Goal: Task Accomplishment & Management: Manage account settings

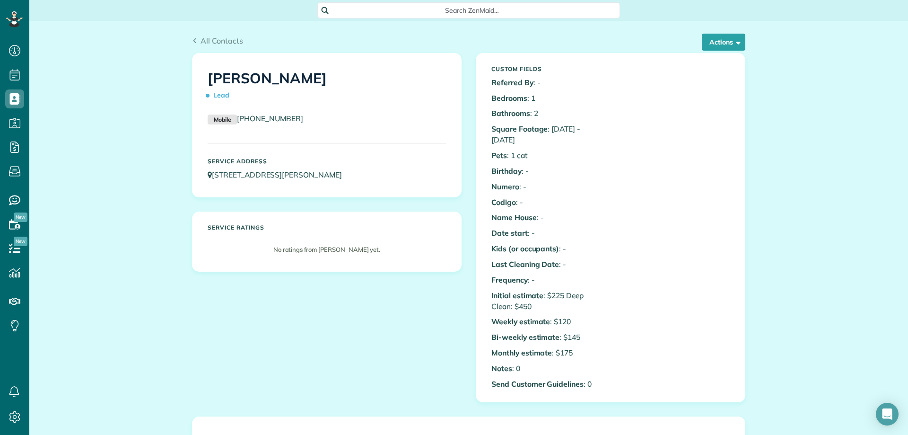
scroll to position [47, 0]
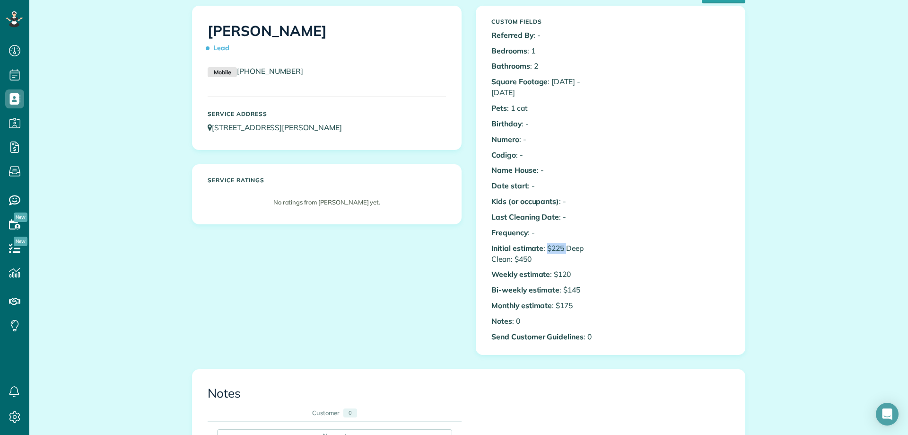
click at [567, 243] on p "Initial estimate : $225 Deep Clean: $450" at bounding box center [547, 254] width 112 height 22
drag, startPoint x: 568, startPoint y: 235, endPoint x: 580, endPoint y: 255, distance: 23.0
click at [580, 255] on div "Custom Fields Referred By : - Bedrooms : 1 Bathrooms : 2 Square Footage : 1300 …" at bounding box center [547, 180] width 126 height 332
click at [590, 284] on p "Bi-weekly estimate : $145" at bounding box center [547, 289] width 112 height 11
drag, startPoint x: 508, startPoint y: 96, endPoint x: 522, endPoint y: 96, distance: 13.7
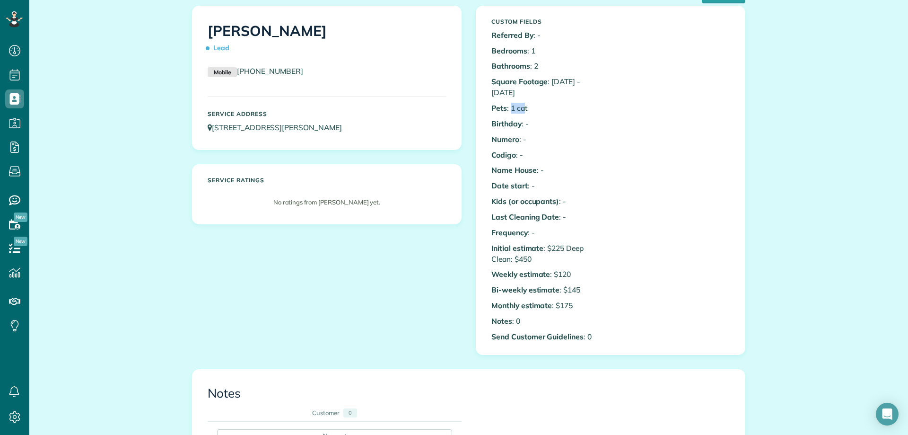
click at [522, 103] on p "Pets : 1 cat" at bounding box center [547, 108] width 112 height 11
click at [524, 103] on p "Pets : 1 cat" at bounding box center [547, 108] width 112 height 11
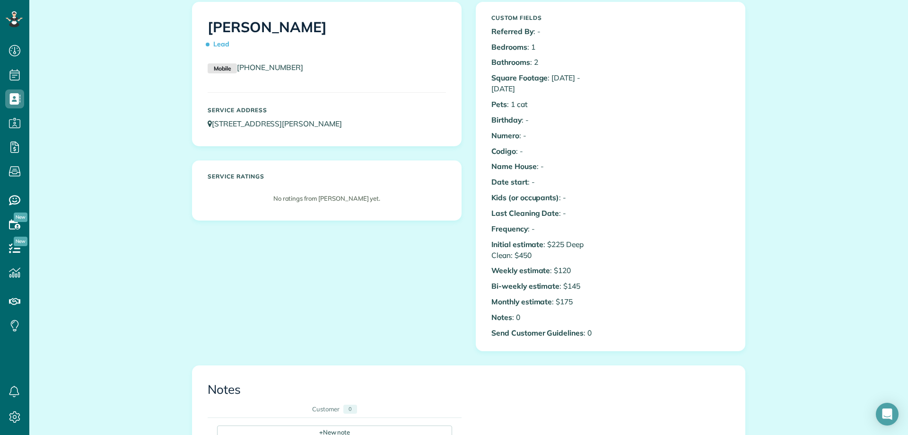
scroll to position [0, 0]
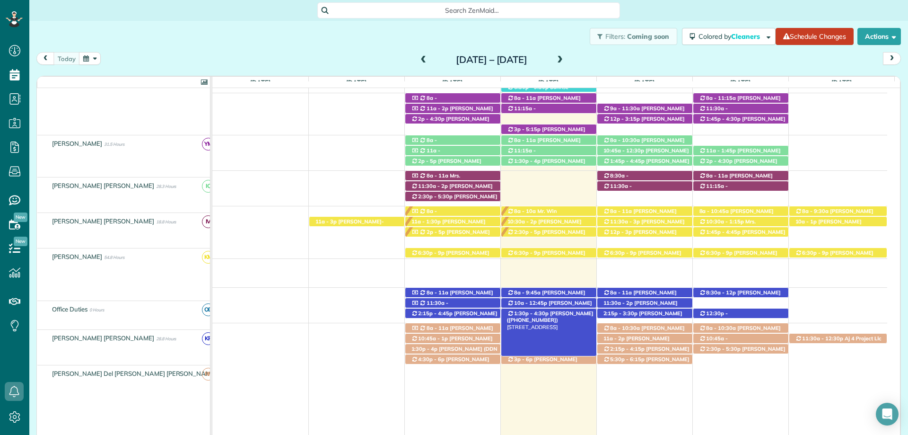
scroll to position [284, 0]
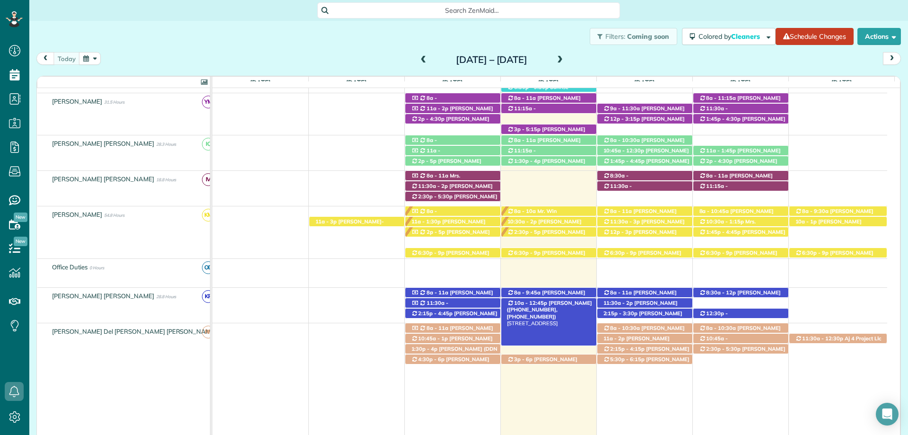
click at [562, 303] on span "Anne Norton (+12517476453, +13346637304)" at bounding box center [549, 309] width 85 height 20
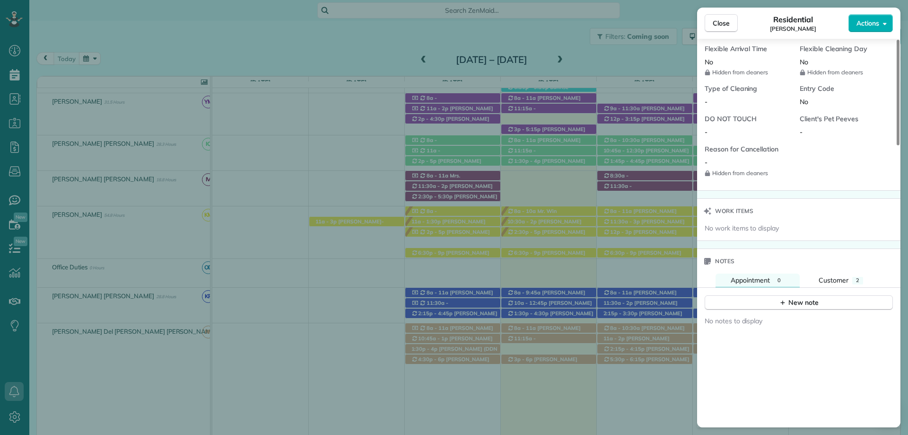
scroll to position [852, 0]
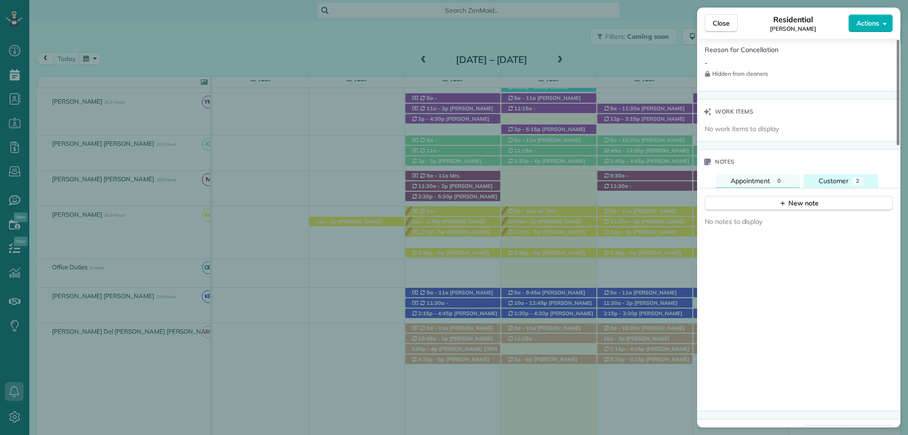
click at [851, 174] on button "Customer 2" at bounding box center [840, 181] width 75 height 14
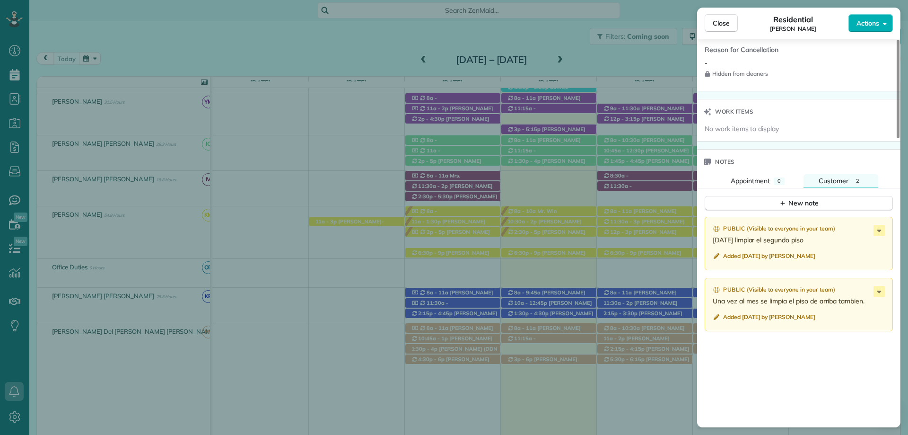
click at [842, 364] on div "Public ( Visible to everyone in your team ) Jun 25 limpiar el segundo piso Adde…" at bounding box center [798, 362] width 203 height 303
click at [721, 23] on span "Close" at bounding box center [721, 22] width 17 height 9
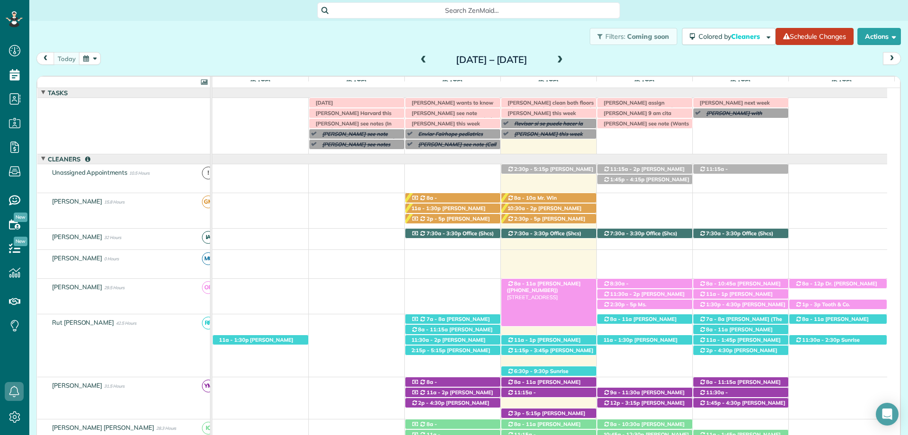
click at [565, 285] on span "[PERSON_NAME] ([PHONE_NUMBER])" at bounding box center [544, 286] width 74 height 13
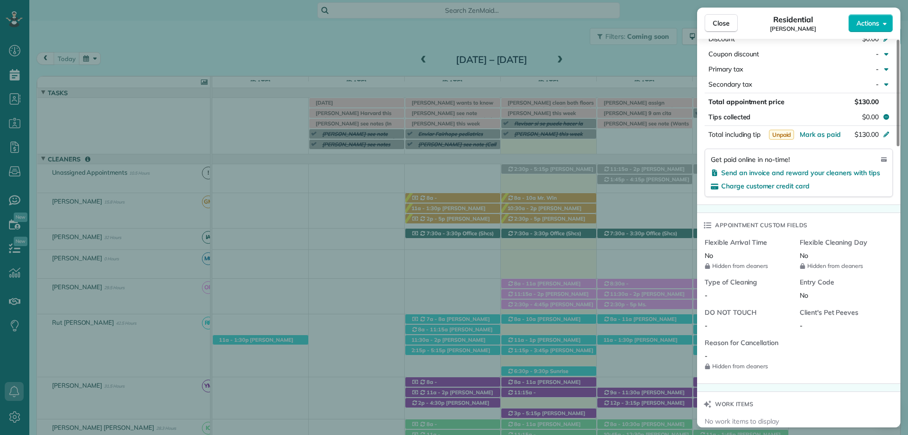
scroll to position [332, 0]
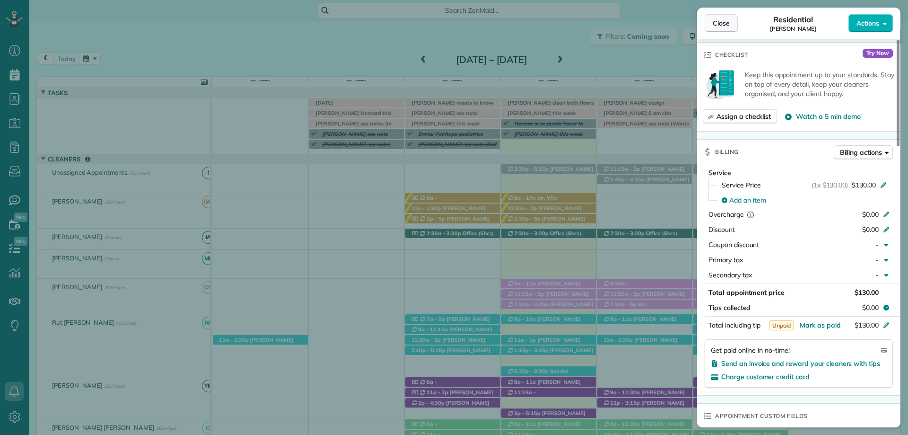
click at [722, 24] on span "Close" at bounding box center [721, 22] width 17 height 9
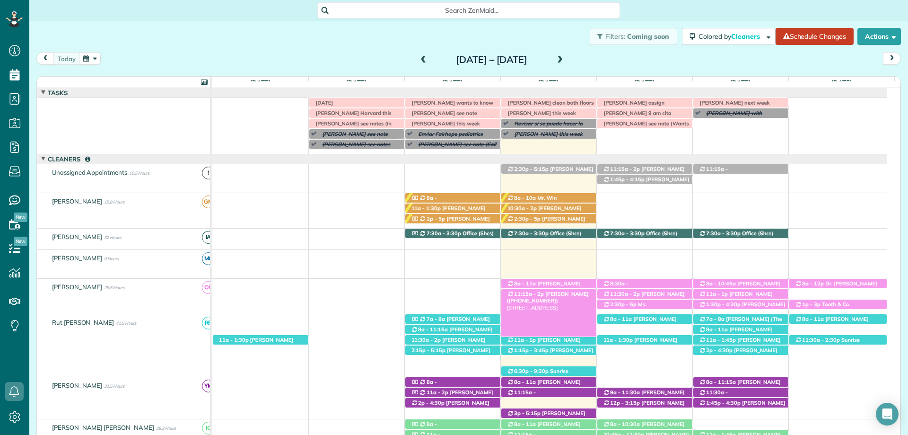
click at [569, 294] on span "Joyce Alston (+13092366650)" at bounding box center [548, 296] width 82 height 13
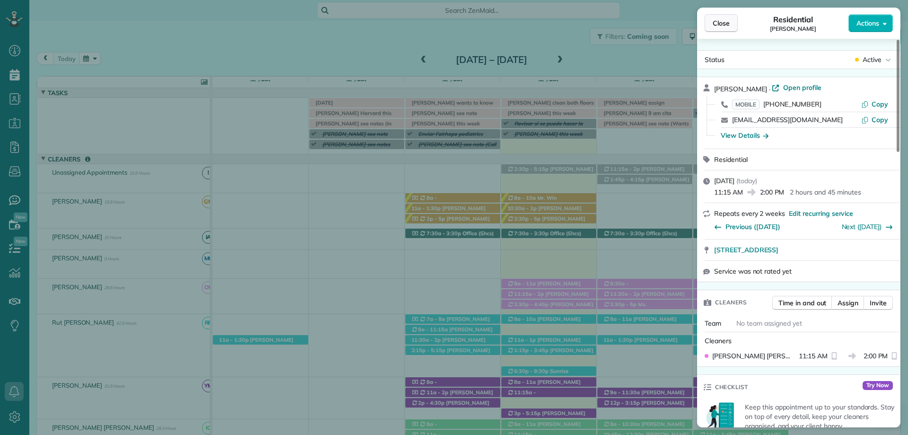
click at [727, 24] on span "Close" at bounding box center [721, 22] width 17 height 9
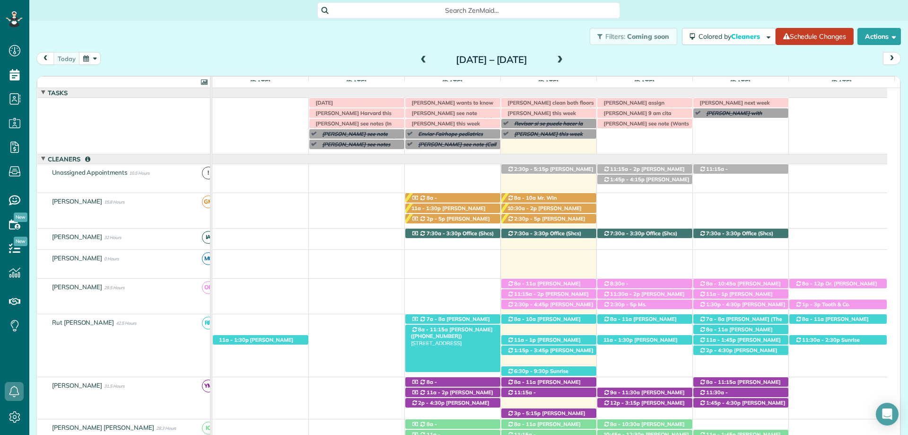
scroll to position [47, 0]
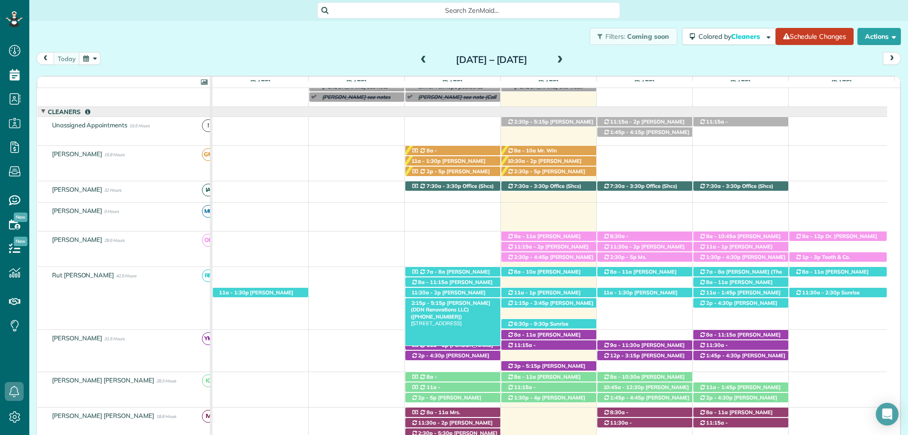
click at [454, 304] on span "[PERSON_NAME] (DDN Renovations LLC) ([PHONE_NUMBER])" at bounding box center [450, 309] width 79 height 20
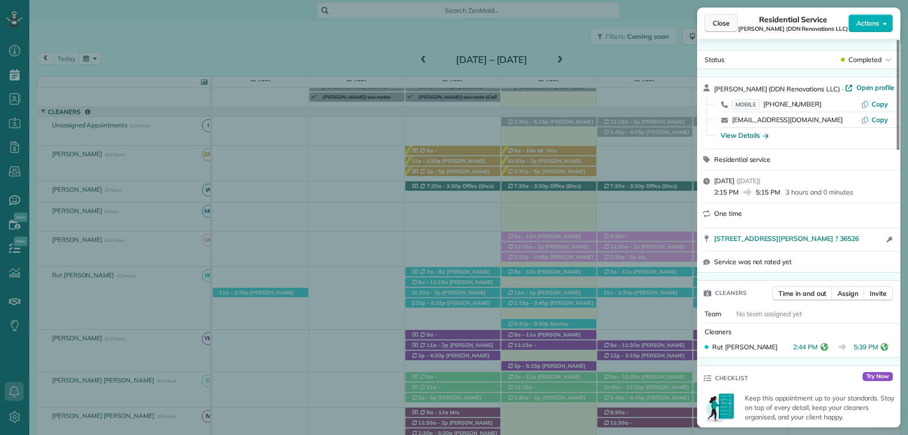
click at [709, 26] on button "Close" at bounding box center [721, 23] width 33 height 18
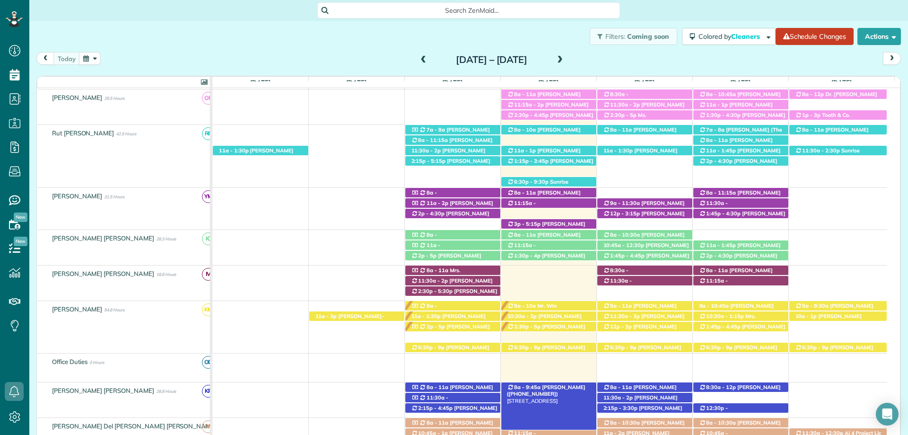
scroll to position [284, 0]
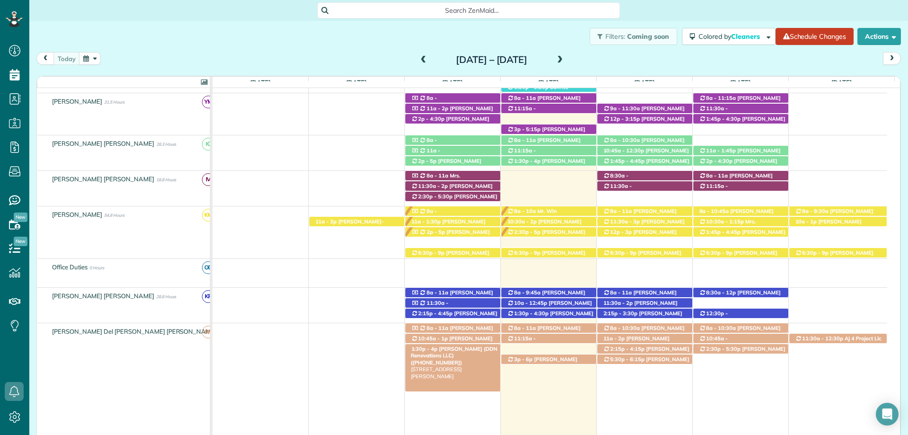
click at [468, 350] on span "[PERSON_NAME] (DDN Renovations LLC) ([PHONE_NUMBER])" at bounding box center [454, 355] width 87 height 20
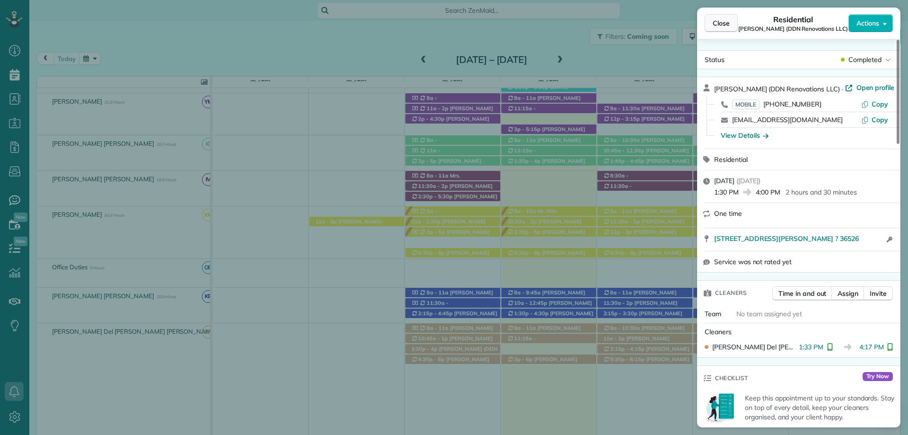
click at [722, 19] on span "Close" at bounding box center [721, 22] width 17 height 9
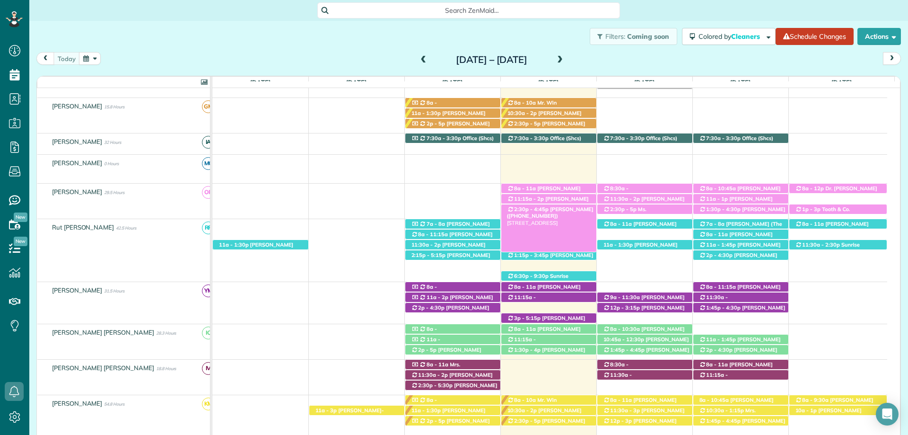
scroll to position [95, 0]
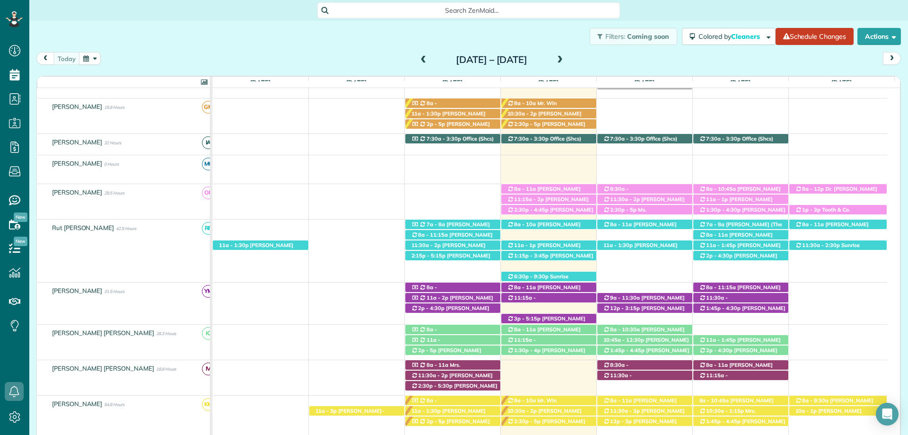
click at [537, 44] on div "Filters: Coming soon Colored by Cleaners Color by Cleaner Color by Team Color b…" at bounding box center [468, 36] width 879 height 31
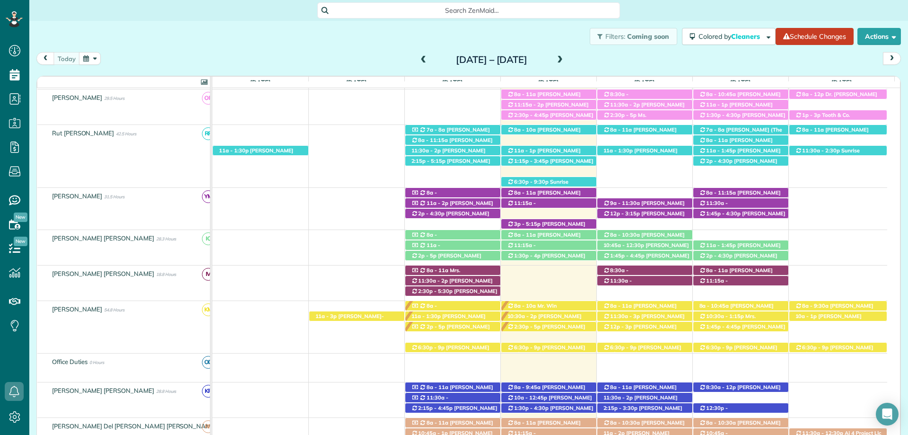
scroll to position [331, 0]
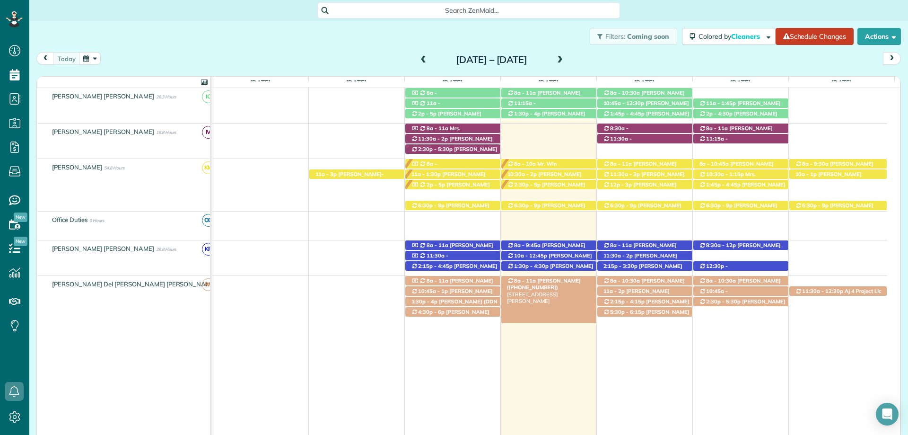
click at [549, 280] on span "[PERSON_NAME] ([PHONE_NUMBER])" at bounding box center [544, 283] width 74 height 13
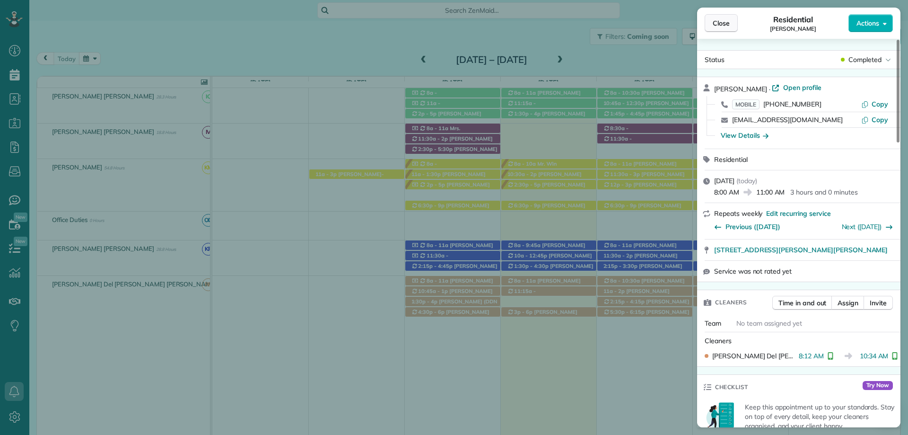
click at [712, 20] on button "Close" at bounding box center [721, 23] width 33 height 18
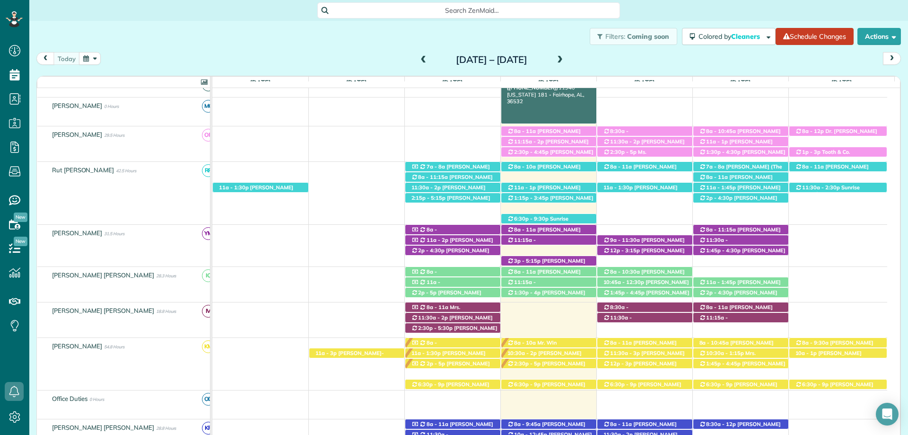
scroll to position [105, 0]
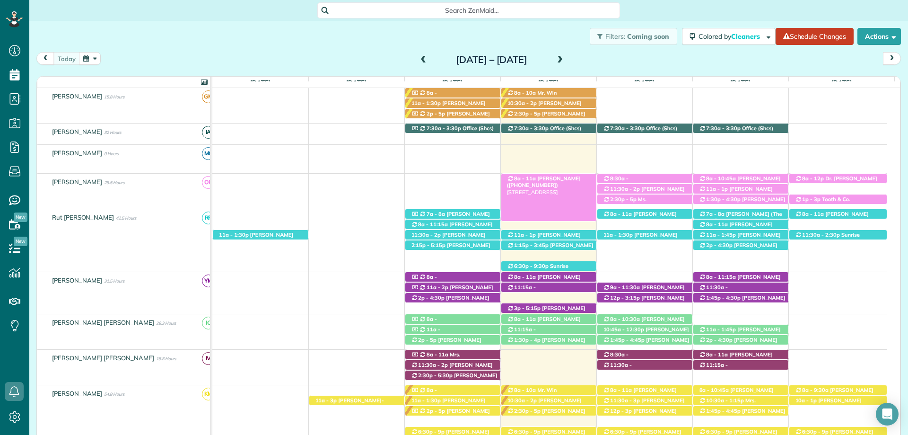
click at [556, 177] on span "[PERSON_NAME] ([PHONE_NUMBER])" at bounding box center [544, 181] width 74 height 13
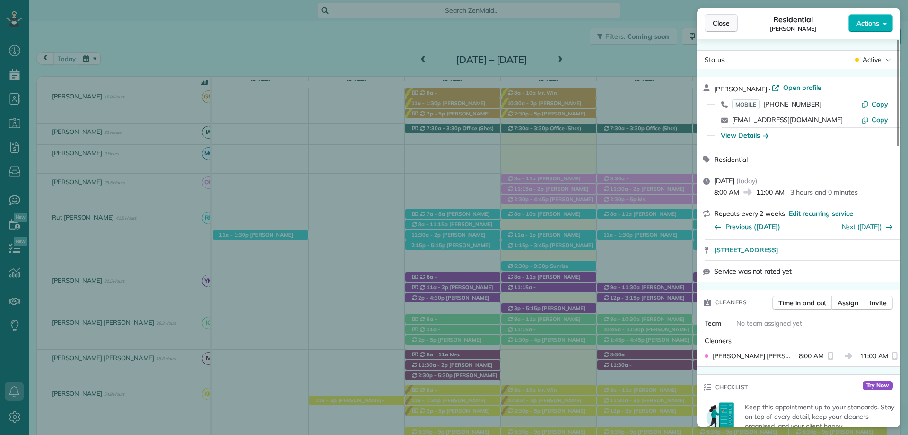
click at [717, 23] on span "Close" at bounding box center [721, 22] width 17 height 9
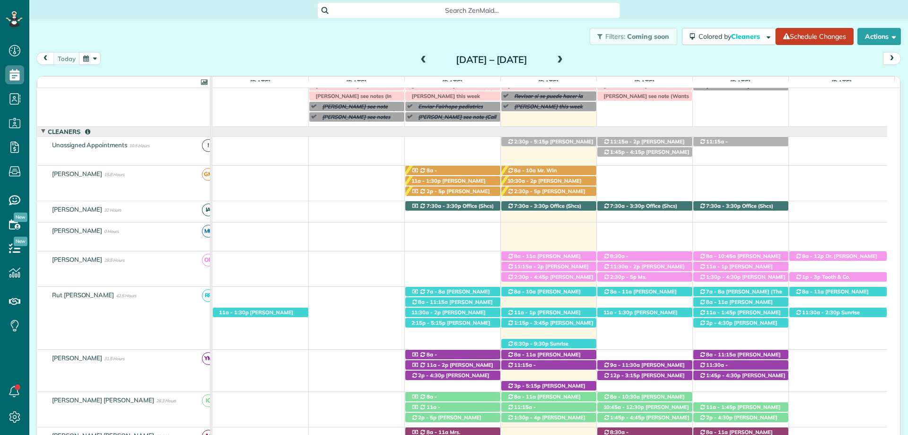
scroll to position [4, 4]
click at [556, 254] on span "[PERSON_NAME] ([PHONE_NUMBER])" at bounding box center [544, 258] width 74 height 13
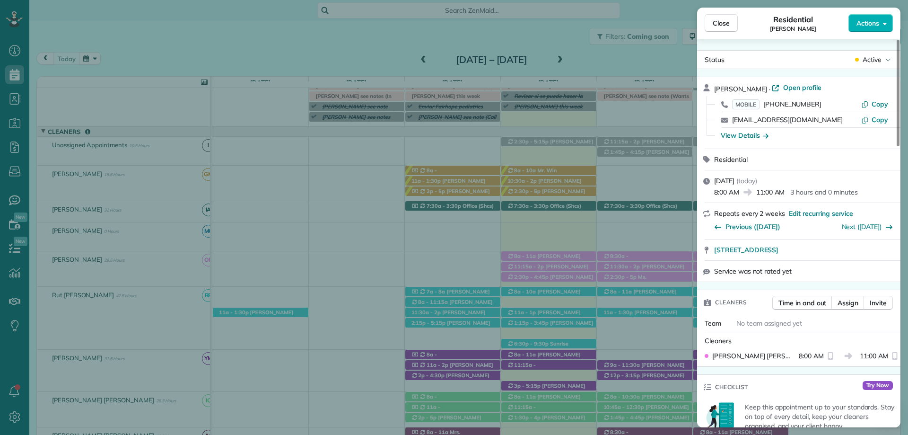
drag, startPoint x: 808, startPoint y: 385, endPoint x: 867, endPoint y: 371, distance: 61.2
click at [808, 385] on div "Checklist Try Now" at bounding box center [798, 386] width 203 height 25
click at [804, 307] on span "Time in and out" at bounding box center [802, 302] width 48 height 9
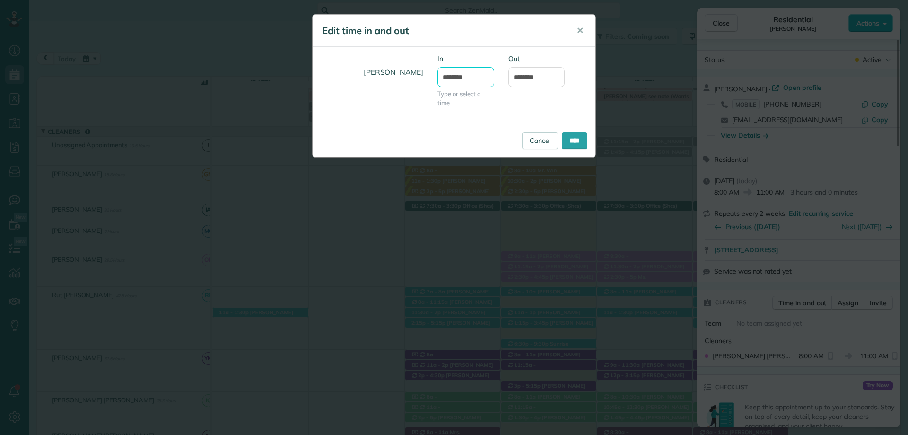
click at [458, 77] on input "*******" at bounding box center [465, 77] width 57 height 20
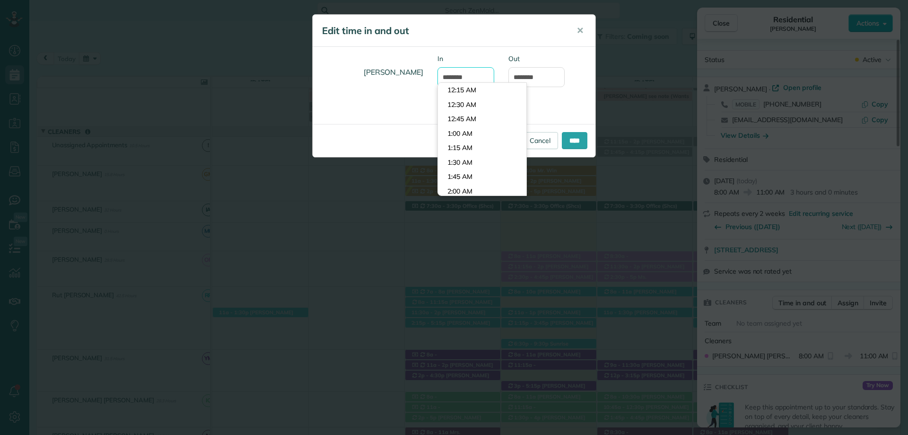
scroll to position [433, 0]
type input "*******"
click at [474, 114] on body "Dashboard Scheduling Calendar View List View Dispatch View - Weekly scheduling …" at bounding box center [454, 217] width 908 height 435
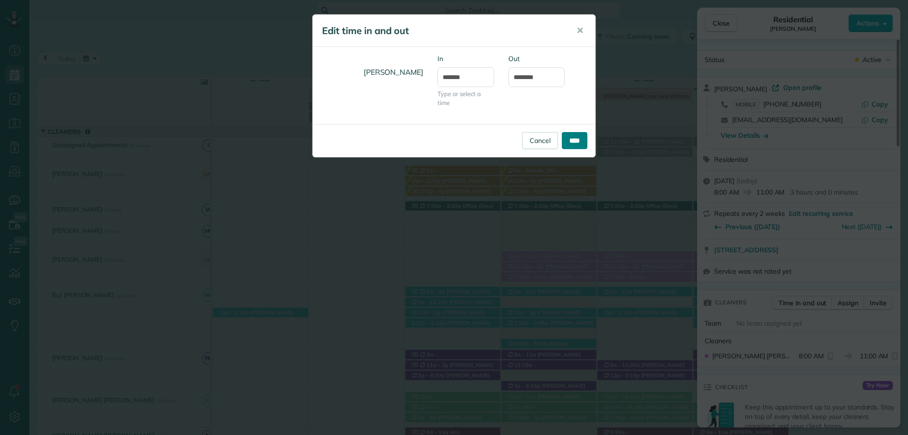
click at [565, 138] on input "****" at bounding box center [575, 140] width 26 height 17
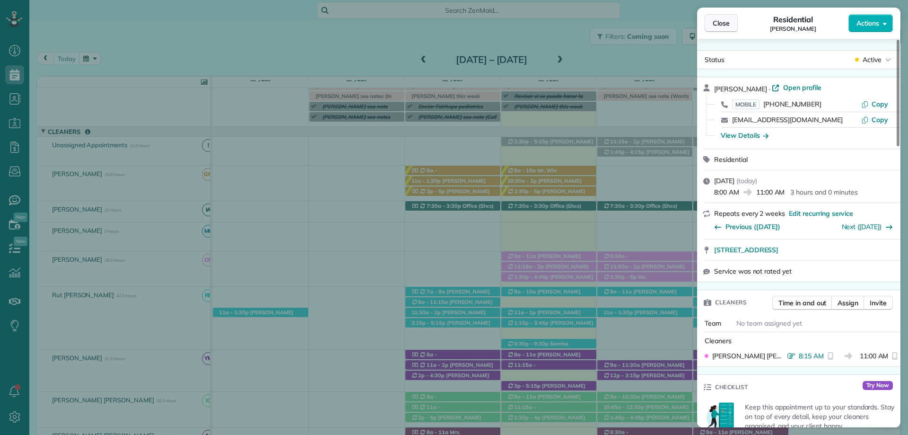
click at [722, 26] on span "Close" at bounding box center [721, 22] width 17 height 9
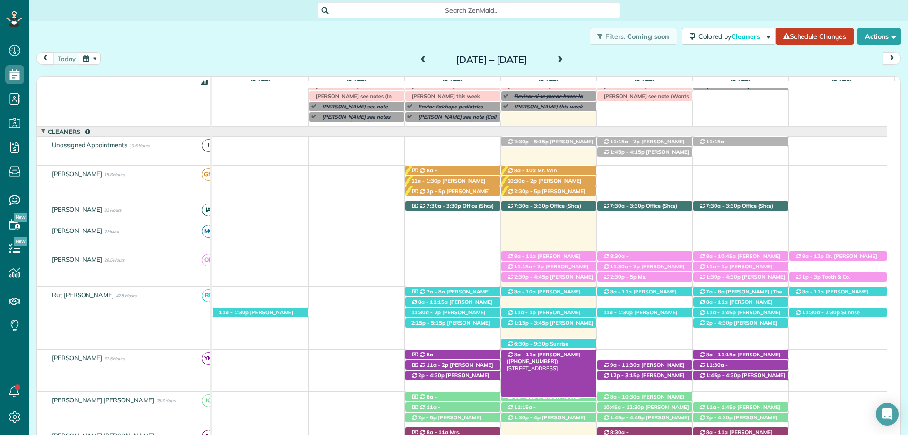
click at [543, 358] on span "[PERSON_NAME] ([PHONE_NUMBER])" at bounding box center [544, 357] width 74 height 13
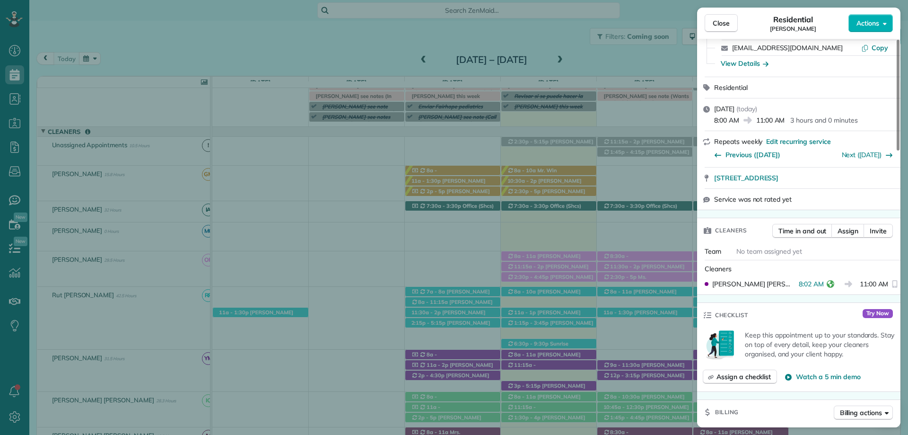
scroll to position [95, 0]
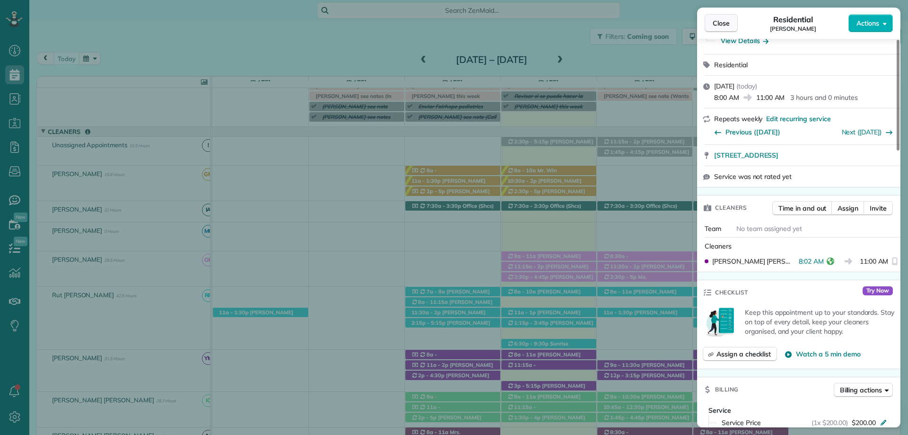
click at [728, 26] on span "Close" at bounding box center [721, 22] width 17 height 9
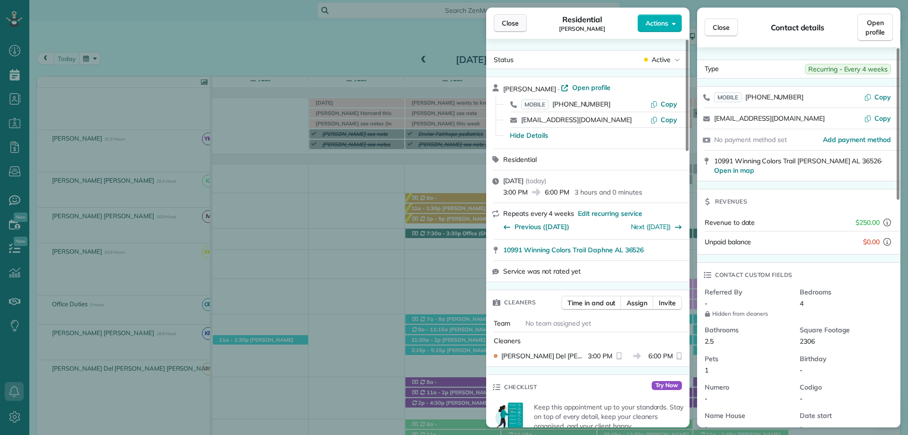
scroll to position [247, 0]
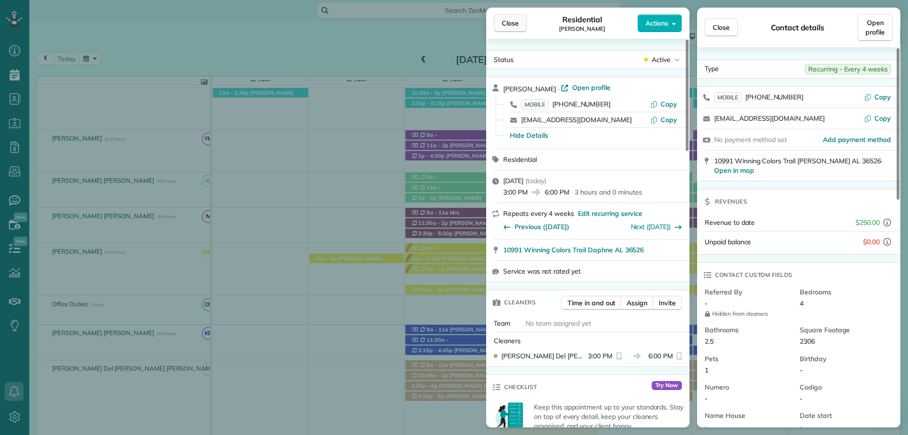
click at [508, 25] on span "Close" at bounding box center [510, 22] width 17 height 9
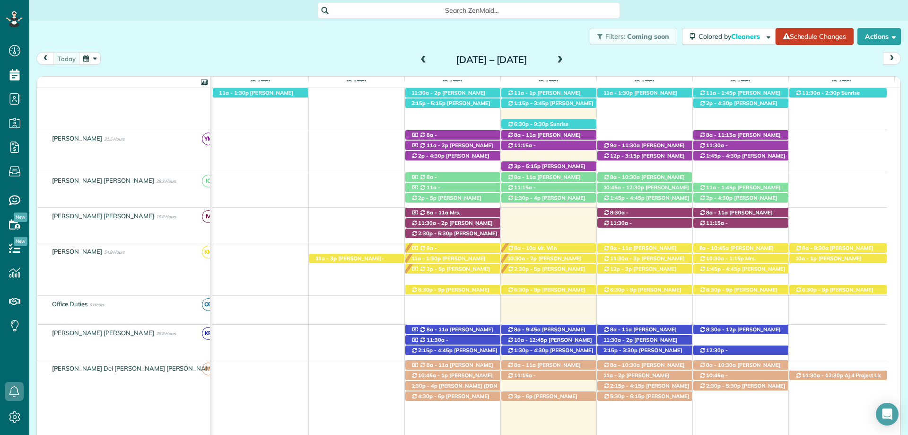
click at [456, 7] on span "Search ZenMaid…" at bounding box center [471, 10] width 287 height 9
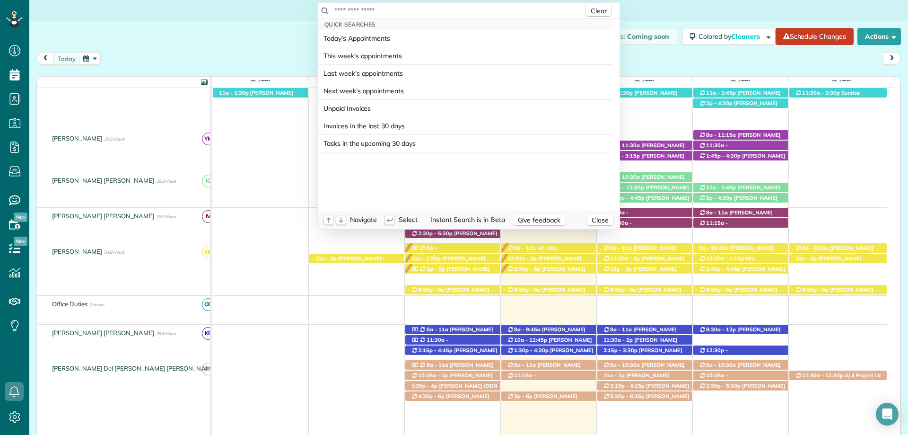
click at [449, 7] on input "text" at bounding box center [459, 10] width 250 height 9
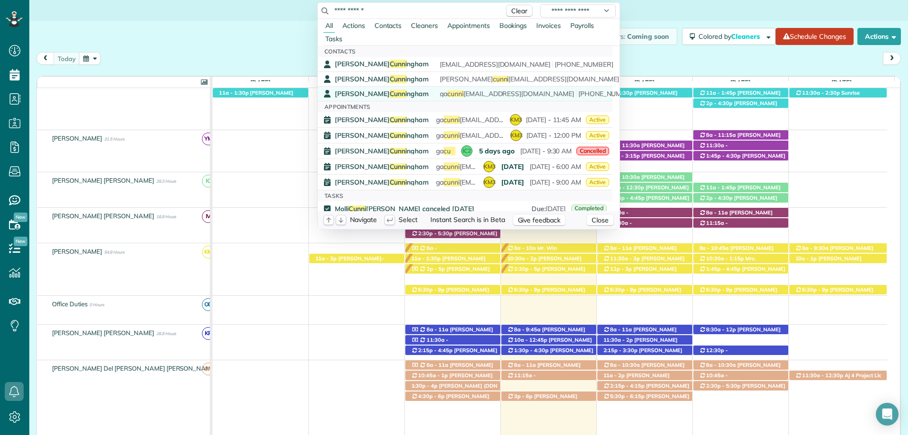
type input "**********"
click at [390, 92] on span "Cunni" at bounding box center [398, 93] width 17 height 9
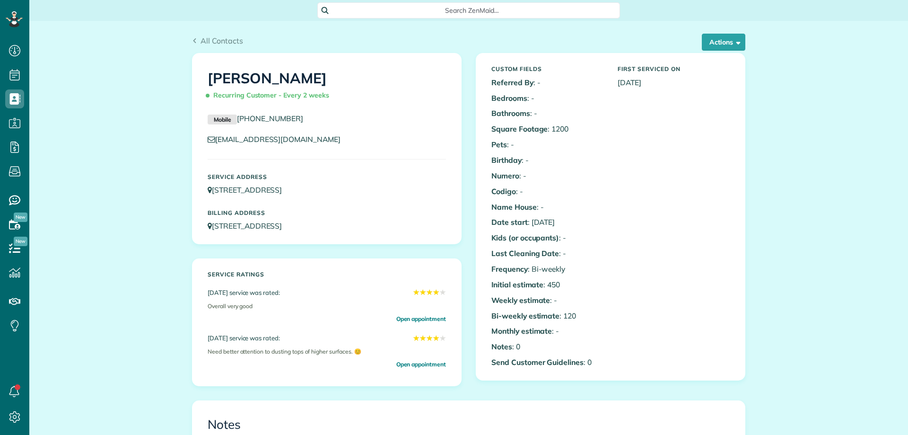
scroll to position [4, 4]
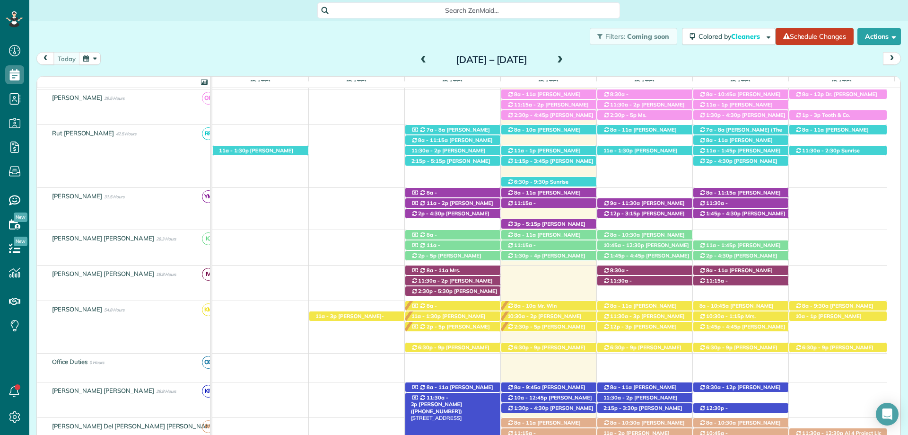
scroll to position [284, 0]
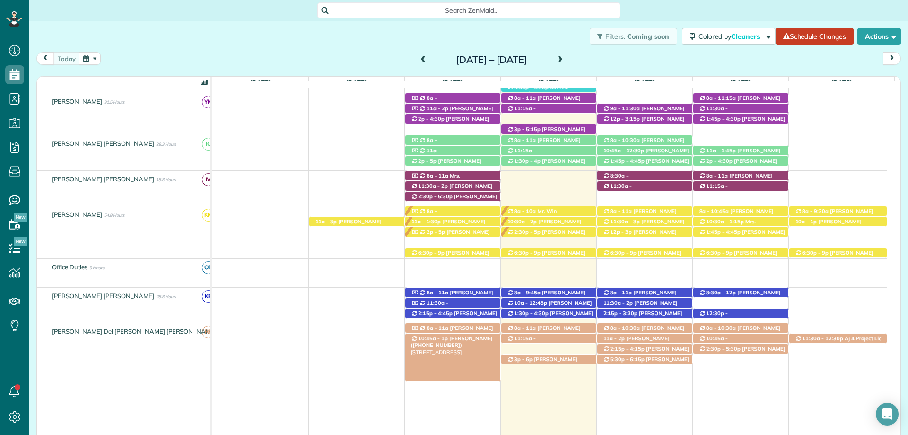
click at [472, 337] on span "[PERSON_NAME] ([PHONE_NUMBER])" at bounding box center [452, 341] width 82 height 13
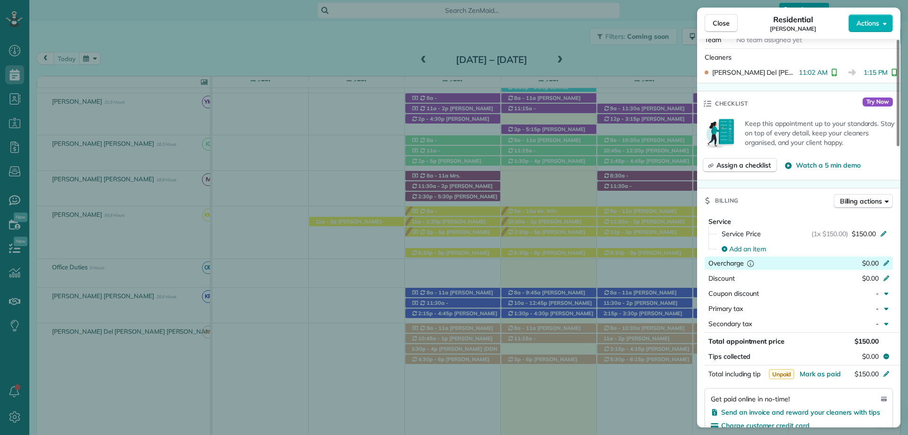
scroll to position [284, 0]
click at [822, 374] on span "Mark as paid" at bounding box center [820, 373] width 41 height 9
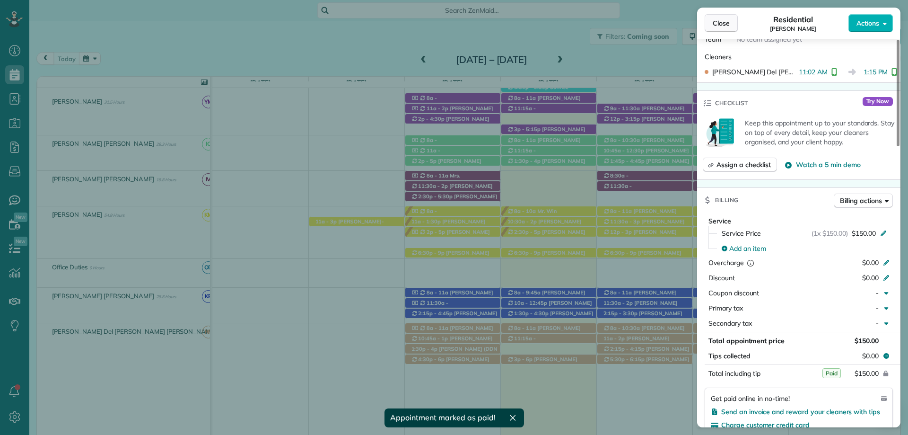
click at [722, 19] on span "Close" at bounding box center [721, 22] width 17 height 9
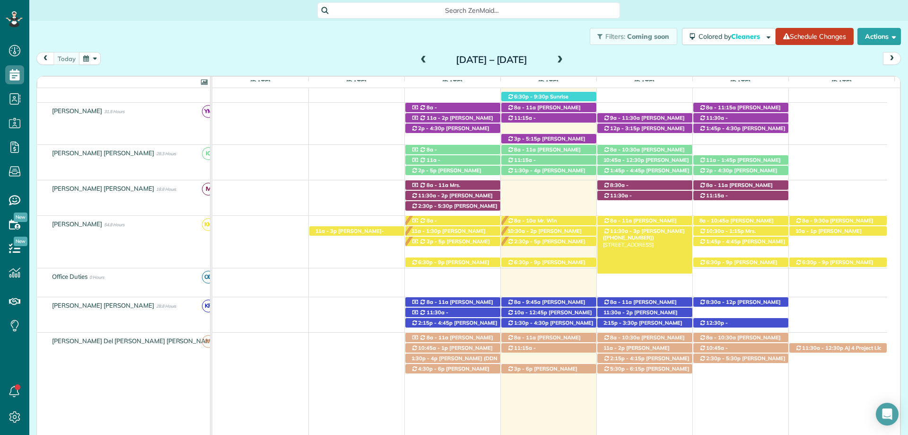
scroll to position [247, 0]
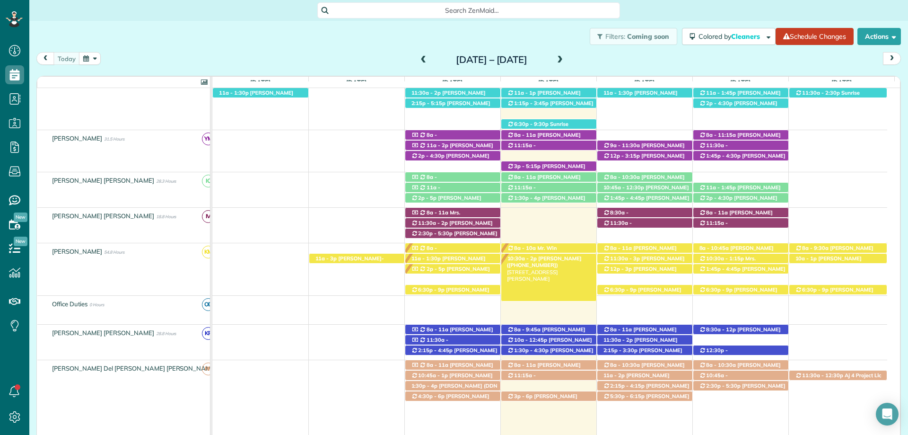
click at [582, 260] on span "Carmelita Mikkelsen (+12517520231)" at bounding box center [544, 261] width 75 height 13
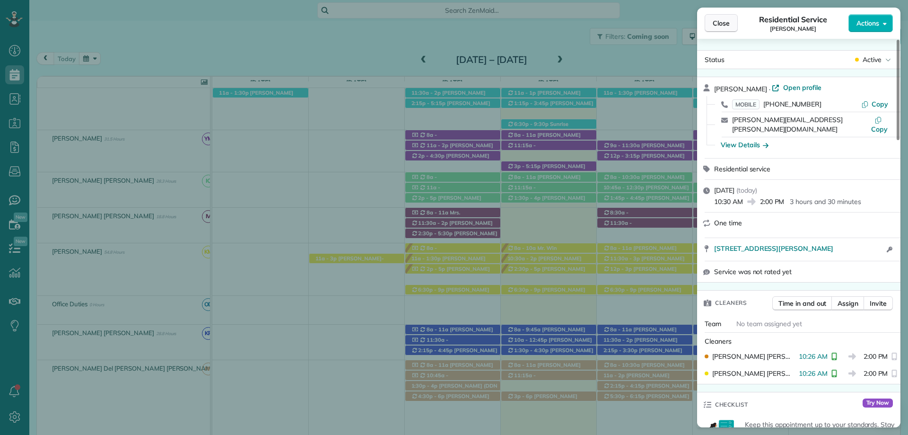
click at [728, 24] on span "Close" at bounding box center [721, 22] width 17 height 9
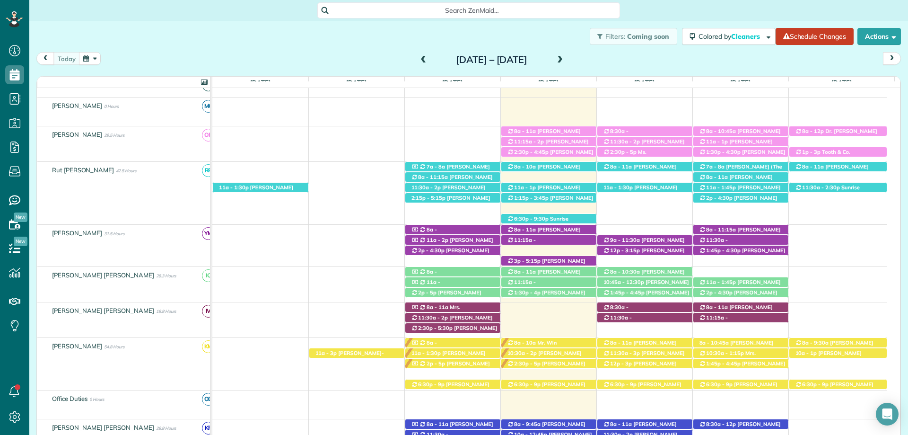
scroll to position [200, 0]
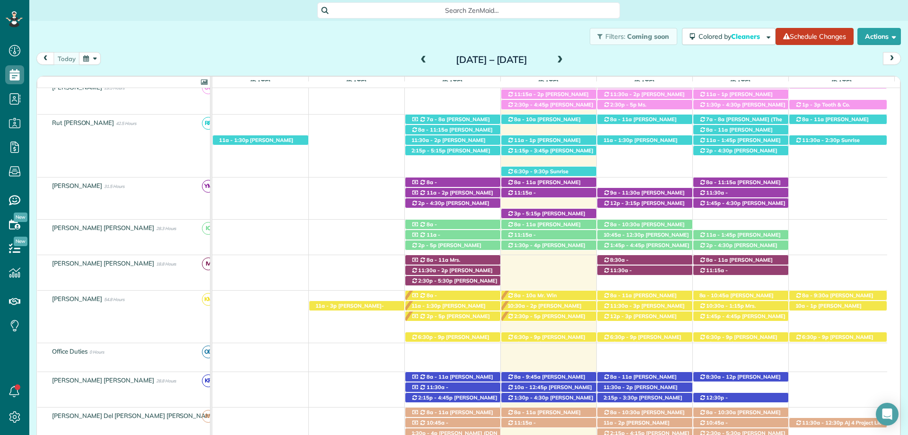
click at [193, 20] on div "Search ZenMaid…" at bounding box center [468, 10] width 879 height 21
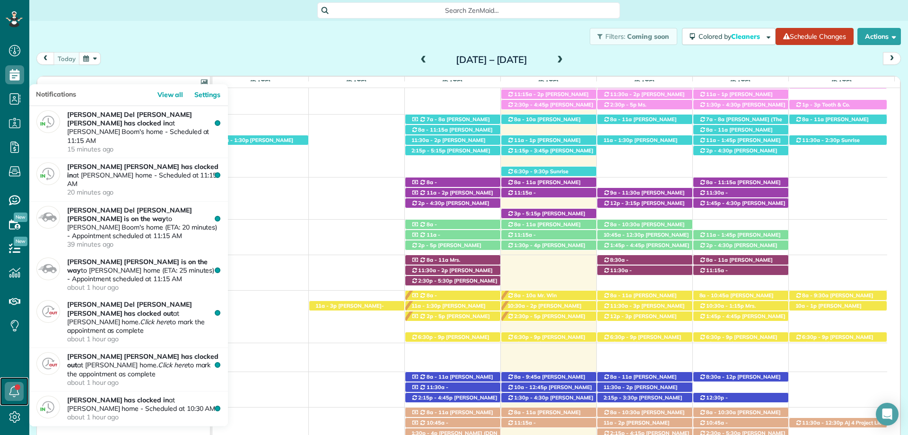
click at [16, 395] on icon at bounding box center [14, 391] width 19 height 19
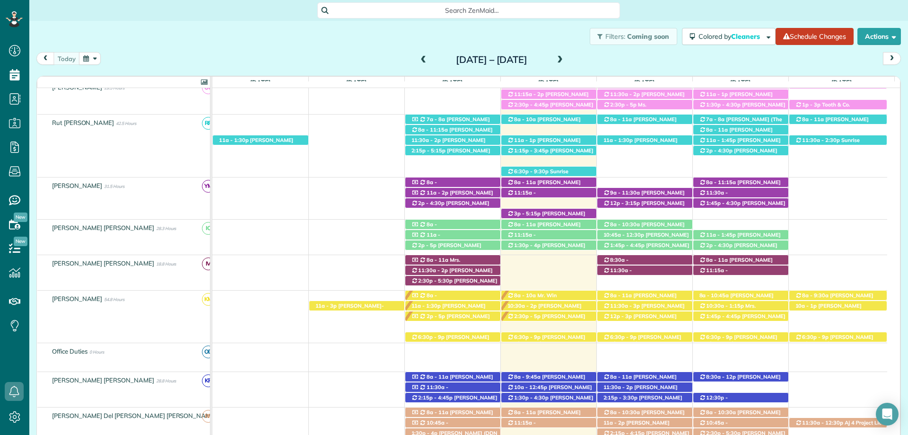
click at [565, 56] on span at bounding box center [560, 60] width 10 height 9
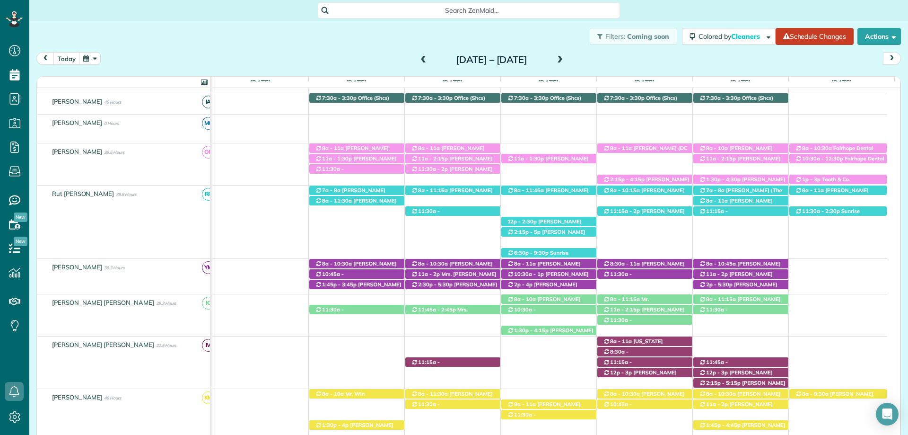
scroll to position [0, 0]
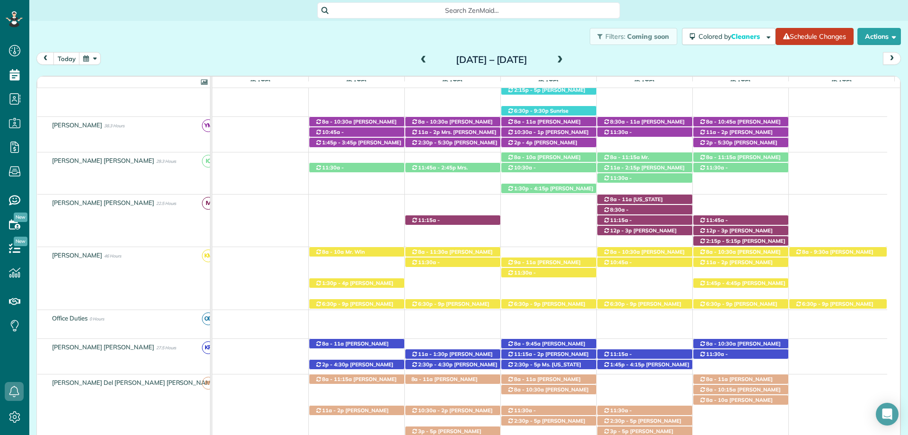
click at [567, 57] on div "Sunday Sep 7 – Saturday Sep 13, 2025" at bounding box center [491, 59] width 151 height 15
click at [565, 58] on span at bounding box center [560, 60] width 10 height 9
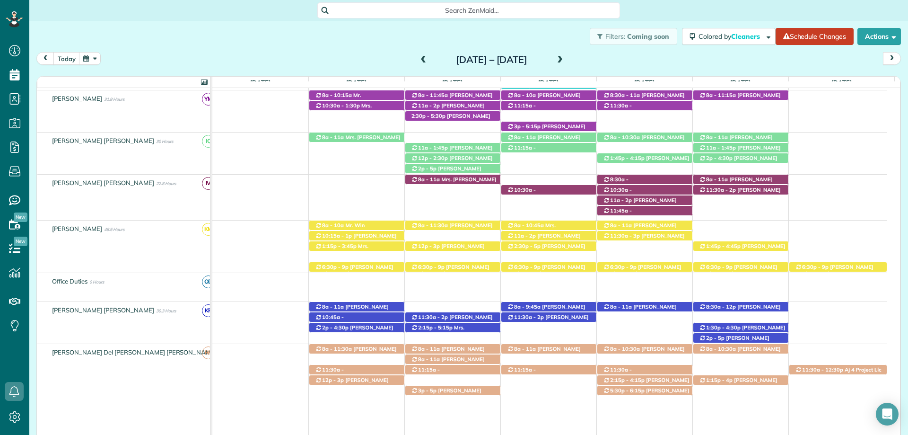
click at [418, 59] on span at bounding box center [423, 60] width 10 height 9
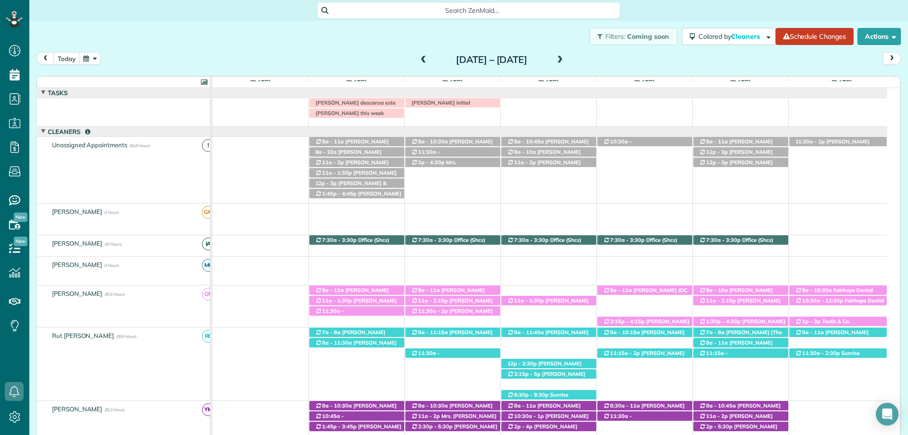
click at [418, 58] on span at bounding box center [423, 60] width 10 height 9
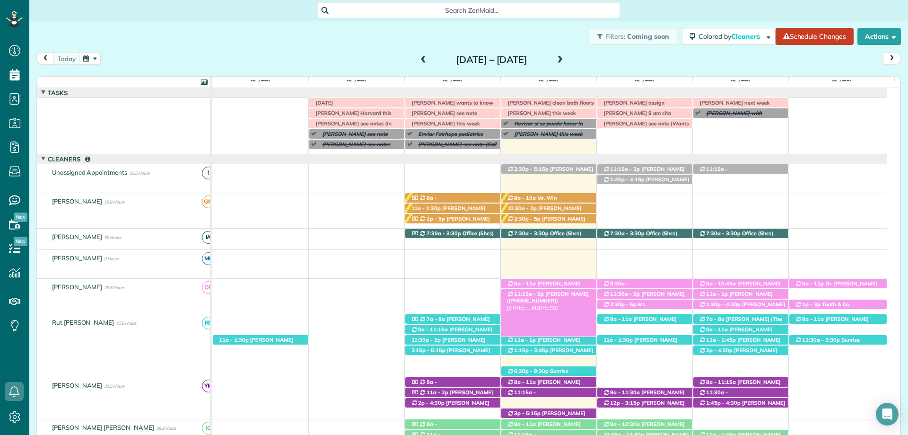
scroll to position [27, 0]
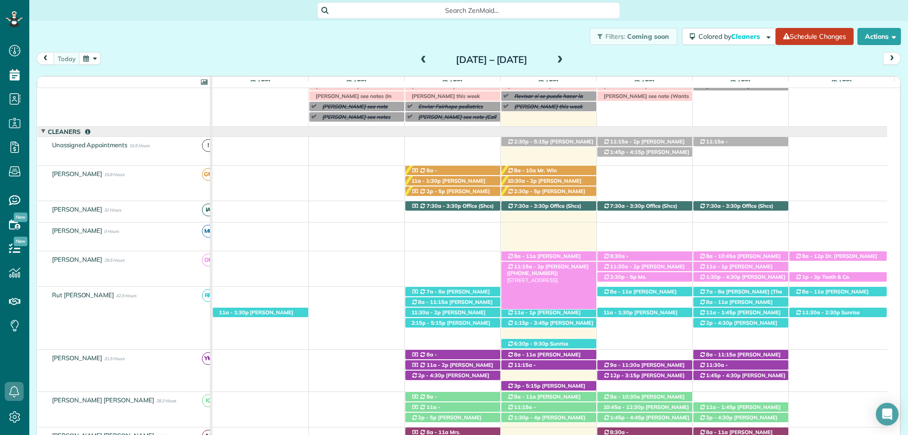
click at [569, 266] on span "[PERSON_NAME] ([PHONE_NUMBER])" at bounding box center [548, 269] width 82 height 13
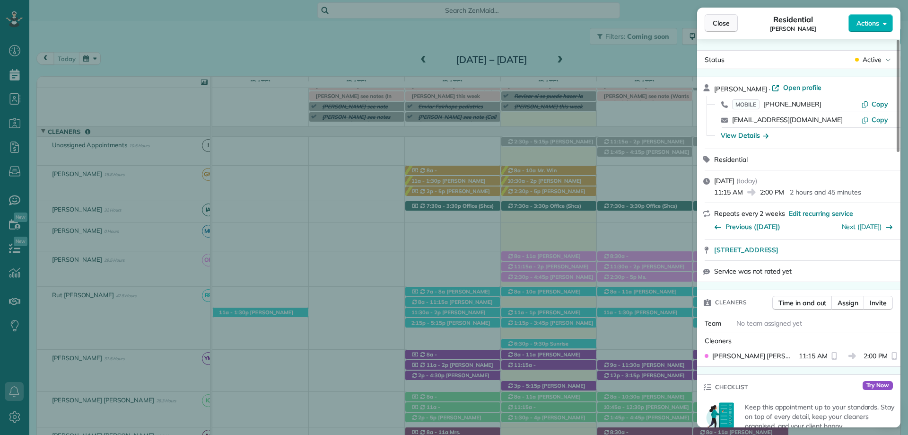
click at [729, 25] on span "Close" at bounding box center [721, 22] width 17 height 9
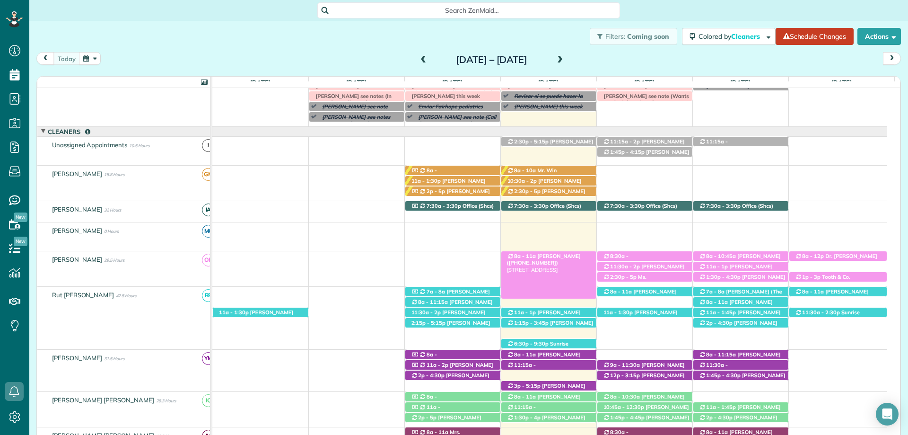
click at [568, 257] on span "[PERSON_NAME] ([PHONE_NUMBER])" at bounding box center [544, 258] width 74 height 13
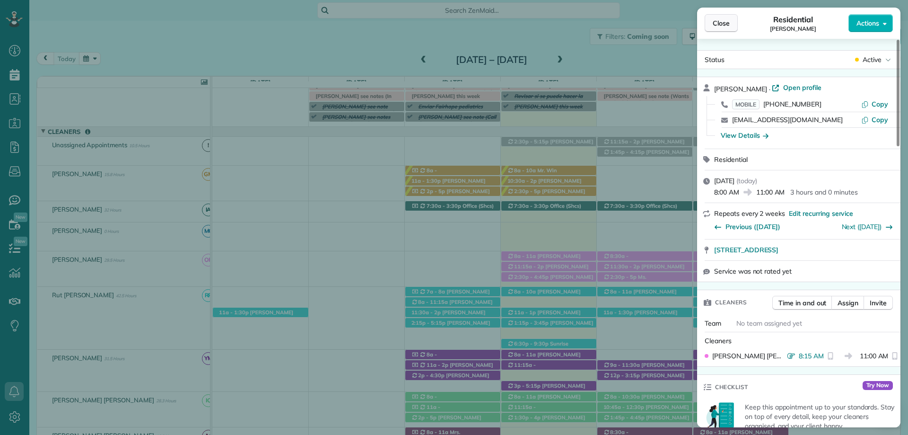
click at [714, 23] on span "Close" at bounding box center [721, 22] width 17 height 9
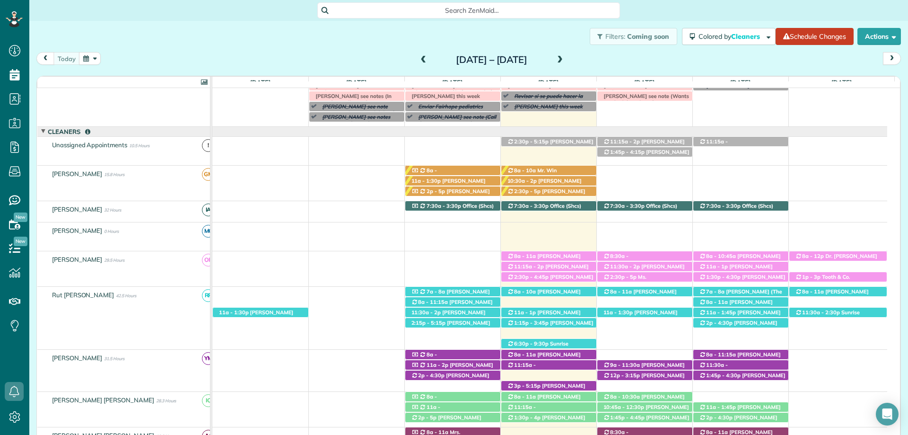
click at [565, 54] on span at bounding box center [560, 60] width 10 height 14
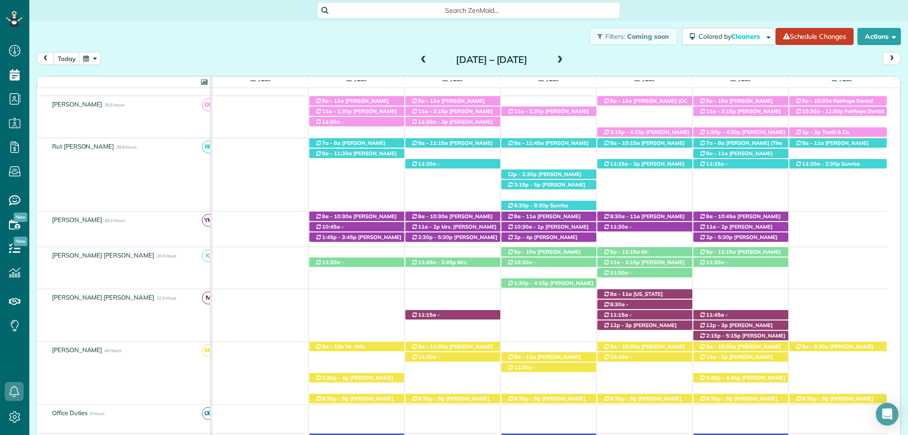
scroll to position [284, 0]
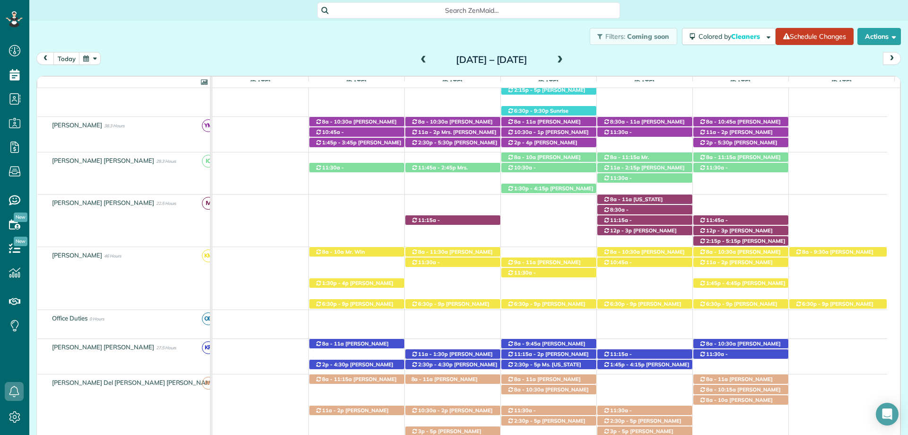
click at [430, 36] on div "Filters: Coming soon Colored by Cleaners Color by Cleaner Color by Team Color b…" at bounding box center [468, 36] width 879 height 31
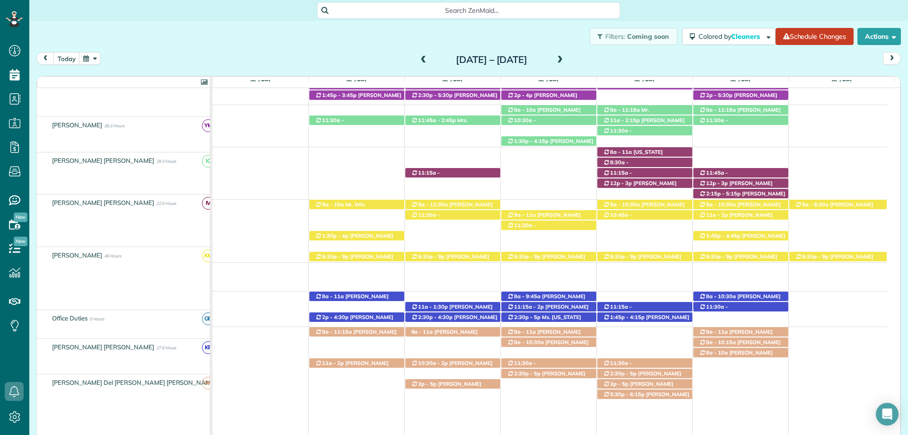
scroll to position [331, 0]
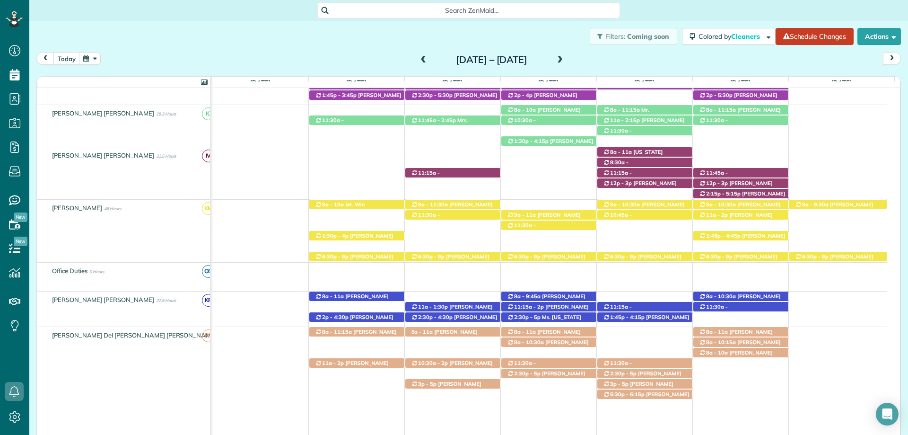
click at [418, 64] on span at bounding box center [423, 60] width 10 height 9
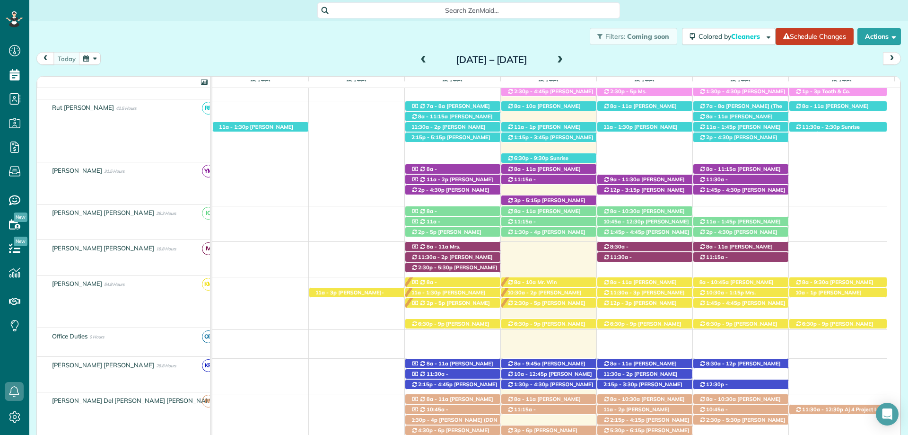
scroll to position [213, 0]
click at [341, 28] on div "Filters: Coming soon Colored by Cleaners Color by Cleaner Color by Team Color b…" at bounding box center [468, 36] width 879 height 31
drag, startPoint x: 310, startPoint y: 38, endPoint x: 324, endPoint y: 42, distance: 14.7
click at [310, 38] on div "Filters: Coming soon Colored by Cleaners Color by Cleaner Color by Team Color b…" at bounding box center [468, 36] width 879 height 31
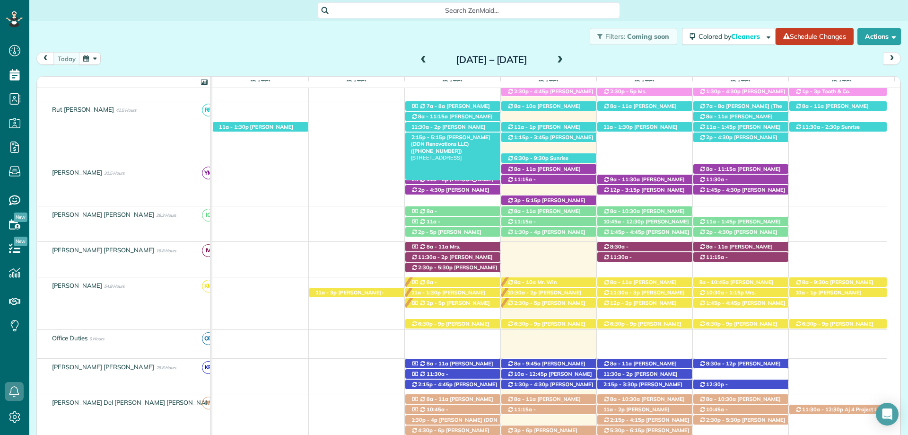
click at [459, 140] on span "Dk Nguyen (DDN Renovations LLC) (+18503902610)" at bounding box center [450, 144] width 79 height 20
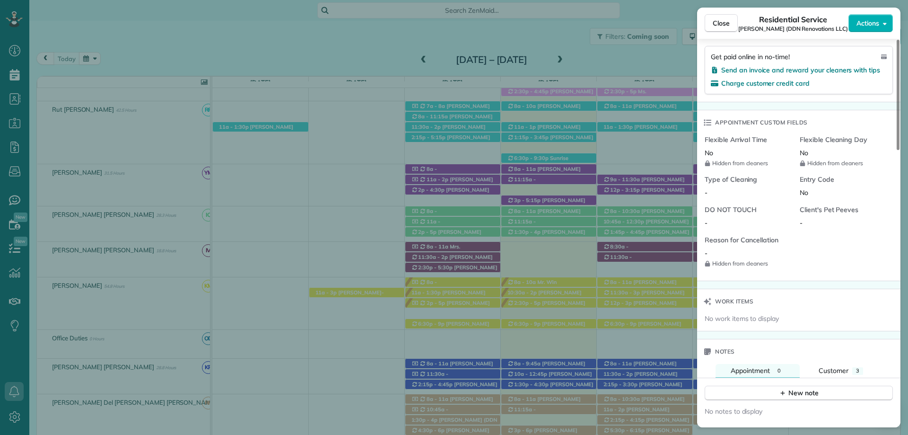
scroll to position [711, 0]
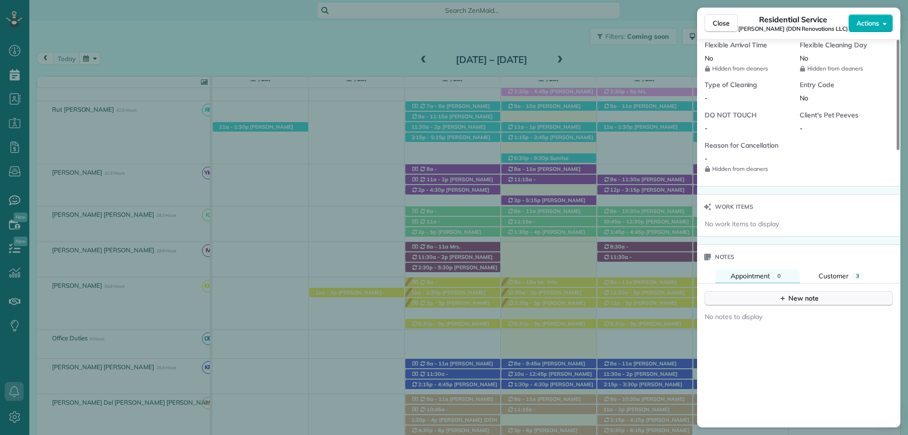
click at [779, 295] on icon "button" at bounding box center [783, 298] width 8 height 8
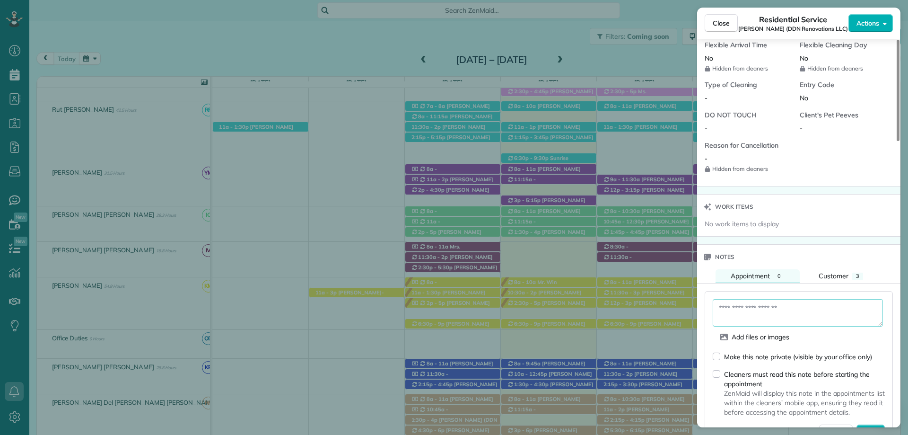
click at [806, 299] on textarea at bounding box center [798, 312] width 170 height 27
click at [803, 310] on textarea at bounding box center [798, 312] width 170 height 27
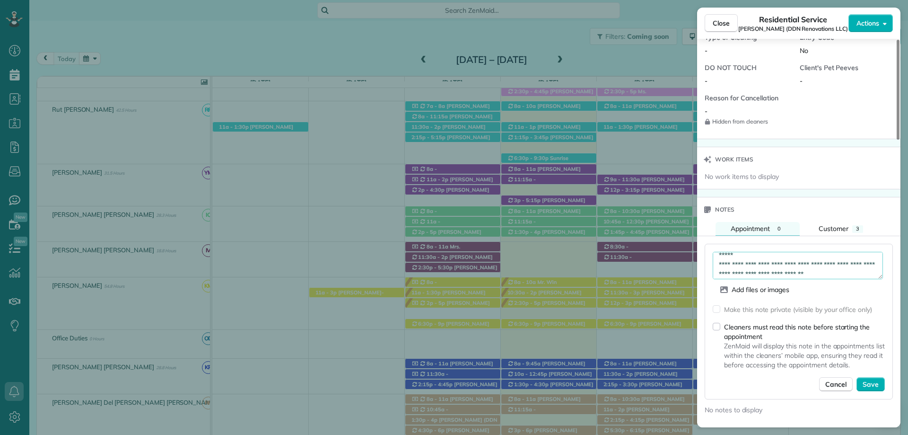
scroll to position [28, 0]
drag, startPoint x: 858, startPoint y: 277, endPoint x: 863, endPoint y: 274, distance: 5.9
click at [863, 274] on textarea "**********" at bounding box center [798, 265] width 170 height 27
drag, startPoint x: 863, startPoint y: 274, endPoint x: 711, endPoint y: 247, distance: 155.0
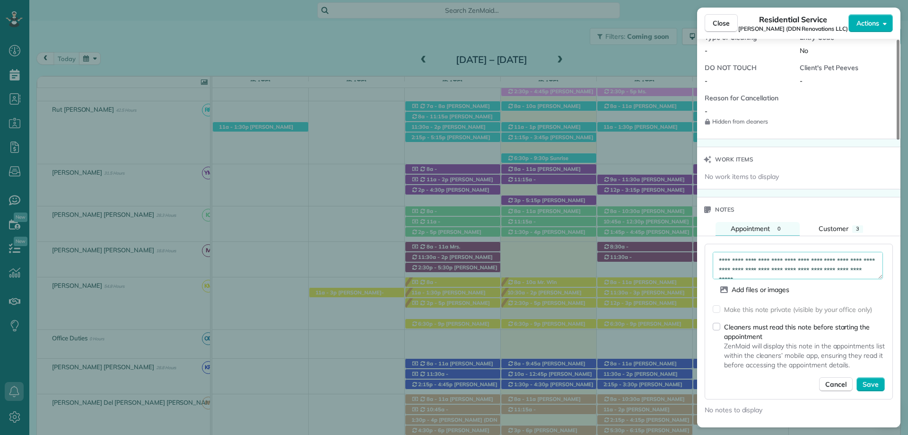
click at [711, 247] on div "**********" at bounding box center [799, 322] width 188 height 156
click at [863, 266] on textarea "**********" at bounding box center [798, 265] width 170 height 27
type textarea "**********"
click at [870, 382] on span "Save" at bounding box center [870, 383] width 16 height 9
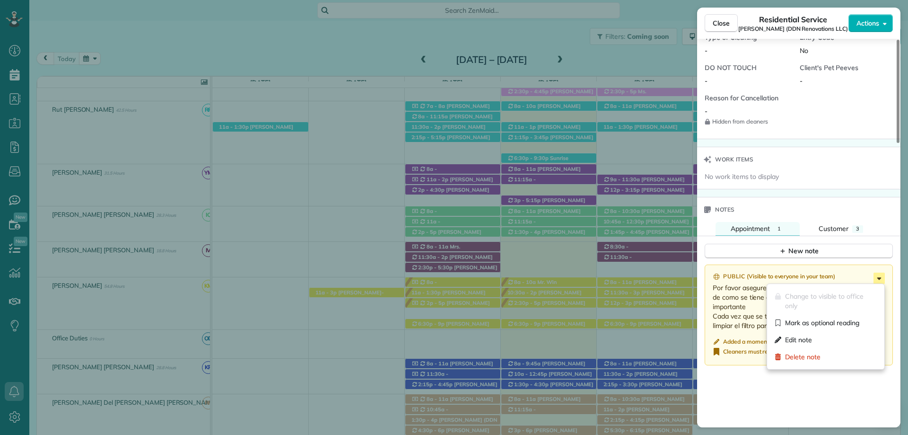
click at [878, 274] on icon at bounding box center [878, 277] width 11 height 11
click at [808, 338] on span "Edit note" at bounding box center [798, 339] width 27 height 9
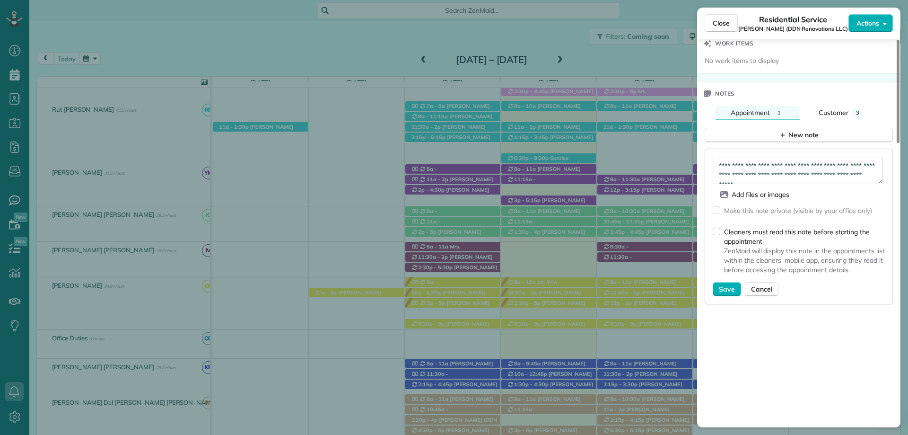
scroll to position [900, 0]
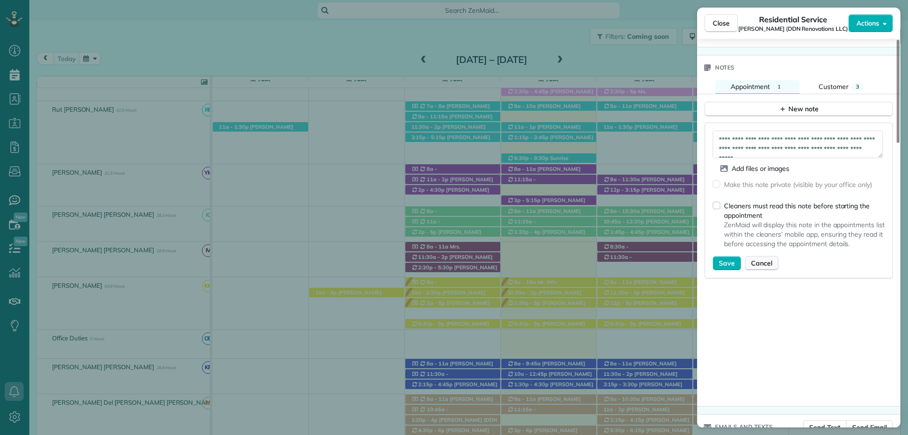
click at [771, 263] on button "Cancel" at bounding box center [762, 263] width 34 height 14
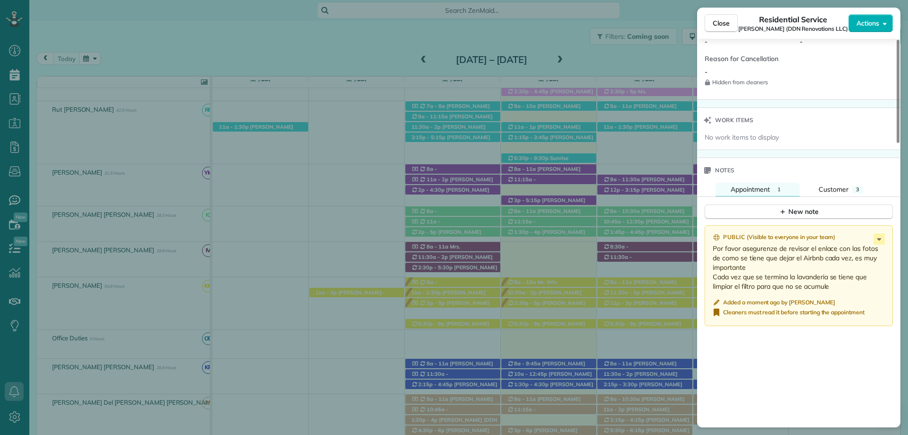
scroll to position [758, 0]
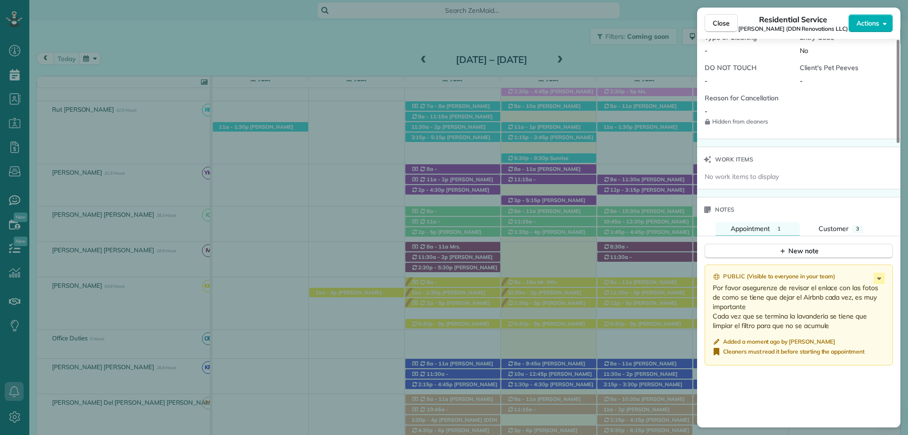
click at [726, 27] on span "Close" at bounding box center [721, 22] width 17 height 9
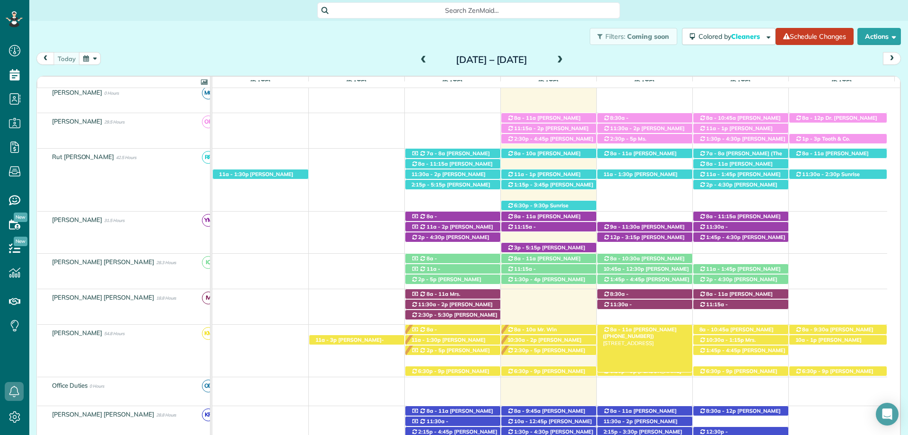
scroll to position [260, 0]
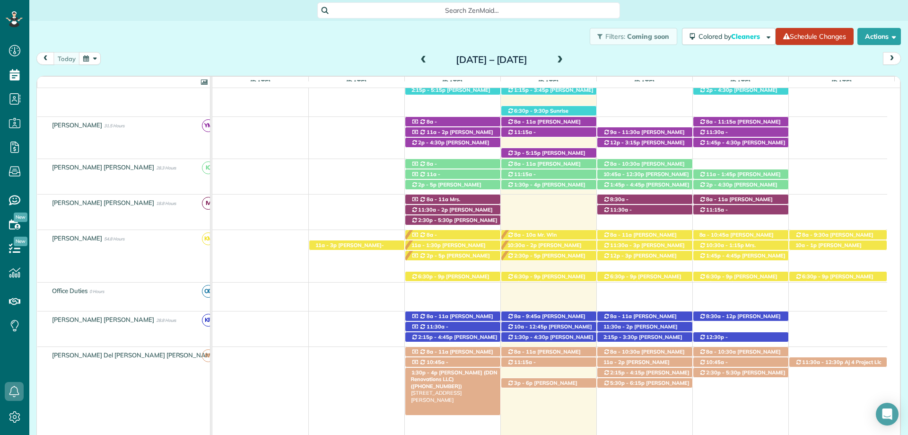
click at [472, 373] on span "[PERSON_NAME] (DDN Renovations LLC) ([PHONE_NUMBER])" at bounding box center [454, 379] width 87 height 20
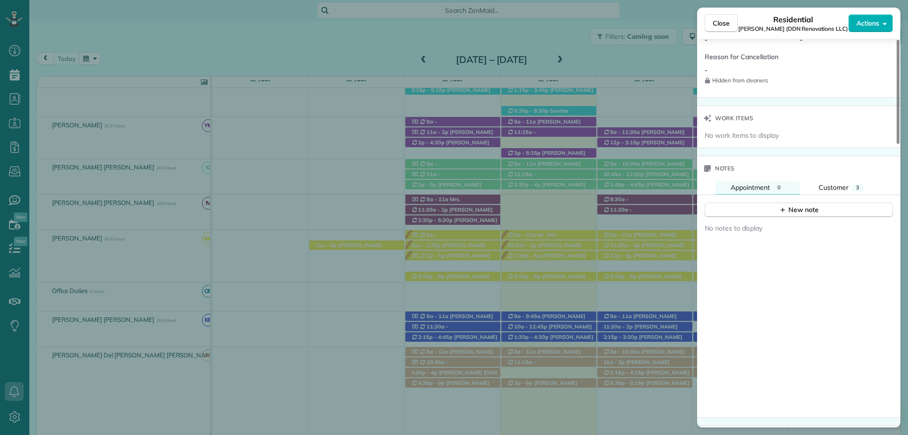
scroll to position [851, 0]
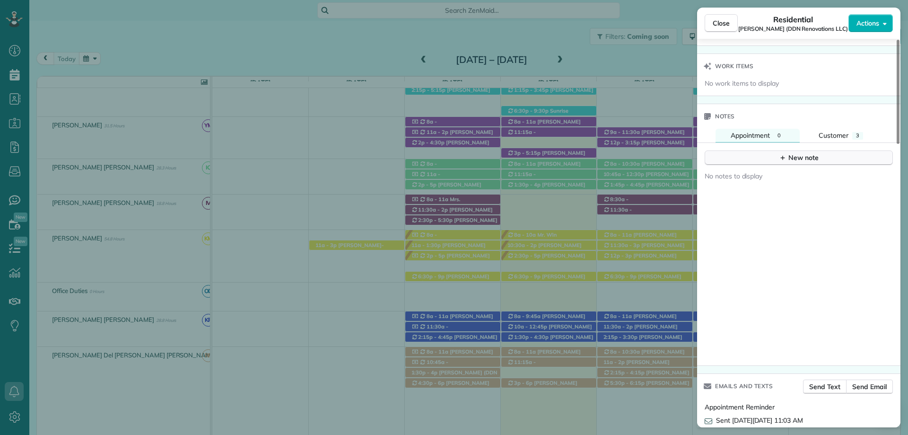
click at [782, 161] on icon "button" at bounding box center [783, 158] width 8 height 8
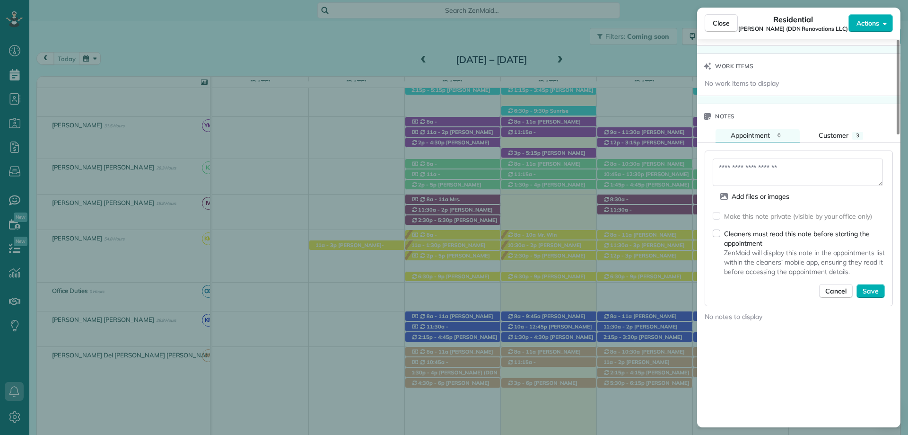
click at [769, 172] on textarea at bounding box center [798, 171] width 170 height 27
type textarea "**********"
click at [878, 290] on span "Save" at bounding box center [870, 290] width 16 height 9
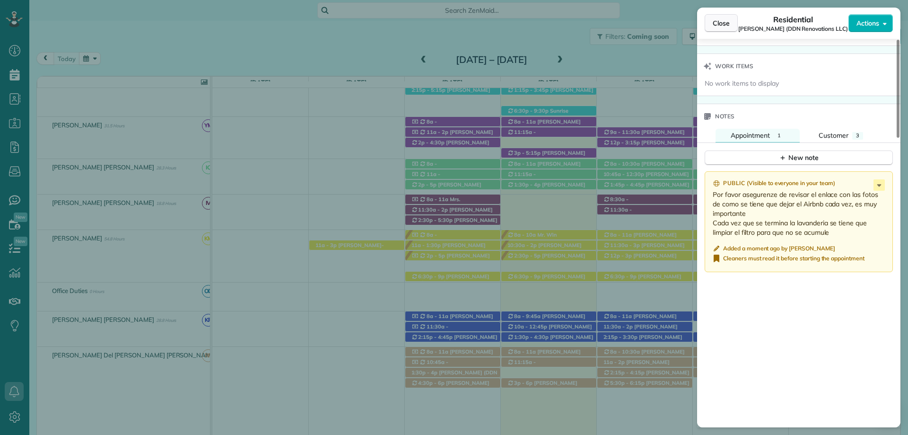
click at [724, 24] on span "Close" at bounding box center [721, 22] width 17 height 9
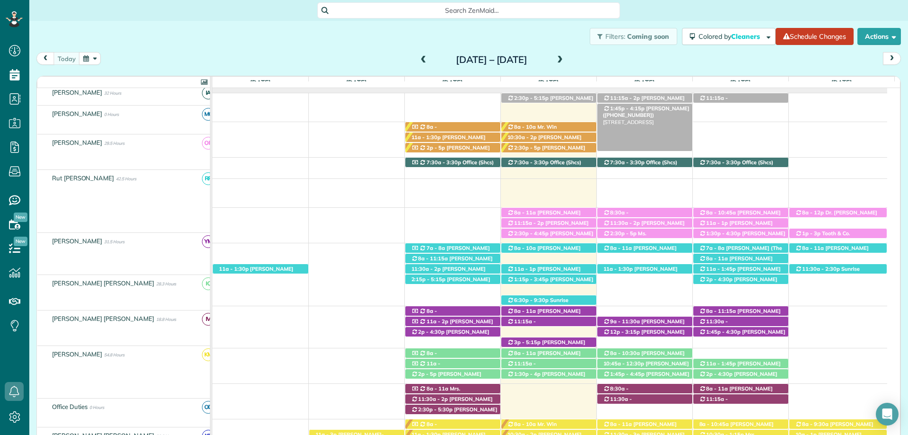
scroll to position [71, 0]
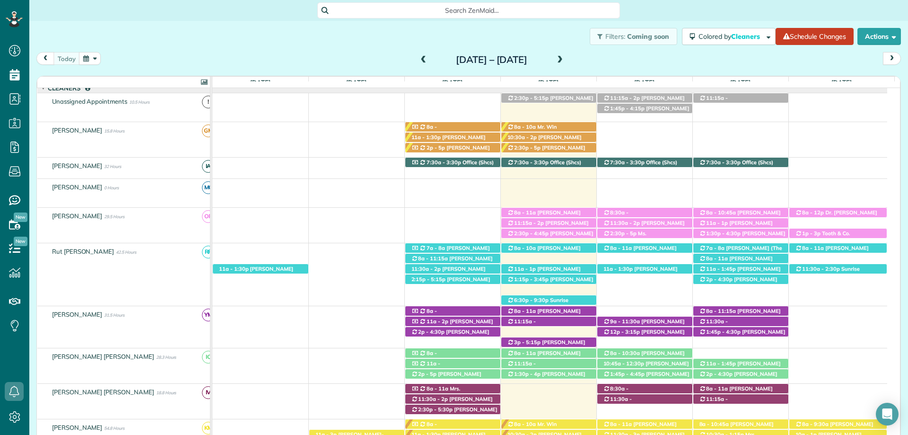
click at [565, 56] on span at bounding box center [560, 60] width 10 height 9
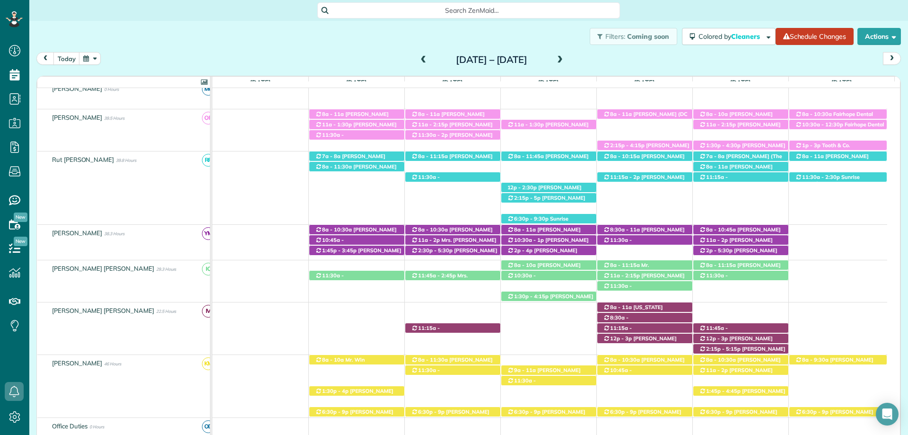
scroll to position [223, 0]
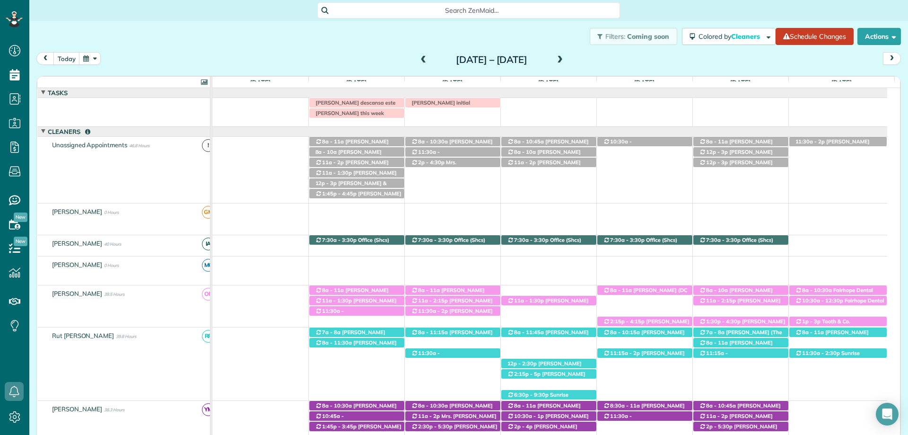
click at [565, 60] on span at bounding box center [560, 60] width 10 height 9
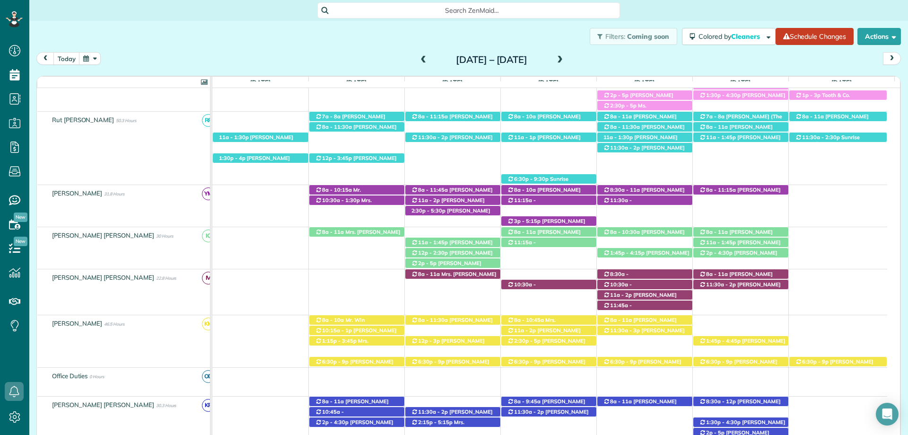
click at [416, 56] on div "Sunday Sep 14 – Saturday Sep 20, 2025" at bounding box center [491, 59] width 151 height 15
click at [418, 57] on span at bounding box center [423, 60] width 10 height 9
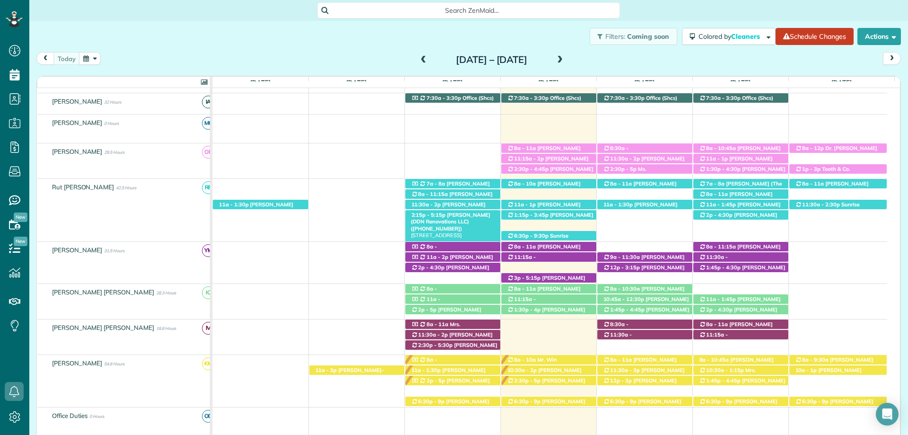
click at [462, 213] on span "Dk Nguyen (DDN Renovations LLC) (+18503902610)" at bounding box center [450, 221] width 79 height 20
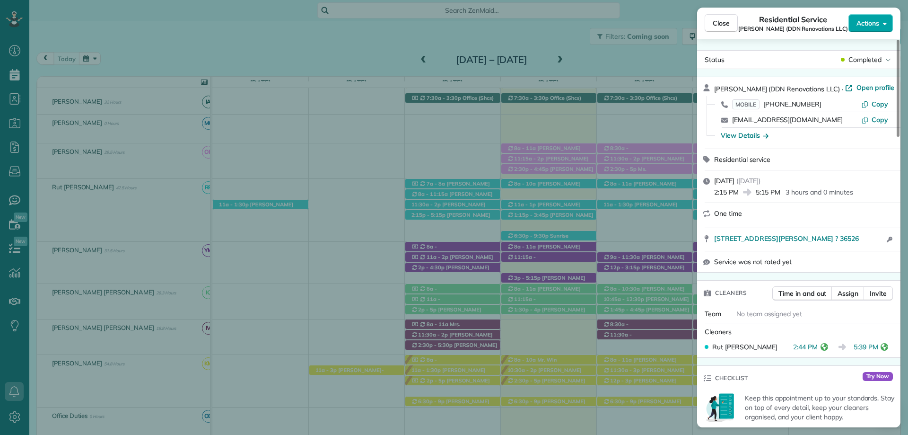
click at [878, 23] on span "Actions" at bounding box center [867, 22] width 23 height 9
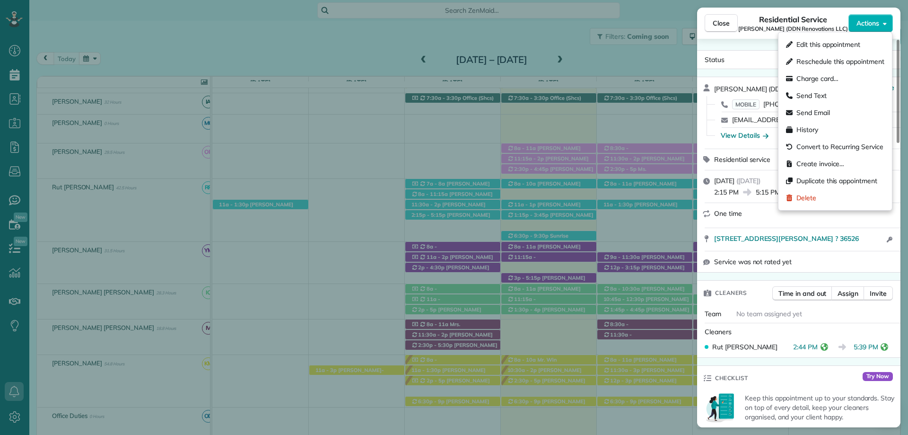
click at [772, 20] on span "Residential Service" at bounding box center [793, 19] width 68 height 11
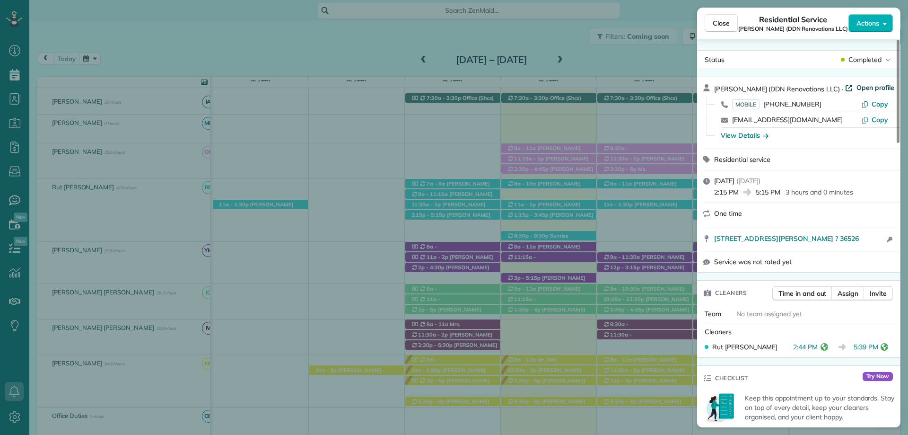
click at [856, 87] on span "Open profile" at bounding box center [875, 87] width 38 height 9
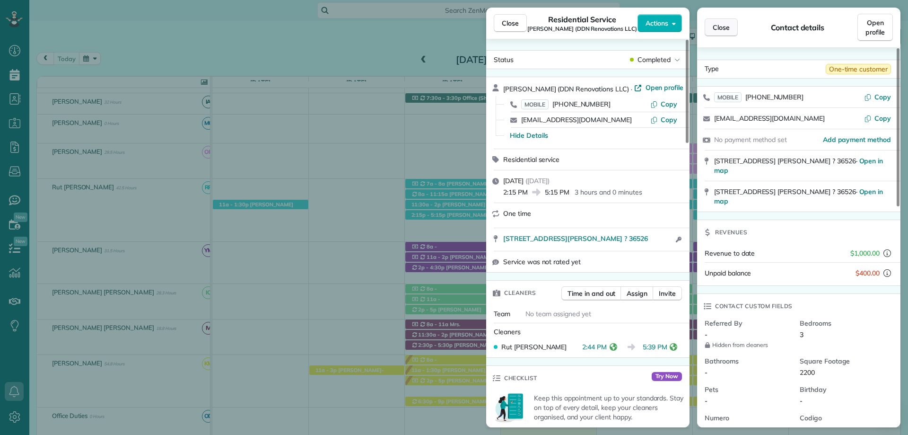
click at [729, 24] on span "Close" at bounding box center [721, 27] width 17 height 9
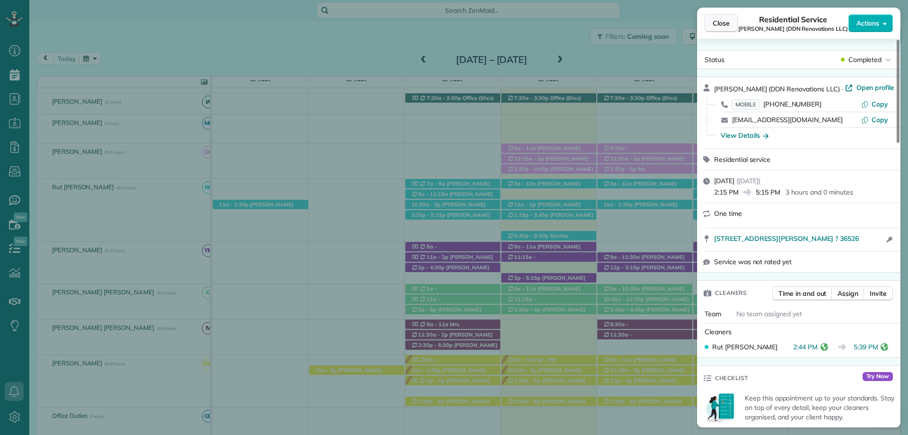
click at [720, 21] on span "Close" at bounding box center [721, 22] width 17 height 9
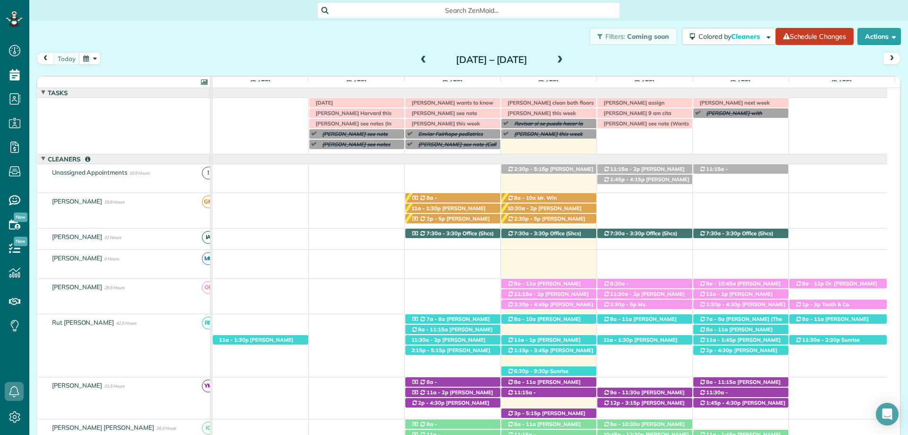
scroll to position [95, 0]
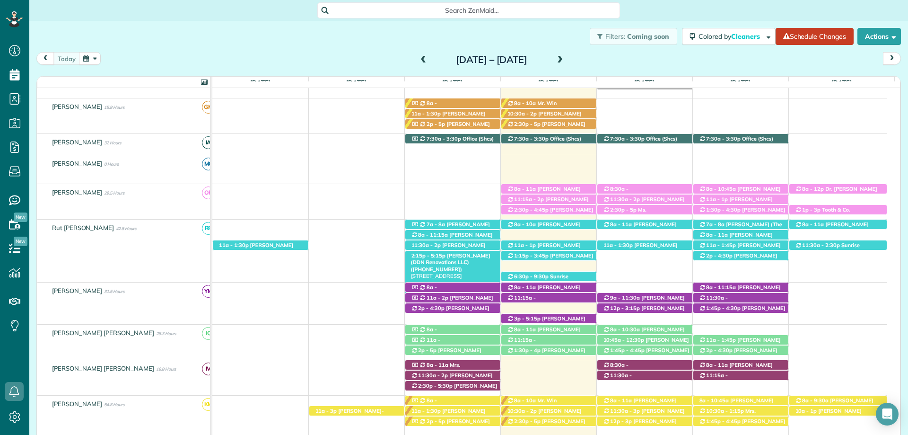
click at [465, 254] on span "Dk Nguyen (DDN Renovations LLC) (+18503902610)" at bounding box center [450, 262] width 79 height 20
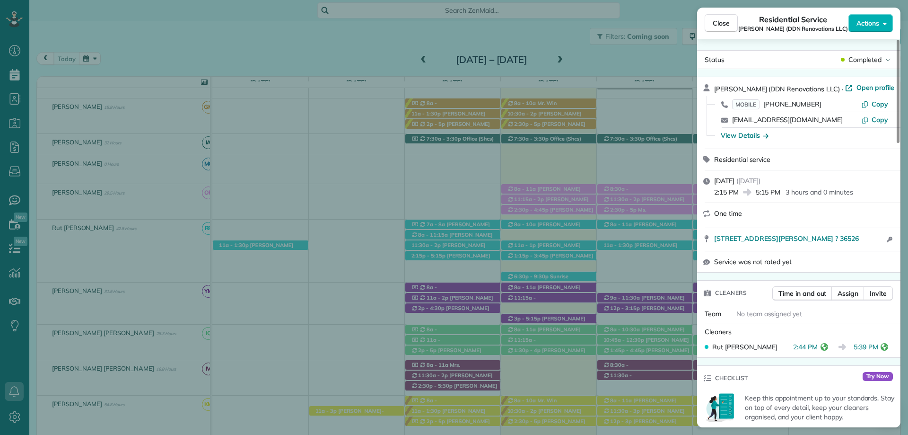
click at [619, 118] on div "Close Residential Service Dk Nguyen (DDN Renovations LLC) Actions Status Comple…" at bounding box center [454, 217] width 908 height 435
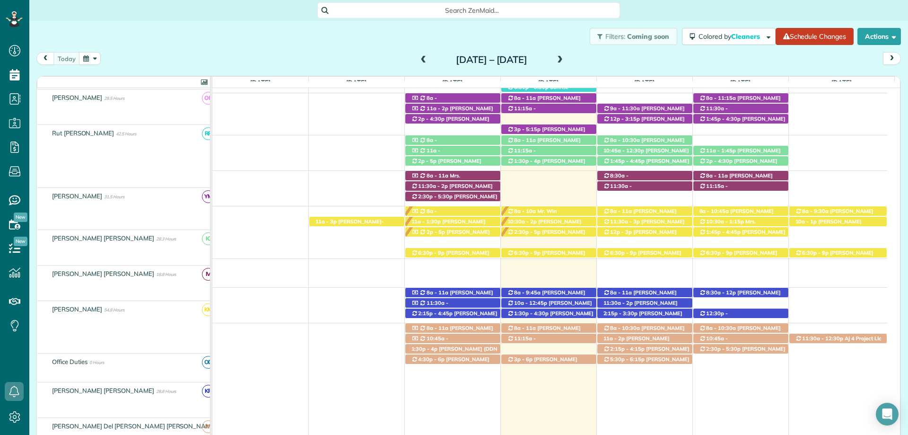
scroll to position [284, 0]
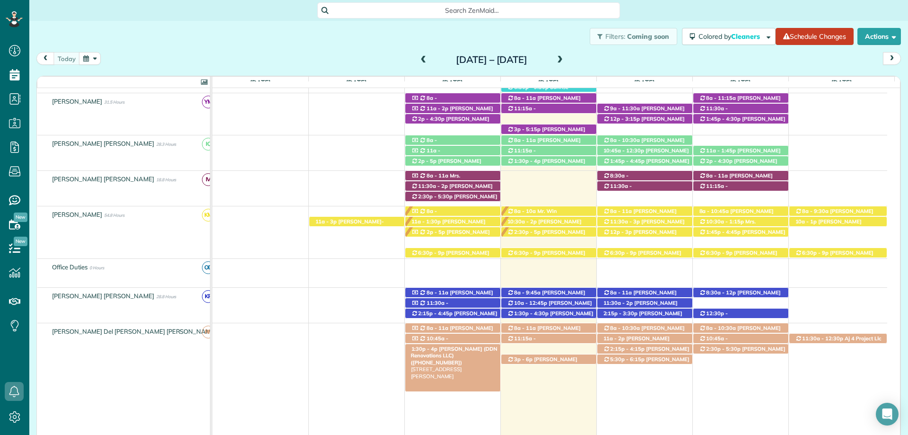
click at [468, 350] on span "[PERSON_NAME] (DDN Renovations LLC) ([PHONE_NUMBER])" at bounding box center [454, 355] width 87 height 20
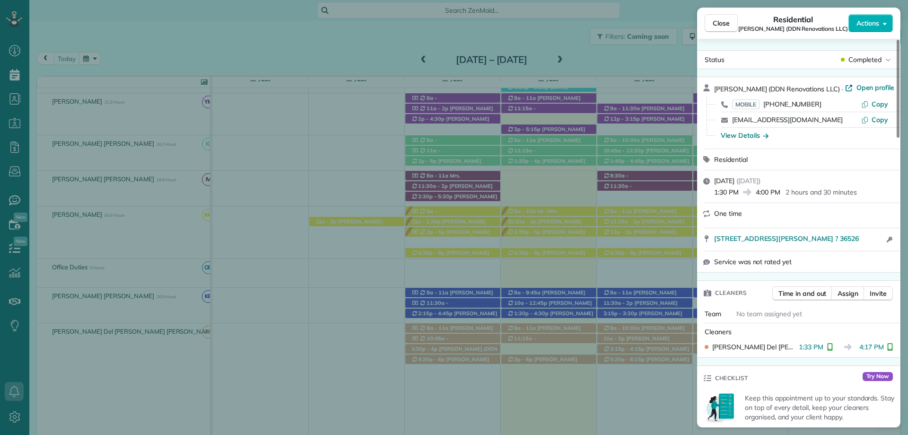
click at [603, 139] on div "Close Residential Dk Nguyen (DDN Renovations LLC) Actions Status Completed Dk N…" at bounding box center [454, 217] width 908 height 435
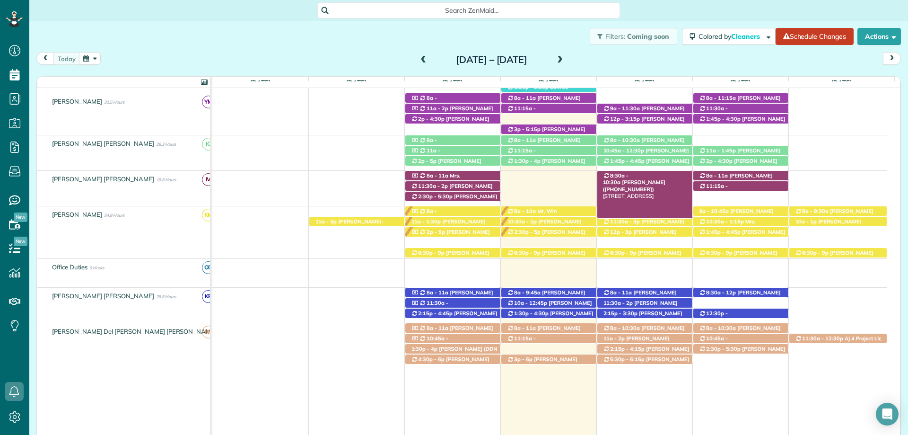
scroll to position [142, 0]
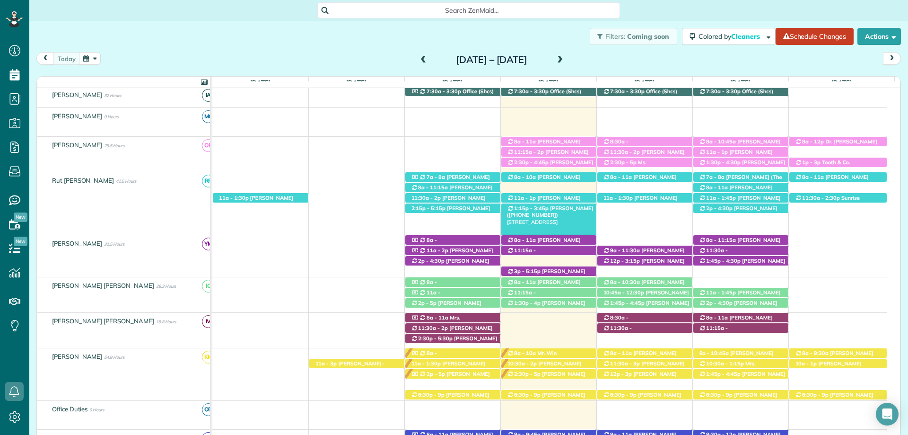
click at [544, 212] on span "Casey Graham (+16015505502)" at bounding box center [550, 211] width 87 height 13
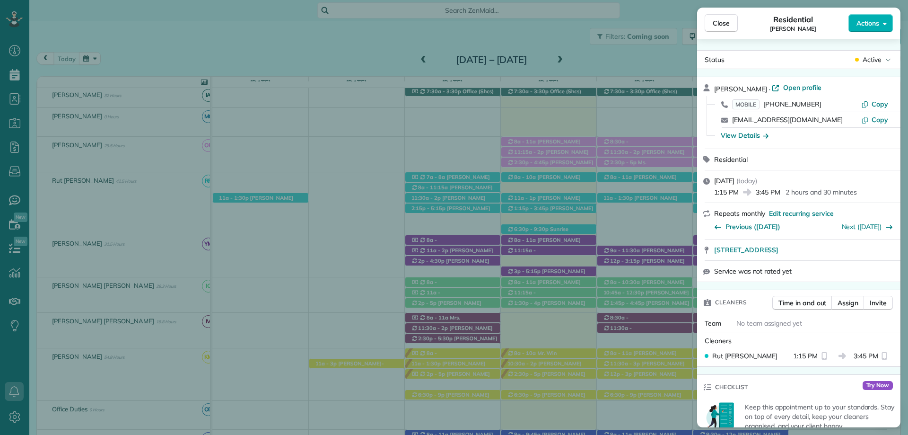
click at [723, 22] on span "Close" at bounding box center [721, 22] width 17 height 9
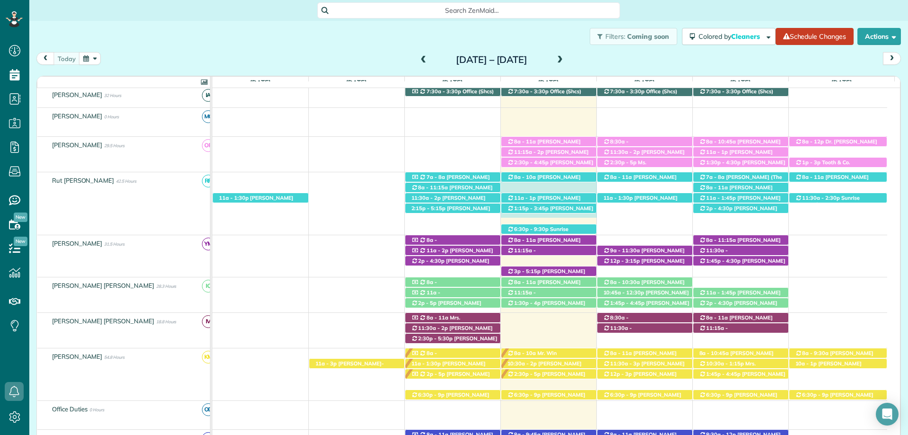
click at [559, 219] on td "2:15p - 5:15p Dk Nguyen (DDN Renovations LLC) (+18503902610) 205 Montclair Loop…" at bounding box center [549, 203] width 675 height 63
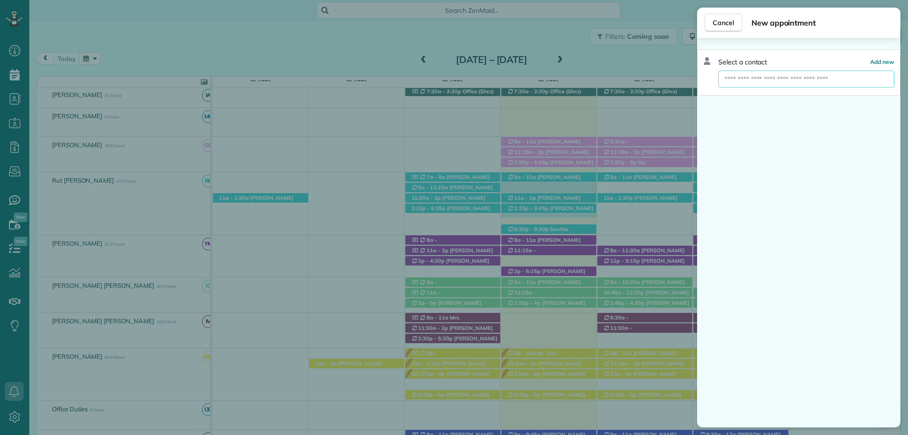
click at [748, 80] on input "text" at bounding box center [806, 78] width 176 height 17
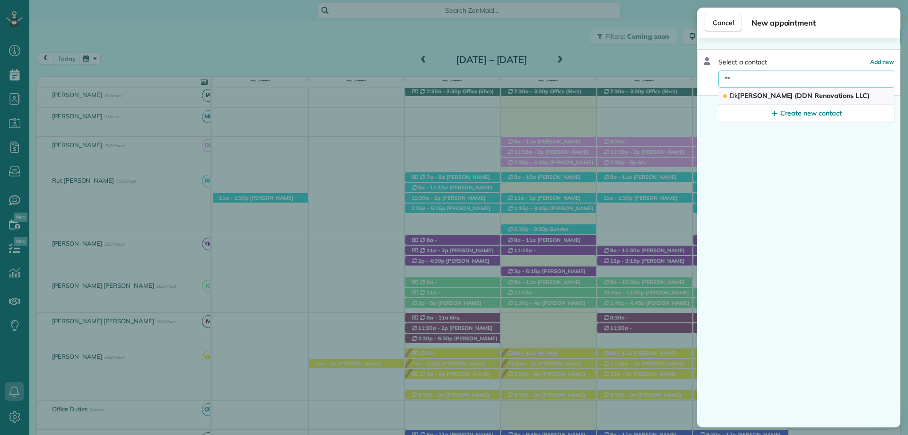
type input "**"
click at [797, 94] on span "Dk Nguyen (DDN Renovations LLC)" at bounding box center [800, 95] width 140 height 9
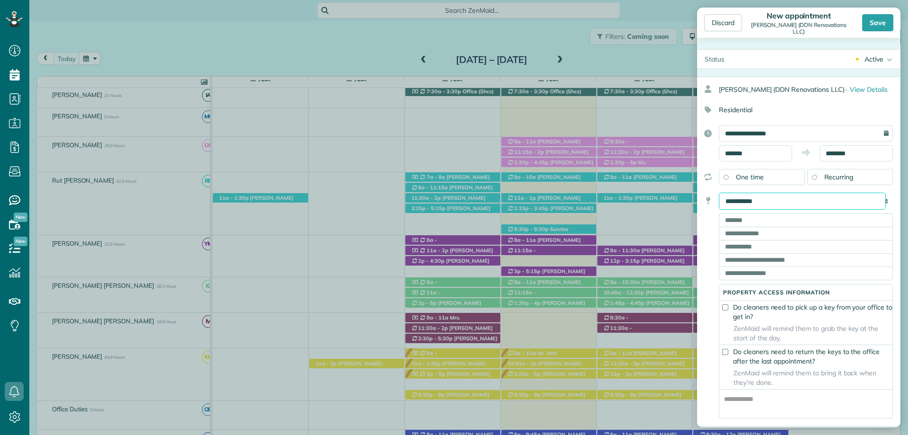
click at [798, 201] on select "**********" at bounding box center [802, 200] width 167 height 17
select select "*******"
click at [719, 192] on select "**********" at bounding box center [802, 200] width 167 height 17
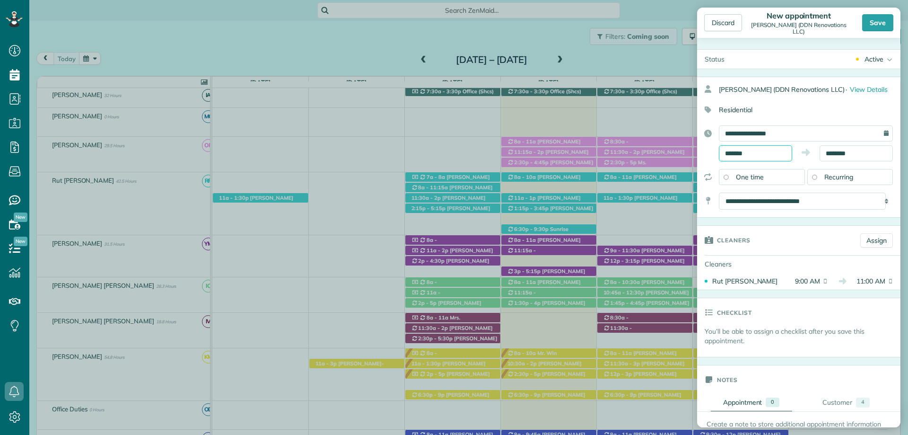
click at [748, 154] on input "*******" at bounding box center [755, 153] width 73 height 16
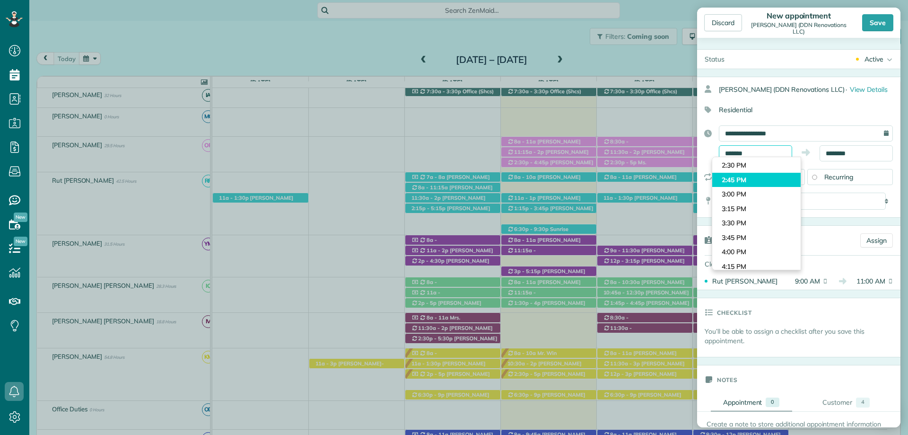
scroll to position [869, 0]
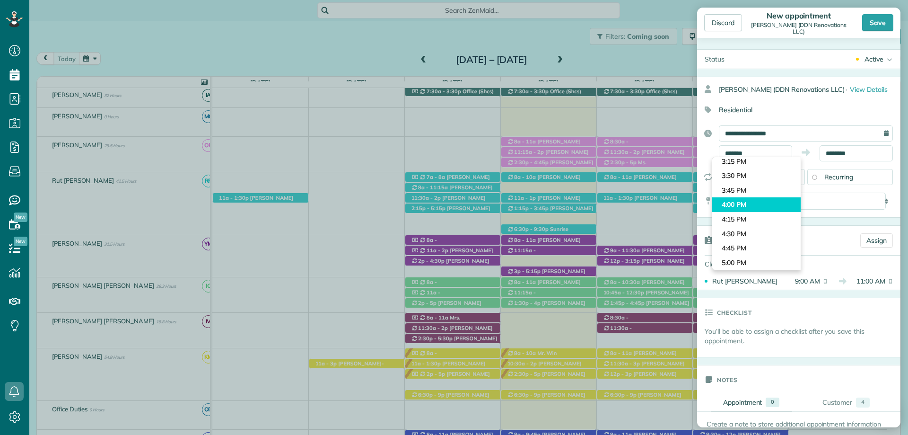
type input "*******"
click at [737, 205] on body "Dashboard Scheduling Calendar View List View Dispatch View - Weekly scheduling …" at bounding box center [454, 217] width 908 height 435
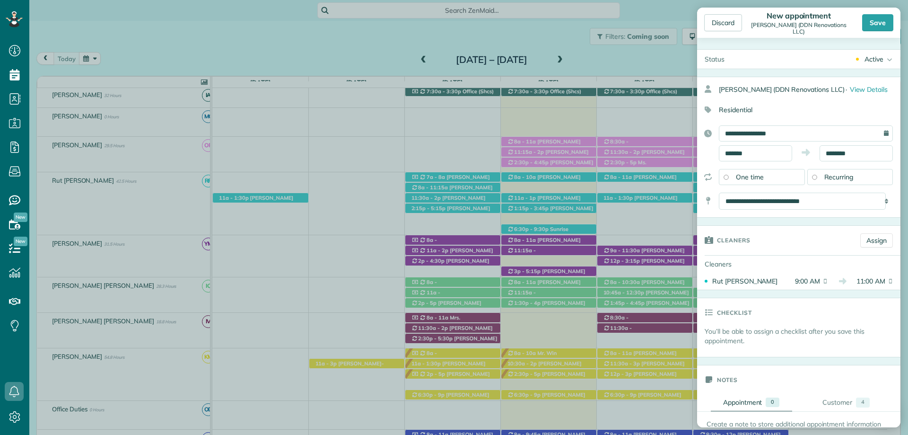
click at [841, 145] on div "**********" at bounding box center [798, 143] width 203 height 36
click at [840, 151] on input "********" at bounding box center [855, 153] width 73 height 16
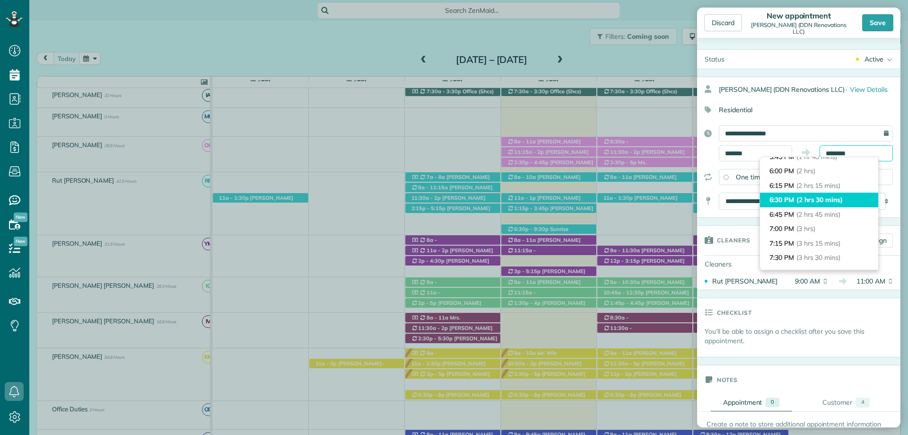
scroll to position [95, 0]
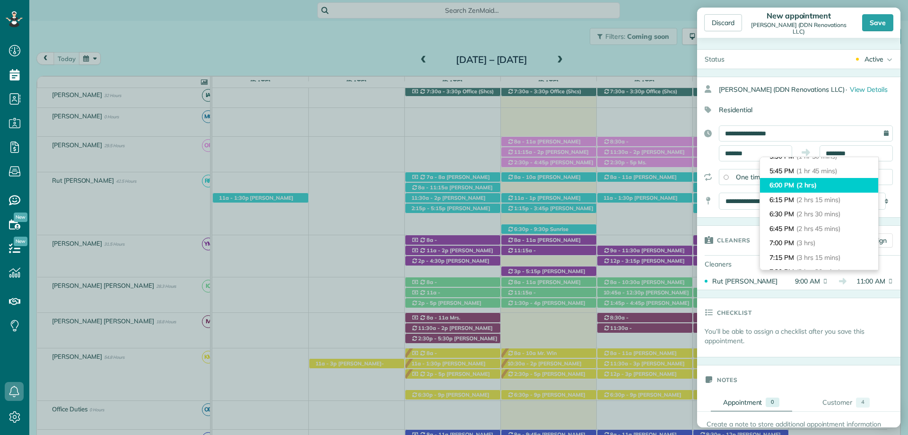
type input "*******"
click at [806, 184] on span "(2 hrs)" at bounding box center [806, 185] width 20 height 9
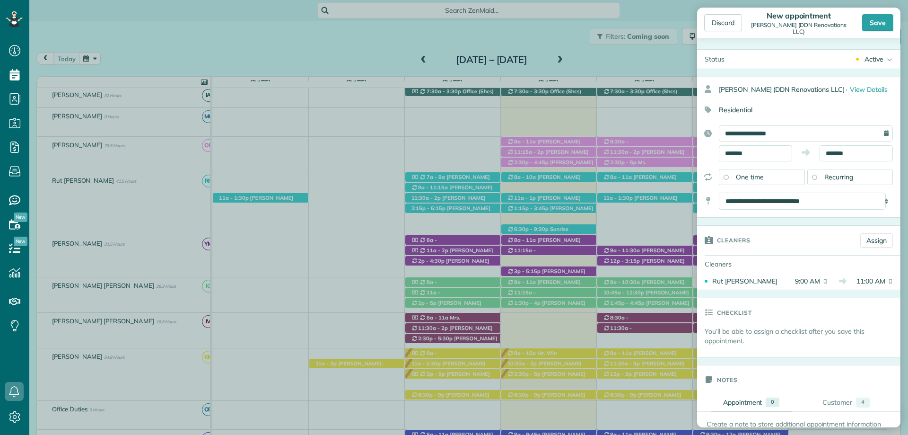
click at [436, 45] on div "Discard New appointment Dk Nguyen (DDN Renovations LLC) Save Status Active Acti…" at bounding box center [454, 217] width 908 height 435
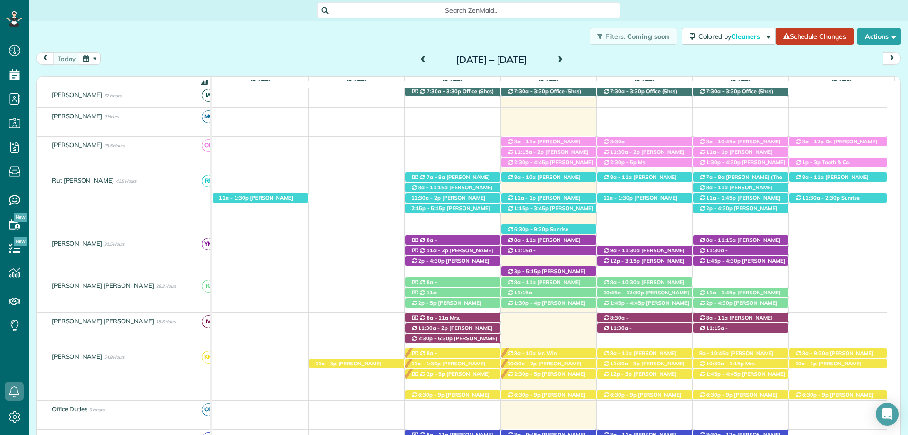
click at [553, 216] on div "2:15p - 5:15p Dk Nguyen (DDN Renovations LLC) (+18503902610) 205 Montclair Loop…" at bounding box center [549, 194] width 675 height 45
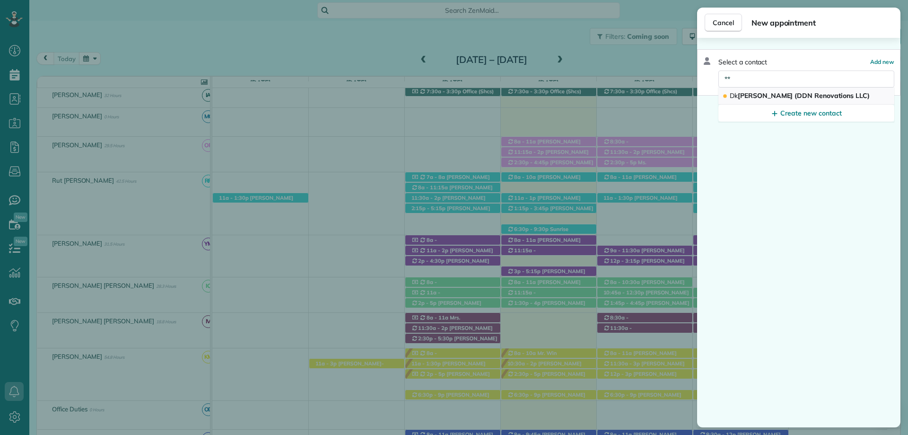
drag, startPoint x: 772, startPoint y: 94, endPoint x: 779, endPoint y: 95, distance: 7.1
click at [772, 95] on span "Dk Nguyen (DDN Renovations LLC)" at bounding box center [800, 95] width 140 height 9
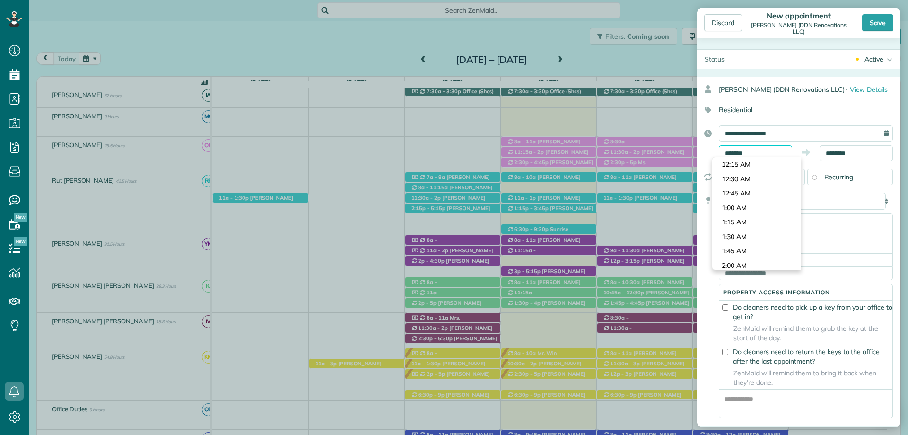
click at [771, 155] on input "*******" at bounding box center [755, 153] width 73 height 16
type input "*******"
click at [743, 252] on body "Dashboard Scheduling Calendar View List View Dispatch View - Weekly scheduling …" at bounding box center [454, 217] width 908 height 435
click at [835, 152] on input "********" at bounding box center [855, 153] width 73 height 16
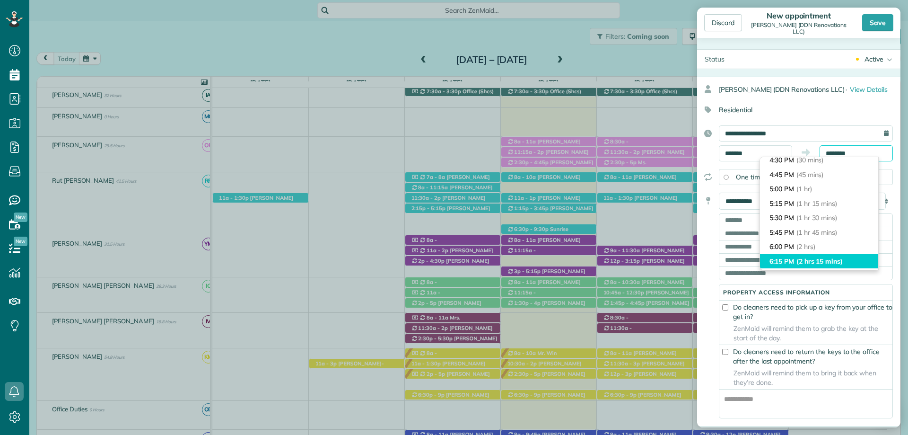
scroll to position [47, 0]
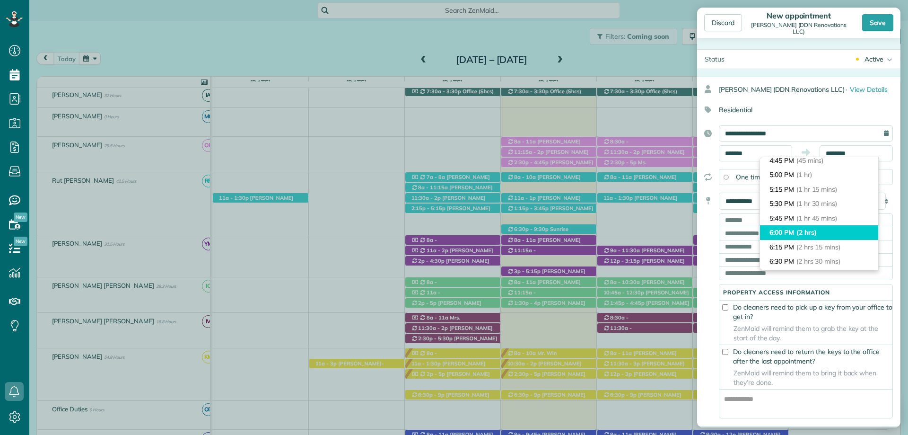
type input "*******"
click at [795, 234] on li "6:00 PM (2 hrs)" at bounding box center [819, 232] width 118 height 15
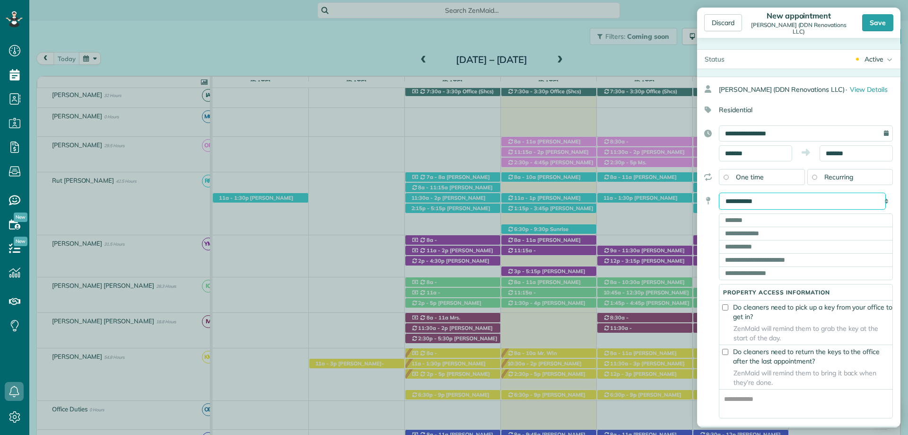
click at [777, 205] on select "**********" at bounding box center [802, 200] width 167 height 17
select select "*******"
click at [719, 192] on select "**********" at bounding box center [802, 200] width 167 height 17
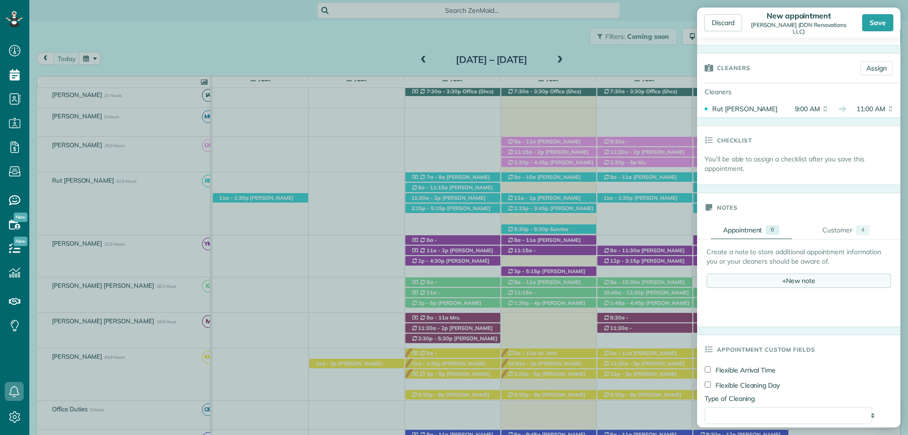
scroll to position [189, 0]
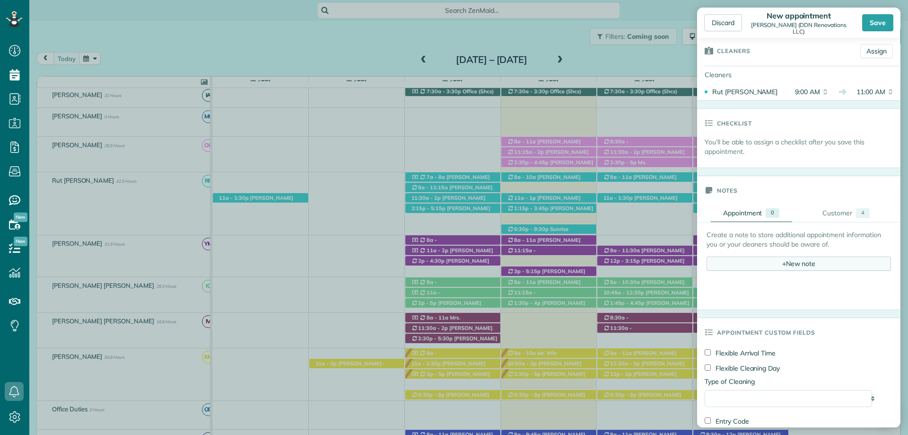
click at [800, 260] on div "+ New note" at bounding box center [798, 263] width 184 height 14
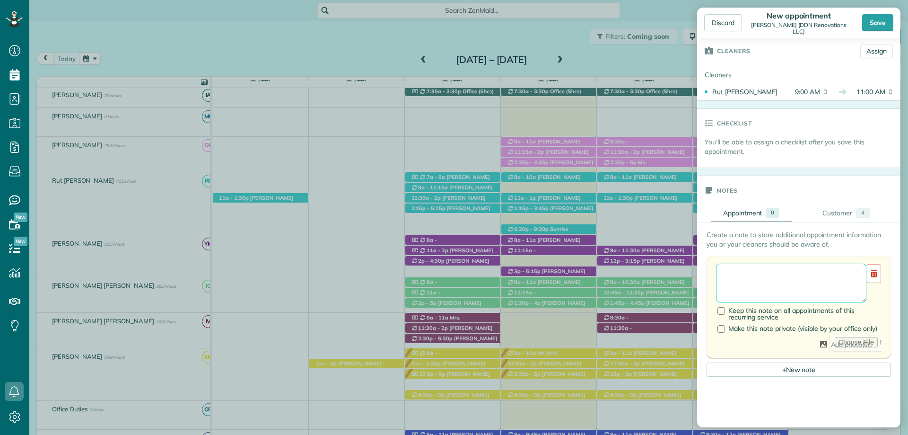
click at [781, 270] on textarea at bounding box center [791, 282] width 150 height 39
paste textarea "**********"
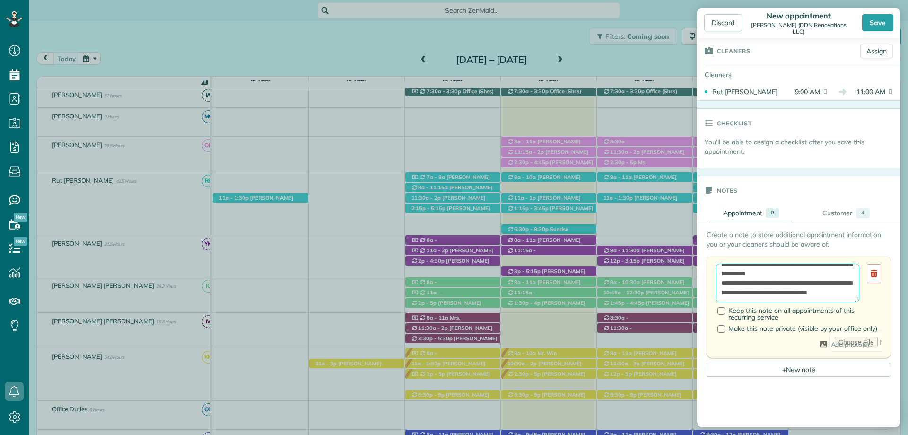
scroll to position [236, 0]
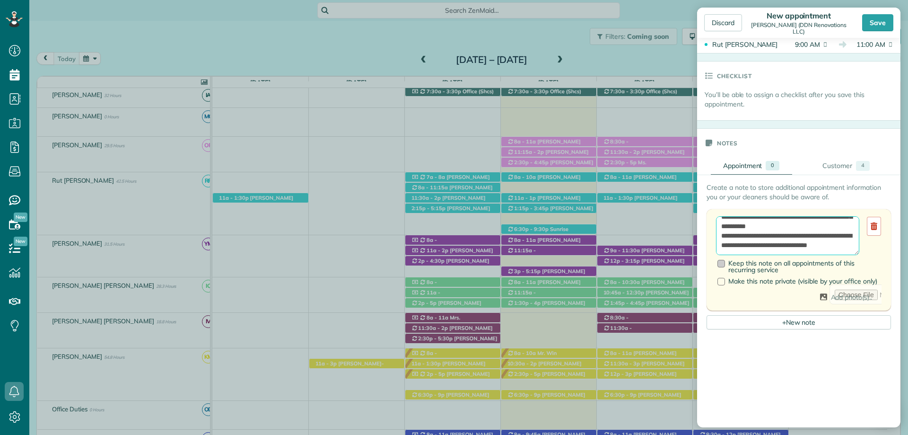
type textarea "**********"
click at [730, 263] on span "Keep this note on all appointments of this recurring service" at bounding box center [791, 266] width 126 height 15
click at [800, 347] on div at bounding box center [798, 408] width 184 height 150
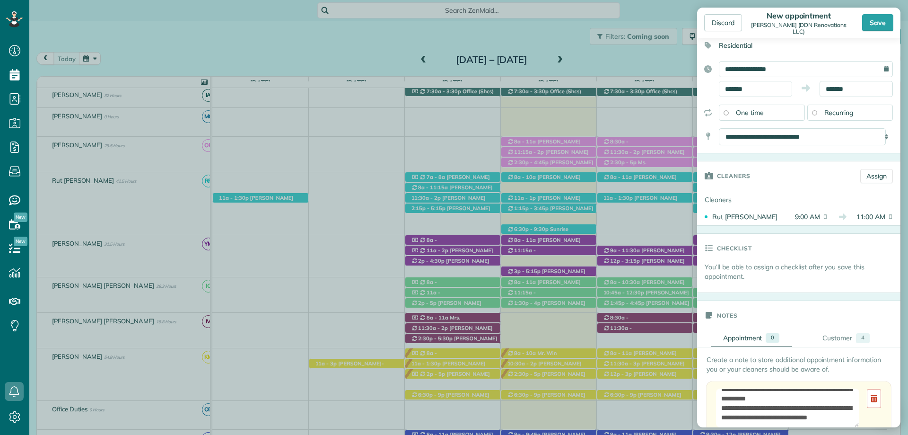
scroll to position [0, 0]
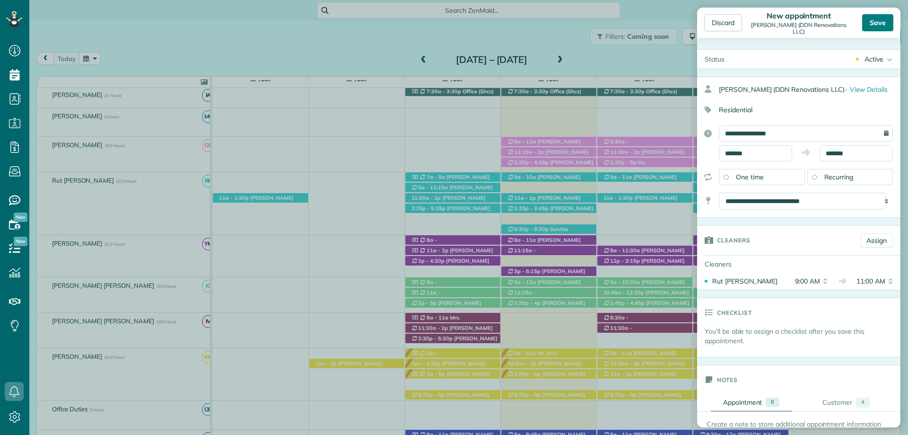
click at [879, 19] on div "Save" at bounding box center [877, 22] width 31 height 17
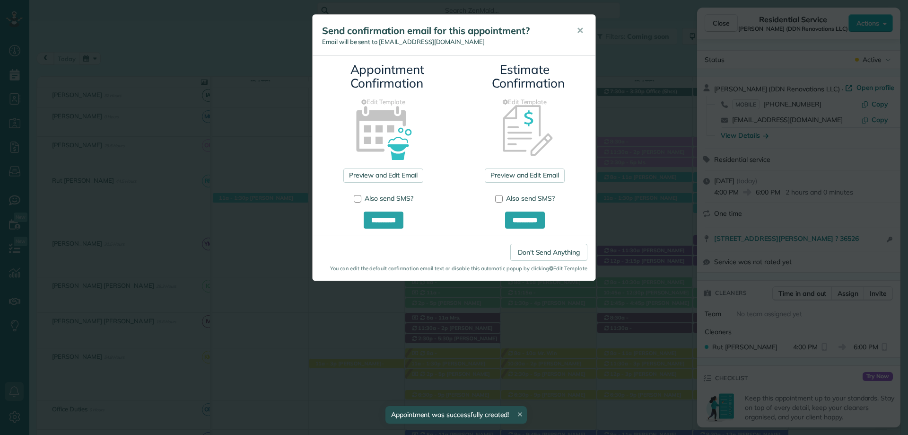
click at [722, 19] on div "**********" at bounding box center [454, 217] width 908 height 435
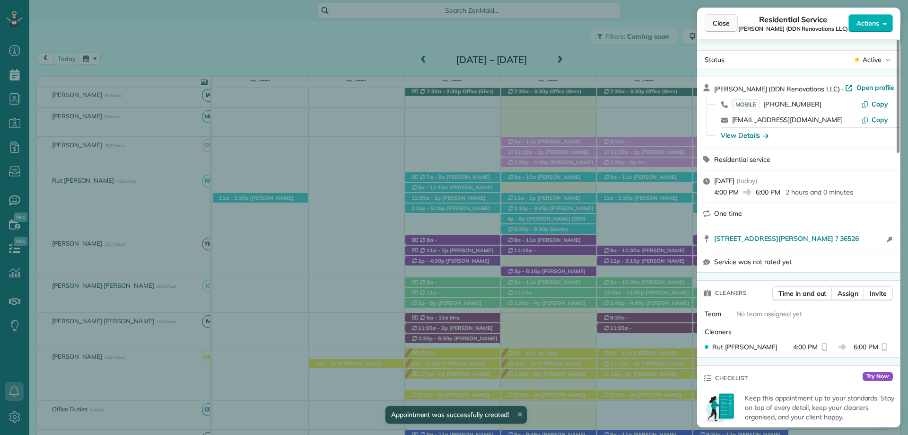
click at [729, 21] on span "Close" at bounding box center [721, 22] width 17 height 9
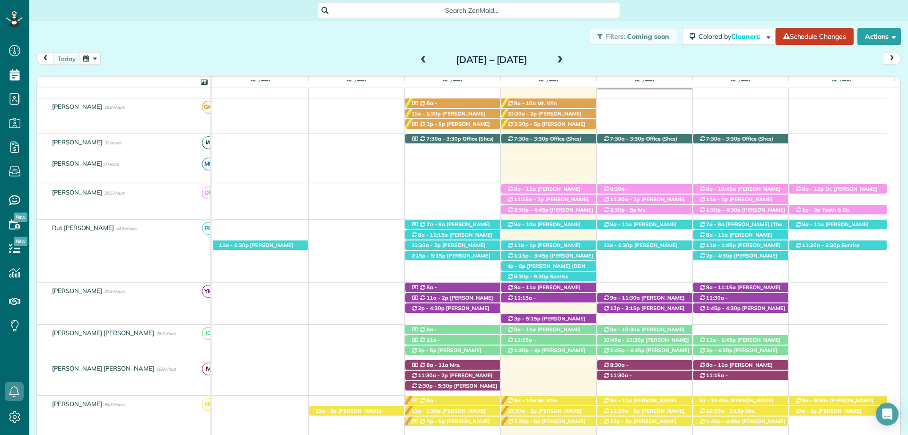
scroll to position [236, 0]
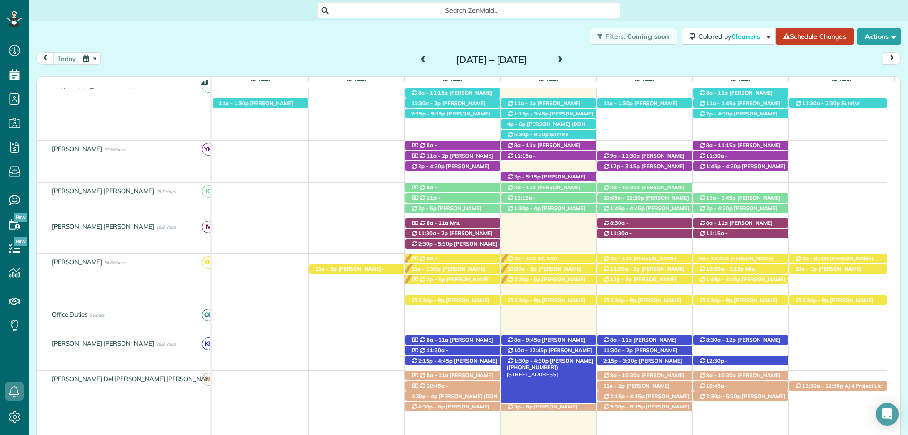
click at [566, 359] on span "Sarah Birdsong (+18503774416)" at bounding box center [550, 363] width 87 height 13
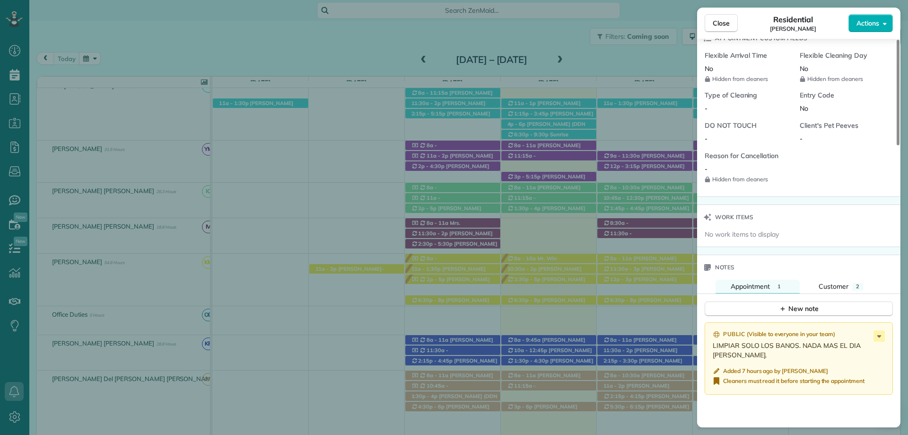
scroll to position [851, 0]
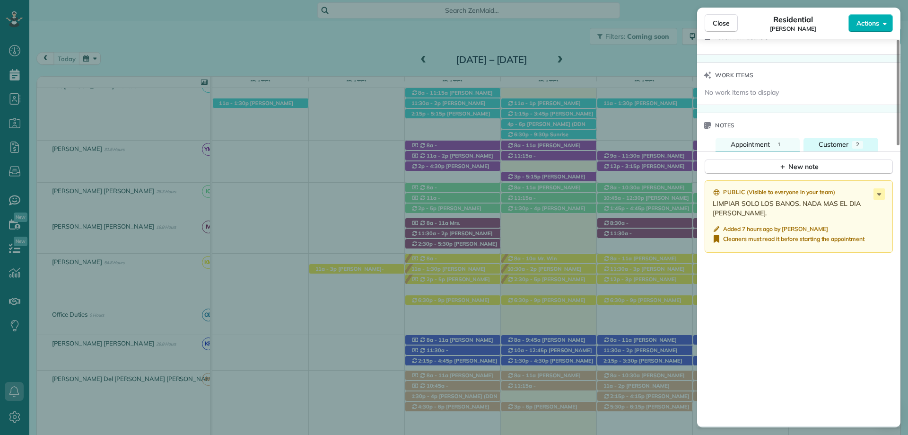
click at [833, 141] on span "Customer" at bounding box center [833, 144] width 30 height 9
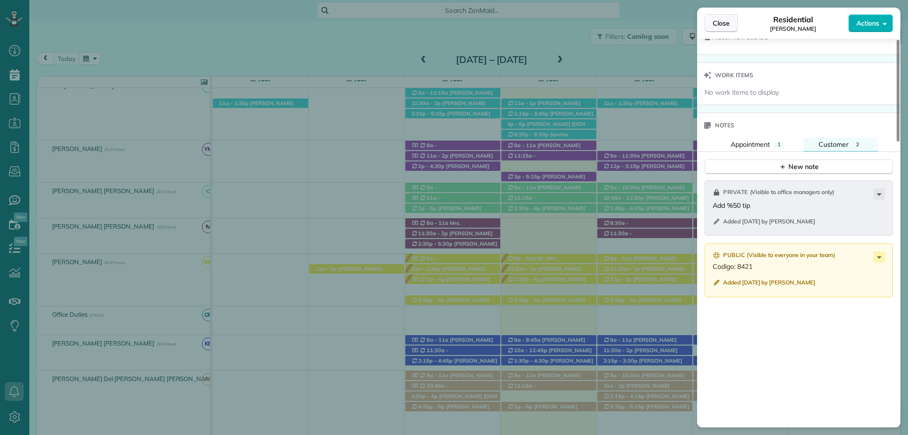
click at [717, 20] on span "Close" at bounding box center [721, 22] width 17 height 9
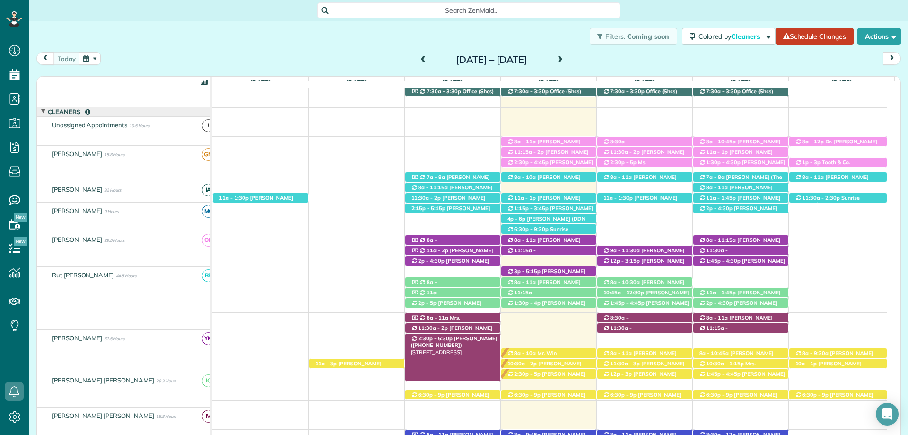
scroll to position [142, 0]
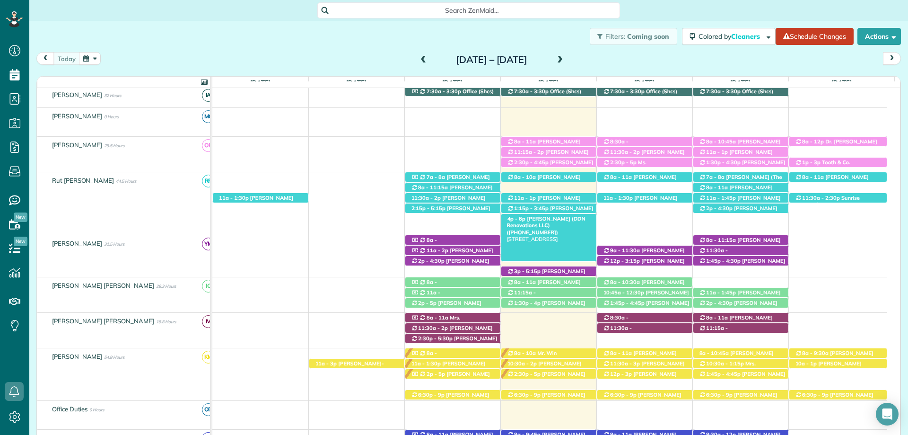
click at [556, 218] on span "Dk Nguyen (DDN Renovations LLC) (+18503902610)" at bounding box center [546, 225] width 78 height 20
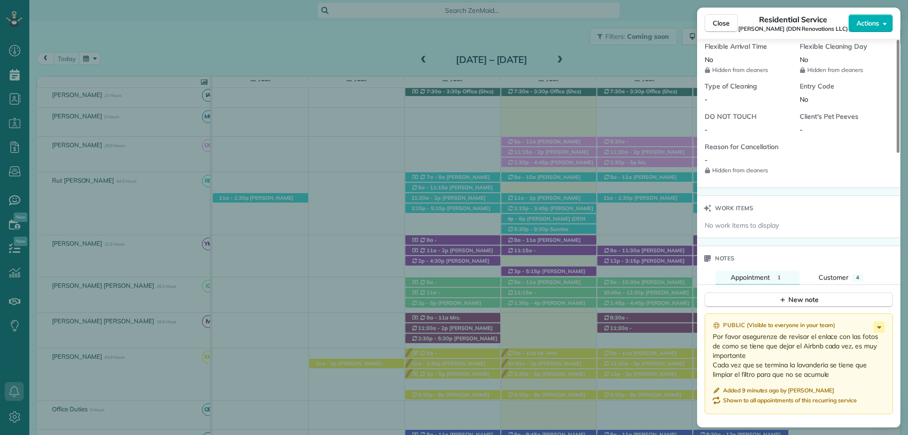
scroll to position [804, 0]
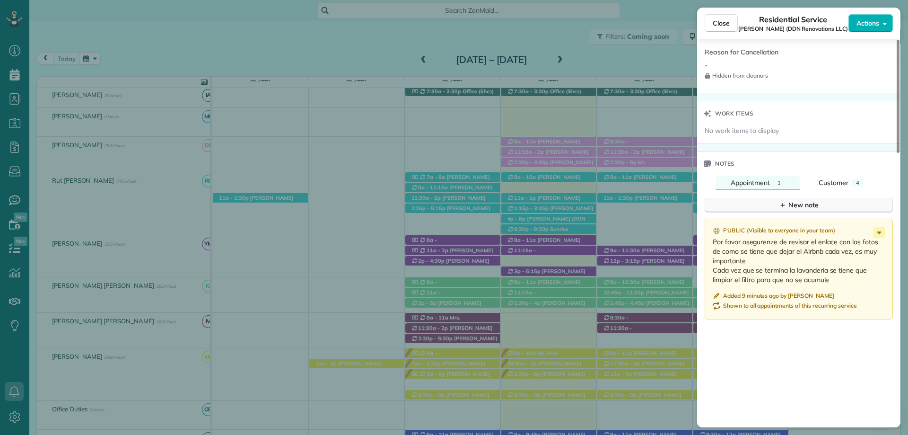
click at [774, 202] on button "New note" at bounding box center [799, 205] width 188 height 15
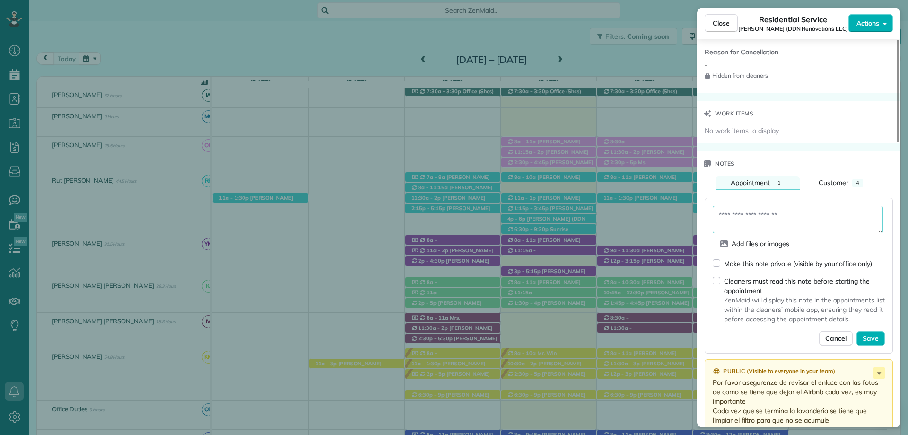
click at [770, 224] on textarea at bounding box center [798, 219] width 170 height 27
click at [842, 184] on span "Customer" at bounding box center [833, 182] width 30 height 9
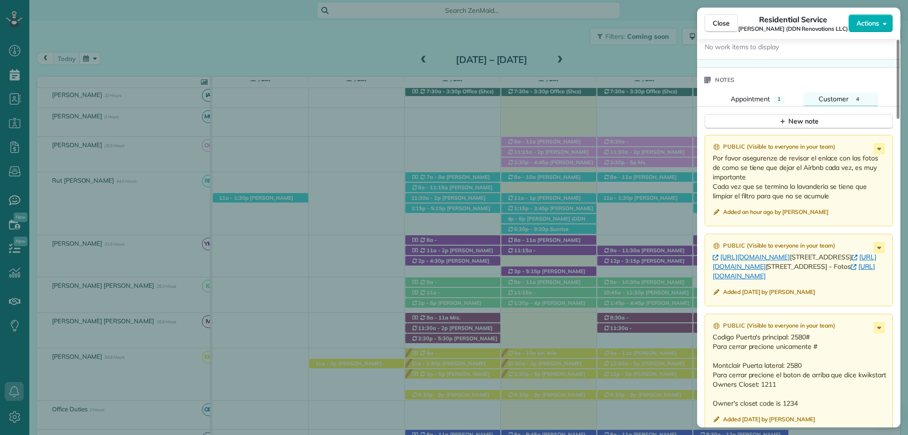
scroll to position [898, 0]
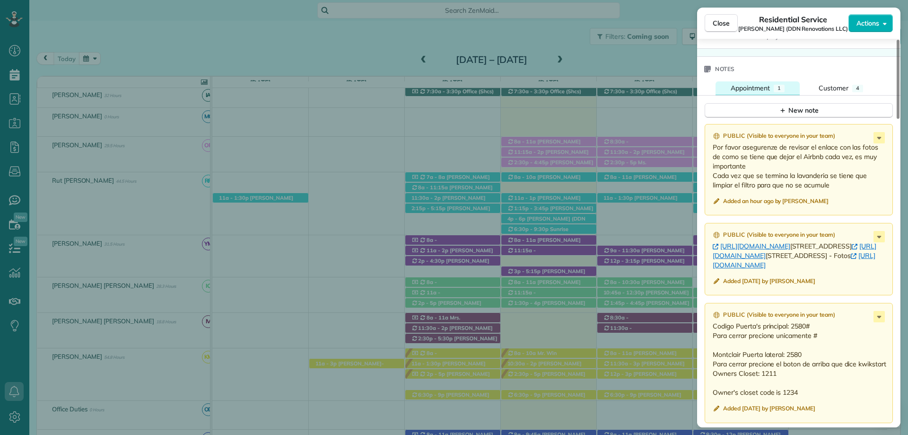
click at [733, 87] on span "Appointment" at bounding box center [750, 88] width 39 height 9
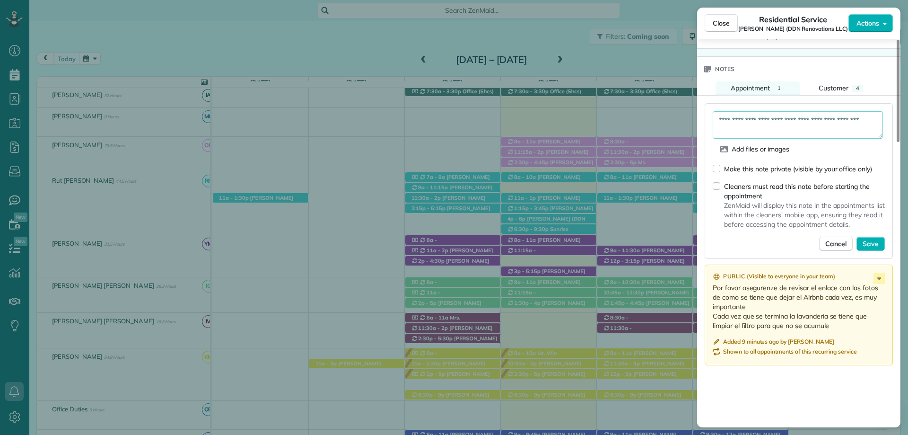
click at [772, 134] on textarea "**********" at bounding box center [798, 124] width 170 height 27
drag, startPoint x: 808, startPoint y: 403, endPoint x: 810, endPoint y: 395, distance: 8.4
click at [808, 403] on div "Public ( Visible to everyone in your team ) Por favor asegurenze de revisar el …" at bounding box center [798, 403] width 203 height 289
click at [809, 132] on textarea "**********" at bounding box center [798, 124] width 170 height 27
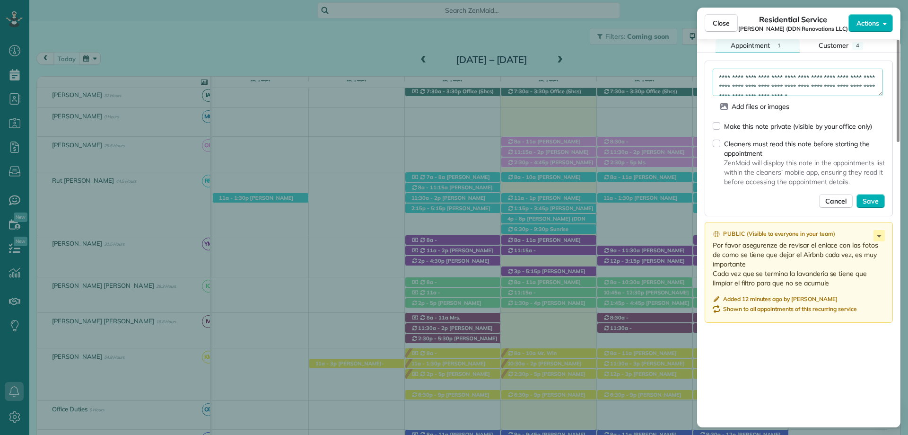
scroll to position [898, 0]
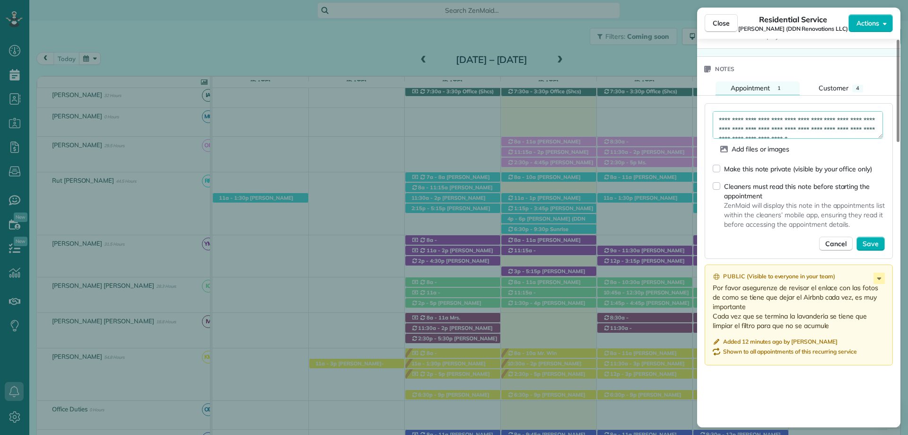
type textarea "**********"
click at [802, 366] on div "Public ( Visible to everyone in your team ) Por favor asegurenze de revisar el …" at bounding box center [799, 318] width 188 height 108
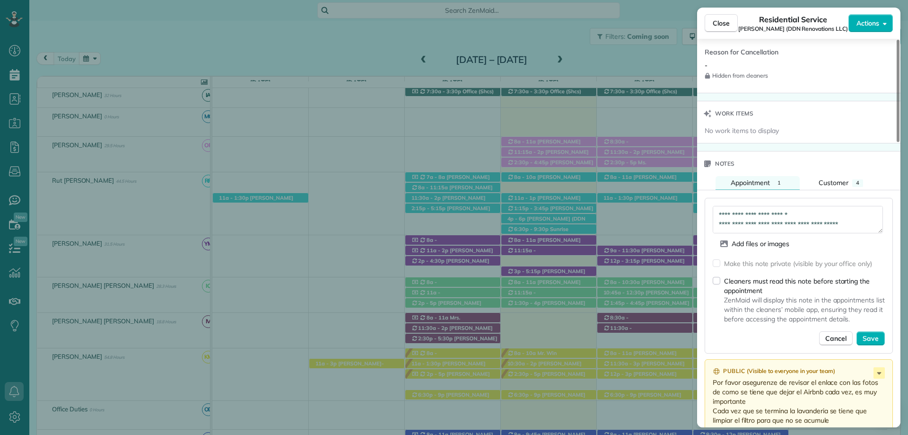
scroll to position [851, 0]
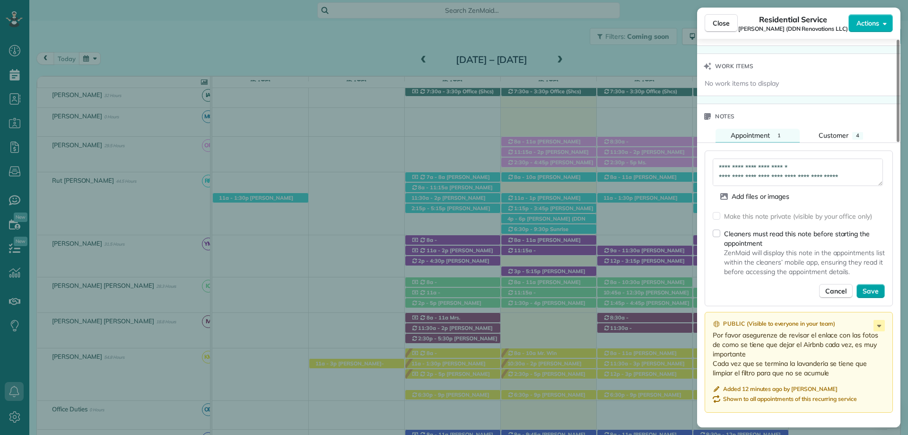
click at [875, 290] on span "Save" at bounding box center [870, 290] width 16 height 9
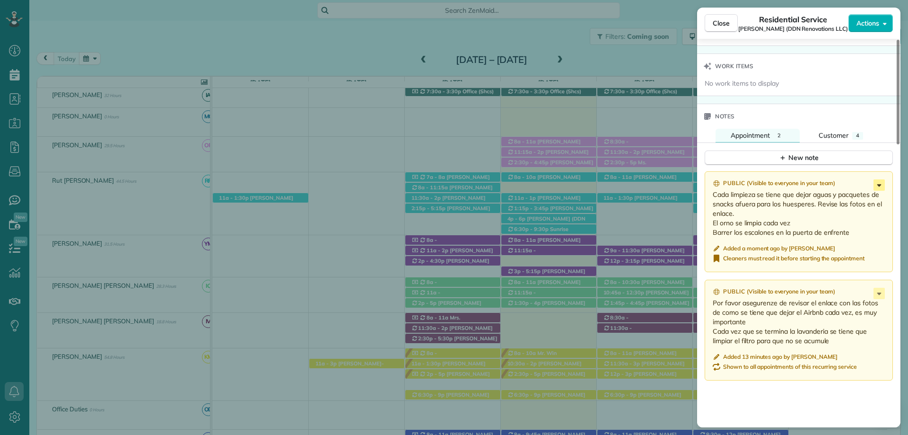
click at [879, 182] on icon at bounding box center [878, 184] width 11 height 11
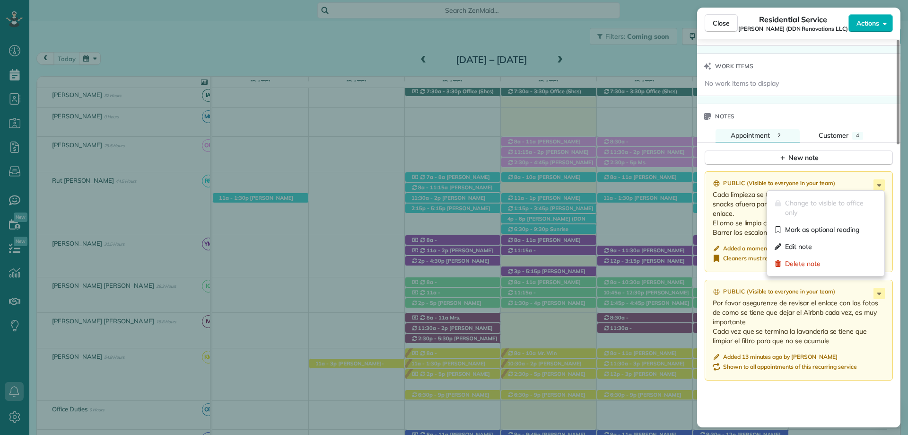
click at [739, 243] on div "Public ( Visible to everyone in your team ) Cada limpieza se tiene que dejar ag…" at bounding box center [799, 221] width 188 height 101
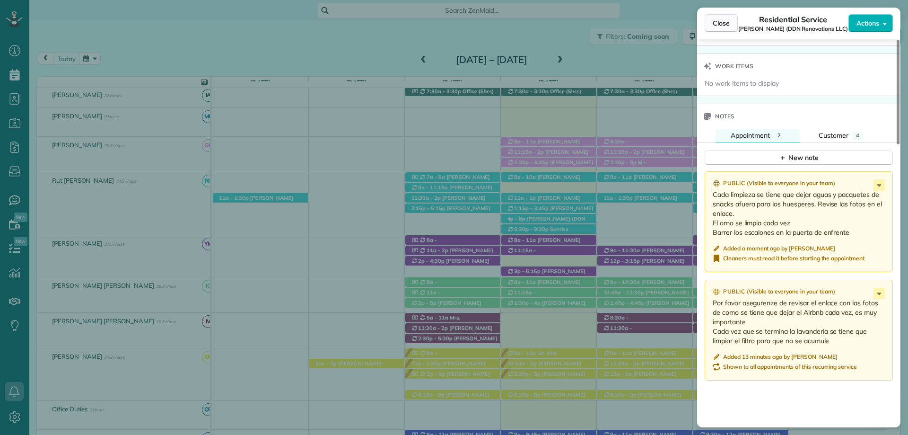
click at [723, 21] on span "Close" at bounding box center [721, 22] width 17 height 9
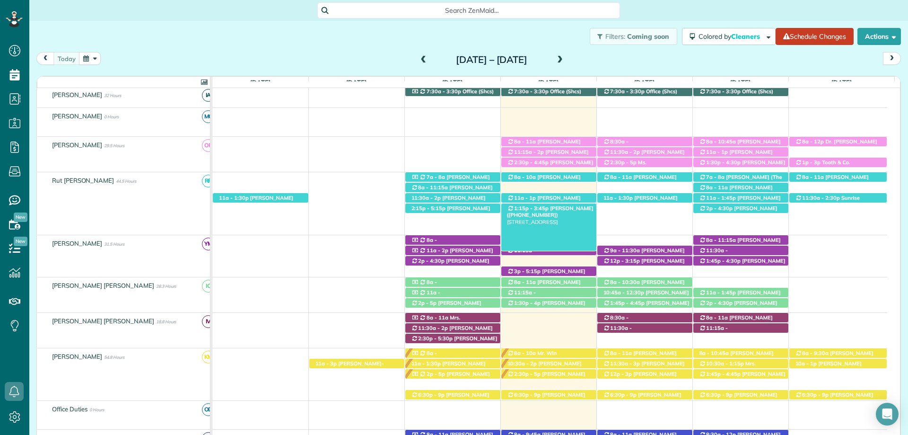
scroll to position [47, 0]
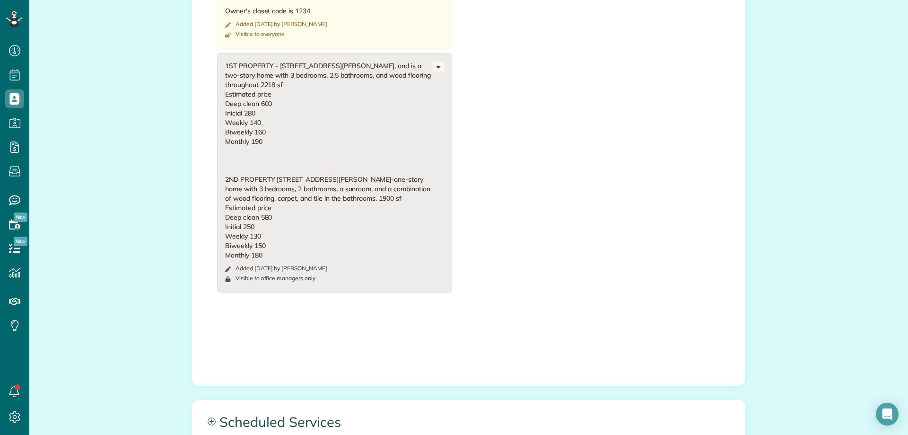
scroll to position [757, 0]
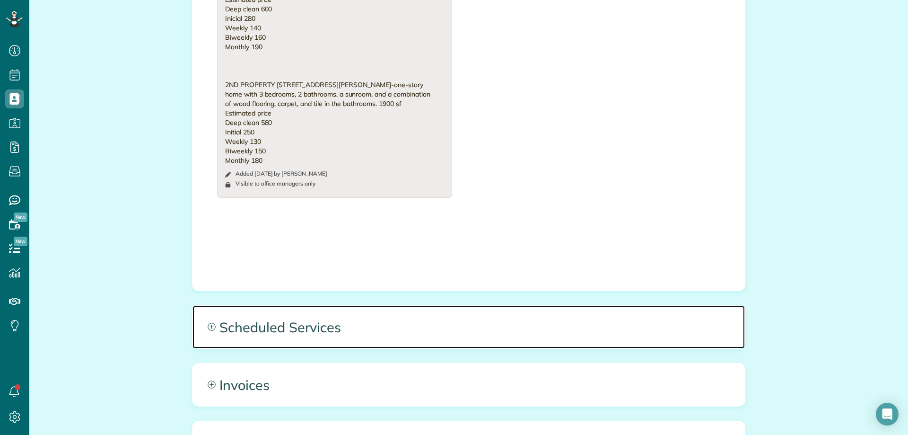
click at [375, 336] on span "Scheduled Services" at bounding box center [468, 326] width 552 height 43
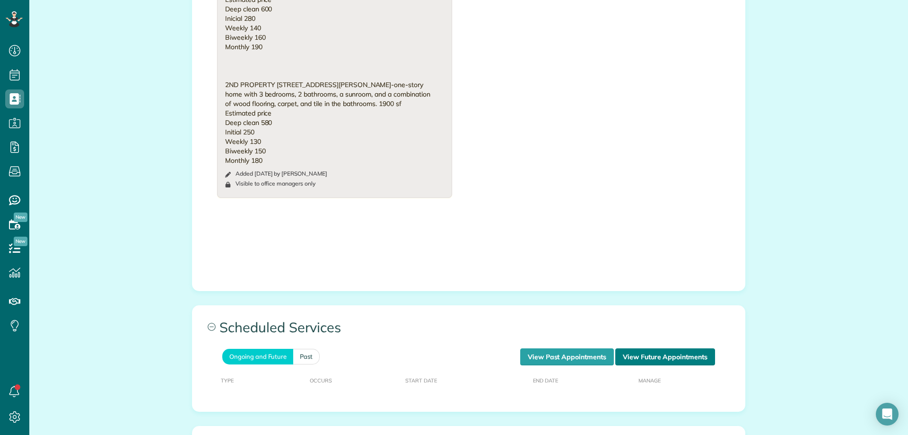
click at [646, 359] on link "View Future Appointments" at bounding box center [665, 356] width 100 height 17
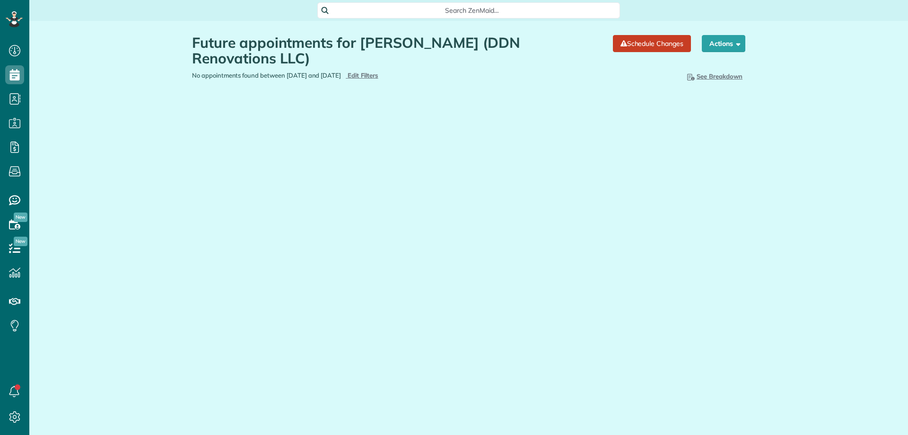
scroll to position [4, 4]
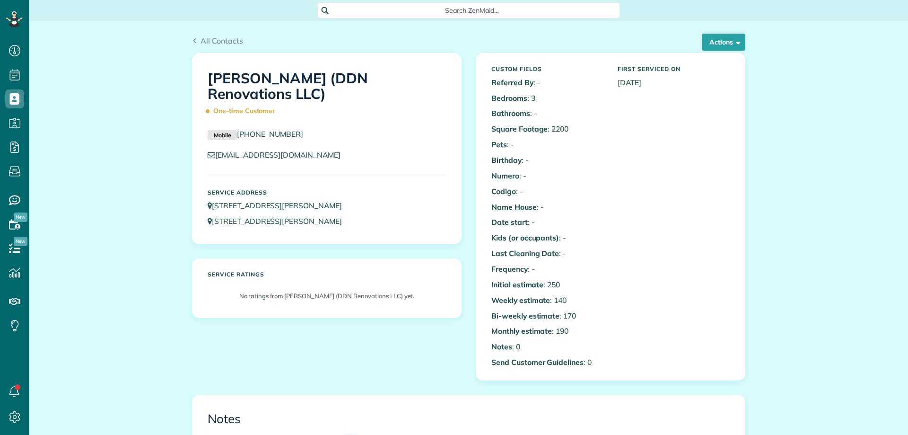
scroll to position [236, 0]
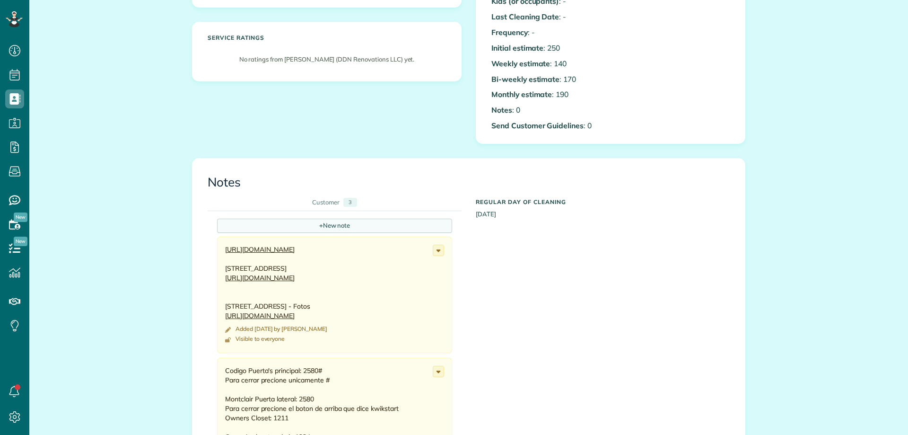
click at [400, 224] on div "+ New note" at bounding box center [334, 225] width 235 height 14
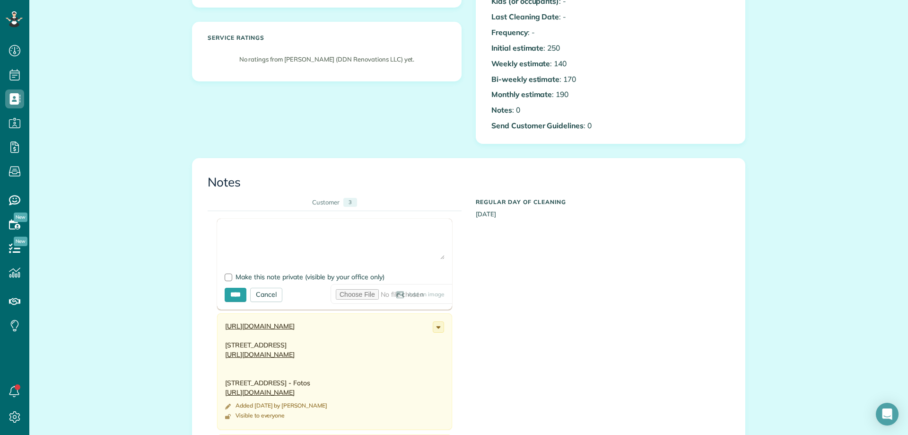
click at [380, 236] on textarea at bounding box center [335, 242] width 220 height 33
paste textarea "**********"
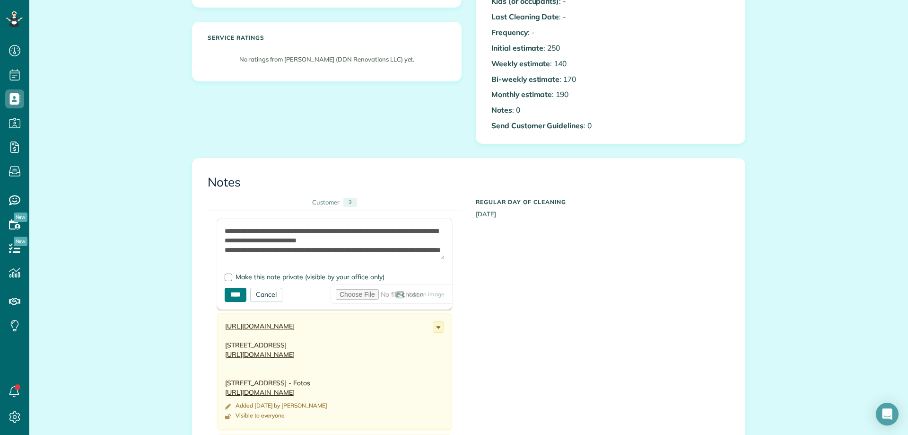
type textarea "**********"
click at [238, 294] on input "****" at bounding box center [236, 294] width 22 height 14
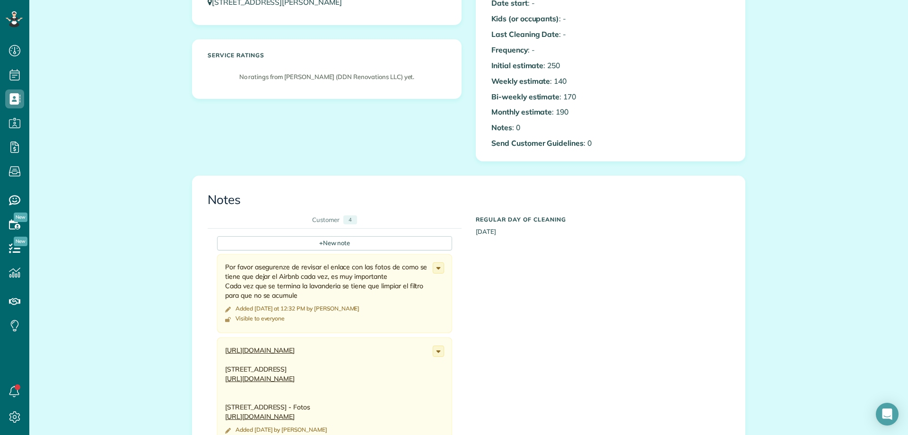
scroll to position [142, 0]
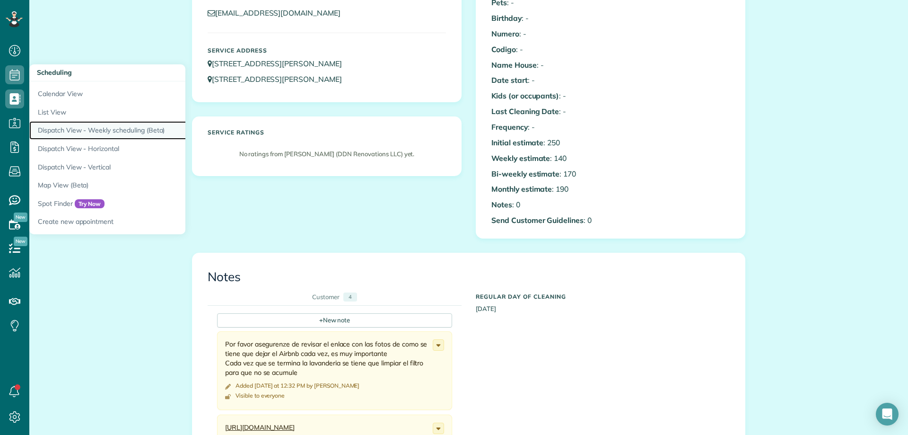
click at [81, 125] on link "Dispatch View - Weekly scheduling (Beta)" at bounding box center [147, 130] width 236 height 18
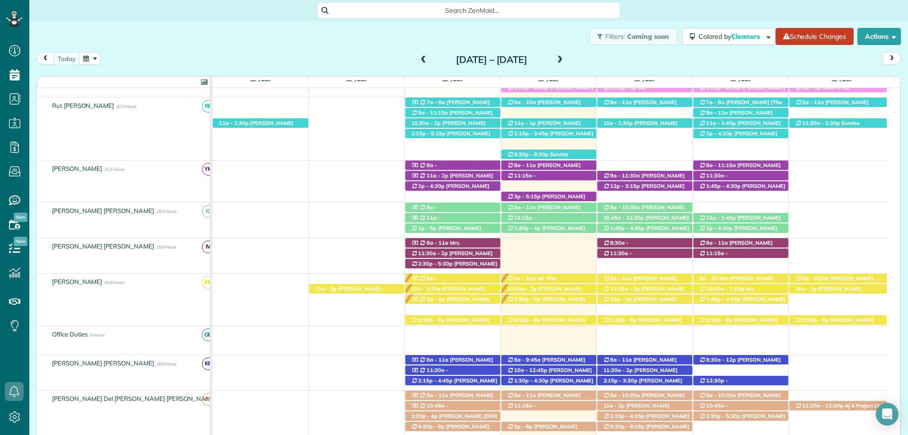
scroll to position [169, 0]
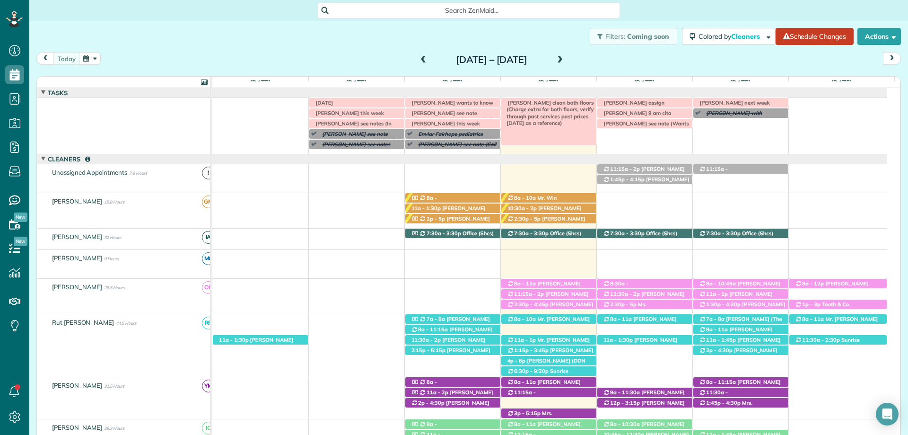
click at [547, 101] on span "[PERSON_NAME] clean both floors (Charge extra for both floors, verify through p…" at bounding box center [548, 112] width 91 height 27
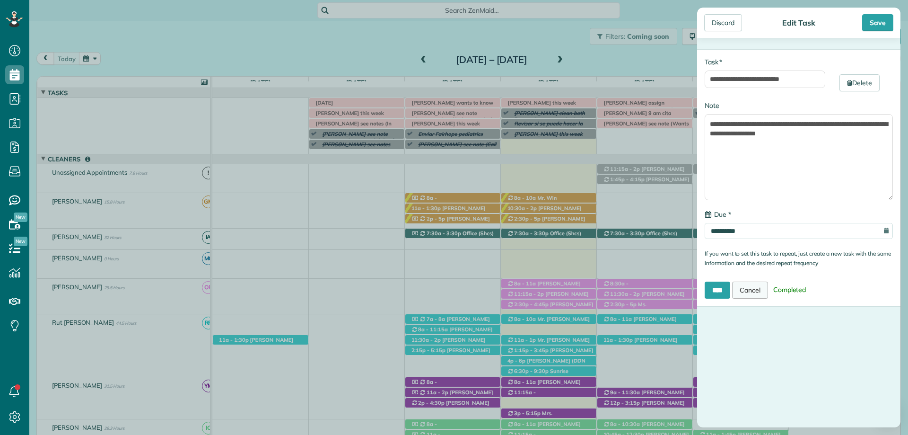
type input "**********"
click at [763, 291] on link "Cancel" at bounding box center [750, 289] width 36 height 17
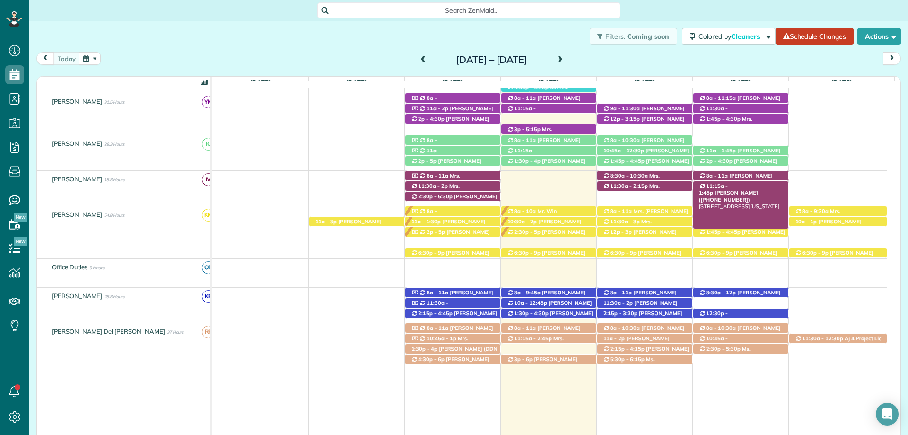
click at [742, 189] on span "[PERSON_NAME] ([PHONE_NUMBER])" at bounding box center [728, 195] width 59 height 13
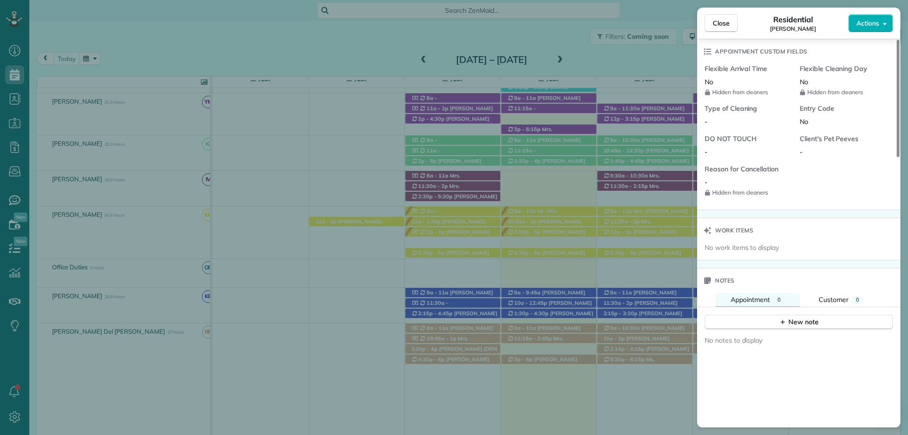
scroll to position [663, 0]
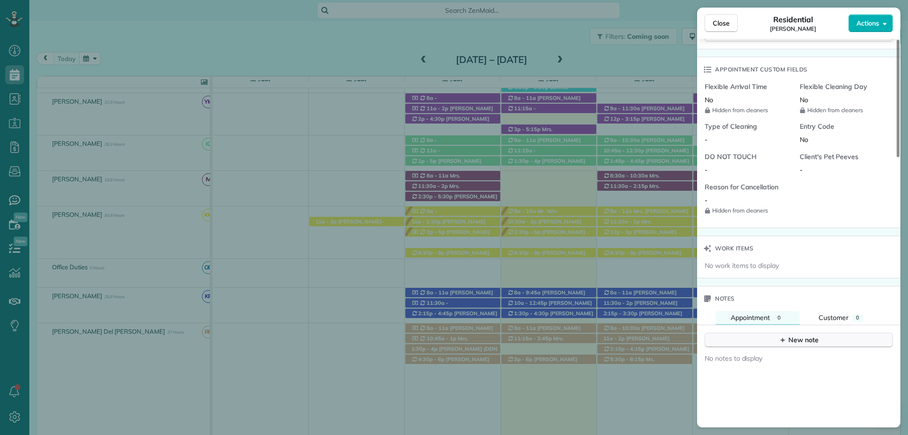
click at [809, 338] on div "New note" at bounding box center [799, 340] width 40 height 10
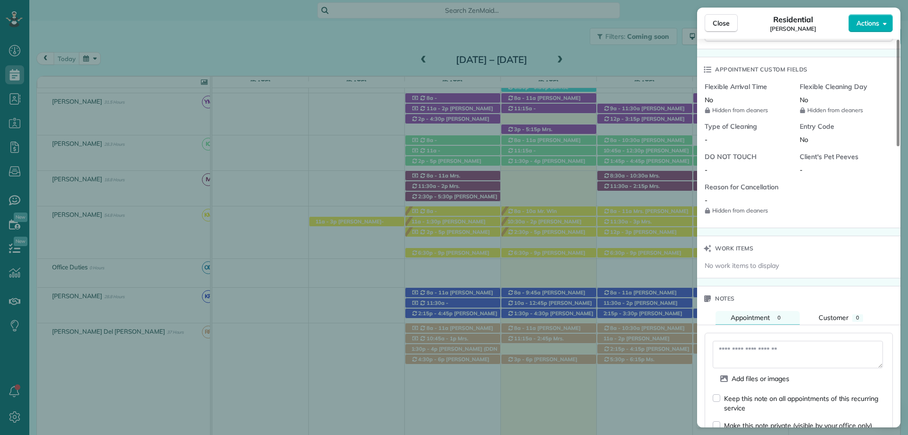
scroll to position [805, 0]
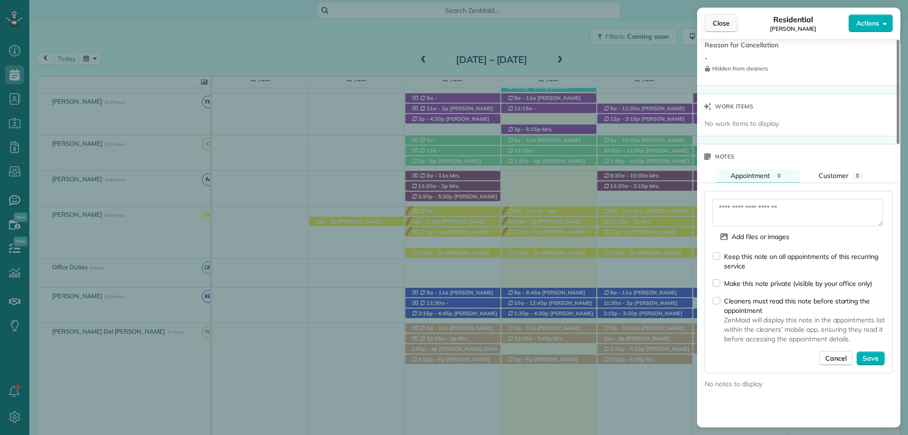
click at [717, 25] on span "Close" at bounding box center [721, 22] width 17 height 9
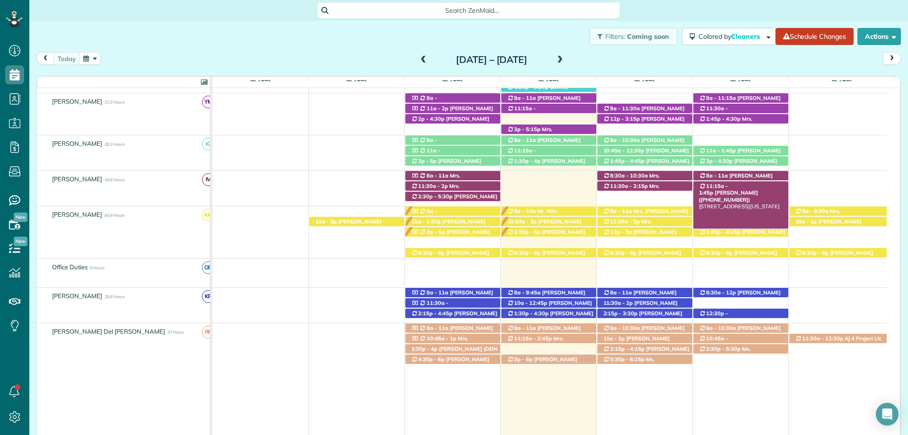
click at [757, 189] on span "[PERSON_NAME] ([PHONE_NUMBER])" at bounding box center [728, 195] width 59 height 13
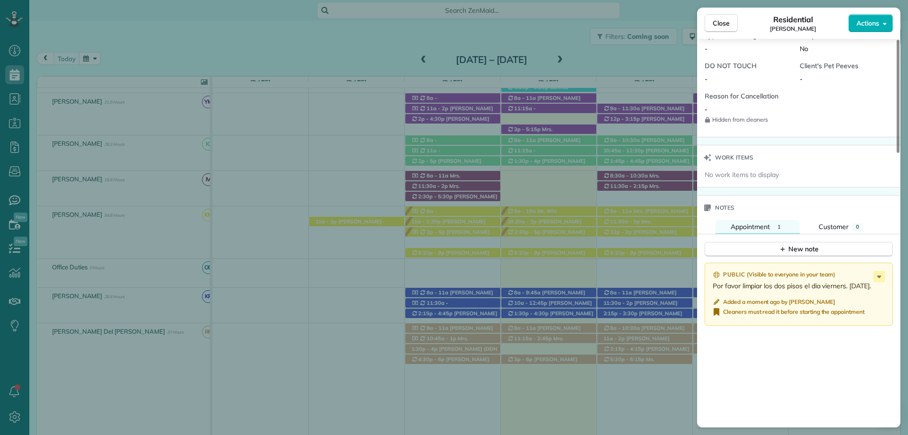
scroll to position [752, 0]
drag, startPoint x: 710, startPoint y: 21, endPoint x: 670, endPoint y: 304, distance: 285.6
click at [710, 21] on button "Close" at bounding box center [721, 23] width 33 height 18
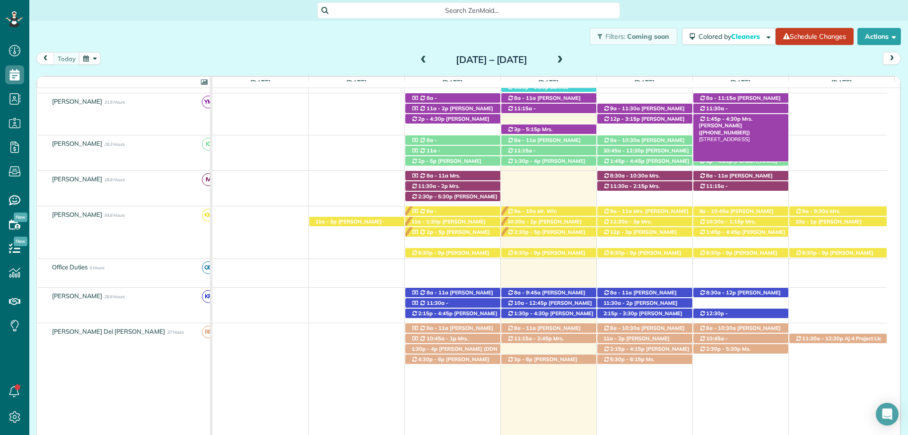
click at [718, 118] on span "1:45p - 4:30p" at bounding box center [722, 118] width 35 height 7
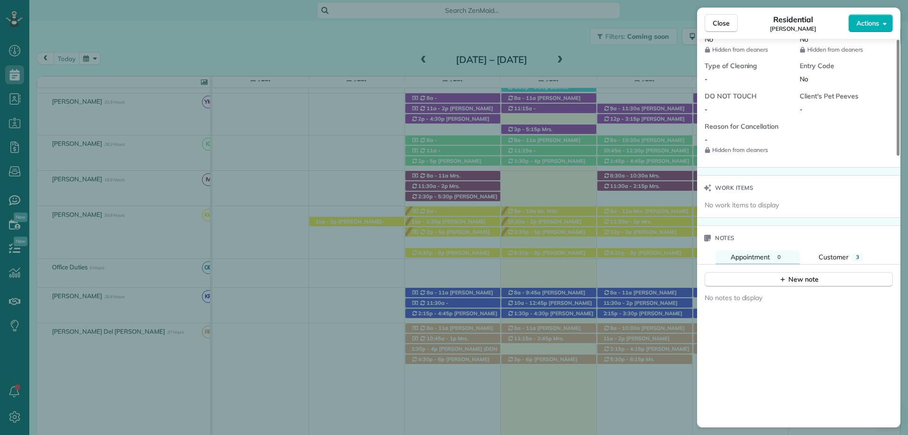
scroll to position [715, 0]
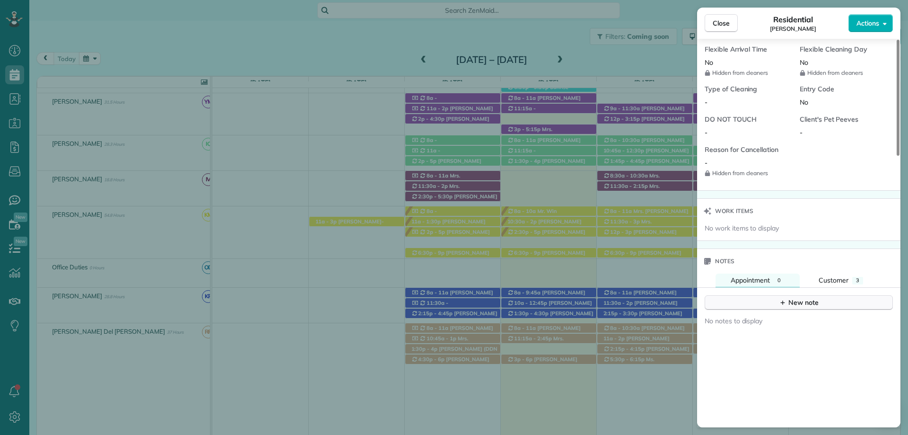
click at [797, 303] on div "New note" at bounding box center [799, 302] width 40 height 10
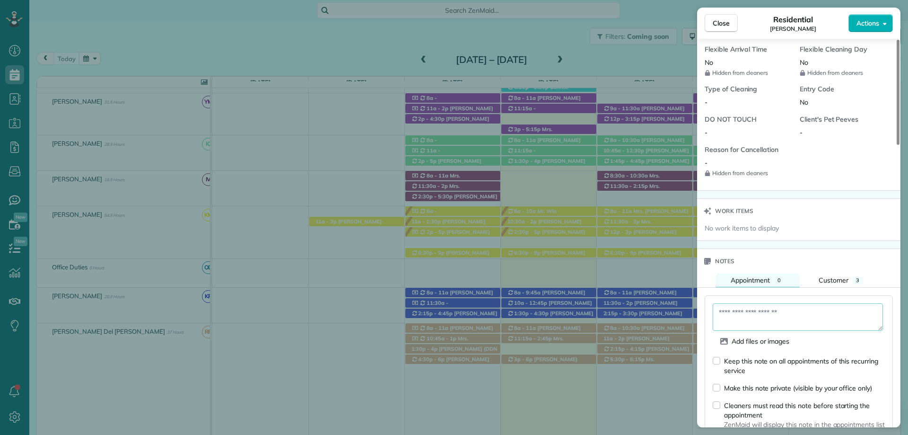
click at [790, 310] on textarea at bounding box center [798, 316] width 170 height 27
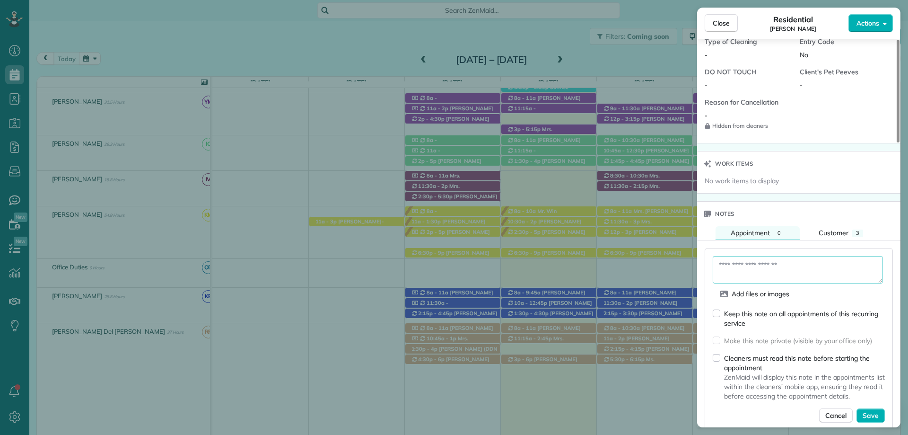
click at [753, 270] on textarea at bounding box center [798, 269] width 170 height 27
type textarea "**********"
click at [877, 412] on span "Save" at bounding box center [870, 414] width 16 height 9
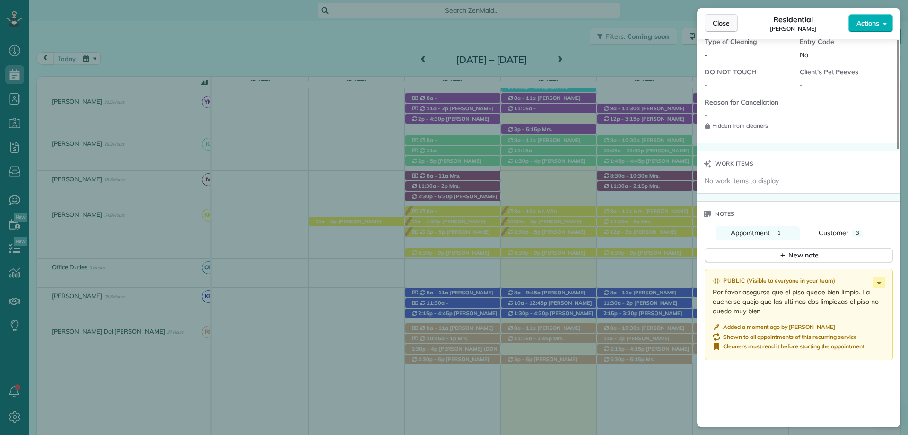
click at [723, 26] on span "Close" at bounding box center [721, 22] width 17 height 9
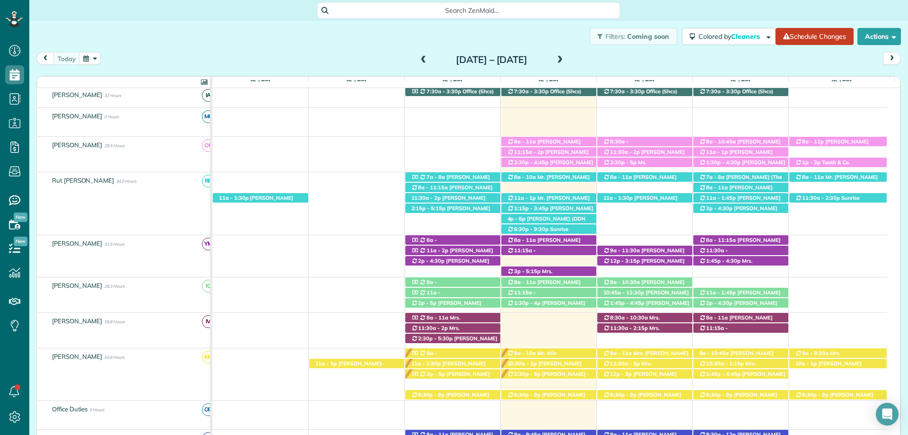
scroll to position [236, 0]
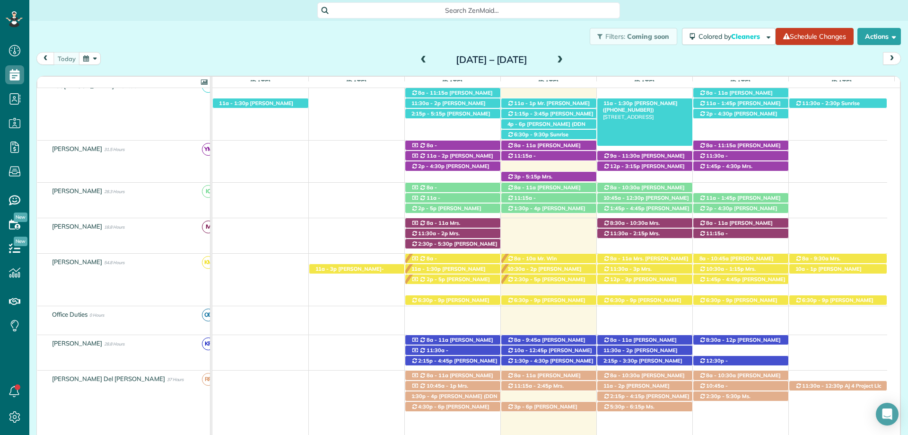
click at [652, 104] on span "[PERSON_NAME] ([PHONE_NUMBER])" at bounding box center [640, 106] width 75 height 13
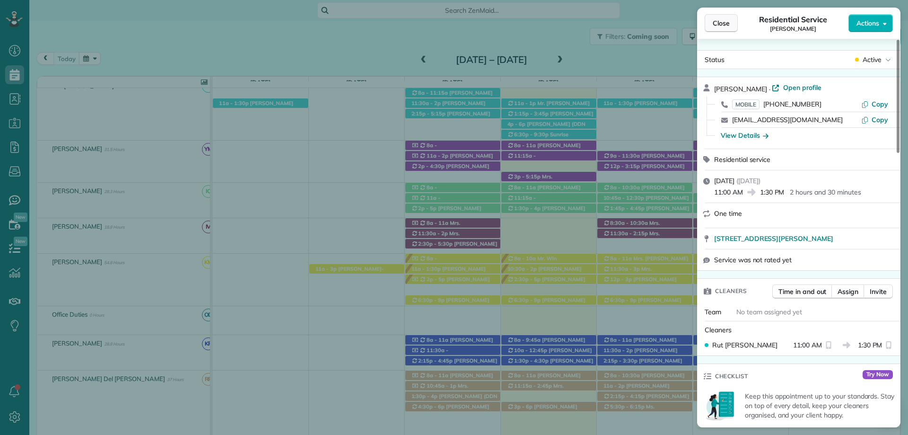
click at [727, 25] on span "Close" at bounding box center [721, 22] width 17 height 9
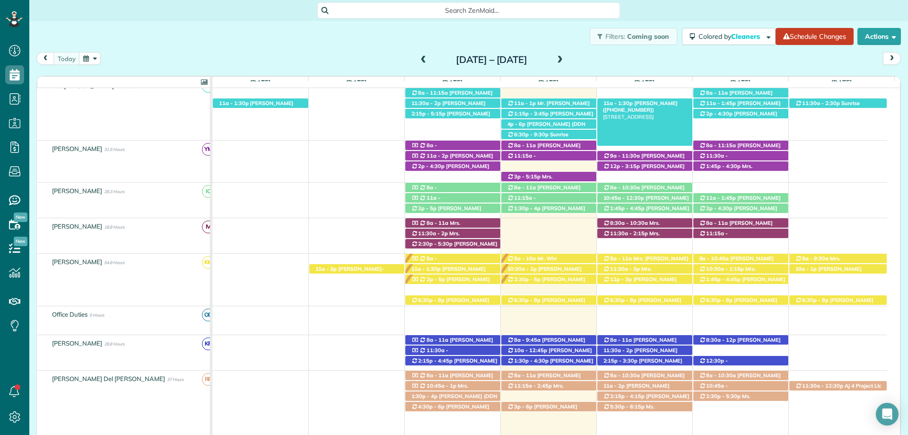
click at [624, 106] on span "11a - 1:30p" at bounding box center [618, 103] width 31 height 7
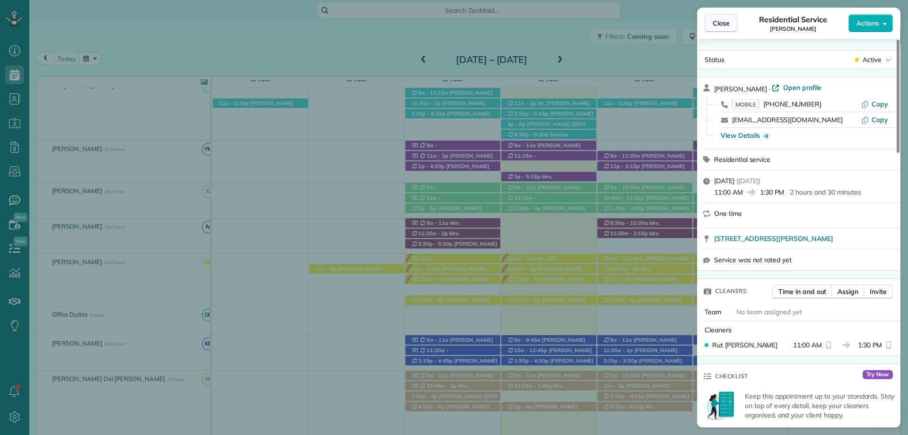
click at [721, 30] on button "Close" at bounding box center [721, 23] width 33 height 18
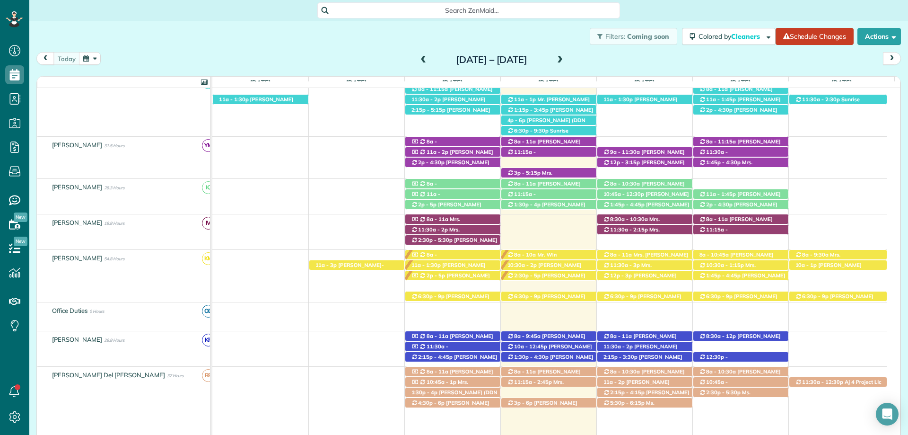
scroll to position [236, 0]
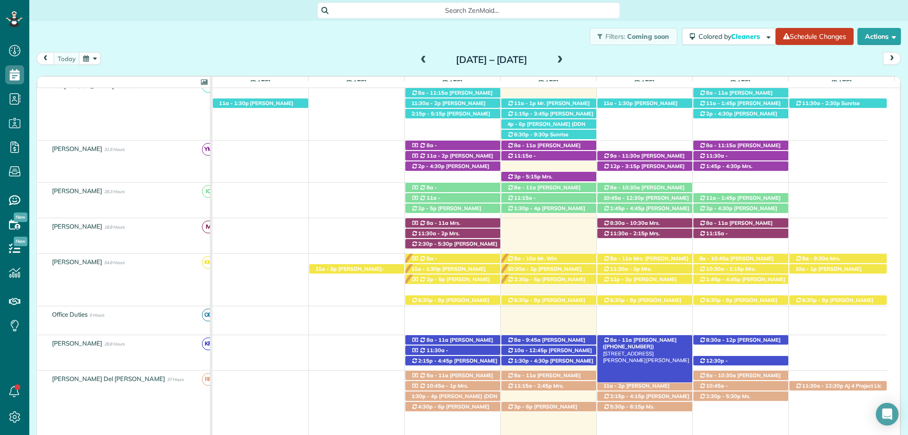
click at [657, 338] on span "Debra Slaughter (+17046512191)" at bounding box center [640, 342] width 74 height 13
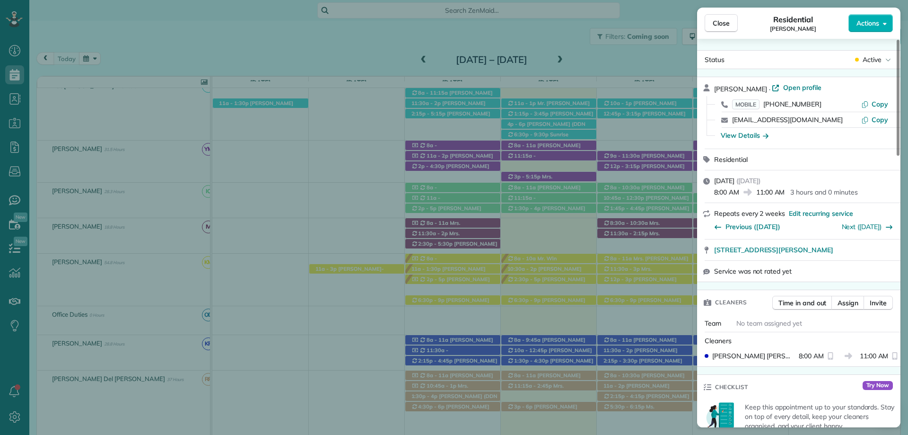
click at [785, 81] on div "Debra Slaughter · Open profile MOBILE (704) 651-2191 Copy debraslaughter@gmail.…" at bounding box center [798, 112] width 203 height 71
click at [786, 89] on span "Open profile" at bounding box center [802, 87] width 38 height 9
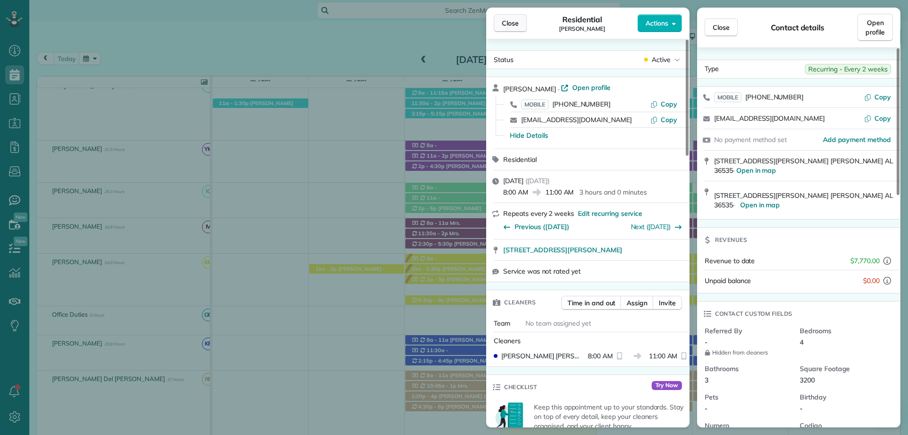
click at [509, 26] on span "Close" at bounding box center [510, 22] width 17 height 9
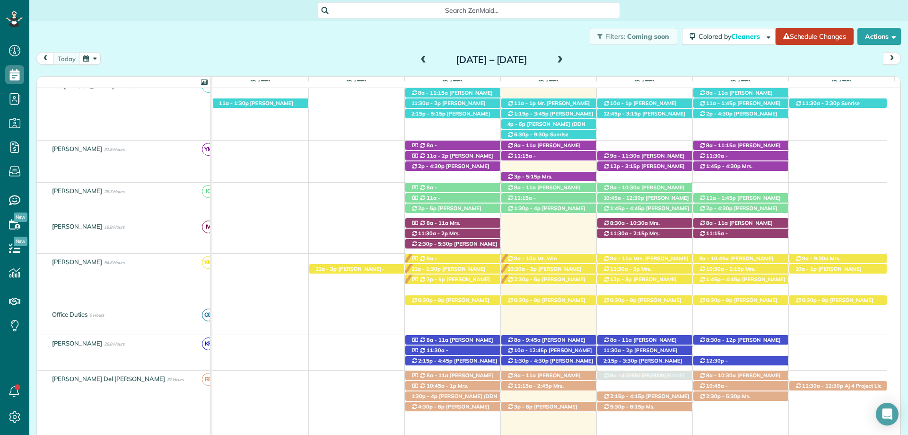
click at [655, 387] on div "11a - 2p Debbie Pulliam (+12514023771) 14781 Ridge Road - Summerdale, AL, 36580" at bounding box center [644, 386] width 95 height 10
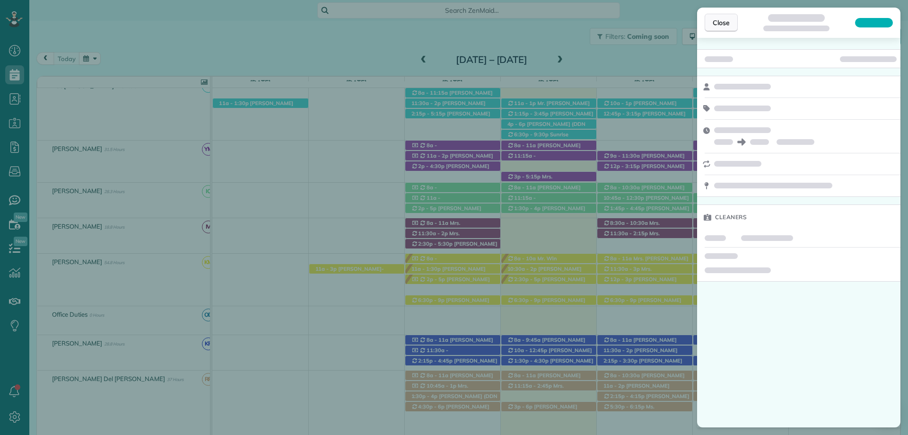
click at [714, 23] on span "Close" at bounding box center [721, 22] width 17 height 9
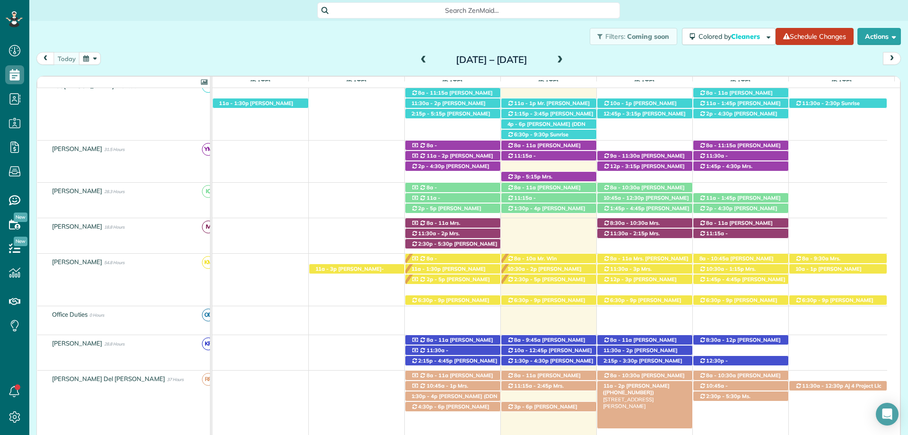
click at [649, 383] on span "Debbie Pulliam (+12514023771)" at bounding box center [636, 388] width 67 height 13
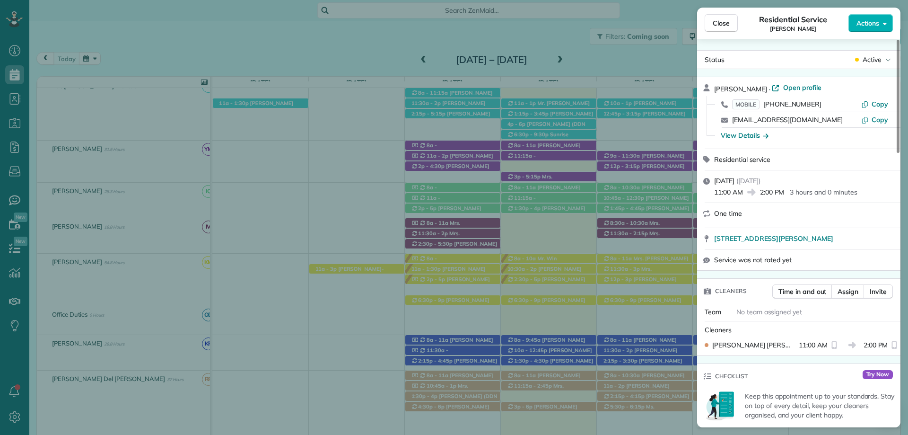
scroll to position [99, 0]
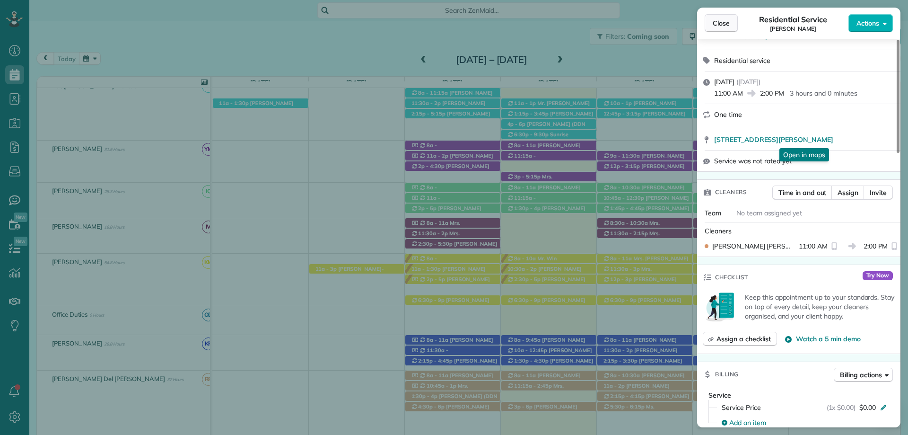
click at [718, 24] on span "Close" at bounding box center [721, 22] width 17 height 9
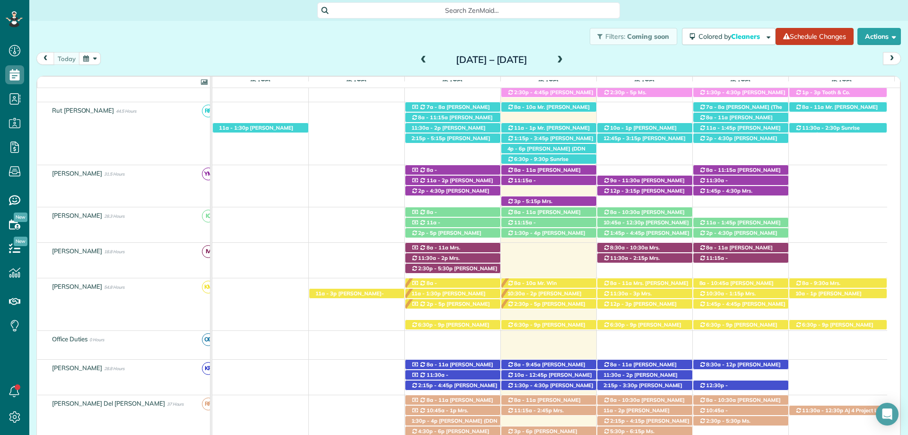
scroll to position [142, 0]
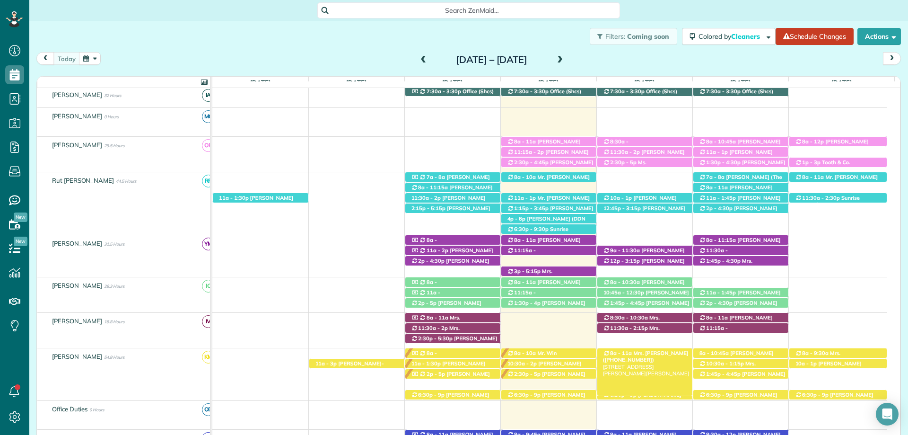
click at [656, 354] on span "Mrs. Valerie Pipkin (+12517516055)" at bounding box center [646, 355] width 86 height 13
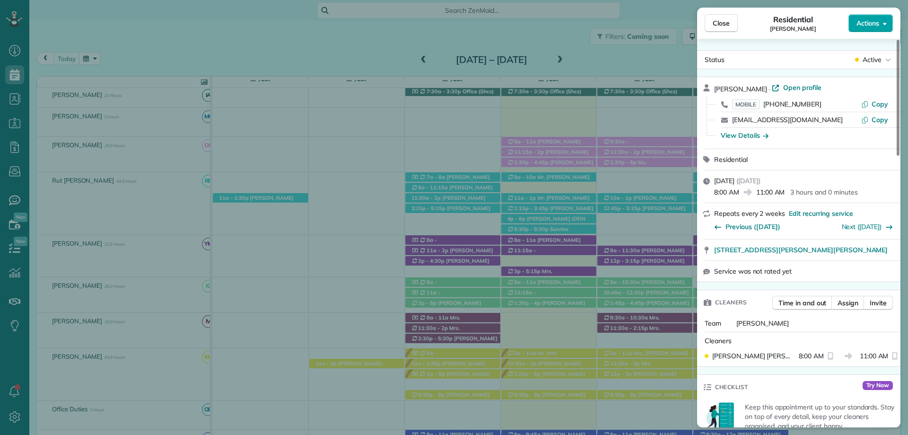
click at [870, 26] on span "Actions" at bounding box center [867, 22] width 23 height 9
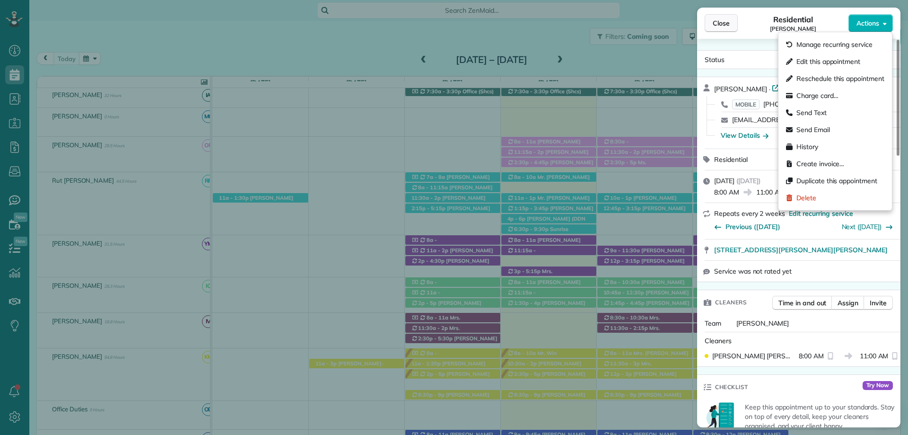
click at [723, 18] on button "Close" at bounding box center [721, 23] width 33 height 18
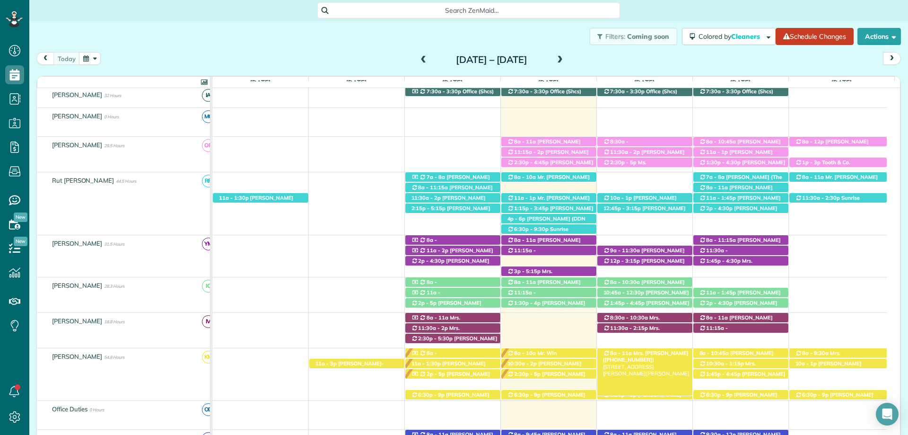
click at [647, 352] on span "Mrs. Valerie Pipkin (+12517516055)" at bounding box center [646, 355] width 86 height 13
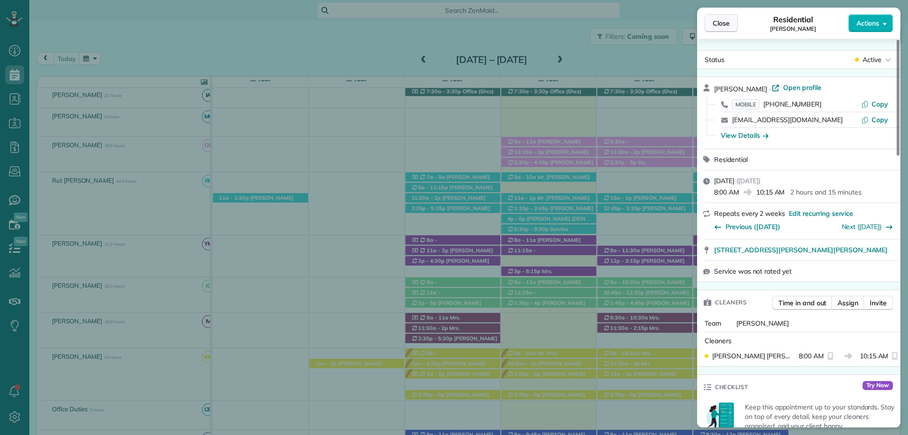
click at [718, 22] on span "Close" at bounding box center [721, 22] width 17 height 9
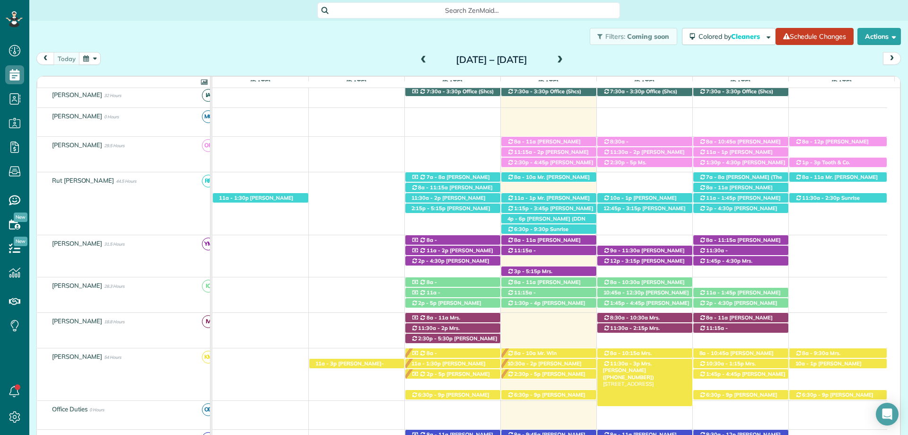
click at [626, 365] on span "11:30a - 3p" at bounding box center [624, 363] width 31 height 7
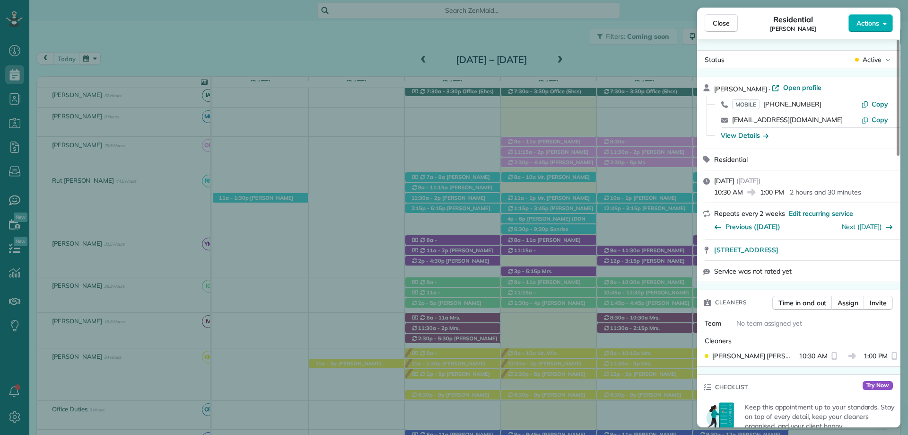
click at [725, 28] on button "Close" at bounding box center [721, 23] width 33 height 18
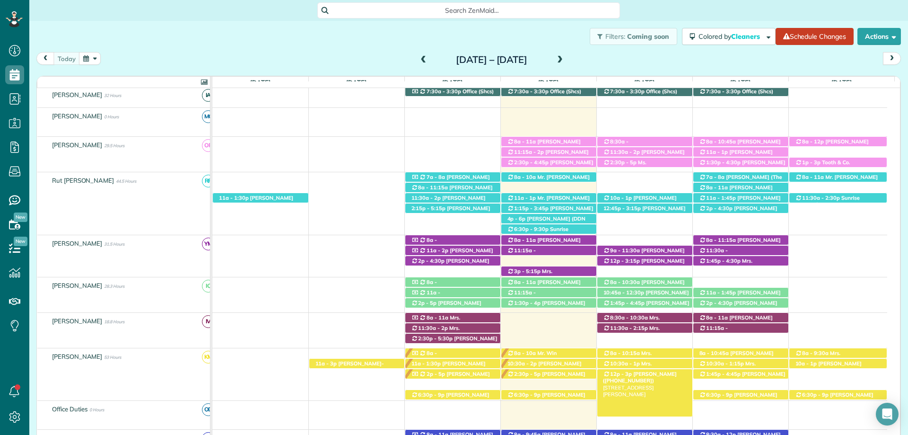
click at [663, 379] on div "12p - 3p Shelby Norton (+12512091316) 2601 Main Street - Daphne, AL, 36526" at bounding box center [644, 374] width 95 height 10
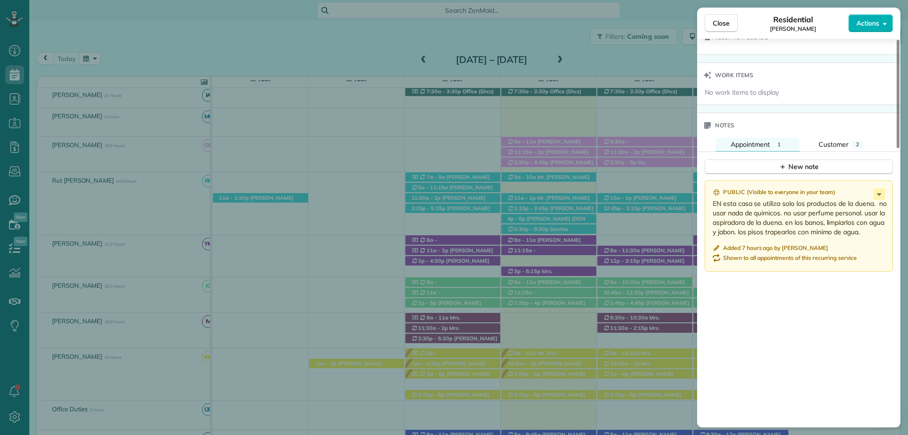
scroll to position [852, 0]
click at [719, 25] on span "Close" at bounding box center [721, 22] width 17 height 9
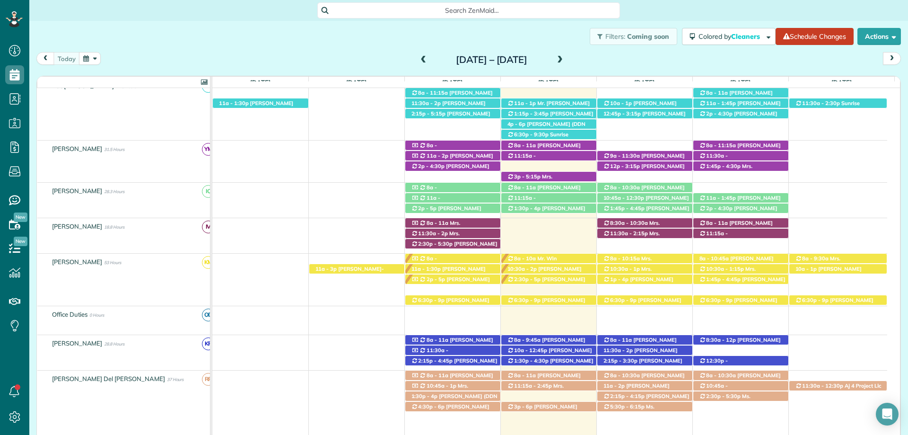
scroll to position [284, 0]
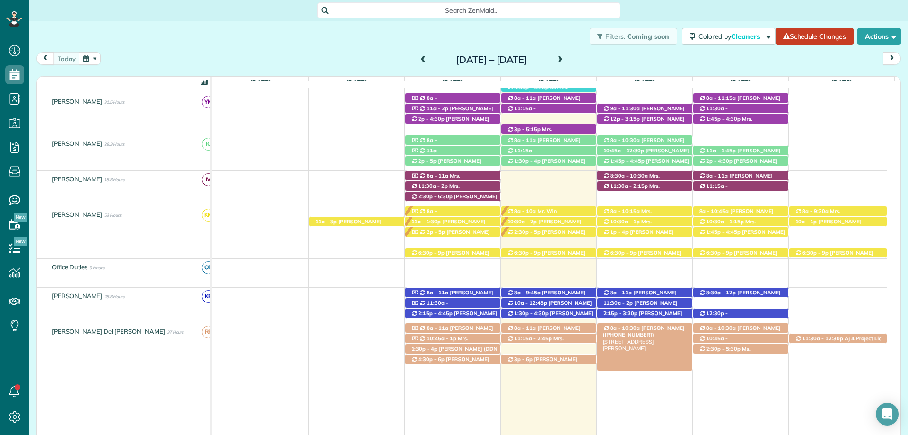
click at [668, 328] on span "[PERSON_NAME] ([PHONE_NUMBER])" at bounding box center [644, 330] width 82 height 13
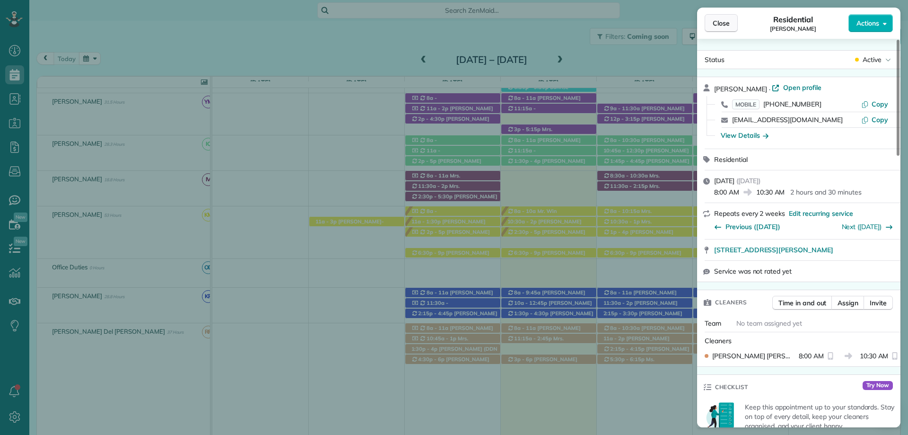
click at [721, 23] on span "Close" at bounding box center [721, 22] width 17 height 9
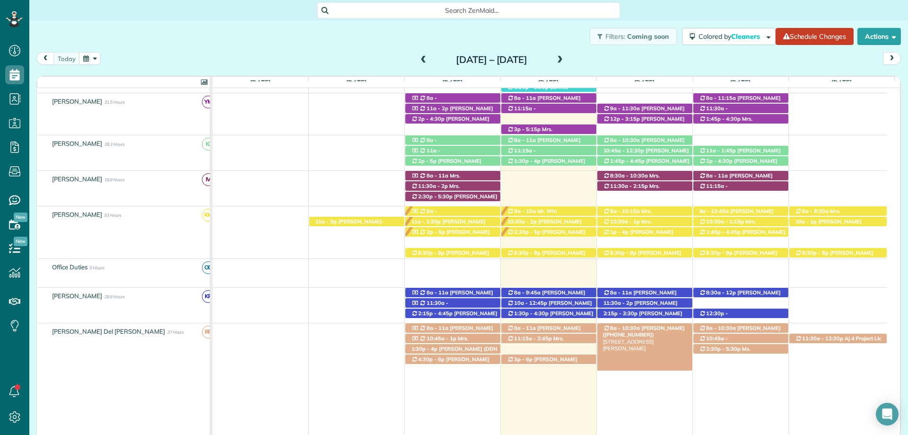
click at [665, 327] on span "[PERSON_NAME] ([PHONE_NUMBER])" at bounding box center [644, 330] width 82 height 13
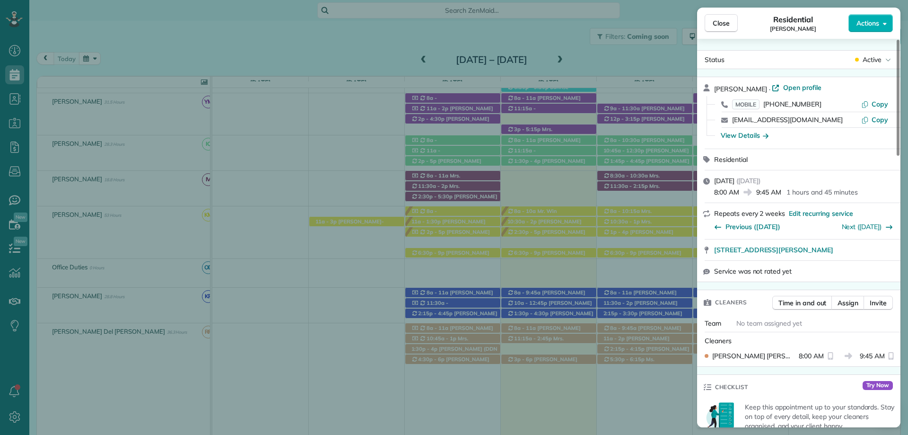
scroll to position [95, 0]
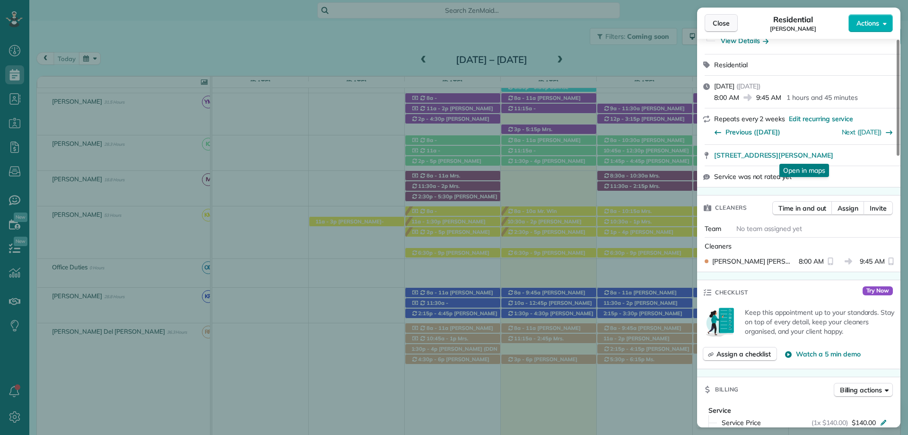
click at [720, 30] on button "Close" at bounding box center [721, 23] width 33 height 18
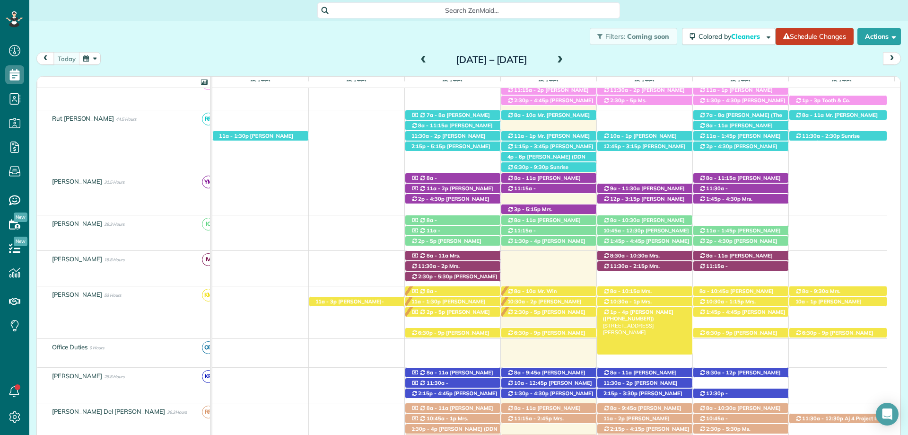
scroll to position [152, 0]
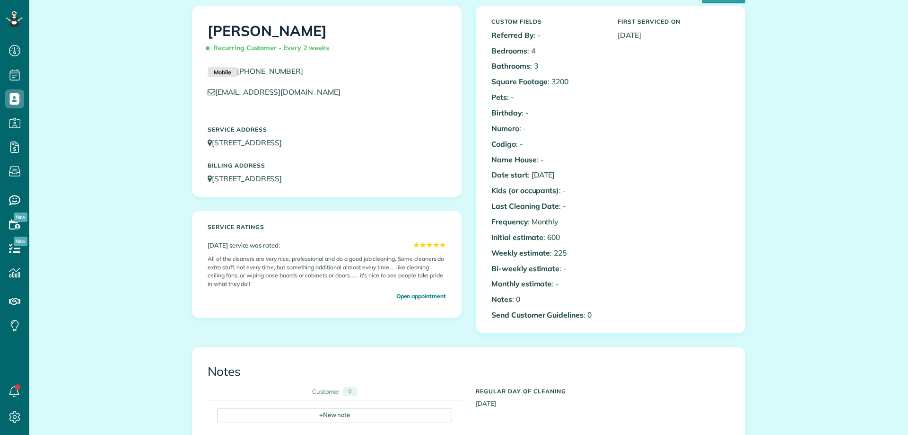
scroll to position [47, 0]
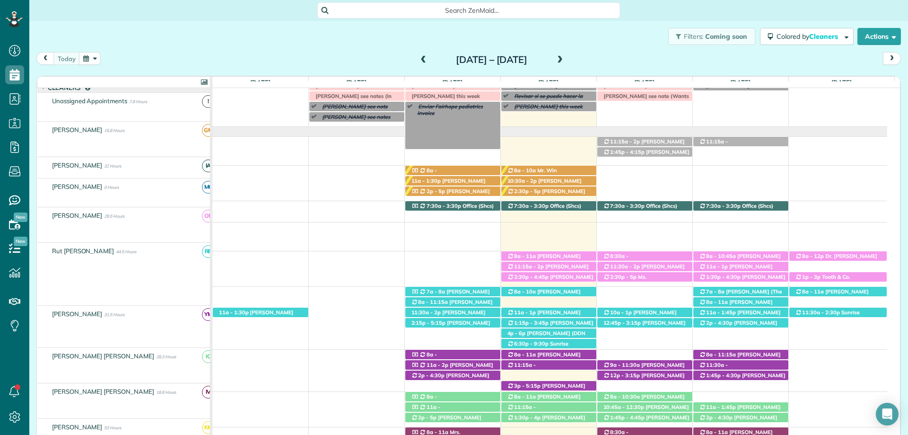
scroll to position [27, 0]
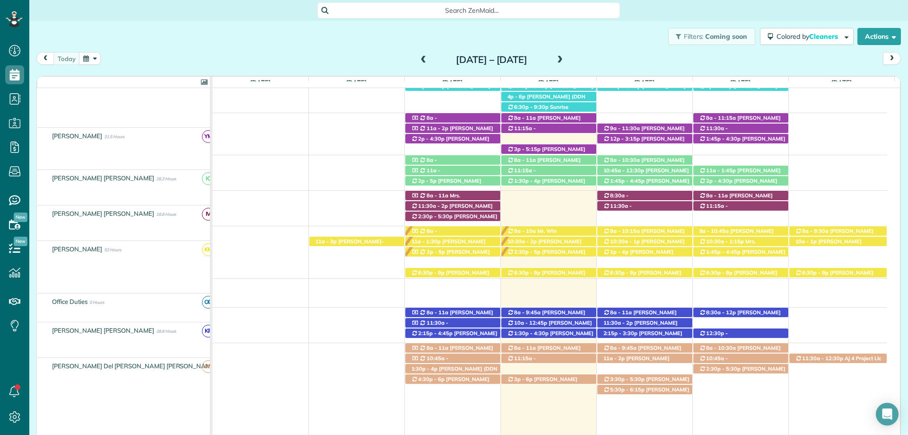
scroll to position [264, 0]
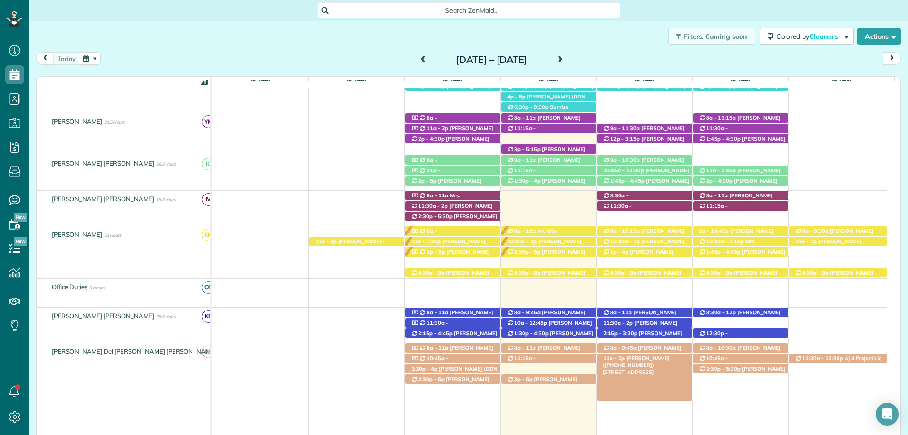
click at [644, 357] on span "[PERSON_NAME] ([PHONE_NUMBER])" at bounding box center [636, 361] width 67 height 13
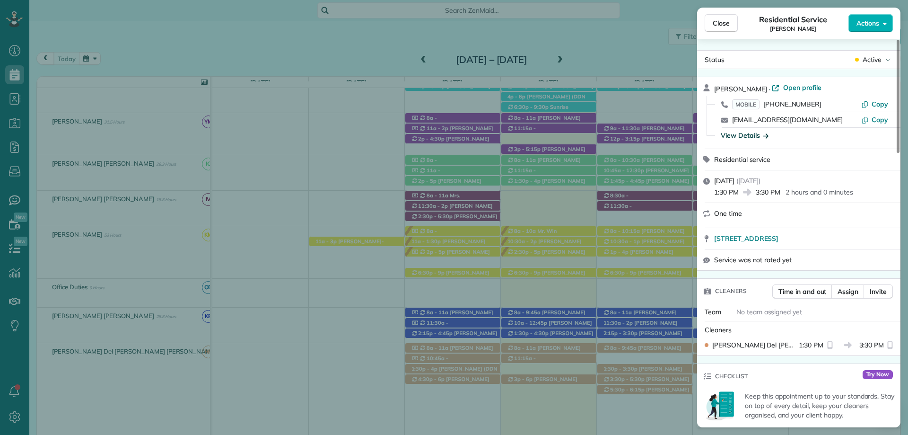
click at [752, 136] on div "View Details" at bounding box center [745, 134] width 48 height 9
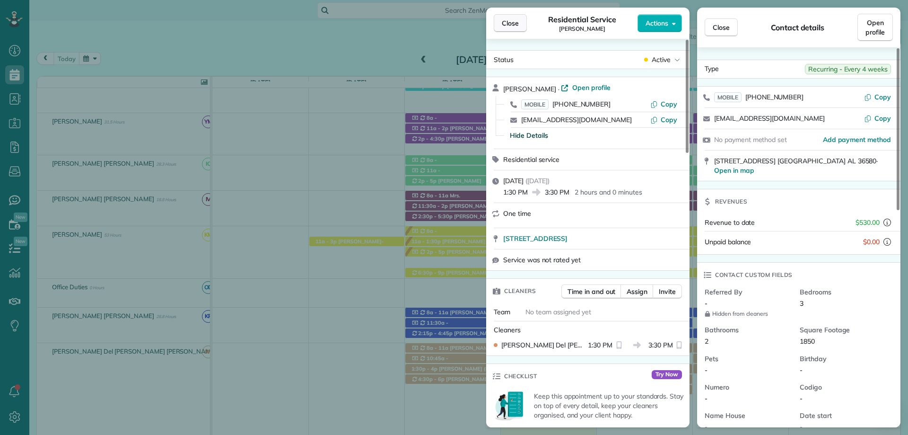
click at [508, 25] on span "Close" at bounding box center [510, 22] width 17 height 9
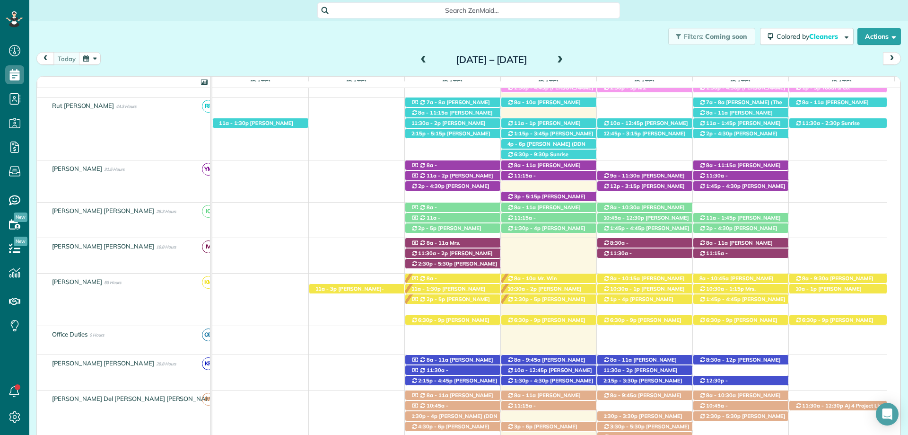
scroll to position [169, 0]
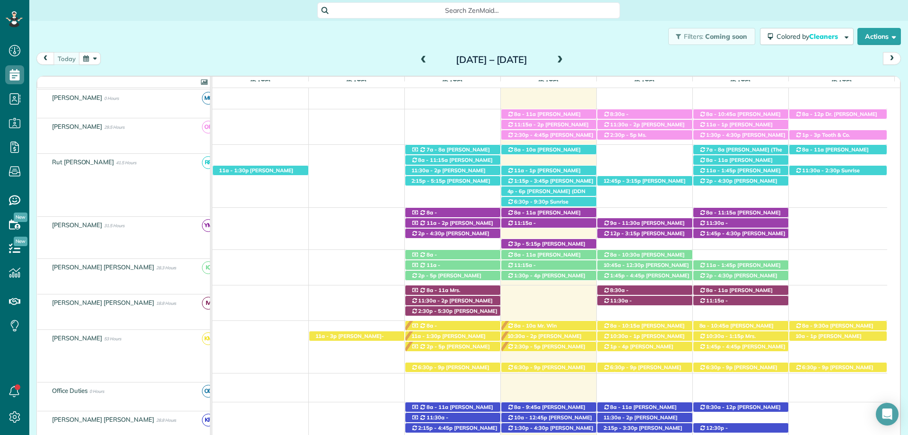
scroll to position [169, 0]
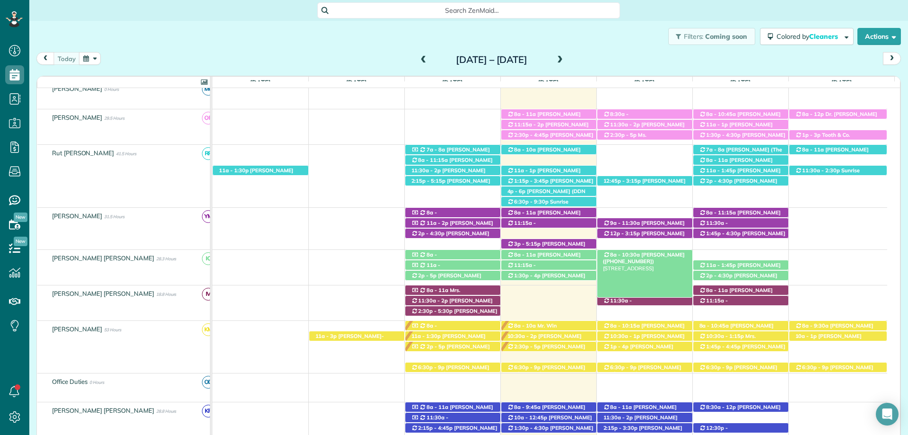
click at [651, 251] on div "8a - 10:30a [PERSON_NAME] ([PHONE_NUMBER]) [STREET_ADDRESS]" at bounding box center [644, 255] width 95 height 10
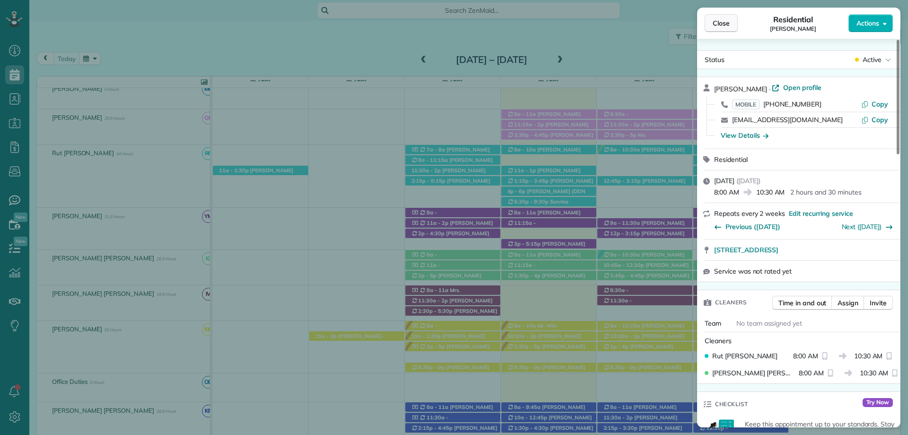
click at [720, 22] on span "Close" at bounding box center [721, 22] width 17 height 9
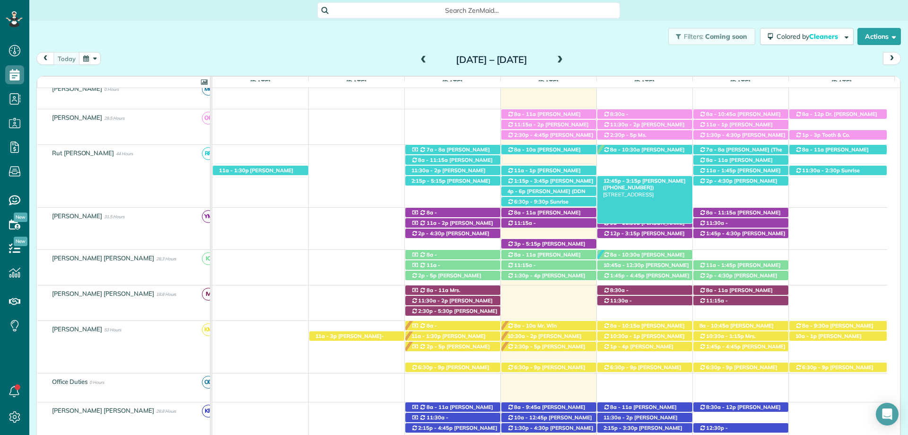
click at [652, 179] on span "[PERSON_NAME] ([PHONE_NUMBER])" at bounding box center [644, 183] width 83 height 13
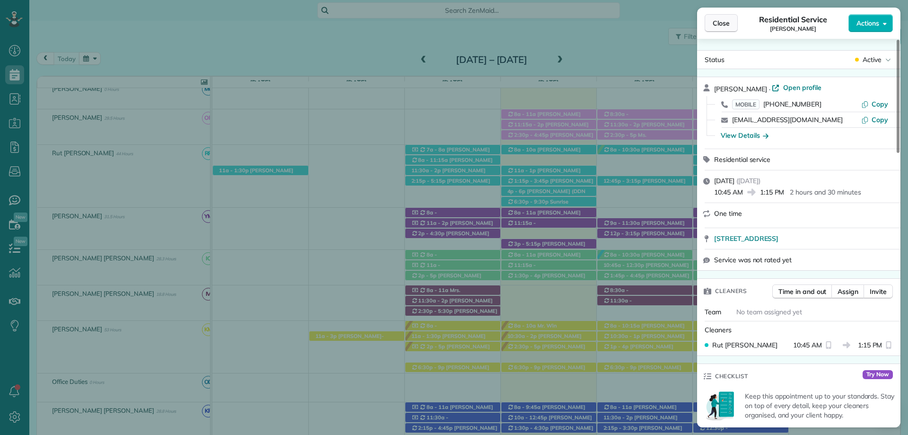
click at [725, 22] on span "Close" at bounding box center [721, 22] width 17 height 9
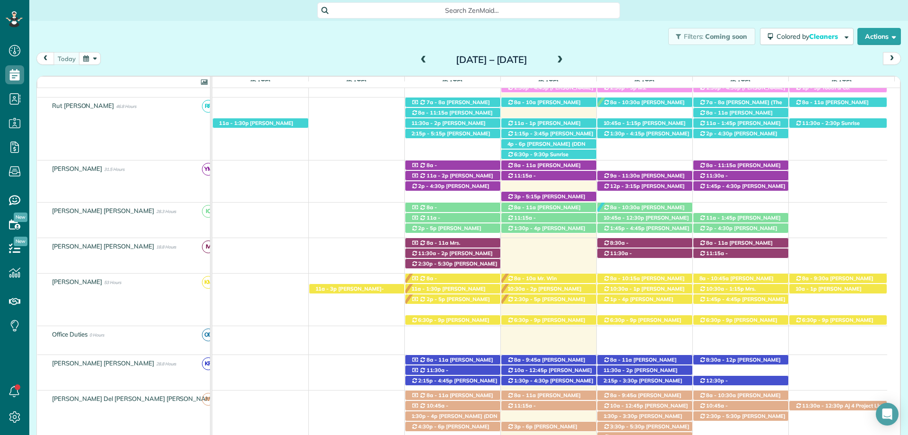
scroll to position [75, 0]
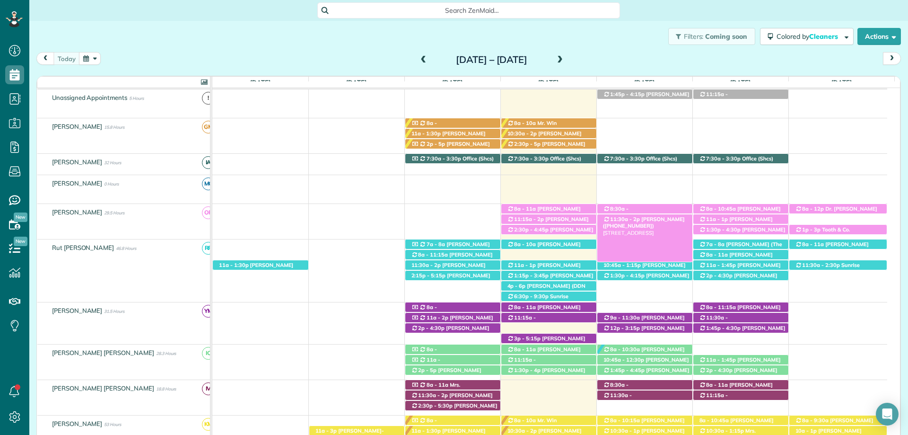
click at [659, 218] on span "Betty Dowd (+19406319849)" at bounding box center [644, 222] width 82 height 13
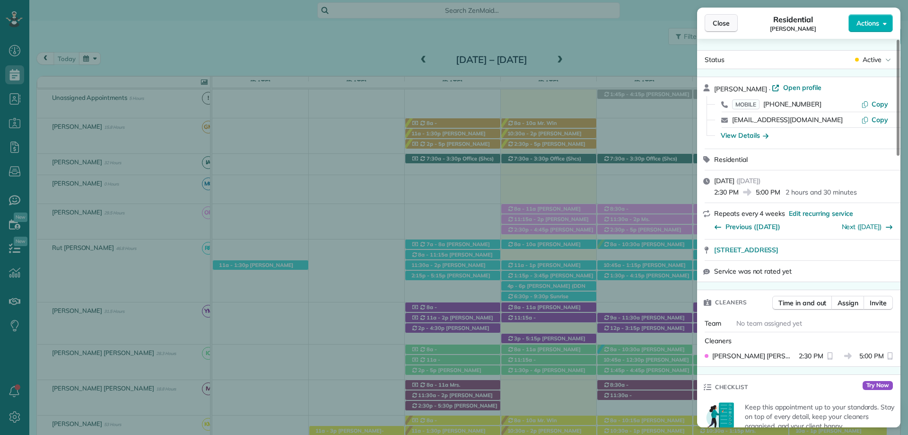
click at [723, 24] on span "Close" at bounding box center [721, 22] width 17 height 9
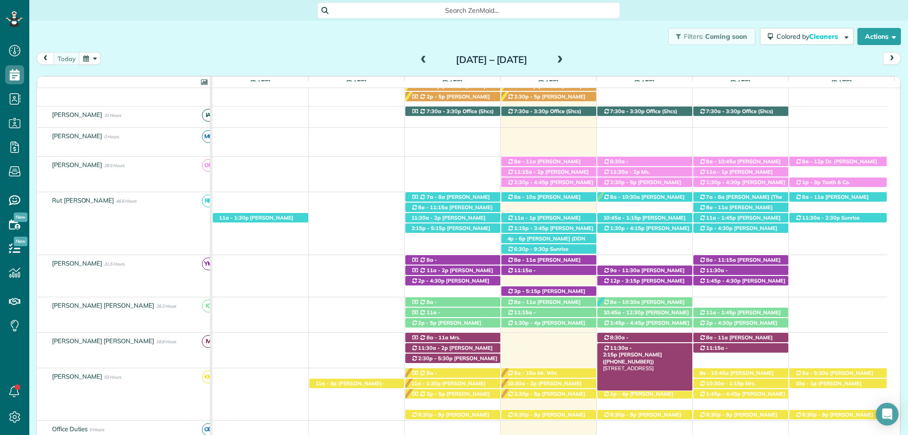
scroll to position [217, 0]
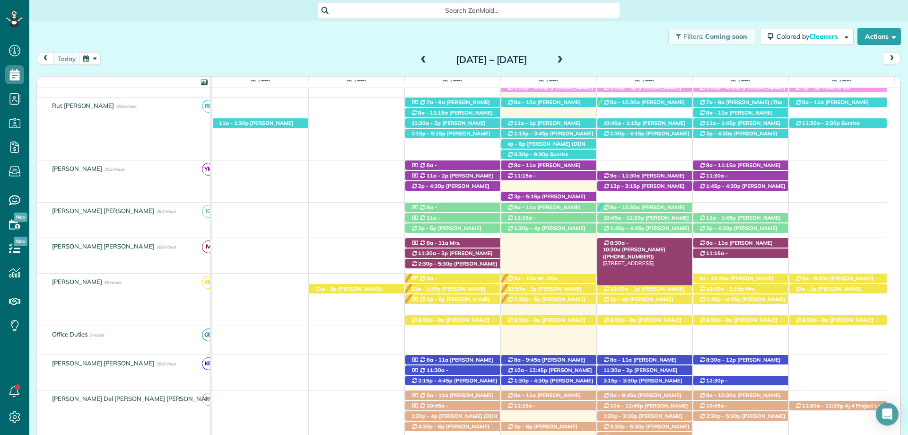
click at [629, 244] on span "8:30a - 10:30a" at bounding box center [616, 245] width 26 height 13
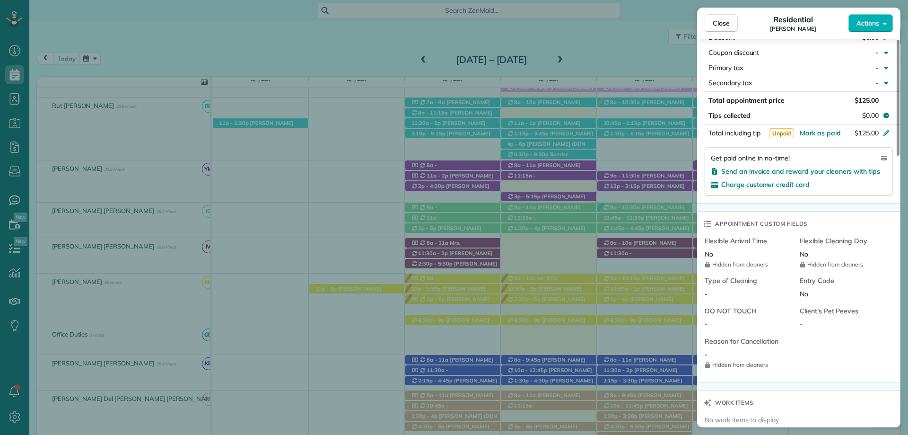
scroll to position [808, 0]
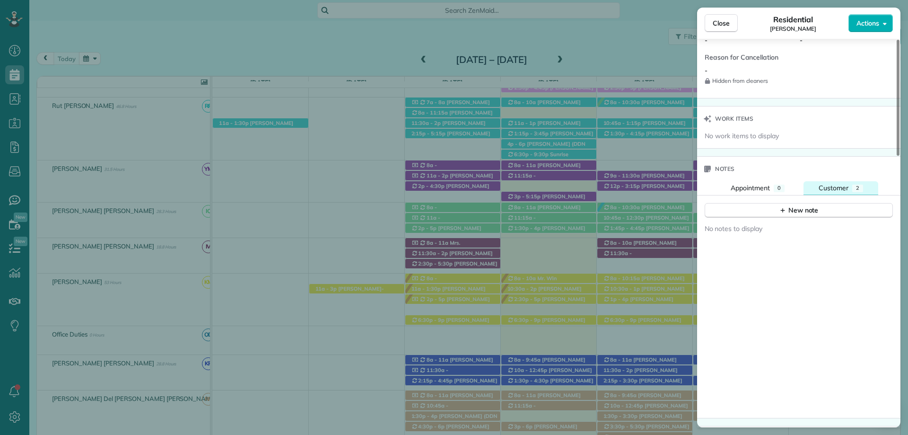
click at [840, 183] on span "Customer" at bounding box center [833, 187] width 30 height 9
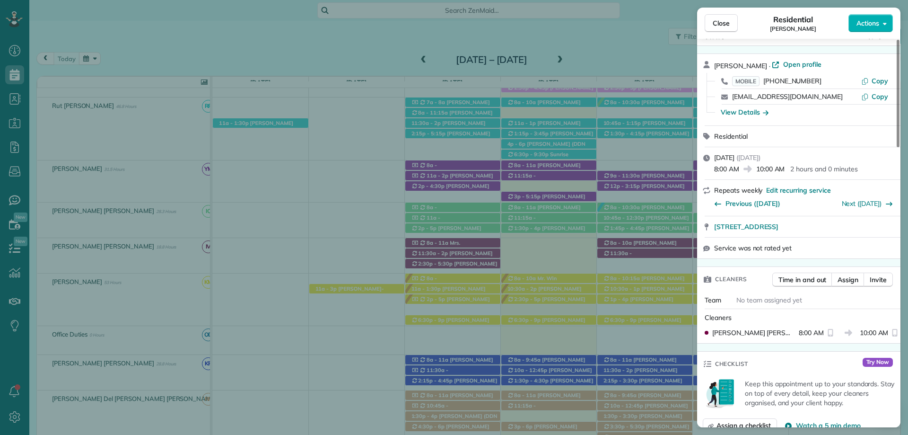
scroll to position [4, 0]
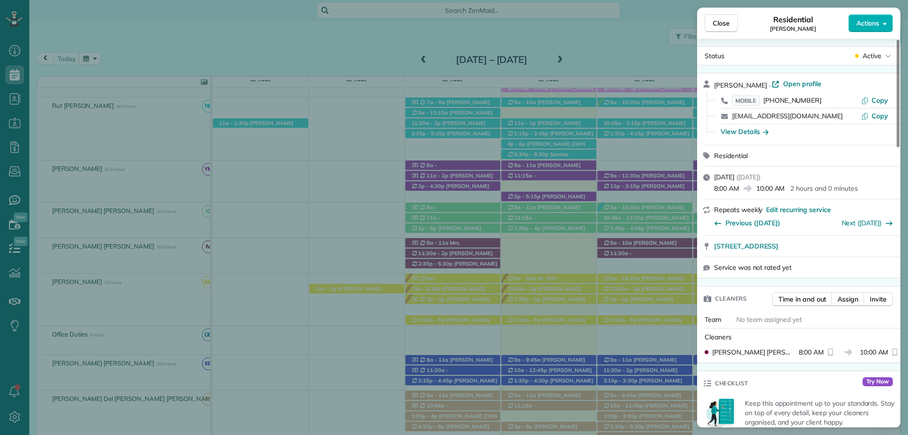
click at [783, 80] on span "Open profile" at bounding box center [802, 83] width 38 height 9
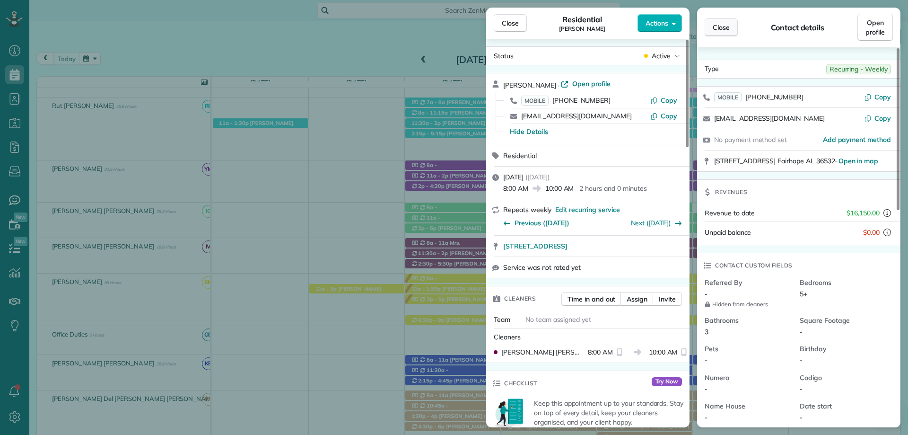
click at [719, 24] on span "Close" at bounding box center [721, 27] width 17 height 9
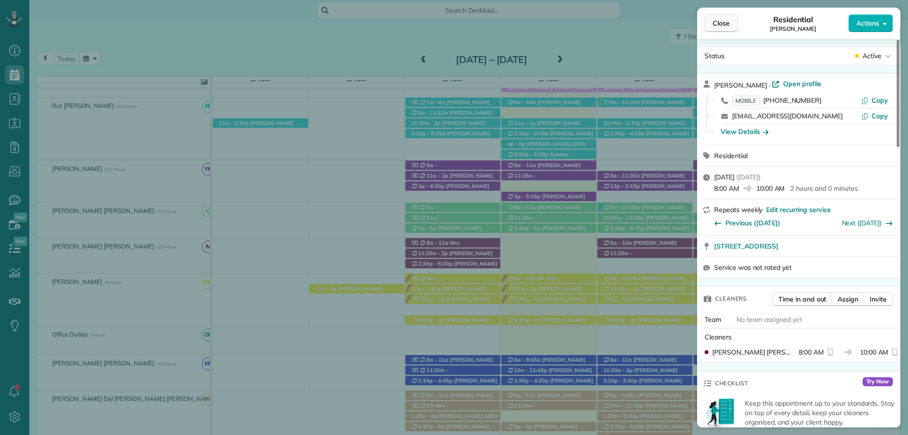
click at [721, 26] on span "Close" at bounding box center [721, 22] width 17 height 9
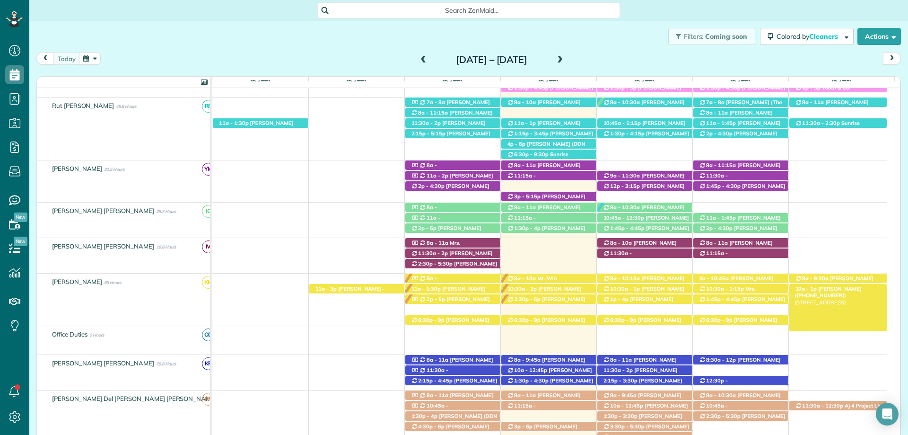
scroll to position [264, 0]
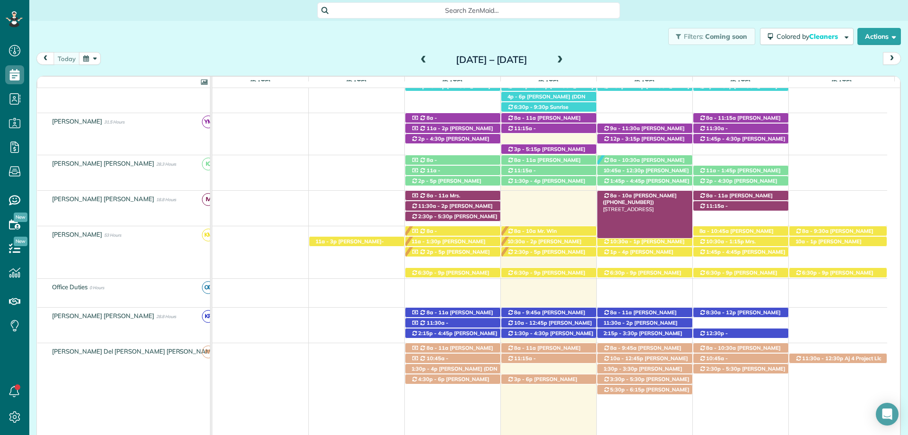
click at [660, 194] on span "Mrs. Evelyn Fusaiotti (+12515339455)" at bounding box center [640, 198] width 74 height 13
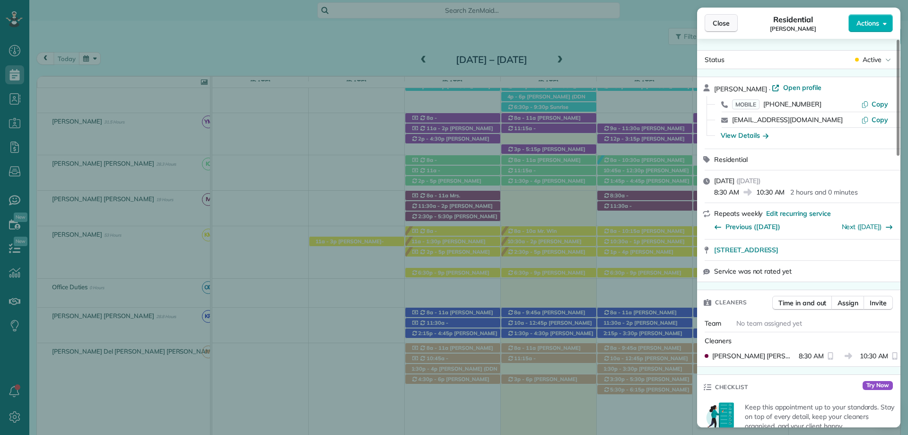
click at [729, 17] on button "Close" at bounding box center [721, 23] width 33 height 18
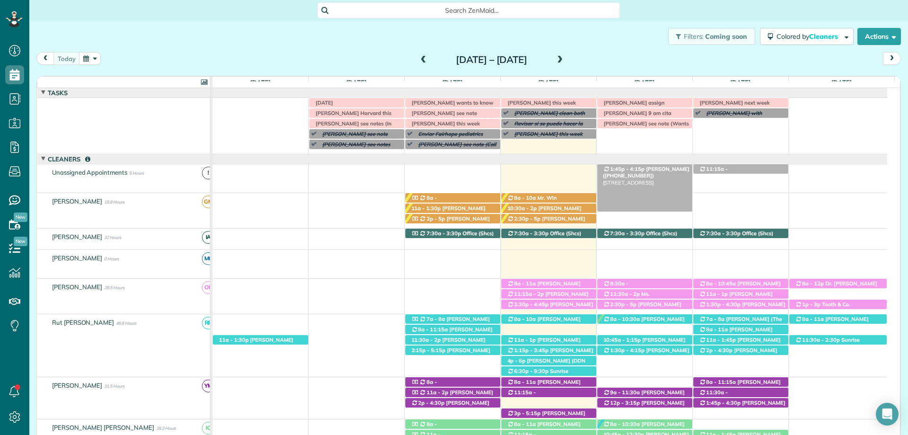
click at [662, 170] on span "Austin Gilchrist (+12512989438)" at bounding box center [646, 171] width 87 height 13
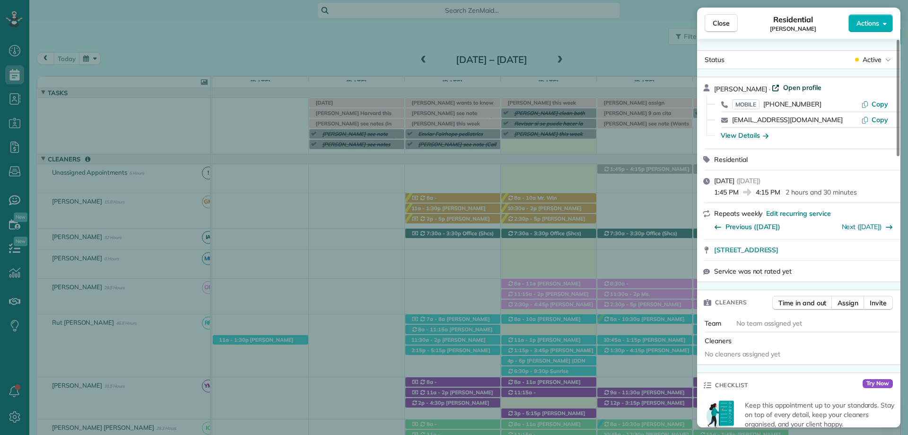
click at [791, 87] on span "Open profile" at bounding box center [802, 87] width 38 height 9
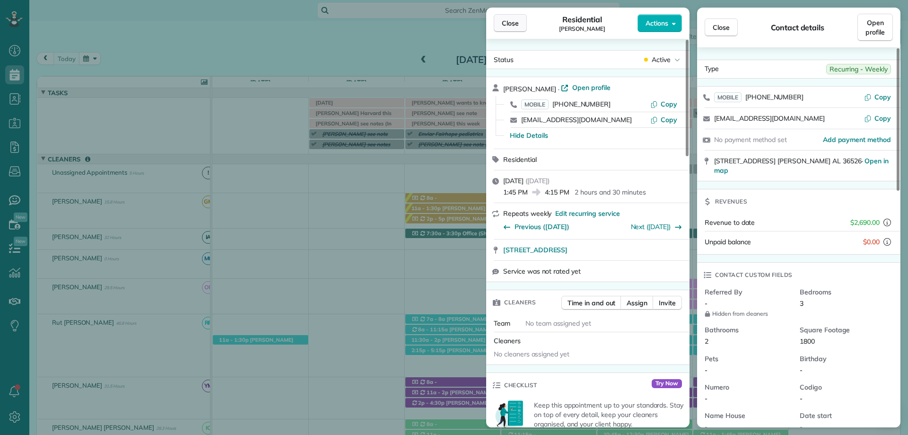
click at [513, 26] on span "Close" at bounding box center [510, 22] width 17 height 9
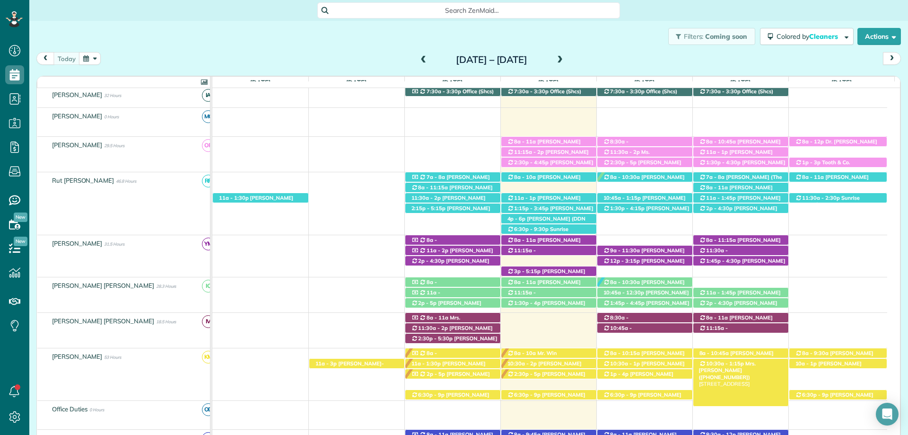
scroll to position [189, 0]
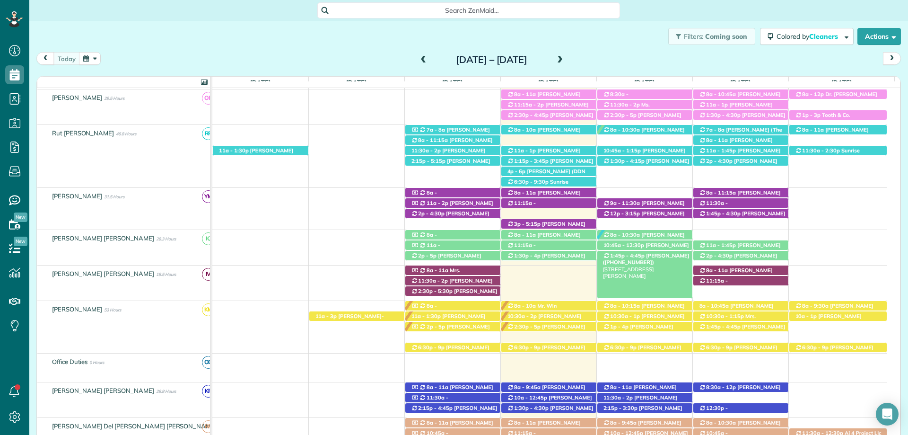
click at [637, 255] on span "1:45p - 4:45p" at bounding box center [626, 255] width 35 height 7
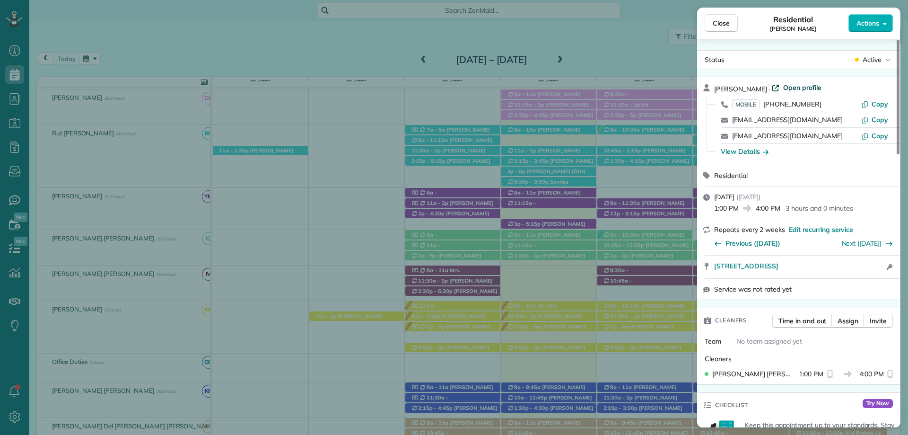
click at [784, 87] on span "Open profile" at bounding box center [802, 87] width 38 height 9
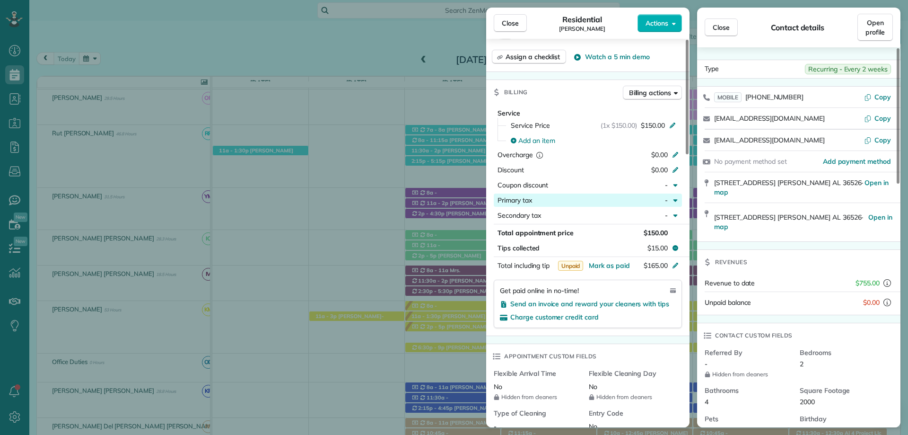
scroll to position [426, 0]
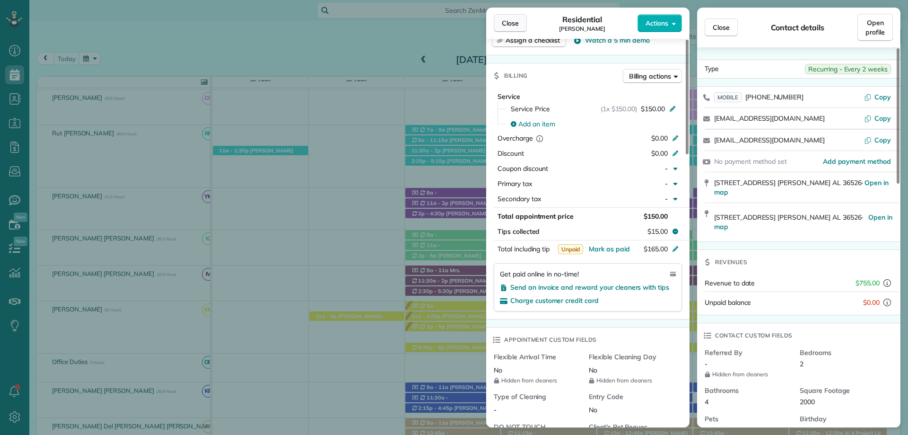
click at [507, 25] on span "Close" at bounding box center [510, 22] width 17 height 9
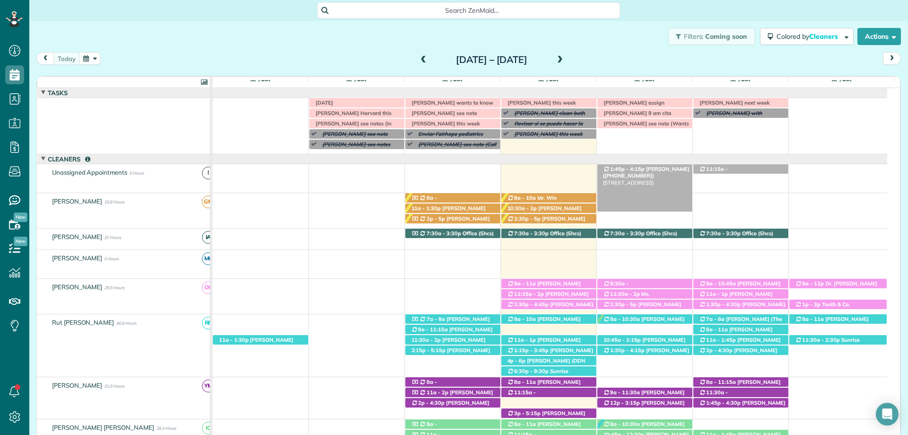
click at [652, 168] on span "Austin Gilchrist (+12512989438)" at bounding box center [646, 171] width 87 height 13
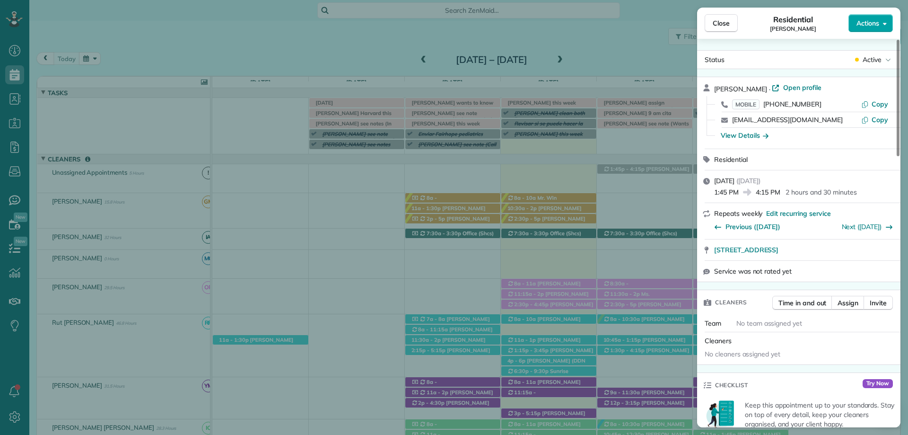
click at [872, 23] on span "Actions" at bounding box center [867, 22] width 23 height 9
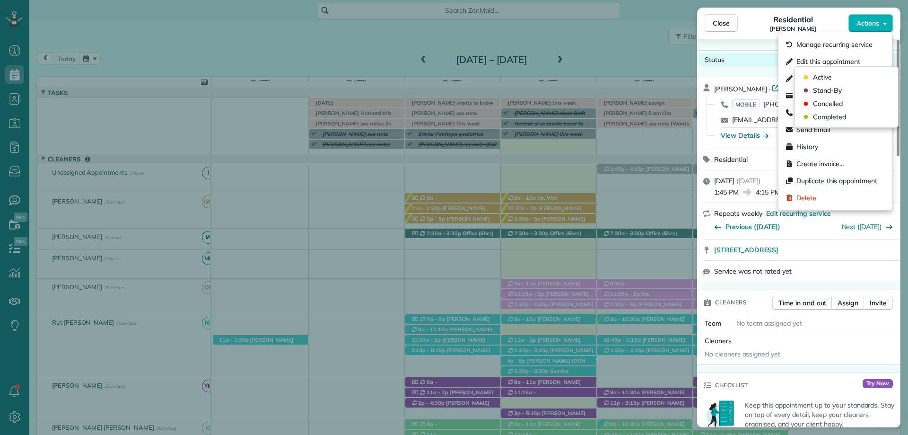
click at [754, 66] on div "Status Active" at bounding box center [799, 59] width 200 height 14
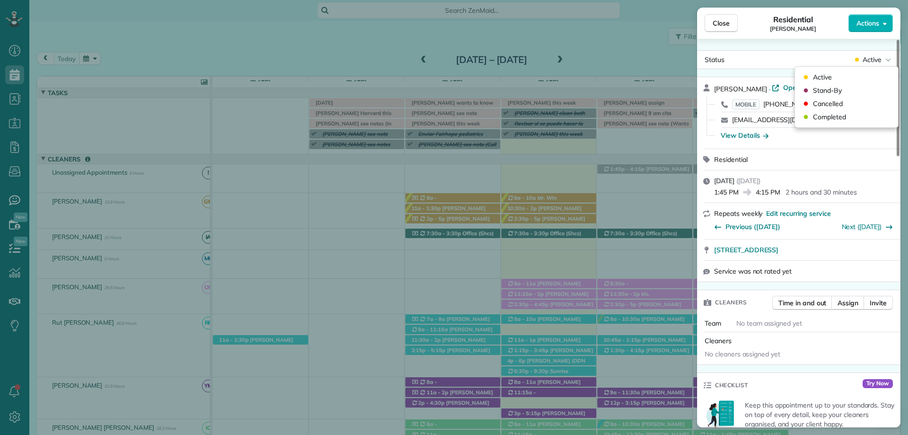
click at [759, 34] on div "Close Residential Austin Gilchrist Actions" at bounding box center [798, 23] width 203 height 31
click at [798, 84] on span "Open profile" at bounding box center [802, 87] width 38 height 9
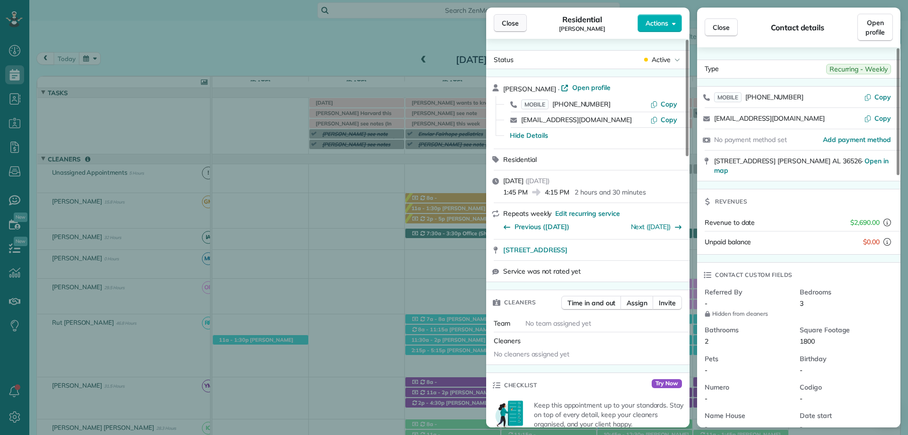
click at [508, 20] on span "Close" at bounding box center [510, 22] width 17 height 9
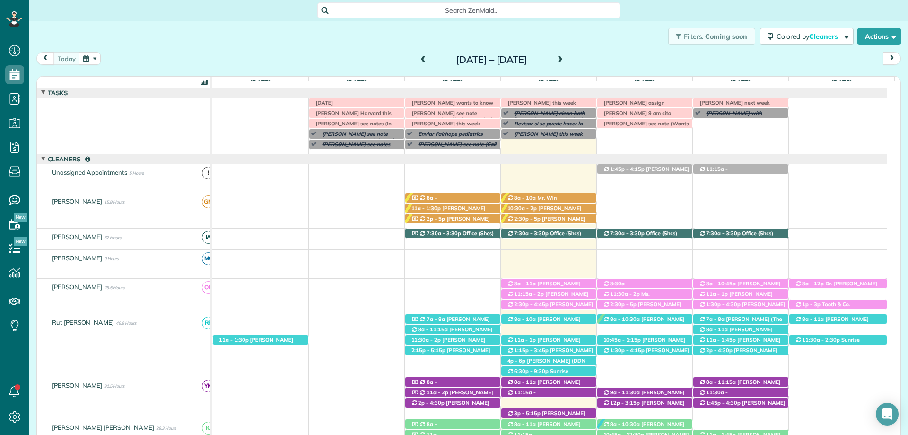
click at [565, 57] on span at bounding box center [560, 60] width 10 height 9
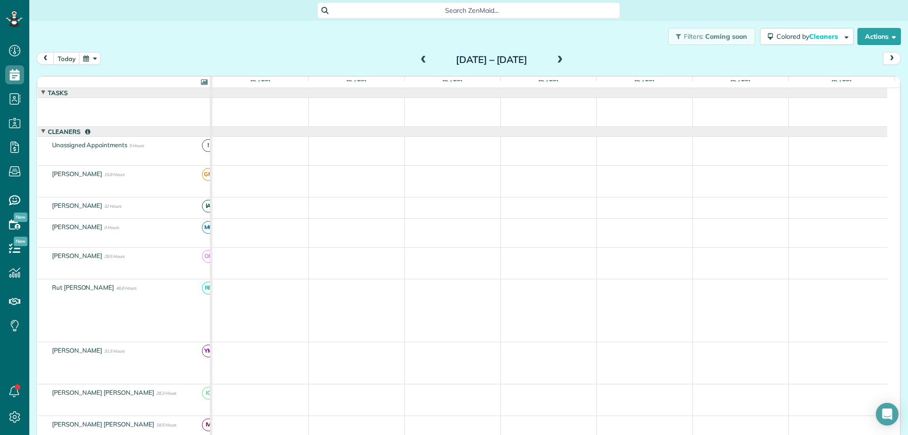
click at [565, 57] on span at bounding box center [560, 60] width 10 height 9
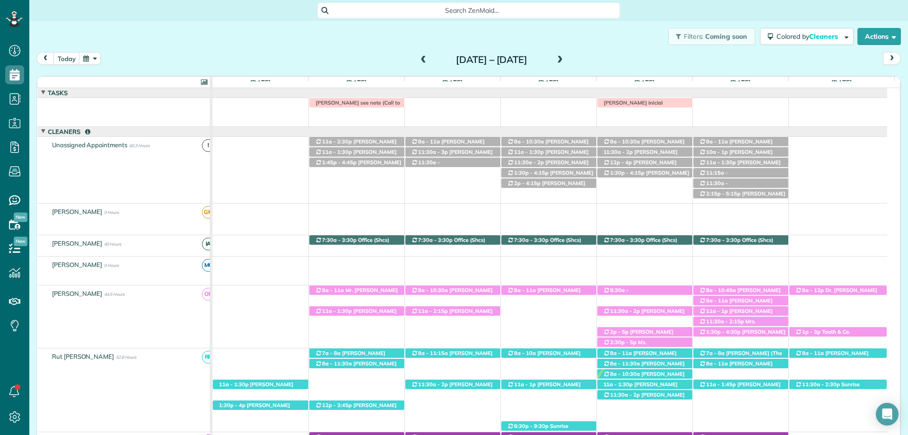
click at [347, 118] on td "Tonya Whaley inicial Caroline Byars see note (Call to ask if she has moved into…" at bounding box center [549, 112] width 675 height 29
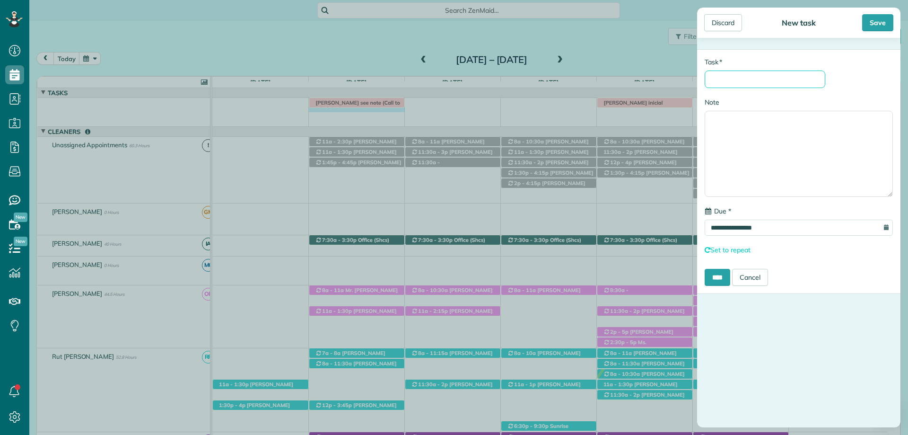
click at [733, 79] on input "* Task" at bounding box center [765, 78] width 121 height 17
type input "**********"
click at [753, 131] on textarea "Note" at bounding box center [799, 155] width 188 height 86
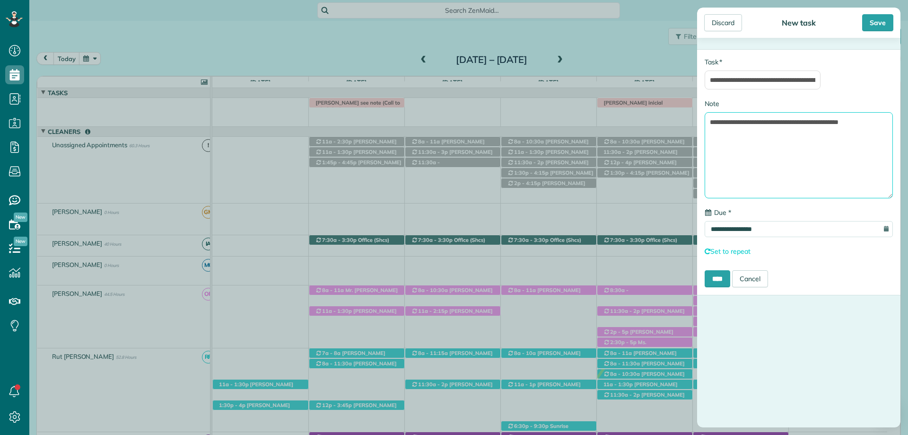
type textarea "**********"
click at [742, 81] on input "**********" at bounding box center [763, 79] width 116 height 19
type input "**********"
click at [721, 276] on input "****" at bounding box center [718, 278] width 26 height 17
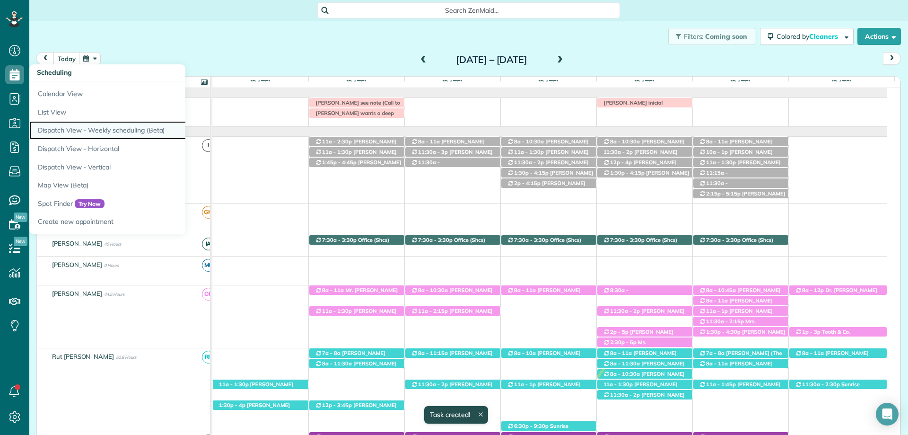
click at [116, 127] on link "Dispatch View - Weekly scheduling (Beta)" at bounding box center [147, 130] width 236 height 18
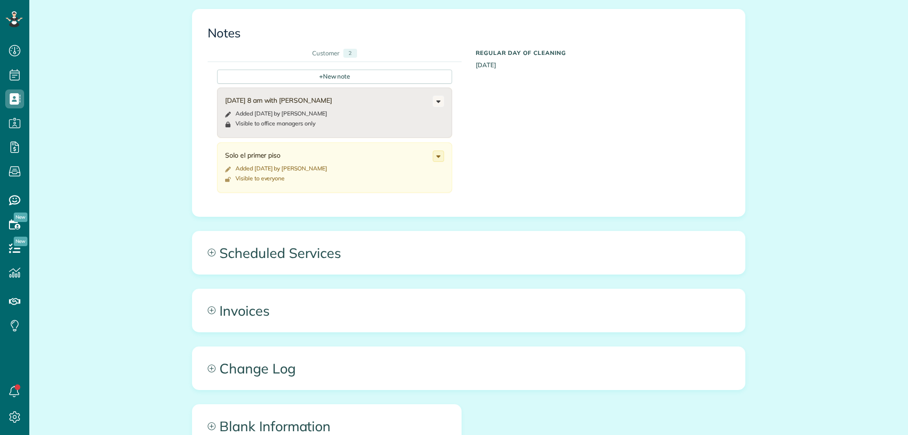
scroll to position [4, 4]
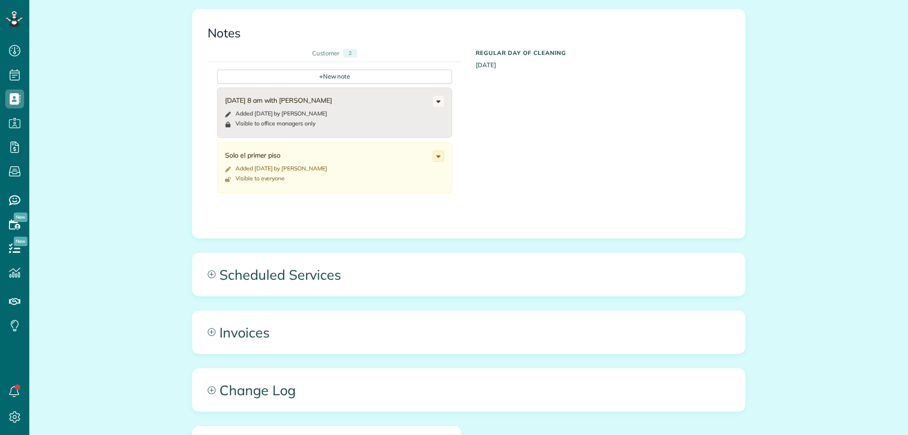
click at [341, 251] on div "All Contacts Actions Edit Add Appointment Recent Activity Send Email Show Past …" at bounding box center [468, 101] width 567 height 932
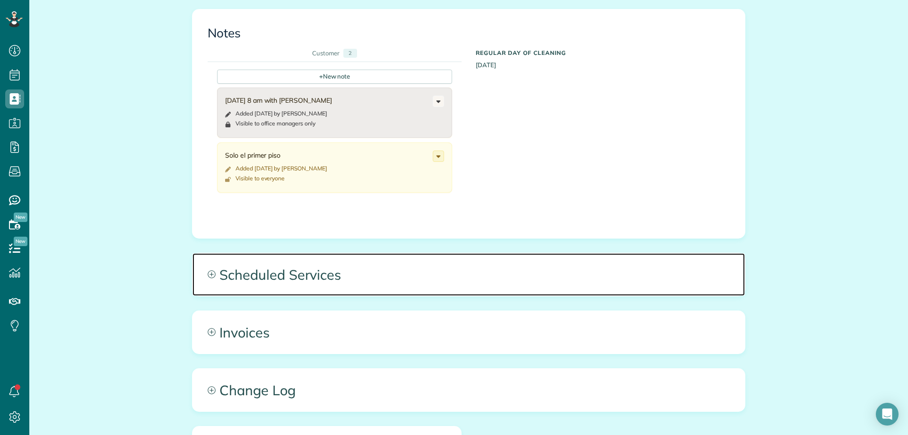
click at [380, 282] on span "Scheduled Services" at bounding box center [468, 274] width 552 height 43
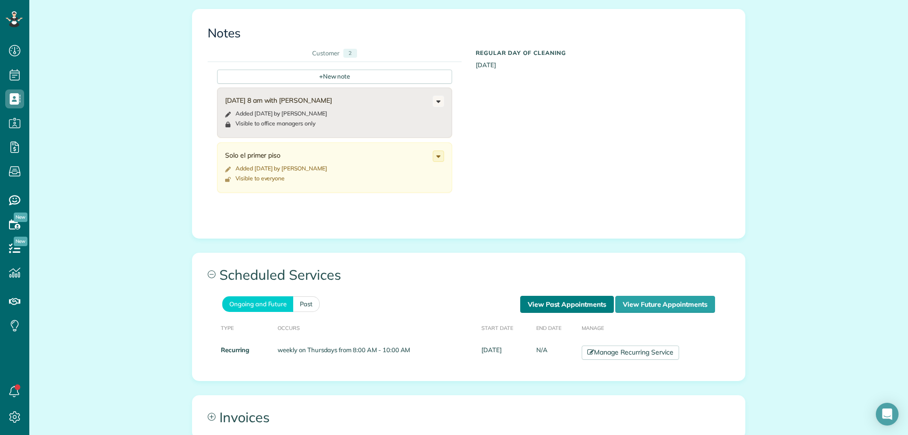
click at [563, 302] on link "View Past Appointments" at bounding box center [567, 304] width 94 height 17
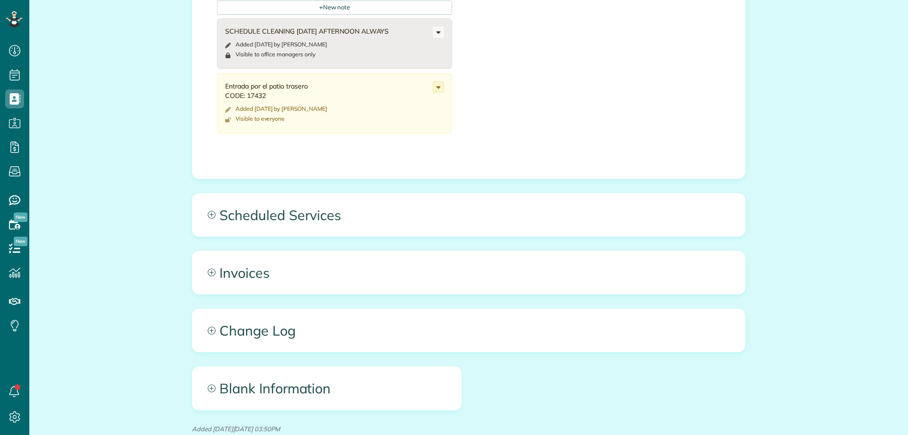
scroll to position [473, 0]
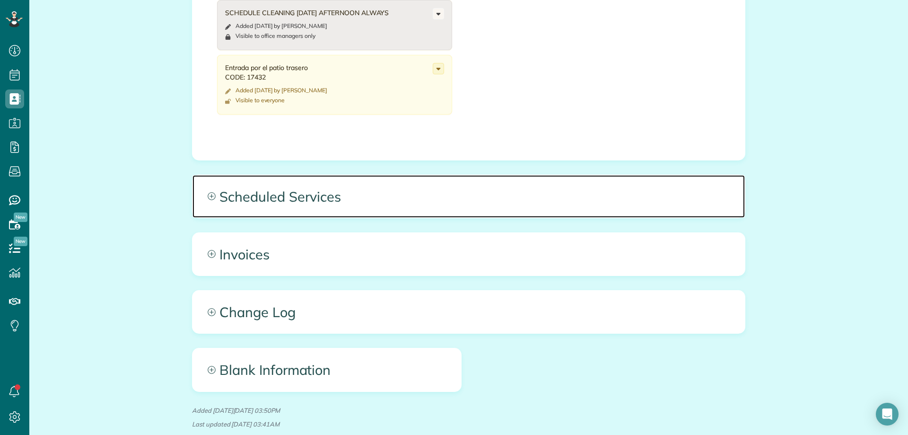
click at [273, 199] on span "Scheduled Services" at bounding box center [468, 196] width 552 height 43
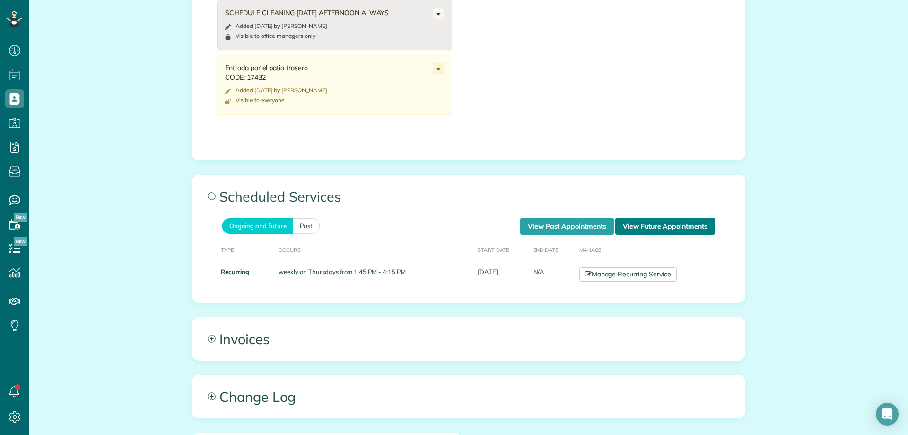
click at [633, 221] on link "View Future Appointments" at bounding box center [665, 225] width 100 height 17
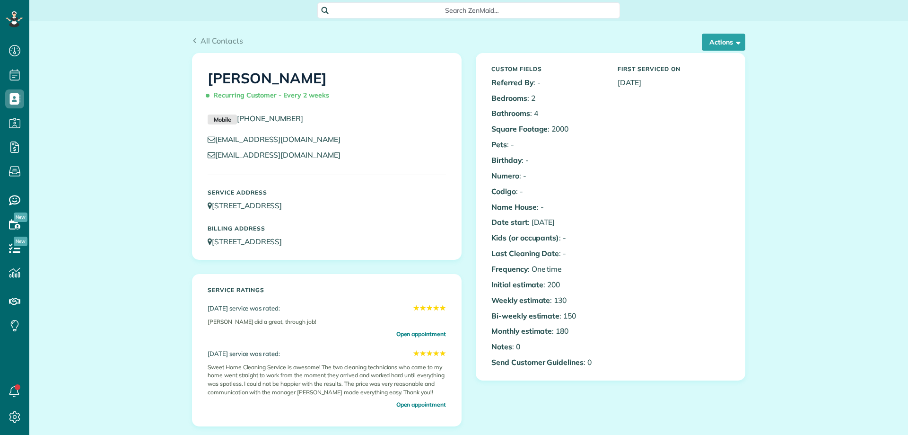
scroll to position [426, 0]
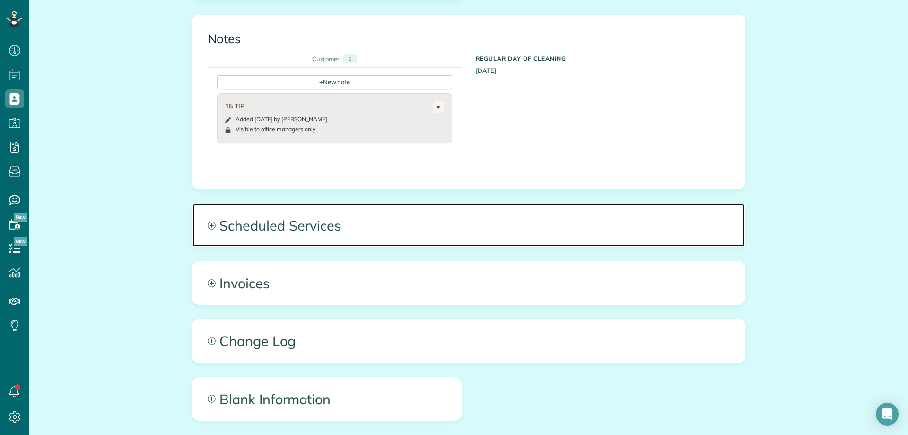
click at [255, 241] on span "Scheduled Services" at bounding box center [468, 225] width 552 height 43
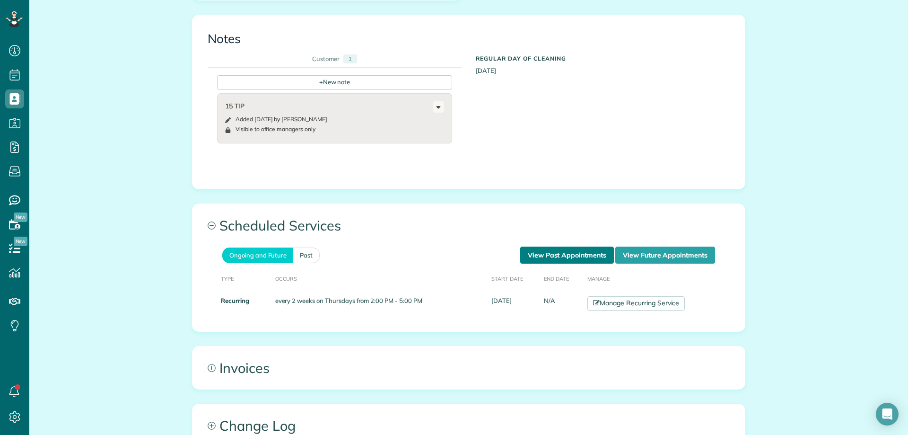
click at [527, 252] on link "View Past Appointments" at bounding box center [567, 254] width 94 height 17
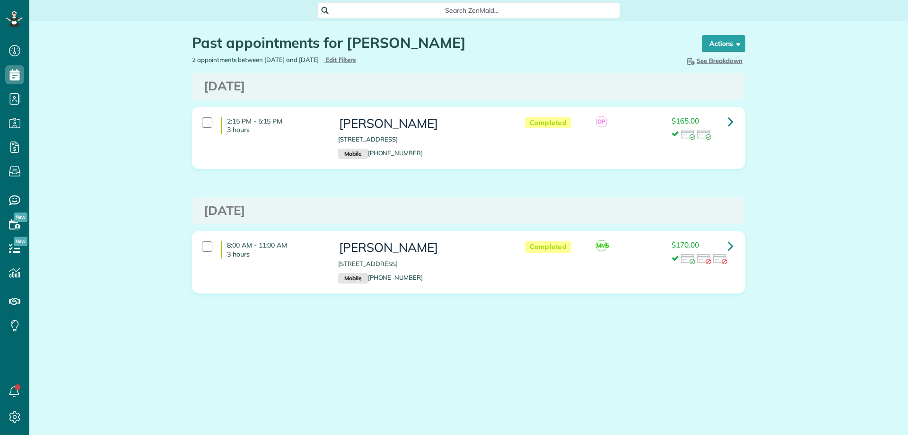
scroll to position [4, 4]
click at [737, 121] on link at bounding box center [730, 121] width 19 height 19
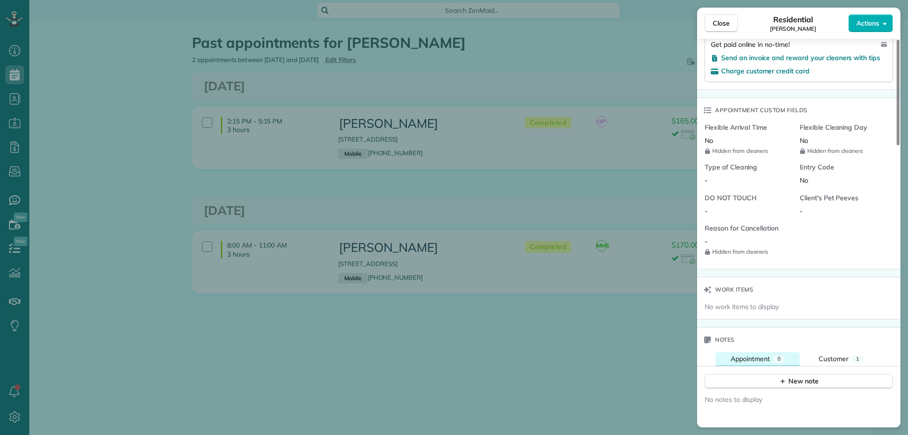
scroll to position [946, 0]
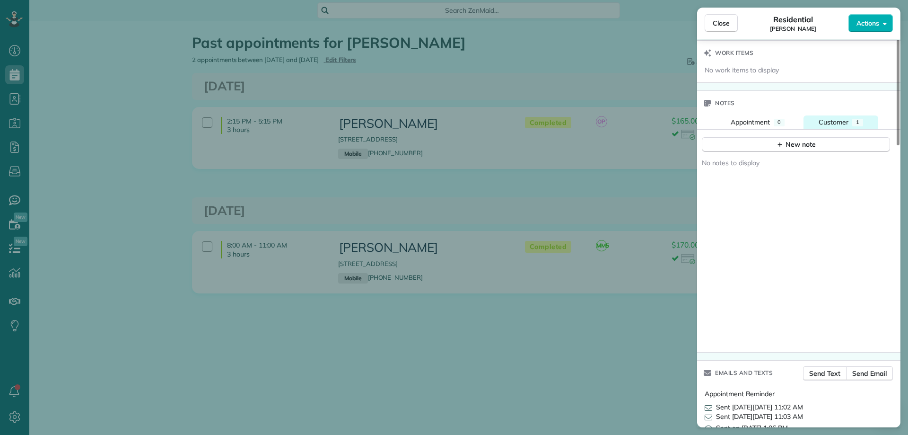
click at [837, 119] on span "Customer" at bounding box center [833, 122] width 30 height 9
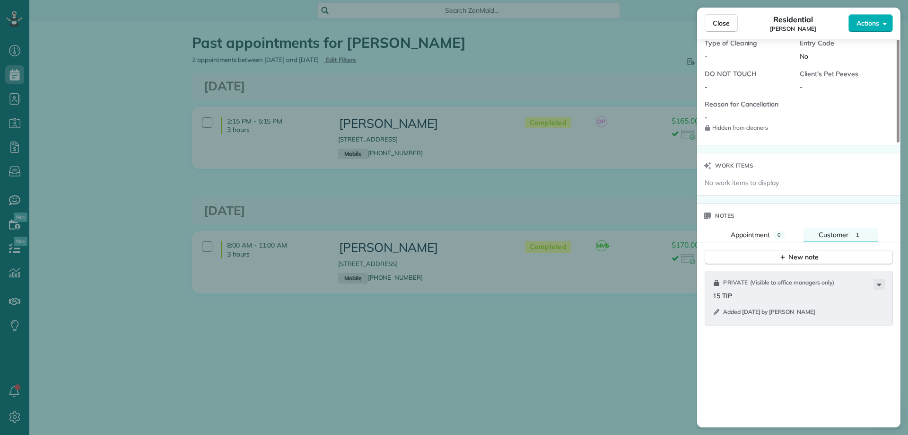
scroll to position [897, 0]
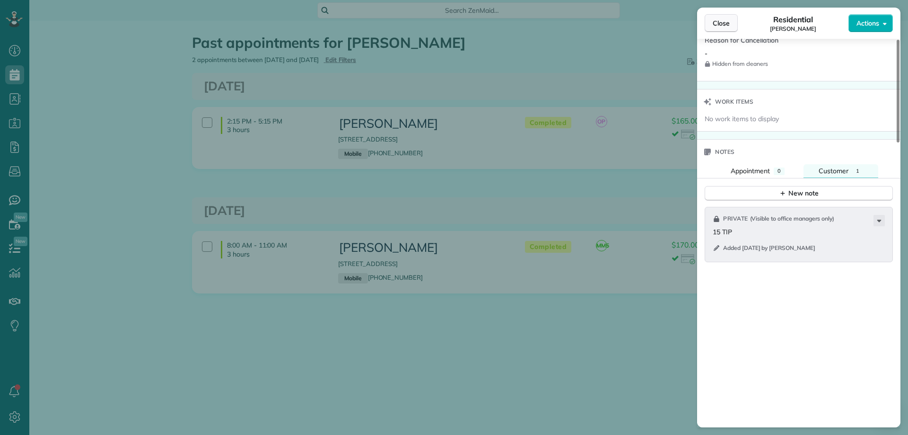
click at [725, 24] on span "Close" at bounding box center [721, 22] width 17 height 9
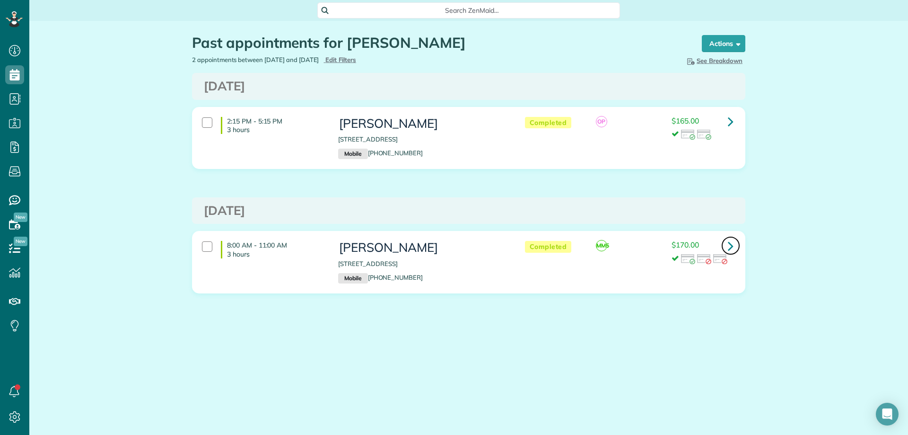
click at [729, 242] on icon at bounding box center [731, 245] width 6 height 17
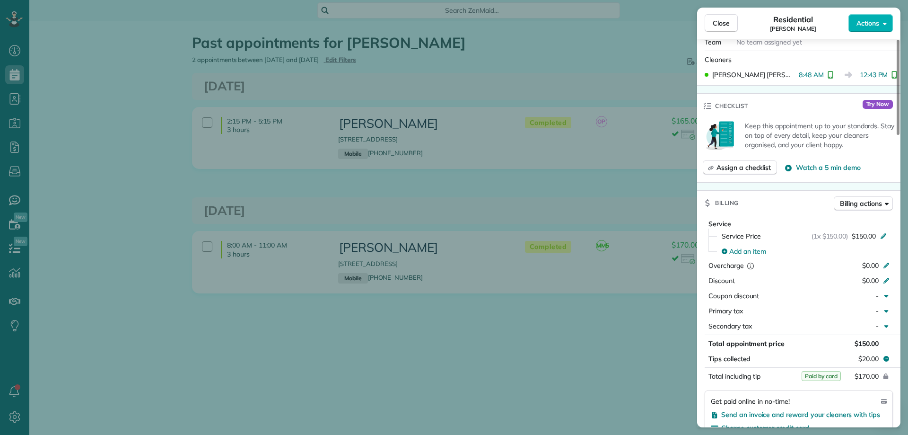
scroll to position [331, 0]
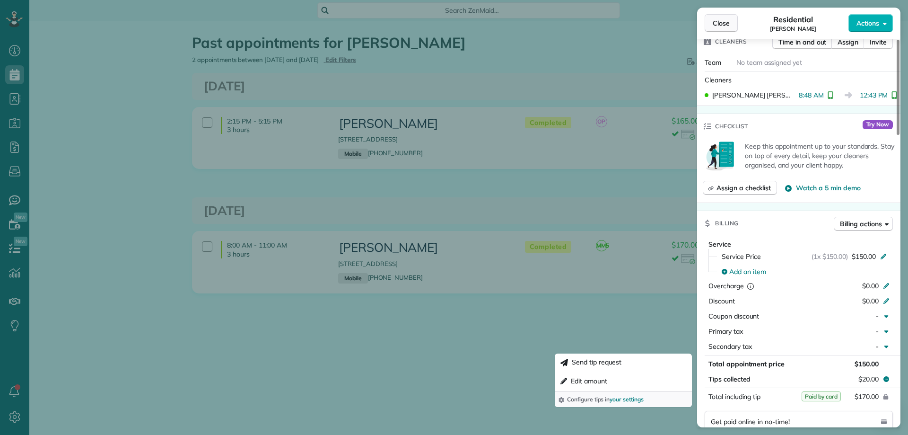
click at [728, 18] on button "Close" at bounding box center [721, 23] width 33 height 18
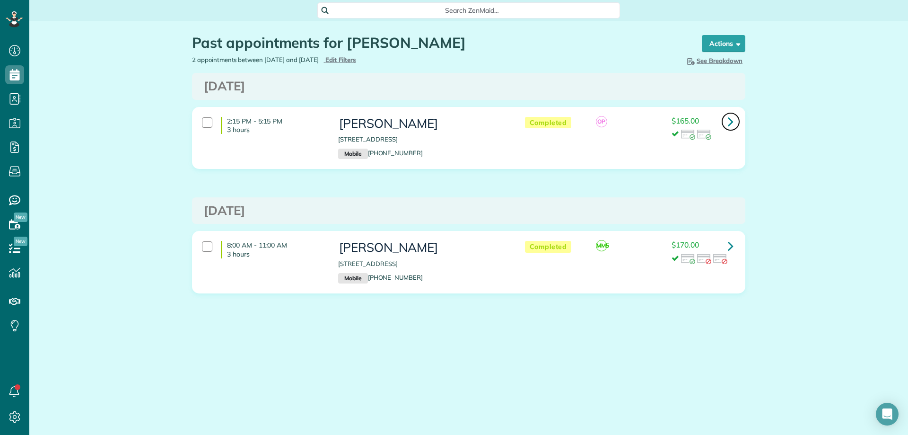
click at [731, 120] on icon at bounding box center [731, 121] width 6 height 17
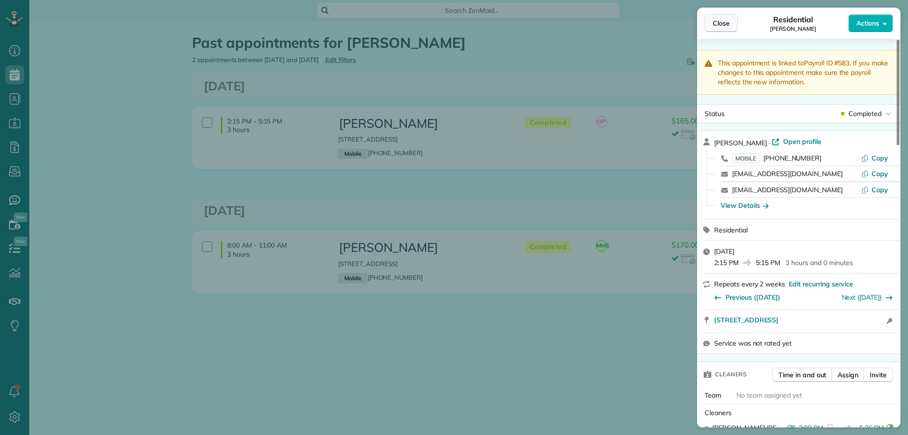
click at [721, 18] on span "Close" at bounding box center [721, 22] width 17 height 9
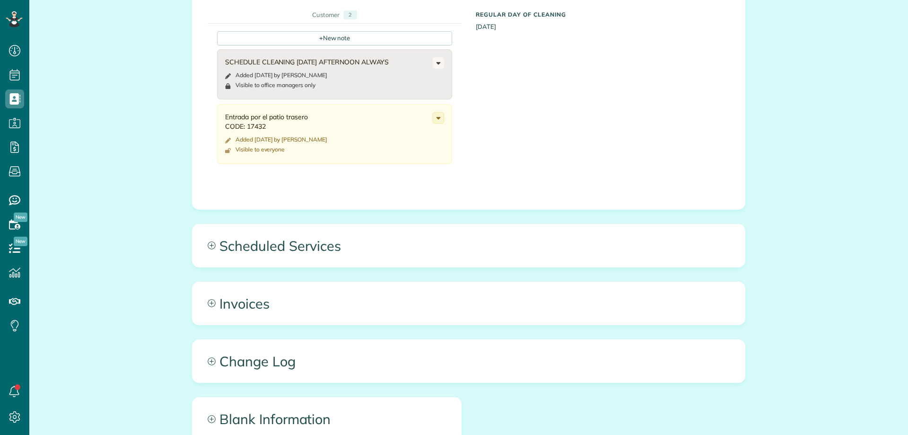
scroll to position [426, 0]
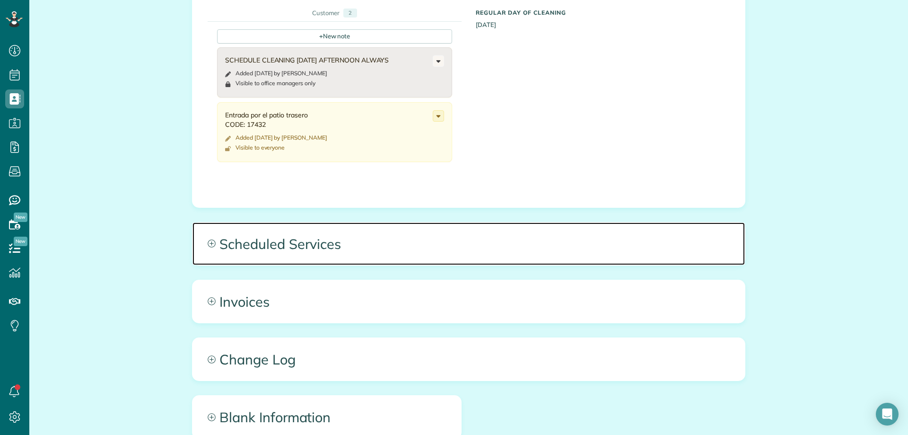
click at [345, 244] on span "Scheduled Services" at bounding box center [468, 243] width 552 height 43
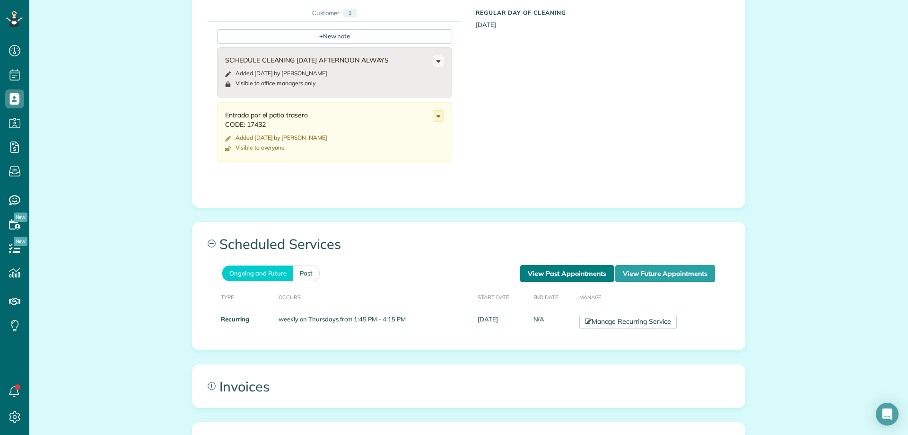
click at [541, 265] on link "View Past Appointments" at bounding box center [567, 273] width 94 height 17
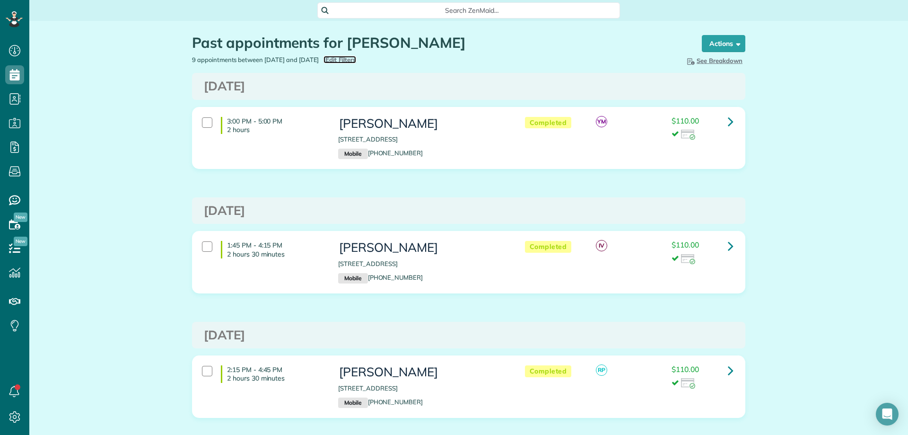
click at [352, 58] on span "Edit Filters" at bounding box center [340, 60] width 31 height 8
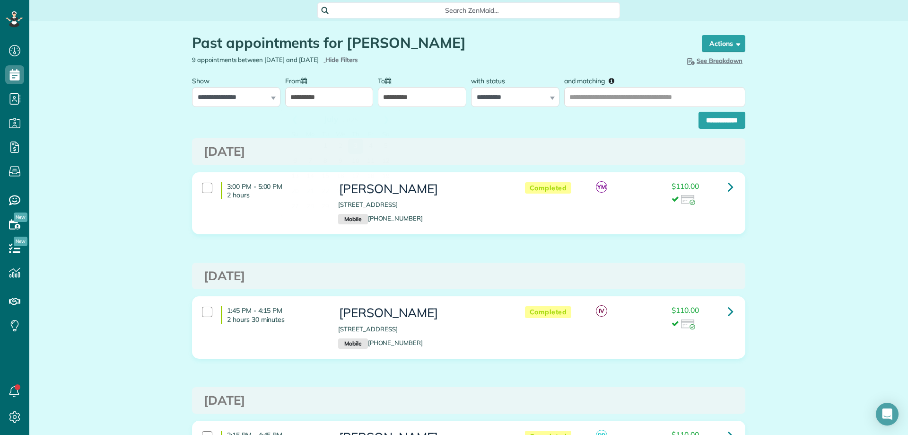
click at [311, 96] on input "**********" at bounding box center [329, 97] width 88 height 20
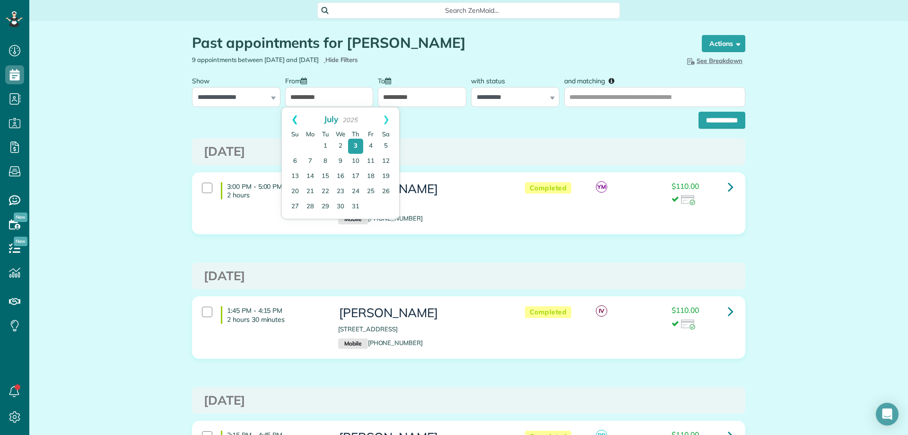
click at [293, 119] on link "Prev" at bounding box center [295, 119] width 26 height 24
click at [328, 144] on link "1" at bounding box center [325, 146] width 15 height 15
type input "**********"
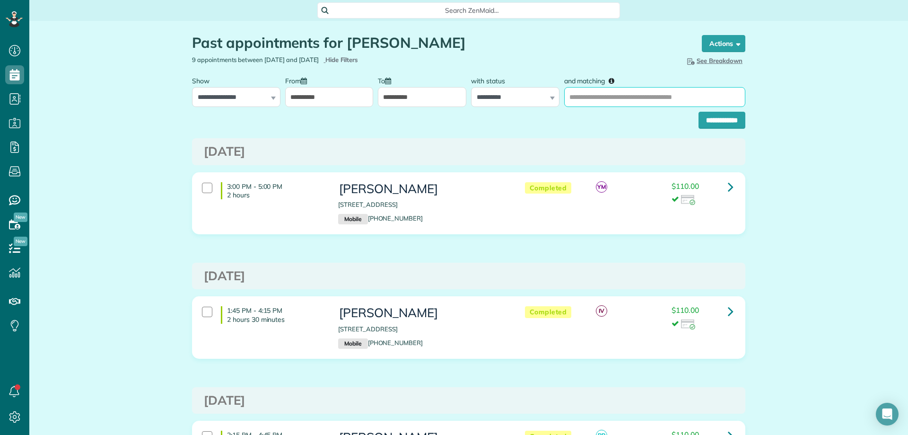
click at [569, 93] on input "and matching" at bounding box center [654, 97] width 181 height 20
type input "**********"
click at [698, 112] on input "**********" at bounding box center [721, 120] width 47 height 17
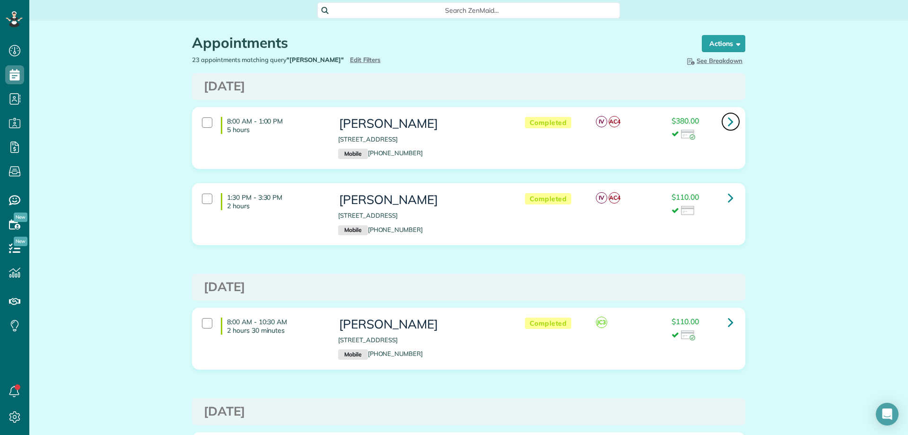
click at [728, 124] on icon at bounding box center [731, 121] width 6 height 17
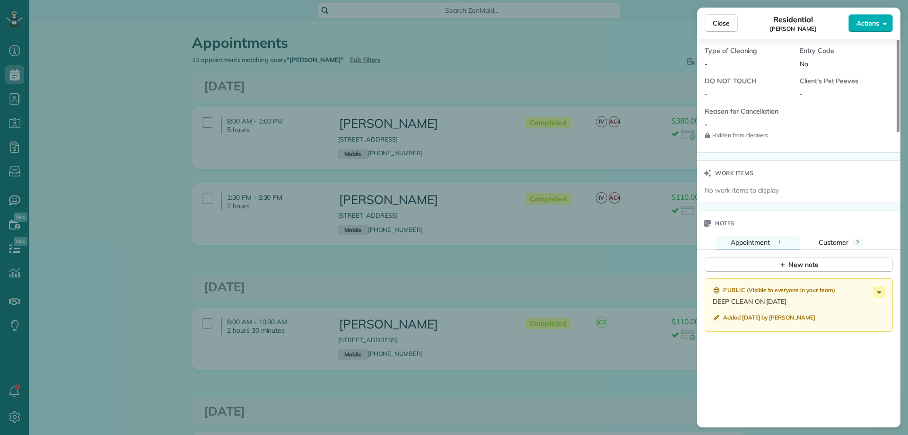
scroll to position [851, 0]
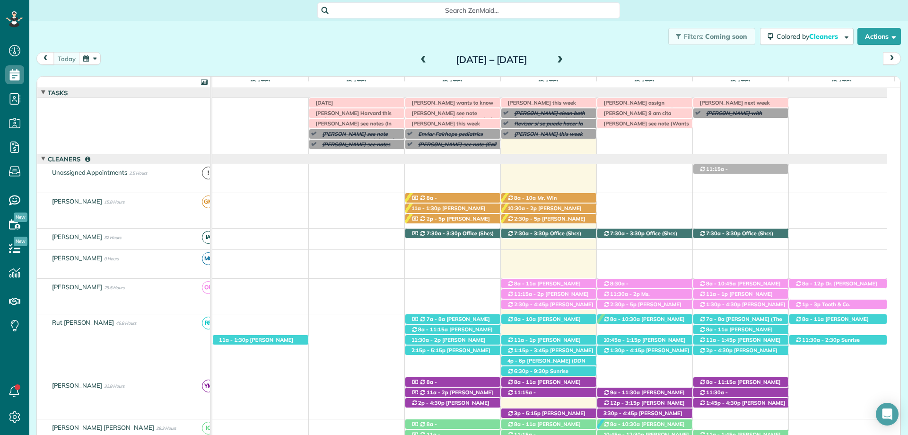
click at [565, 61] on span at bounding box center [560, 60] width 10 height 9
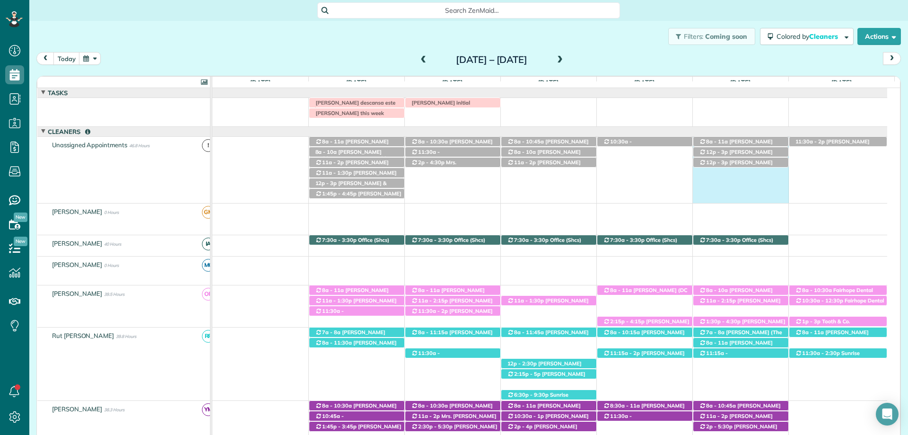
click at [723, 181] on div "12p - 3p [PERSON_NAME] ([PHONE_NUMBER]) 31755 [PERSON_NAME] Circle - [GEOGRAPHI…" at bounding box center [549, 170] width 675 height 66
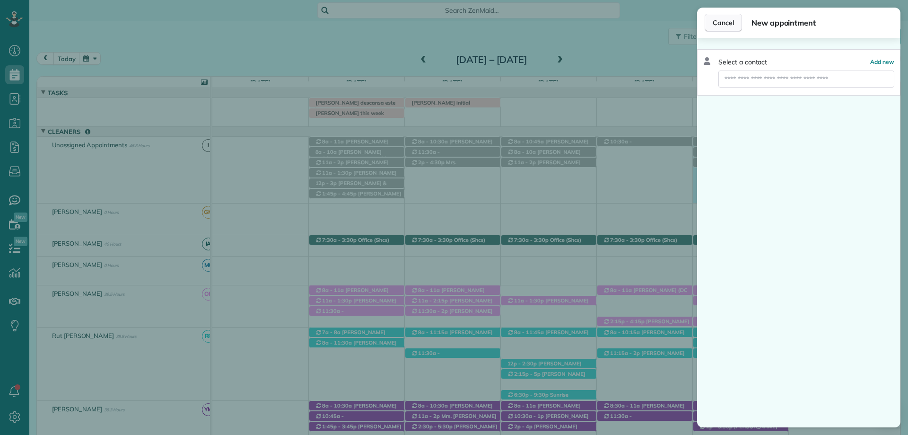
click at [726, 19] on span "Cancel" at bounding box center [723, 22] width 21 height 9
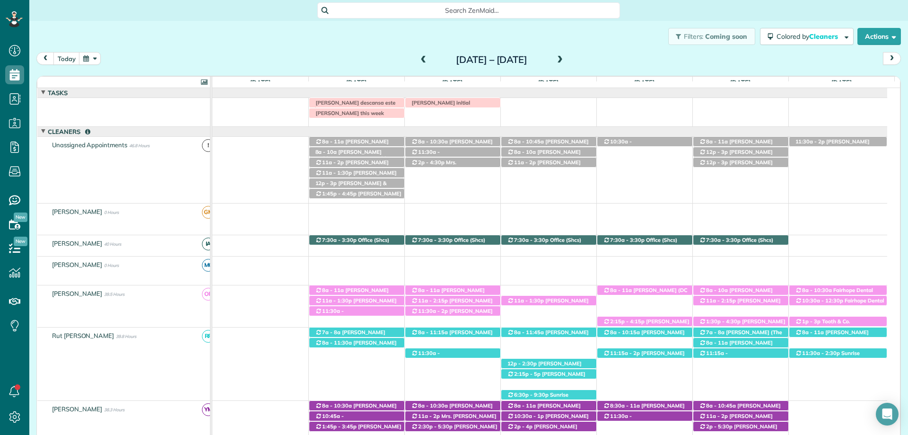
click at [725, 99] on div "[PERSON_NAME] descansa este lunes [PERSON_NAME] N initial [PERSON_NAME] this we…" at bounding box center [549, 110] width 675 height 25
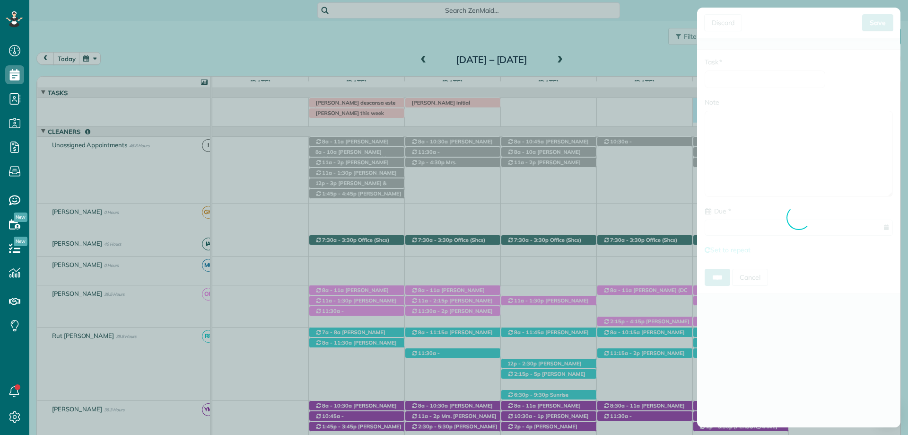
type input "**********"
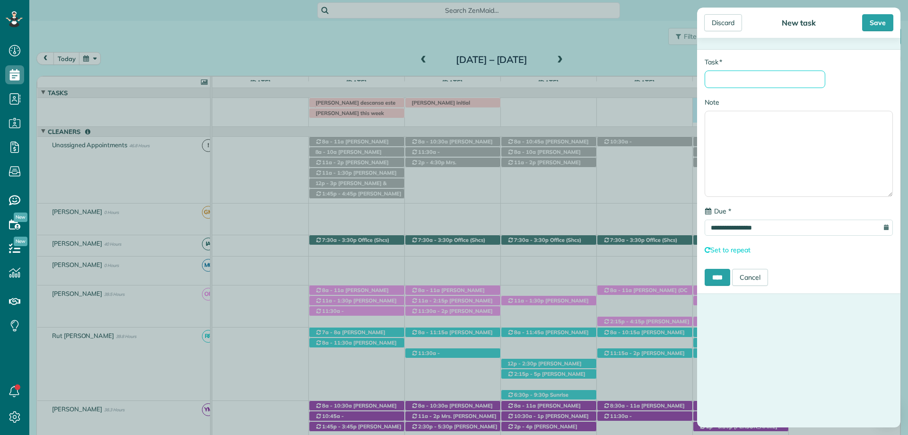
click at [725, 87] on input "* Task" at bounding box center [765, 78] width 121 height 17
drag, startPoint x: 775, startPoint y: 84, endPoint x: 751, endPoint y: 84, distance: 24.1
click at [751, 84] on input "**********" at bounding box center [765, 78] width 121 height 17
type input "**********"
click at [715, 280] on input "****" at bounding box center [718, 277] width 26 height 17
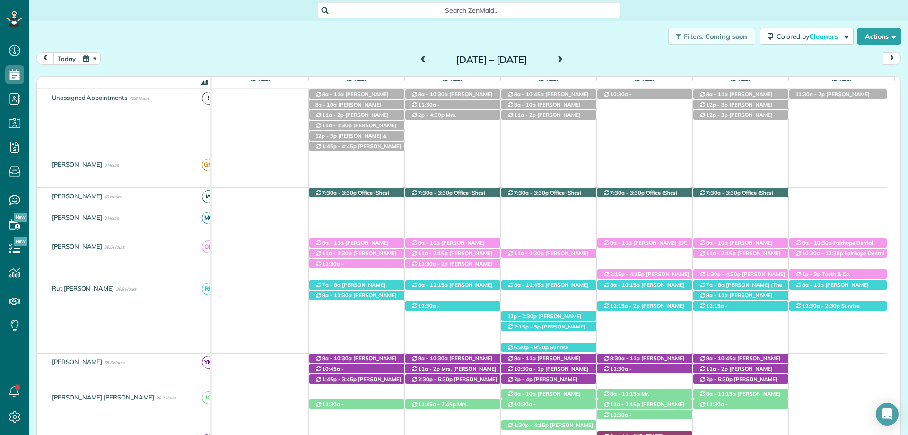
click at [418, 65] on span at bounding box center [423, 60] width 10 height 14
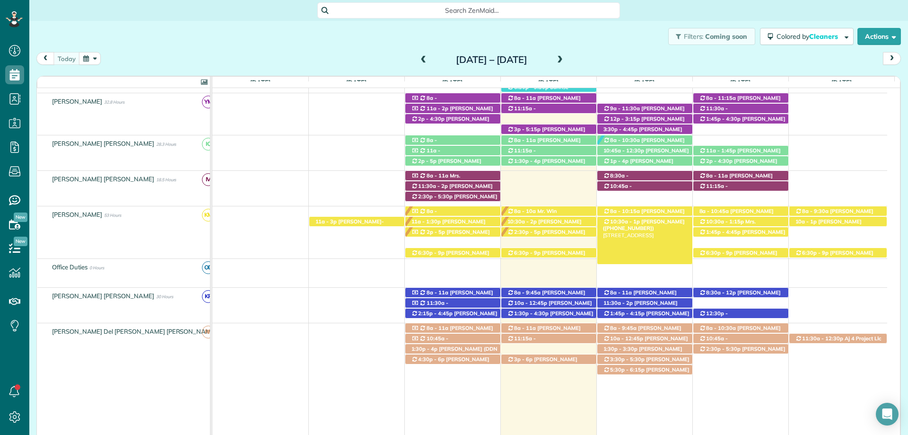
scroll to position [236, 0]
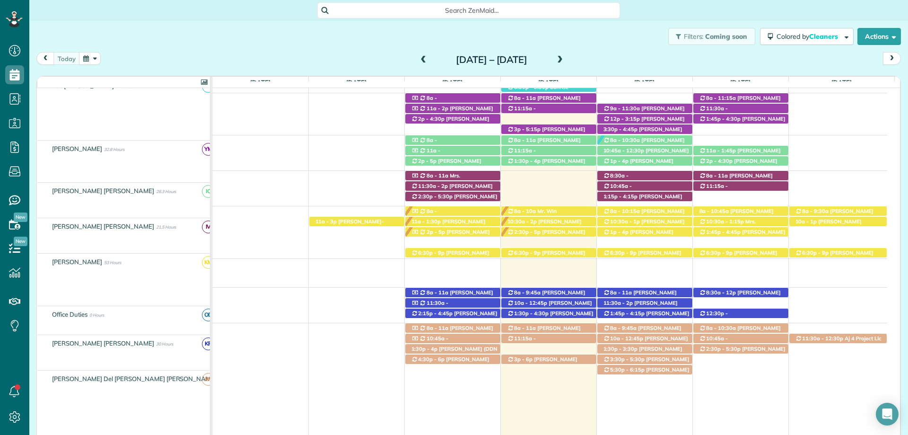
scroll to position [284, 0]
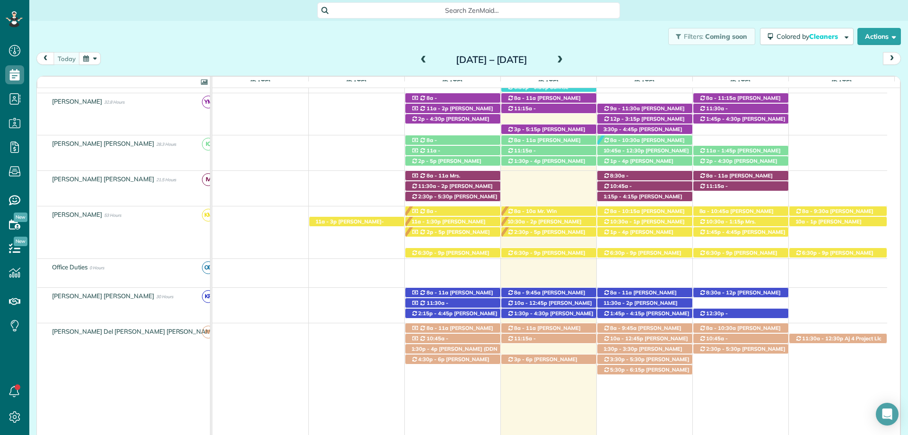
click at [639, 8] on div "Search ZenMaid…" at bounding box center [468, 10] width 879 height 16
click at [559, 159] on span "Carlos Serrano (+12566093009)" at bounding box center [546, 163] width 78 height 13
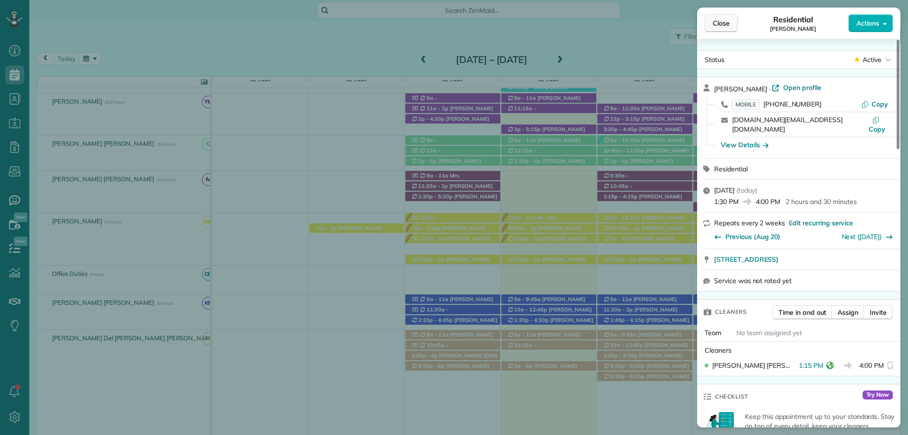
click at [713, 22] on span "Close" at bounding box center [721, 22] width 17 height 9
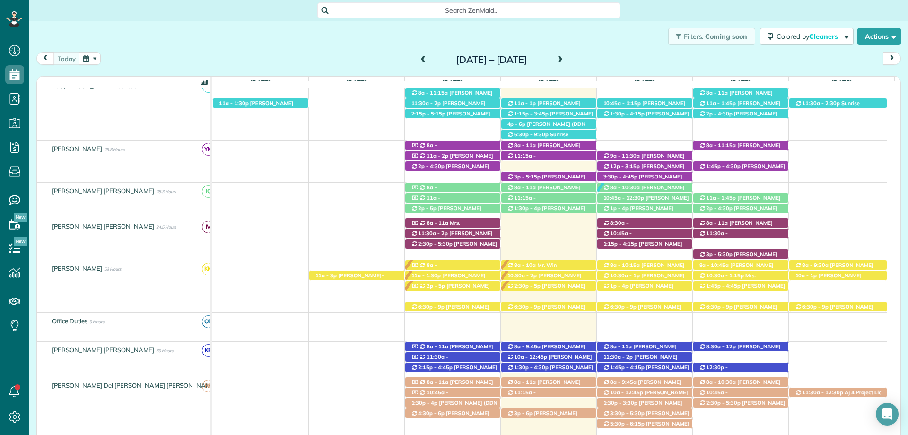
click at [629, 30] on div "Filters: Coming soon Colored by Cleaners Color by Cleaner Color by Team Color b…" at bounding box center [468, 36] width 879 height 31
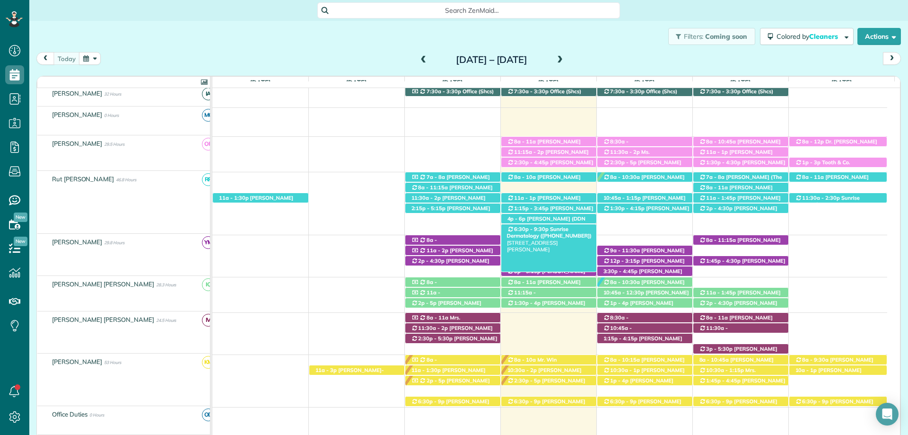
scroll to position [142, 0]
click at [565, 58] on span at bounding box center [560, 60] width 10 height 9
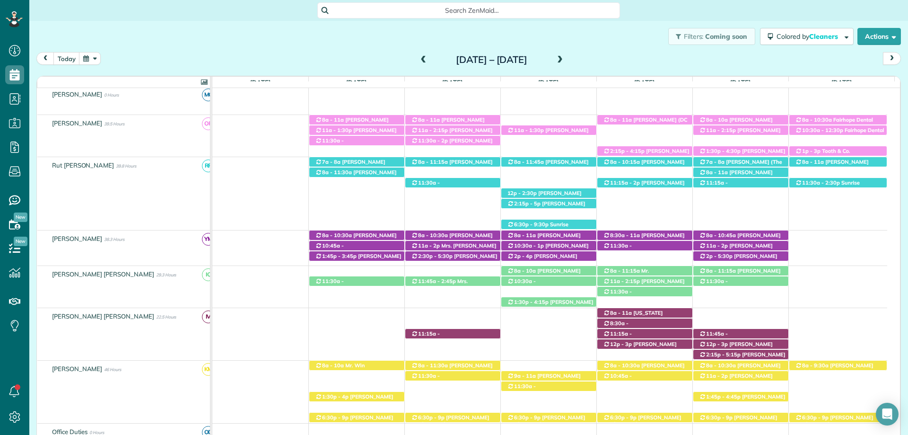
scroll to position [148, 0]
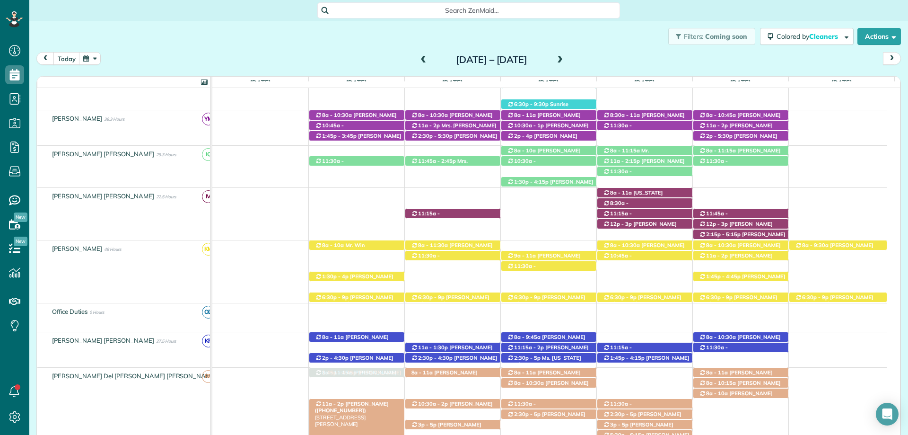
drag, startPoint x: 346, startPoint y: 183, endPoint x: 358, endPoint y: 404, distance: 221.6
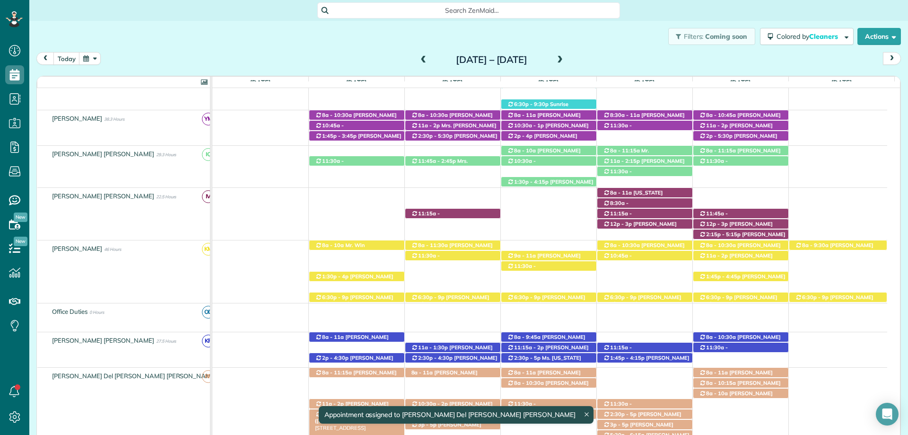
click at [345, 416] on span "1:45p - 4:45p" at bounding box center [339, 413] width 35 height 7
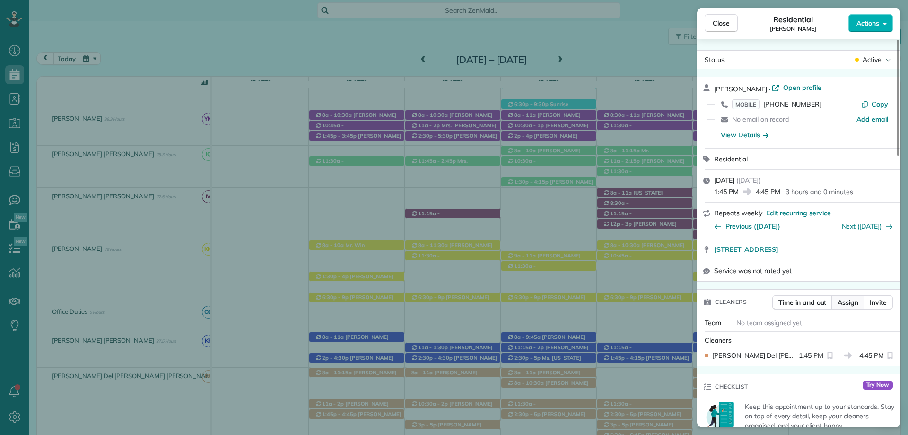
click at [844, 301] on span "Assign" at bounding box center [847, 301] width 21 height 9
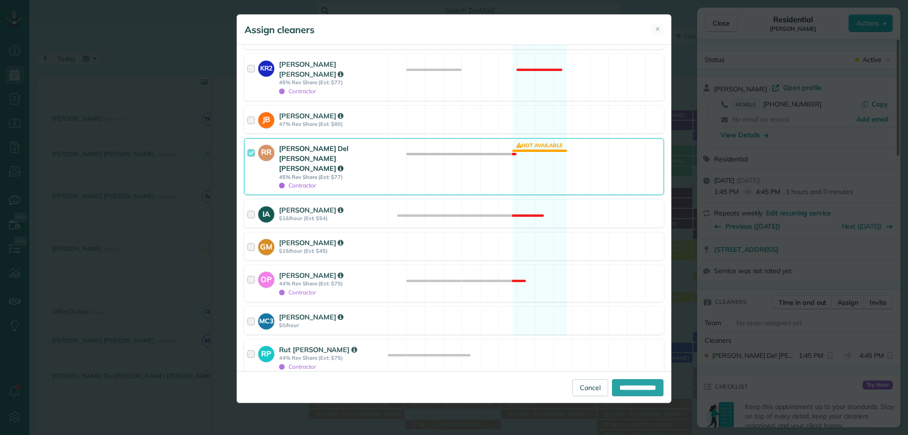
click at [249, 385] on div at bounding box center [248, 389] width 8 height 8
click at [633, 387] on input "**********" at bounding box center [638, 387] width 52 height 17
type input "**********"
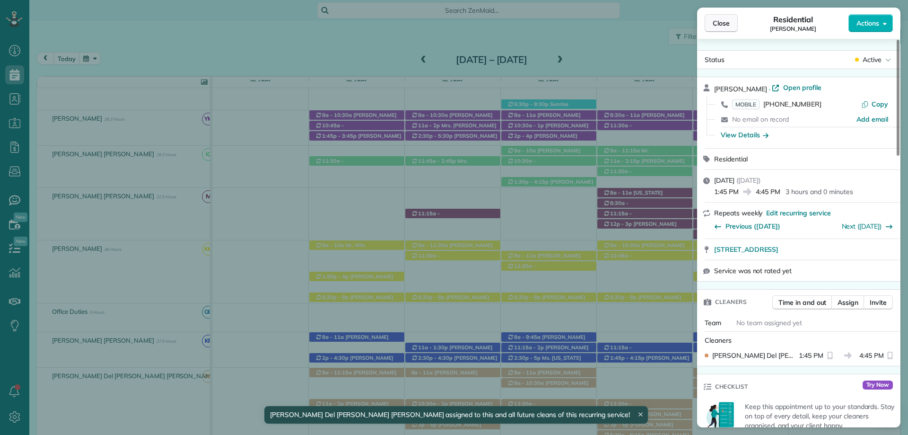
click at [725, 24] on span "Close" at bounding box center [721, 22] width 17 height 9
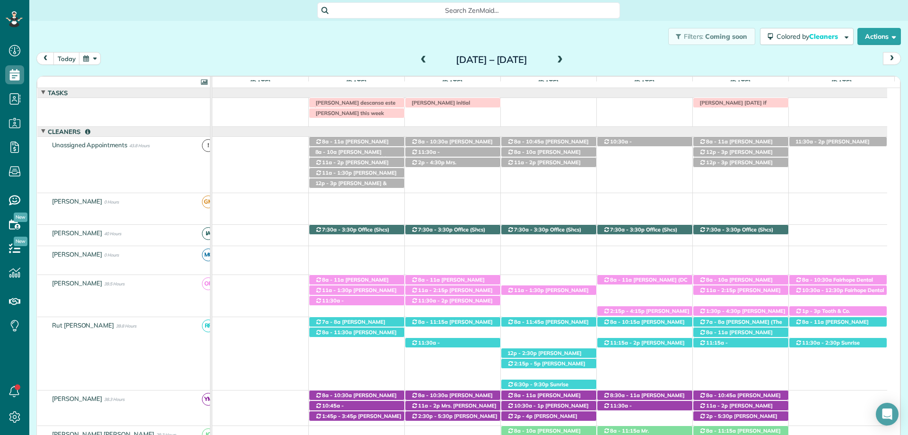
click at [418, 61] on span at bounding box center [423, 60] width 10 height 9
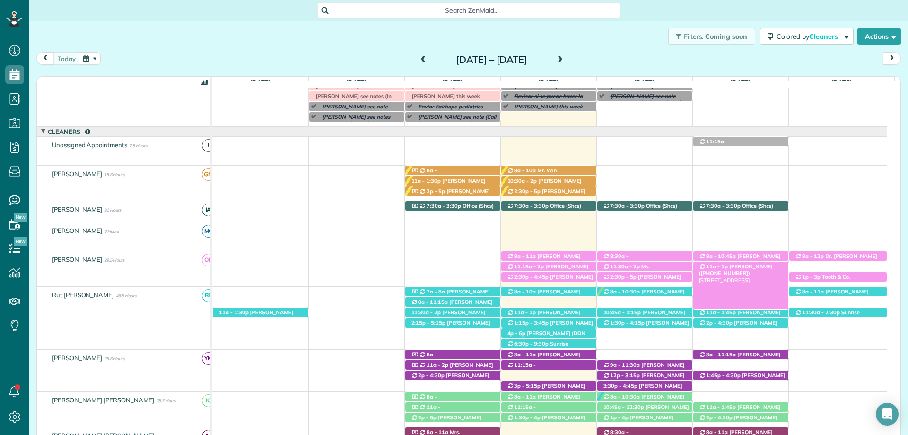
scroll to position [75, 0]
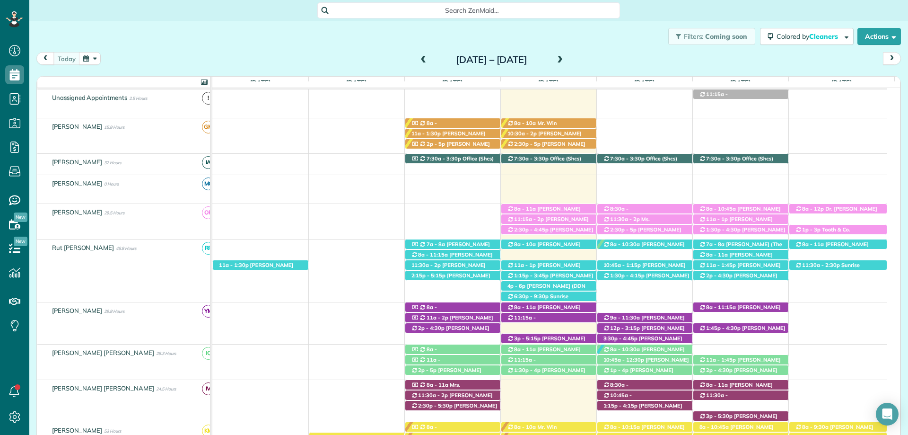
click at [565, 57] on span at bounding box center [560, 60] width 10 height 9
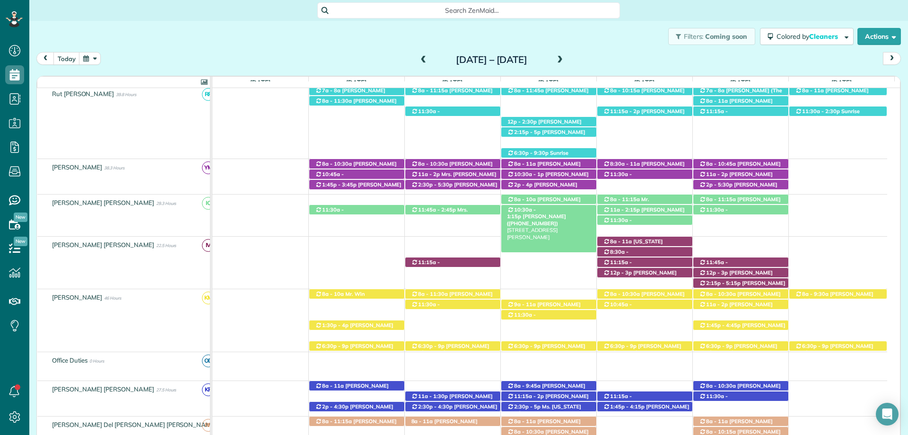
scroll to position [236, 0]
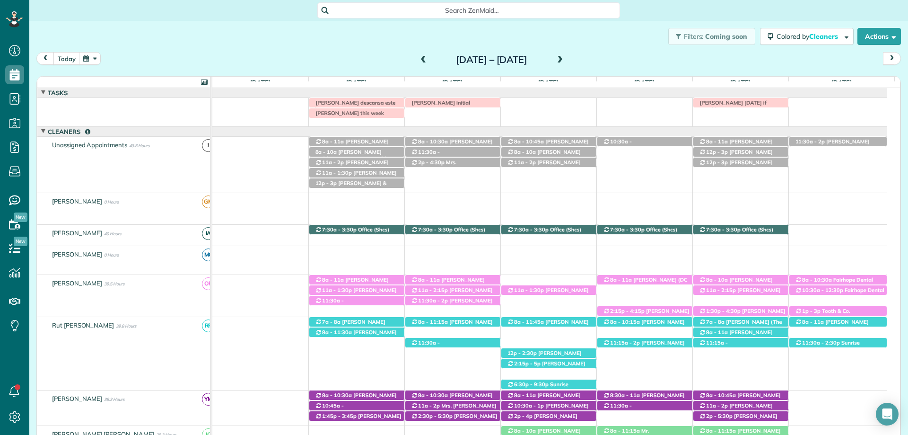
click at [359, 122] on div "Irma V descansa este lunes Rachel N initial Patty Cumming this week Kristie Dav…" at bounding box center [549, 110] width 675 height 25
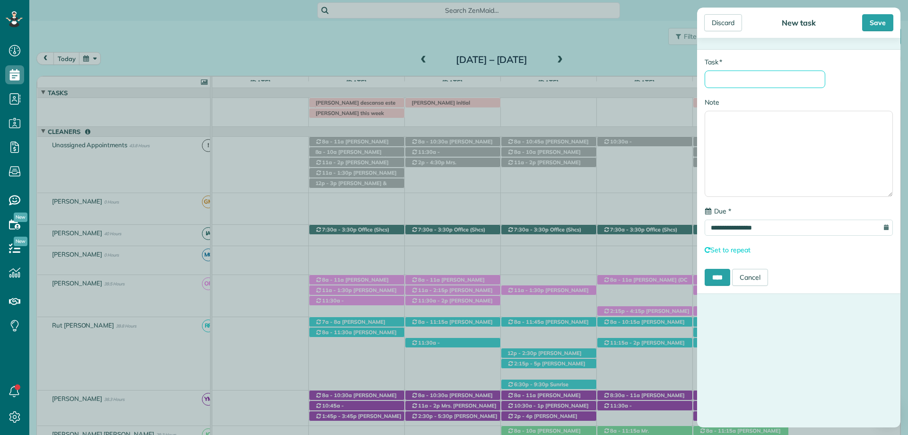
click at [725, 78] on input "* Task" at bounding box center [765, 78] width 121 height 17
type input "**********"
click at [739, 134] on textarea "Note" at bounding box center [799, 154] width 188 height 86
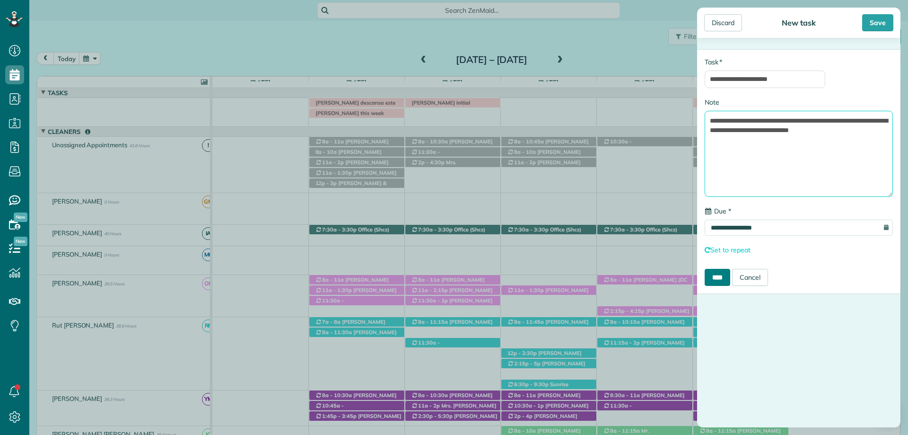
type textarea "**********"
click at [725, 276] on input "****" at bounding box center [718, 277] width 26 height 17
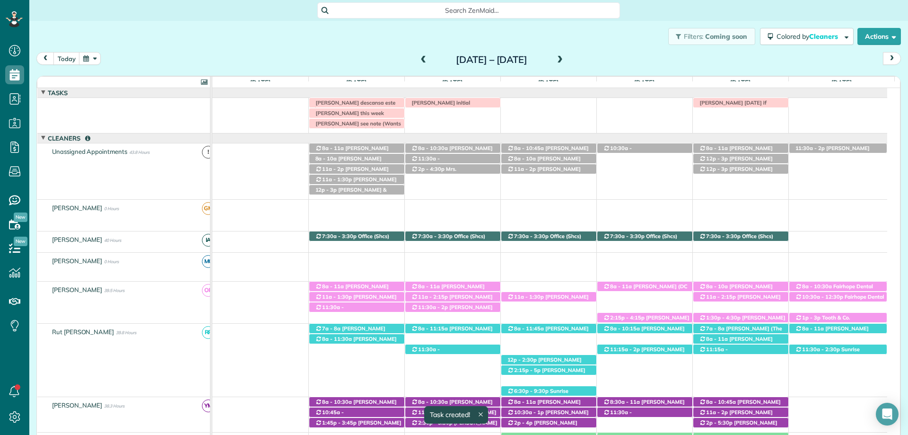
scroll to position [7, 0]
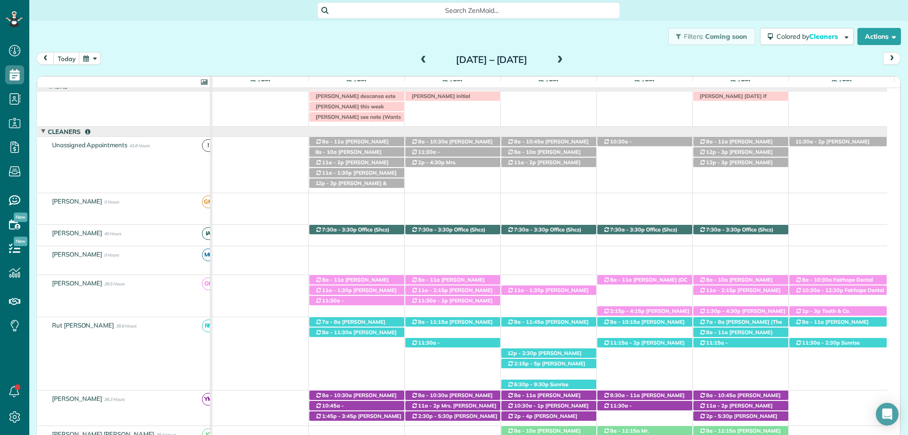
click at [418, 59] on span at bounding box center [423, 60] width 10 height 9
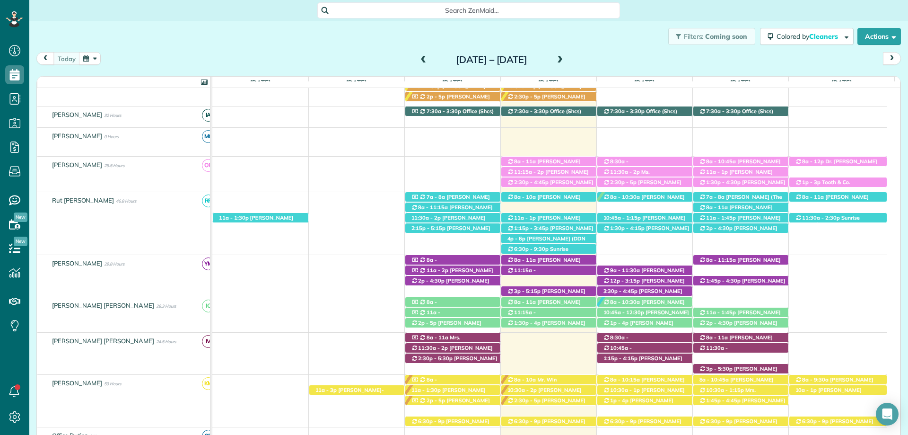
scroll to position [217, 0]
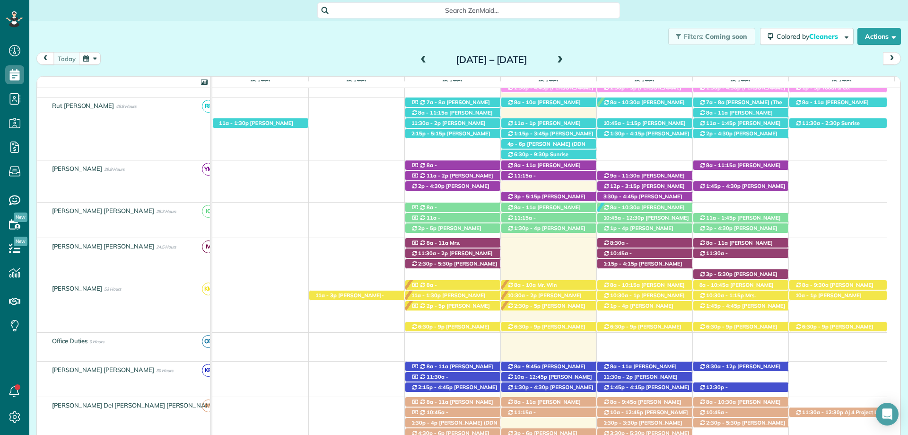
click at [565, 59] on span at bounding box center [560, 60] width 10 height 9
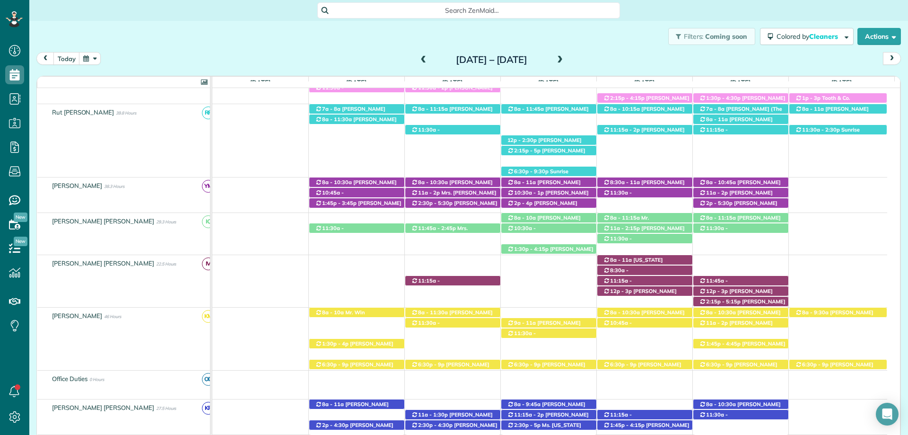
scroll to position [172, 0]
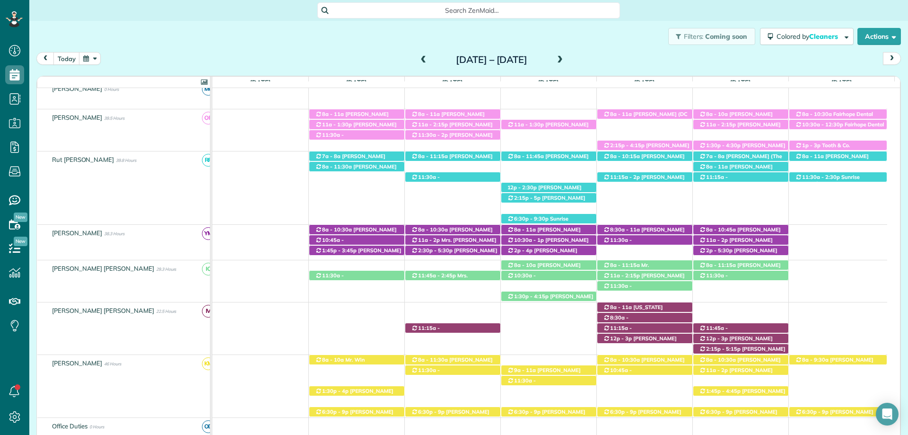
click at [461, 165] on div "11:30a - 1:30p Cathy Saddoris (+16306421506) 23937 Montrose Woods Dr - Fairhope…" at bounding box center [549, 173] width 675 height 45
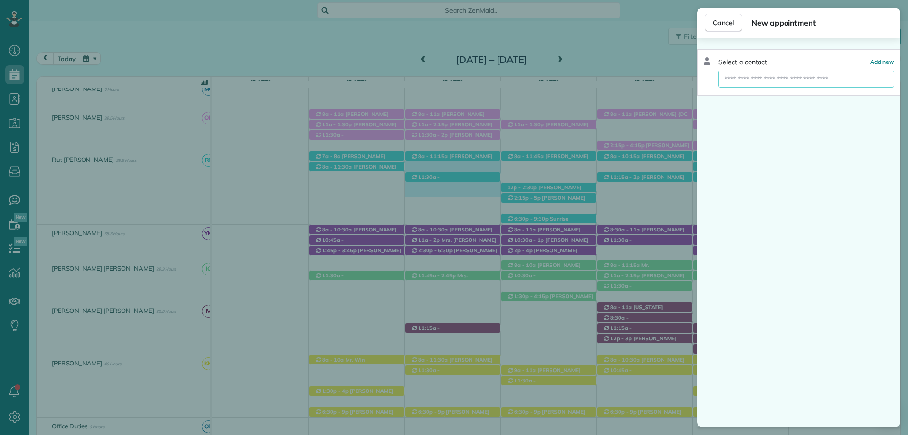
click at [818, 78] on input "text" at bounding box center [806, 78] width 176 height 17
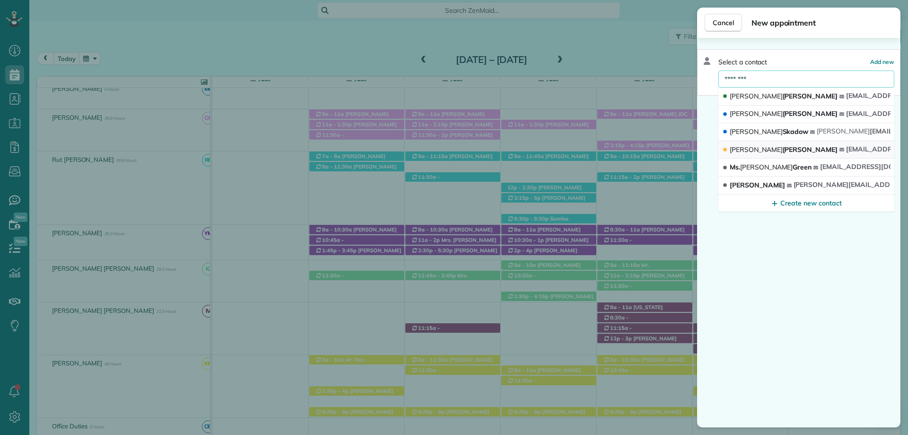
type input "********"
click at [763, 148] on span "Caroline Cochran" at bounding box center [784, 149] width 108 height 9
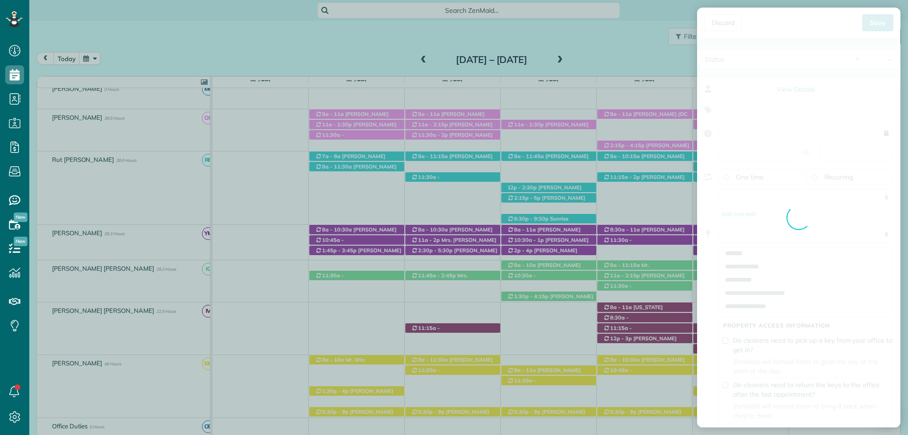
type input "**********"
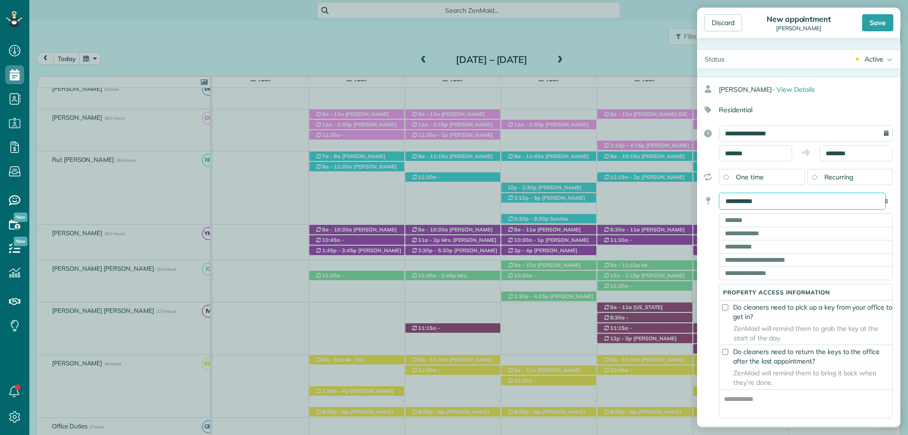
click at [761, 206] on select "**********" at bounding box center [802, 200] width 167 height 17
select select "*******"
click at [719, 192] on select "**********" at bounding box center [802, 200] width 167 height 17
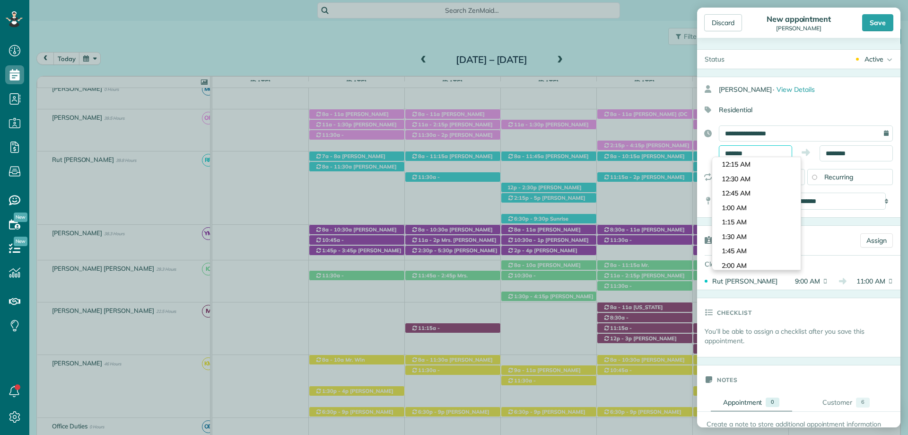
click at [753, 152] on input "*******" at bounding box center [755, 153] width 73 height 16
type input "********"
click at [746, 202] on body "Dashboard Scheduling Calendar View List View Dispatch View - Weekly scheduling …" at bounding box center [454, 217] width 908 height 435
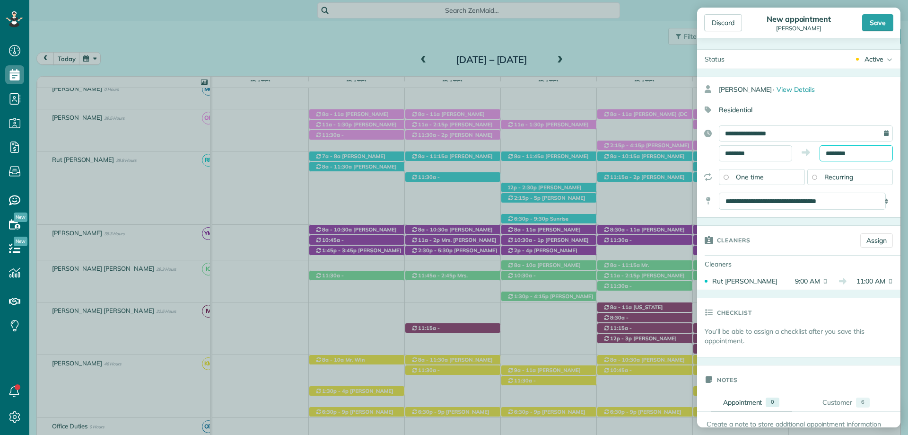
click at [822, 157] on body "Dashboard Scheduling Calendar View List View Dispatch View - Weekly scheduling …" at bounding box center [454, 217] width 908 height 435
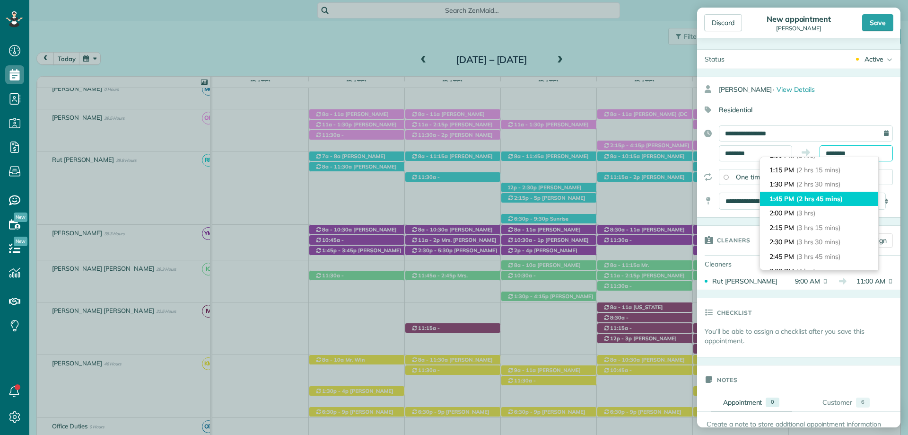
scroll to position [142, 0]
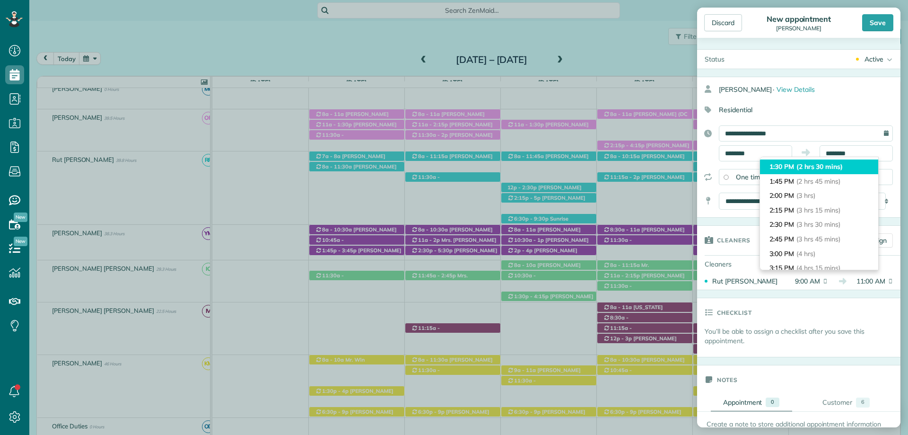
type input "*******"
click at [827, 166] on span "(2 hrs 30 mins)" at bounding box center [819, 166] width 46 height 9
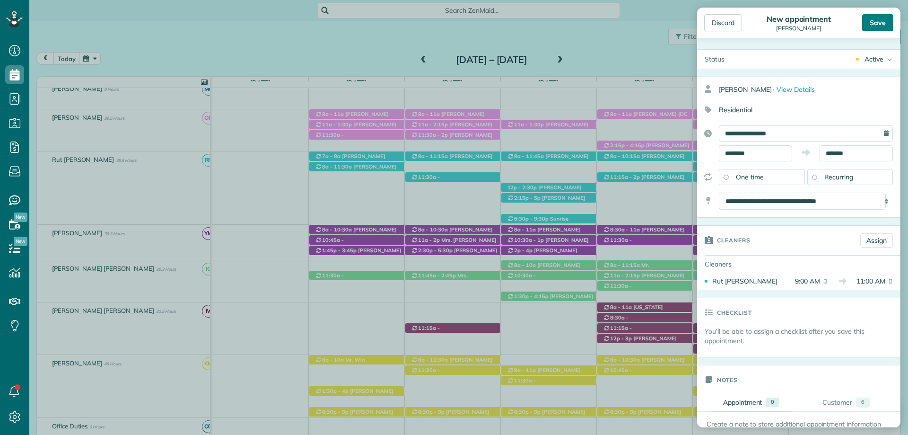
click at [869, 21] on div "Save" at bounding box center [877, 22] width 31 height 17
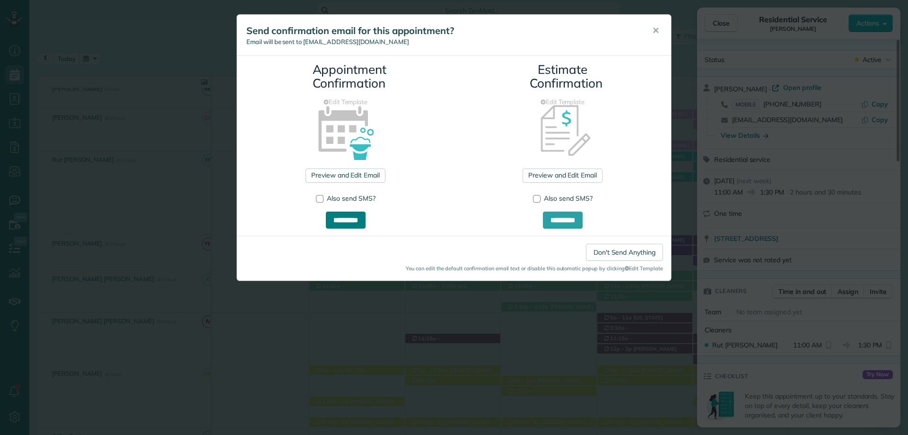
click at [351, 216] on input "**********" at bounding box center [346, 219] width 40 height 17
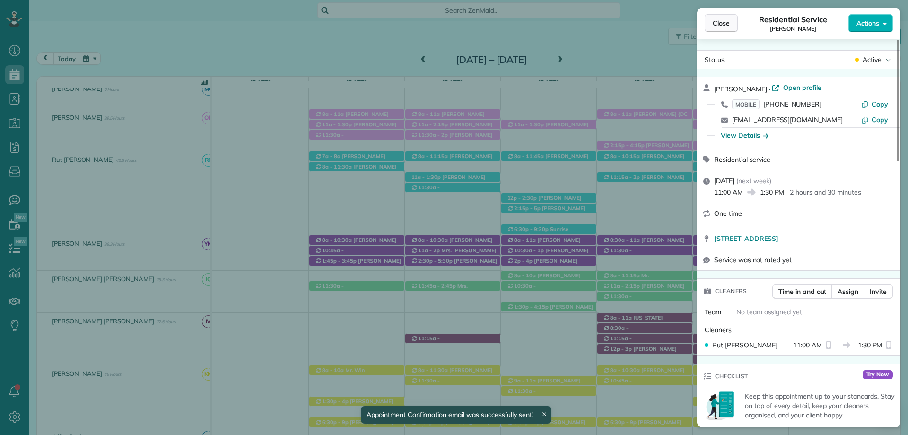
click at [721, 19] on span "Close" at bounding box center [721, 22] width 17 height 9
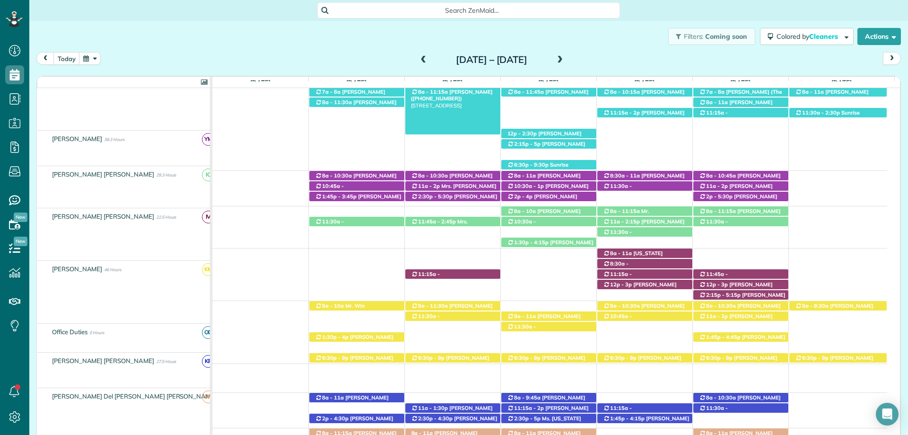
scroll to position [236, 0]
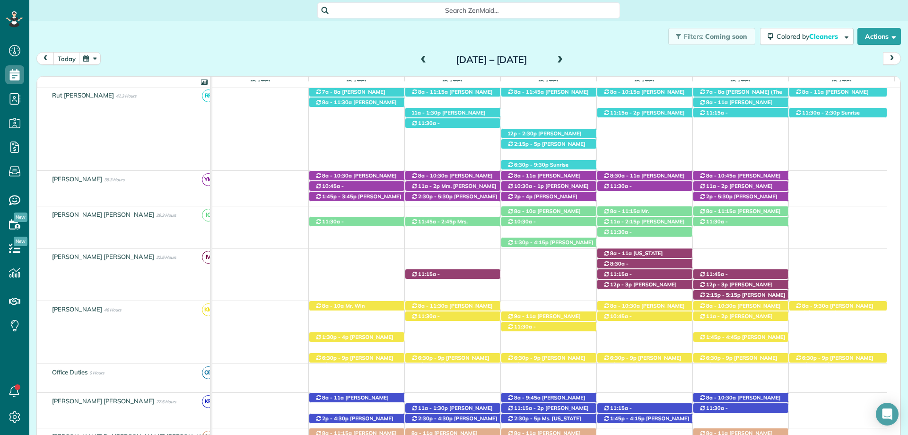
click at [418, 61] on span at bounding box center [423, 60] width 10 height 9
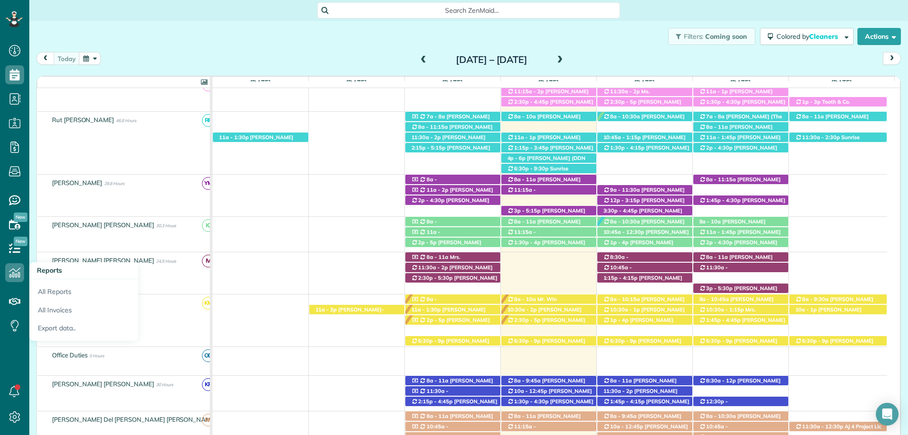
scroll to position [227, 0]
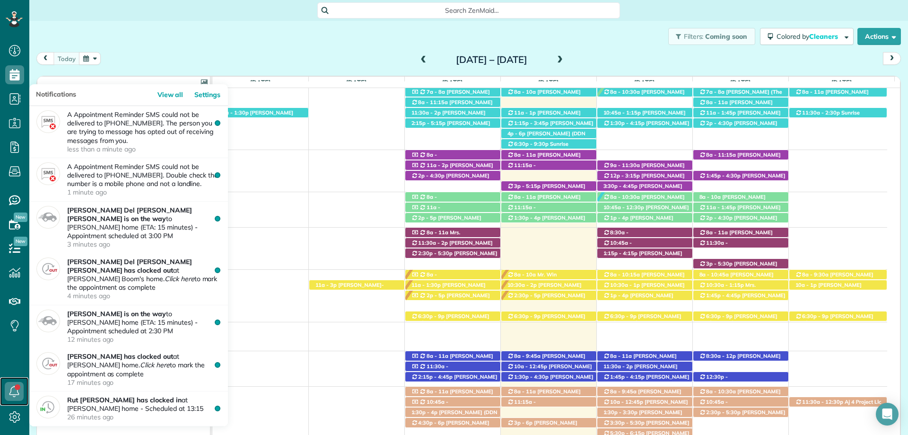
click at [20, 391] on icon at bounding box center [14, 391] width 19 height 19
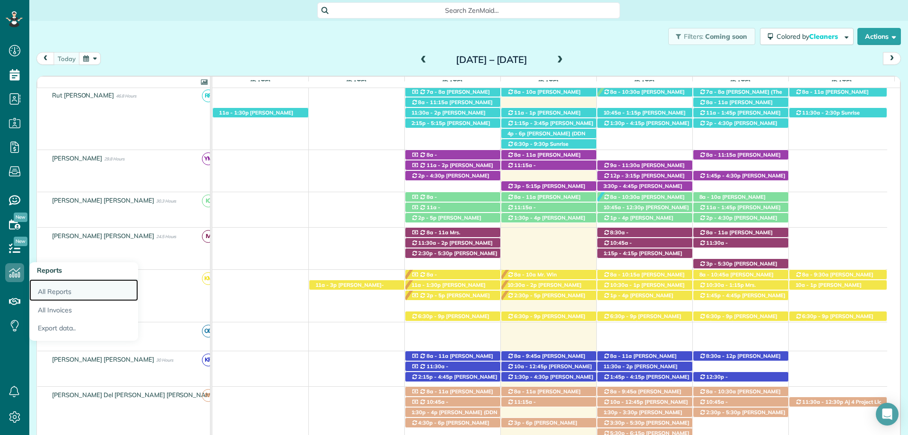
click at [82, 295] on link "All Reports" at bounding box center [83, 290] width 109 height 22
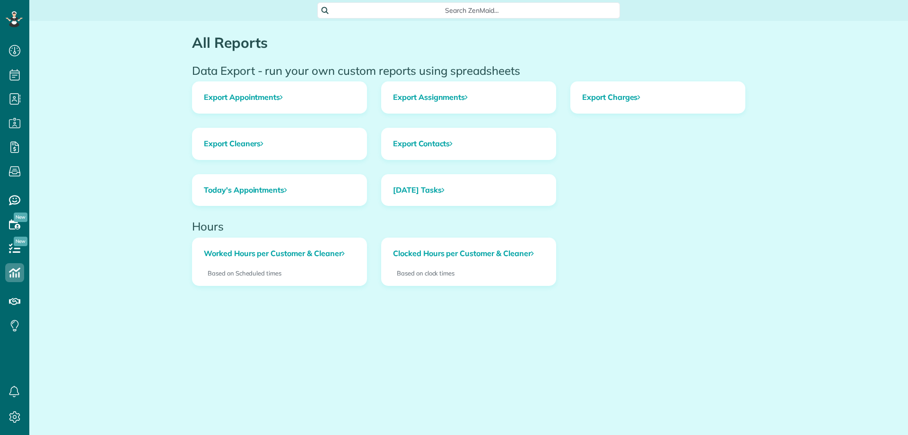
scroll to position [4, 4]
click at [478, 7] on span "Search ZenMaid…" at bounding box center [471, 10] width 287 height 9
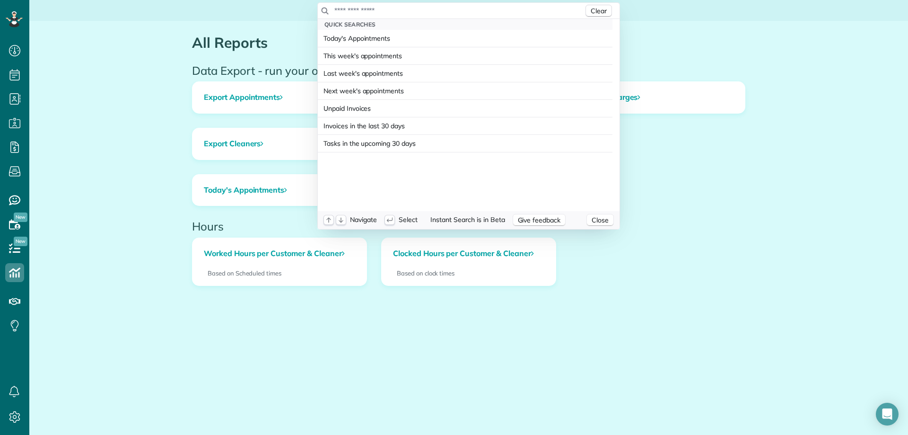
click at [474, 9] on input "text" at bounding box center [459, 10] width 250 height 9
click at [385, 11] on input "text" at bounding box center [459, 10] width 250 height 9
click at [15, 84] on html "Dashboard Scheduling Calendar View List View Dispatch View - Weekly scheduling …" at bounding box center [454, 217] width 908 height 435
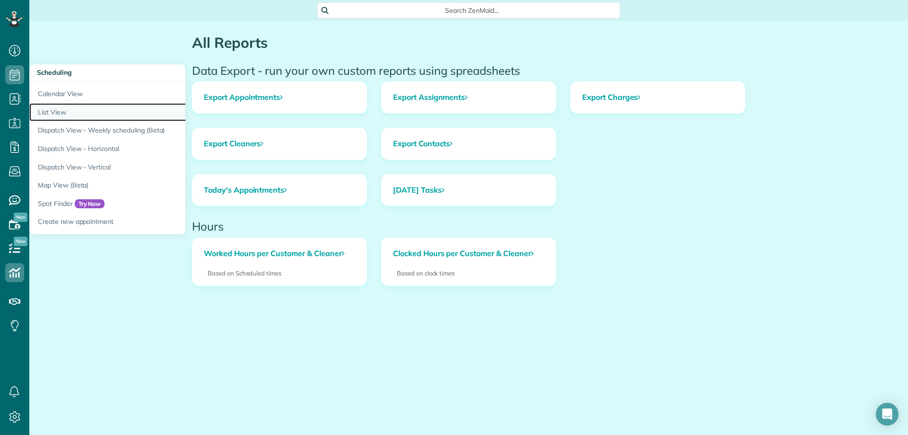
click at [137, 111] on link "List View" at bounding box center [147, 112] width 236 height 18
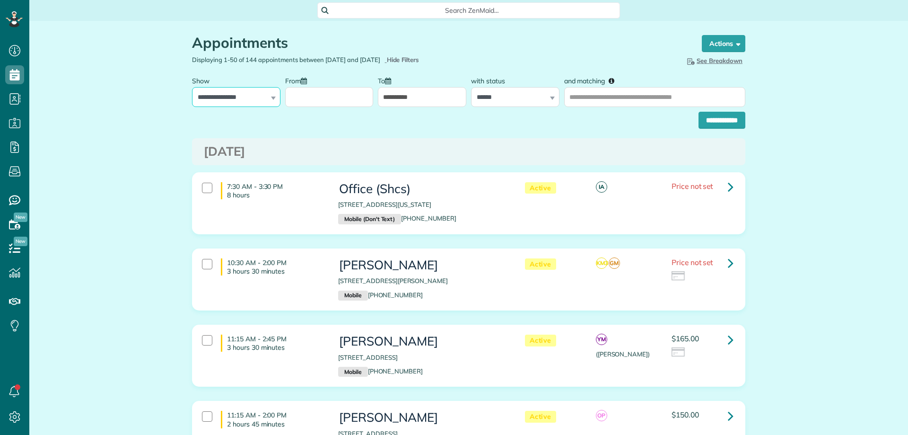
click at [262, 97] on select "**********" at bounding box center [236, 97] width 88 height 20
select select "**********"
click at [192, 87] on select "**********" at bounding box center [236, 97] width 88 height 20
click at [536, 103] on select "**********" at bounding box center [515, 97] width 88 height 20
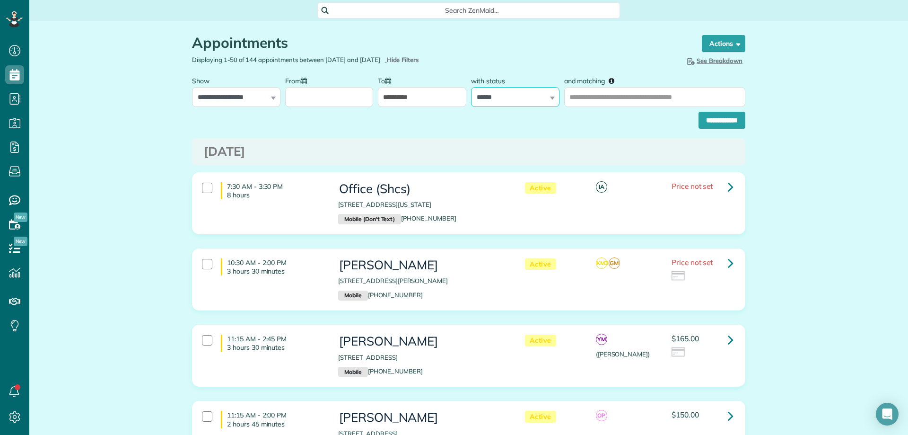
select select
click at [471, 87] on select "**********" at bounding box center [515, 97] width 88 height 20
click at [358, 102] on input "From" at bounding box center [329, 97] width 88 height 20
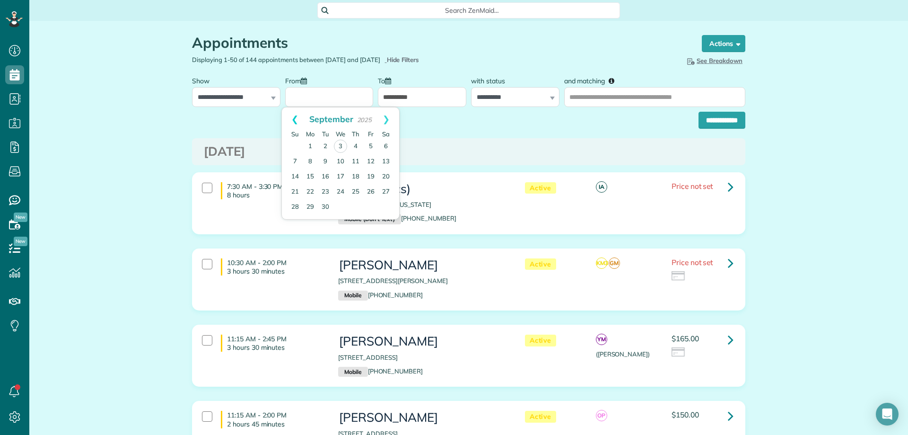
click at [294, 121] on link "Prev" at bounding box center [295, 119] width 26 height 24
click at [374, 146] on link "1" at bounding box center [370, 146] width 15 height 15
type input "**********"
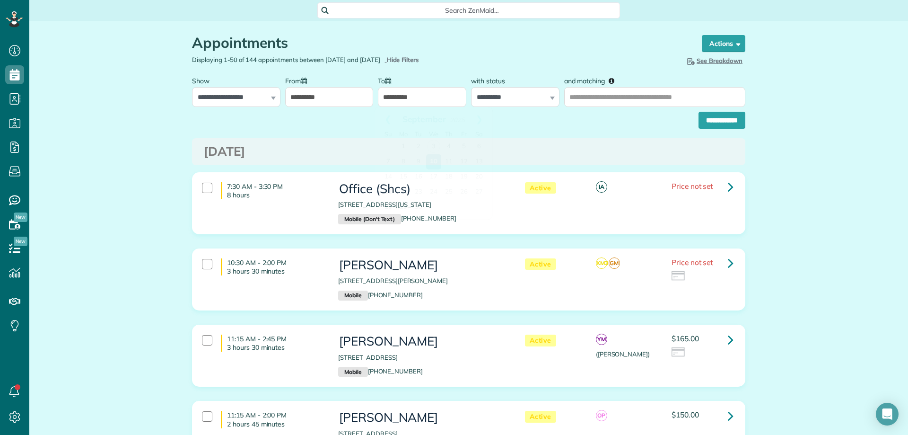
drag, startPoint x: 434, startPoint y: 88, endPoint x: 431, endPoint y: 92, distance: 5.1
click at [433, 88] on input "**********" at bounding box center [422, 97] width 88 height 20
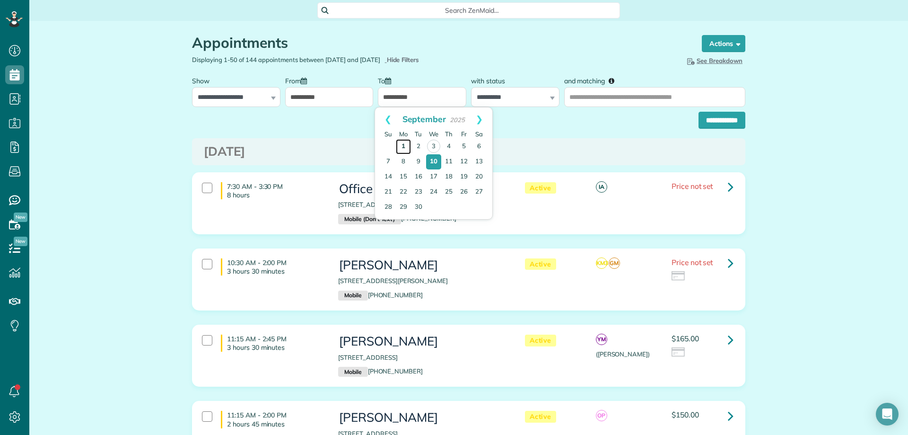
click at [406, 147] on link "1" at bounding box center [403, 146] width 15 height 15
type input "**********"
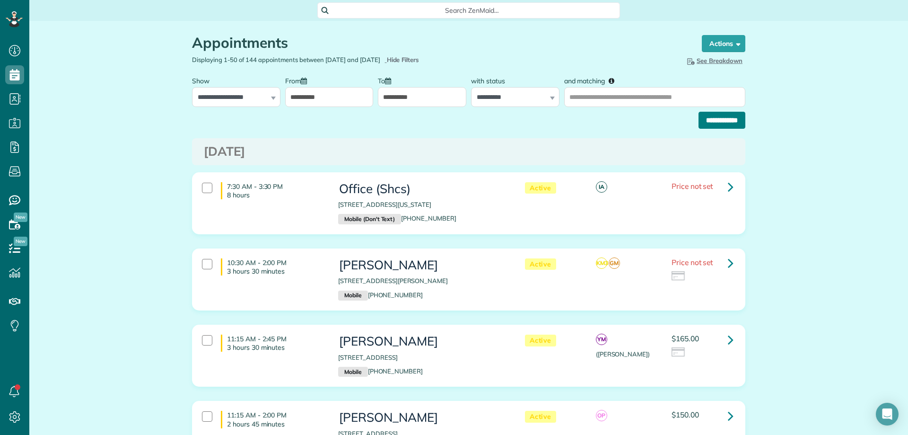
click at [716, 117] on input "**********" at bounding box center [721, 120] width 47 height 17
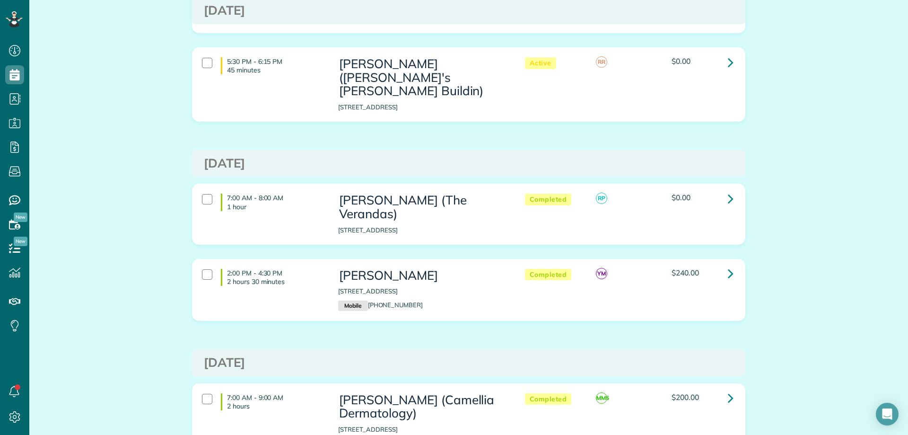
scroll to position [1749, 0]
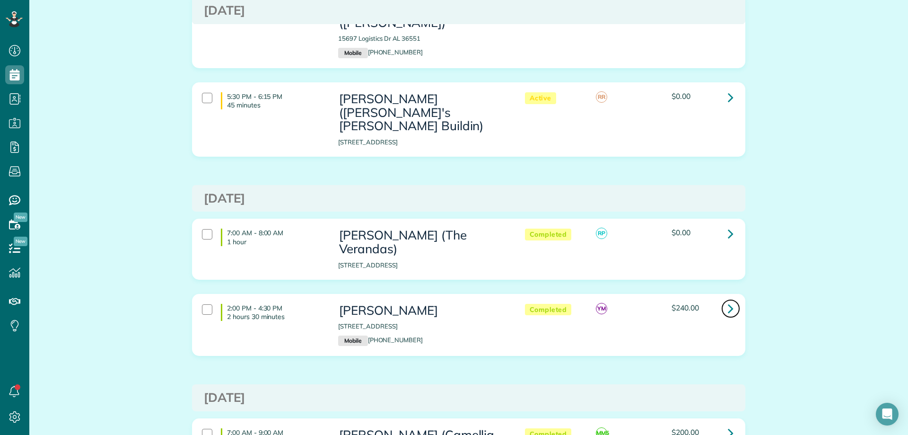
click at [728, 300] on icon at bounding box center [731, 308] width 6 height 17
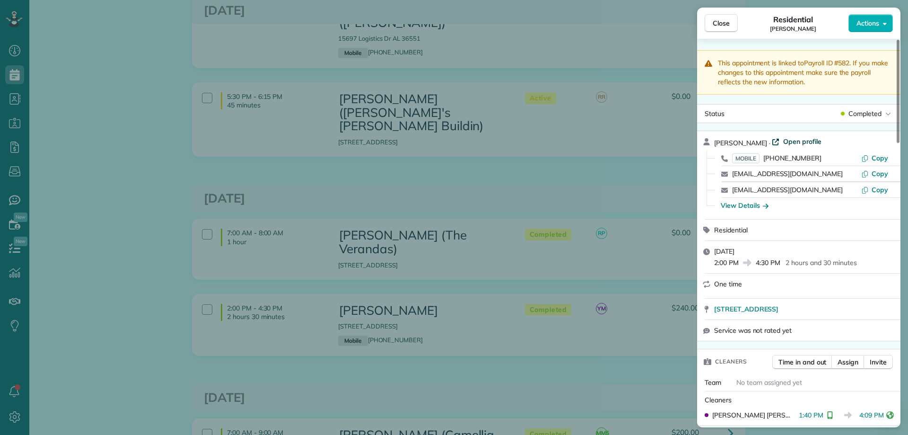
click at [791, 139] on span "Open profile" at bounding box center [802, 141] width 38 height 9
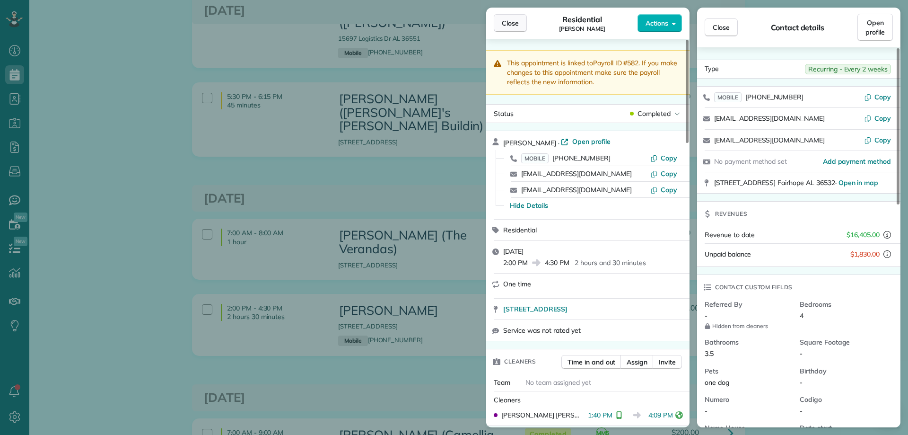
click at [505, 22] on span "Close" at bounding box center [510, 22] width 17 height 9
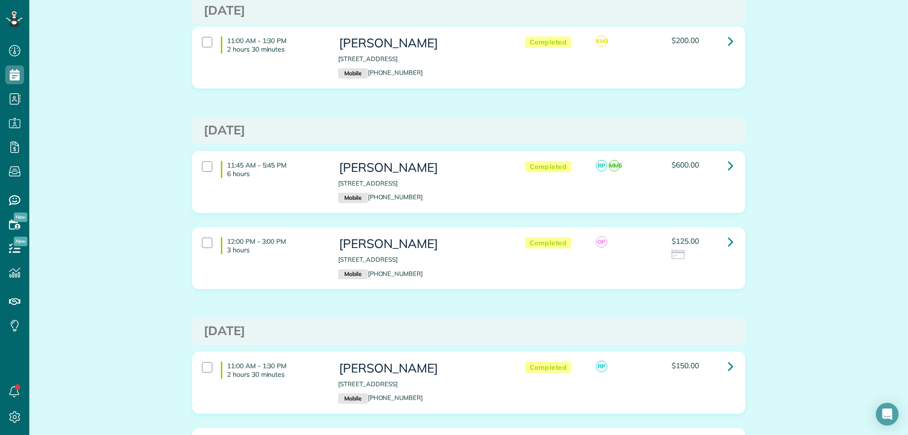
scroll to position [2459, 0]
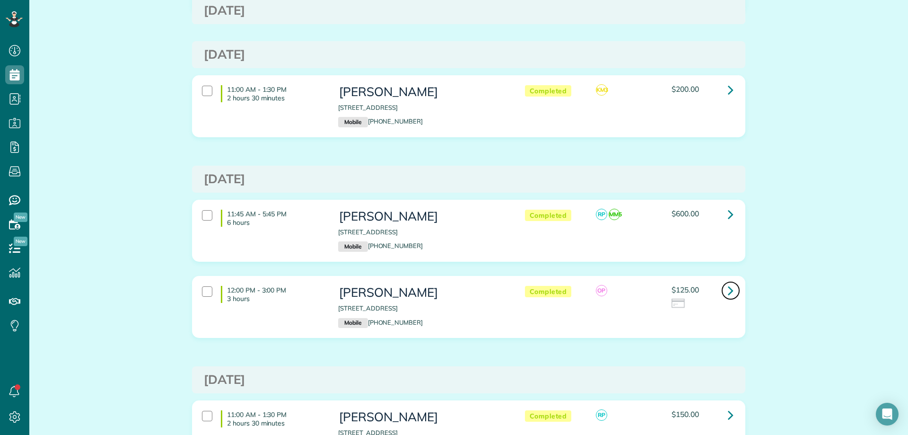
click at [732, 281] on link at bounding box center [730, 290] width 19 height 19
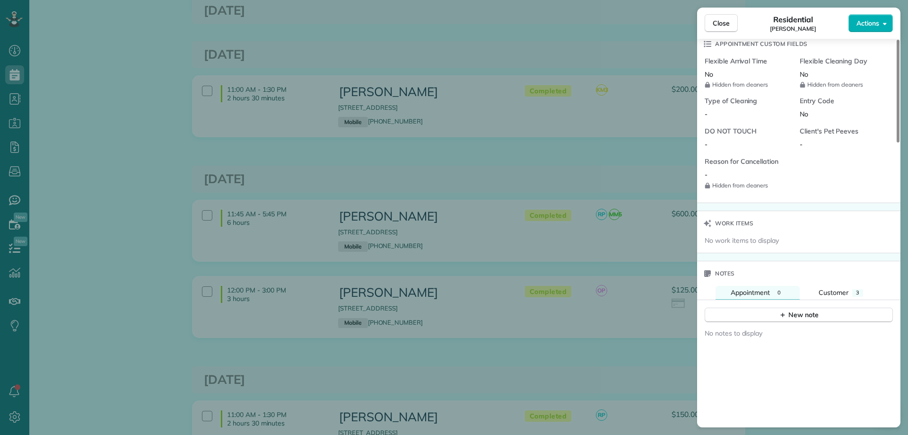
scroll to position [804, 0]
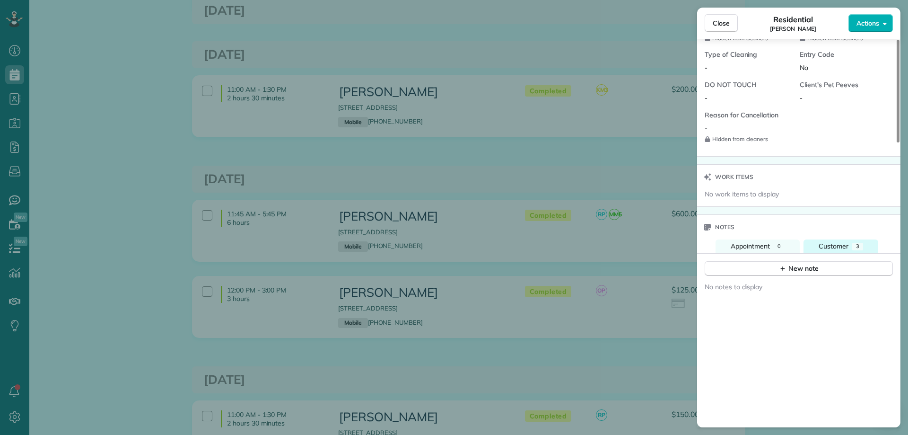
click at [848, 244] on button "Customer 3" at bounding box center [840, 246] width 75 height 14
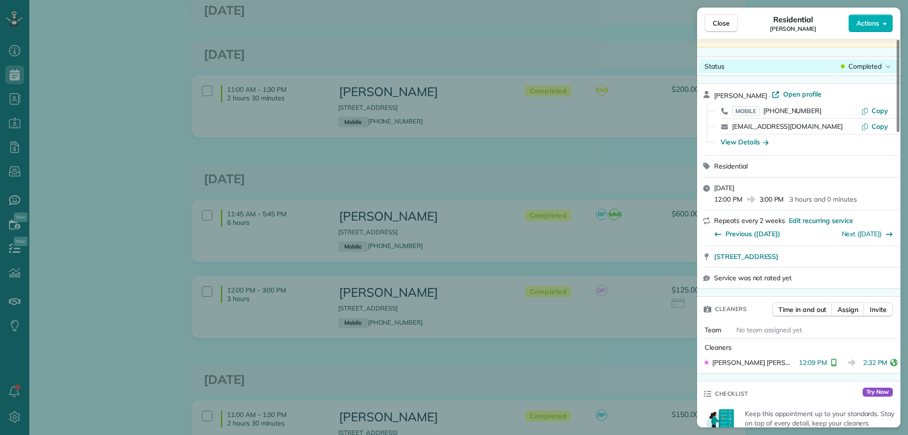
scroll to position [0, 0]
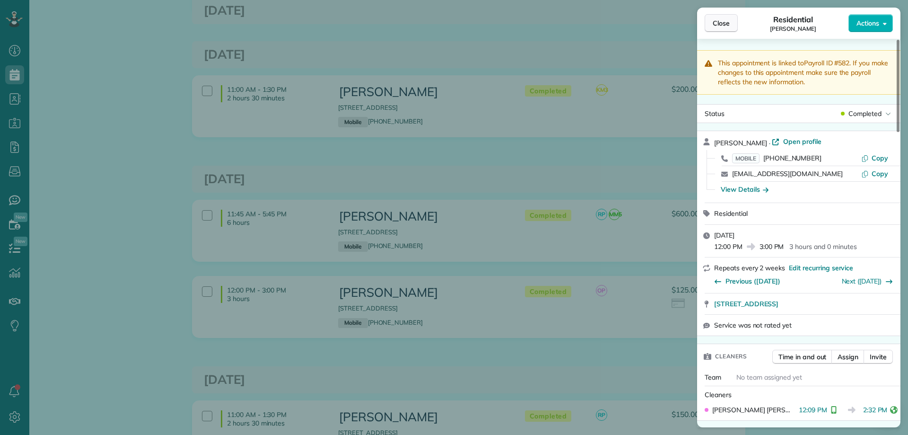
click at [721, 17] on button "Close" at bounding box center [721, 23] width 33 height 18
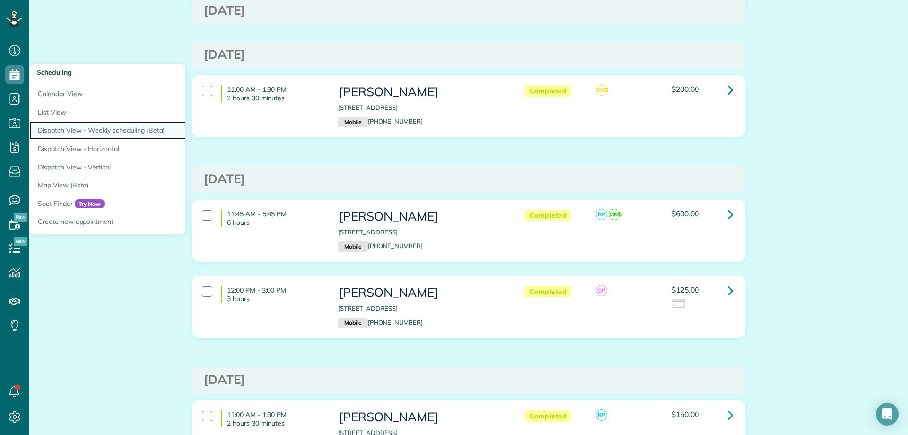
click at [99, 124] on link "Dispatch View - Weekly scheduling (Beta)" at bounding box center [147, 130] width 236 height 18
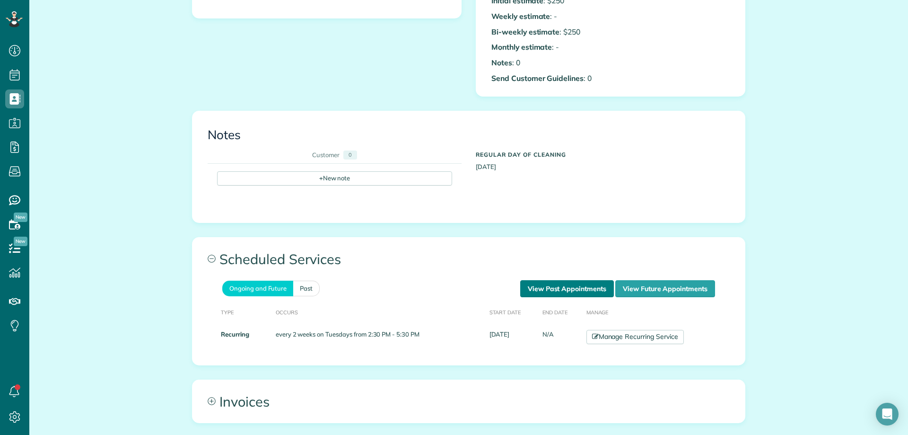
click at [538, 286] on link "View Past Appointments" at bounding box center [567, 288] width 94 height 17
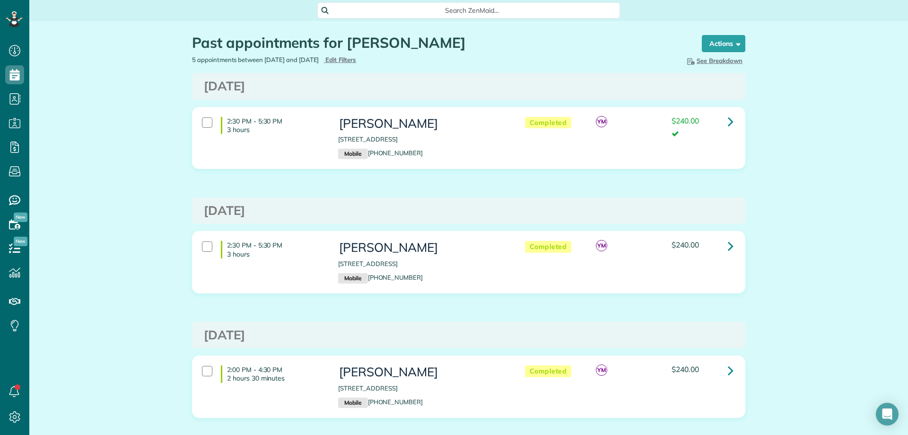
click at [401, 14] on span "Search ZenMaid…" at bounding box center [471, 10] width 287 height 9
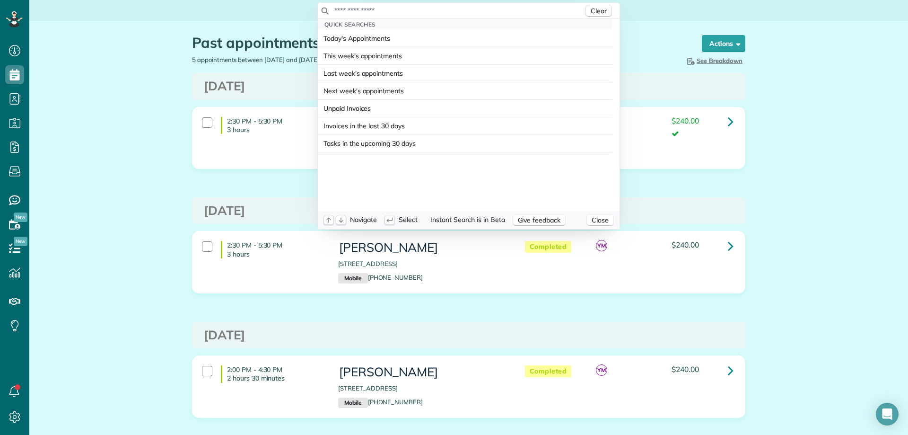
click at [407, 11] on input "text" at bounding box center [459, 10] width 250 height 9
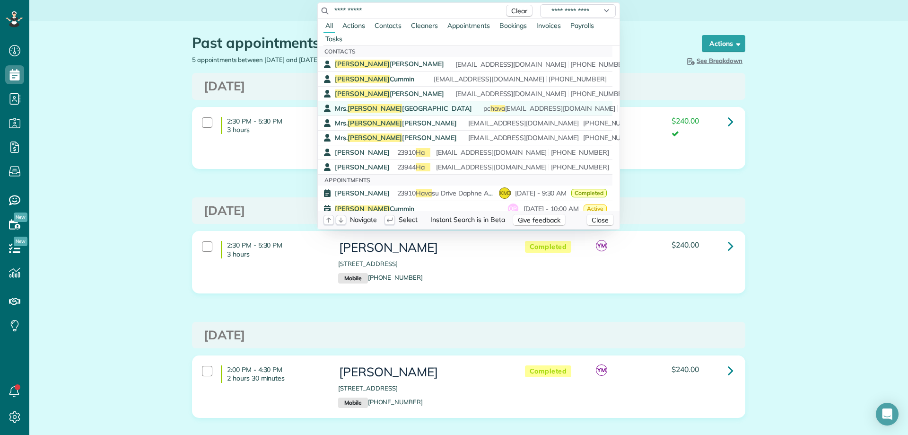
type input "**********"
click at [395, 106] on div "Mrs. Patty Harvard pc hava rd@gmail.com (251) 928-2212" at bounding box center [472, 108] width 274 height 9
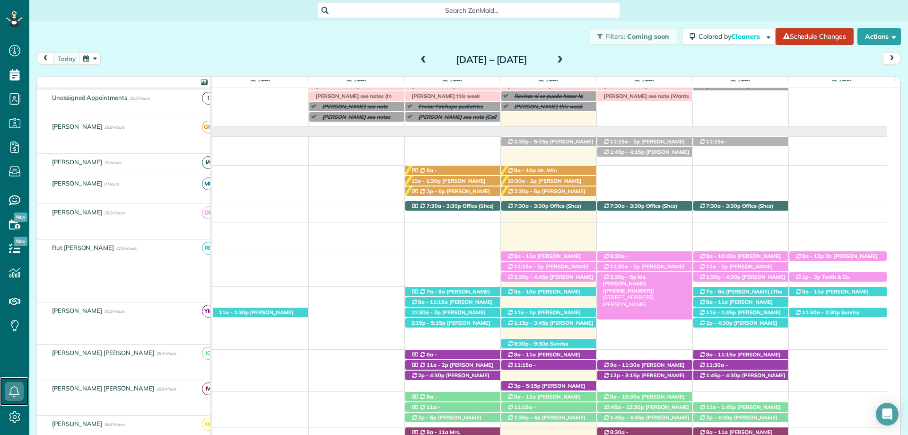
scroll to position [27, 0]
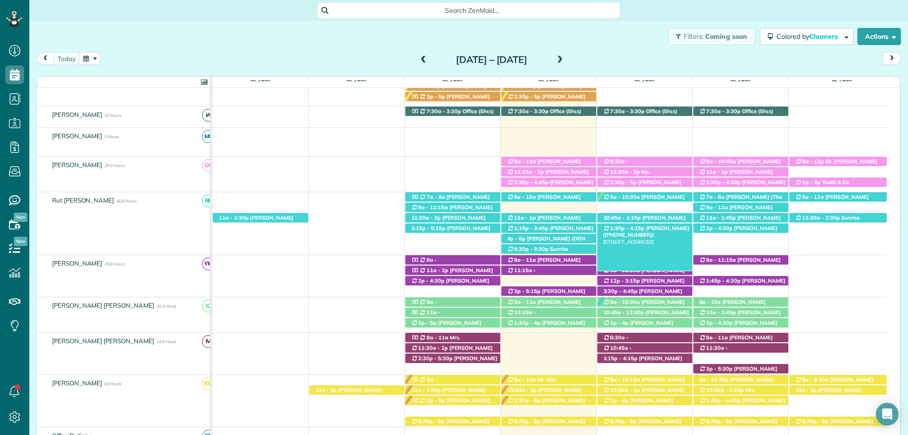
scroll to position [169, 0]
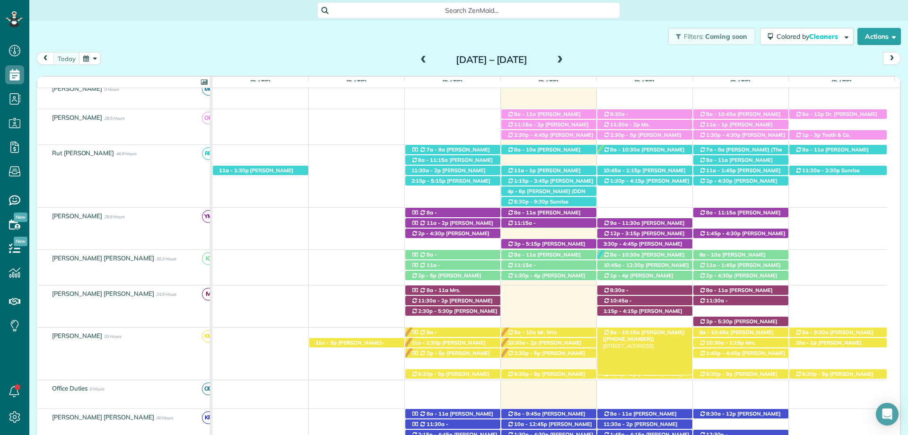
click at [643, 330] on span "Mrs. Valerie Pipkin (+12517516055)" at bounding box center [644, 335] width 82 height 13
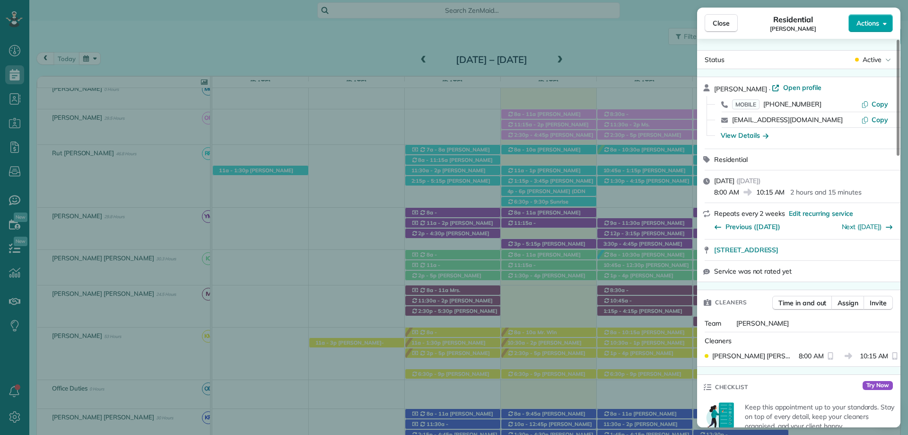
click at [881, 25] on button "Actions" at bounding box center [870, 23] width 44 height 18
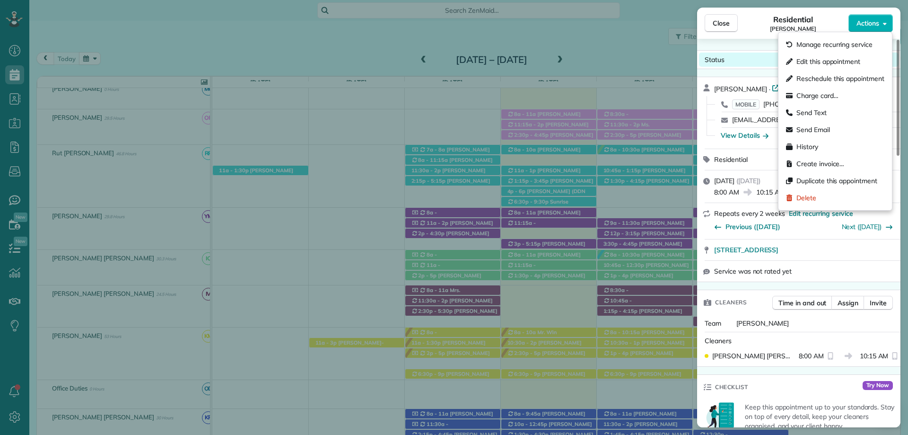
click at [760, 53] on div "Status Active" at bounding box center [799, 59] width 200 height 14
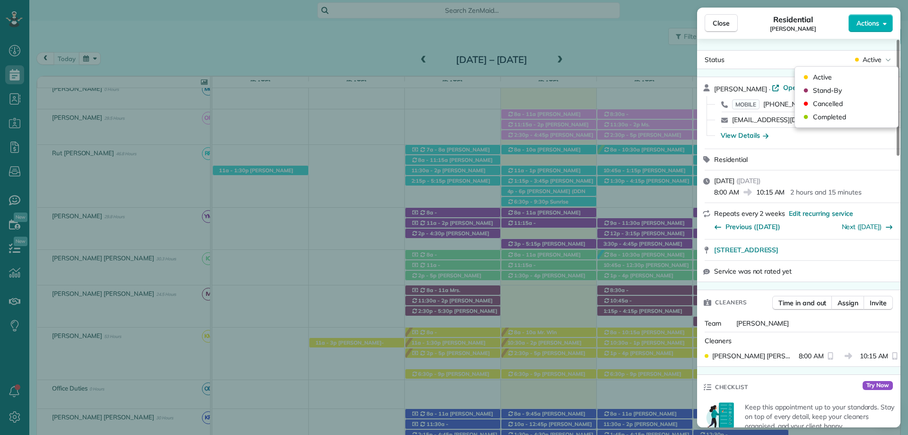
click at [763, 27] on div "Residential Valerie Pipkin" at bounding box center [793, 23] width 111 height 19
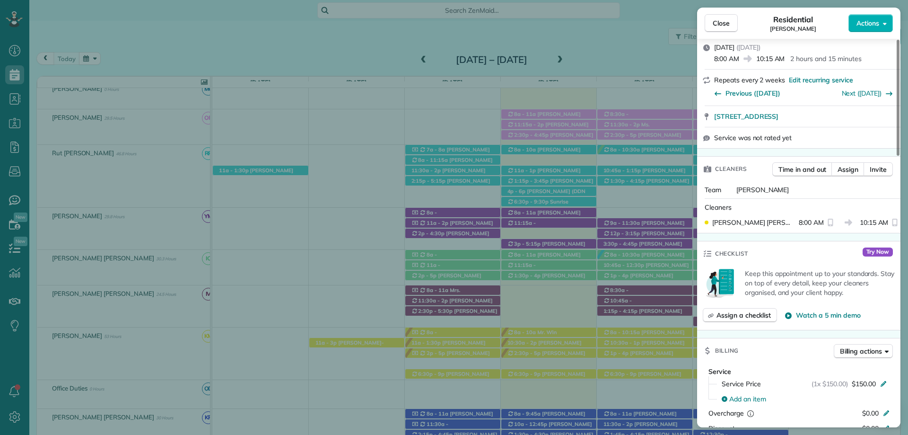
scroll to position [189, 0]
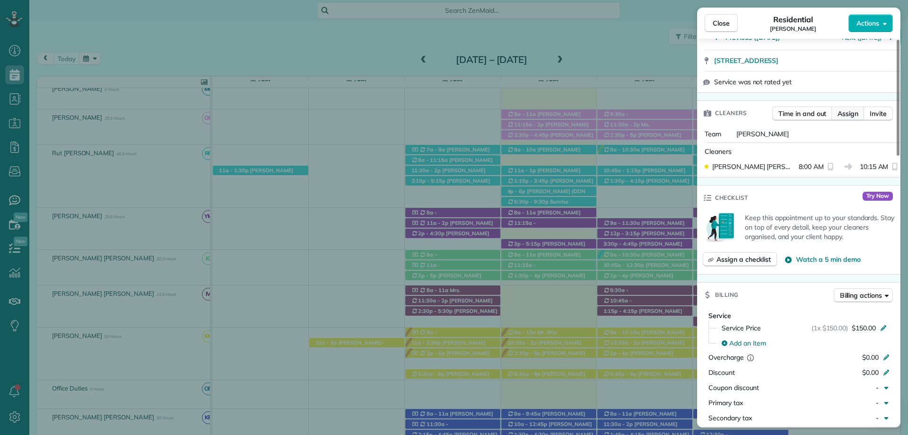
click at [847, 114] on span "Assign" at bounding box center [847, 113] width 21 height 9
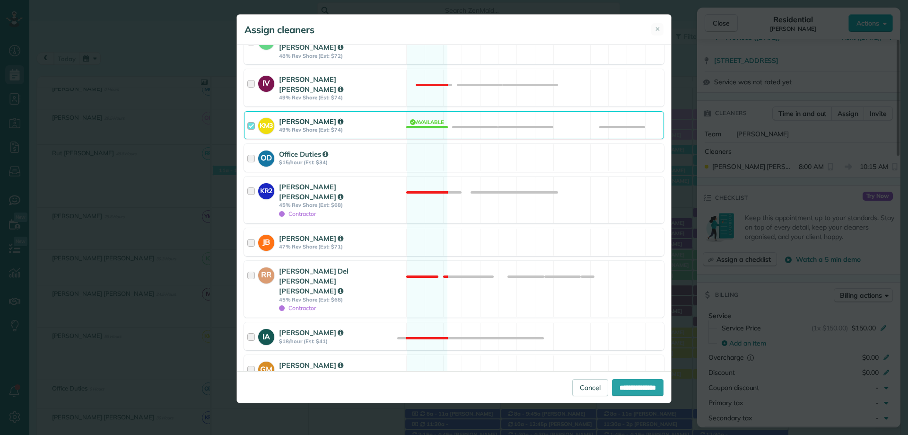
scroll to position [284, 0]
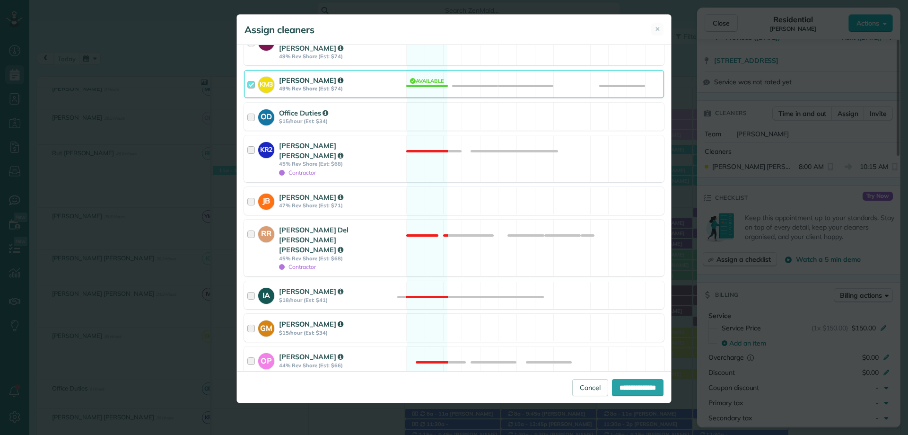
click at [279, 329] on strong "$15/hour (Est: $34)" at bounding box center [332, 332] width 106 height 7
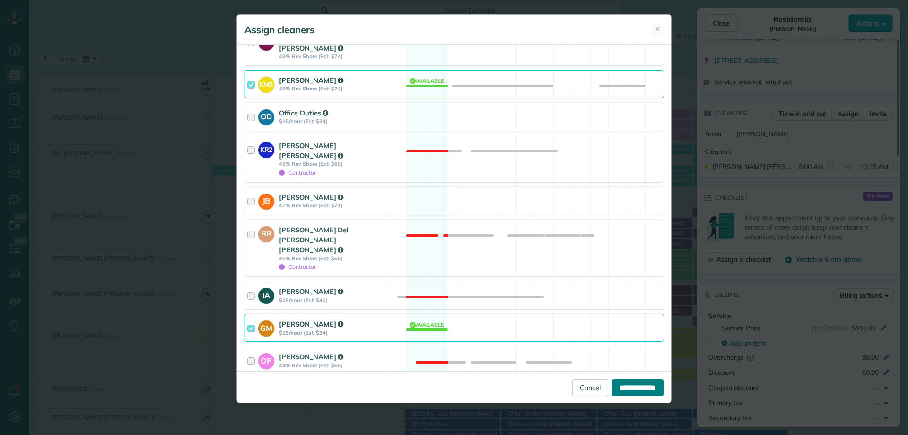
click at [613, 391] on input "**********" at bounding box center [638, 387] width 52 height 17
type input "**********"
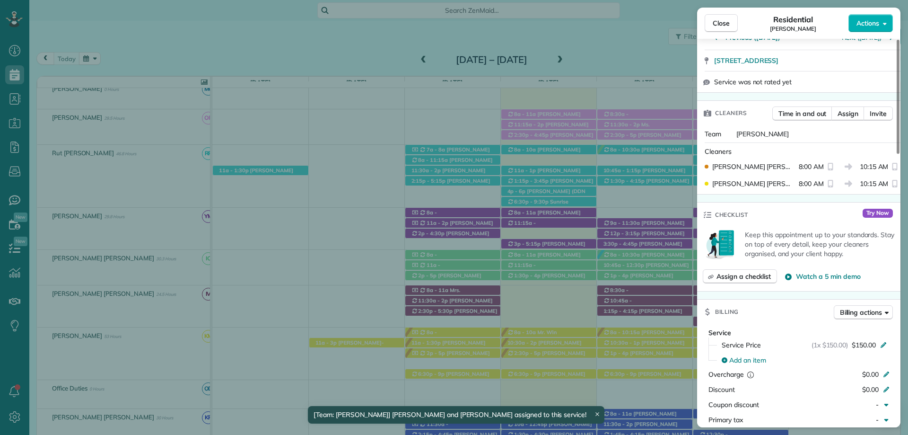
click at [718, 22] on span "Close" at bounding box center [721, 22] width 17 height 9
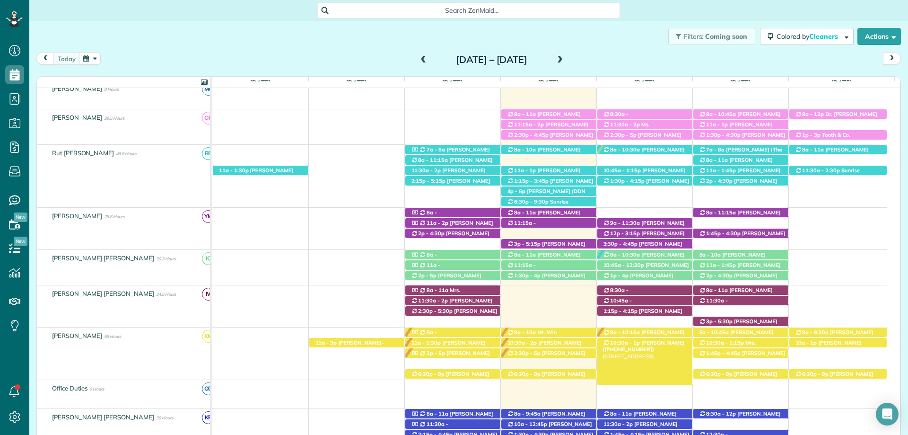
click at [644, 344] on span "Mrs. Brittany Prince (+16014087671)" at bounding box center [644, 345] width 82 height 13
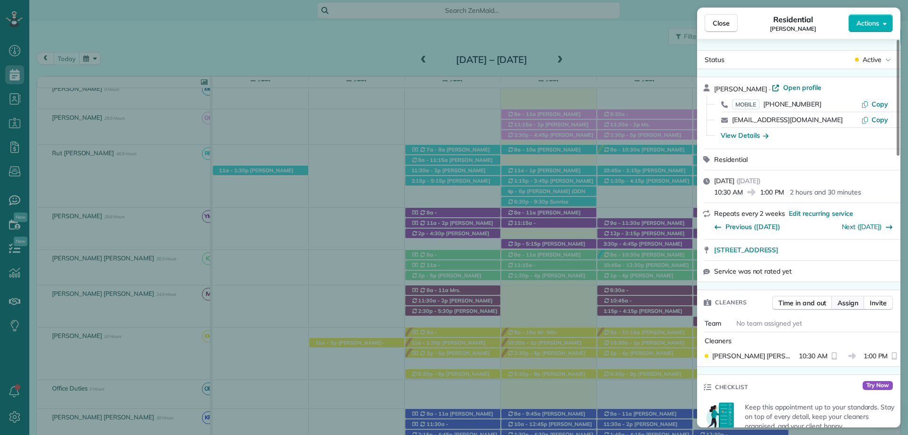
click at [841, 301] on span "Assign" at bounding box center [847, 302] width 21 height 9
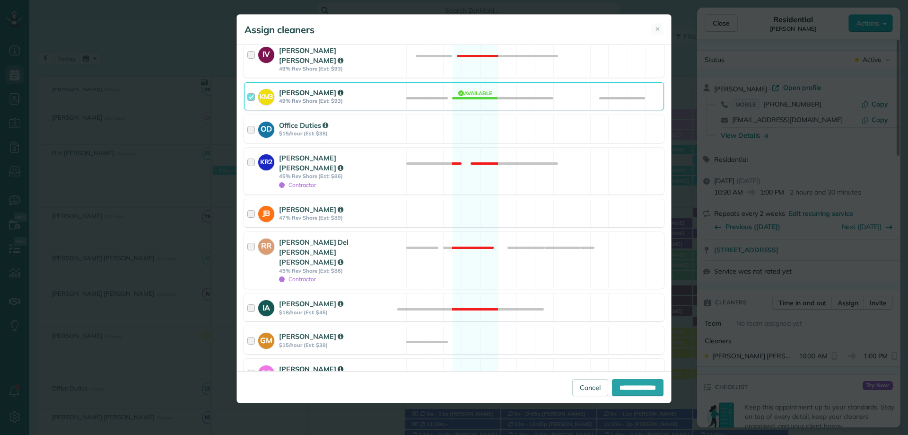
scroll to position [284, 0]
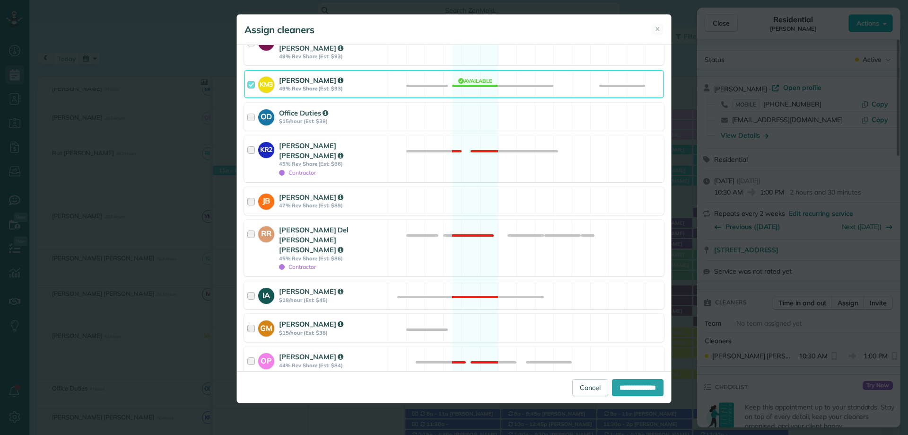
click at [293, 329] on strong "$15/hour (Est: $38)" at bounding box center [332, 332] width 106 height 7
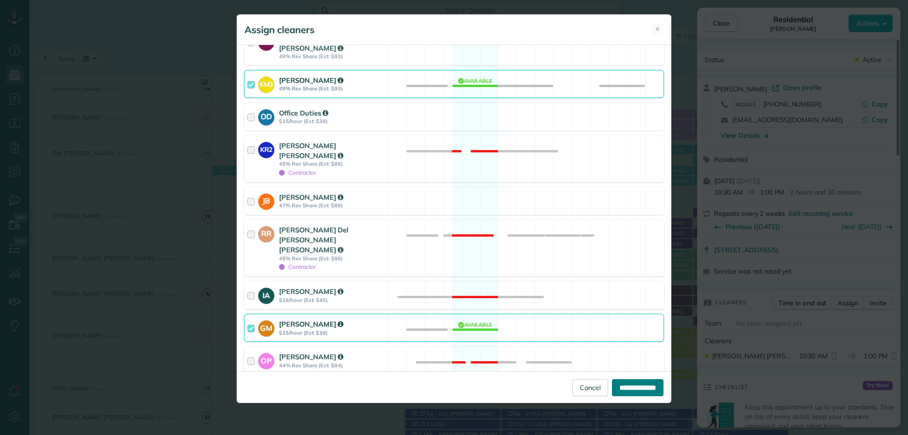
click at [624, 388] on input "**********" at bounding box center [638, 387] width 52 height 17
type input "**********"
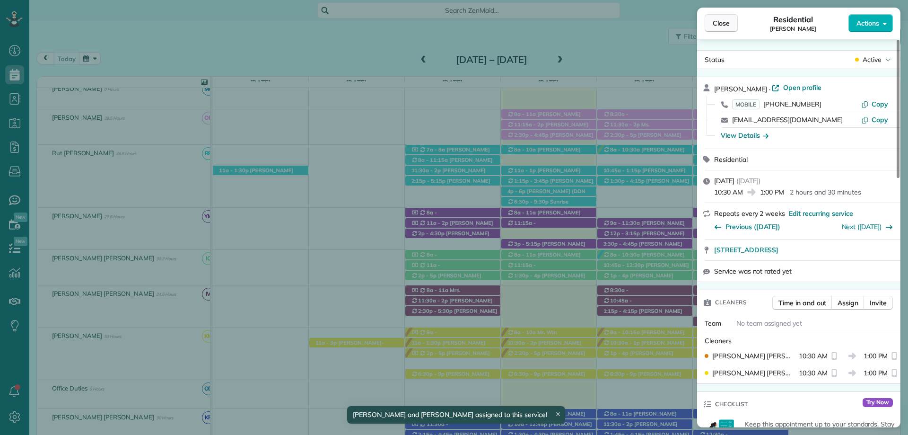
click at [715, 20] on span "Close" at bounding box center [721, 22] width 17 height 9
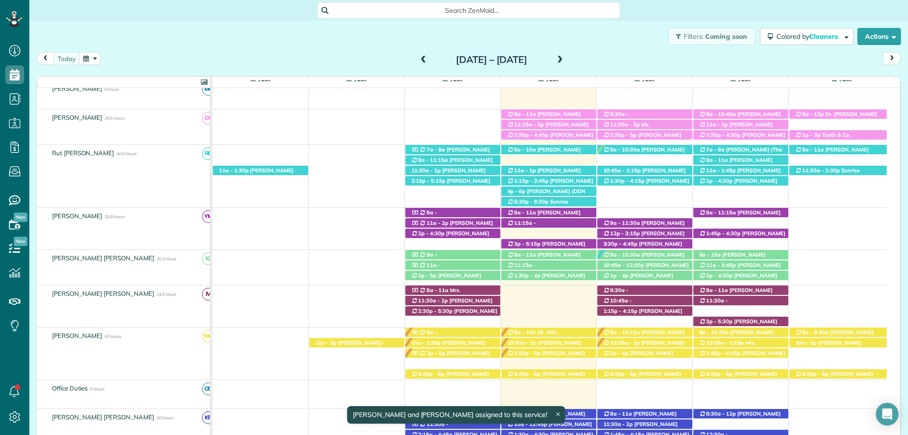
click at [647, 353] on span "Shelby Norton (+12512091316)" at bounding box center [638, 355] width 70 height 13
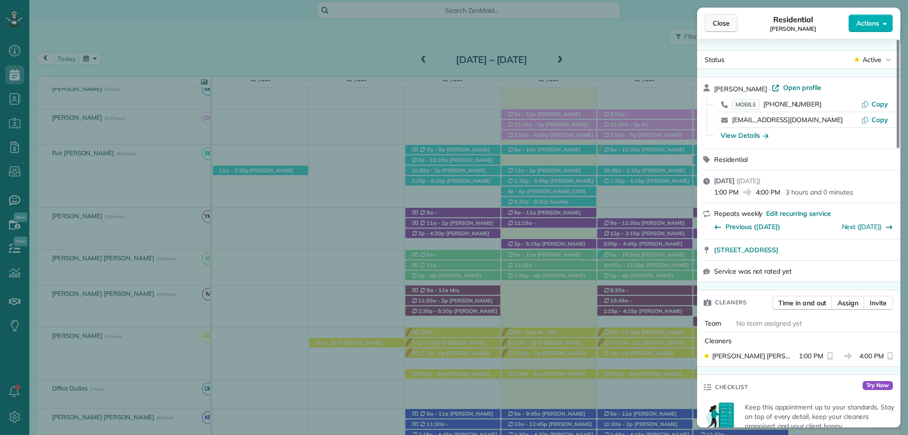
click at [725, 26] on span "Close" at bounding box center [721, 22] width 17 height 9
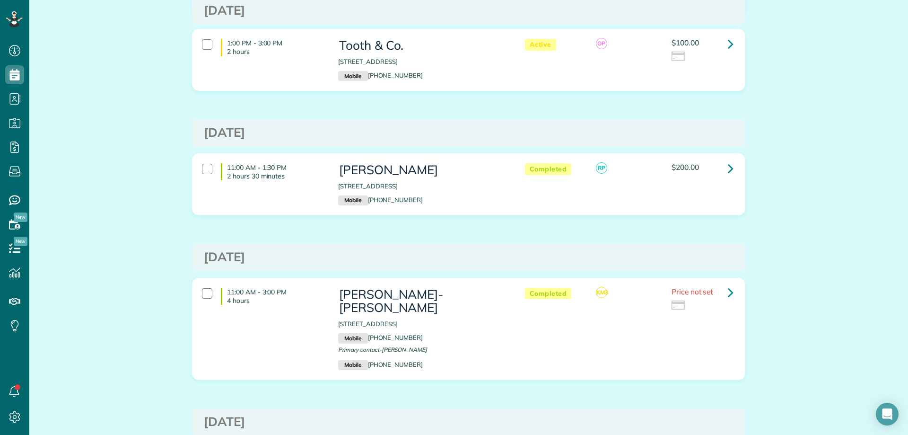
scroll to position [3546, 0]
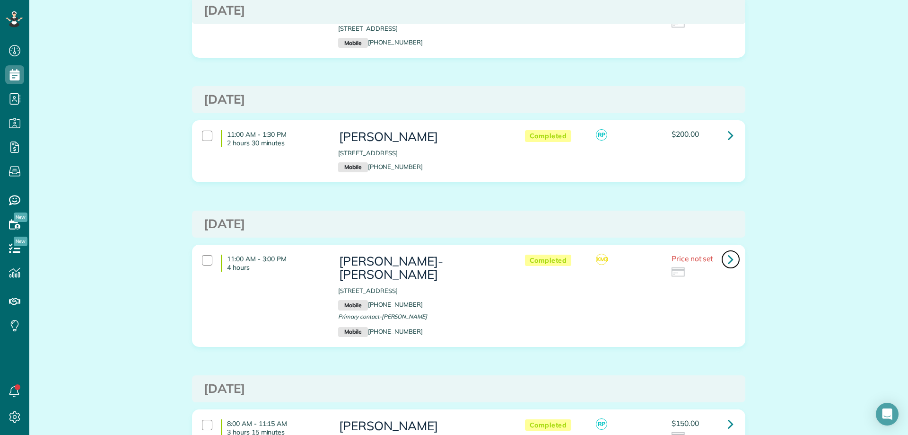
click at [728, 251] on icon at bounding box center [731, 259] width 6 height 17
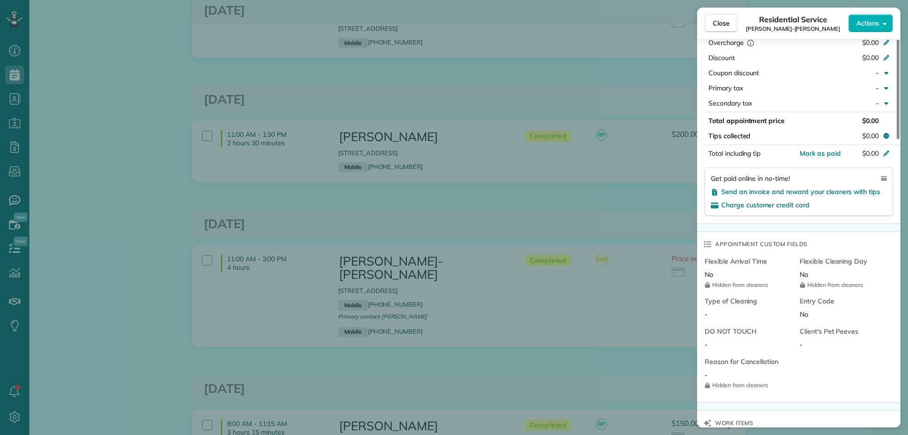
scroll to position [898, 0]
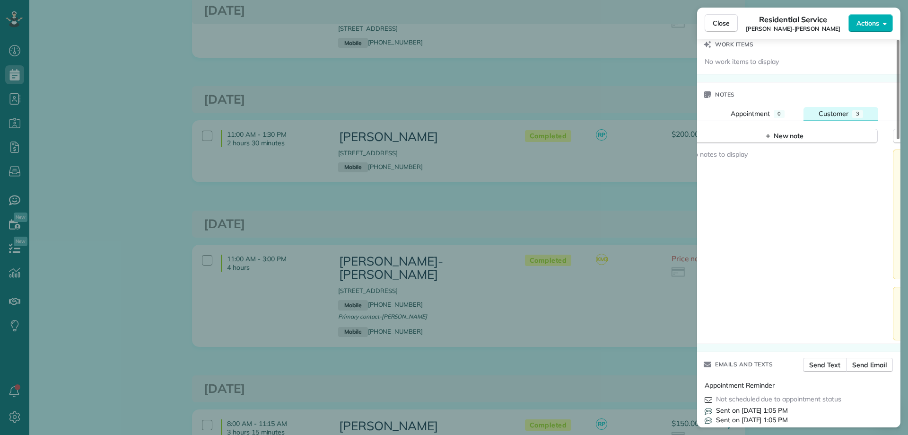
click at [837, 108] on button "Customer 3" at bounding box center [840, 114] width 75 height 14
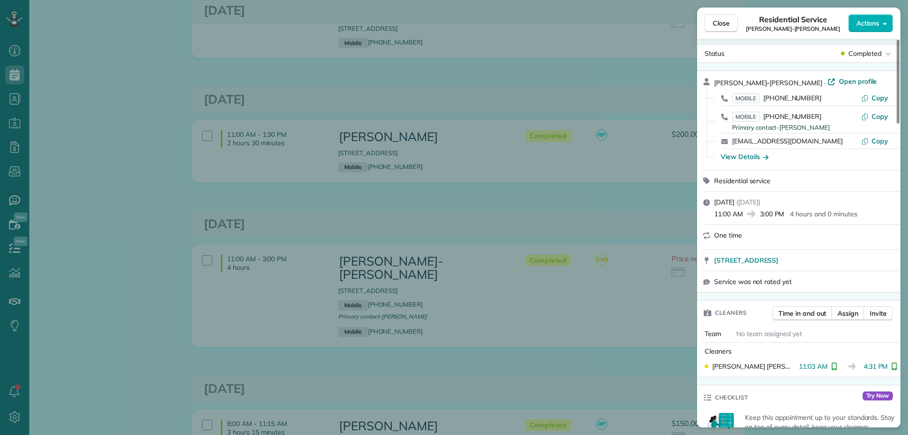
scroll to position [0, 0]
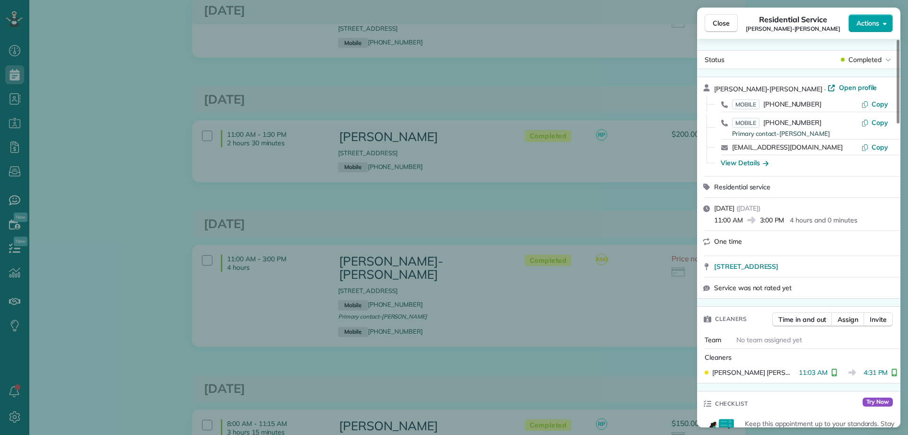
click at [880, 17] on button "Actions" at bounding box center [870, 23] width 44 height 18
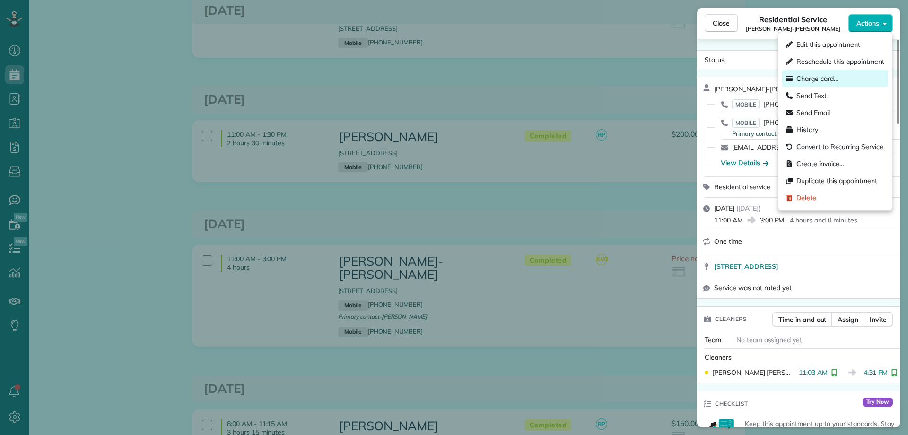
click at [823, 80] on span "Charge card…" at bounding box center [817, 78] width 42 height 9
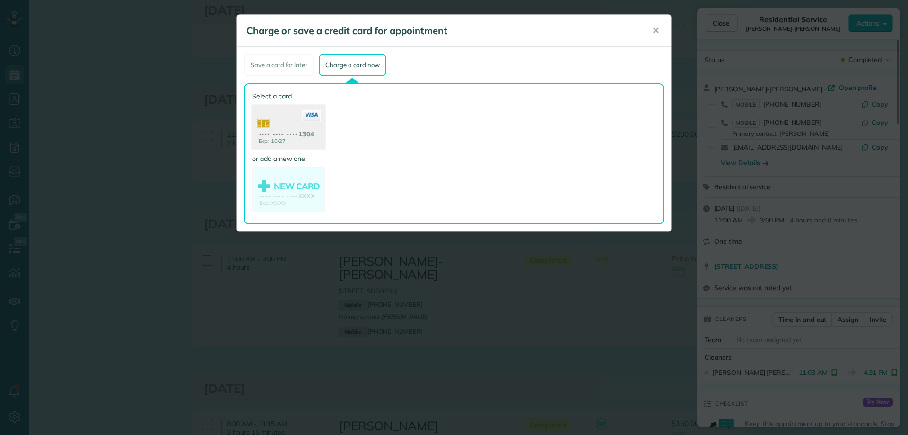
click at [305, 130] on use at bounding box center [288, 128] width 73 height 46
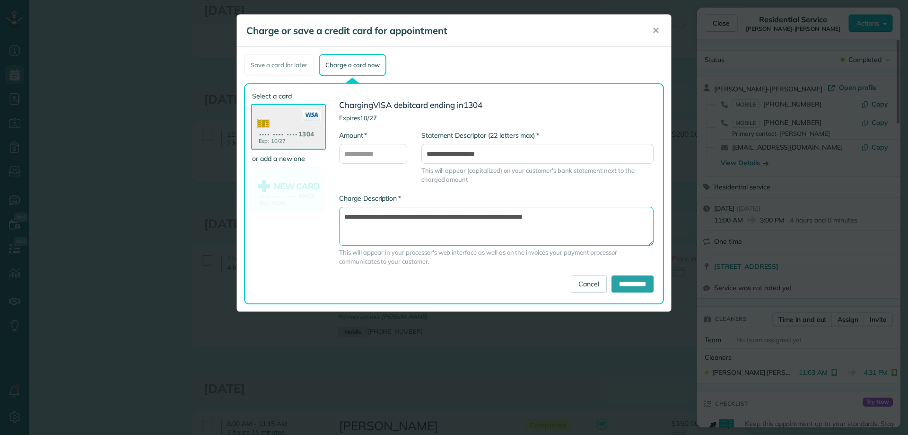
drag, startPoint x: 504, startPoint y: 217, endPoint x: 517, endPoint y: 213, distance: 13.6
click at [505, 216] on textarea "**********" at bounding box center [496, 226] width 314 height 39
type textarea "**********"
click at [617, 285] on input "**********" at bounding box center [632, 283] width 42 height 17
click at [623, 282] on input "**********" at bounding box center [632, 283] width 42 height 17
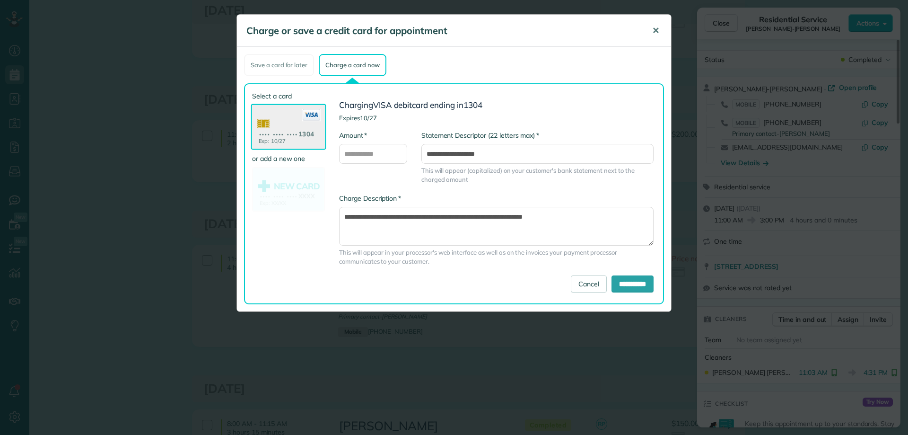
click at [656, 32] on span "✕" at bounding box center [655, 30] width 7 height 11
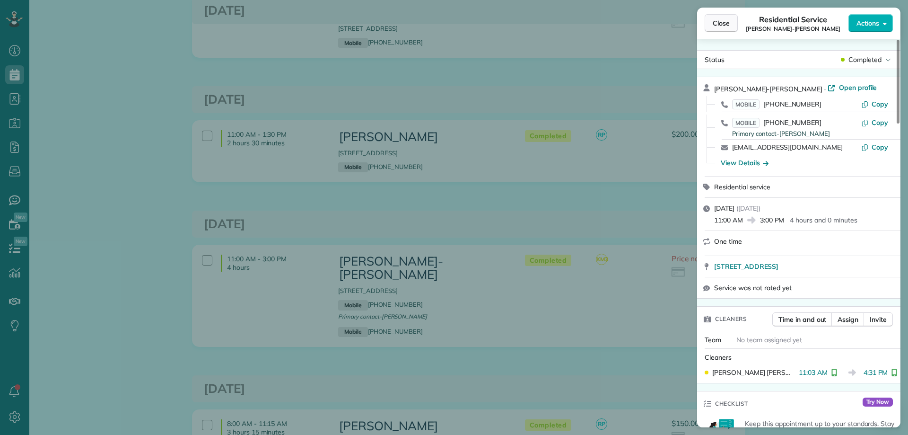
click at [722, 25] on span "Close" at bounding box center [721, 22] width 17 height 9
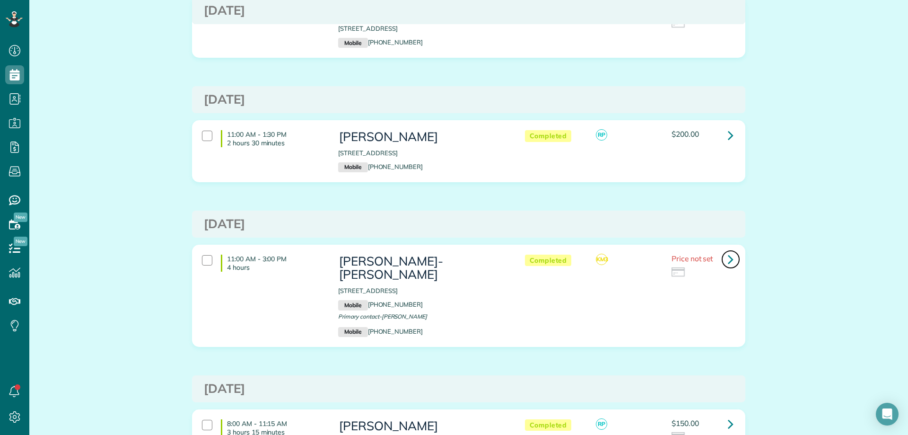
click at [721, 250] on link at bounding box center [730, 259] width 19 height 19
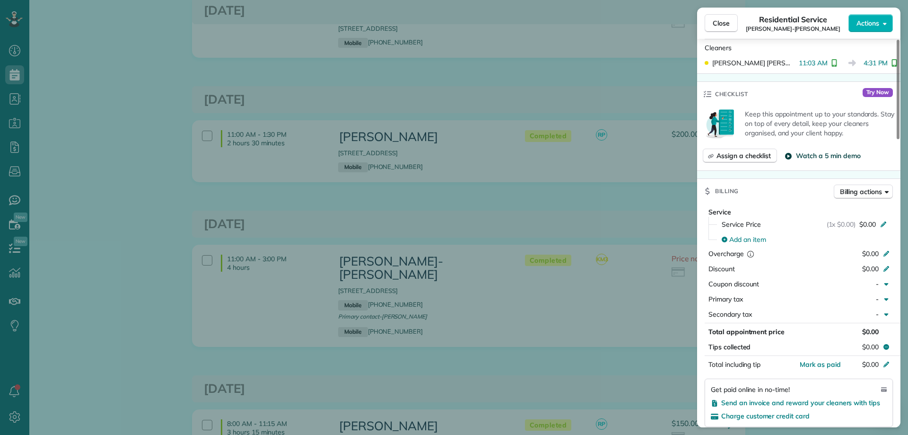
scroll to position [284, 0]
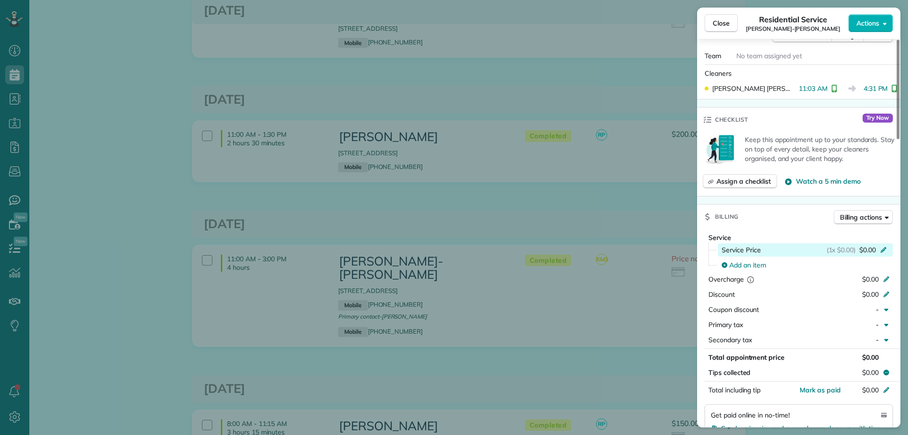
click at [869, 246] on span "$0.00" at bounding box center [867, 249] width 17 height 9
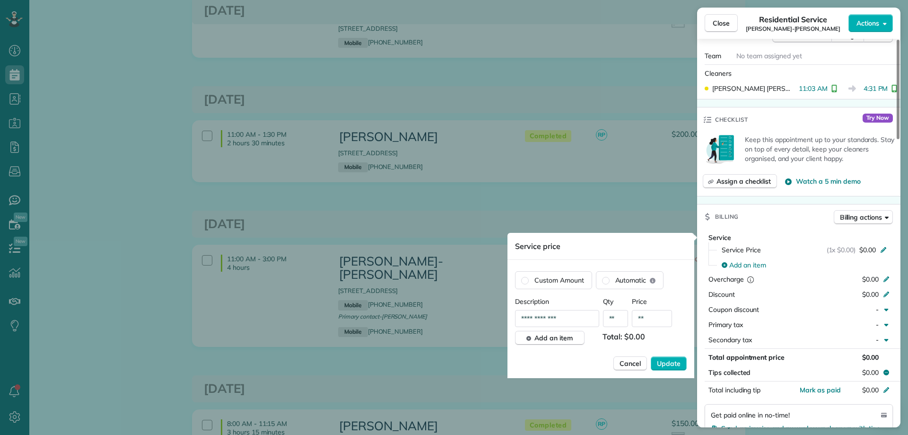
click at [647, 316] on input "**" at bounding box center [652, 318] width 40 height 17
type input "****"
click at [630, 360] on span "Cancel" at bounding box center [629, 362] width 21 height 9
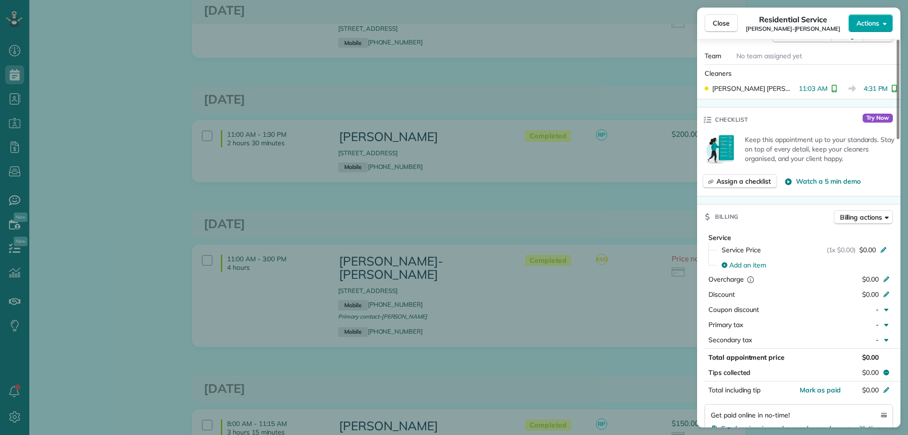
click at [859, 24] on span "Actions" at bounding box center [867, 22] width 23 height 9
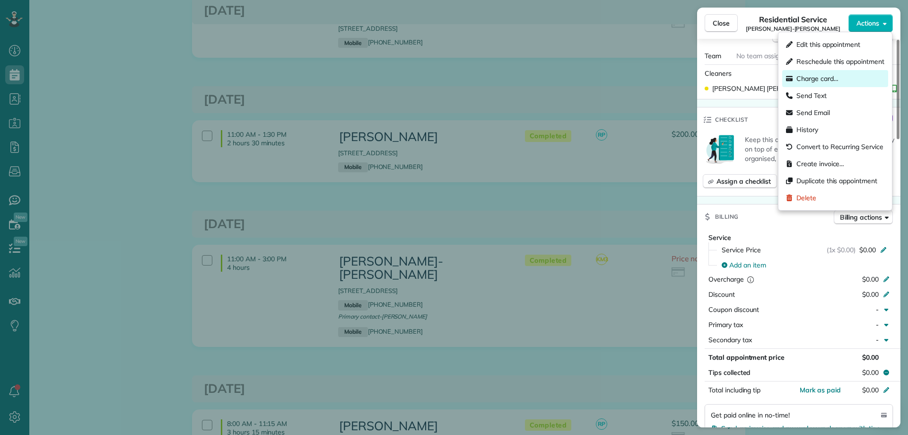
click at [828, 78] on span "Charge card…" at bounding box center [817, 78] width 42 height 9
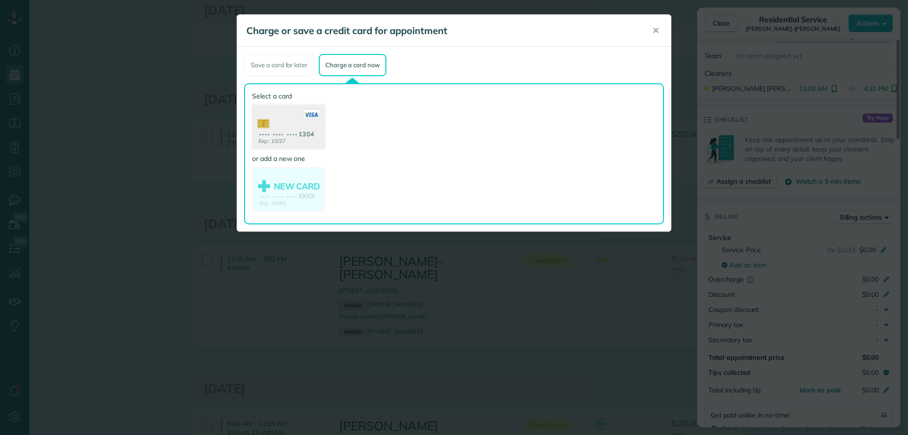
click at [303, 130] on use at bounding box center [288, 128] width 73 height 46
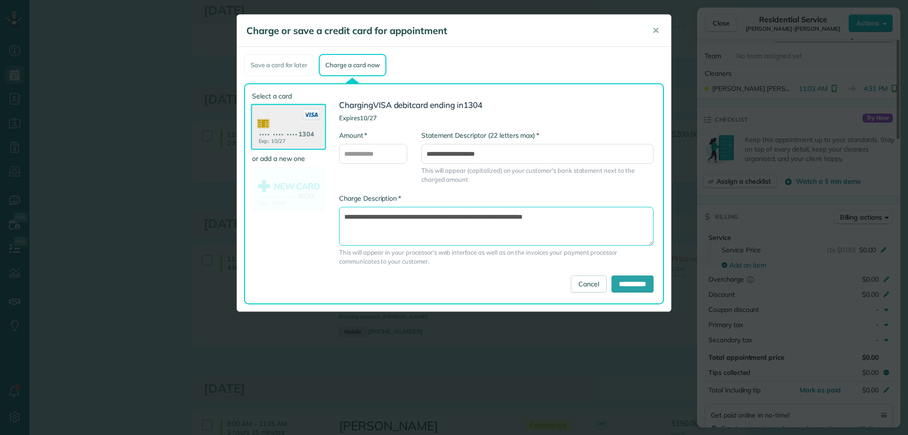
click at [507, 217] on textarea "**********" at bounding box center [496, 226] width 314 height 39
type textarea "**********"
drag, startPoint x: 348, startPoint y: 139, endPoint x: 352, endPoint y: 143, distance: 6.0
click at [348, 139] on label "* Amount" at bounding box center [353, 134] width 28 height 9
click at [348, 144] on input "* Amount" at bounding box center [373, 154] width 68 height 20
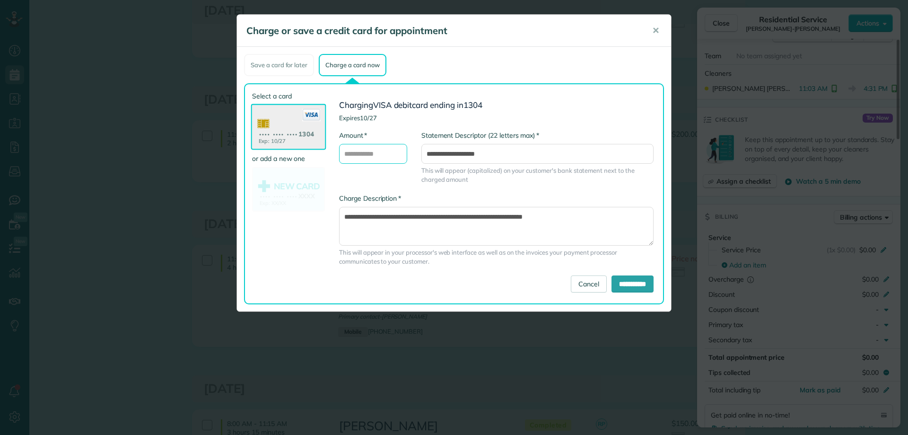
click at [357, 146] on input "* Amount" at bounding box center [373, 154] width 68 height 20
click at [589, 132] on div "**********" at bounding box center [537, 156] width 232 height 53
click at [373, 156] on input "***" at bounding box center [373, 154] width 68 height 20
type input "******"
click at [634, 284] on input "**********" at bounding box center [632, 283] width 42 height 17
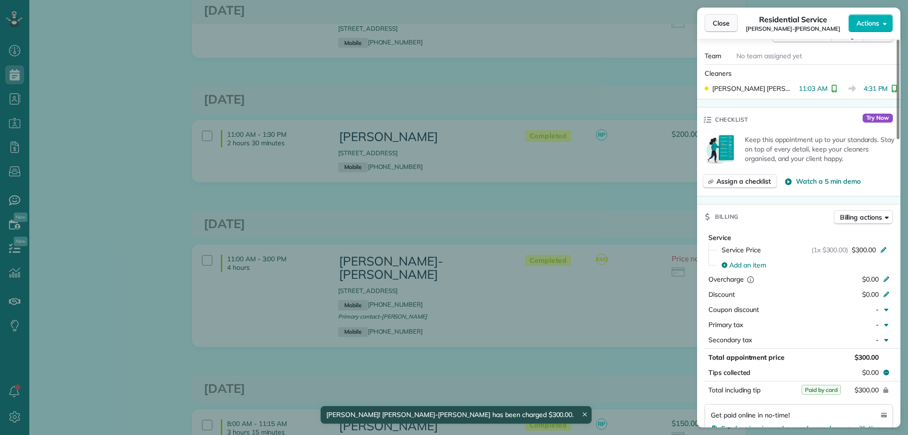
click at [725, 19] on span "Close" at bounding box center [721, 22] width 17 height 9
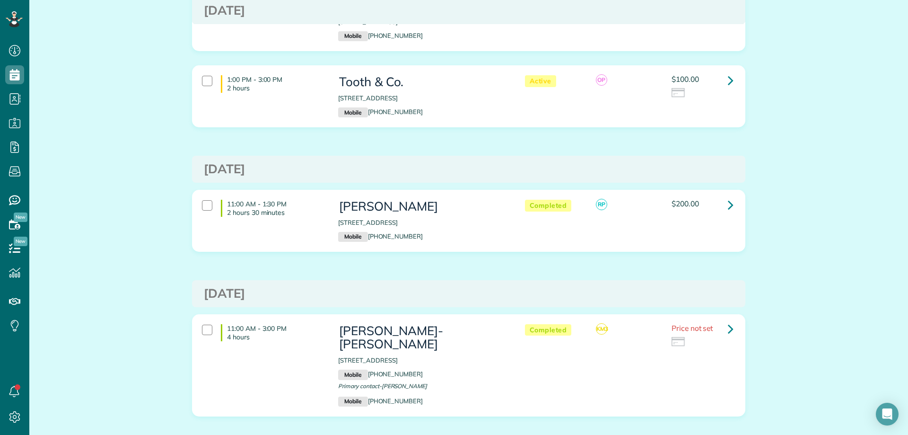
scroll to position [3448, 0]
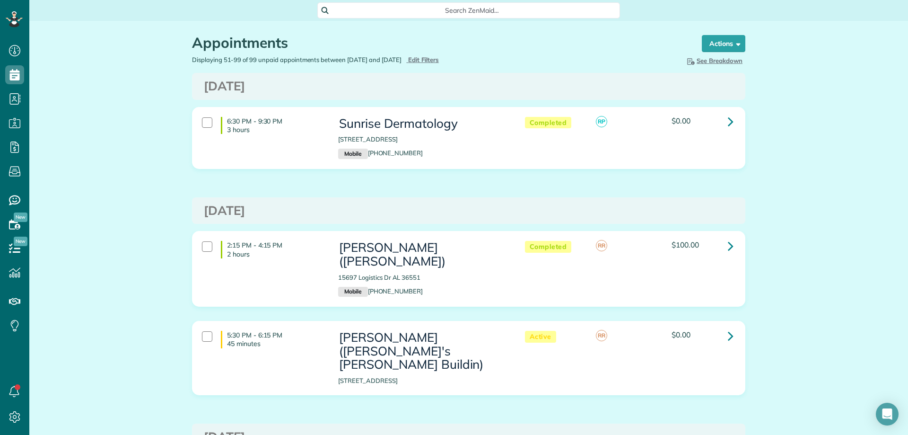
click at [426, 56] on div "Displaying 51-99 of 99 unpaid appointments between [DATE] and [DATE] Hide Filte…" at bounding box center [327, 59] width 284 height 9
click at [431, 56] on span "Edit Filters" at bounding box center [423, 60] width 31 height 8
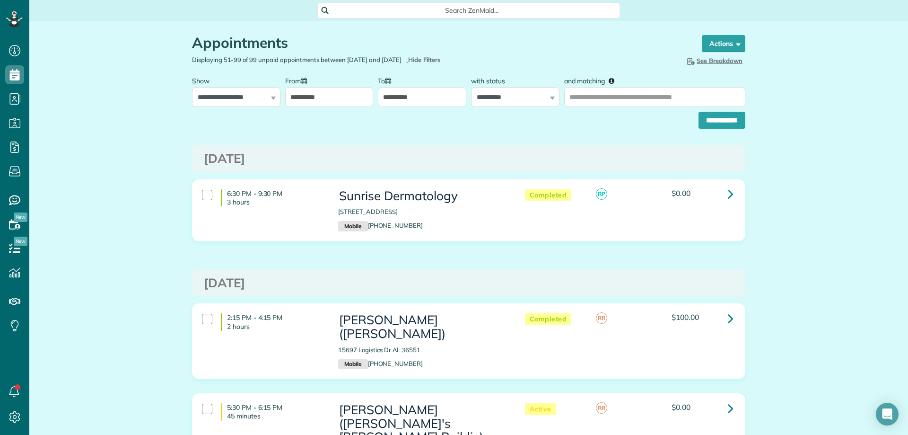
click at [371, 106] on div "**********" at bounding box center [469, 88] width 558 height 35
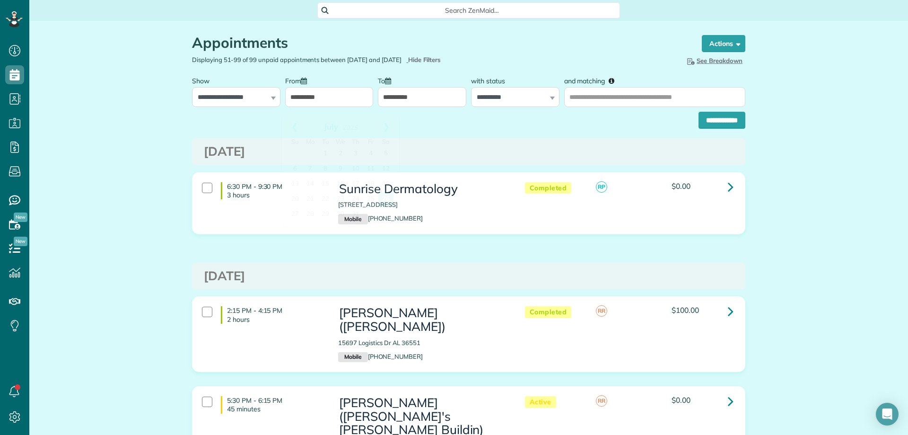
click at [325, 106] on input "**********" at bounding box center [329, 97] width 88 height 20
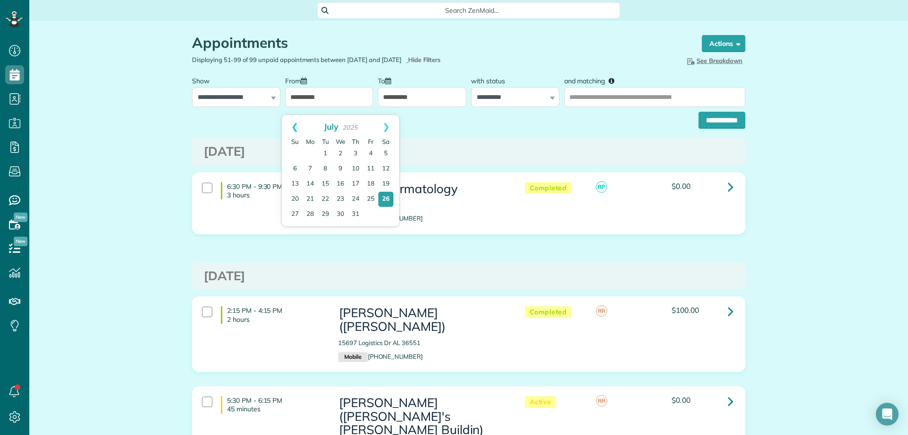
click at [298, 126] on link "Prev" at bounding box center [295, 127] width 26 height 24
click at [383, 122] on link "Next" at bounding box center [386, 127] width 26 height 24
click at [389, 130] on link "Next" at bounding box center [386, 127] width 26 height 24
click at [370, 148] on link "1" at bounding box center [370, 153] width 15 height 15
type input "**********"
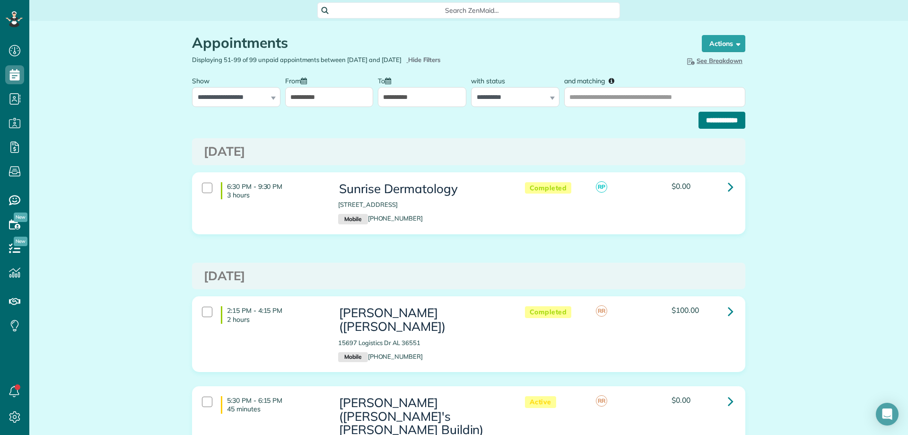
click at [715, 127] on input "**********" at bounding box center [721, 120] width 47 height 17
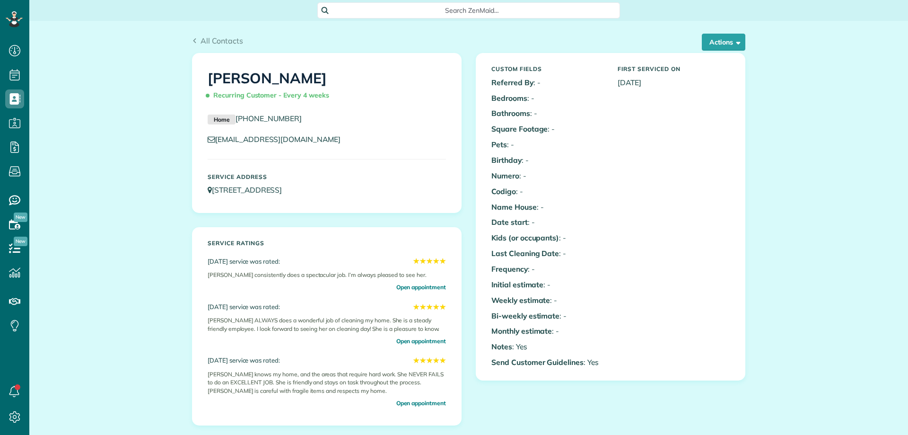
scroll to position [4, 4]
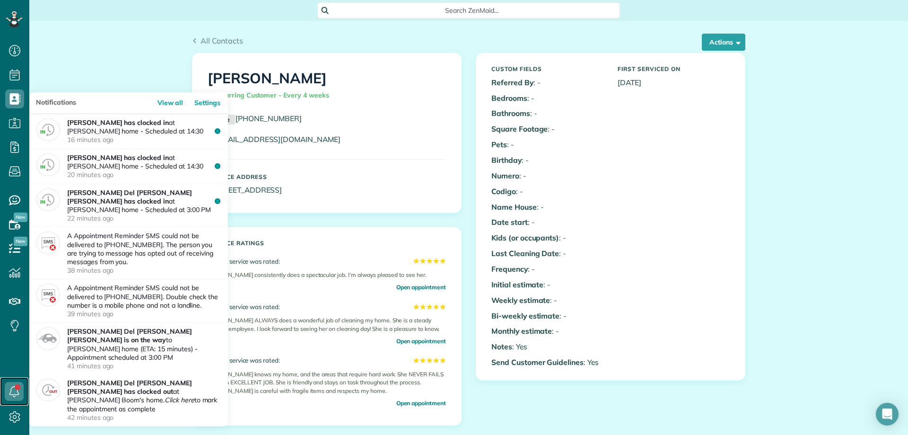
click at [9, 388] on icon at bounding box center [14, 391] width 19 height 19
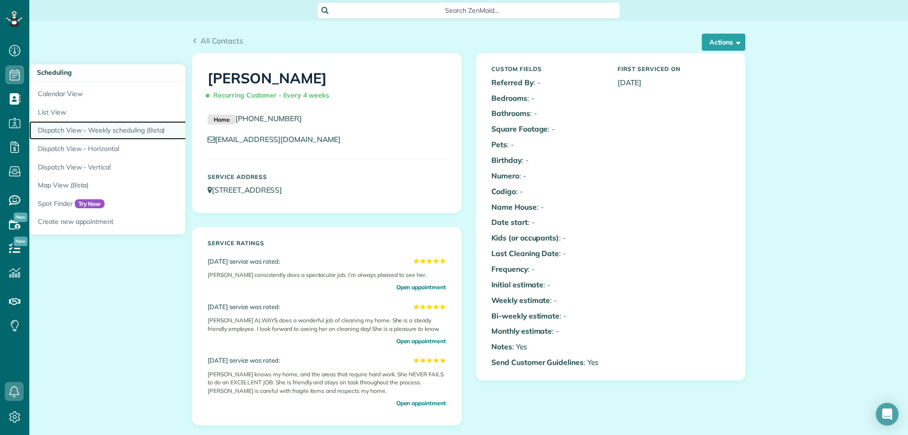
click at [96, 128] on link "Dispatch View - Weekly scheduling (Beta)" at bounding box center [147, 130] width 236 height 18
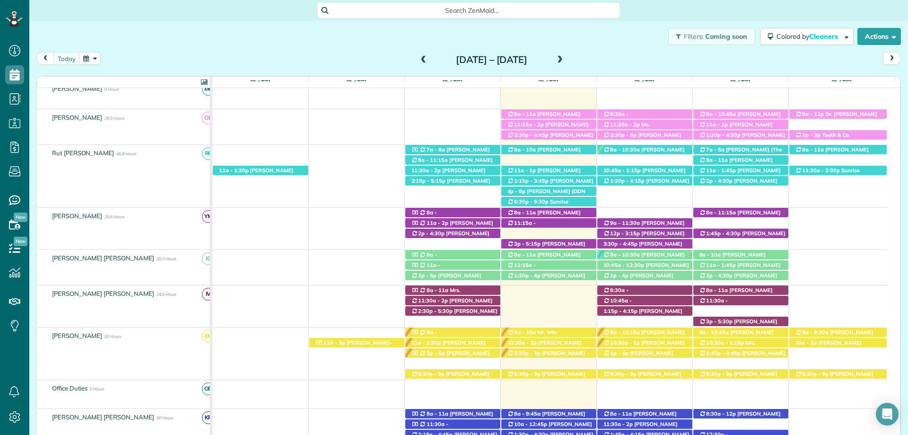
scroll to position [217, 0]
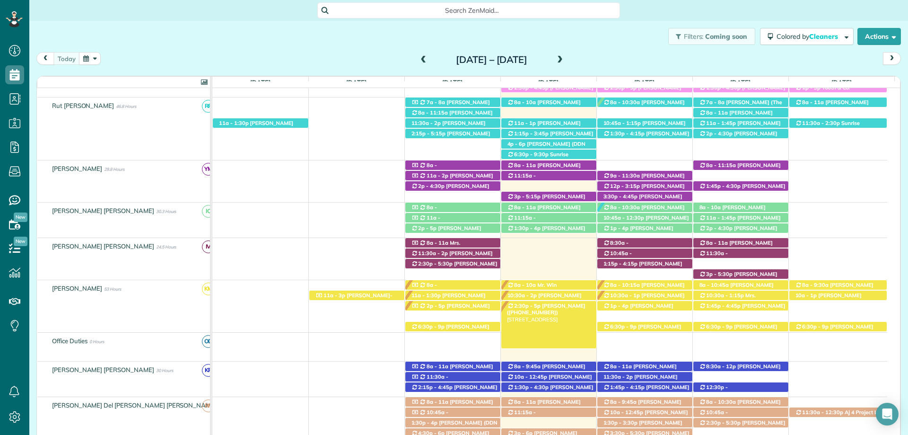
click at [547, 308] on span "Cori Stone (+17033461951)" at bounding box center [546, 308] width 78 height 13
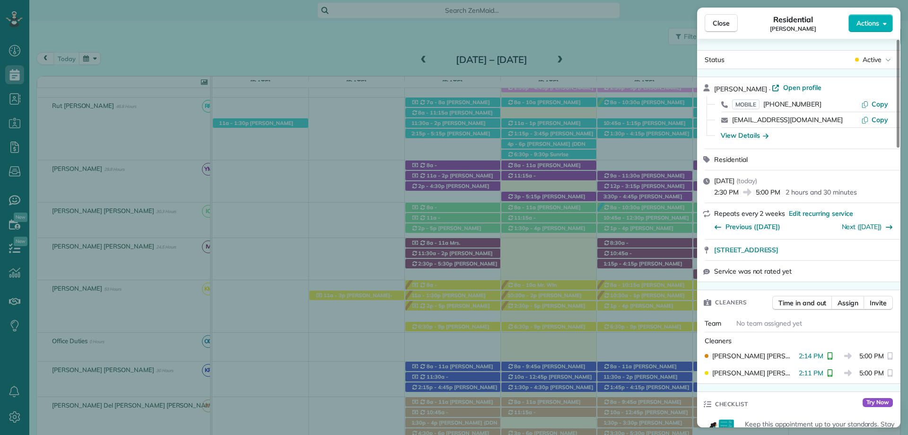
drag, startPoint x: 535, startPoint y: 383, endPoint x: 84, endPoint y: 20, distance: 578.4
click at [535, 383] on div "Close Residential Cori Stone Actions Status Active Cori Stone · Open profile MO…" at bounding box center [454, 217] width 908 height 435
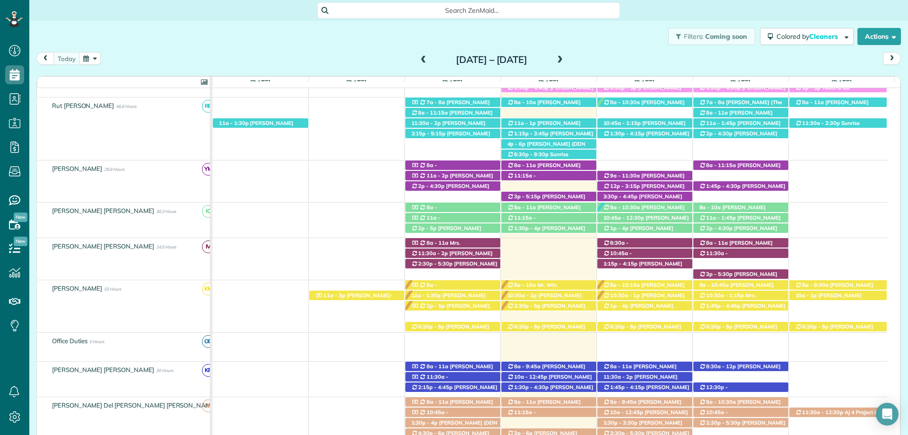
click at [565, 60] on span at bounding box center [560, 60] width 10 height 9
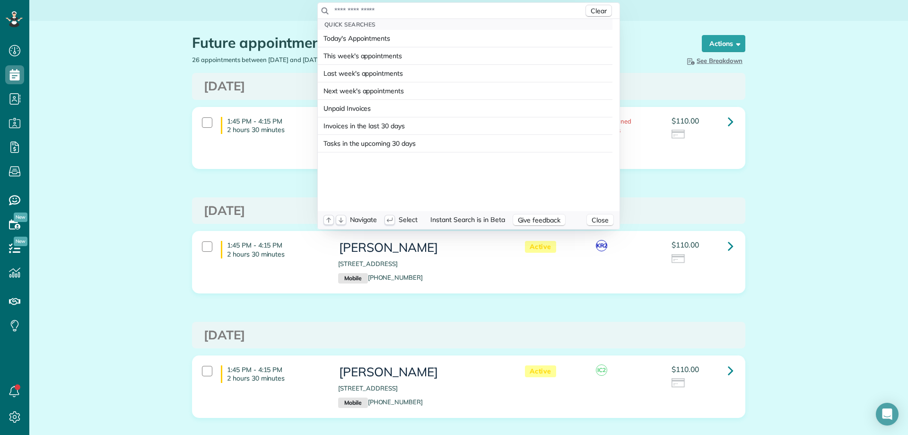
drag, startPoint x: 0, startPoint y: 0, endPoint x: 479, endPoint y: 16, distance: 479.7
click at [473, 13] on input "text" at bounding box center [459, 10] width 250 height 9
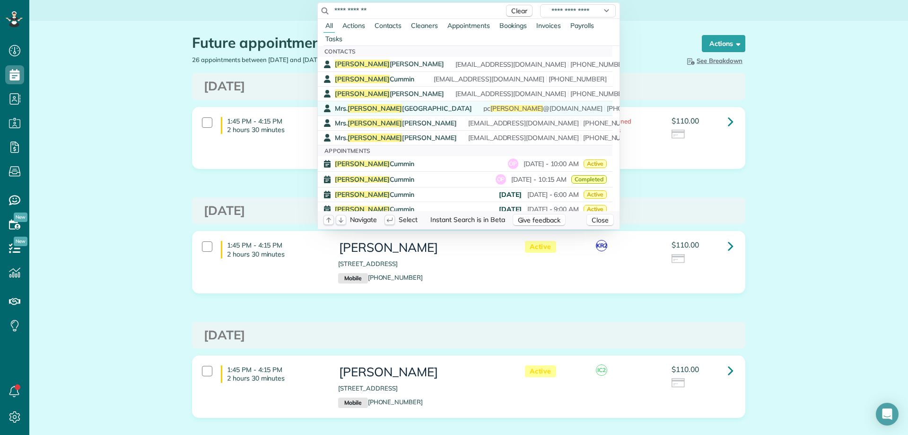
type input "**********"
click at [383, 108] on span "[PERSON_NAME]" at bounding box center [403, 108] width 137 height 9
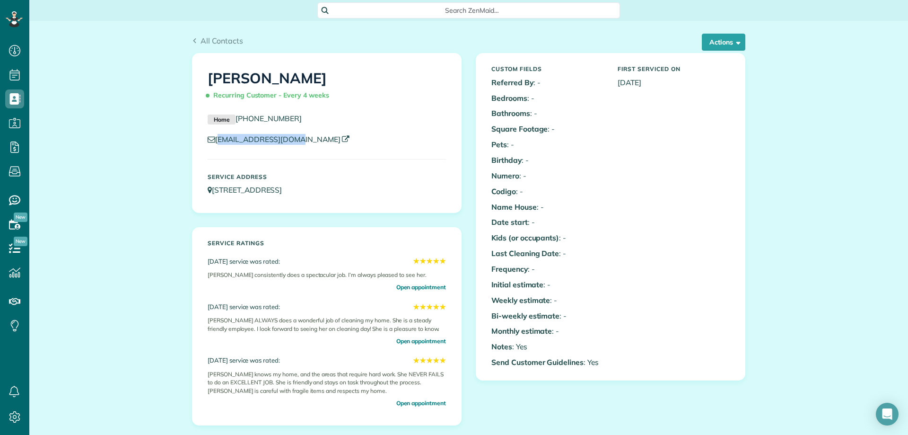
drag, startPoint x: 337, startPoint y: 137, endPoint x: 213, endPoint y: 138, distance: 123.9
click at [213, 138] on p "[EMAIL_ADDRESS][DOMAIN_NAME]" at bounding box center [327, 139] width 238 height 11
copy link "[EMAIL_ADDRESS][DOMAIN_NAME]"
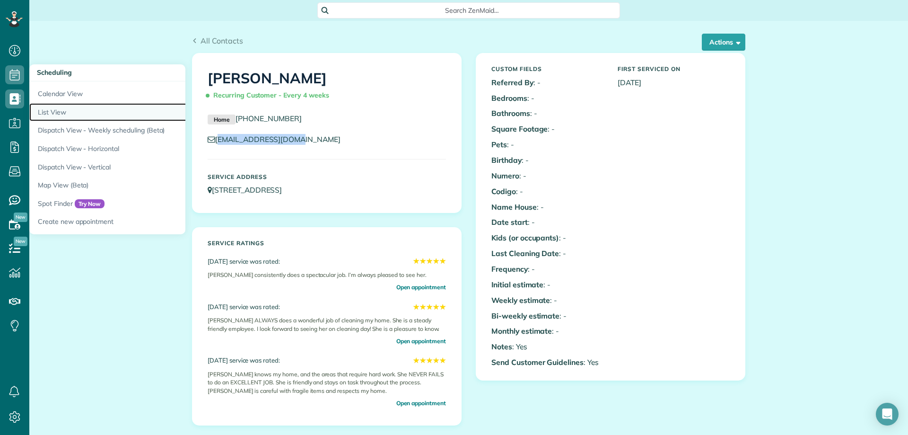
click at [91, 111] on link "List View" at bounding box center [147, 112] width 236 height 18
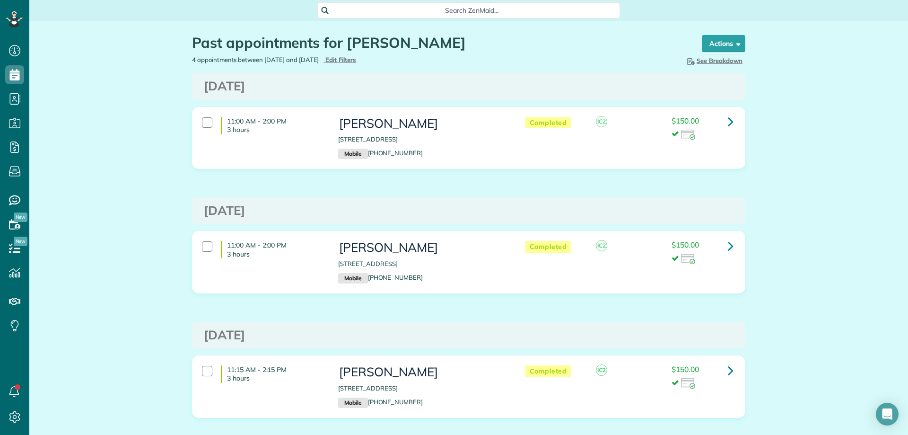
scroll to position [4, 4]
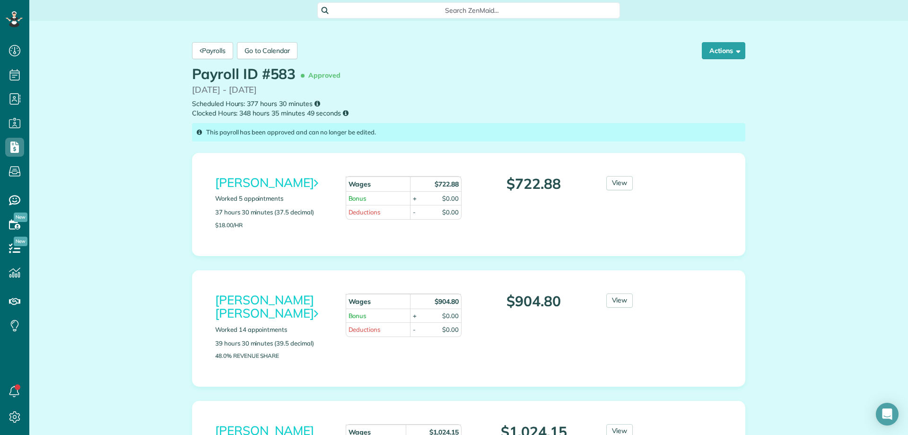
scroll to position [4, 4]
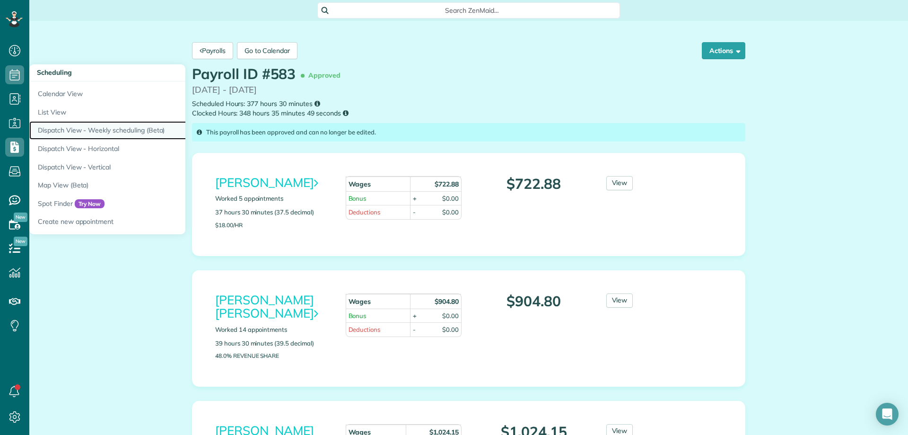
click at [134, 135] on link "Dispatch View - Weekly scheduling (Beta)" at bounding box center [147, 130] width 236 height 18
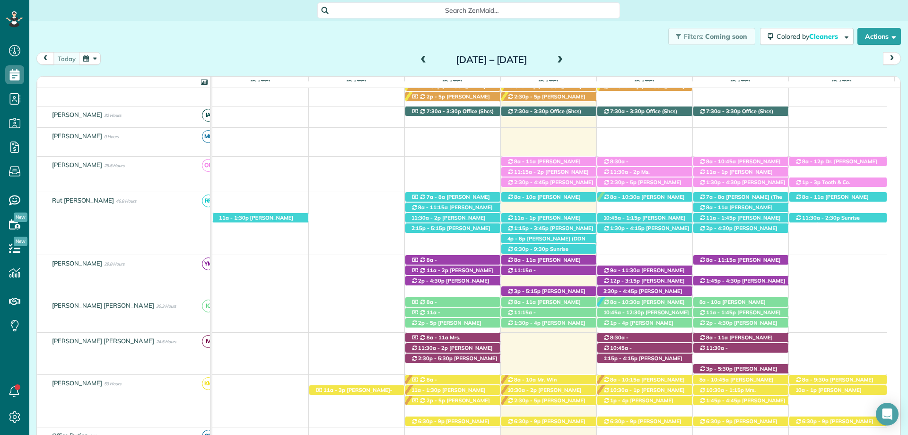
scroll to position [169, 0]
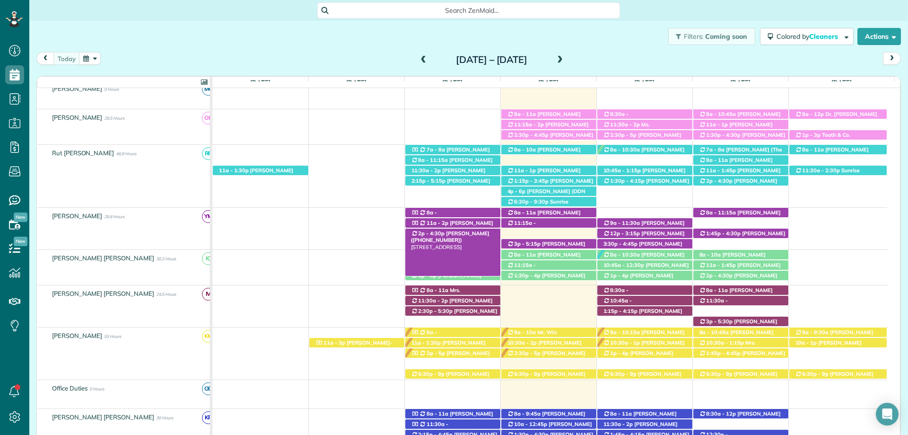
click at [447, 235] on span "[PERSON_NAME] ([PHONE_NUMBER])" at bounding box center [450, 236] width 78 height 13
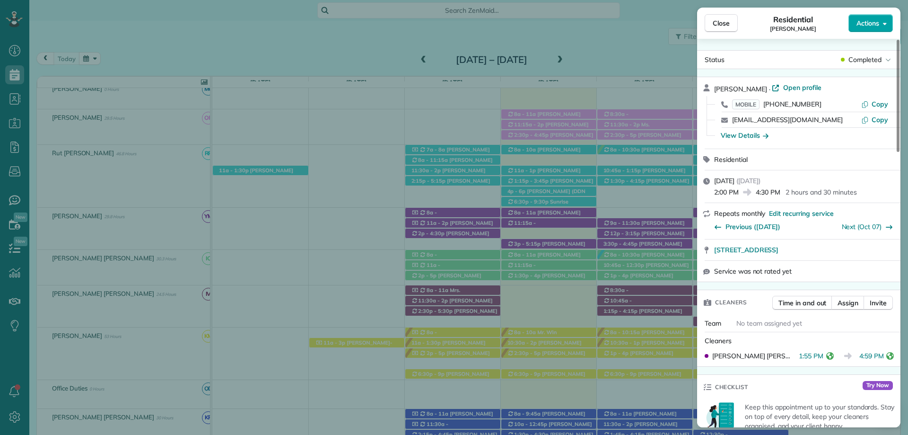
click at [884, 17] on button "Actions" at bounding box center [870, 23] width 44 height 18
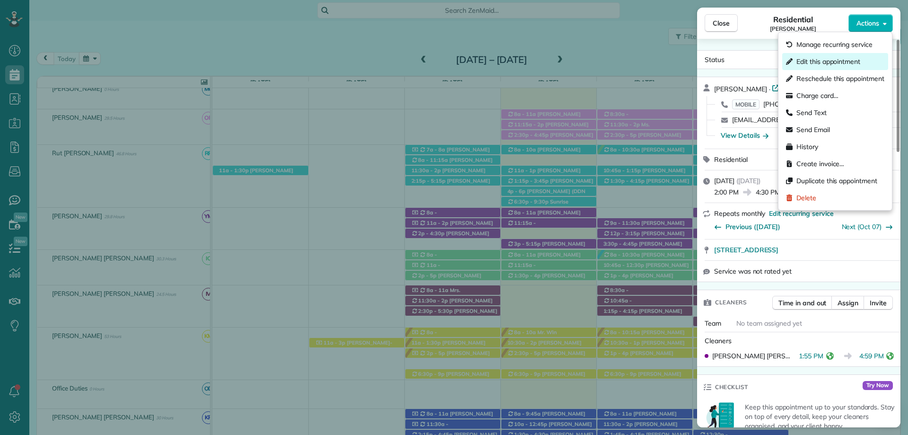
click at [840, 64] on span "Edit this appointment" at bounding box center [828, 61] width 64 height 9
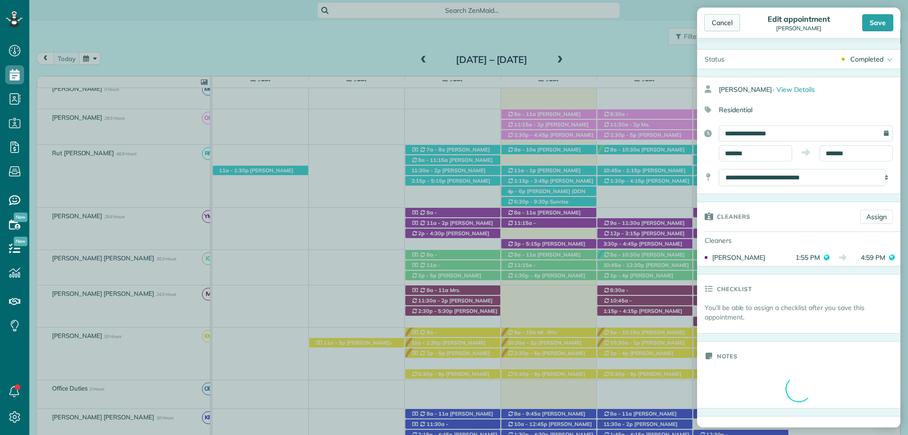
click at [721, 30] on div "Cancel" at bounding box center [722, 22] width 36 height 17
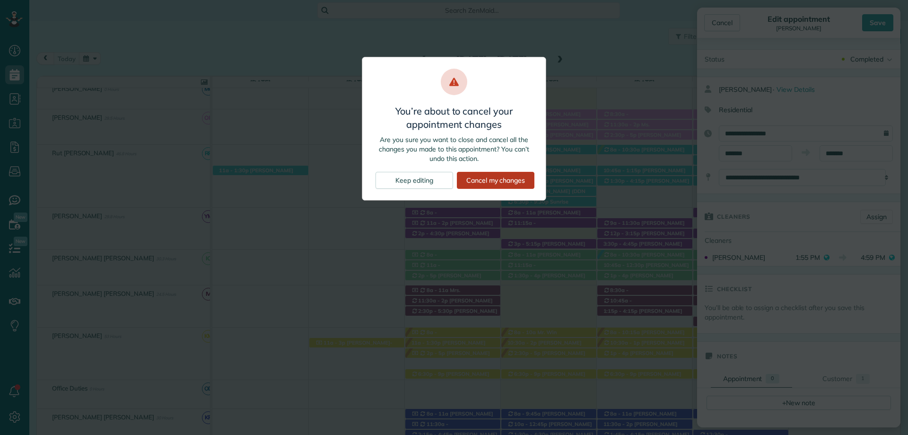
click at [515, 178] on div "Cancel my changes" at bounding box center [496, 180] width 78 height 17
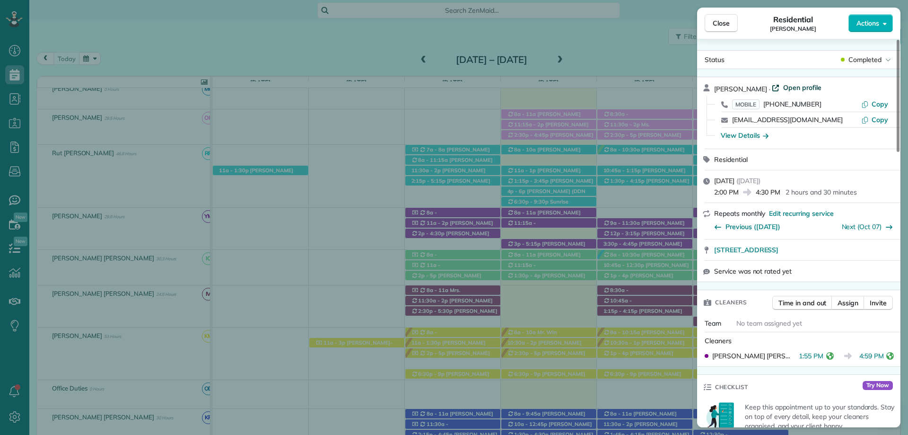
click at [802, 87] on span "Open profile" at bounding box center [802, 87] width 38 height 9
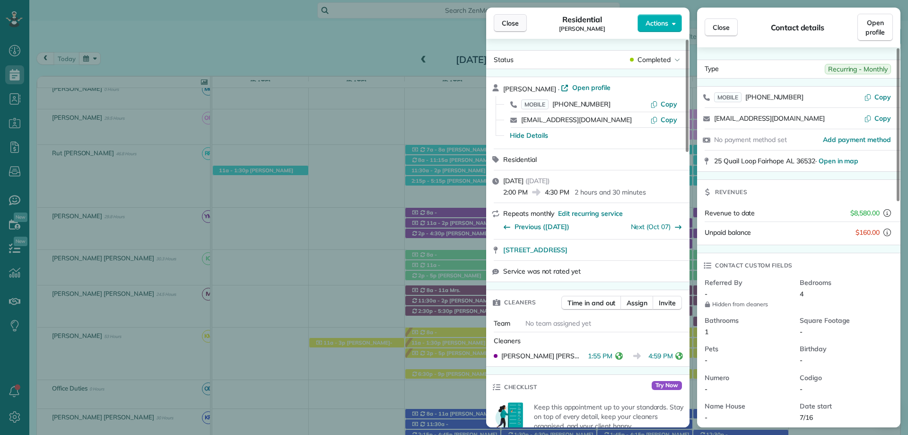
click at [513, 21] on span "Close" at bounding box center [510, 22] width 17 height 9
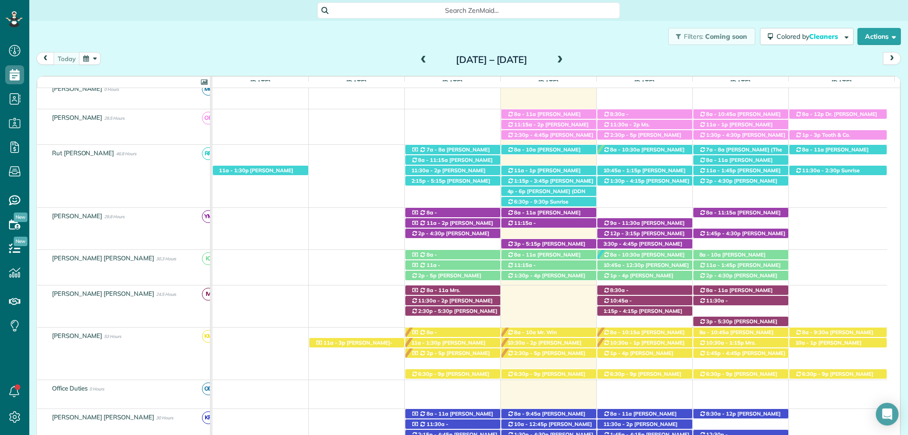
click at [628, 351] on span "Shelby Norton (+12512091316)" at bounding box center [638, 355] width 70 height 13
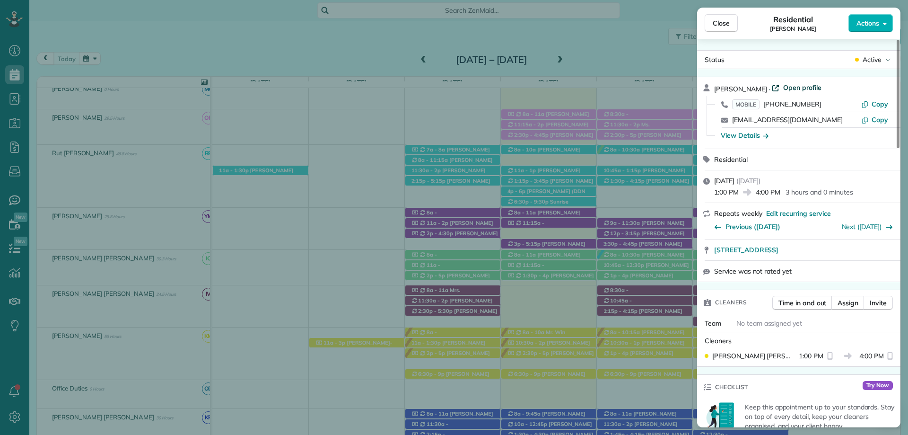
click at [788, 87] on span "Open profile" at bounding box center [802, 87] width 38 height 9
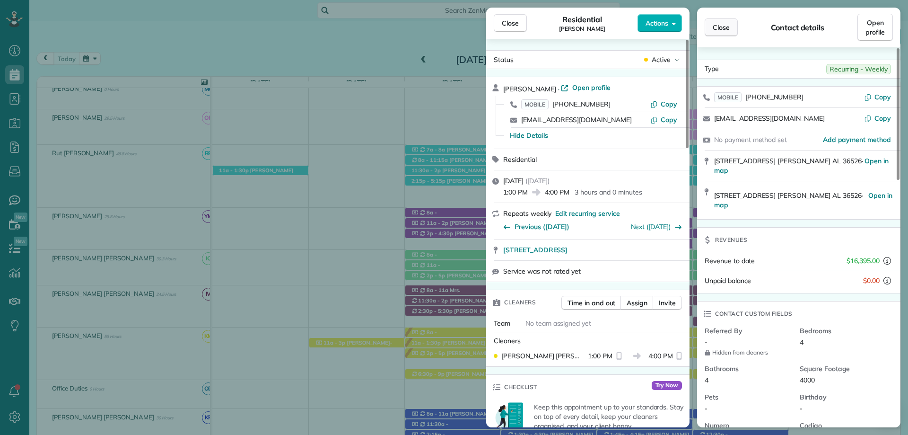
click at [728, 32] on span "Close" at bounding box center [721, 27] width 17 height 9
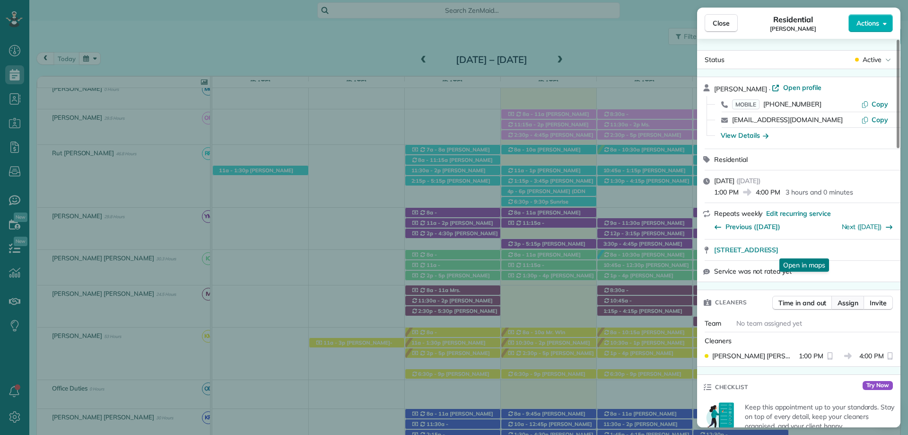
click at [850, 301] on span "Assign" at bounding box center [847, 302] width 21 height 9
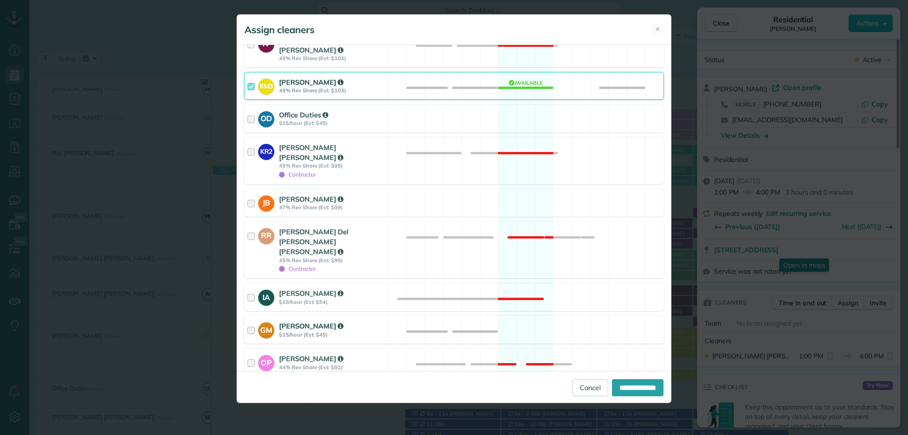
scroll to position [284, 0]
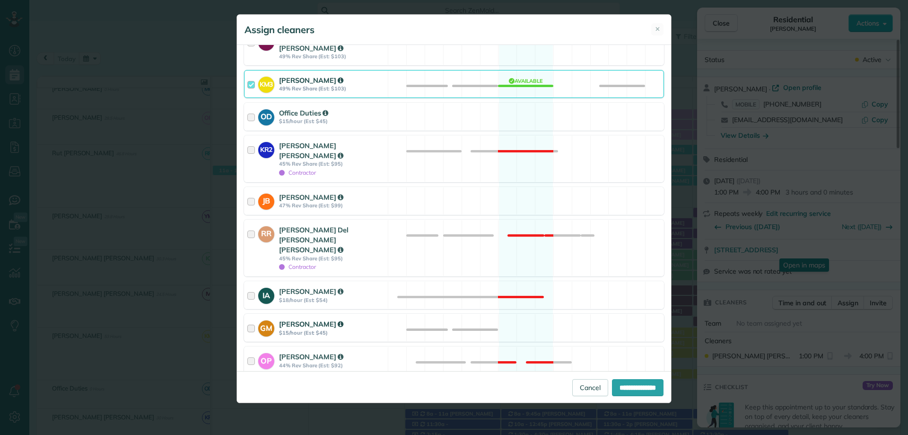
click at [312, 329] on strong "$15/hour (Est: $45)" at bounding box center [332, 332] width 106 height 7
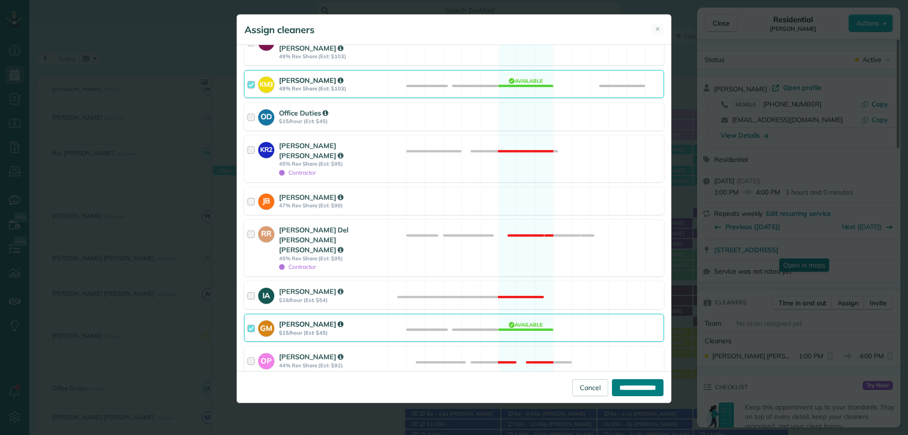
click at [620, 387] on input "**********" at bounding box center [638, 387] width 52 height 17
type input "**********"
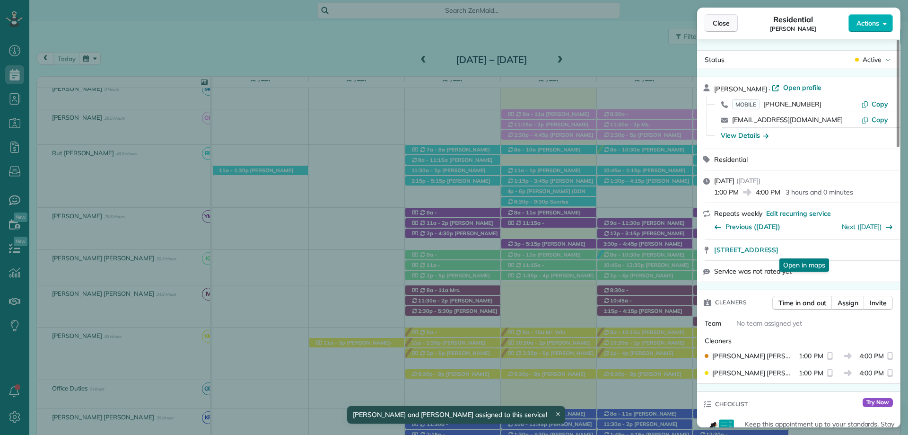
click at [724, 21] on span "Close" at bounding box center [721, 22] width 17 height 9
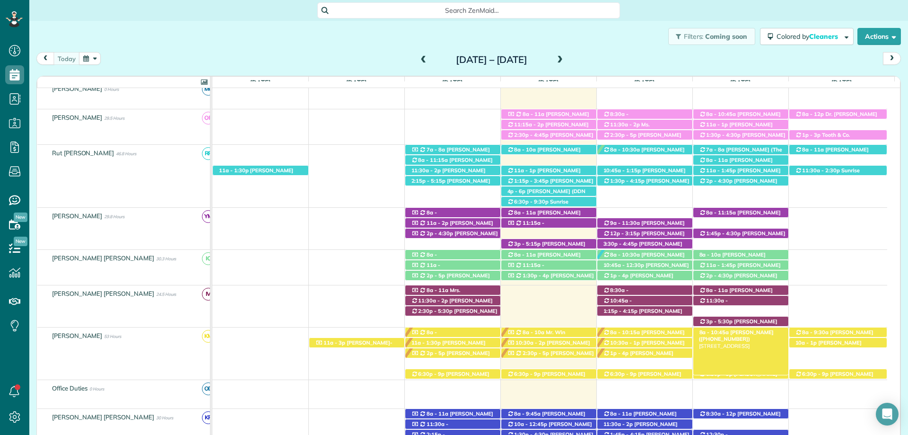
click at [741, 330] on span "Mary Buck (+12147704514)" at bounding box center [736, 335] width 75 height 13
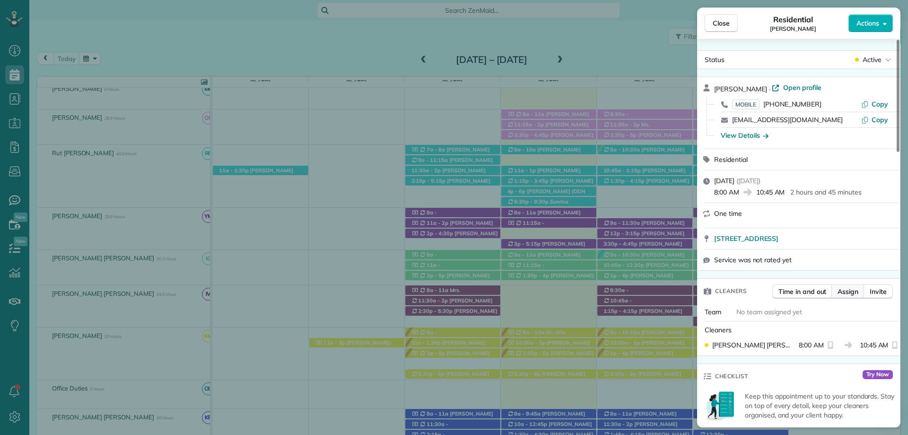
click at [839, 292] on span "Assign" at bounding box center [847, 291] width 21 height 9
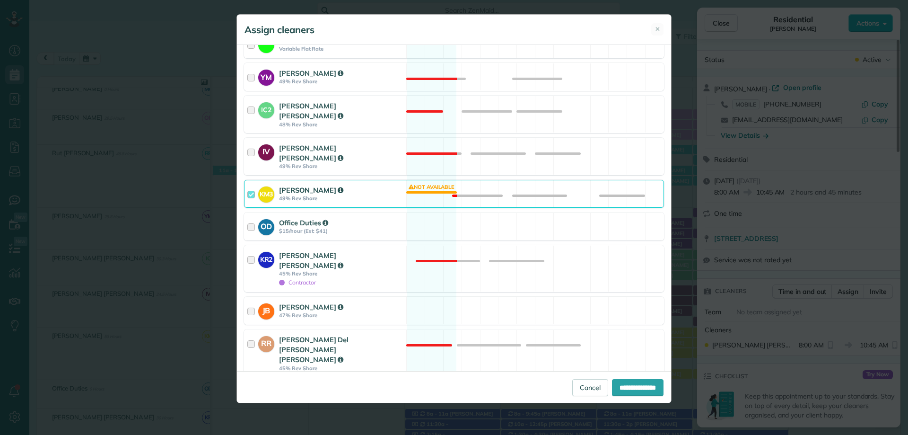
scroll to position [236, 0]
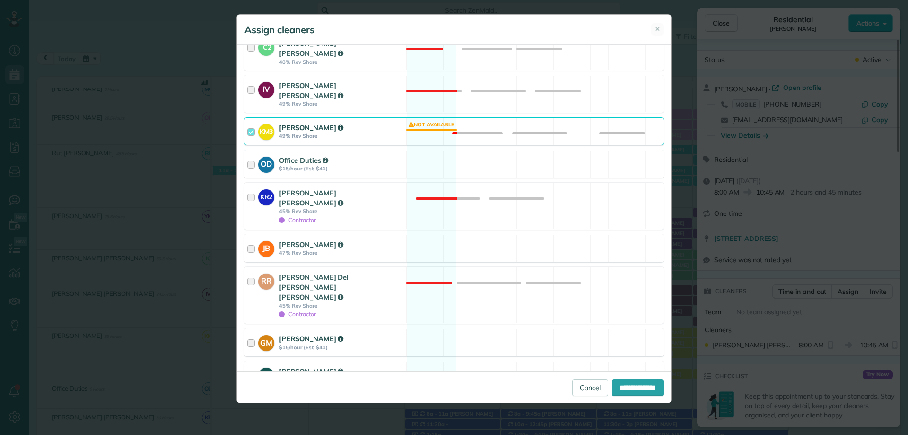
click at [284, 334] on strong "Gabriela Munguia" at bounding box center [311, 338] width 64 height 9
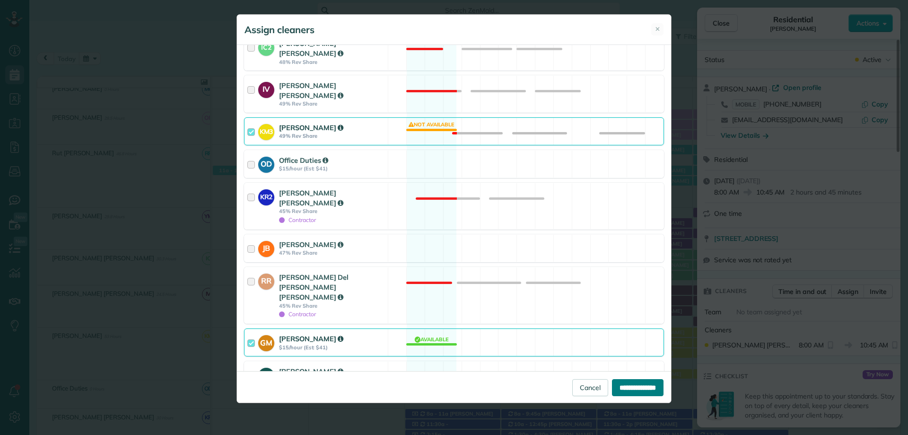
click at [626, 385] on input "**********" at bounding box center [638, 387] width 52 height 17
type input "**********"
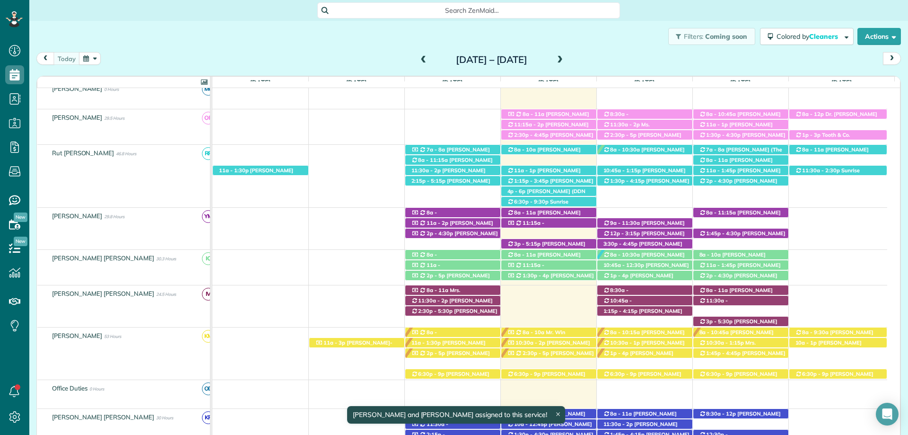
click at [732, 343] on span "Gabriela Munguia" at bounding box center [753, 344] width 83 height 9
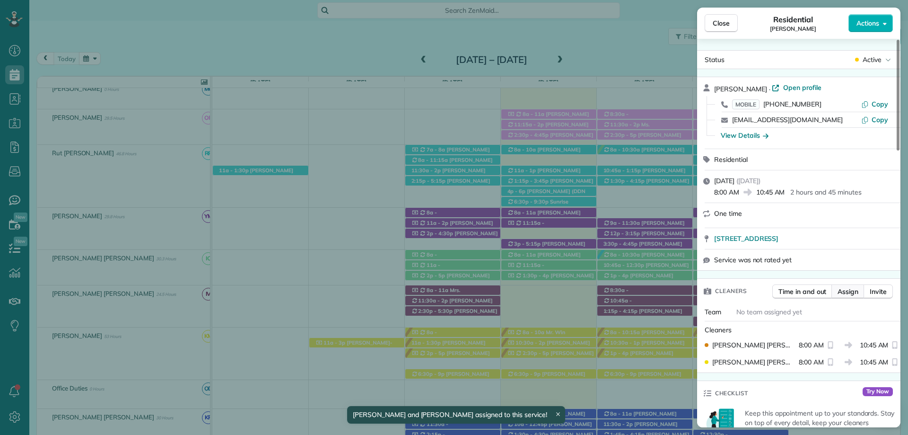
click at [855, 290] on span "Assign" at bounding box center [847, 291] width 21 height 9
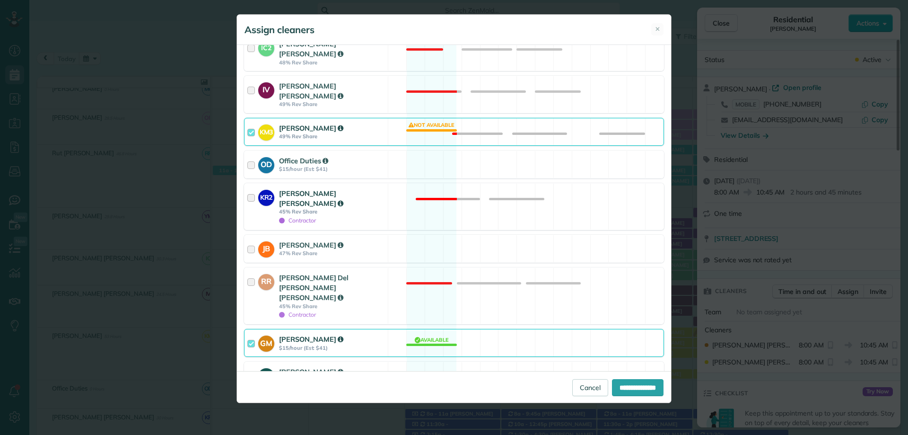
scroll to position [236, 0]
click at [586, 386] on link "Cancel" at bounding box center [590, 387] width 36 height 17
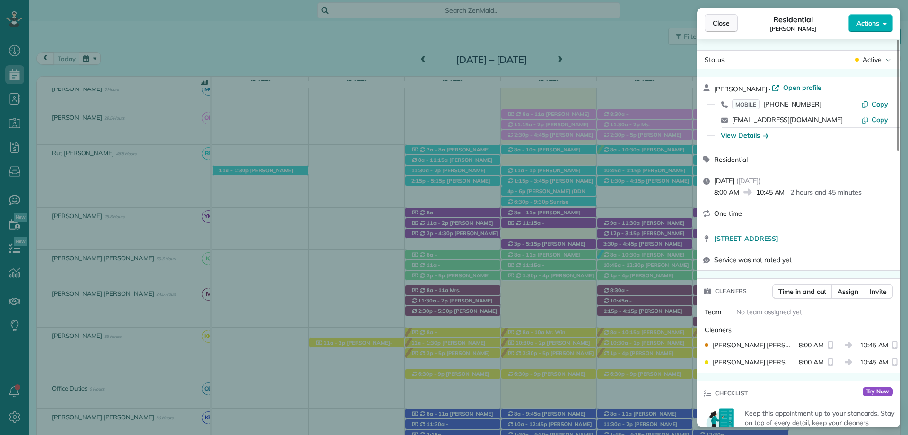
click at [717, 25] on span "Close" at bounding box center [721, 22] width 17 height 9
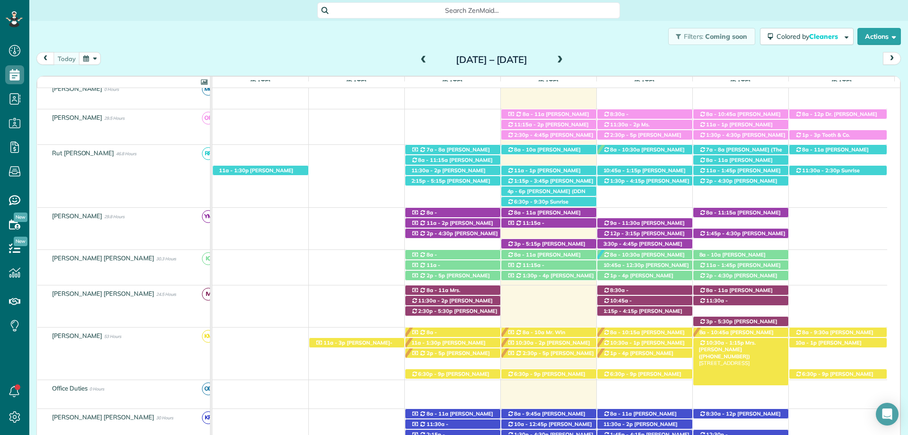
click at [733, 347] on span "Mrs. Maggie ScootCogle (+13344195552)" at bounding box center [727, 349] width 57 height 20
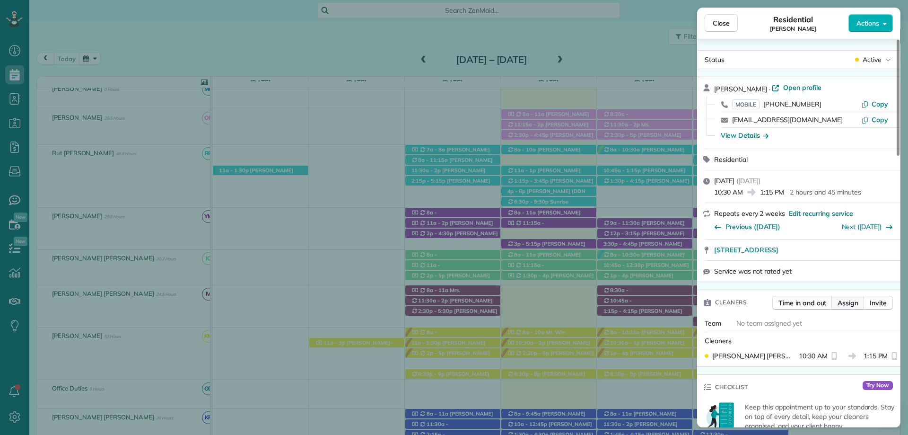
click at [843, 303] on span "Assign" at bounding box center [847, 302] width 21 height 9
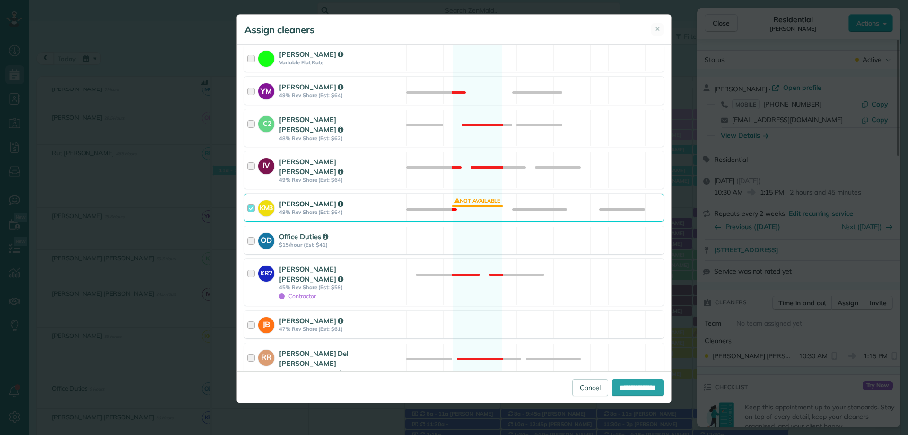
scroll to position [189, 0]
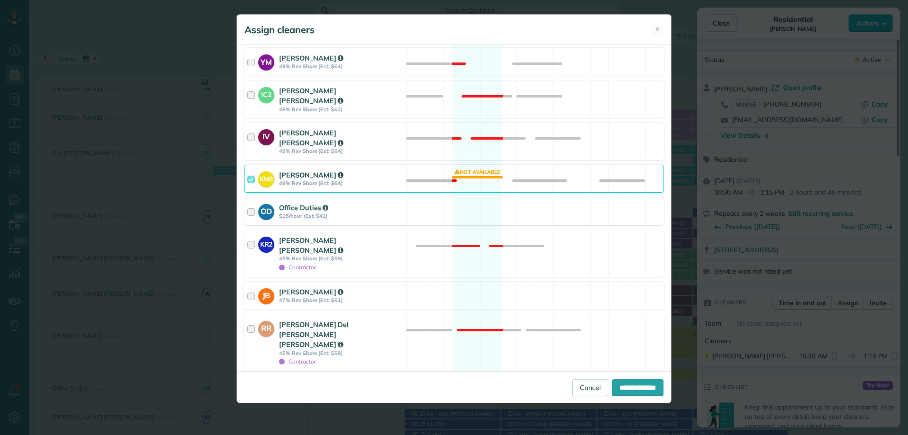
drag, startPoint x: 309, startPoint y: 342, endPoint x: 316, endPoint y: 343, distance: 6.7
click at [310, 381] on strong "Gabriela Munguia" at bounding box center [311, 385] width 64 height 9
click at [626, 383] on input "**********" at bounding box center [638, 387] width 52 height 17
type input "**********"
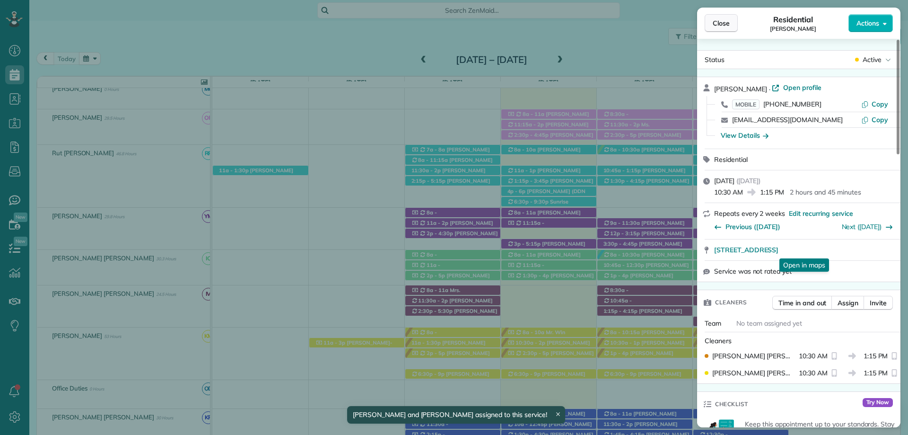
click at [712, 25] on button "Close" at bounding box center [721, 23] width 33 height 18
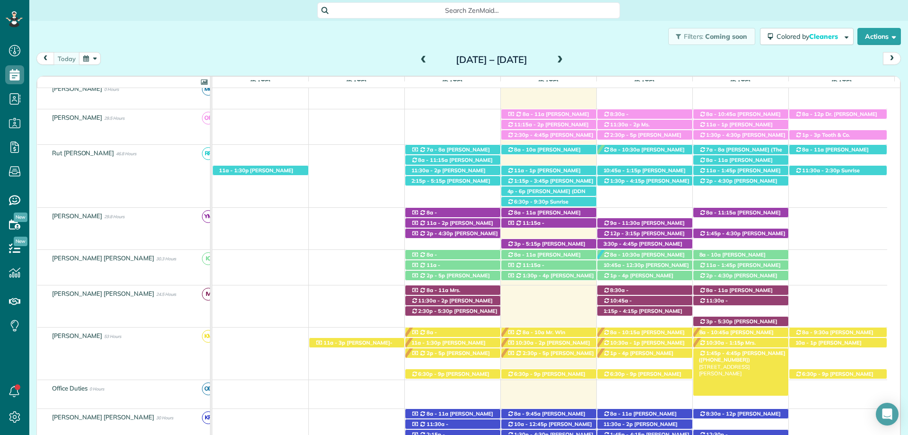
click at [745, 349] on div "1:45p - 4:45p Jessica Cook (+18503462081) 106 Nicole Place - Daphne, AL, 36526" at bounding box center [740, 353] width 95 height 10
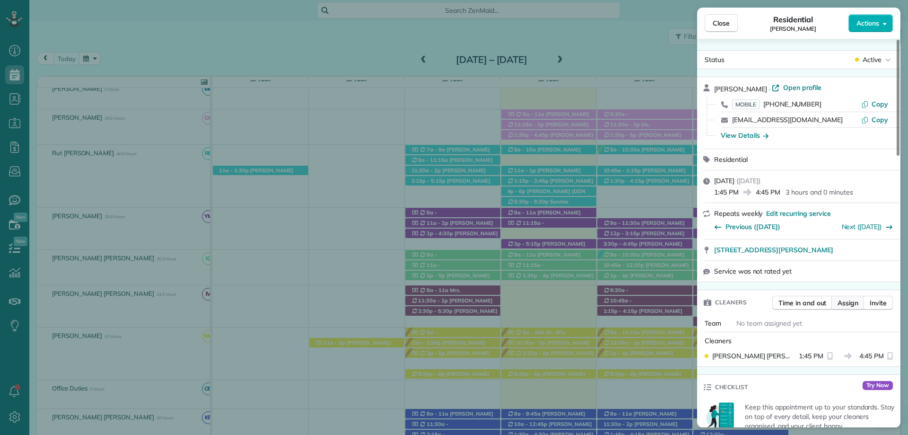
click at [844, 304] on span "Assign" at bounding box center [847, 302] width 21 height 9
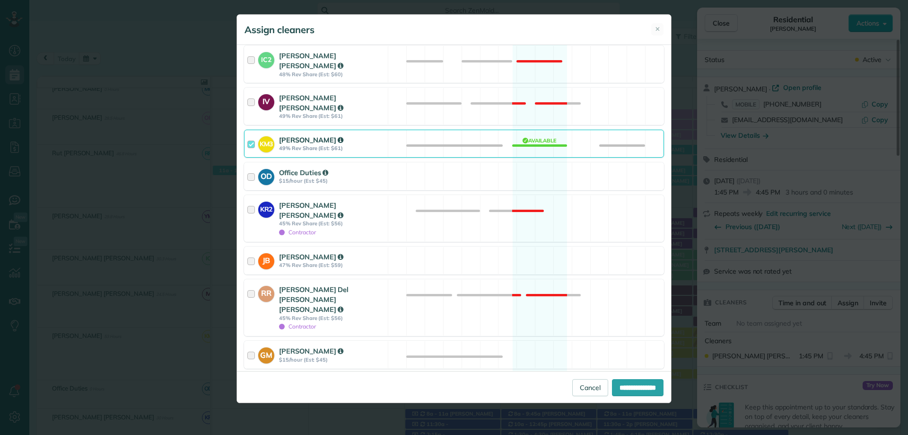
scroll to position [236, 0]
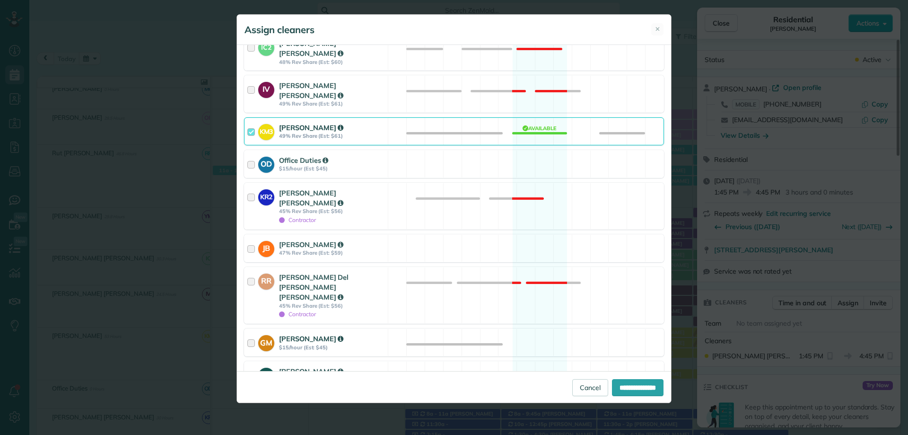
click at [322, 334] on strong "Gabriela Munguia" at bounding box center [311, 338] width 64 height 9
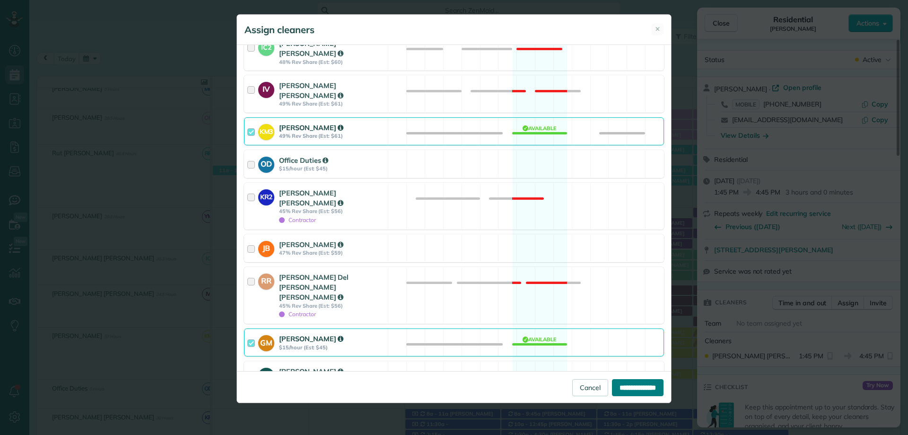
click at [620, 389] on input "**********" at bounding box center [638, 387] width 52 height 17
type input "**********"
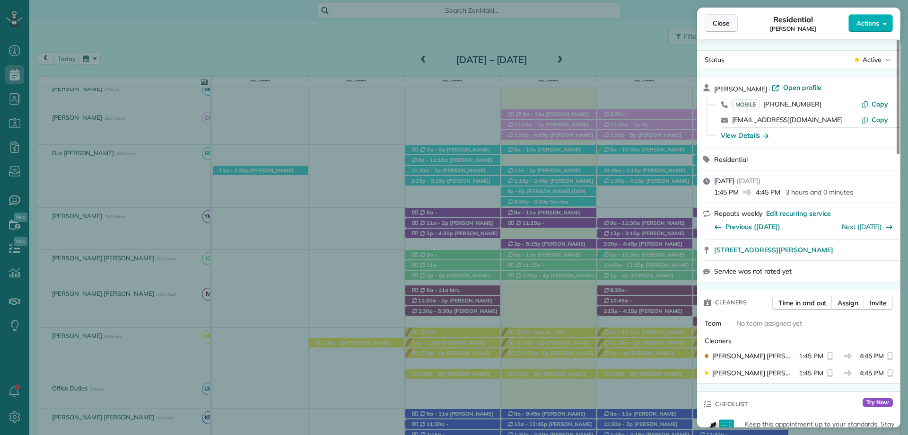
click at [718, 20] on span "Close" at bounding box center [721, 22] width 17 height 9
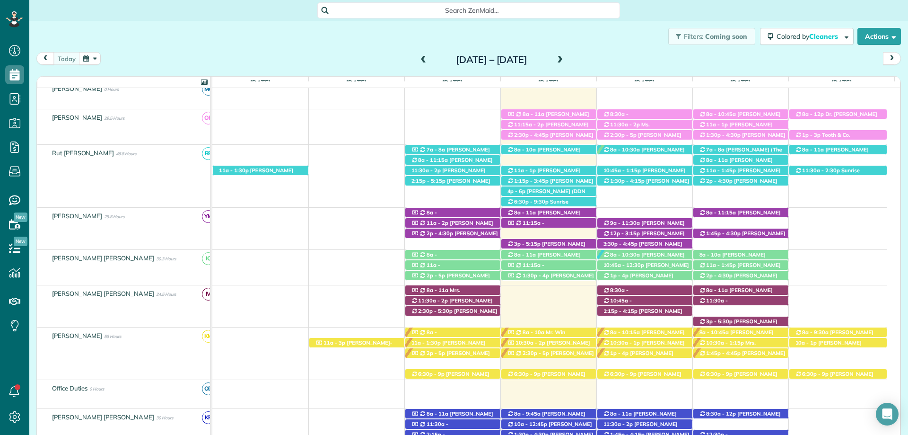
scroll to position [16, 0]
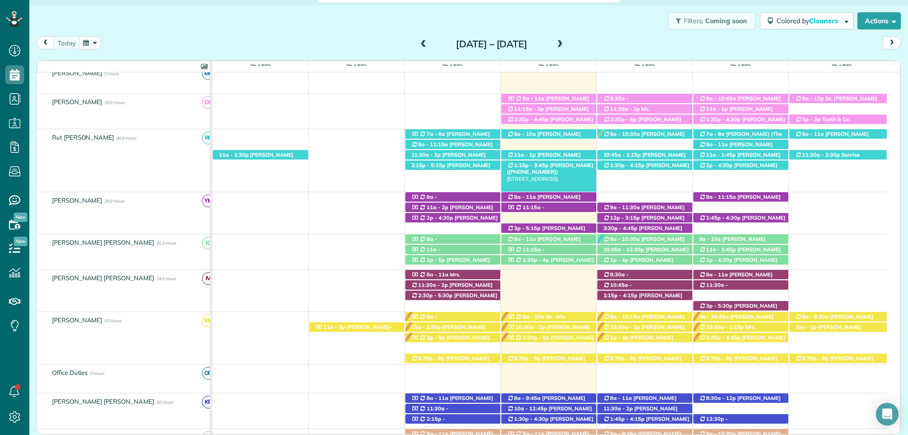
click at [563, 166] on span "Casey Graham (+16015505502)" at bounding box center [550, 168] width 87 height 13
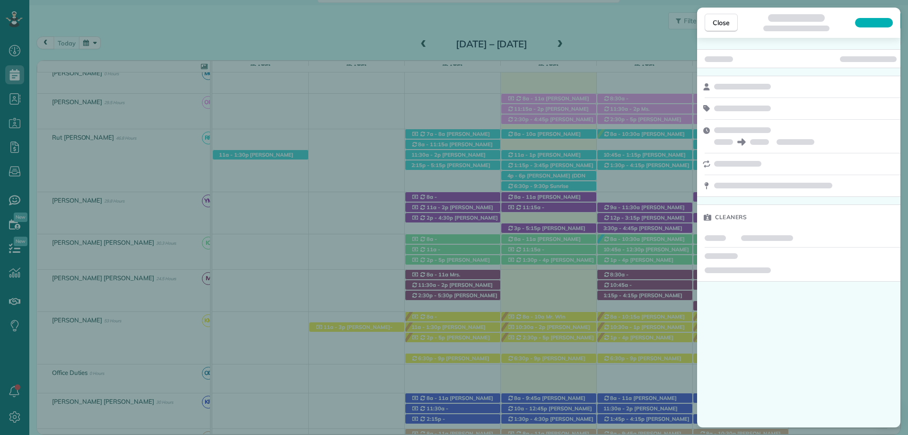
scroll to position [15, 0]
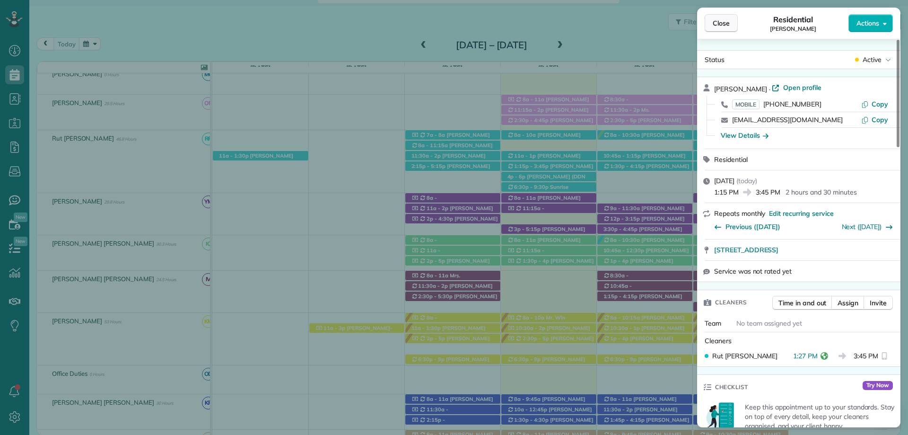
click at [715, 24] on span "Close" at bounding box center [721, 22] width 17 height 9
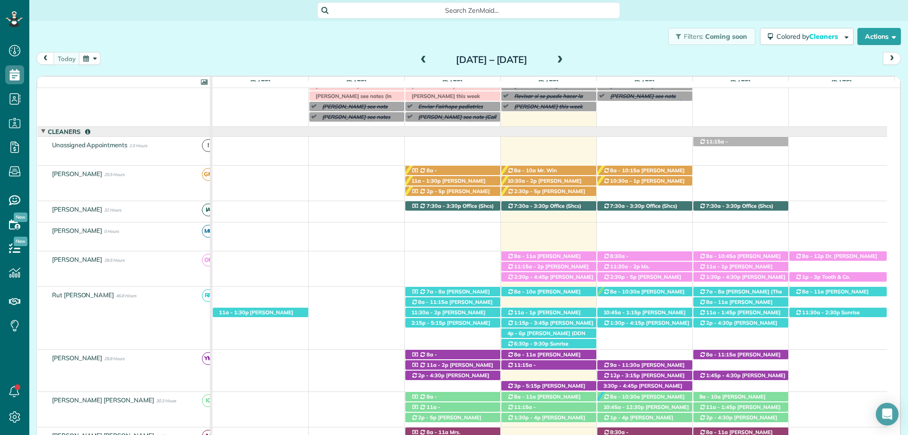
scroll to position [4, 4]
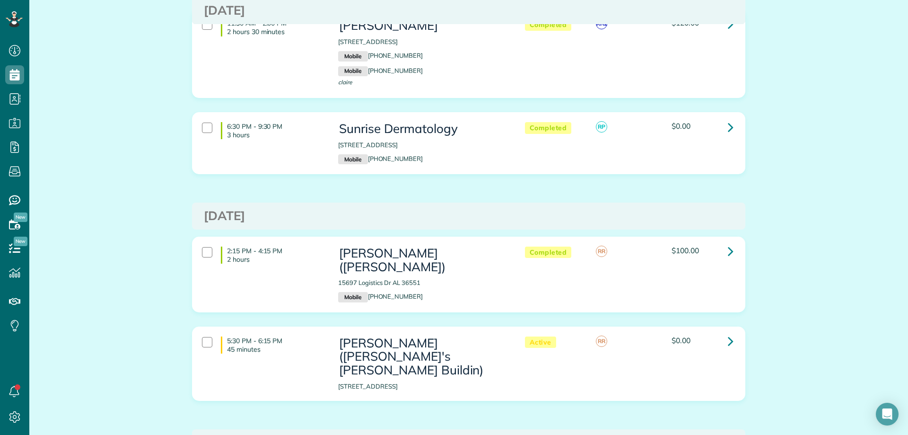
scroll to position [4614, 0]
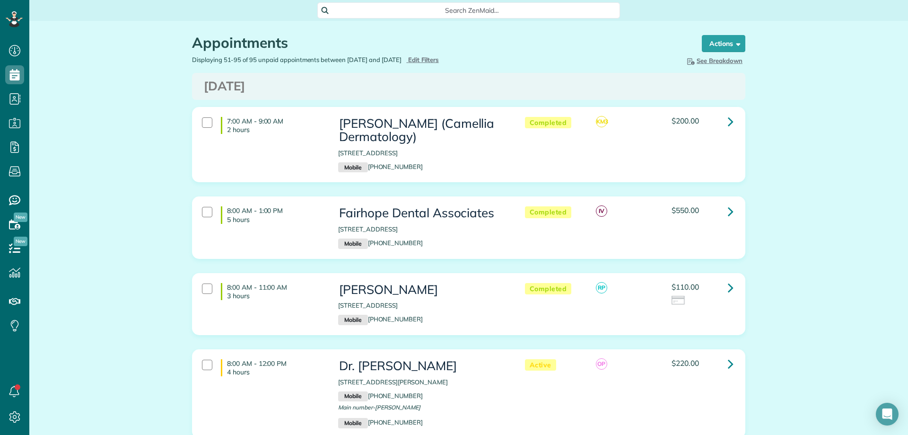
click at [435, 64] on div "Displaying 51-95 of 95 unpaid appointments between [DATE] and [DATE] Hide Filte…" at bounding box center [327, 59] width 284 height 9
click at [433, 61] on span "Edit Filters" at bounding box center [423, 60] width 31 height 8
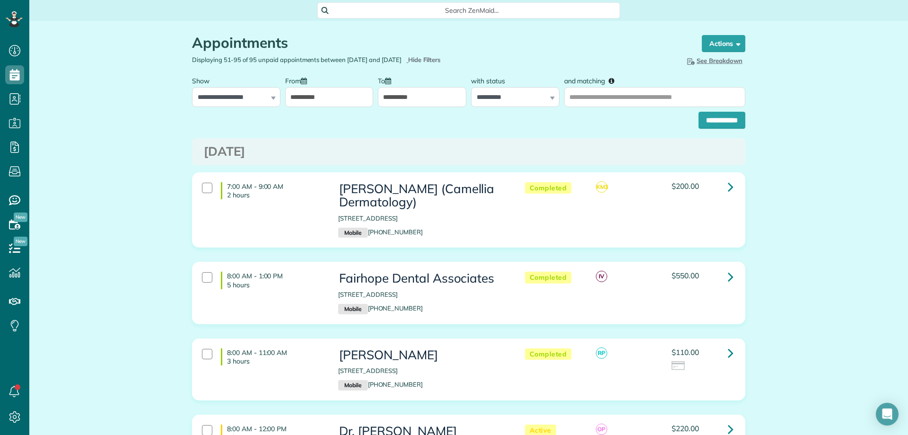
click at [333, 103] on input "**********" at bounding box center [329, 97] width 88 height 20
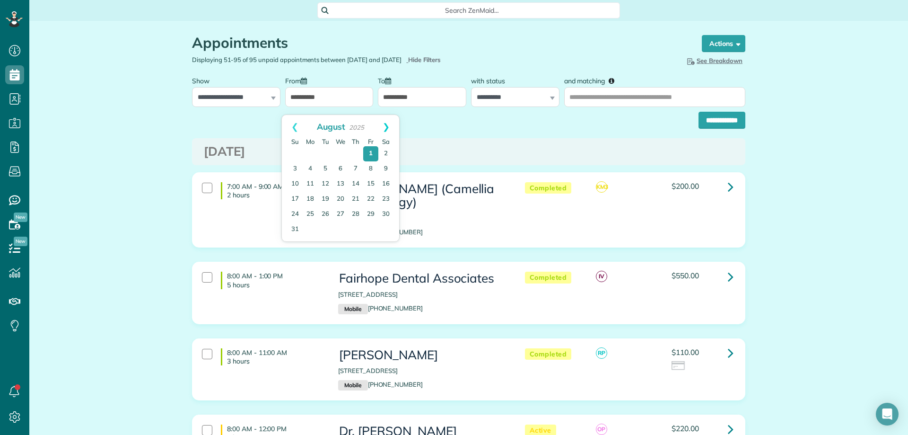
click at [391, 127] on link "Next" at bounding box center [386, 127] width 26 height 24
click at [329, 153] on link "2" at bounding box center [325, 154] width 15 height 15
type input "**********"
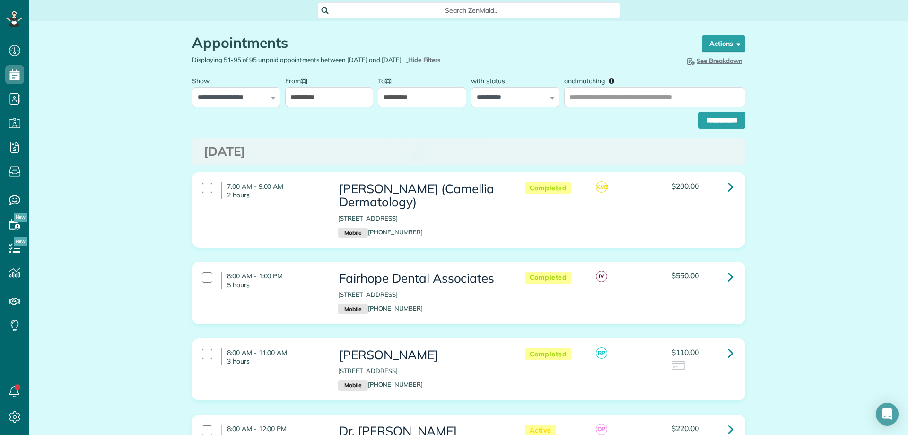
click at [402, 107] on input "**********" at bounding box center [422, 97] width 88 height 20
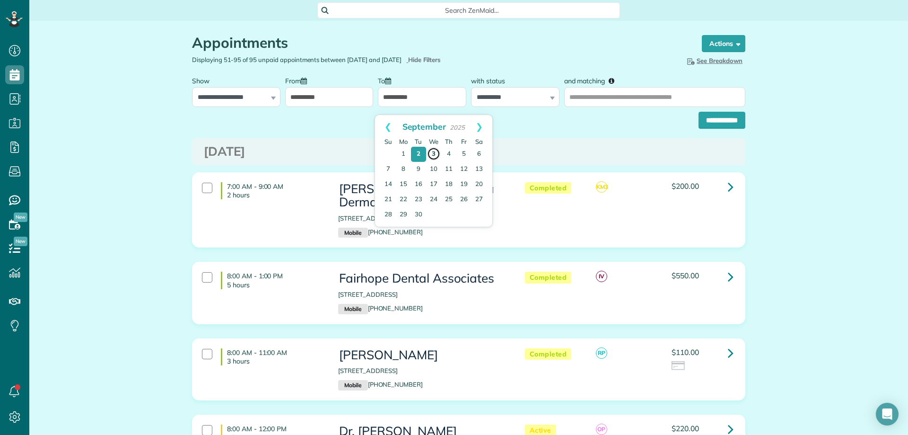
click at [432, 150] on link "3" at bounding box center [433, 153] width 13 height 13
type input "**********"
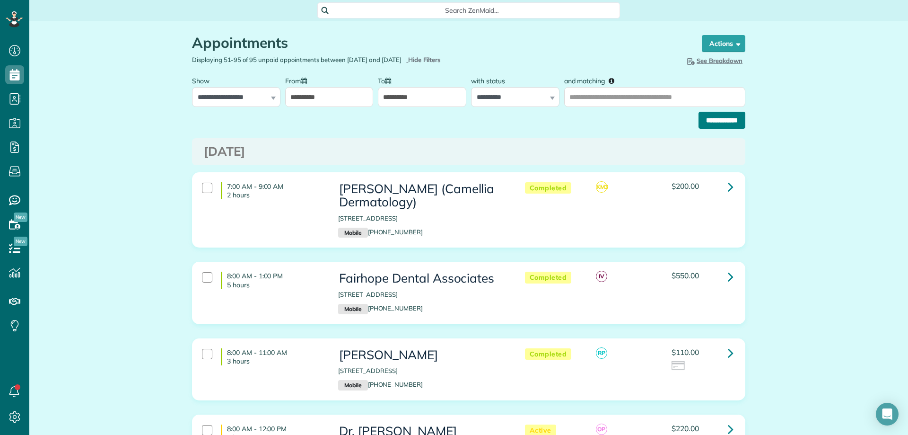
click at [708, 129] on input "**********" at bounding box center [721, 120] width 47 height 17
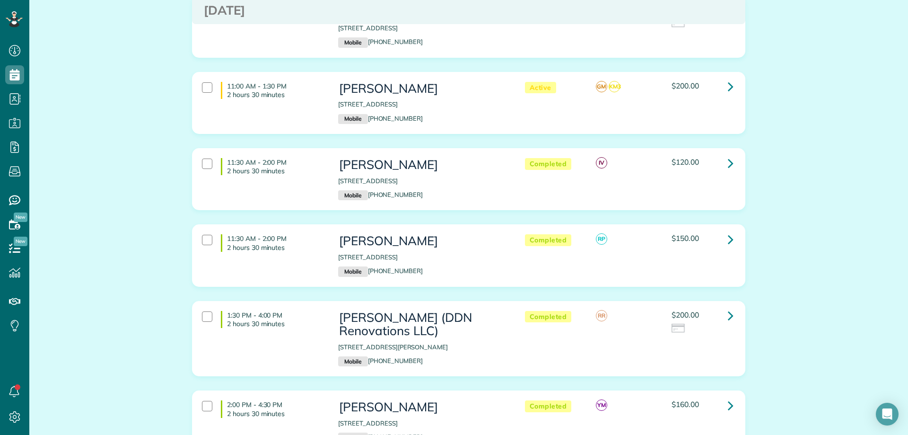
scroll to position [95, 0]
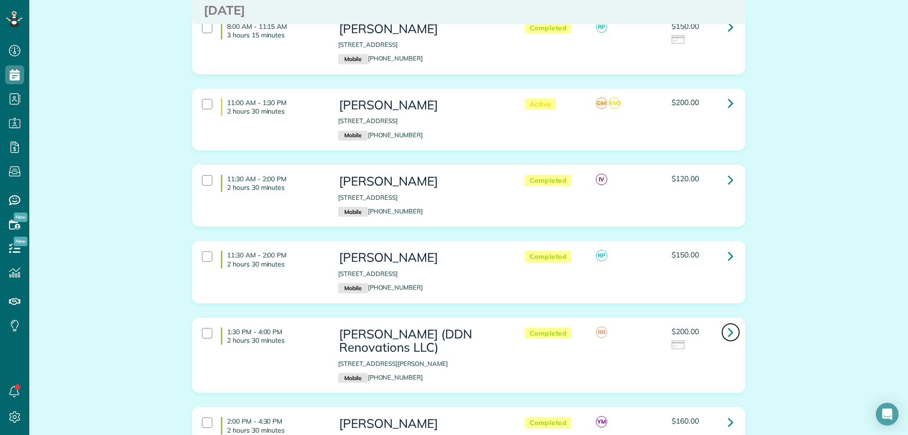
click at [729, 330] on icon at bounding box center [731, 331] width 6 height 17
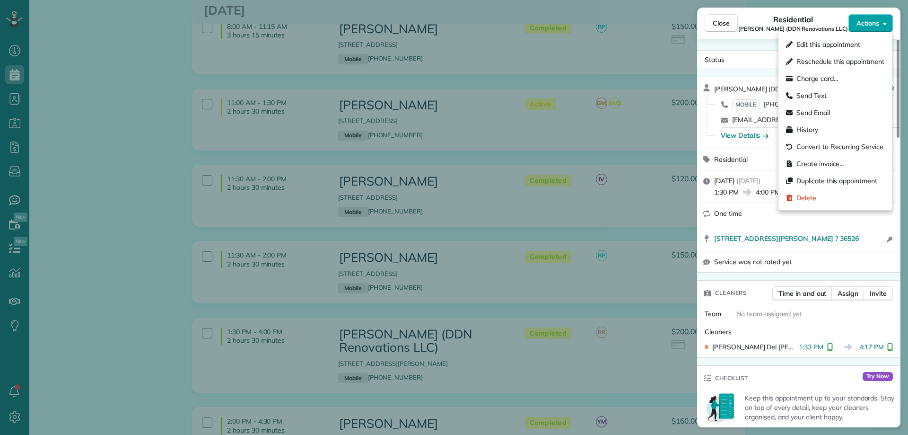
click at [874, 23] on span "Actions" at bounding box center [867, 22] width 23 height 9
click at [800, 79] on span "Charge card…" at bounding box center [817, 78] width 42 height 9
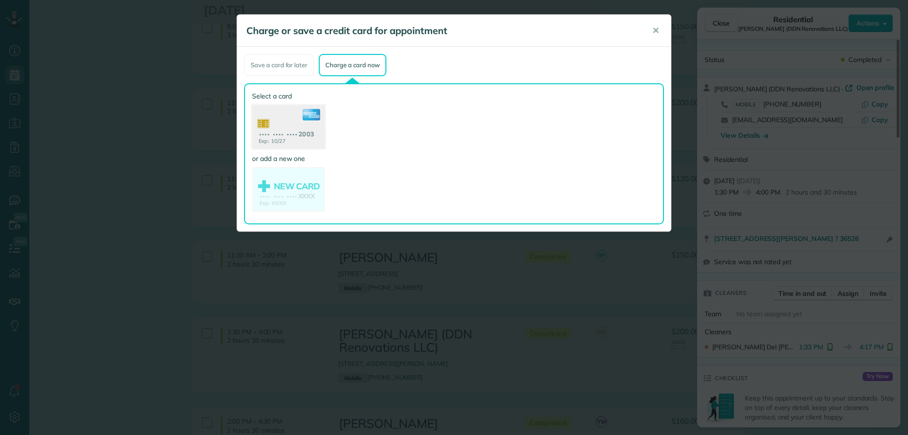
click at [294, 122] on use at bounding box center [288, 128] width 73 height 46
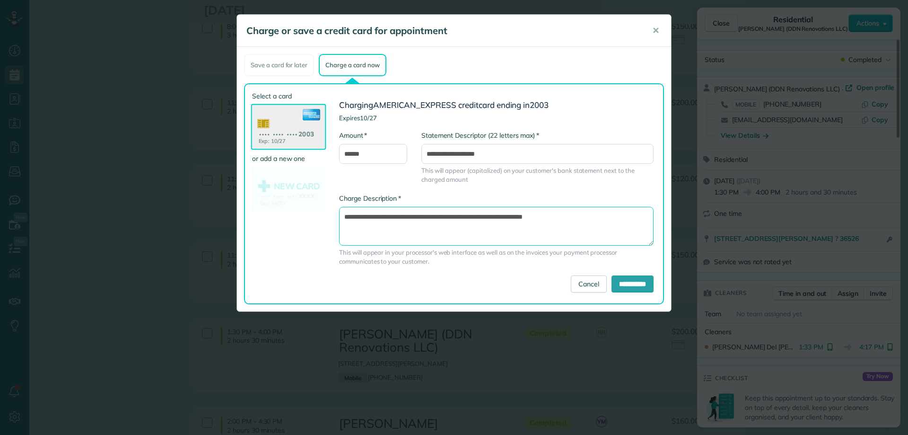
click at [507, 214] on textarea "**********" at bounding box center [496, 226] width 314 height 39
type textarea "**********"
click at [619, 287] on input "**********" at bounding box center [632, 283] width 42 height 17
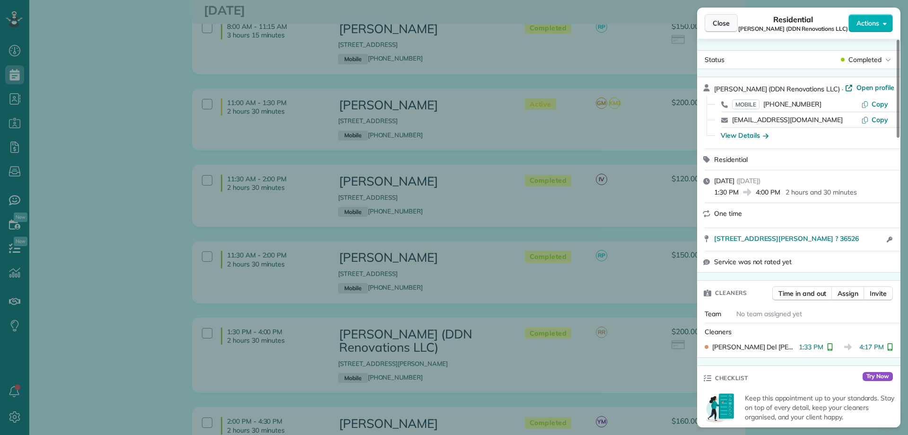
click at [719, 21] on span "Close" at bounding box center [721, 22] width 17 height 9
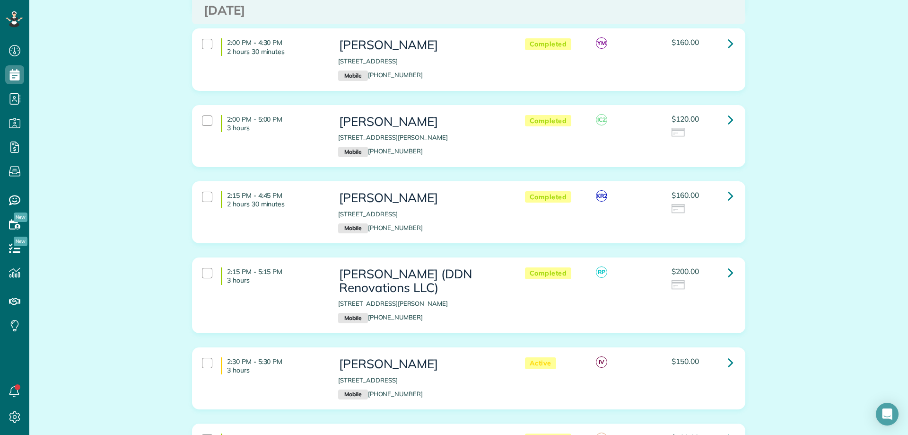
scroll to position [520, 0]
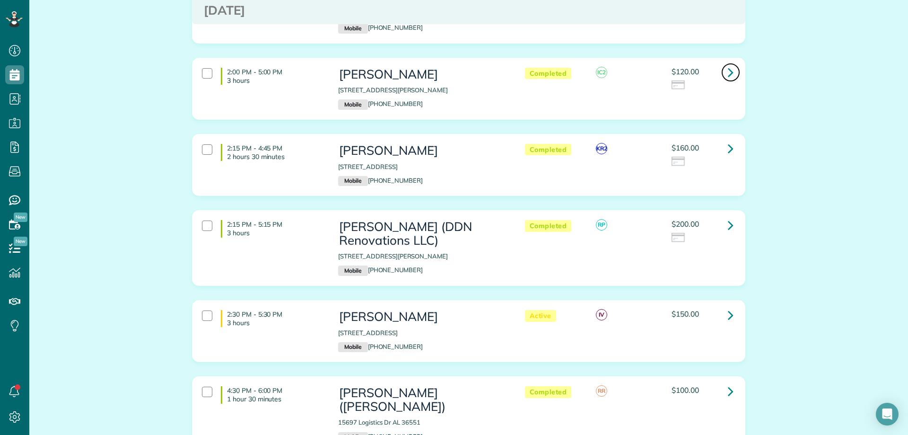
click at [728, 71] on icon at bounding box center [731, 72] width 6 height 17
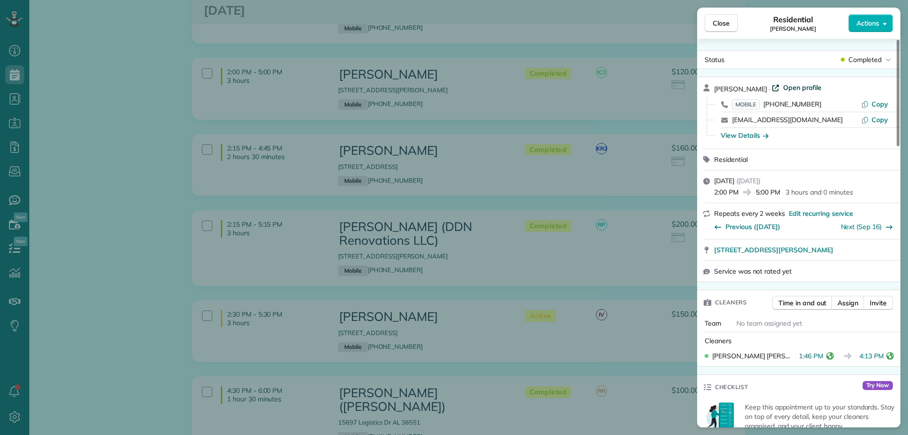
click at [817, 85] on span "Open profile" at bounding box center [802, 87] width 38 height 9
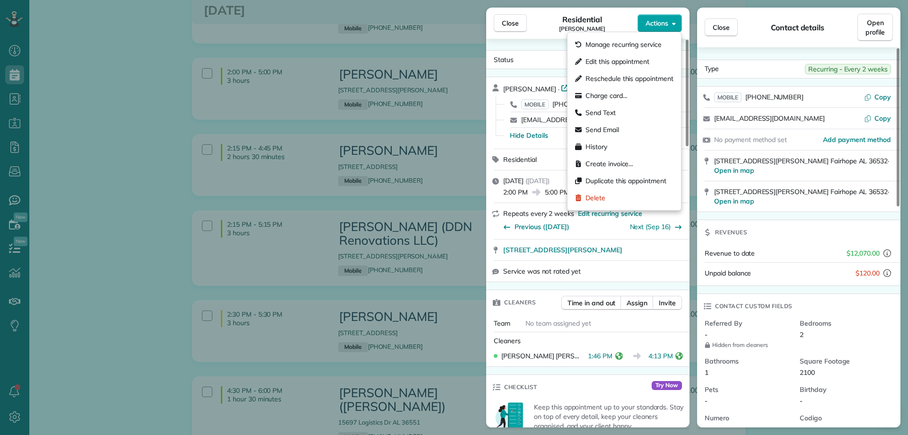
click at [673, 23] on icon "button" at bounding box center [674, 23] width 4 height 7
click at [607, 92] on span "Charge card…" at bounding box center [606, 95] width 42 height 9
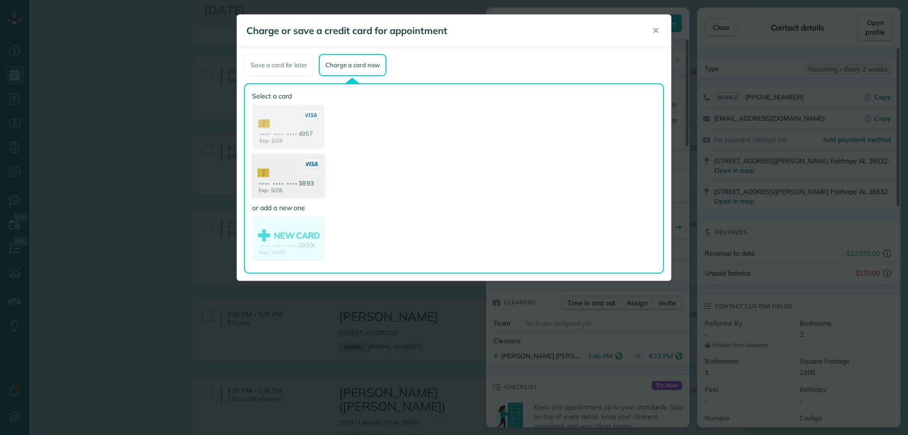
click at [302, 176] on use at bounding box center [288, 177] width 73 height 46
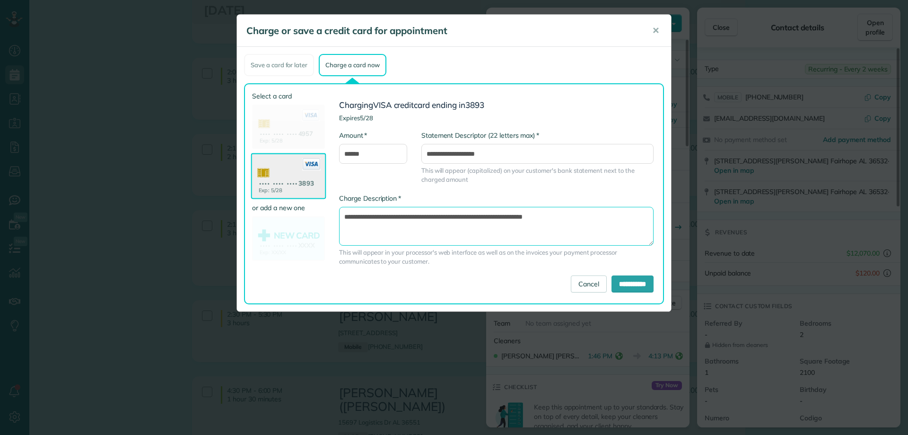
click at [504, 219] on textarea "**********" at bounding box center [496, 226] width 314 height 39
type textarea "**********"
click at [626, 284] on input "**********" at bounding box center [632, 283] width 42 height 17
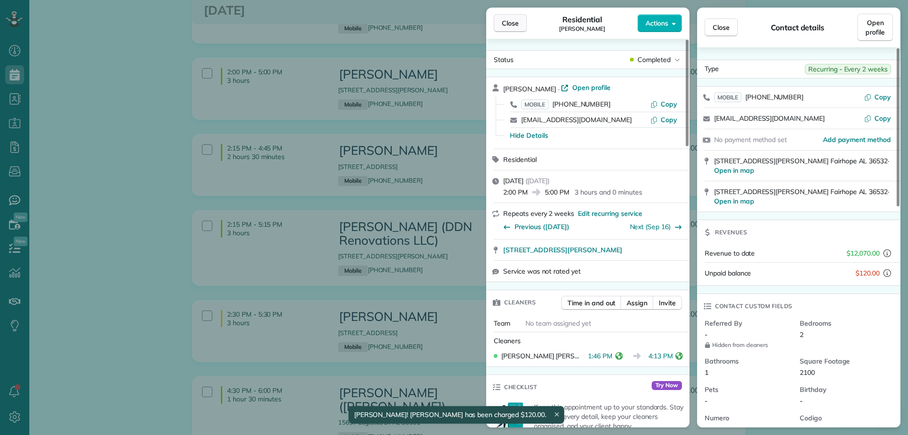
click at [503, 22] on span "Close" at bounding box center [510, 22] width 17 height 9
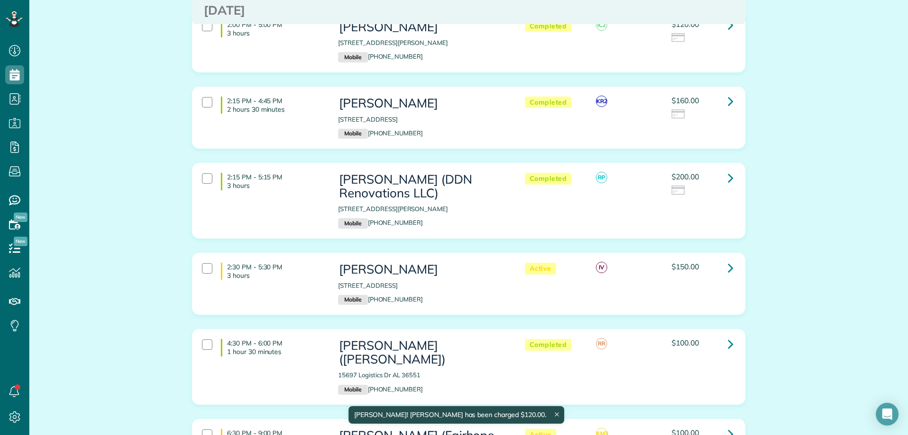
scroll to position [615, 0]
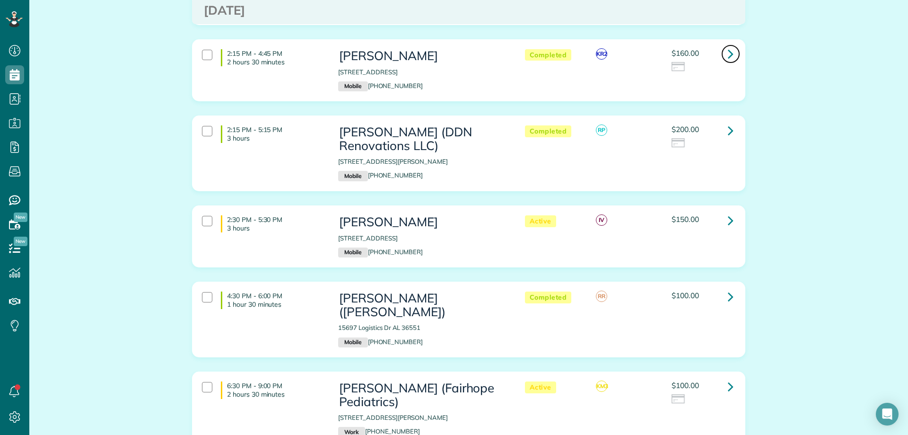
click at [731, 49] on link at bounding box center [730, 53] width 19 height 19
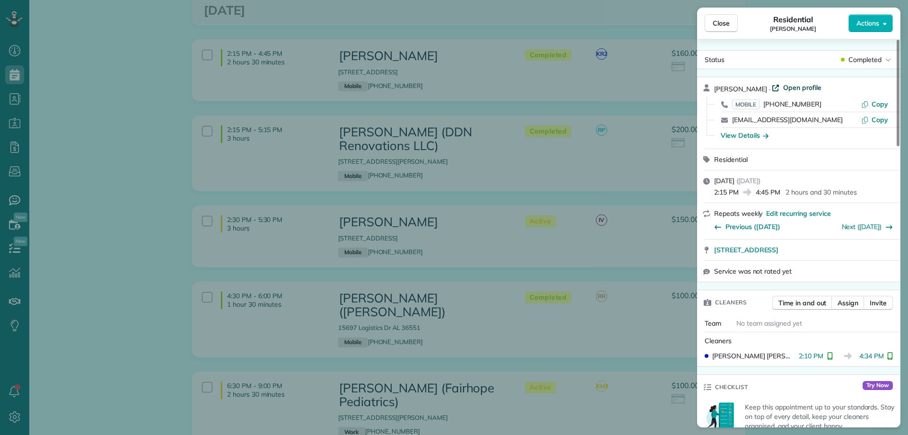
click at [792, 85] on span "Open profile" at bounding box center [802, 87] width 38 height 9
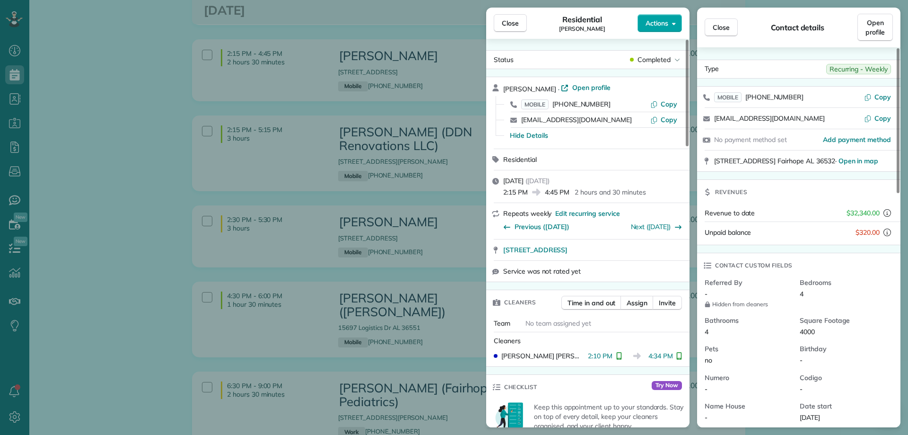
click at [655, 23] on span "Actions" at bounding box center [656, 22] width 23 height 9
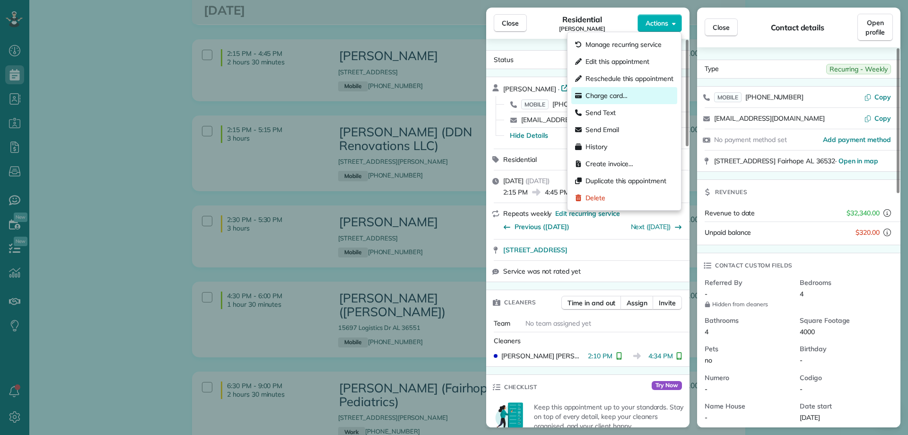
click at [637, 91] on div "Charge card…" at bounding box center [624, 95] width 106 height 17
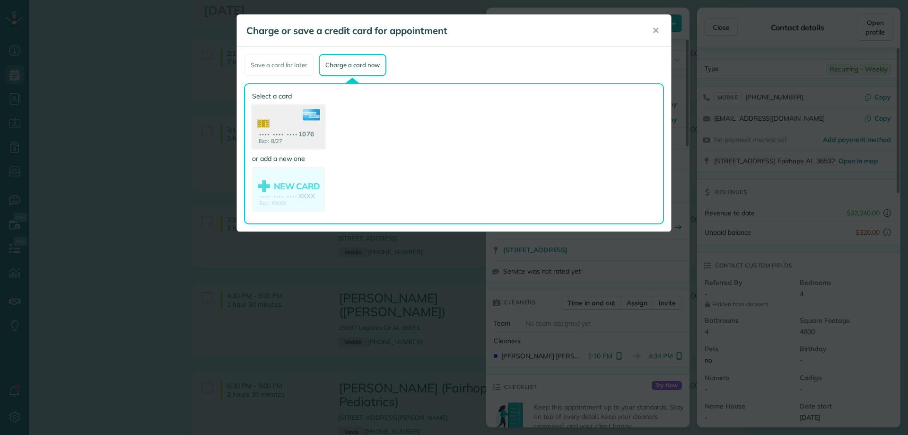
click at [303, 130] on use at bounding box center [288, 128] width 73 height 46
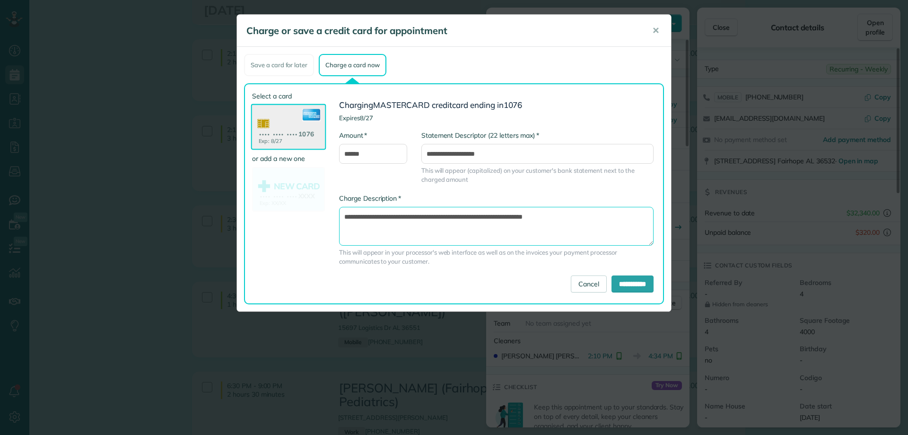
click at [505, 214] on textarea "**********" at bounding box center [496, 226] width 314 height 39
type textarea "**********"
click at [641, 284] on input "**********" at bounding box center [632, 283] width 42 height 17
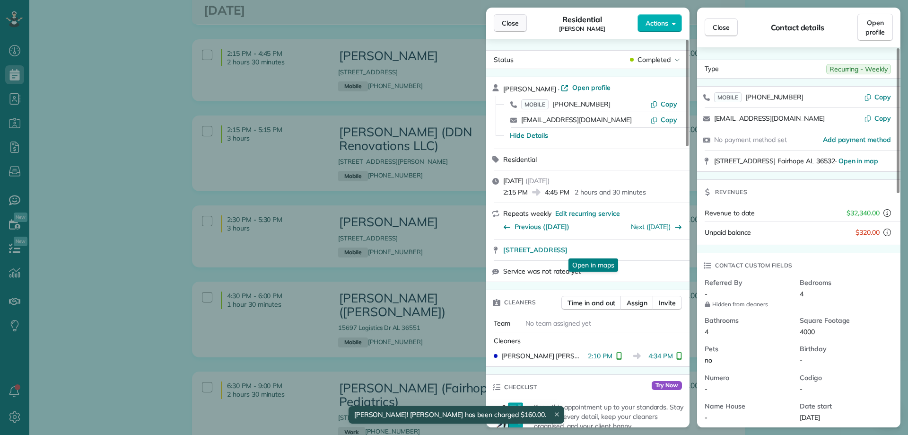
click at [506, 27] on span "Close" at bounding box center [510, 22] width 17 height 9
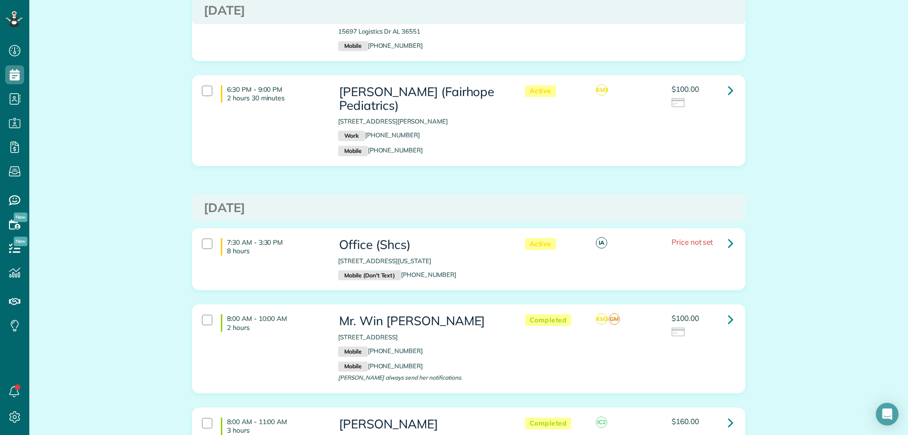
scroll to position [946, 0]
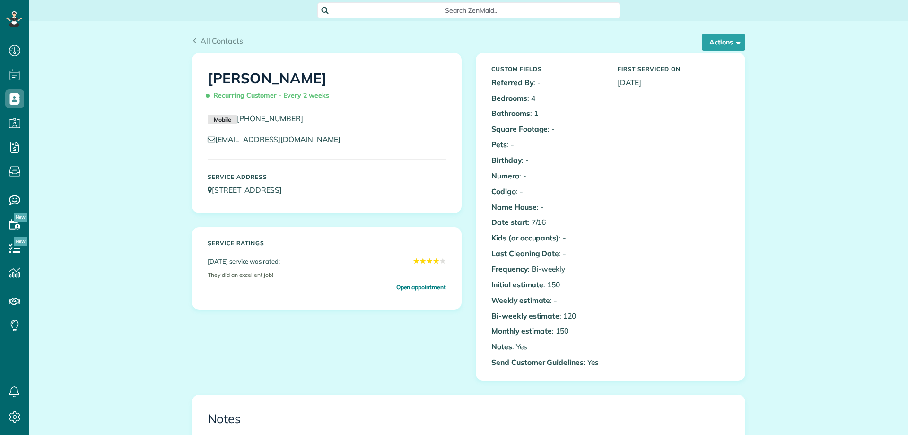
scroll to position [4, 4]
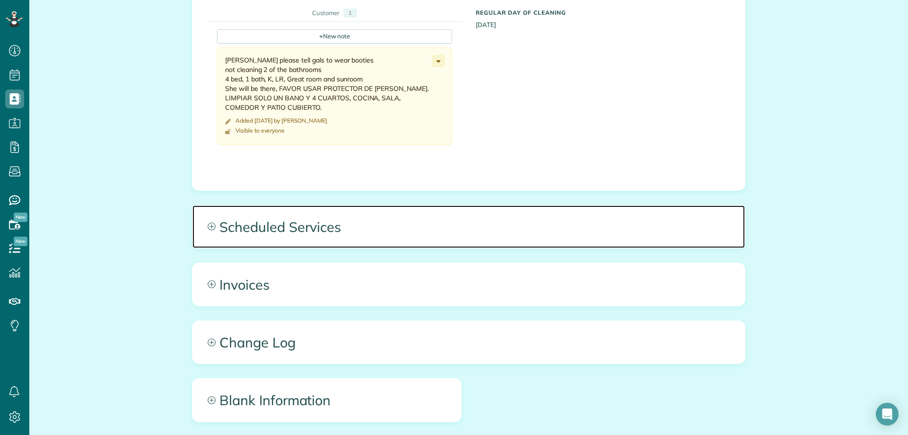
click at [276, 237] on span "Scheduled Services" at bounding box center [468, 226] width 552 height 43
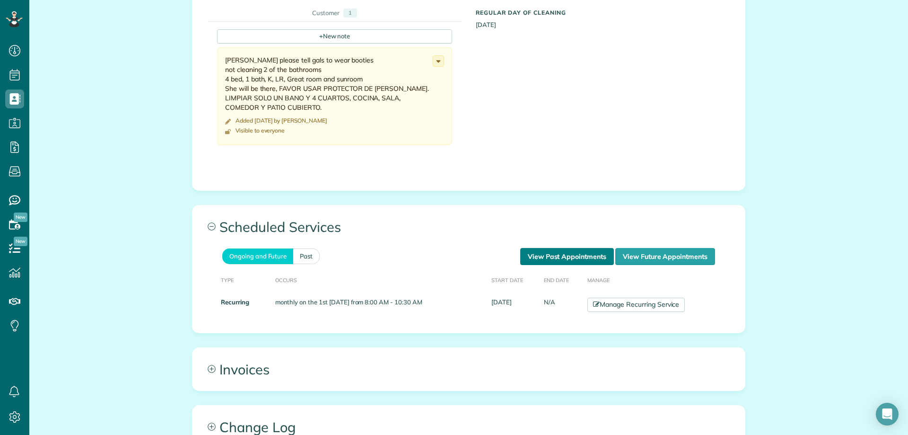
click at [527, 248] on link "View Past Appointments" at bounding box center [567, 256] width 94 height 17
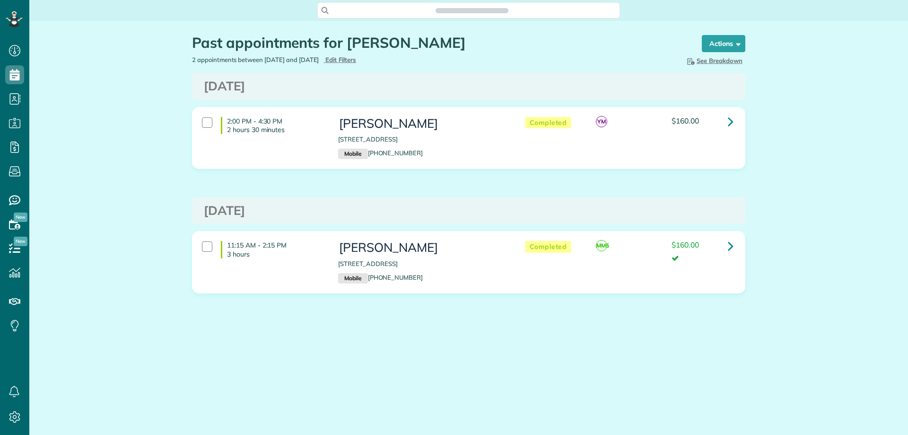
scroll to position [4, 4]
click at [356, 58] on span "Edit Filters" at bounding box center [340, 60] width 31 height 8
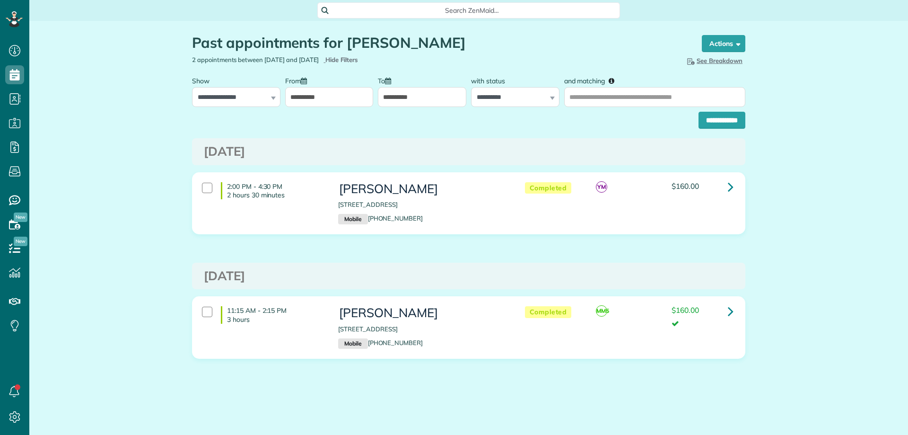
click at [340, 90] on input "**********" at bounding box center [329, 97] width 88 height 20
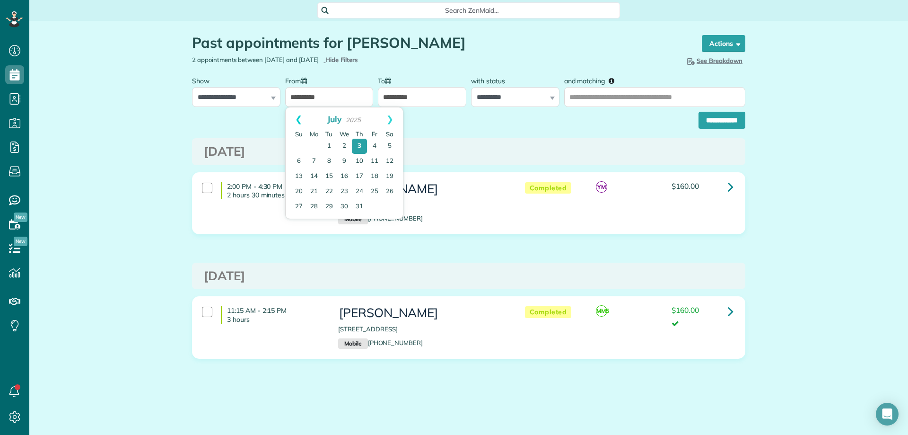
click at [300, 119] on link "Prev" at bounding box center [299, 119] width 26 height 24
click at [297, 113] on link "Prev" at bounding box center [299, 119] width 26 height 24
click at [343, 146] on link "1" at bounding box center [344, 146] width 15 height 15
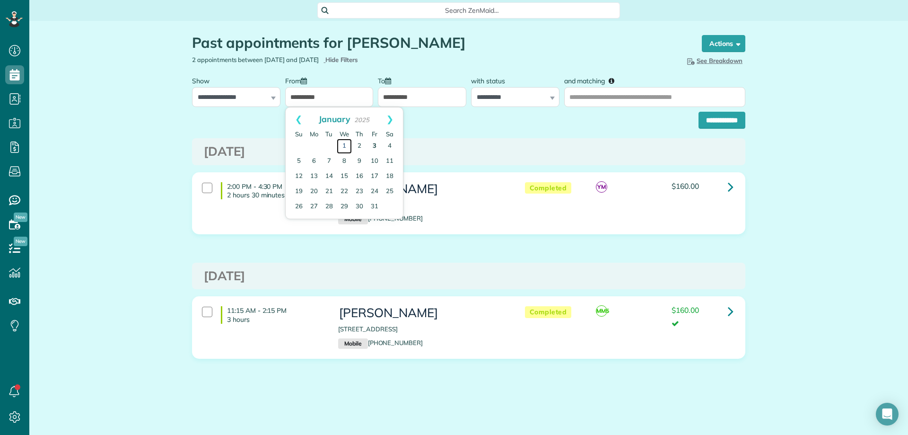
type input "**********"
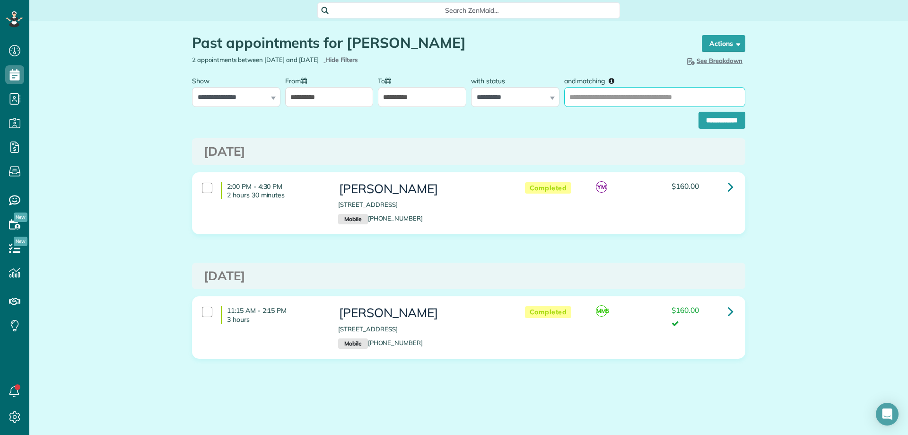
click at [584, 96] on input "and matching" at bounding box center [654, 97] width 181 height 20
type input "**********"
click at [720, 120] on input "**********" at bounding box center [721, 120] width 47 height 17
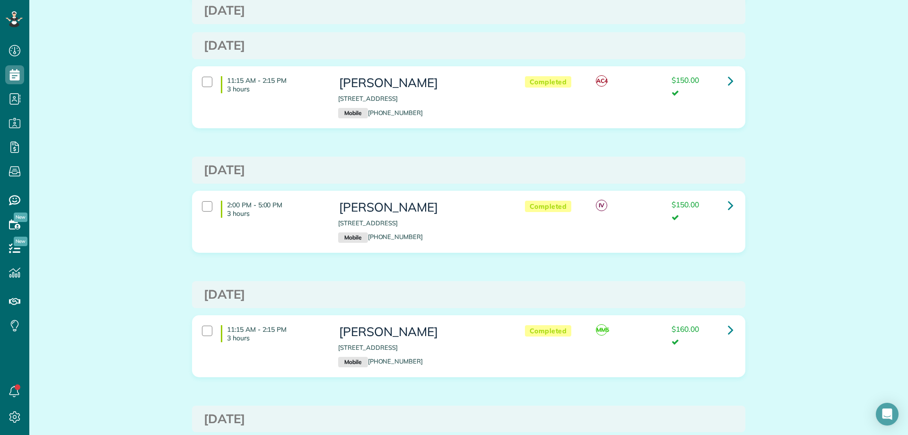
scroll to position [800, 0]
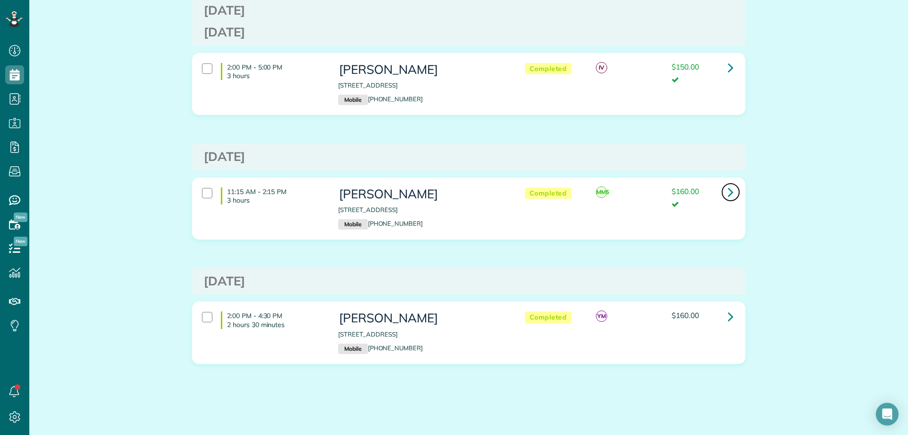
click at [728, 194] on icon at bounding box center [731, 191] width 6 height 17
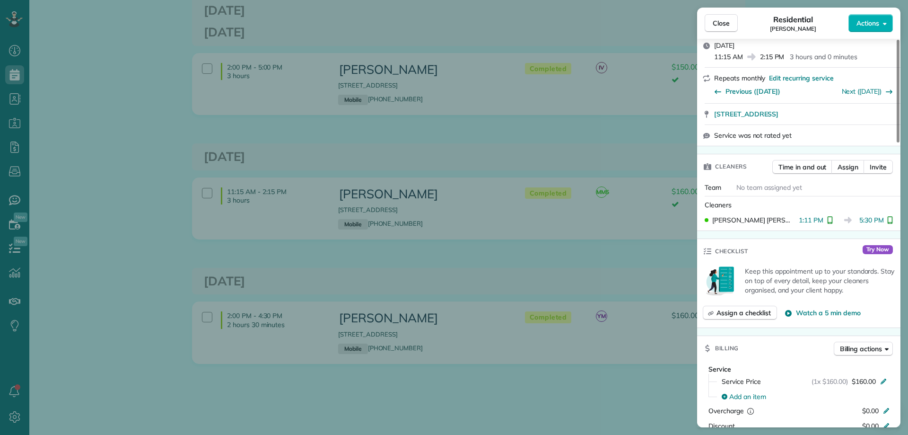
scroll to position [473, 0]
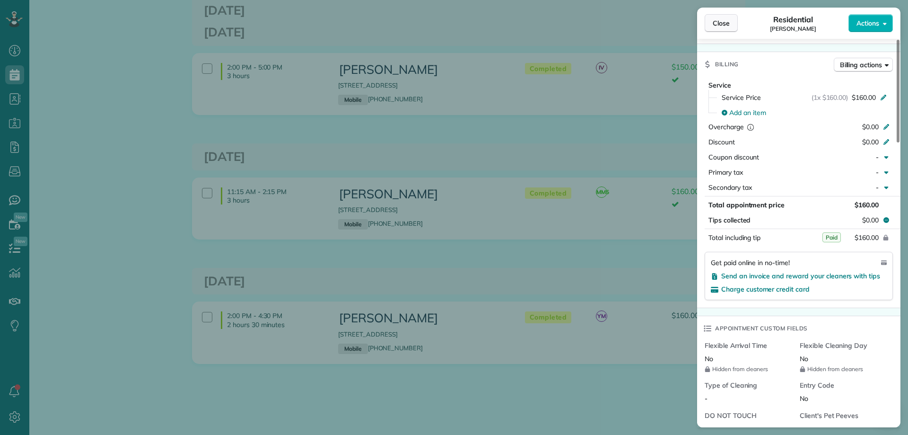
click at [719, 21] on span "Close" at bounding box center [721, 22] width 17 height 9
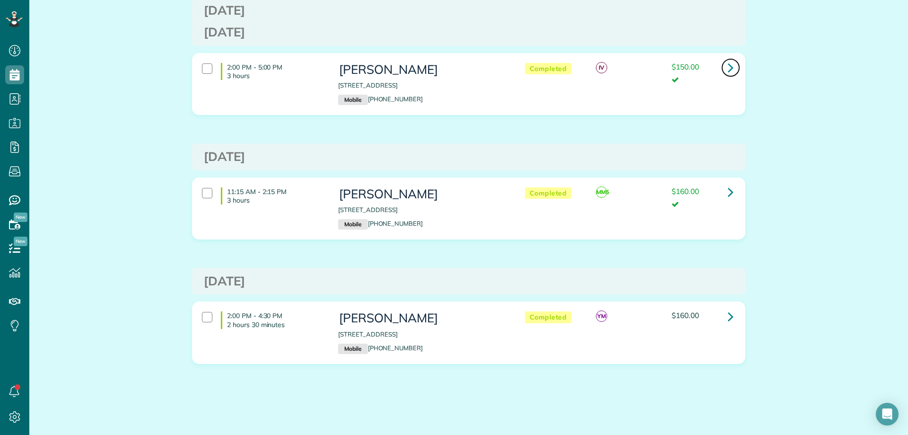
click at [728, 61] on icon at bounding box center [731, 67] width 6 height 17
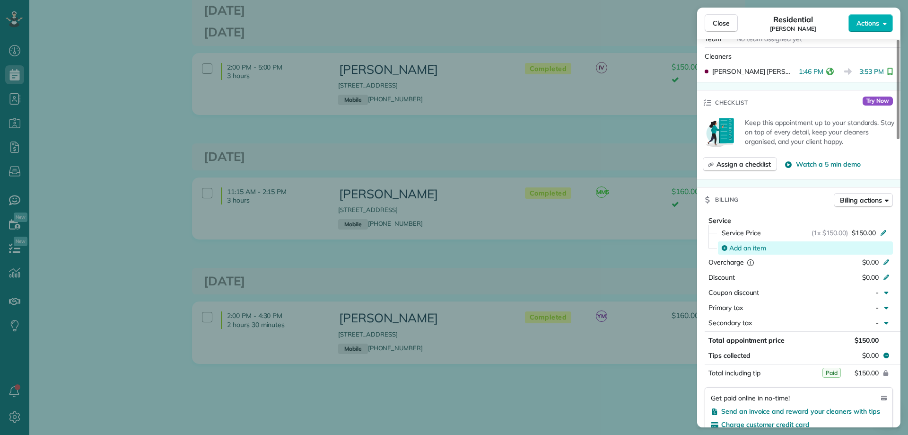
scroll to position [378, 0]
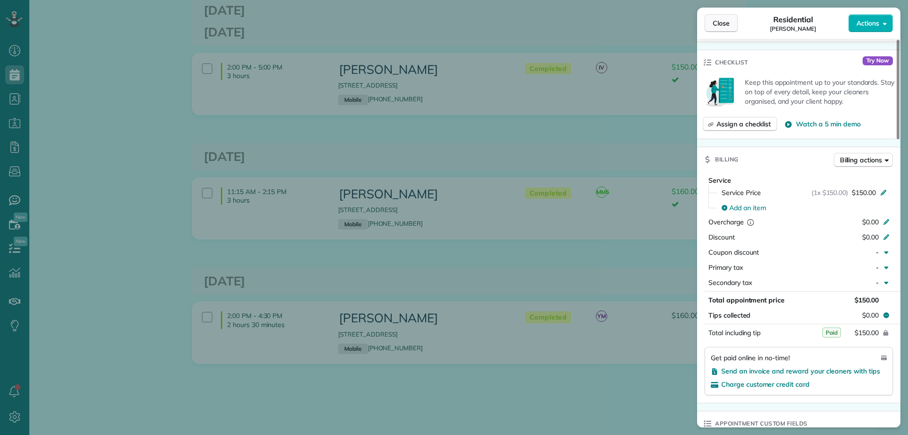
click at [722, 23] on span "Close" at bounding box center [721, 22] width 17 height 9
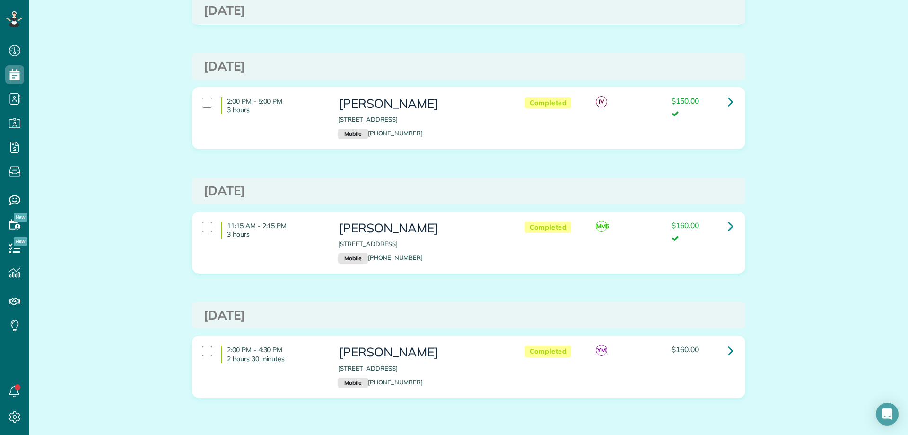
scroll to position [752, 0]
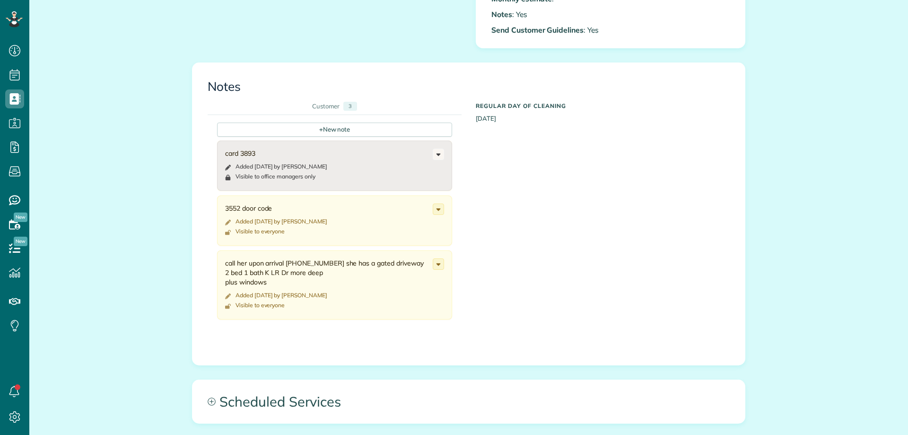
scroll to position [378, 0]
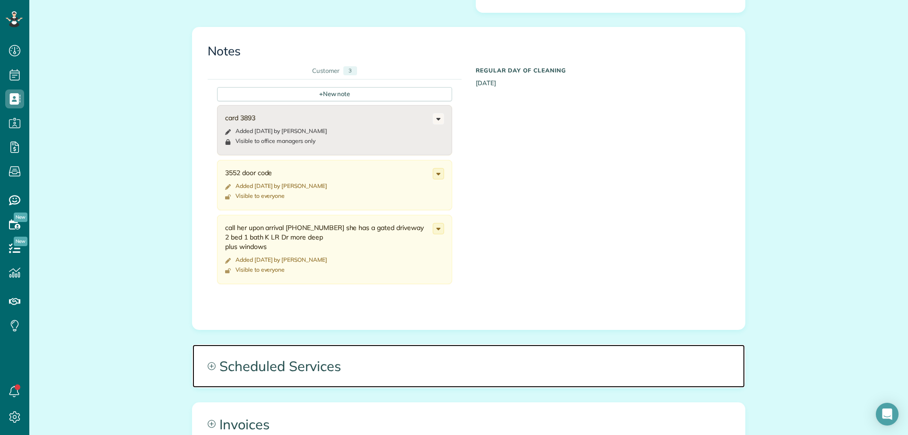
click at [330, 372] on span "Scheduled Services" at bounding box center [468, 365] width 552 height 43
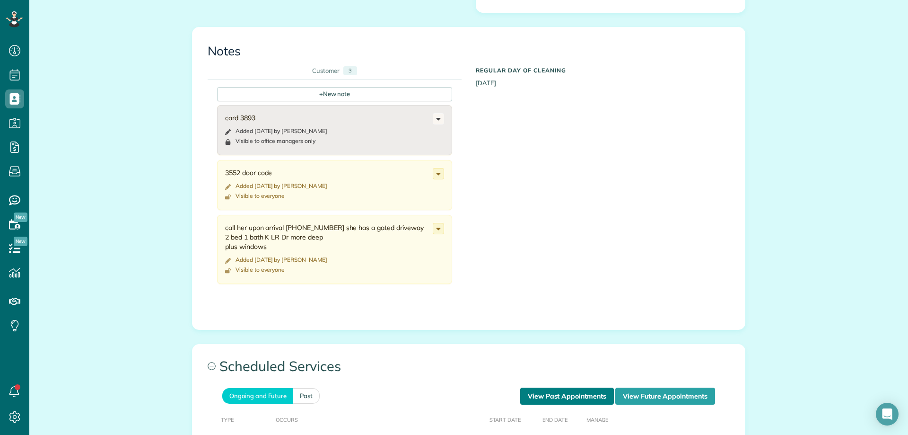
click at [548, 393] on link "View Past Appointments" at bounding box center [567, 395] width 94 height 17
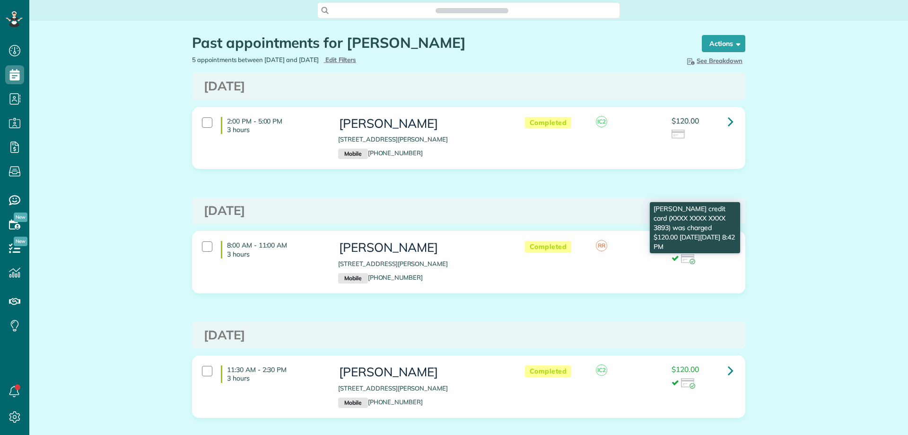
scroll to position [4, 4]
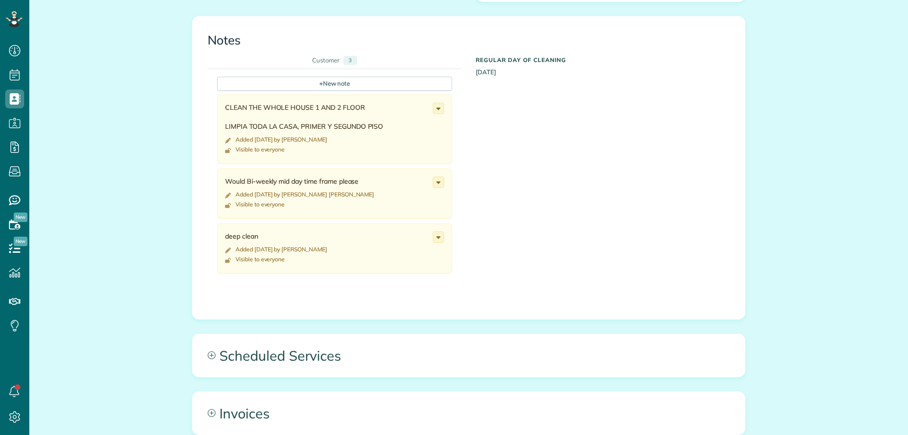
scroll to position [426, 0]
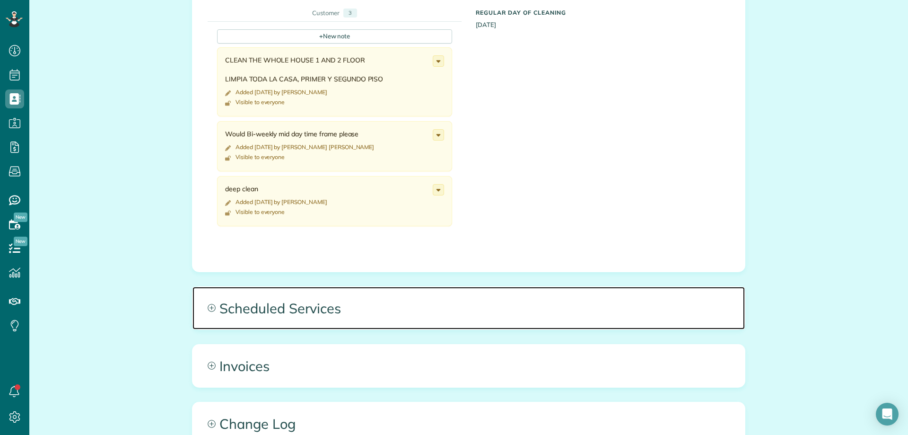
click at [278, 315] on span "Scheduled Services" at bounding box center [468, 308] width 552 height 43
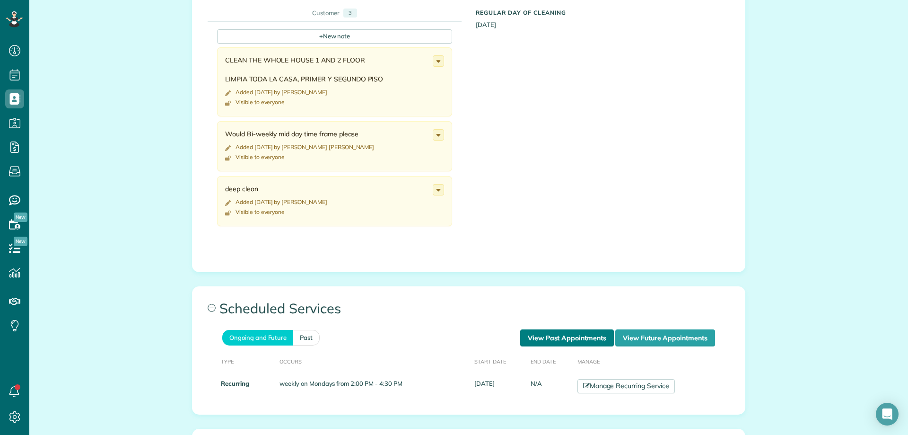
click at [580, 335] on link "View Past Appointments" at bounding box center [567, 337] width 94 height 17
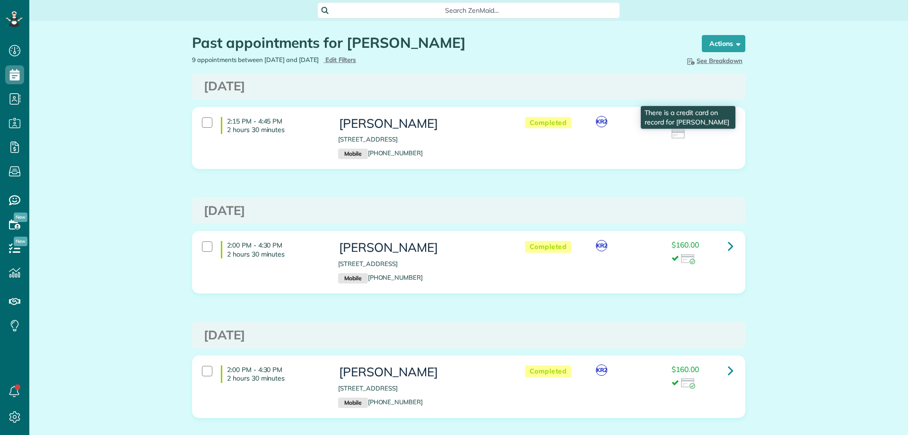
scroll to position [4, 4]
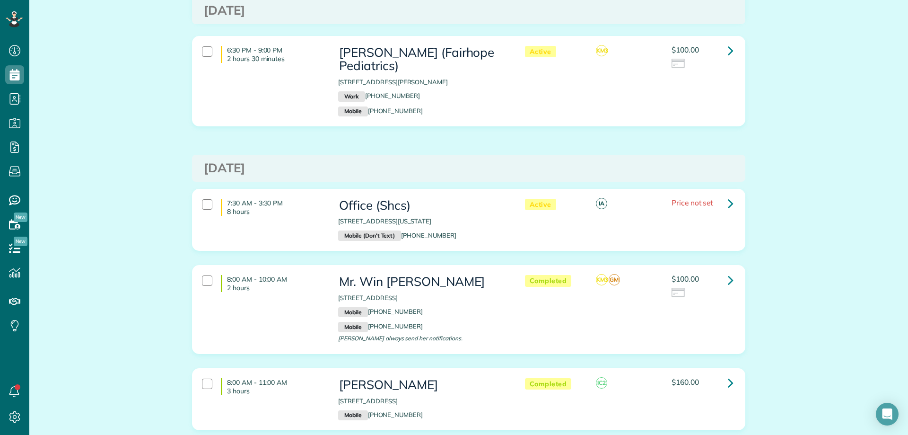
scroll to position [757, 0]
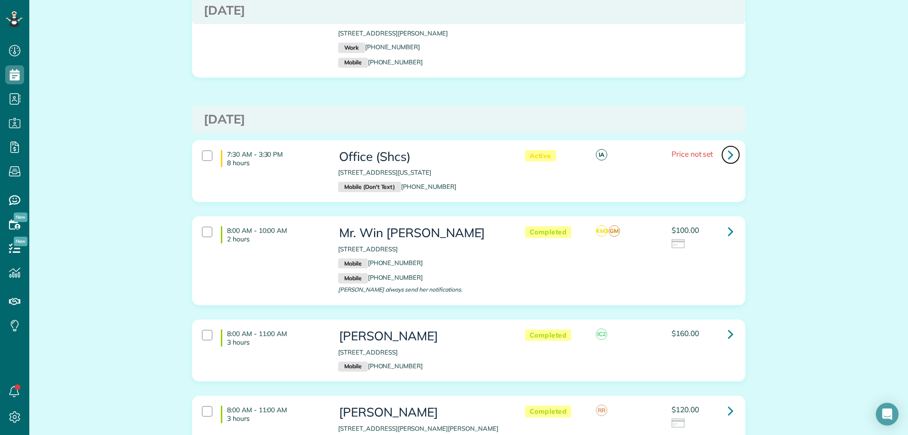
click at [728, 146] on icon at bounding box center [731, 154] width 6 height 17
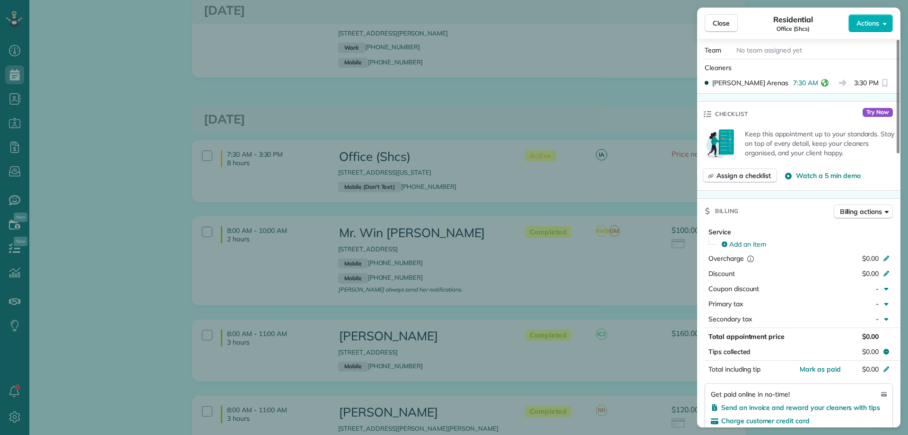
scroll to position [284, 0]
click at [821, 363] on span "Mark as paid" at bounding box center [820, 367] width 41 height 9
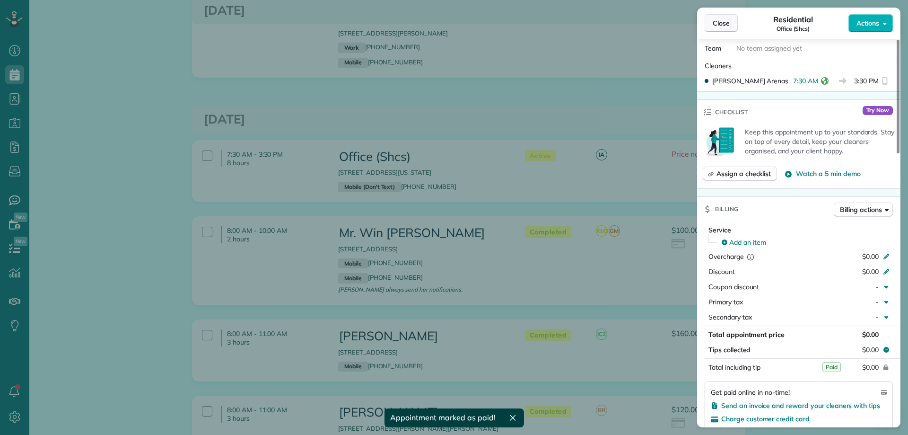
click at [719, 26] on span "Close" at bounding box center [721, 22] width 17 height 9
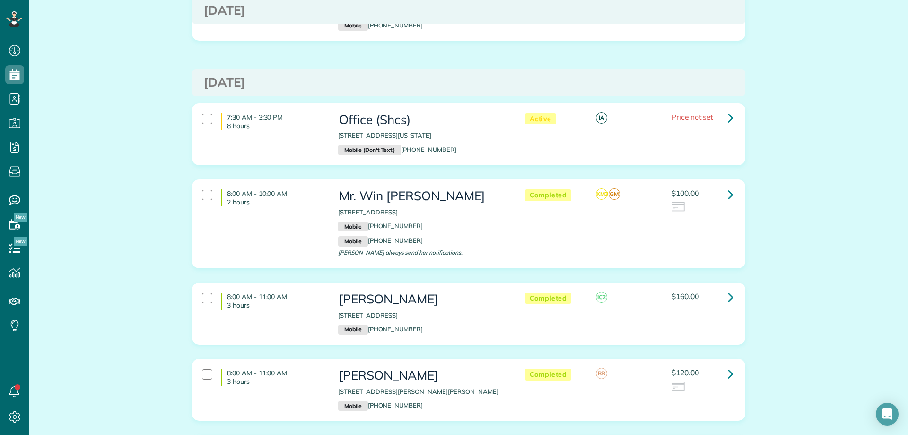
scroll to position [851, 0]
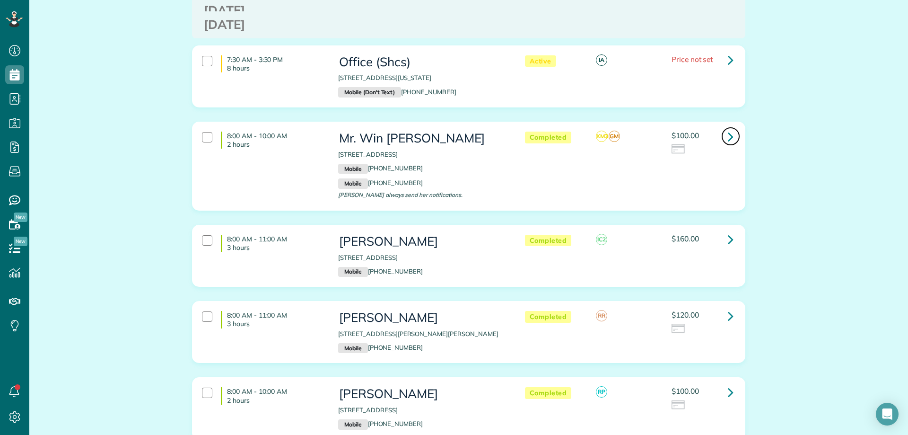
click at [728, 128] on icon at bounding box center [731, 136] width 6 height 17
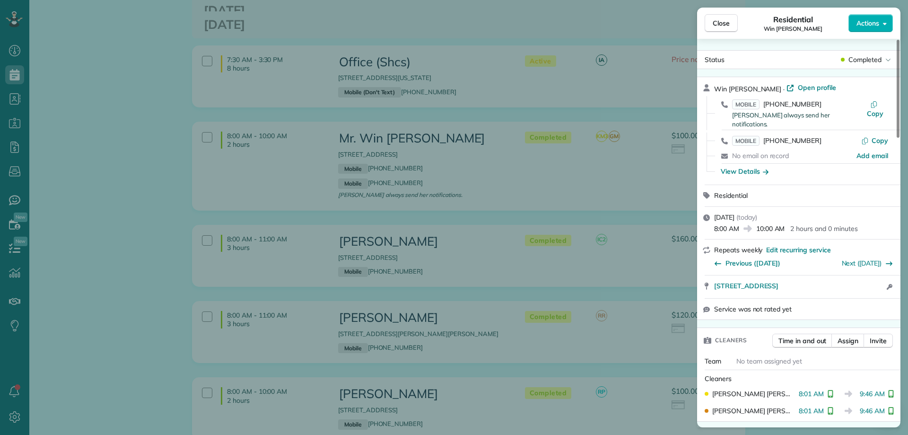
click at [793, 82] on div "Win Thurber · Open profile MOBILE (251) 298-6196 Mrs. Amy Burt always send her …" at bounding box center [798, 130] width 203 height 107
click at [798, 87] on span "Open profile" at bounding box center [817, 87] width 38 height 9
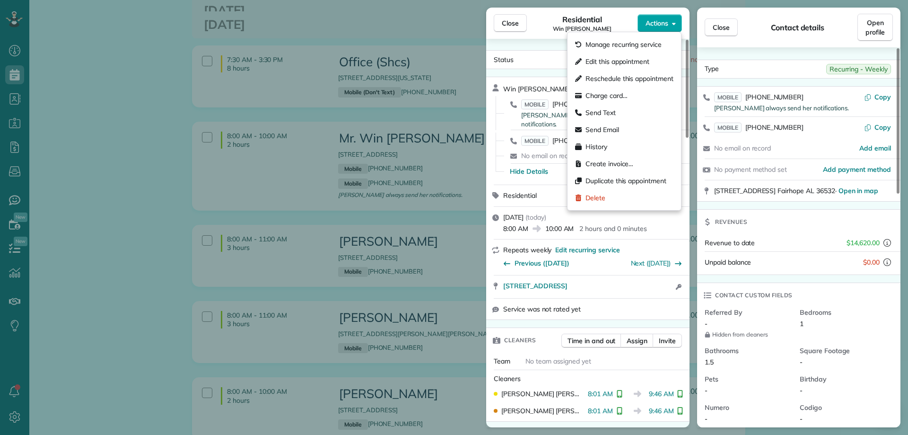
click at [661, 23] on span "Actions" at bounding box center [656, 22] width 23 height 9
click at [607, 96] on span "Charge card…" at bounding box center [606, 95] width 42 height 9
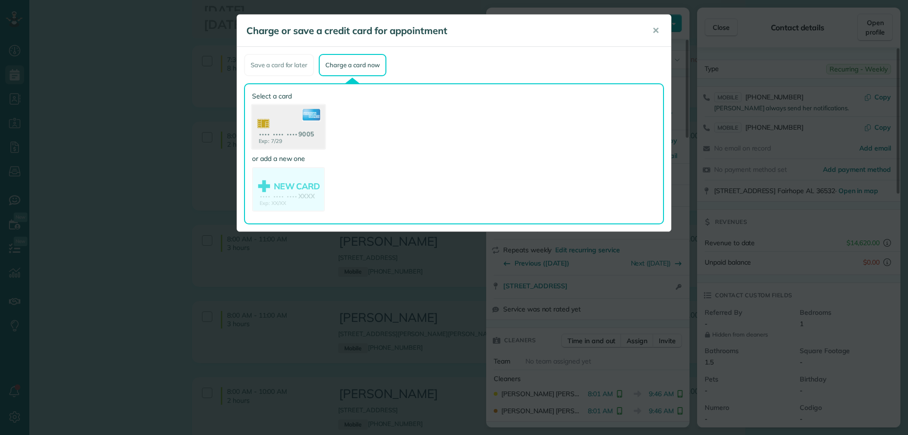
click at [300, 123] on use at bounding box center [288, 128] width 73 height 46
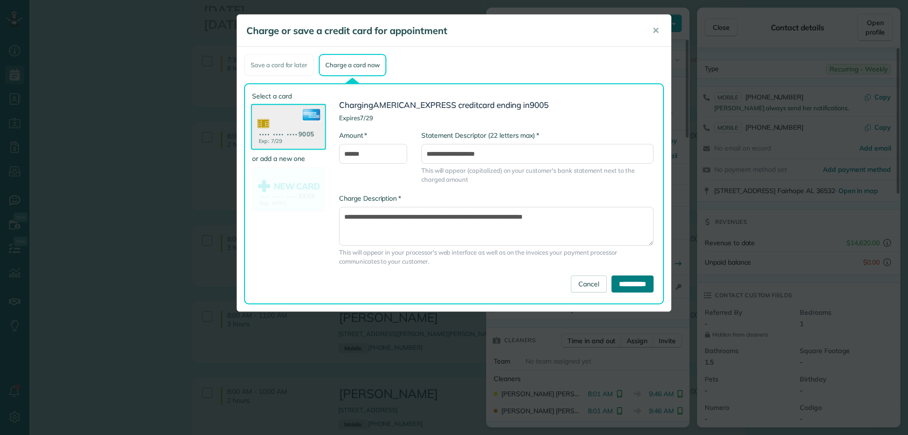
click at [638, 283] on input "**********" at bounding box center [632, 283] width 42 height 17
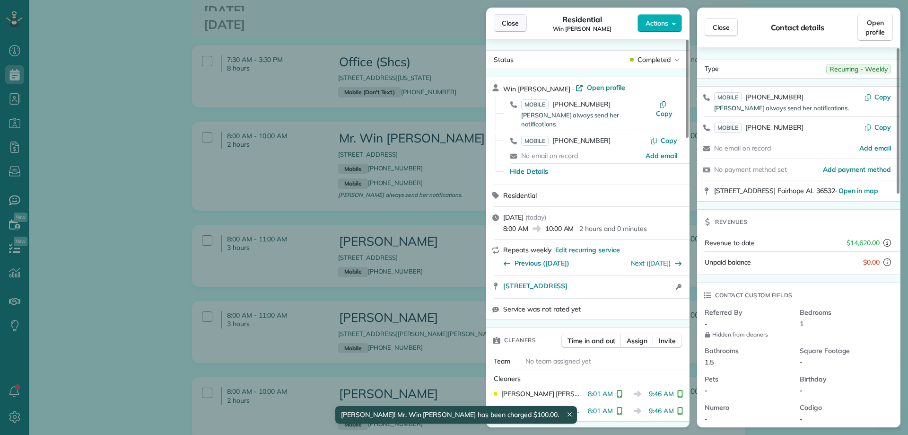
click at [506, 15] on button "Close" at bounding box center [510, 23] width 33 height 18
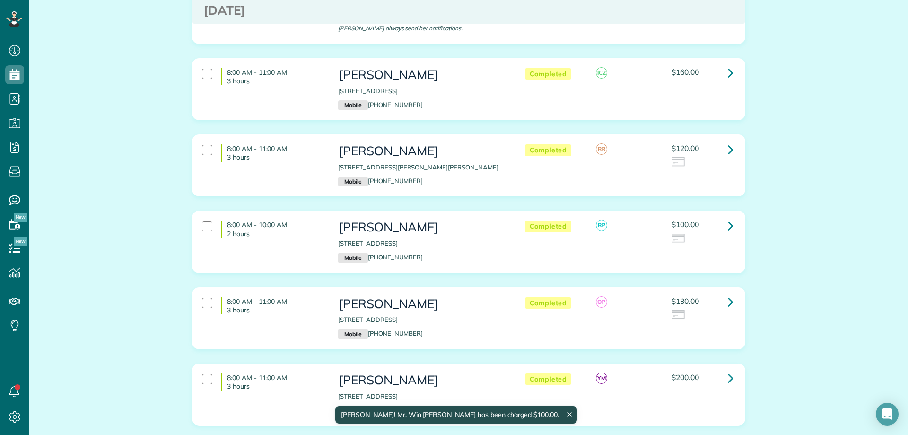
scroll to position [1040, 0]
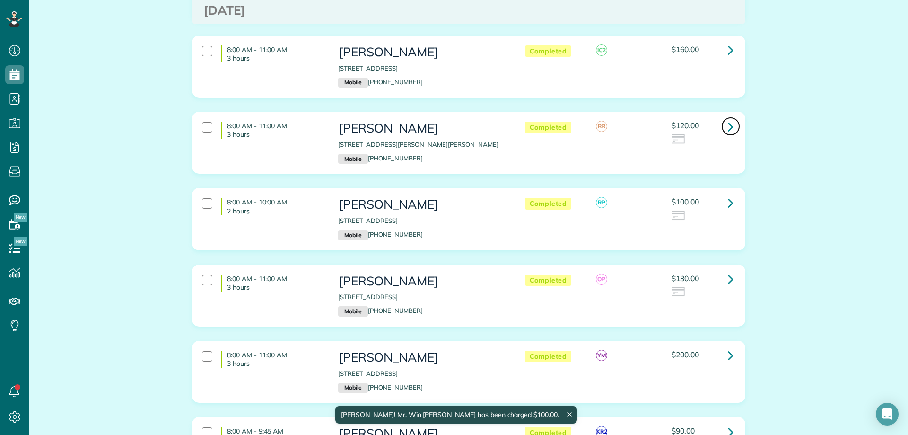
click at [728, 118] on icon at bounding box center [731, 126] width 6 height 17
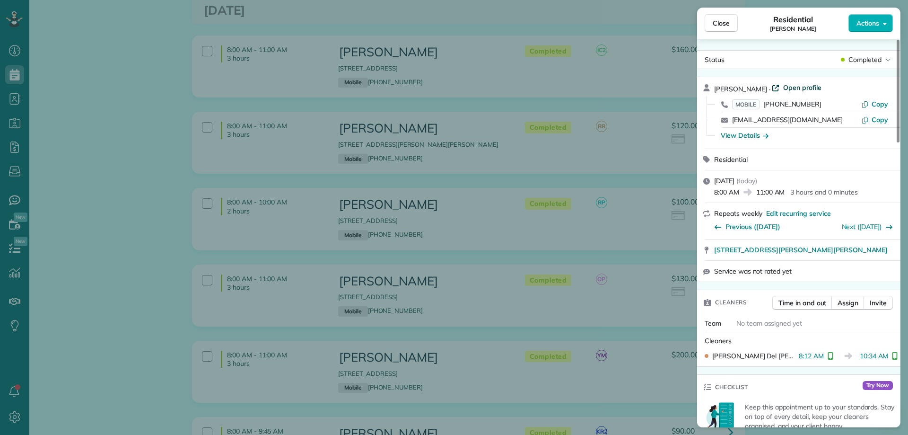
click at [783, 83] on span "Open profile" at bounding box center [802, 87] width 38 height 9
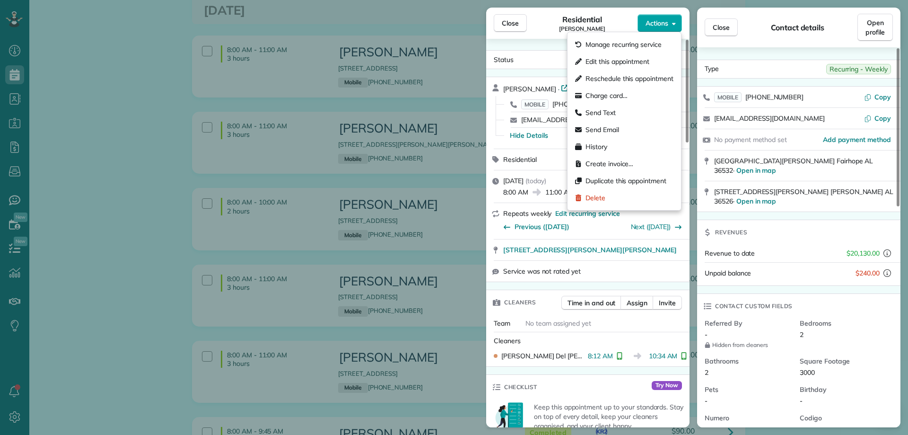
click at [666, 21] on span "Actions" at bounding box center [656, 22] width 23 height 9
click at [621, 90] on div "Charge card…" at bounding box center [624, 95] width 106 height 17
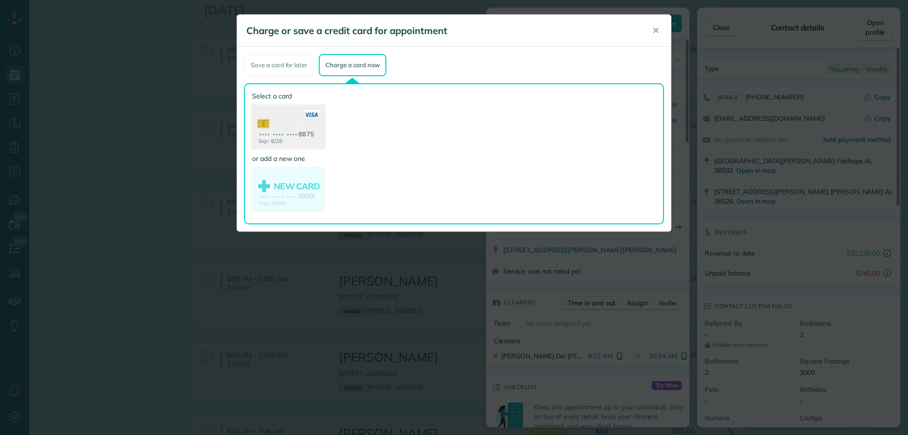
click at [307, 124] on use at bounding box center [288, 128] width 73 height 46
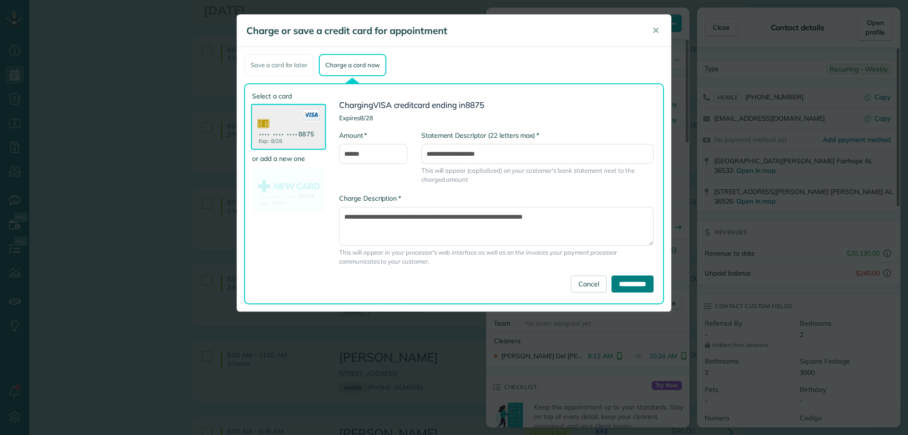
click at [635, 280] on input "**********" at bounding box center [632, 283] width 42 height 17
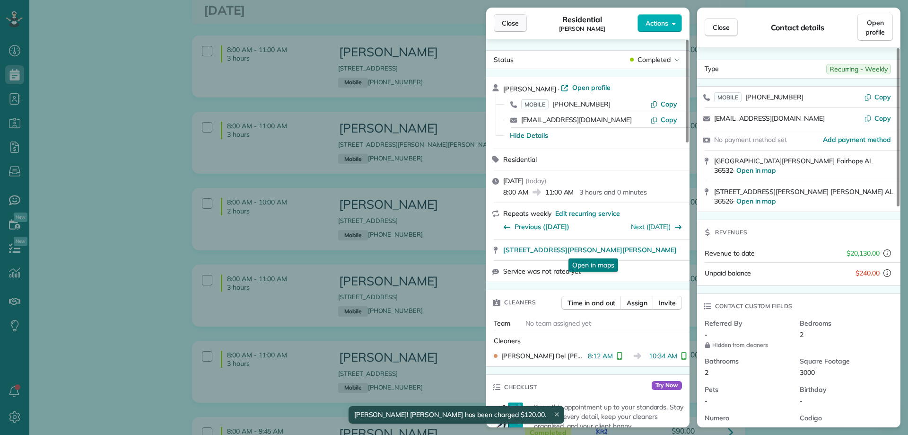
click at [513, 25] on span "Close" at bounding box center [510, 22] width 17 height 9
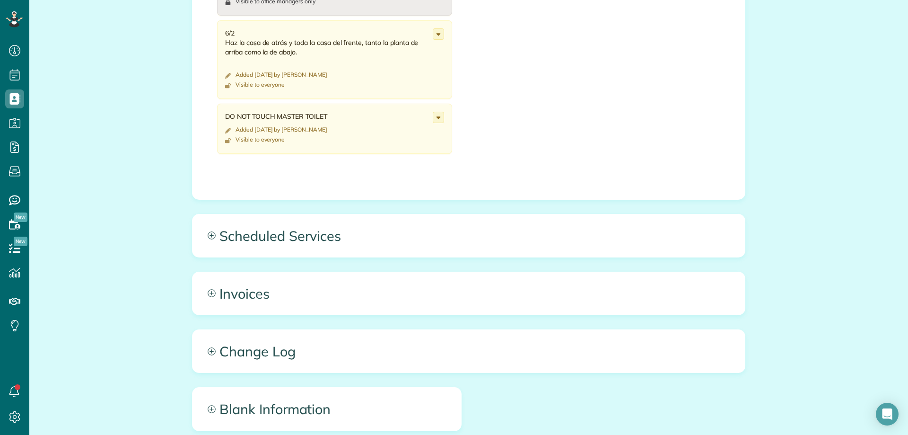
scroll to position [520, 0]
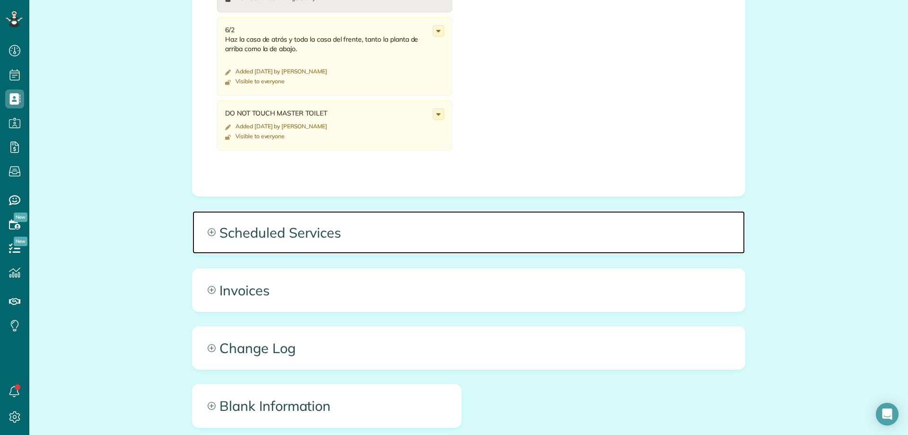
click at [295, 222] on span "Scheduled Services" at bounding box center [468, 232] width 552 height 43
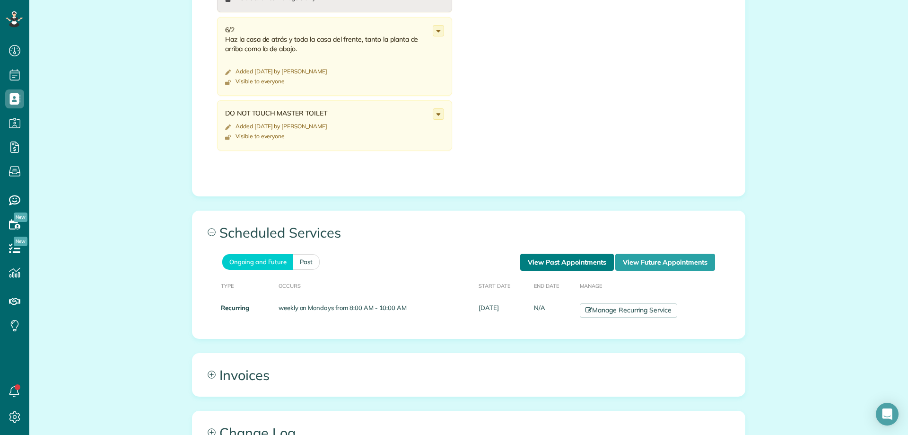
click at [561, 262] on link "View Past Appointments" at bounding box center [567, 261] width 94 height 17
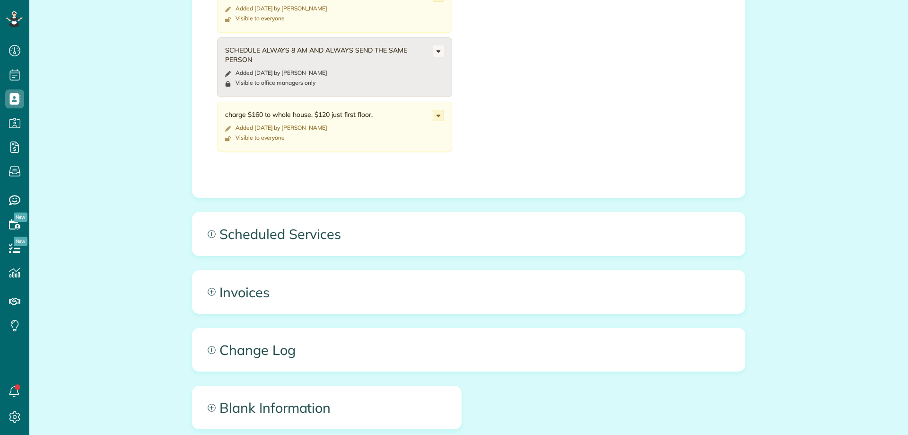
scroll to position [520, 0]
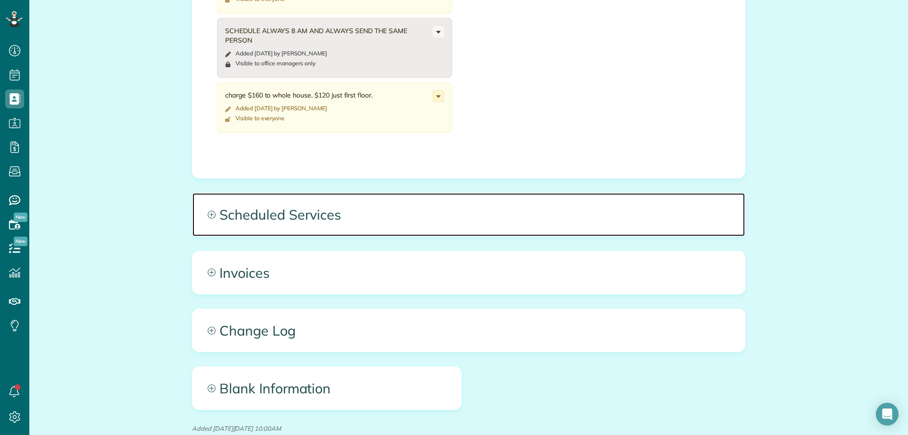
click at [383, 208] on span "Scheduled Services" at bounding box center [468, 214] width 552 height 43
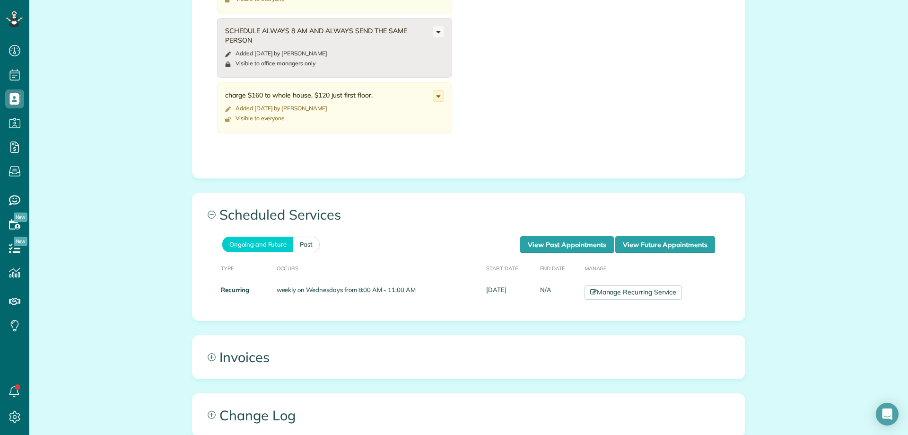
click at [562, 253] on th "End Date" at bounding box center [558, 267] width 44 height 29
click at [563, 242] on link "View Past Appointments" at bounding box center [567, 244] width 94 height 17
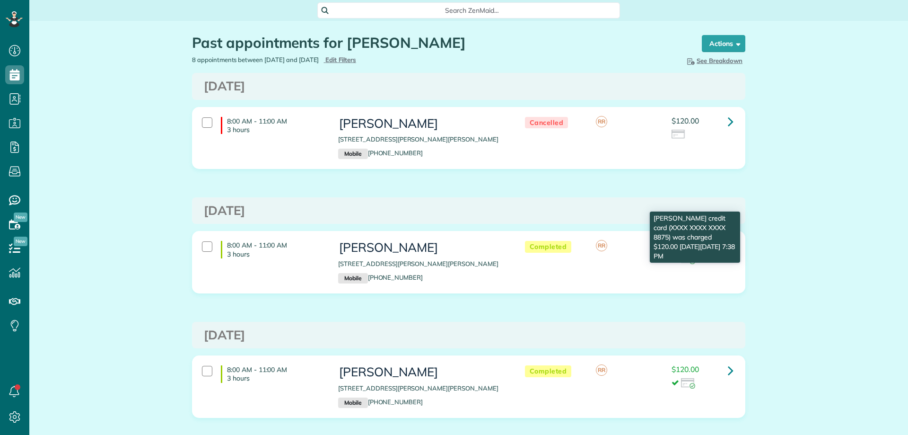
scroll to position [4, 4]
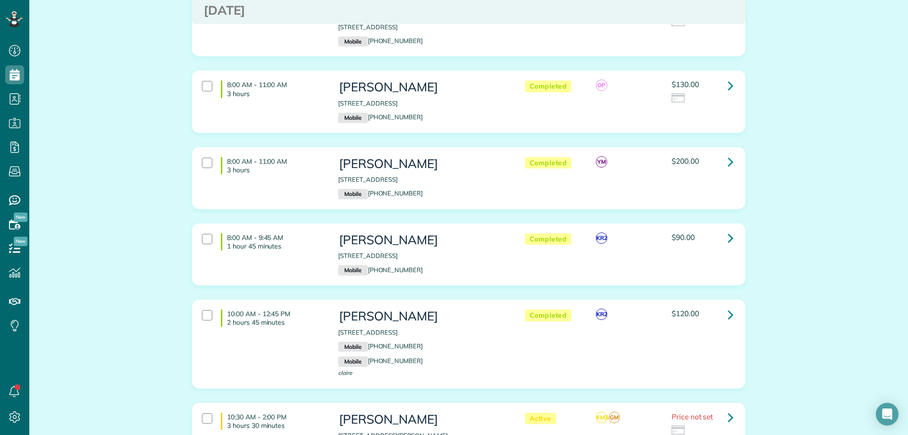
scroll to position [993, 0]
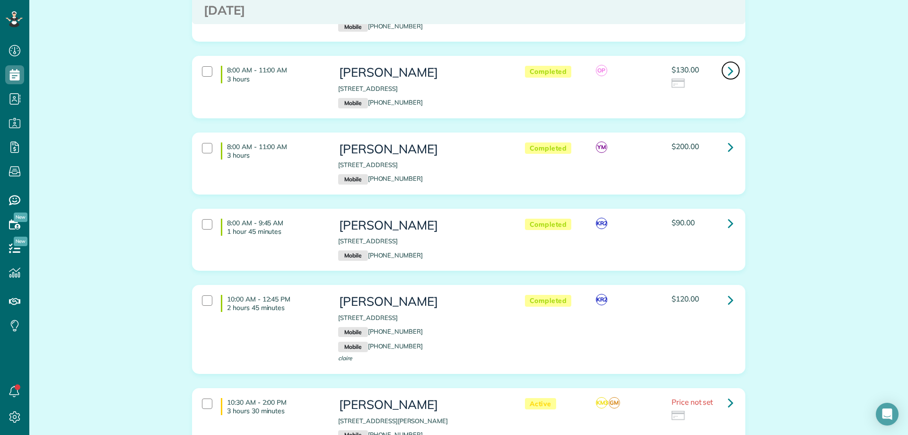
click at [728, 62] on icon at bounding box center [731, 70] width 6 height 17
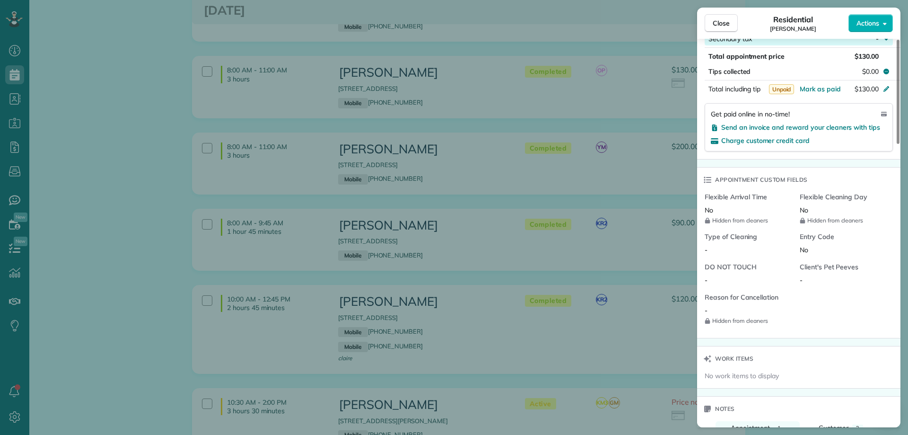
scroll to position [758, 0]
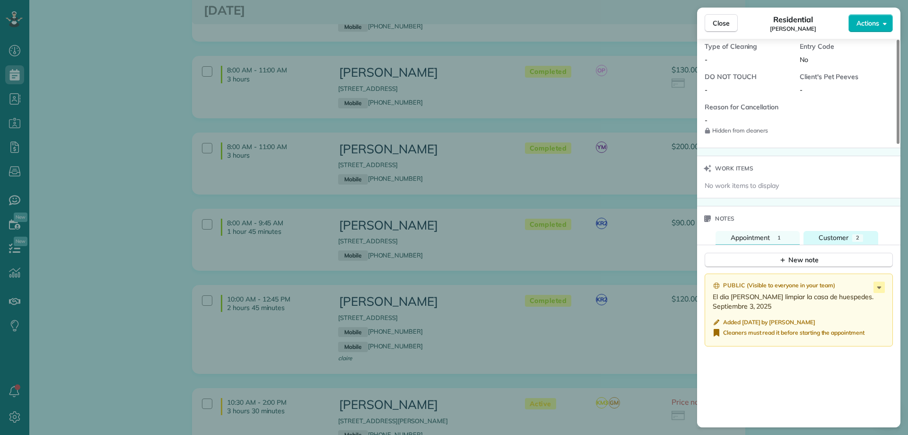
click at [844, 242] on span "Customer" at bounding box center [833, 237] width 30 height 9
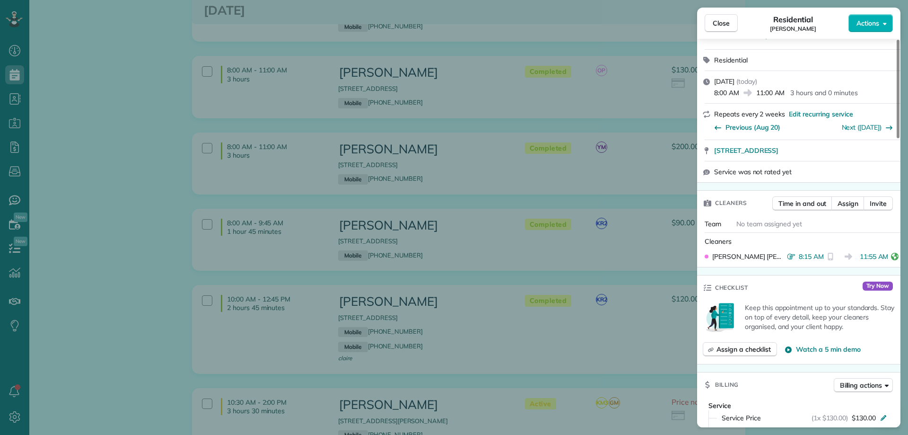
scroll to position [96, 0]
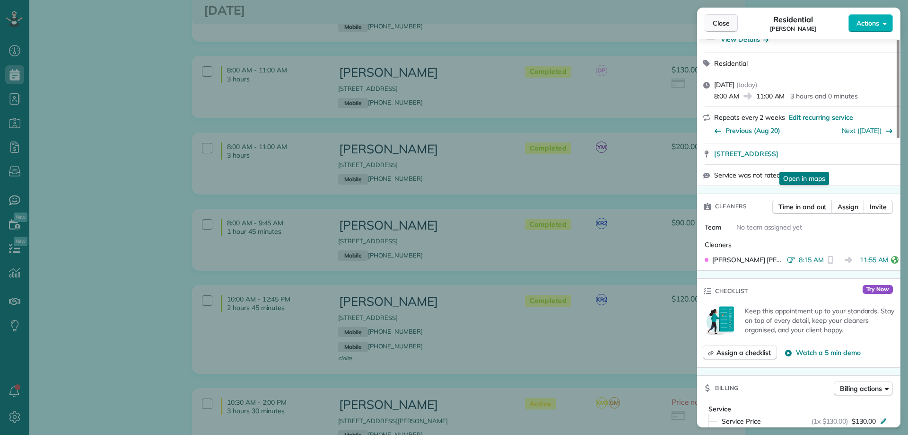
click at [722, 24] on span "Close" at bounding box center [721, 22] width 17 height 9
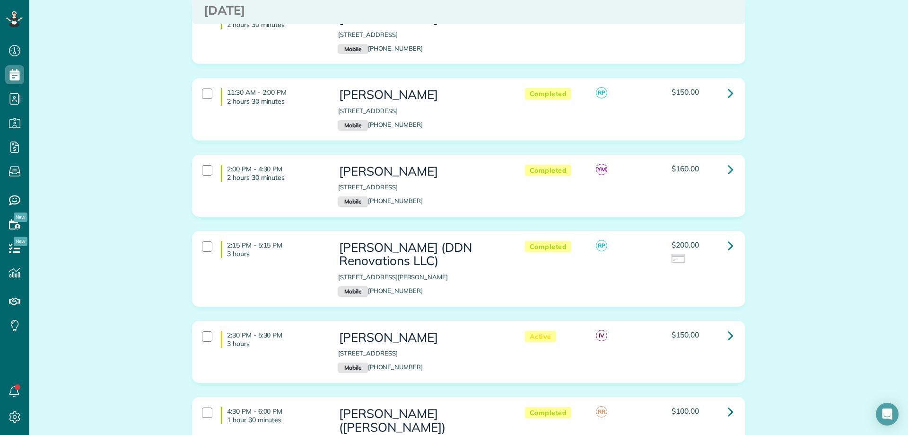
scroll to position [236, 0]
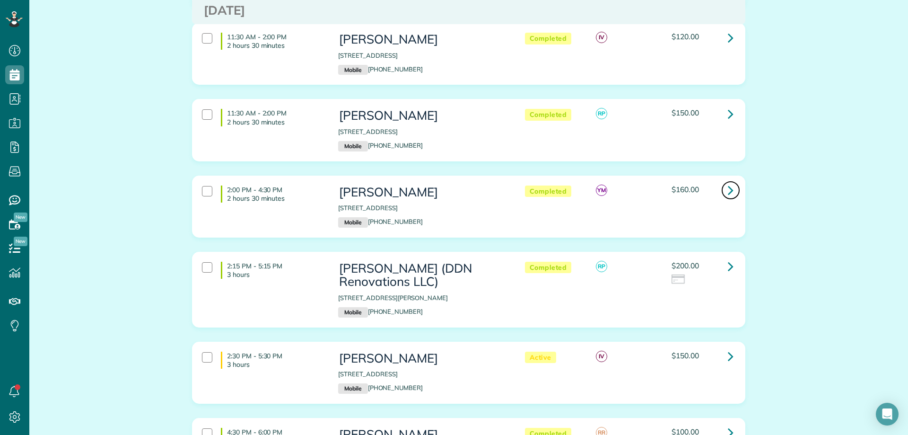
click at [723, 189] on link at bounding box center [730, 190] width 19 height 19
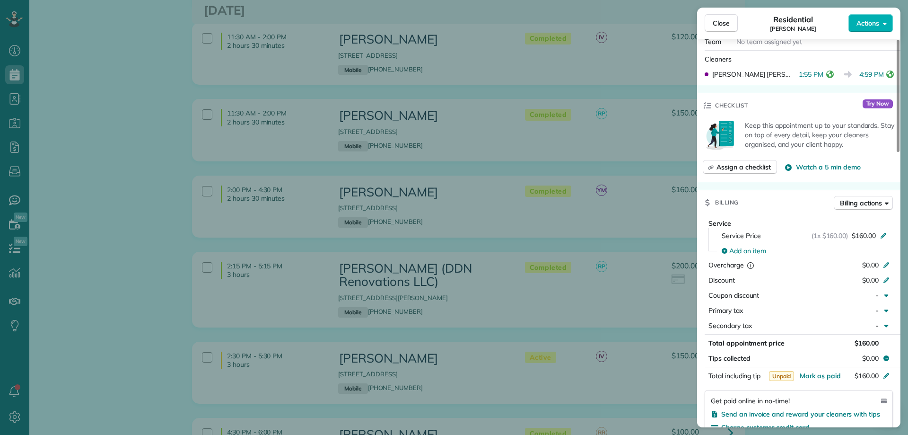
scroll to position [284, 0]
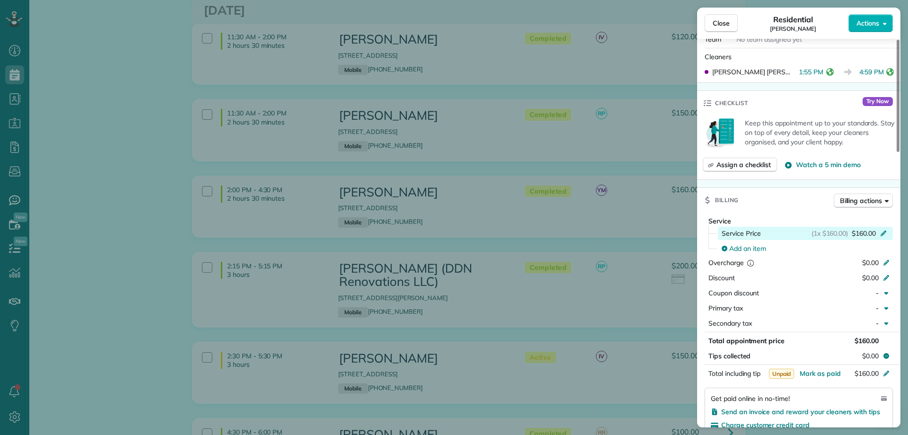
click at [865, 231] on span "$160.00" at bounding box center [864, 232] width 24 height 9
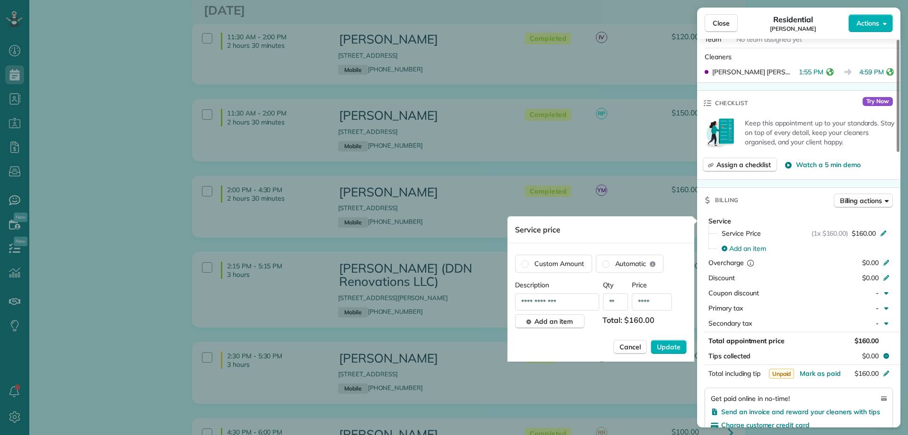
drag, startPoint x: 648, startPoint y: 304, endPoint x: 662, endPoint y: 296, distance: 16.9
click at [647, 304] on input "****" at bounding box center [652, 301] width 40 height 17
type input "****"
click at [673, 346] on span "Update" at bounding box center [669, 346] width 24 height 9
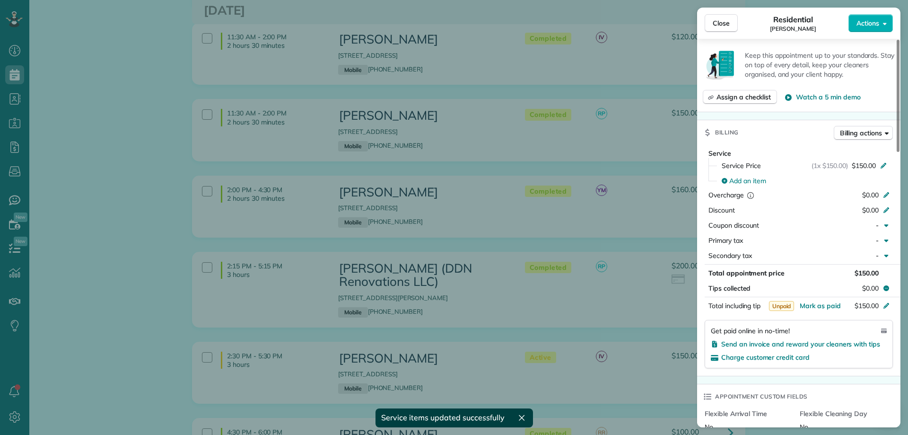
scroll to position [378, 0]
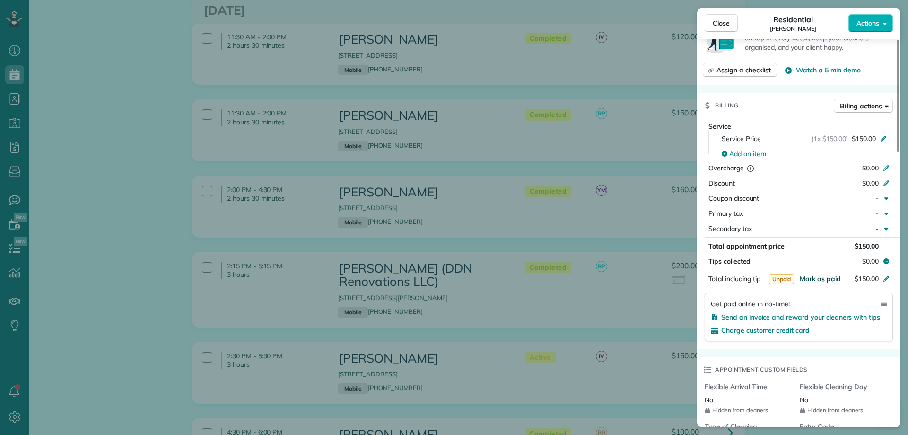
click at [823, 277] on span "Mark as paid" at bounding box center [820, 278] width 41 height 9
click at [728, 20] on span "Close" at bounding box center [721, 22] width 17 height 9
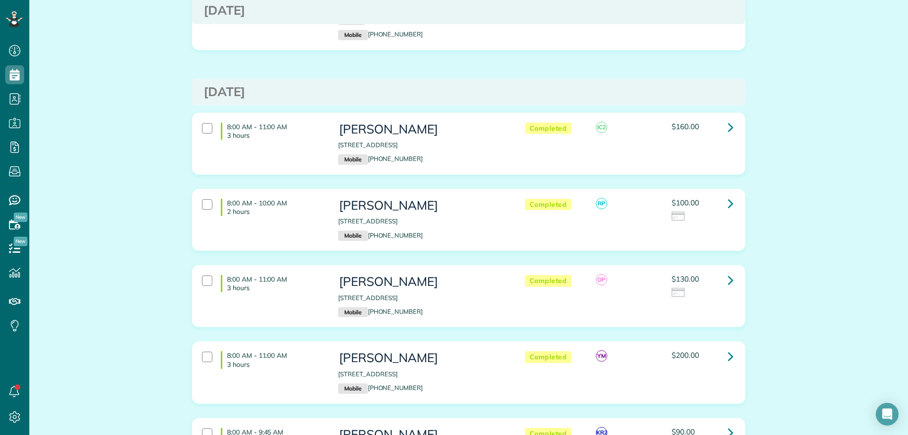
scroll to position [709, 0]
click at [731, 269] on link at bounding box center [730, 278] width 19 height 19
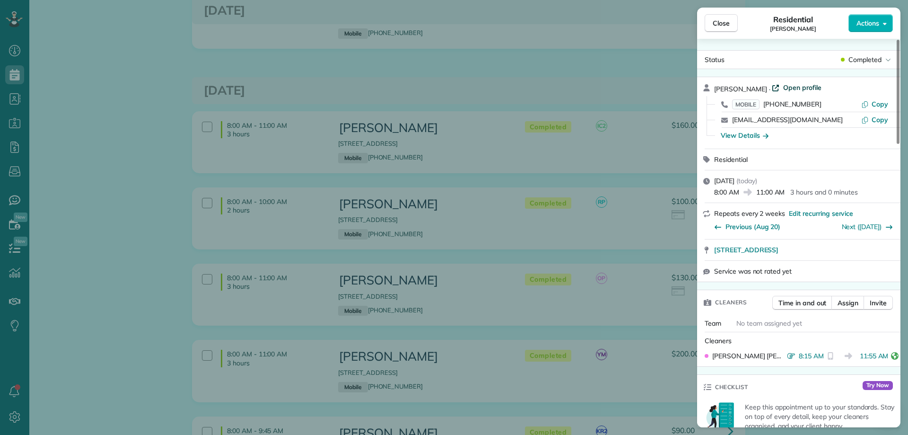
click at [788, 88] on span "Open profile" at bounding box center [802, 87] width 38 height 9
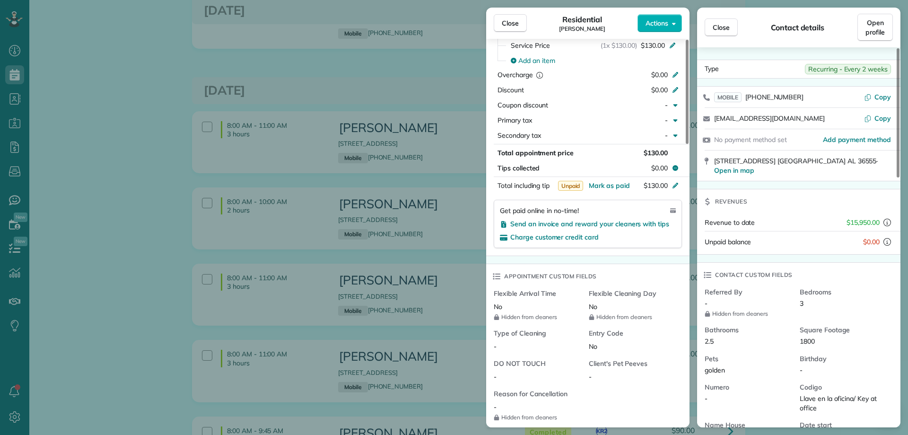
scroll to position [473, 0]
click at [652, 49] on span "$130.00" at bounding box center [653, 43] width 24 height 9
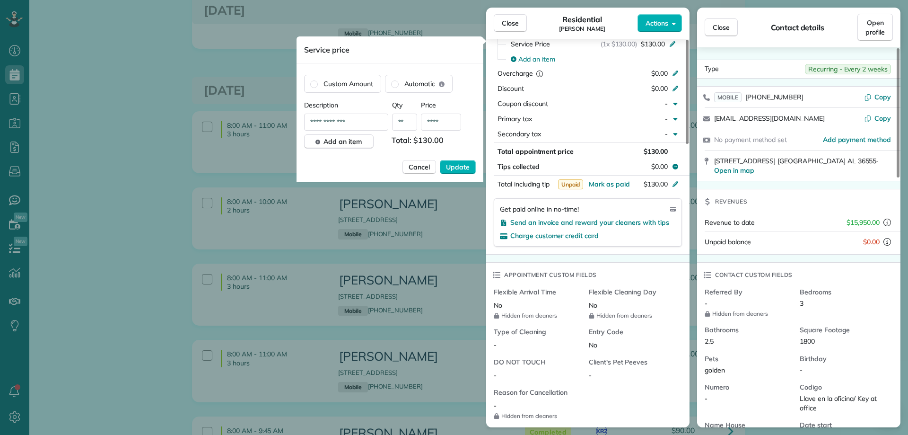
click at [441, 124] on input "****" at bounding box center [441, 121] width 40 height 17
type input "****"
click at [465, 170] on span "Update" at bounding box center [458, 166] width 24 height 9
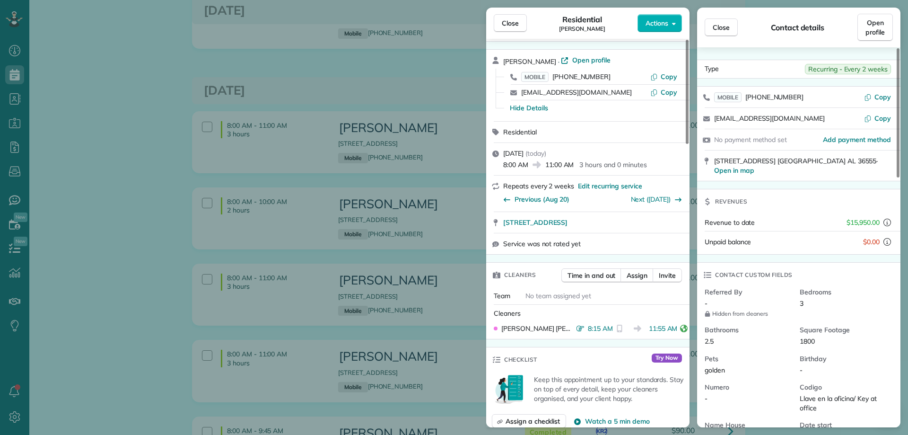
scroll to position [0, 0]
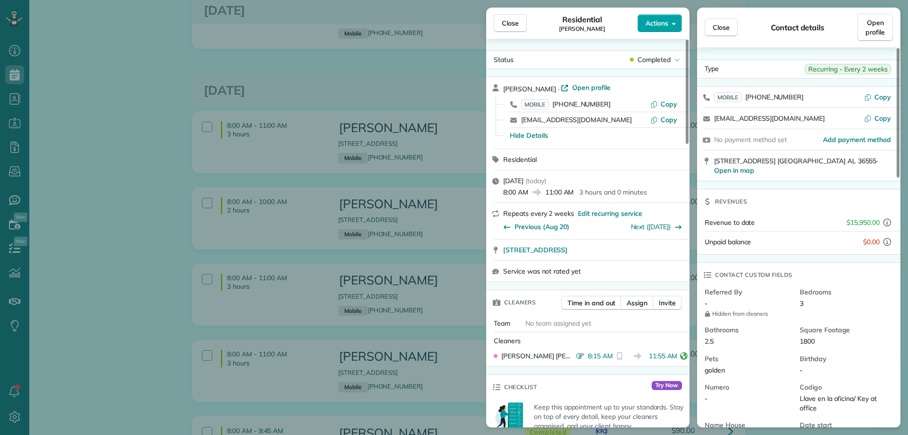
click at [669, 24] on button "Actions" at bounding box center [659, 23] width 44 height 18
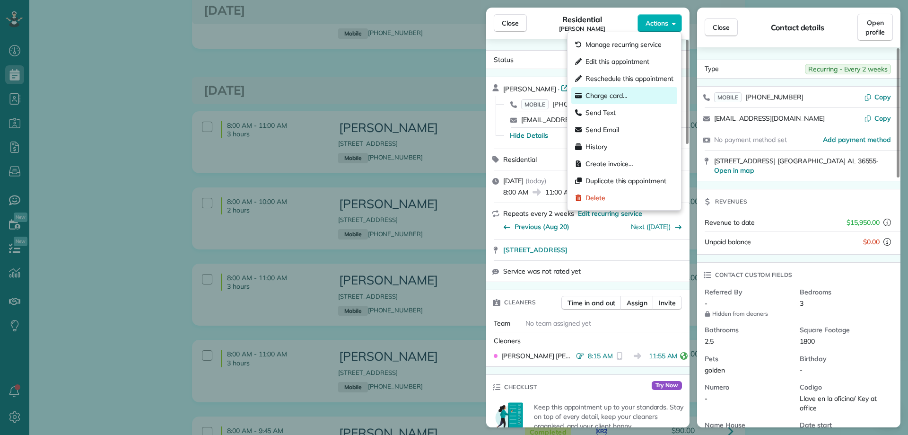
click at [620, 92] on span "Charge card…" at bounding box center [606, 95] width 42 height 9
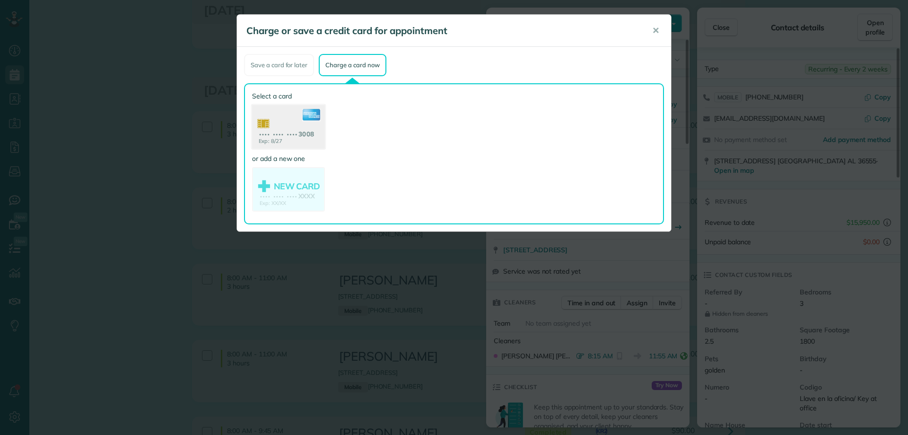
click at [292, 127] on use at bounding box center [288, 128] width 73 height 46
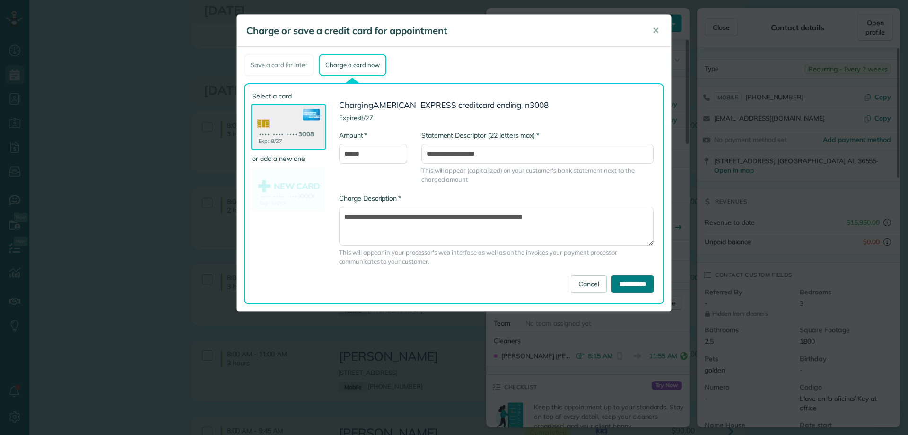
click at [628, 280] on input "**********" at bounding box center [632, 283] width 42 height 17
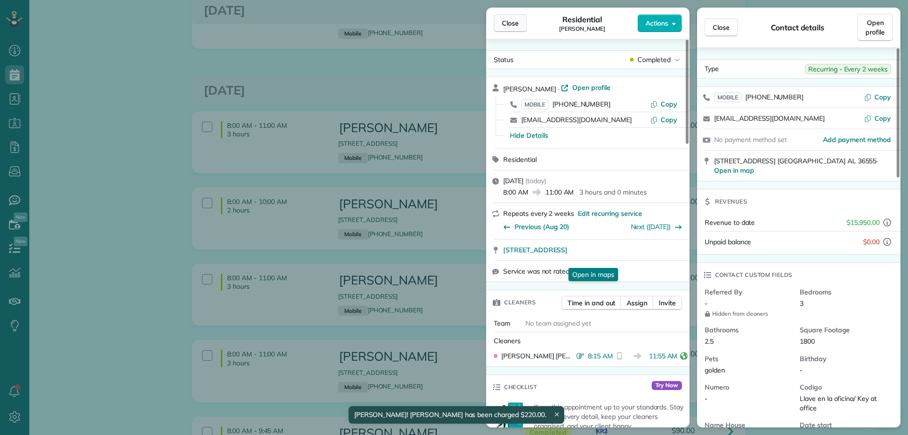
click at [503, 18] on button "Close" at bounding box center [510, 23] width 33 height 18
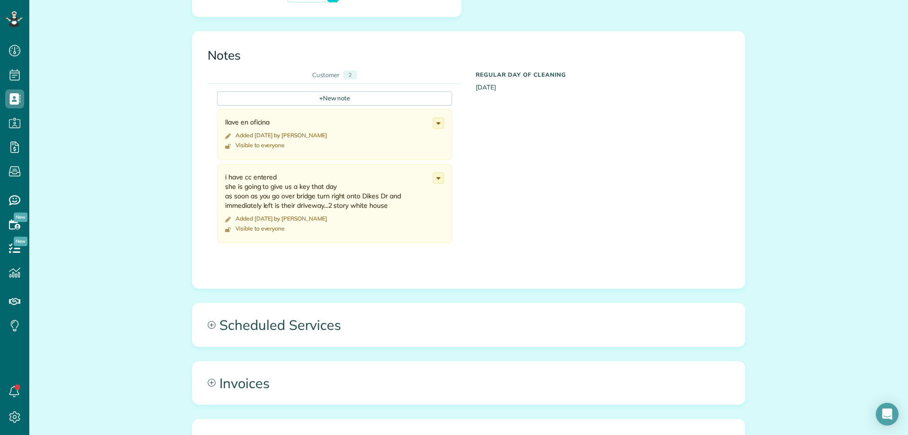
scroll to position [426, 0]
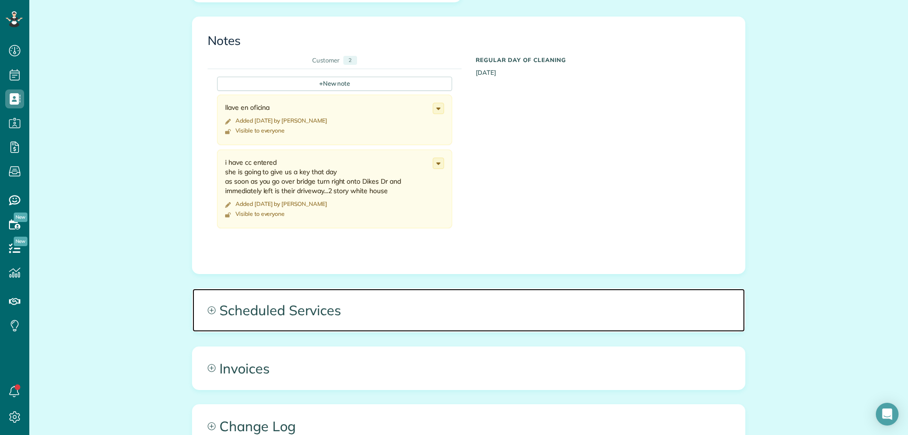
click at [320, 305] on span "Scheduled Services" at bounding box center [468, 309] width 552 height 43
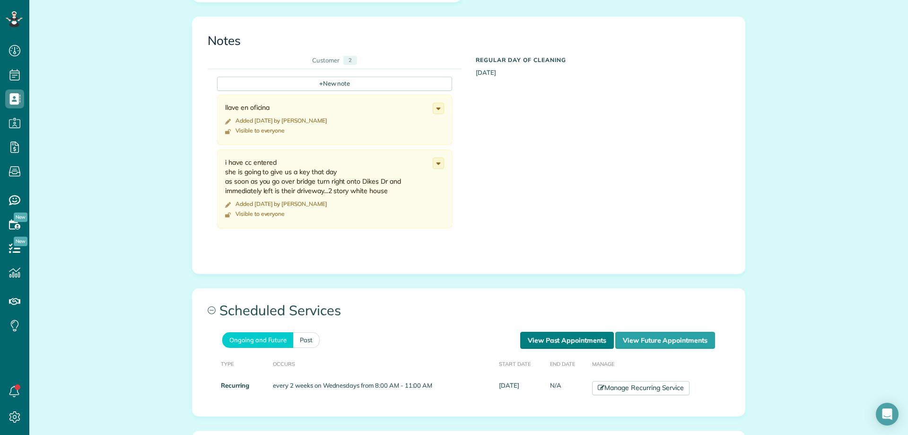
click at [545, 342] on link "View Past Appointments" at bounding box center [567, 339] width 94 height 17
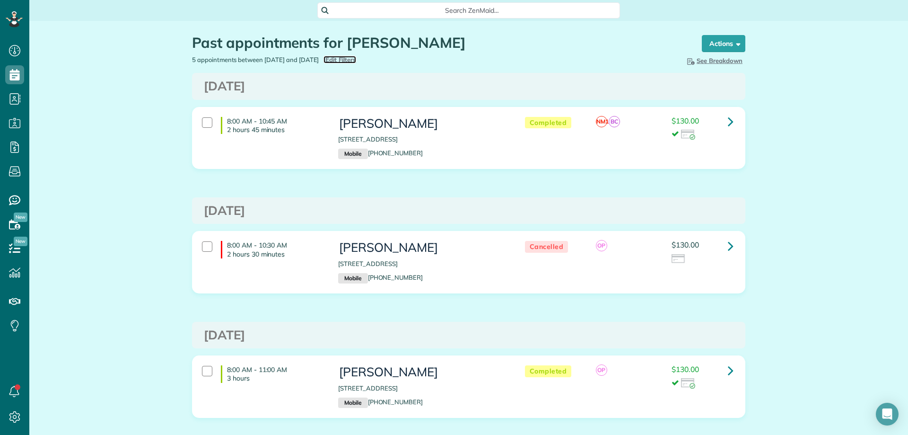
click at [356, 60] on span "Edit Filters" at bounding box center [340, 60] width 31 height 8
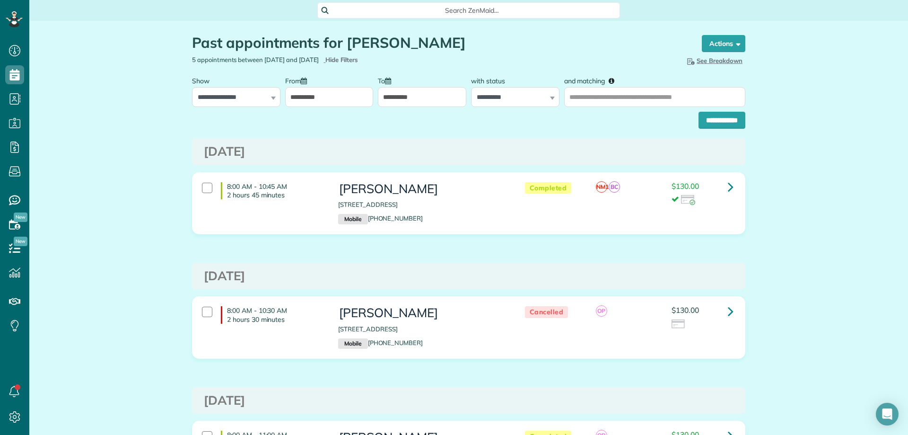
click at [319, 96] on input "**********" at bounding box center [329, 97] width 88 height 20
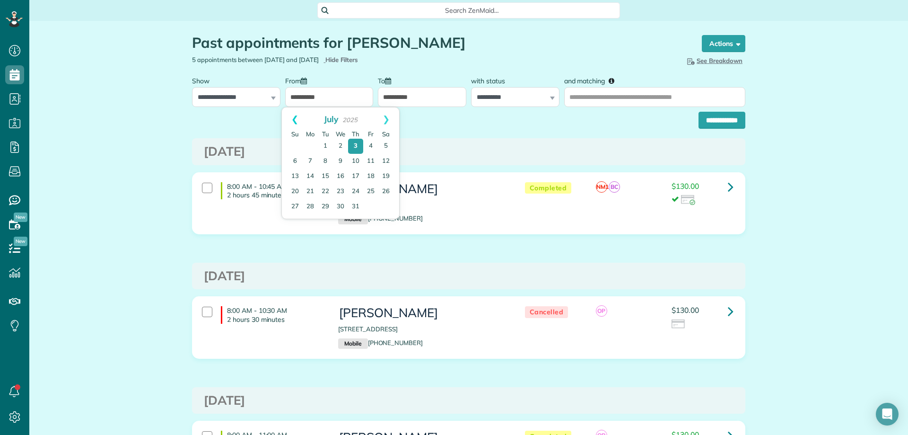
click at [296, 117] on link "Prev" at bounding box center [295, 119] width 26 height 24
click at [290, 116] on link "Prev" at bounding box center [295, 119] width 26 height 24
drag, startPoint x: 387, startPoint y: 144, endPoint x: 393, endPoint y: 144, distance: 6.6
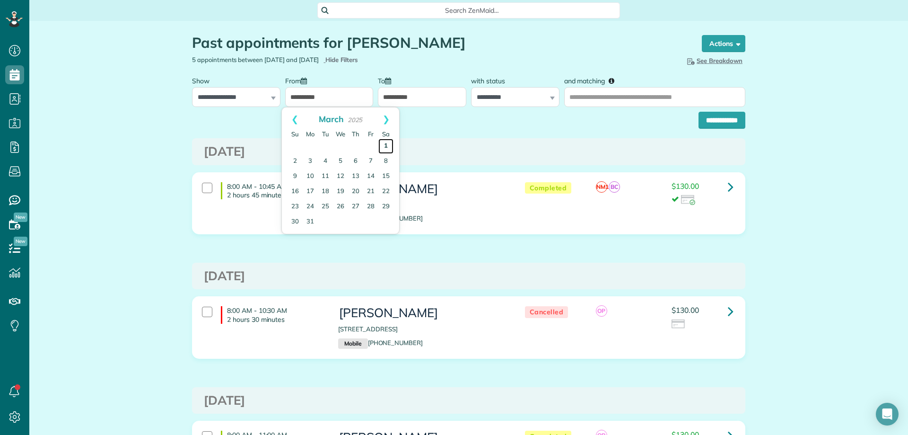
click at [387, 144] on link "1" at bounding box center [385, 146] width 15 height 15
type input "**********"
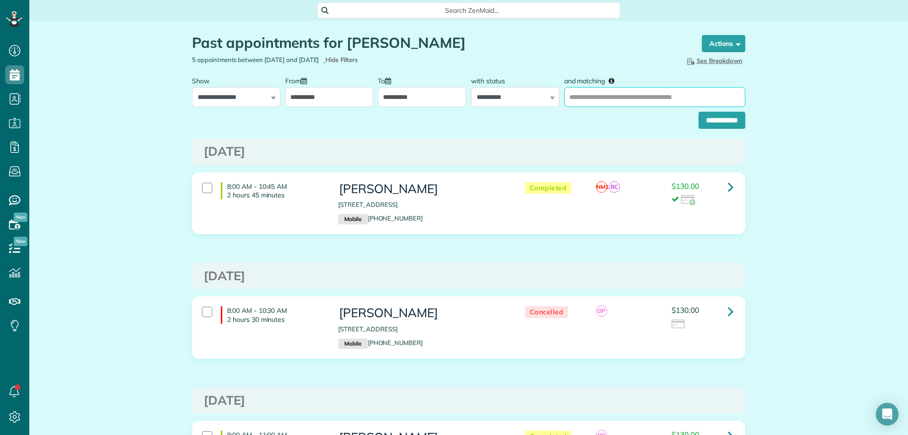
click at [649, 100] on input "and matching" at bounding box center [654, 97] width 181 height 20
type input "**********"
click at [722, 124] on input "**********" at bounding box center [721, 120] width 47 height 17
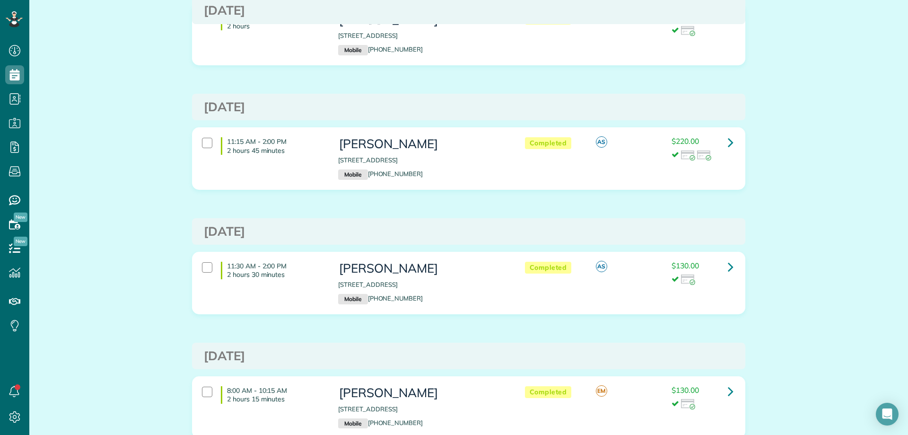
scroll to position [47, 0]
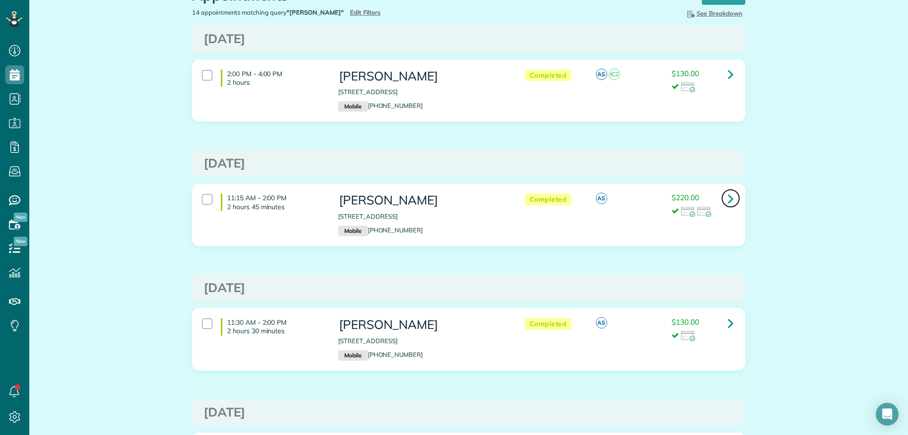
click at [728, 206] on icon at bounding box center [731, 198] width 6 height 17
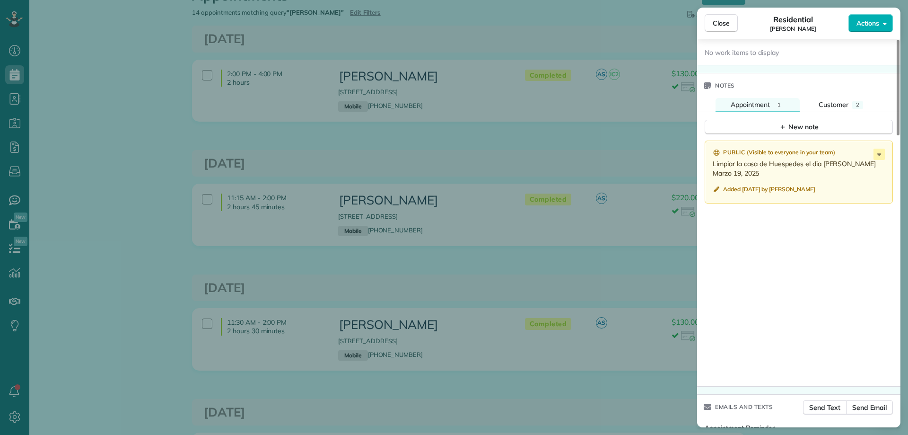
scroll to position [946, 0]
click at [726, 24] on span "Close" at bounding box center [721, 22] width 17 height 9
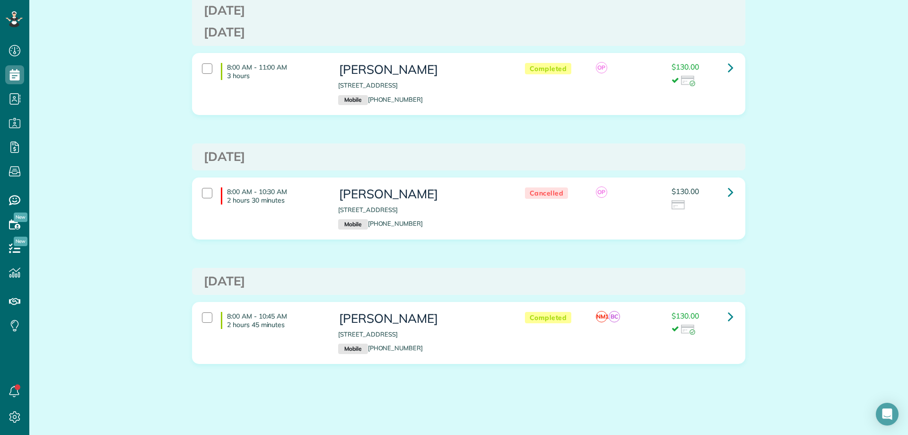
scroll to position [1547, 0]
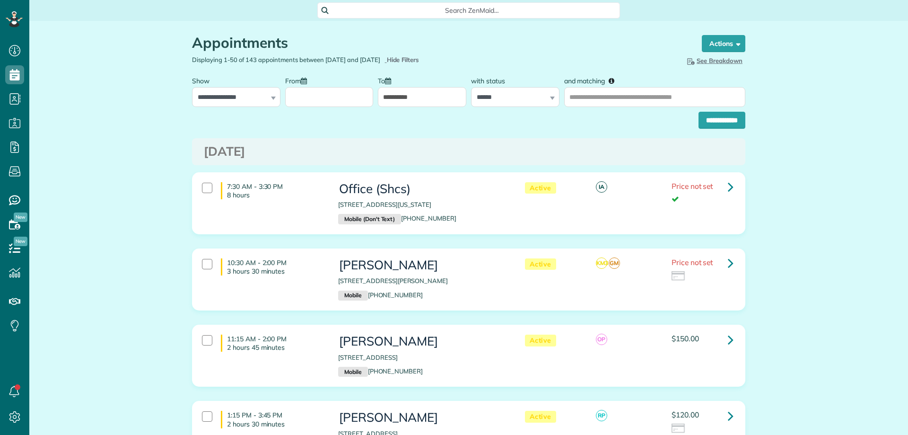
click at [343, 105] on input "From" at bounding box center [329, 97] width 88 height 20
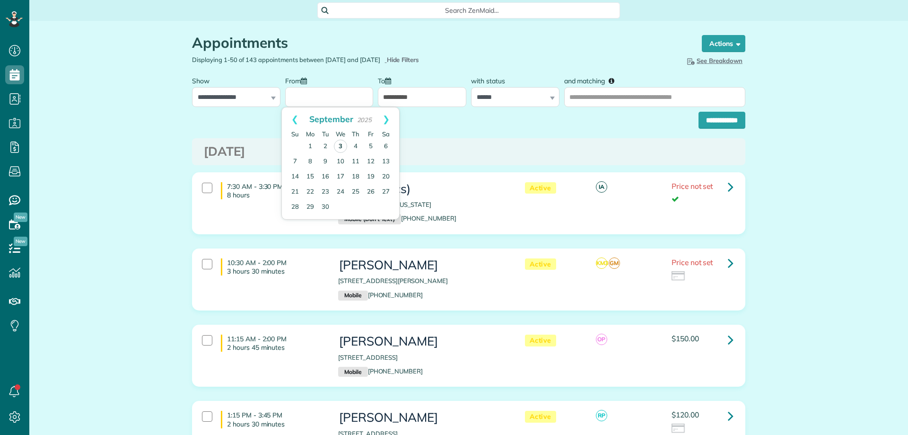
scroll to position [4, 4]
click at [339, 139] on td "3" at bounding box center [340, 147] width 15 height 16
type input "**********"
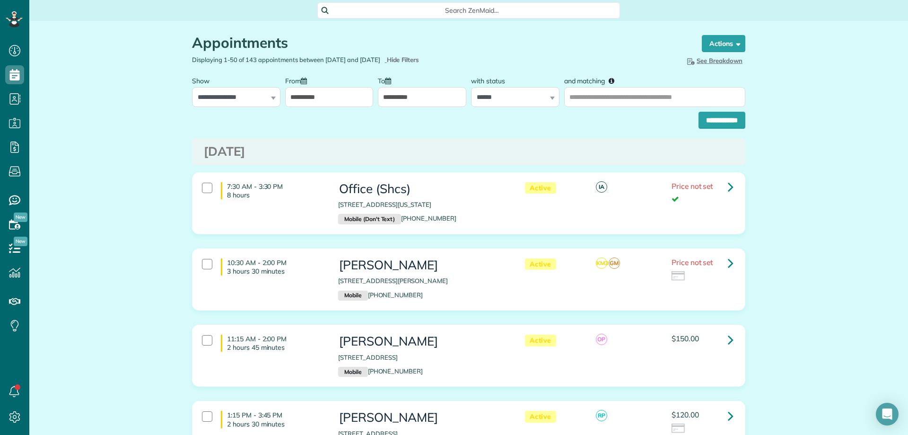
click at [404, 99] on input "**********" at bounding box center [422, 97] width 88 height 20
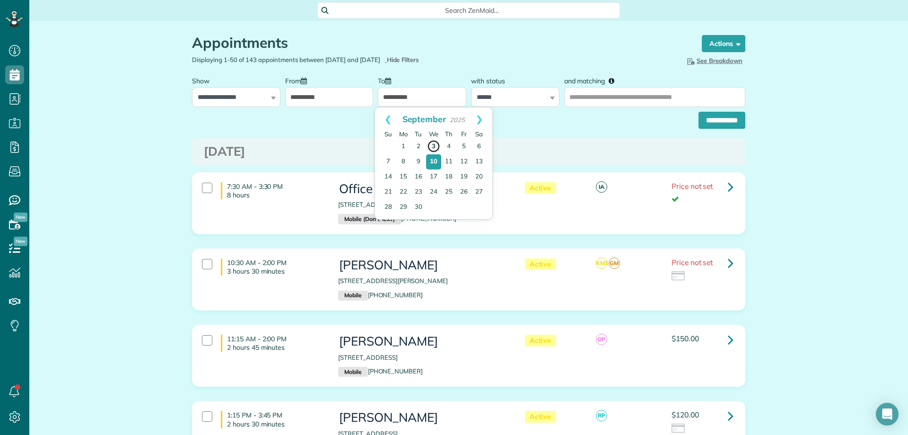
click at [429, 144] on link "3" at bounding box center [433, 145] width 13 height 13
type input "**********"
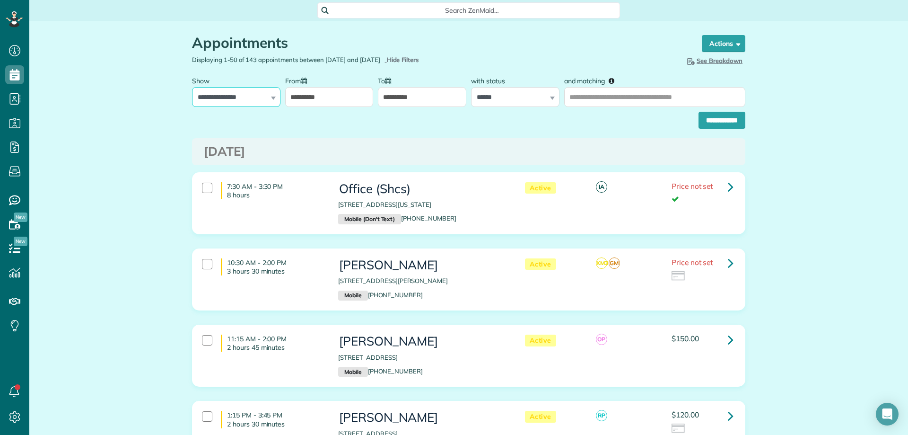
drag, startPoint x: 242, startPoint y: 92, endPoint x: 254, endPoint y: 106, distance: 18.8
click at [242, 92] on select "**********" at bounding box center [236, 97] width 88 height 20
click at [192, 87] on select "**********" at bounding box center [236, 97] width 88 height 20
click at [513, 98] on select "**********" at bounding box center [515, 97] width 88 height 20
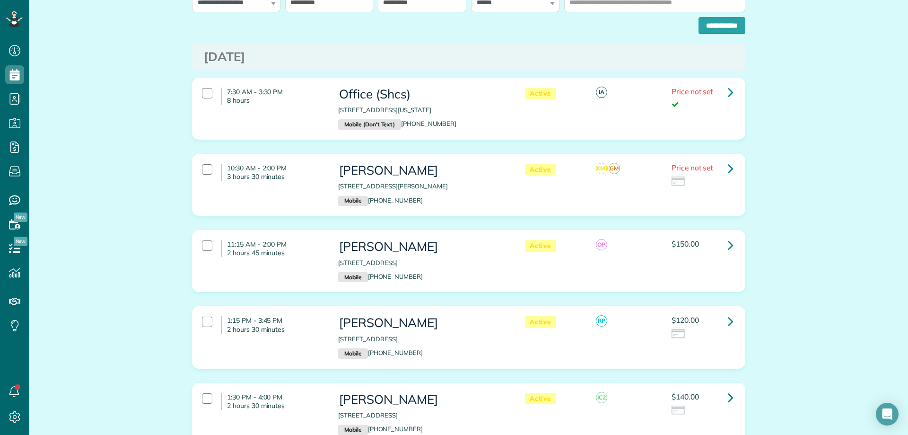
scroll to position [0, 0]
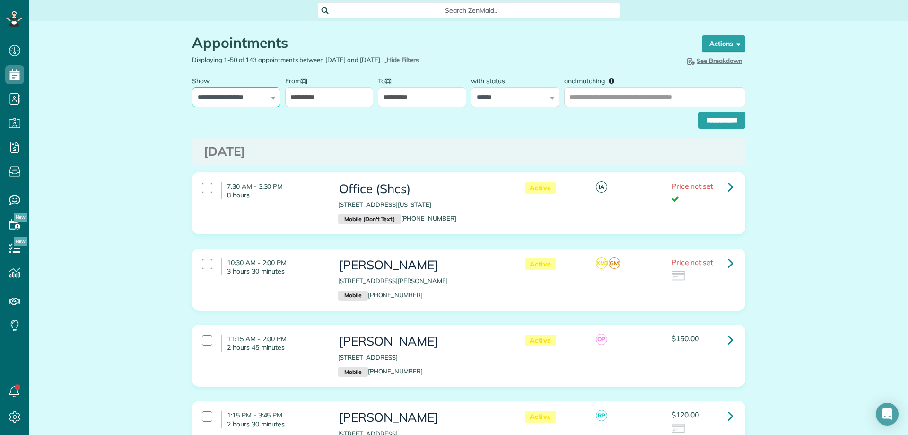
click at [252, 96] on select "**********" at bounding box center [236, 97] width 88 height 20
select select "**********"
click at [192, 87] on select "**********" at bounding box center [236, 97] width 88 height 20
click at [706, 120] on input "**********" at bounding box center [721, 120] width 47 height 17
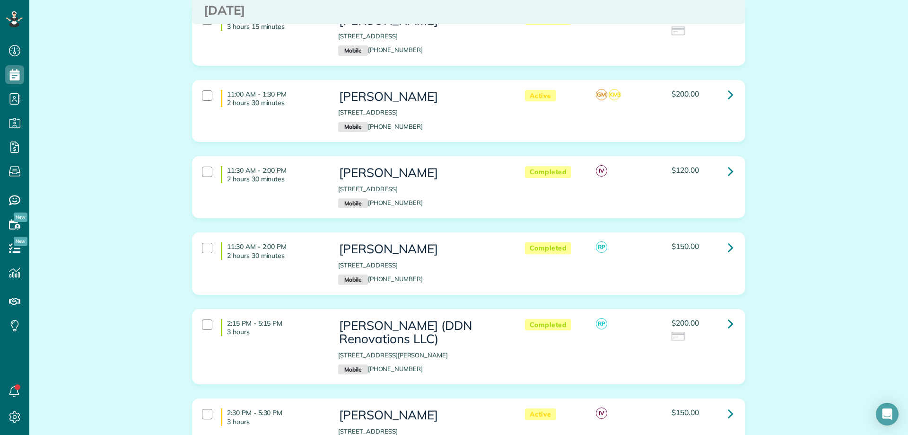
scroll to position [47, 0]
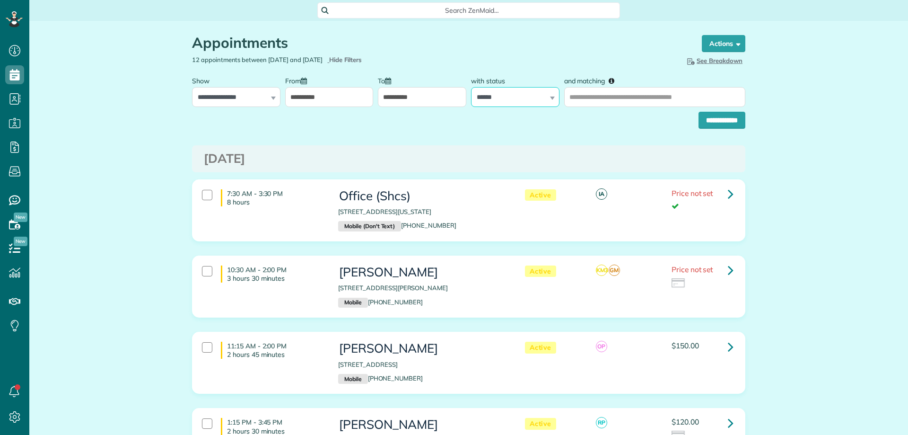
click at [509, 97] on select "**********" at bounding box center [515, 97] width 88 height 20
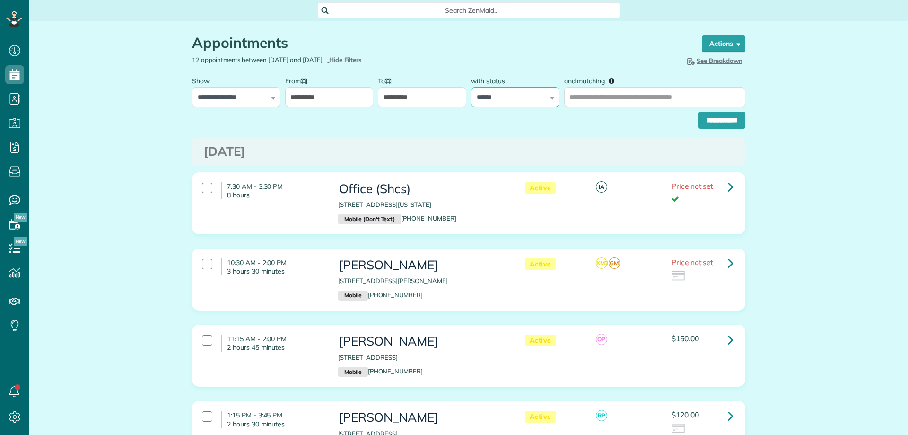
scroll to position [4, 4]
select select
click at [471, 87] on select "**********" at bounding box center [515, 97] width 88 height 20
click at [719, 121] on input "**********" at bounding box center [721, 120] width 47 height 17
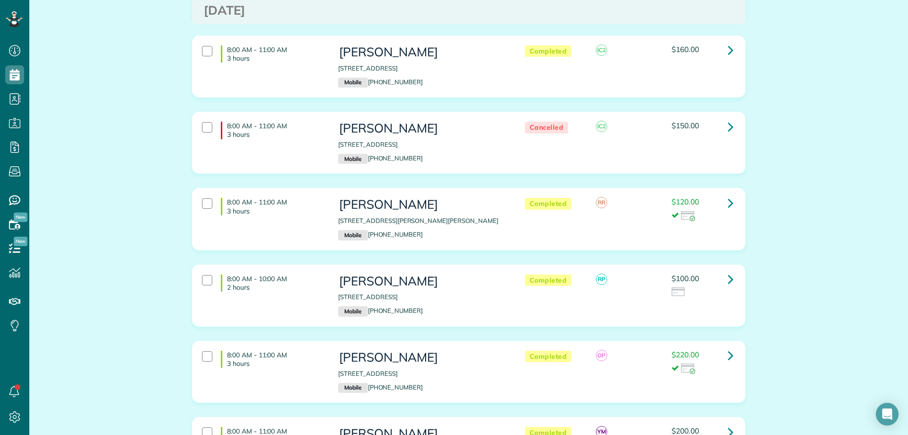
scroll to position [331, 0]
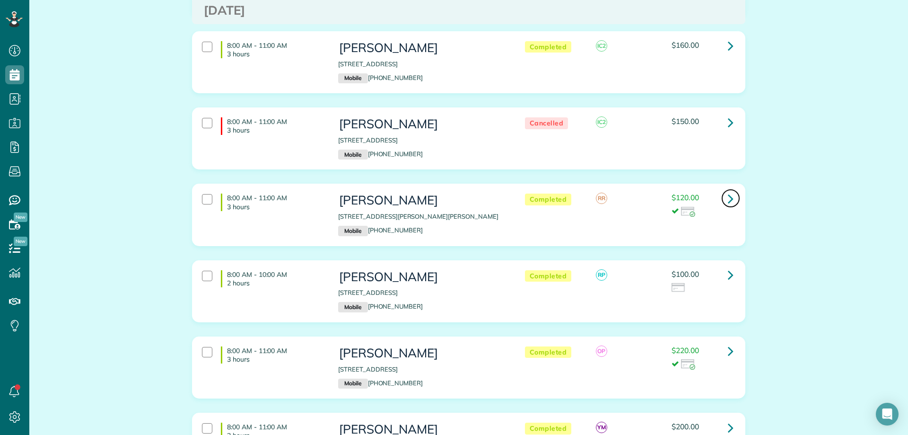
click at [728, 201] on icon at bounding box center [731, 198] width 6 height 17
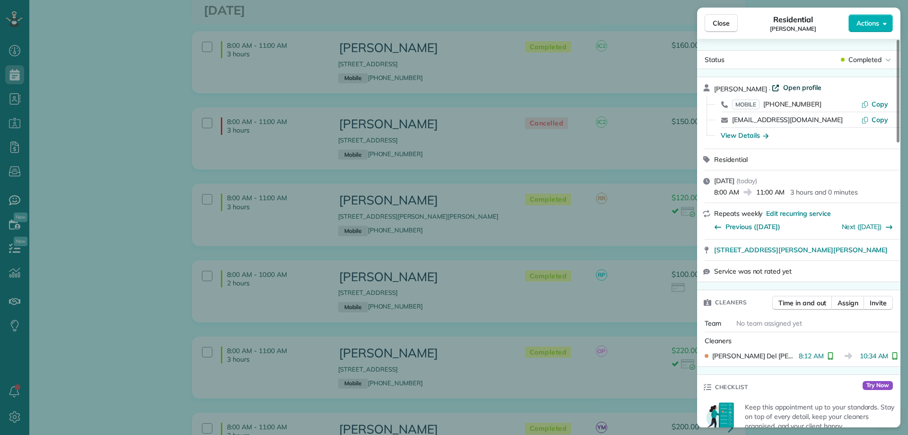
click at [783, 86] on span "Open profile" at bounding box center [802, 87] width 38 height 9
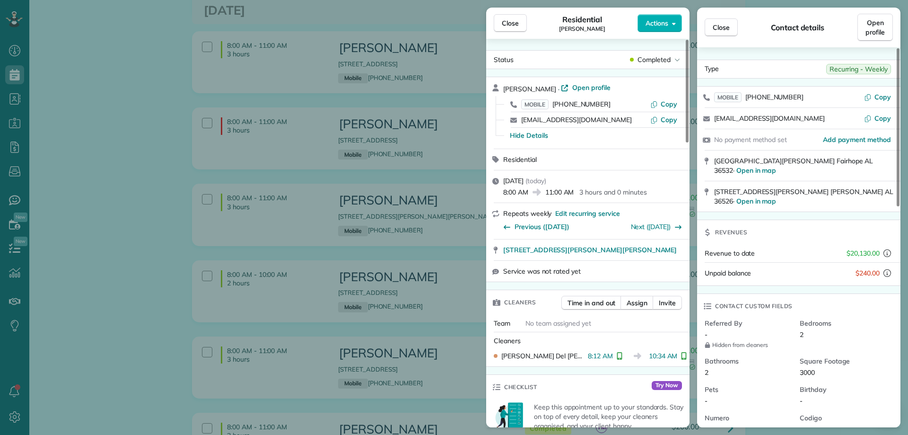
click at [491, 27] on div "Close Residential Linda Young Actions" at bounding box center [587, 23] width 203 height 31
click at [504, 23] on span "Close" at bounding box center [510, 22] width 17 height 9
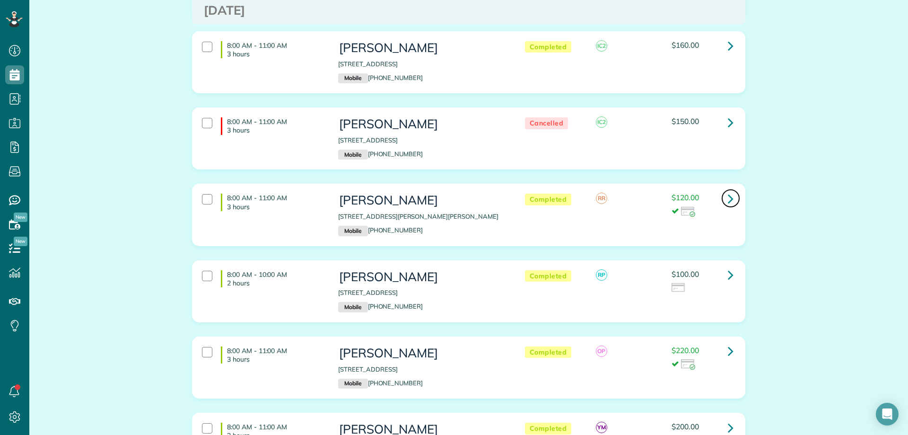
click at [728, 200] on icon at bounding box center [731, 198] width 6 height 17
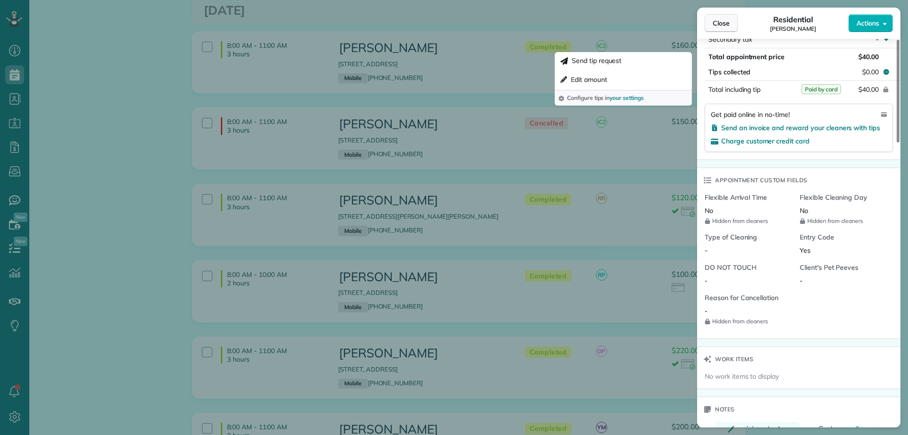
scroll to position [561, 0]
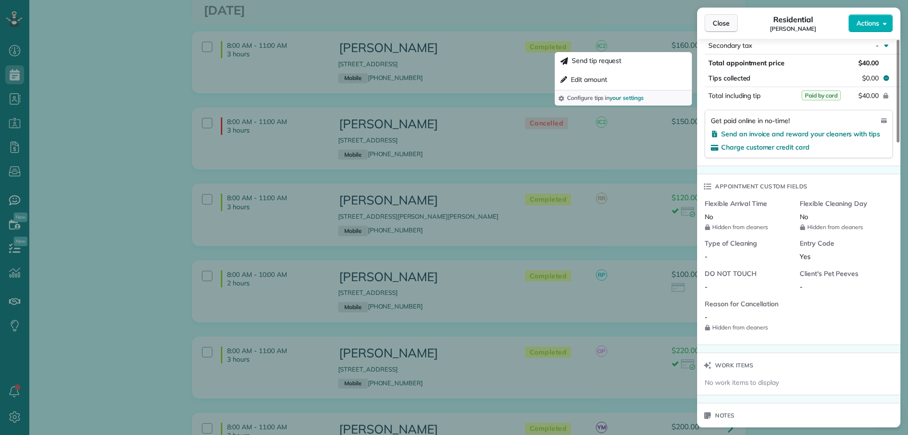
click at [725, 26] on span "Close" at bounding box center [721, 22] width 17 height 9
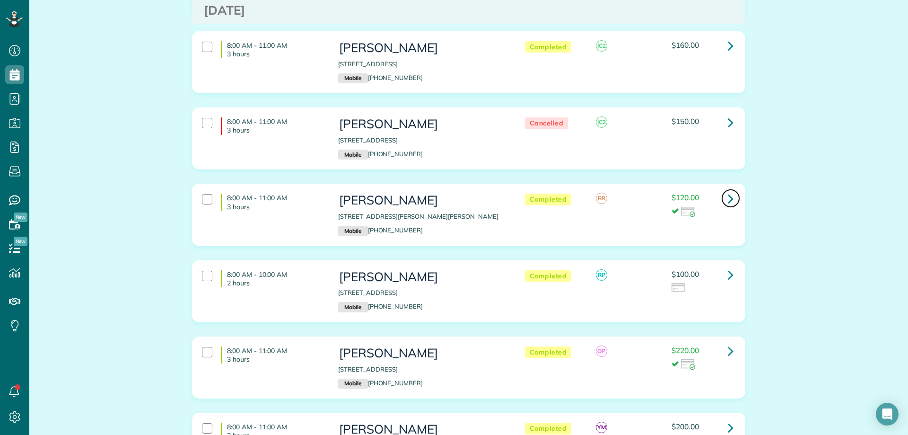
click at [731, 196] on link at bounding box center [730, 198] width 19 height 19
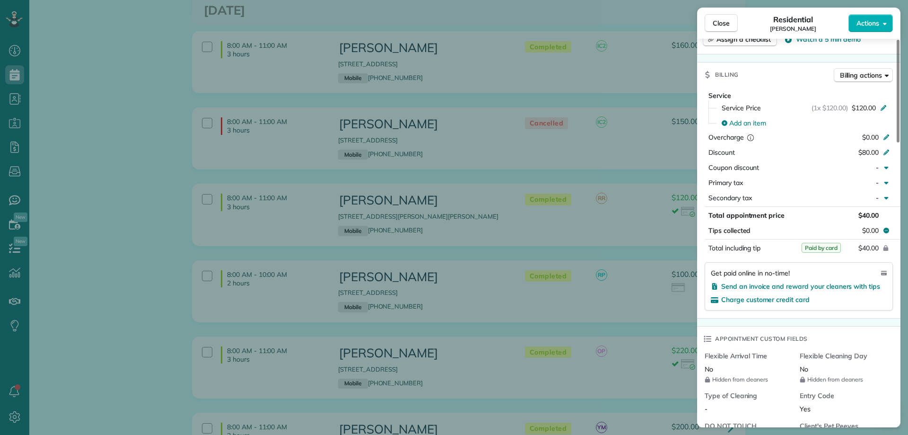
scroll to position [31, 0]
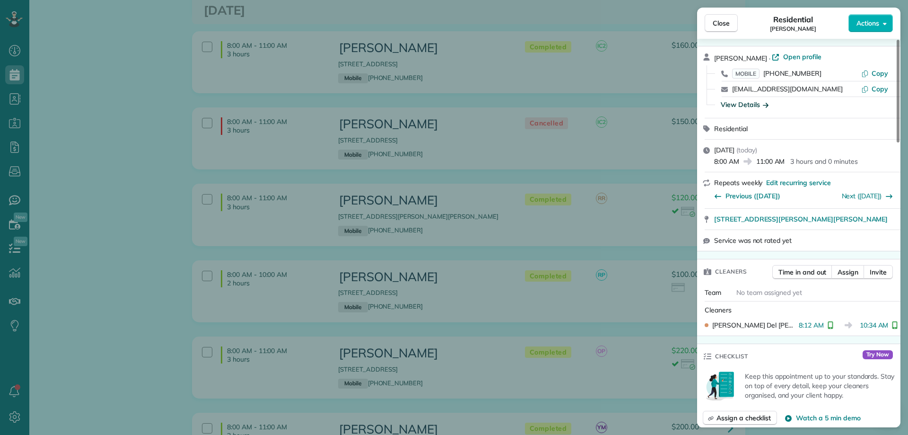
click at [760, 106] on div "View Details" at bounding box center [745, 104] width 48 height 9
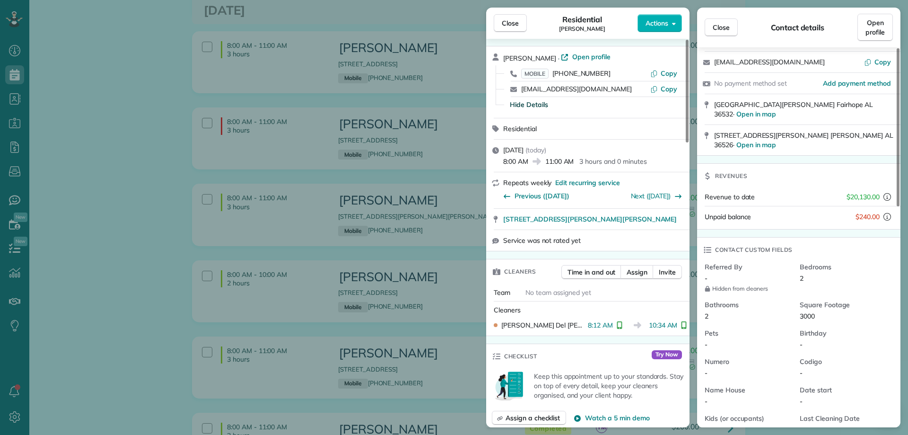
scroll to position [0, 0]
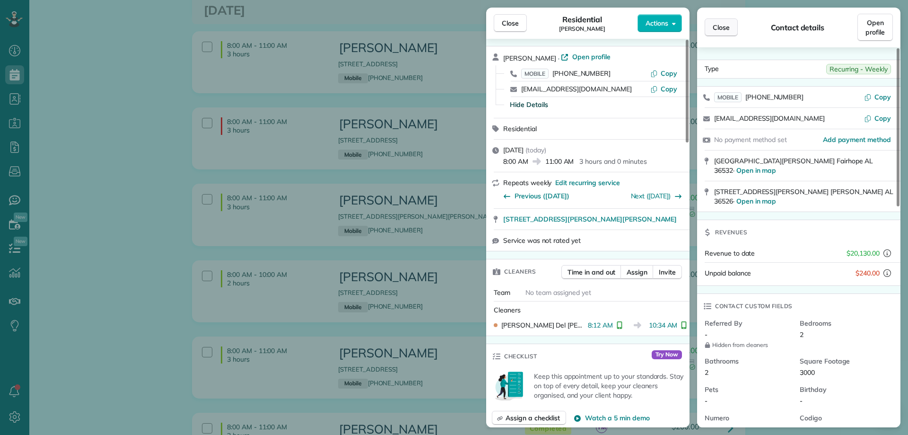
click at [721, 31] on span "Close" at bounding box center [721, 27] width 17 height 9
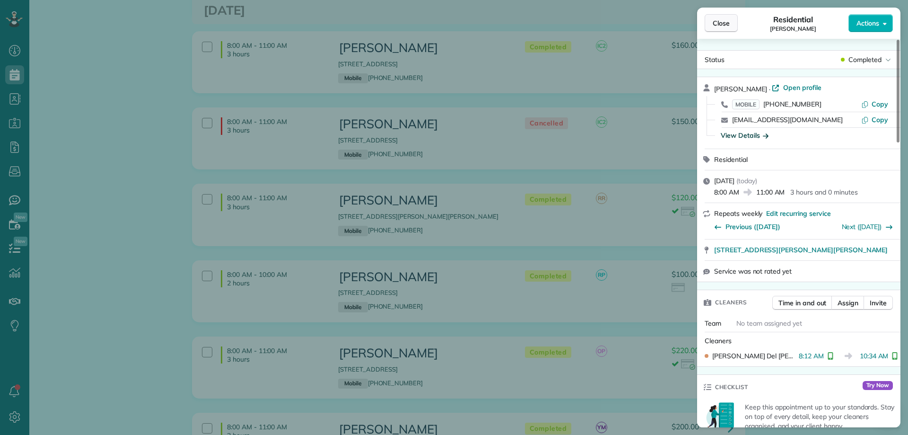
click at [714, 23] on span "Close" at bounding box center [721, 22] width 17 height 9
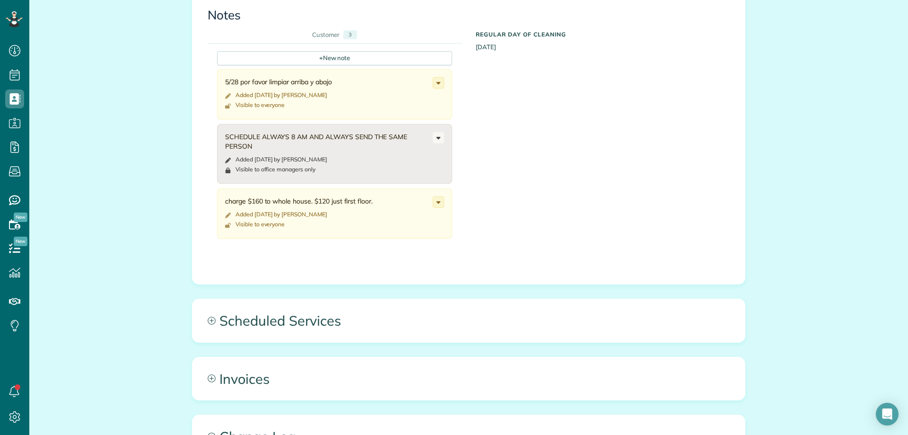
scroll to position [426, 0]
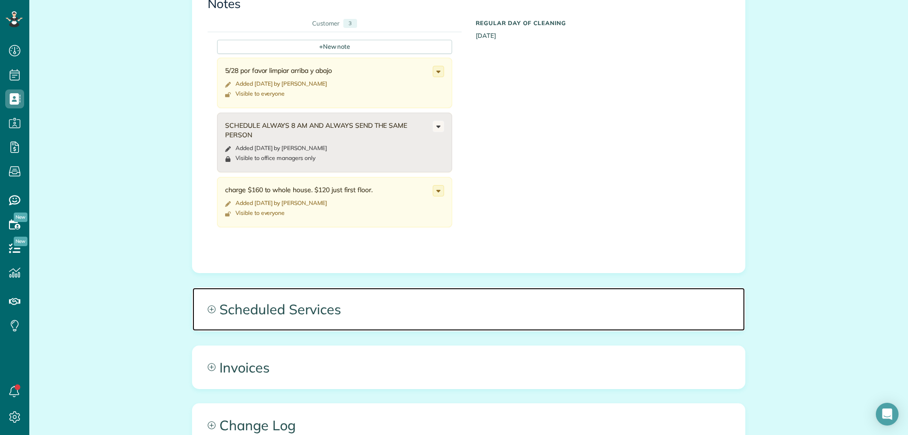
click at [291, 299] on span "Scheduled Services" at bounding box center [468, 308] width 552 height 43
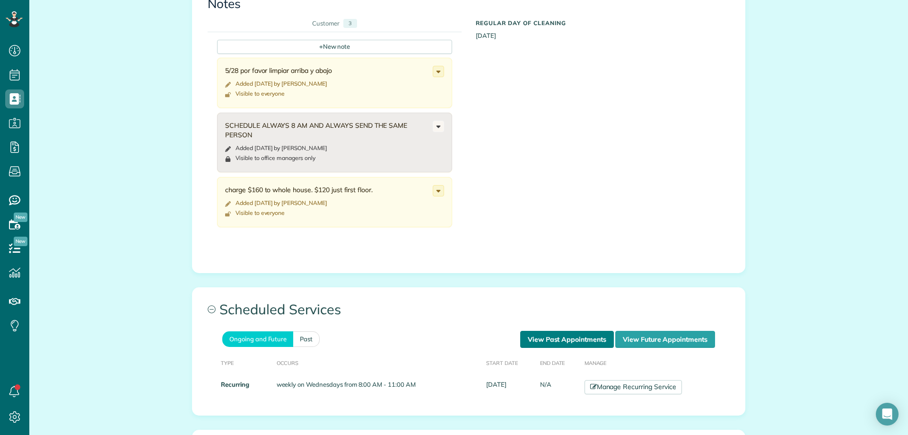
click at [568, 332] on link "View Past Appointments" at bounding box center [567, 339] width 94 height 17
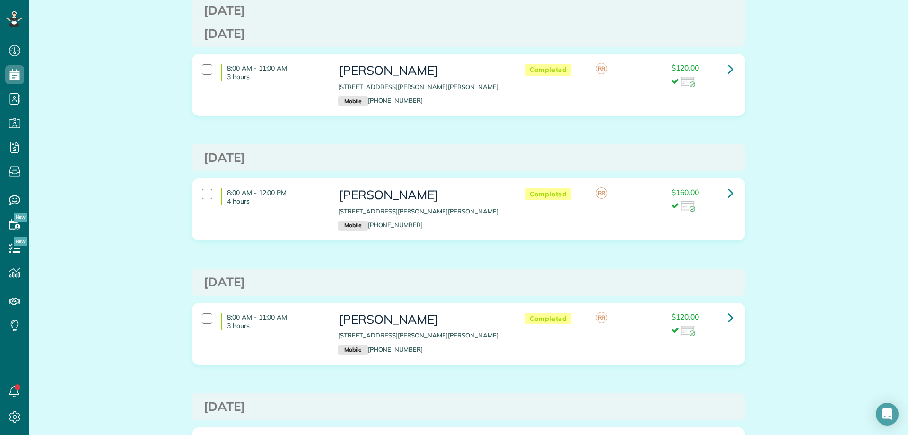
scroll to position [567, 0]
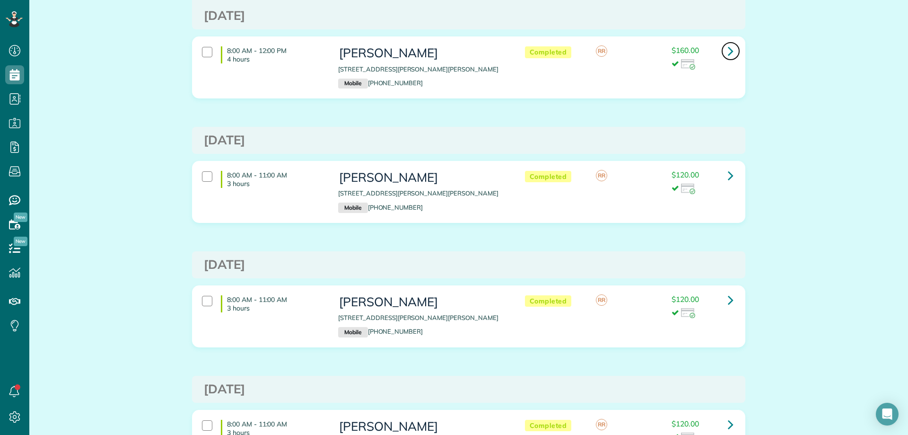
click at [728, 46] on icon at bounding box center [731, 51] width 6 height 17
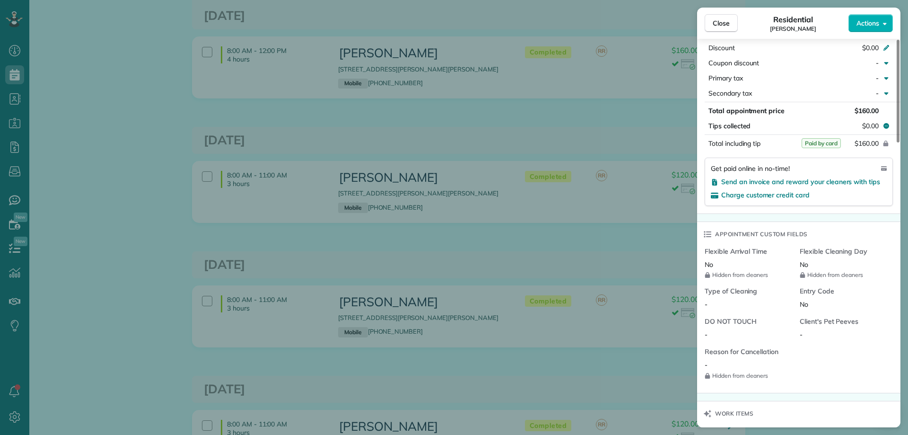
scroll to position [851, 0]
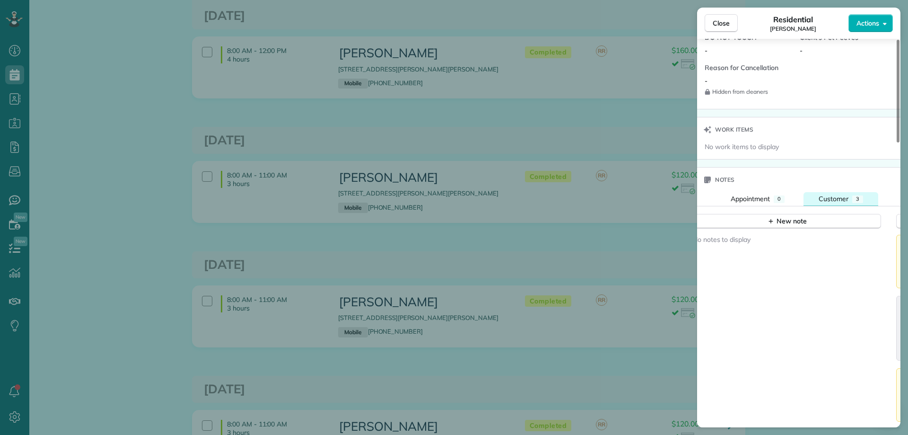
click at [831, 196] on span "Customer" at bounding box center [833, 198] width 30 height 9
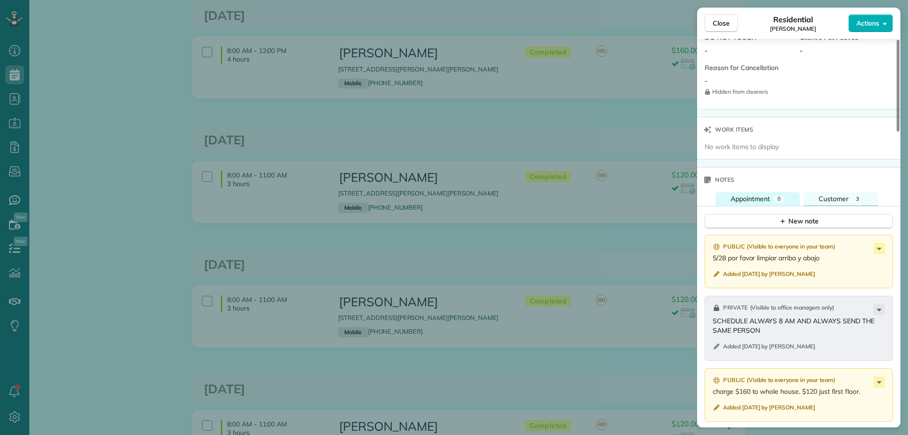
click at [757, 200] on span "Appointment" at bounding box center [750, 198] width 39 height 9
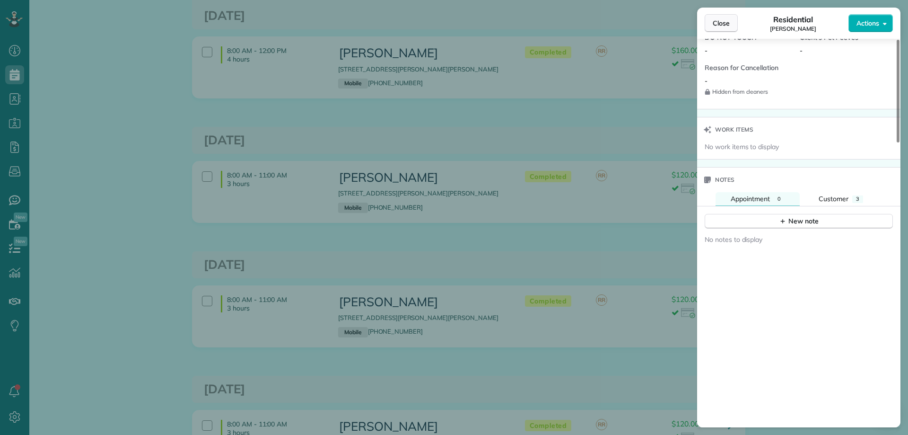
click at [725, 23] on span "Close" at bounding box center [721, 22] width 17 height 9
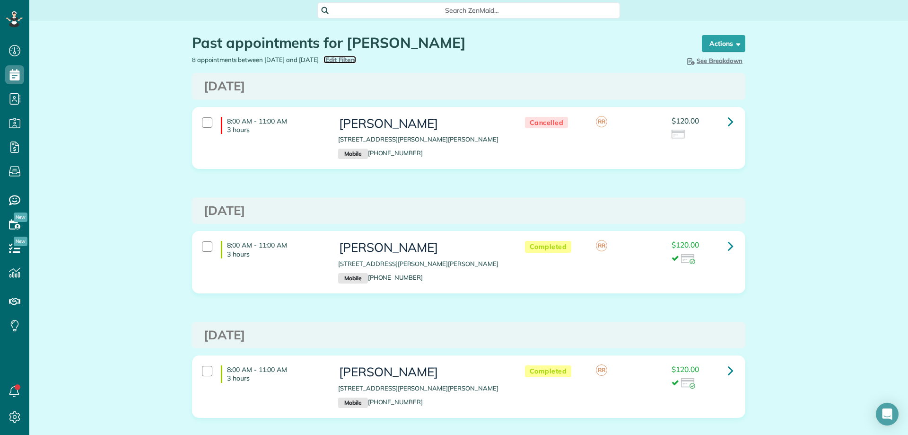
click at [352, 57] on span "Edit Filters" at bounding box center [340, 60] width 31 height 8
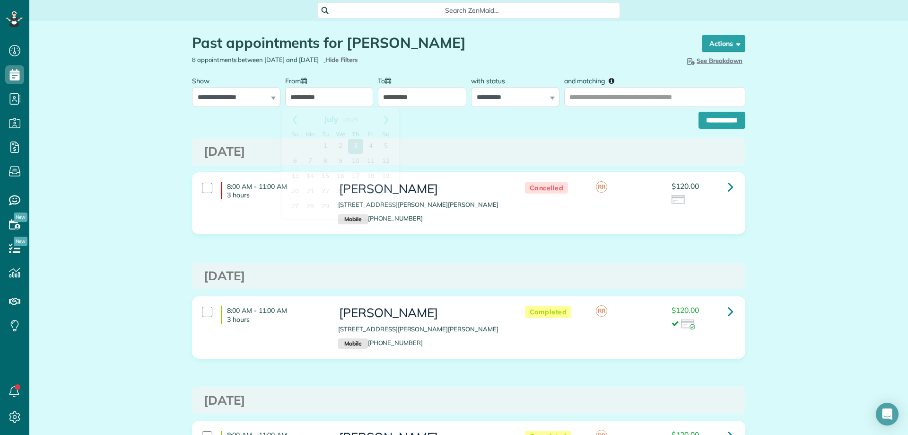
click at [322, 96] on input "**********" at bounding box center [329, 97] width 88 height 20
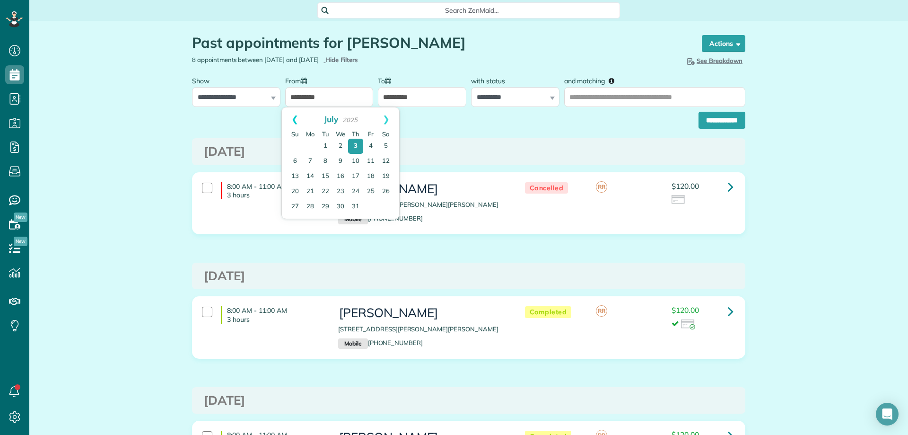
click at [294, 120] on link "Prev" at bounding box center [295, 119] width 26 height 24
click at [385, 116] on link "Next" at bounding box center [386, 119] width 26 height 24
drag, startPoint x: 339, startPoint y: 190, endPoint x: 373, endPoint y: 166, distance: 41.1
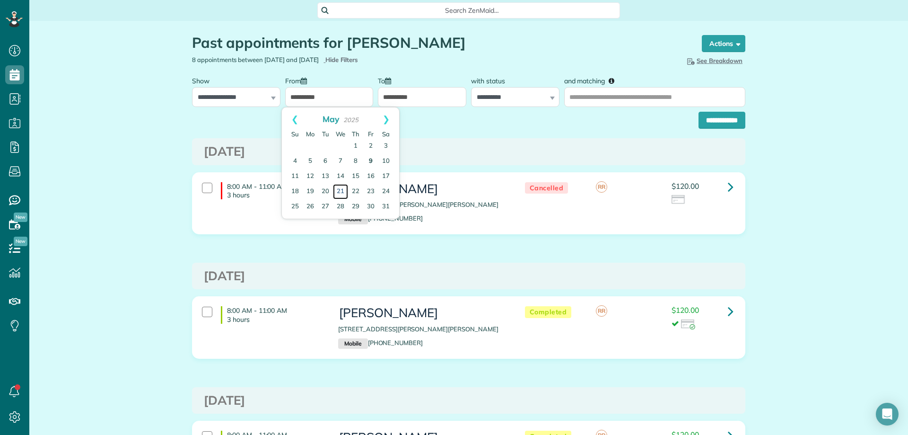
click at [339, 190] on link "21" at bounding box center [340, 191] width 15 height 15
type input "**********"
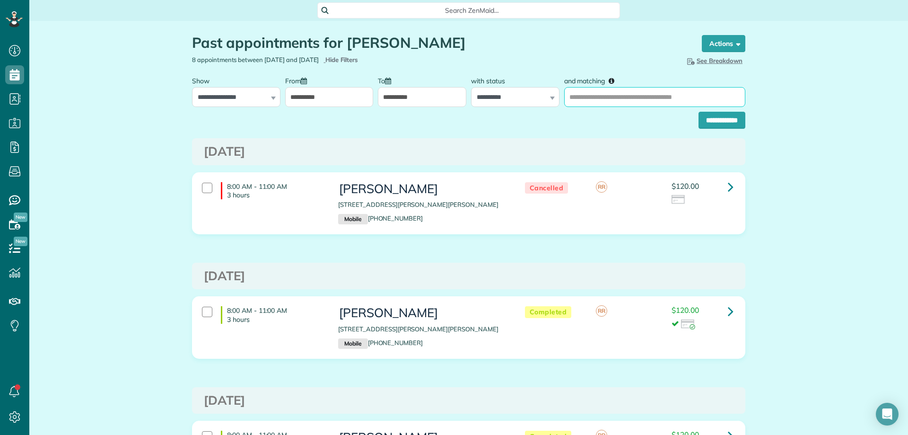
click at [615, 104] on input "and matching" at bounding box center [654, 97] width 181 height 20
type input "**********"
click at [714, 110] on div "**********" at bounding box center [468, 118] width 553 height 22
click at [714, 114] on input "**********" at bounding box center [721, 120] width 47 height 17
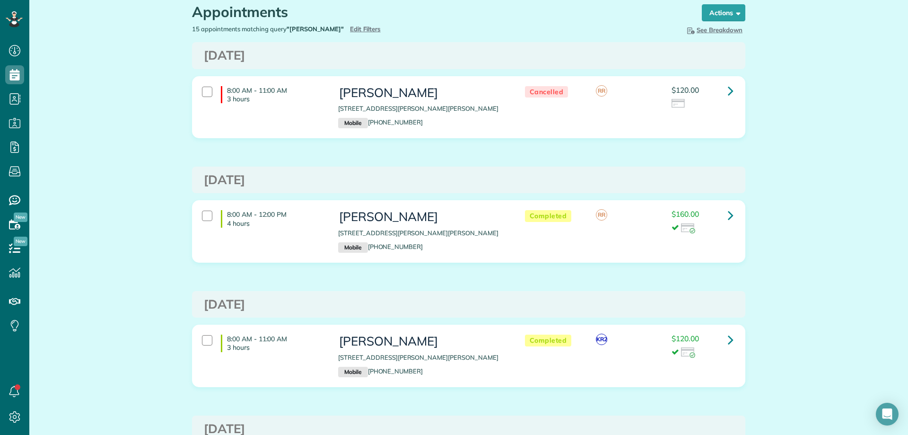
scroll to position [47, 0]
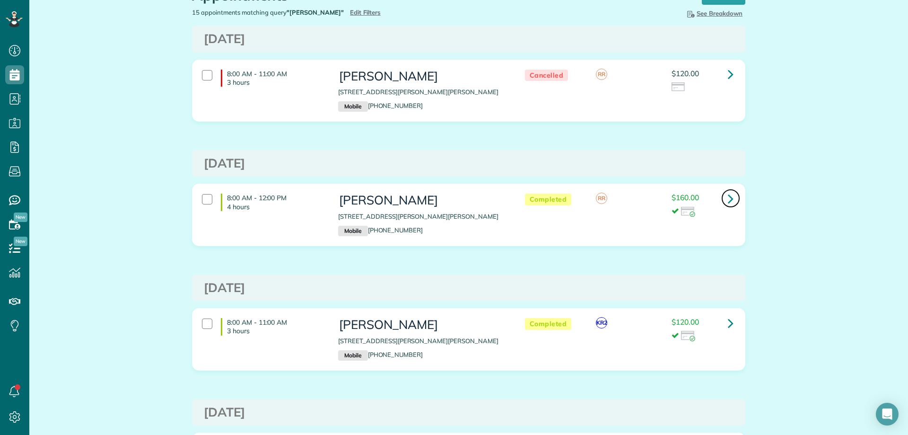
click at [728, 201] on icon at bounding box center [731, 198] width 6 height 17
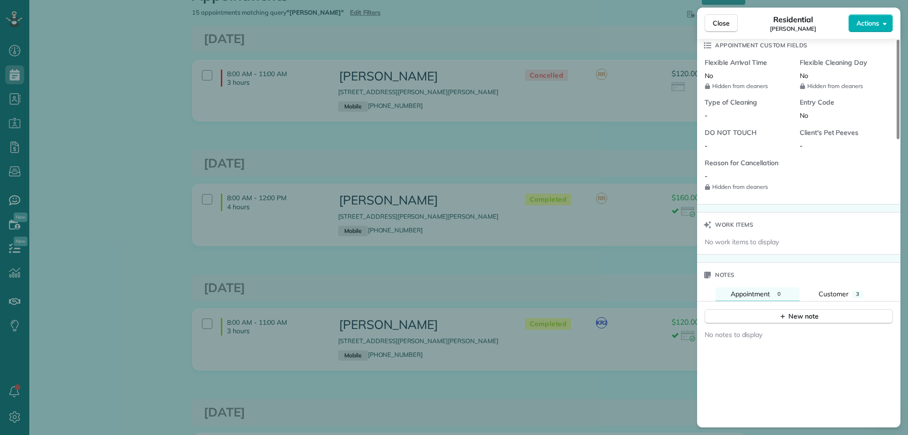
scroll to position [757, 0]
click at [850, 286] on div "Notes" at bounding box center [798, 274] width 203 height 25
click at [849, 288] on button "Customer 3" at bounding box center [840, 294] width 75 height 14
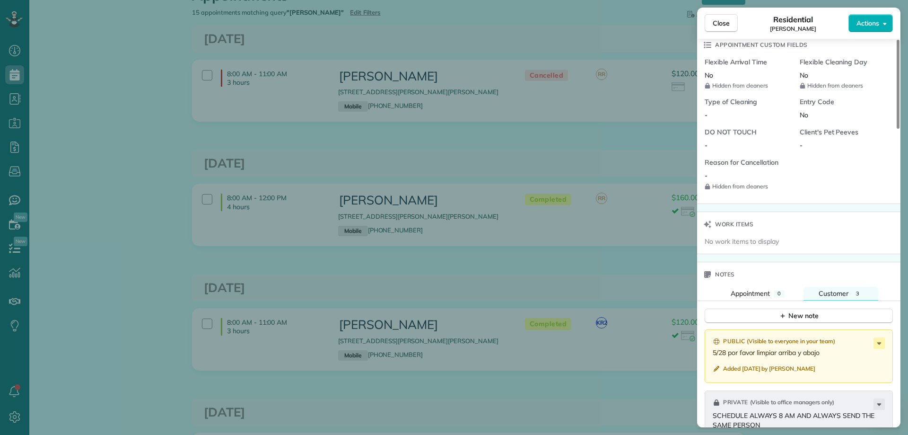
scroll to position [899, 0]
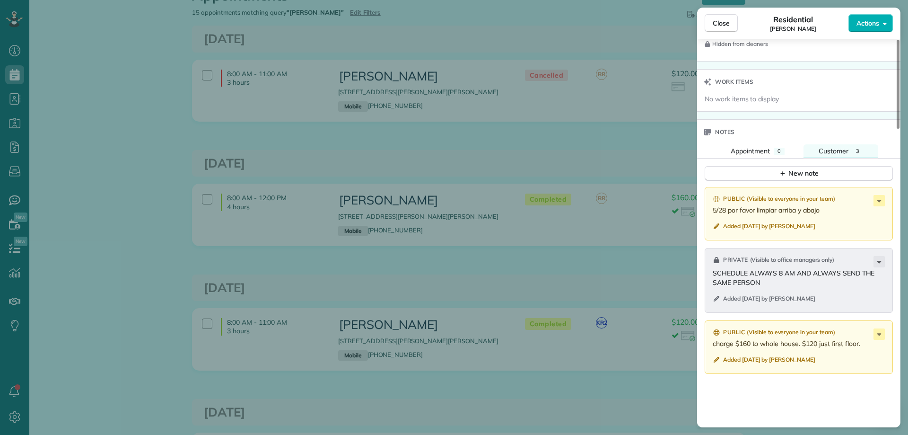
click at [537, 158] on div "Close Residential [PERSON_NAME] Actions This appointment is linked to Payroll I…" at bounding box center [454, 217] width 908 height 435
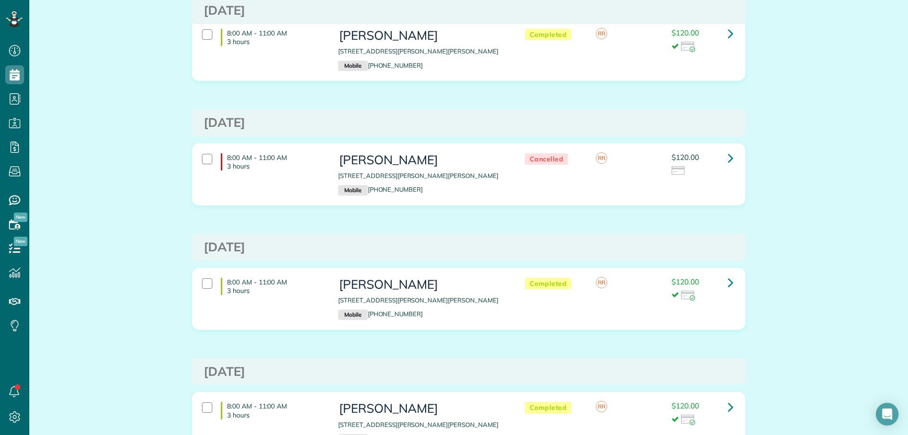
scroll to position [851, 0]
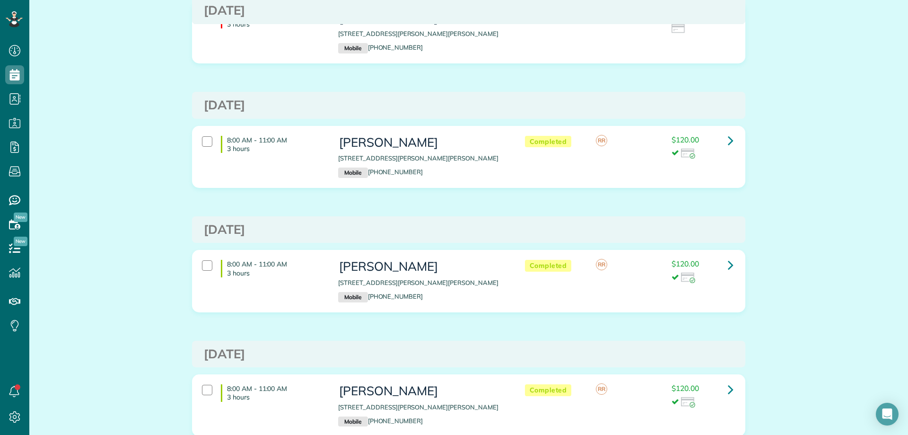
drag, startPoint x: 63, startPoint y: 156, endPoint x: 141, endPoint y: 140, distance: 79.1
click at [63, 156] on div "Appointments the List View [2 min] Schedule Changes Actions Create Appointment …" at bounding box center [468, 149] width 879 height 1959
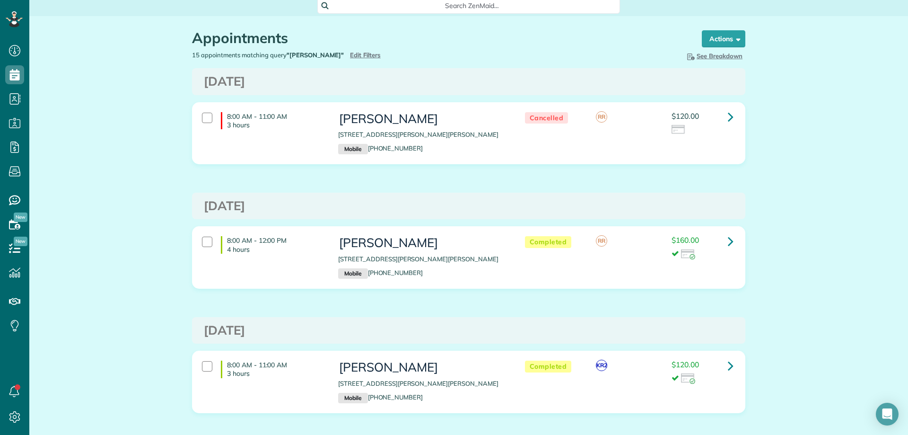
scroll to position [0, 0]
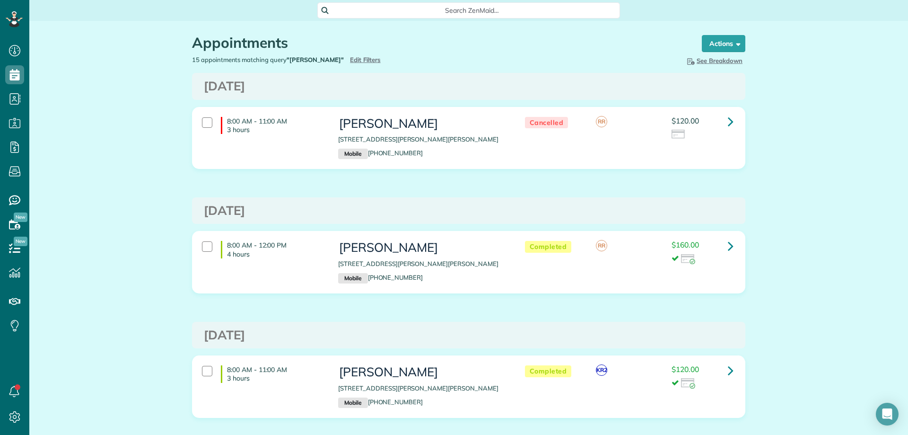
click at [346, 63] on div "15 appointments matching query "[PERSON_NAME]" Hide Filters Edit Filters" at bounding box center [327, 59] width 284 height 9
click at [350, 59] on span "Edit Filters" at bounding box center [365, 60] width 31 height 8
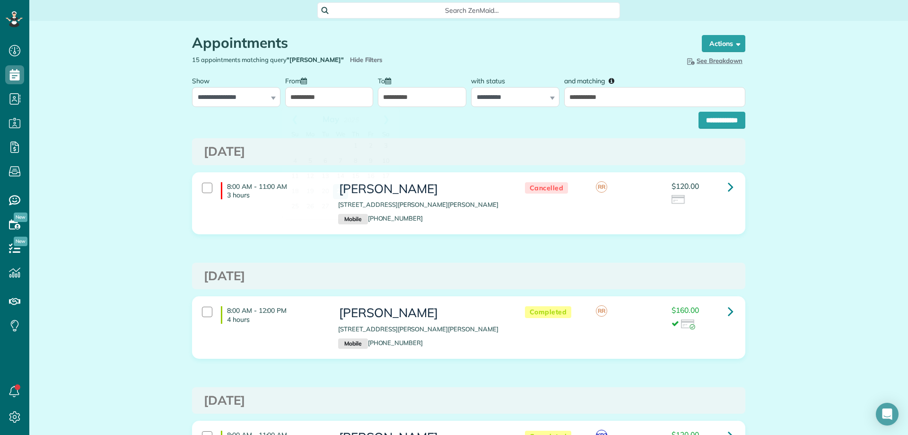
click at [345, 97] on input "**********" at bounding box center [329, 97] width 88 height 20
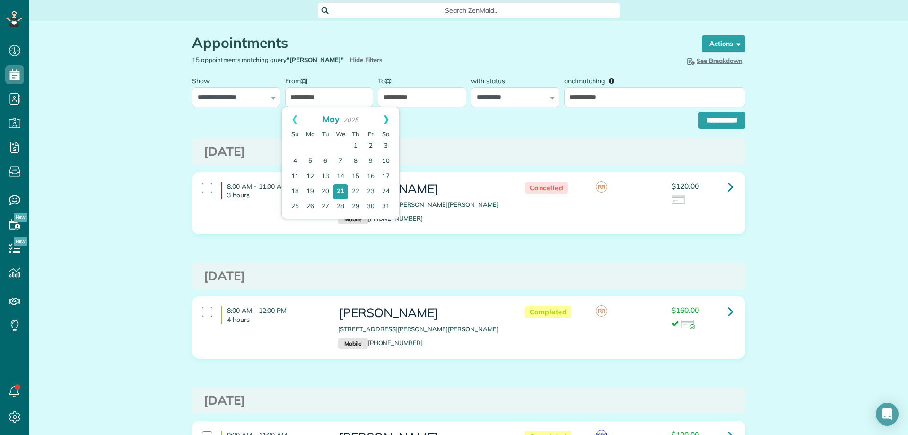
click at [386, 116] on link "Next" at bounding box center [386, 119] width 26 height 24
click at [386, 115] on link "Next" at bounding box center [386, 119] width 26 height 24
click at [386, 123] on link "Next" at bounding box center [386, 119] width 26 height 24
click at [345, 143] on link "3" at bounding box center [340, 145] width 13 height 13
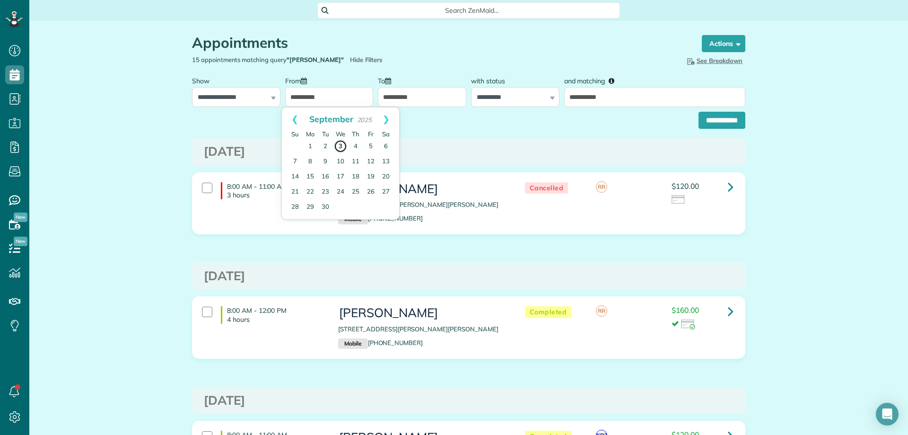
type input "**********"
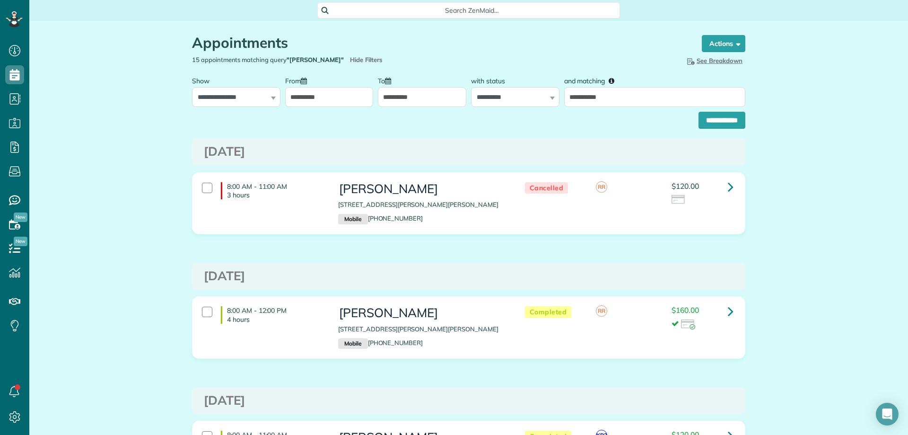
click at [403, 95] on input "**********" at bounding box center [422, 97] width 88 height 20
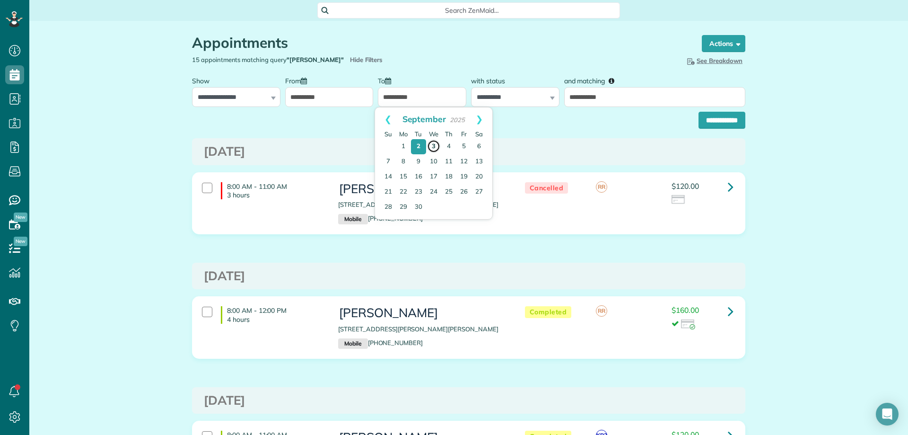
click at [433, 147] on link "3" at bounding box center [433, 145] width 13 height 13
type input "**********"
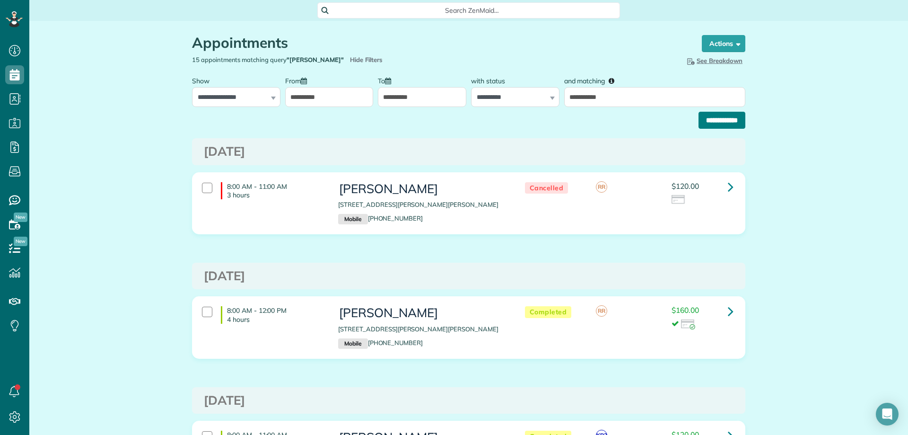
click at [709, 115] on input "**********" at bounding box center [721, 120] width 47 height 17
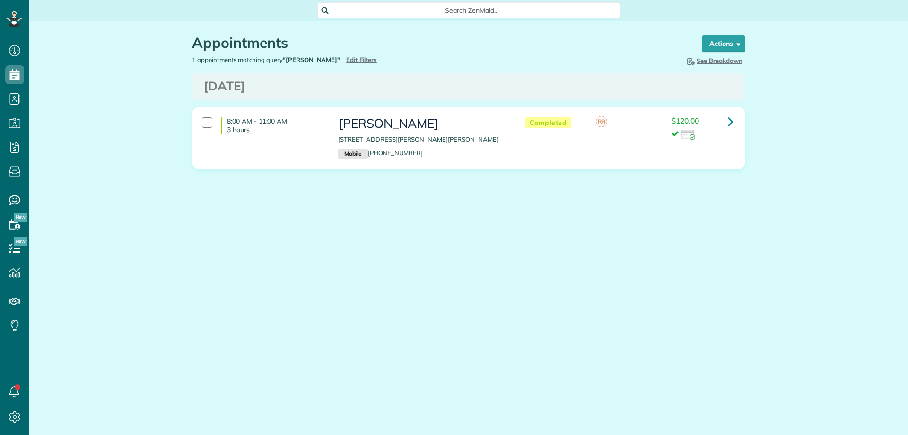
scroll to position [4, 4]
click at [727, 119] on link at bounding box center [730, 121] width 19 height 19
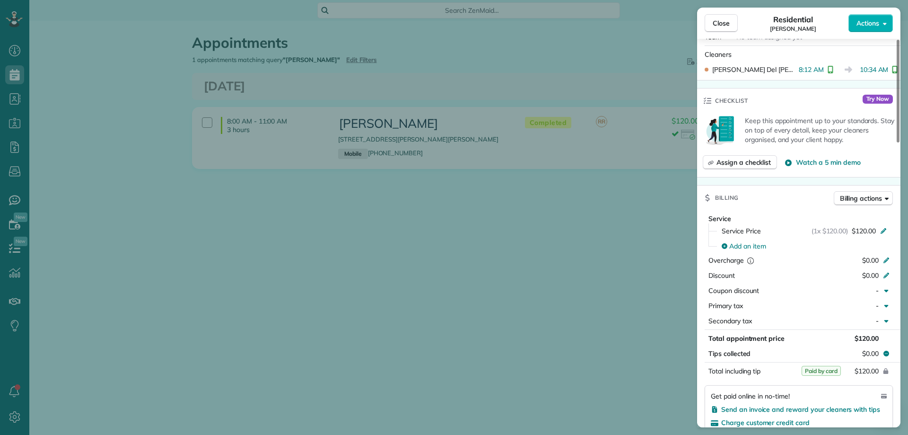
scroll to position [284, 0]
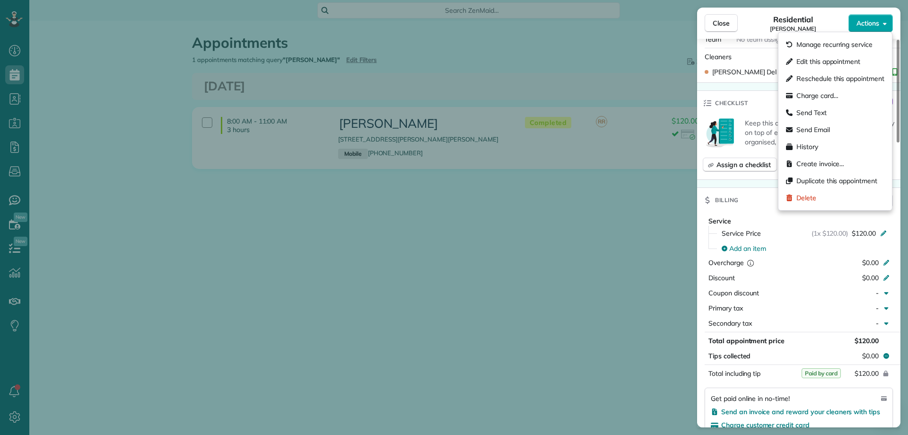
click at [879, 28] on button "Actions" at bounding box center [870, 23] width 44 height 18
click at [829, 99] on span "Charge card…" at bounding box center [817, 95] width 42 height 9
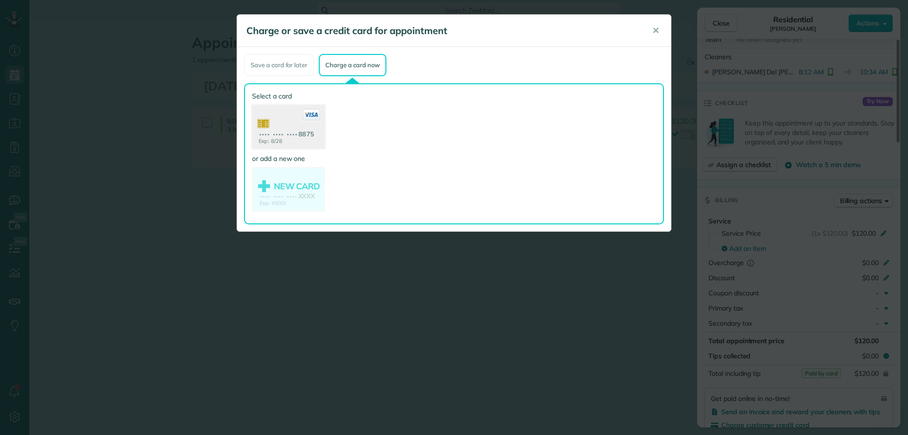
click at [309, 128] on use at bounding box center [288, 128] width 73 height 46
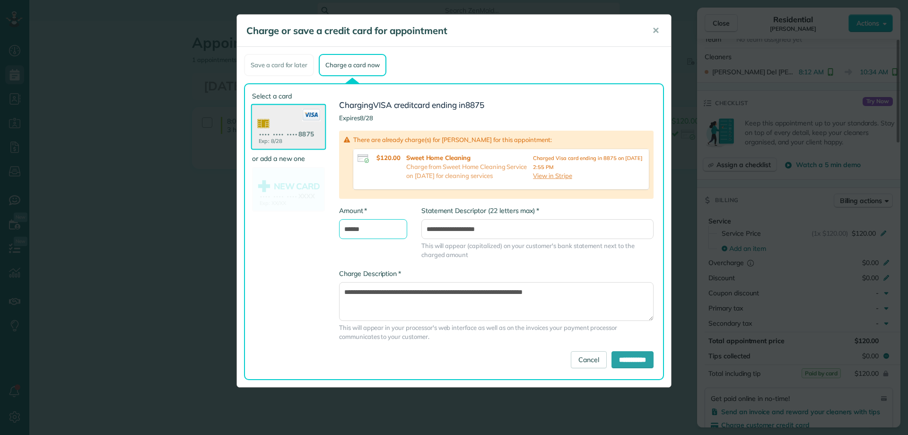
click at [356, 229] on input "******" at bounding box center [373, 229] width 68 height 20
type input "*****"
click at [543, 265] on div "**********" at bounding box center [537, 237] width 246 height 63
click at [600, 296] on textarea "**********" at bounding box center [496, 301] width 314 height 39
click at [627, 359] on input "**********" at bounding box center [632, 359] width 42 height 17
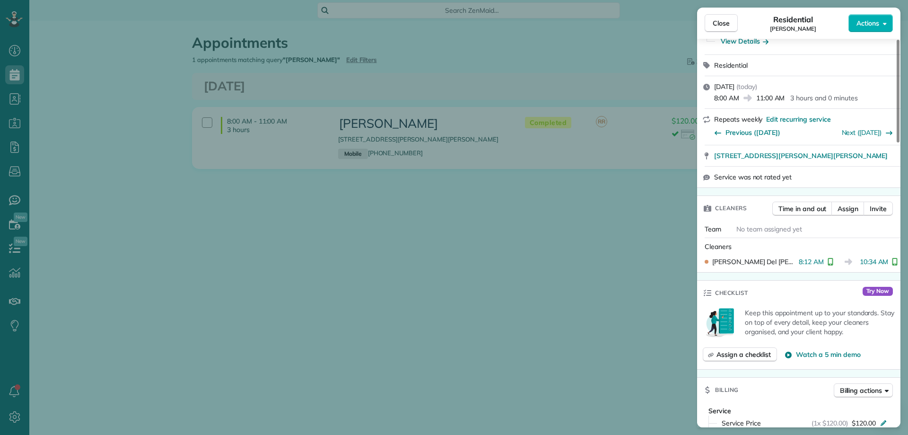
scroll to position [0, 0]
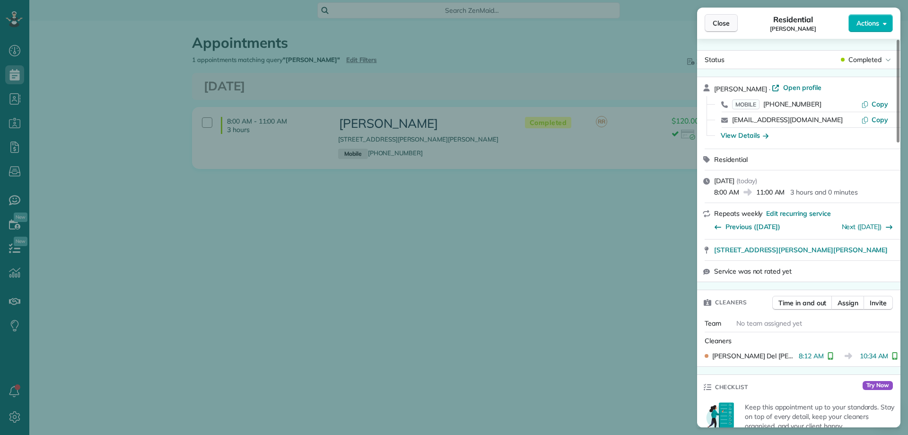
click at [720, 28] on button "Close" at bounding box center [721, 23] width 33 height 18
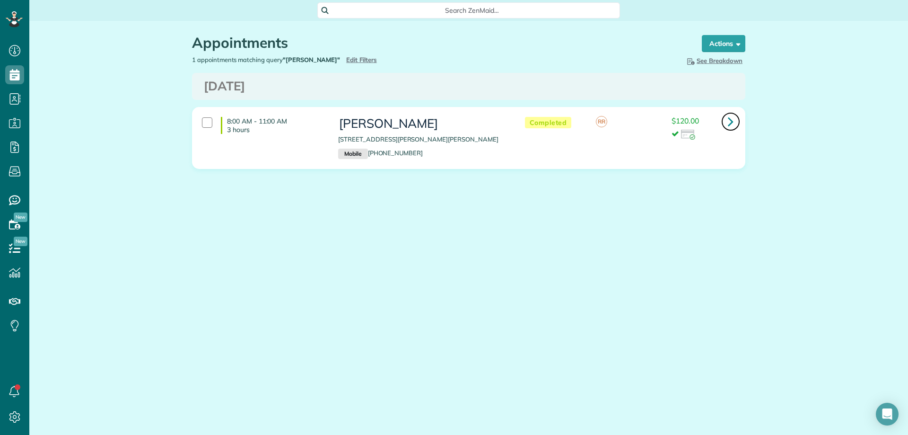
click at [734, 124] on link at bounding box center [730, 121] width 19 height 19
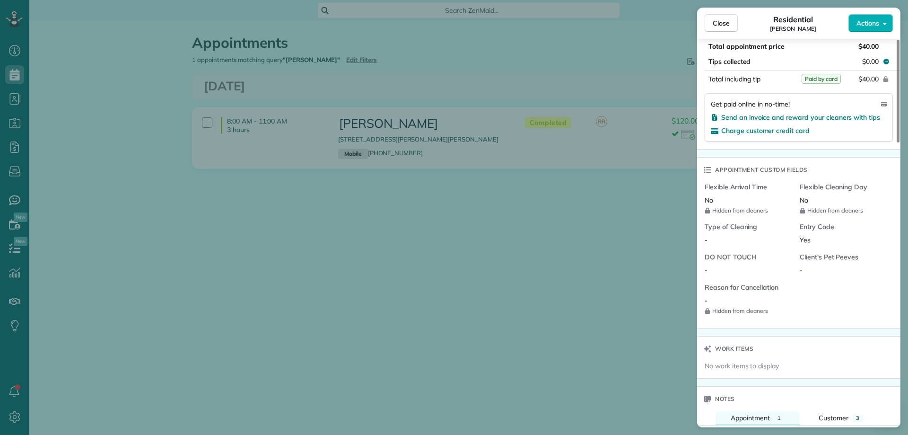
scroll to position [456, 0]
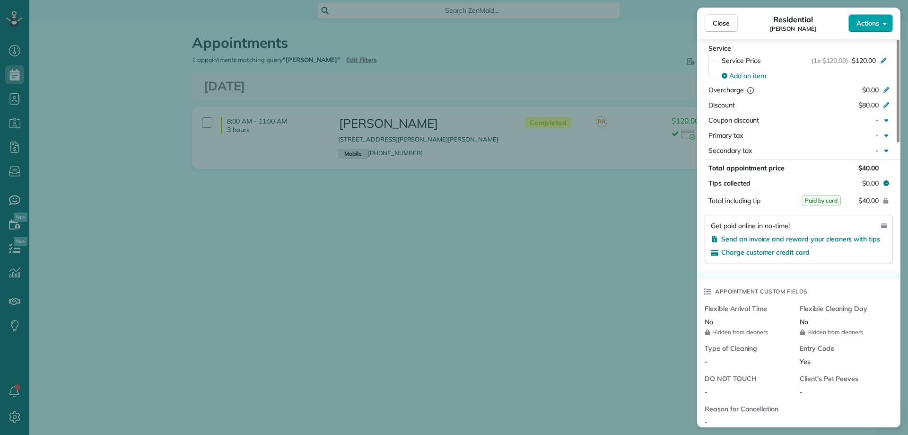
click at [861, 19] on span "Actions" at bounding box center [867, 22] width 23 height 9
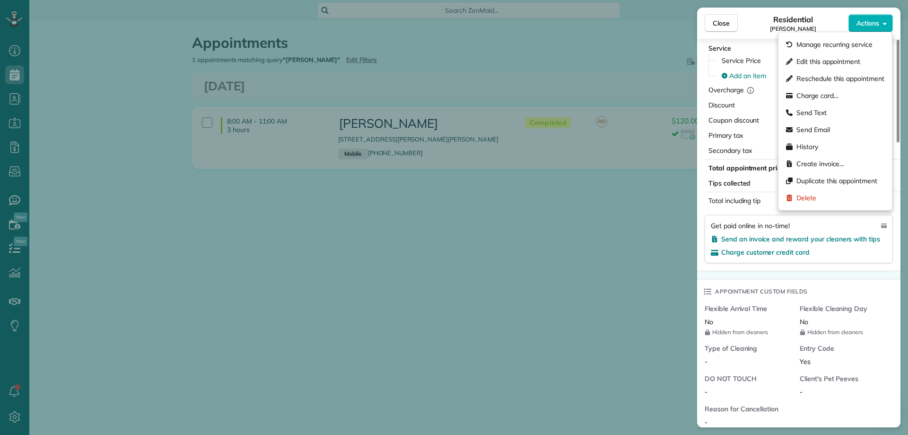
click at [635, 49] on div "Close Residential Linda Young Actions Status Completed Linda Young · Open profi…" at bounding box center [454, 217] width 908 height 435
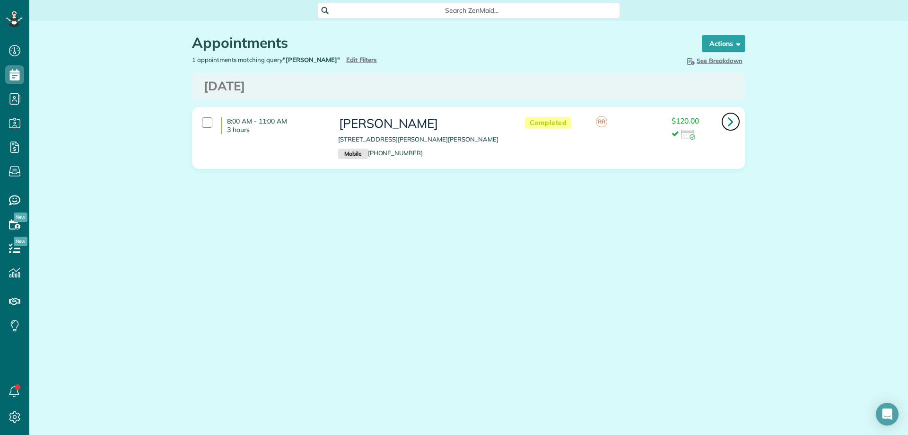
click at [733, 119] on icon at bounding box center [731, 121] width 6 height 17
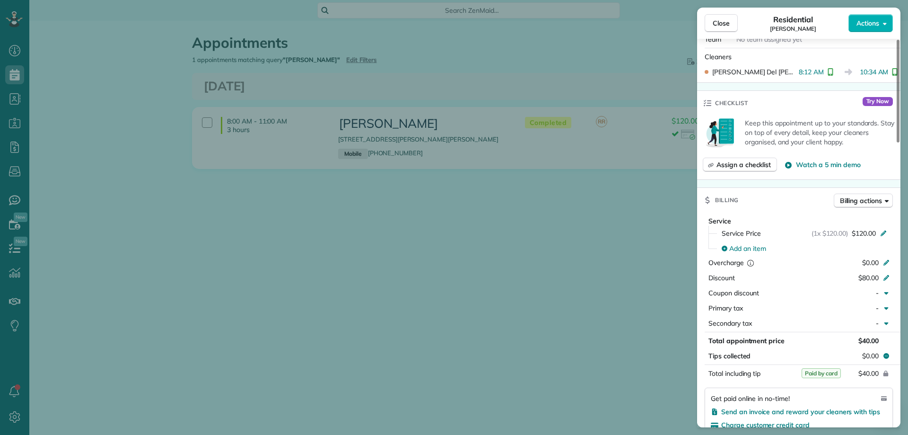
scroll to position [473, 0]
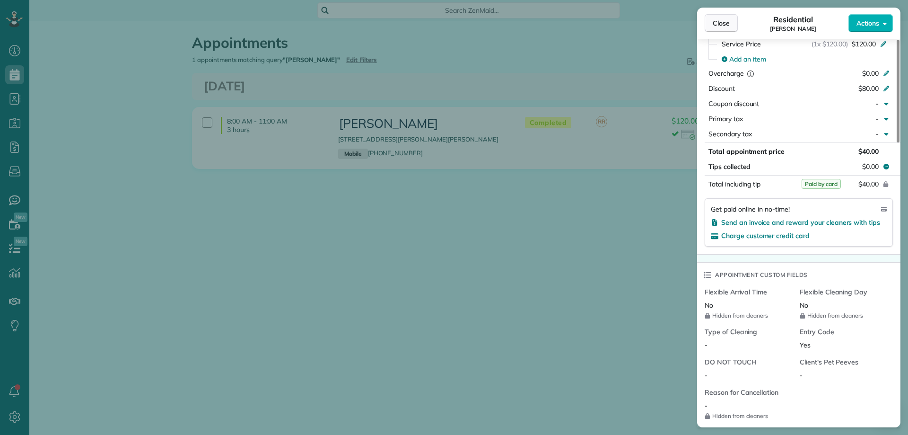
click at [723, 28] on button "Close" at bounding box center [721, 23] width 33 height 18
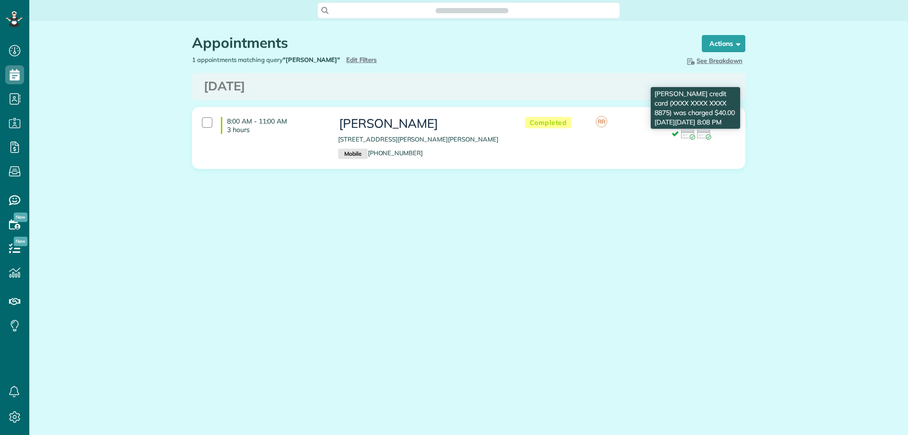
scroll to position [4, 4]
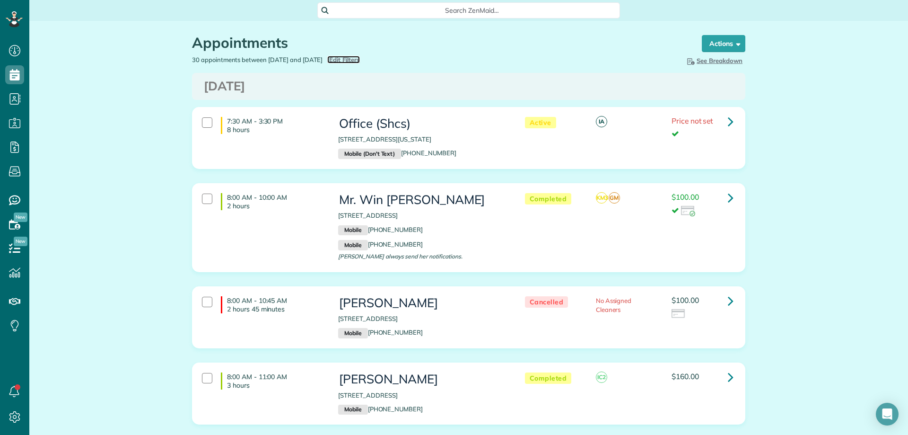
click at [360, 60] on span "Edit Filters" at bounding box center [344, 60] width 31 height 8
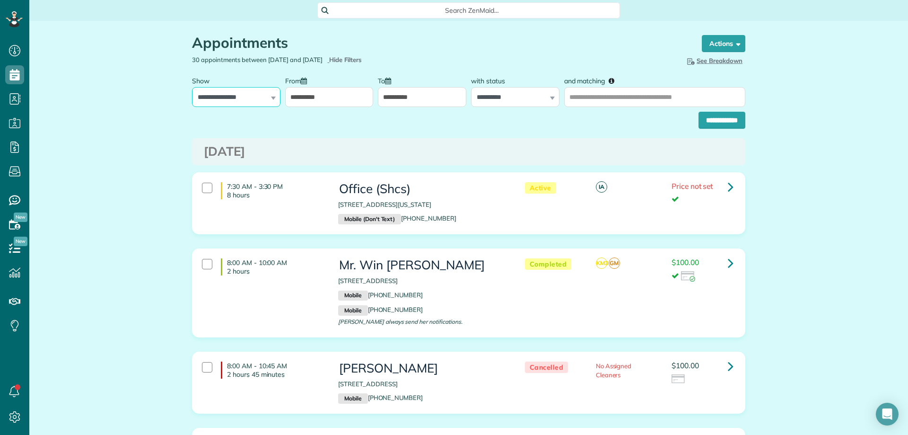
drag, startPoint x: 248, startPoint y: 97, endPoint x: 252, endPoint y: 106, distance: 9.7
click at [247, 98] on select "**********" at bounding box center [236, 97] width 88 height 20
select select "**********"
click at [192, 87] on select "**********" at bounding box center [236, 97] width 88 height 20
click at [704, 115] on input "**********" at bounding box center [721, 120] width 47 height 17
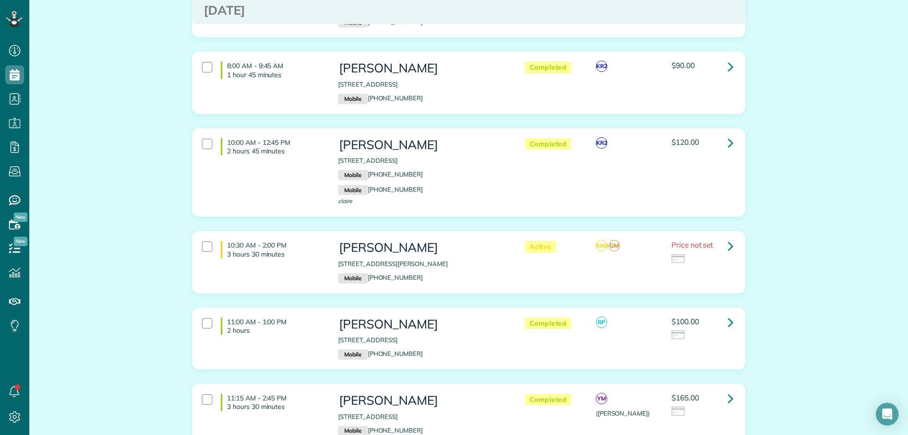
scroll to position [378, 0]
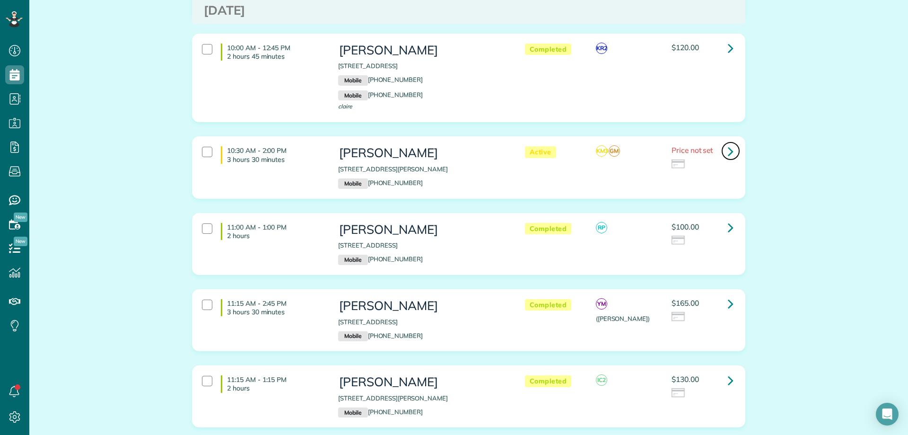
click at [728, 153] on icon at bounding box center [731, 151] width 6 height 17
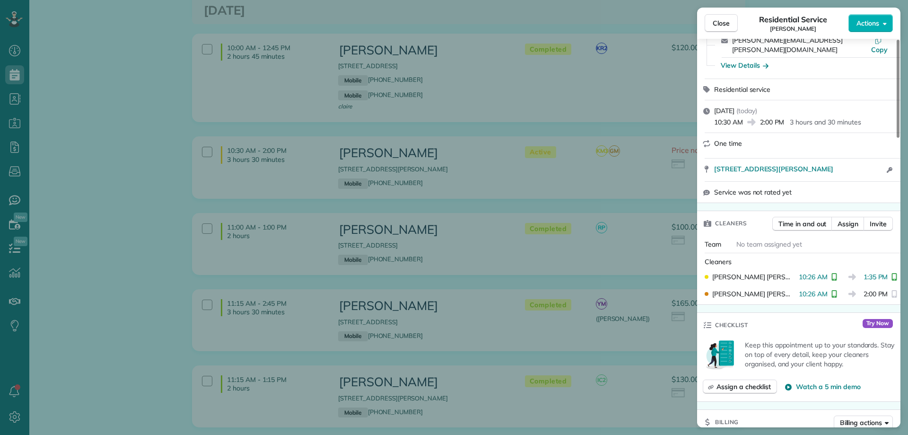
scroll to position [95, 0]
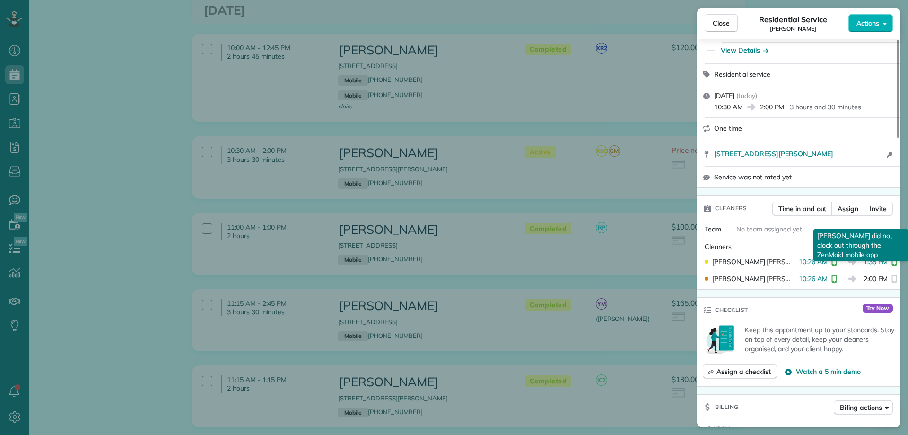
click at [889, 274] on button "reset" at bounding box center [893, 278] width 9 height 9
click at [807, 204] on span "Time in and out" at bounding box center [802, 208] width 48 height 9
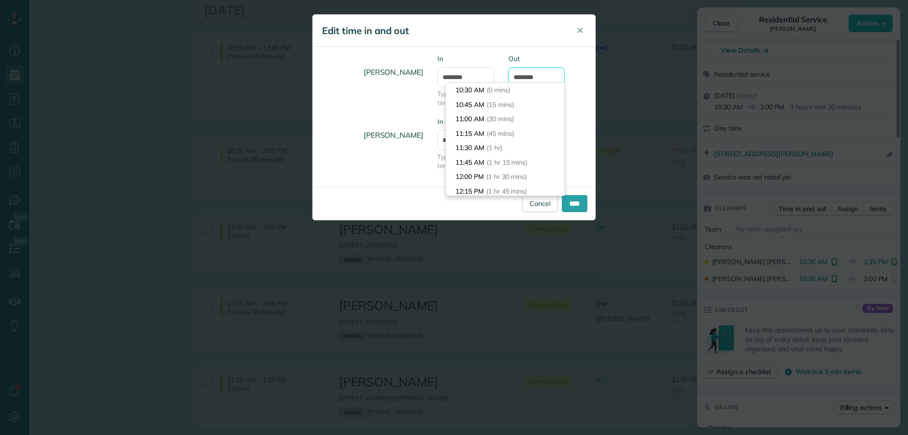
click at [527, 78] on input "*******" at bounding box center [536, 77] width 57 height 20
type input "*******"
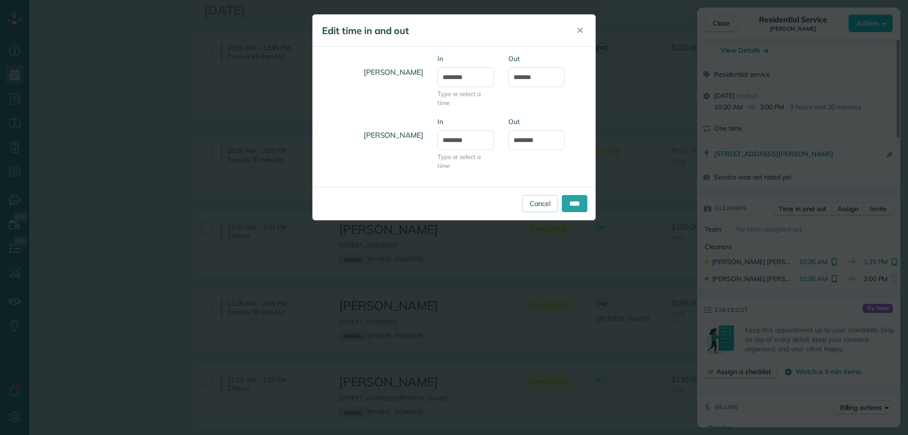
click at [398, 157] on div "Kenia Elizabeth Mejia In ******** Type or select a time Out *******" at bounding box center [454, 148] width 283 height 63
click at [574, 201] on input "****" at bounding box center [575, 203] width 26 height 17
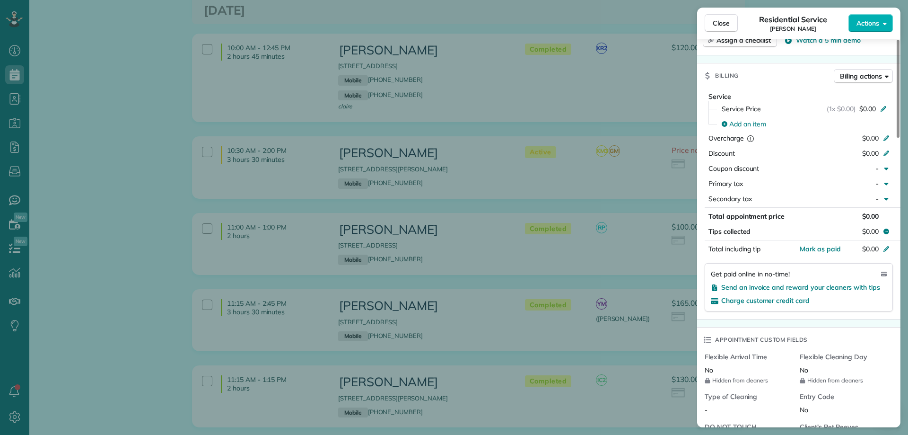
scroll to position [2, 0]
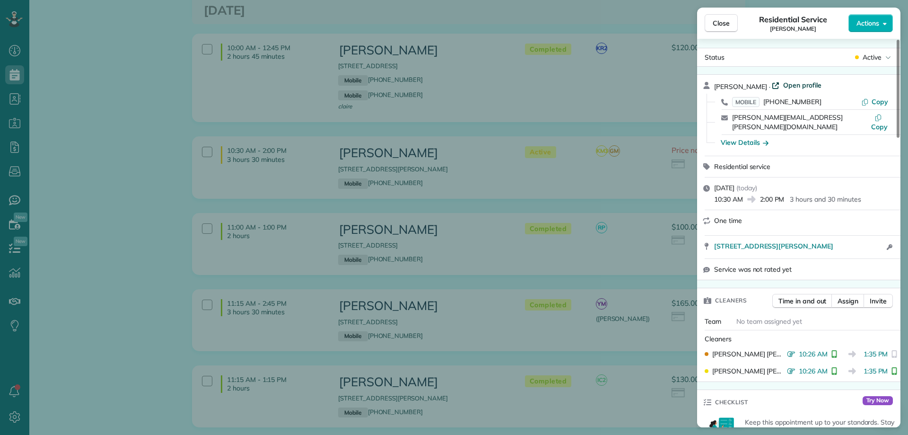
click at [806, 88] on span "Open profile" at bounding box center [802, 84] width 38 height 9
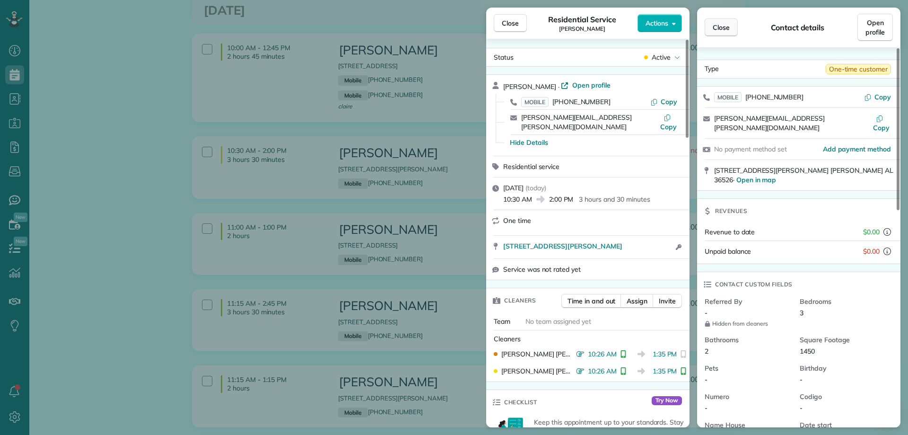
click at [708, 24] on button "Close" at bounding box center [721, 27] width 33 height 18
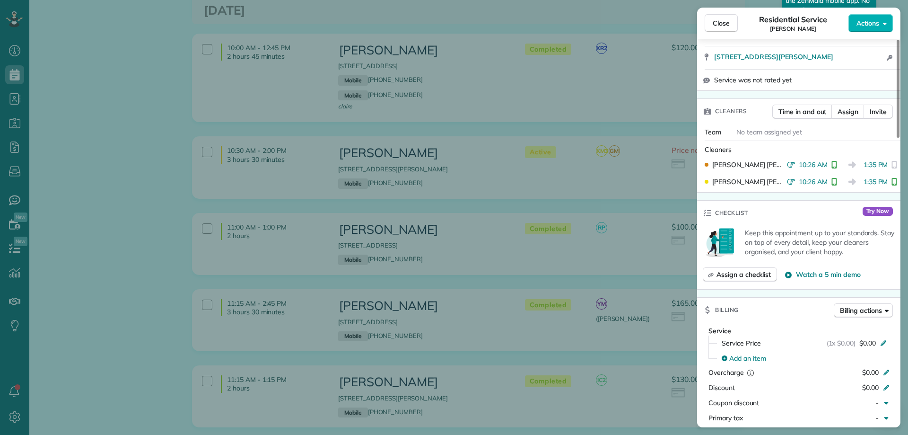
scroll to position [475, 0]
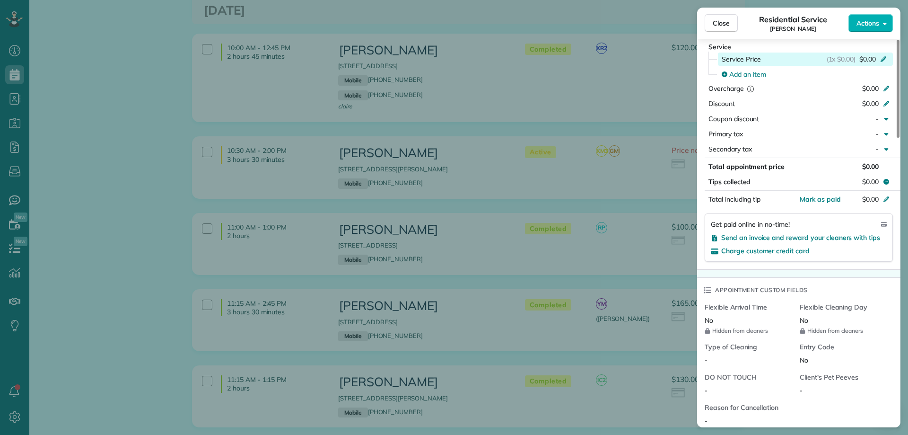
click at [873, 54] on span "$0.00" at bounding box center [867, 58] width 17 height 9
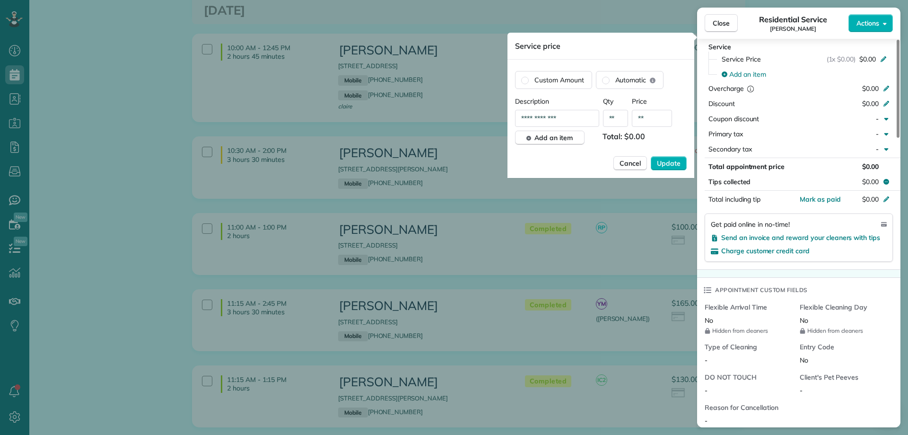
click at [647, 121] on input "**" at bounding box center [652, 118] width 40 height 17
type input "****"
click at [670, 161] on span "Update" at bounding box center [669, 162] width 24 height 9
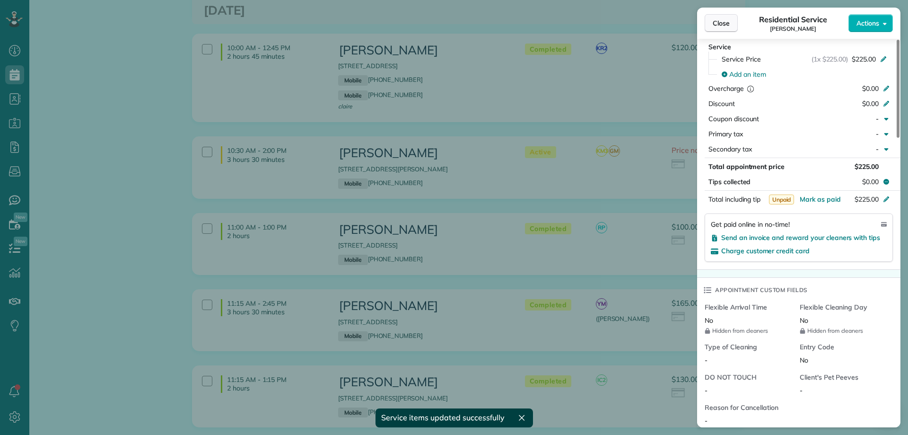
click at [719, 17] on button "Close" at bounding box center [721, 23] width 33 height 18
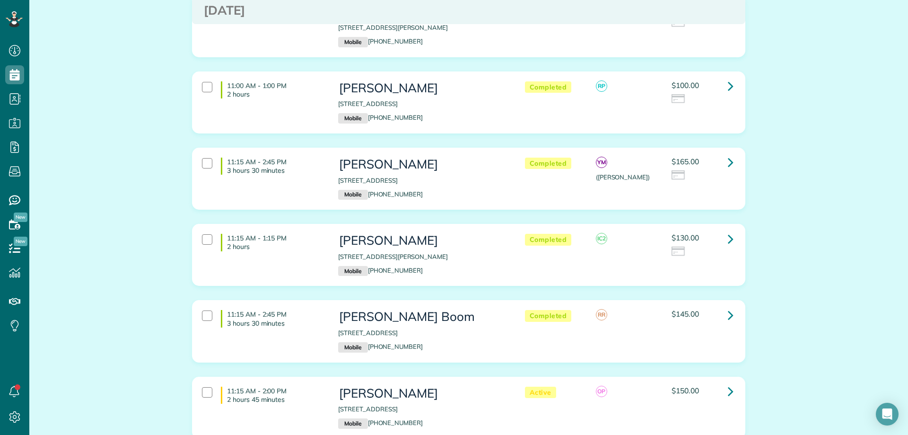
scroll to position [520, 0]
click at [728, 160] on icon at bounding box center [731, 161] width 6 height 17
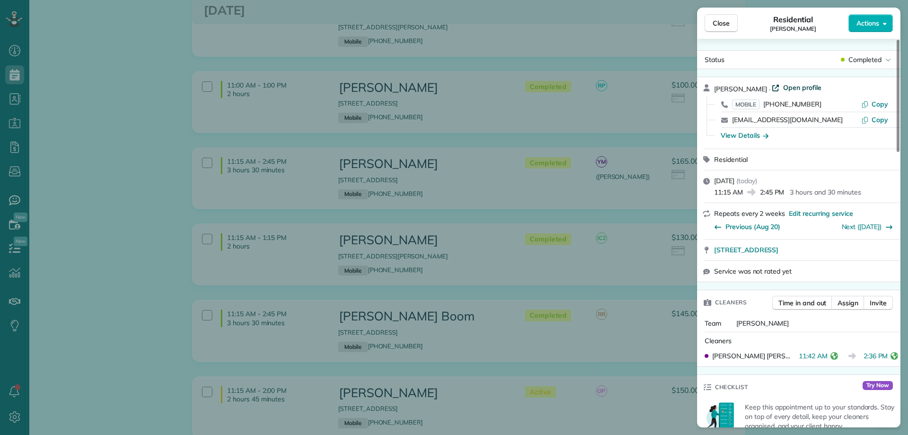
click at [783, 85] on span "Open profile" at bounding box center [802, 87] width 38 height 9
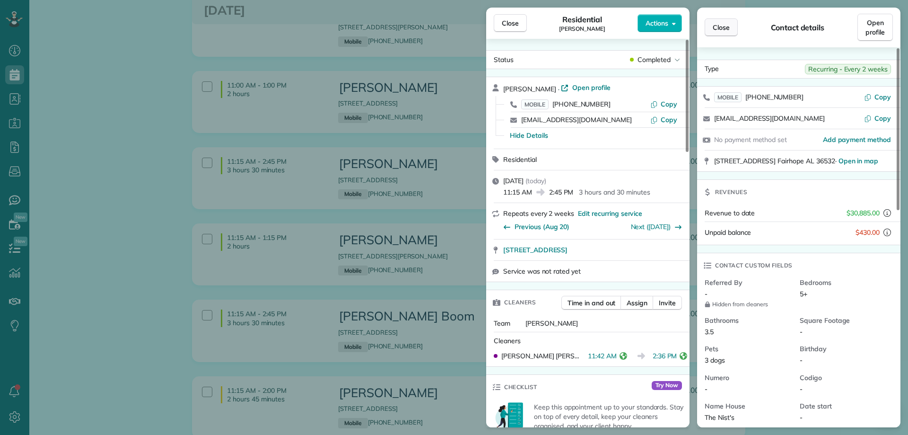
click at [723, 31] on span "Close" at bounding box center [721, 27] width 17 height 9
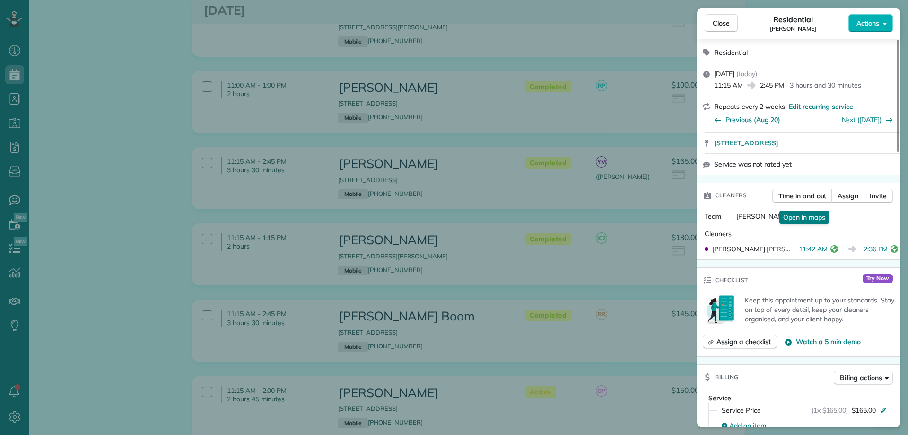
scroll to position [47, 0]
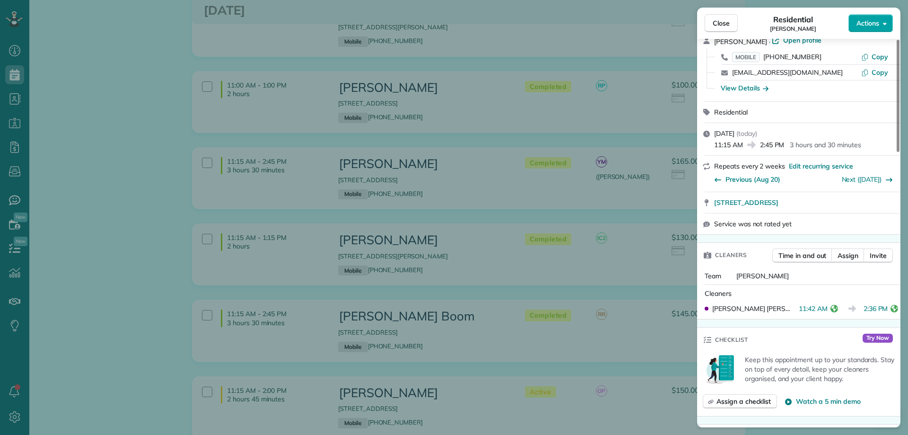
click at [863, 25] on span "Actions" at bounding box center [867, 22] width 23 height 9
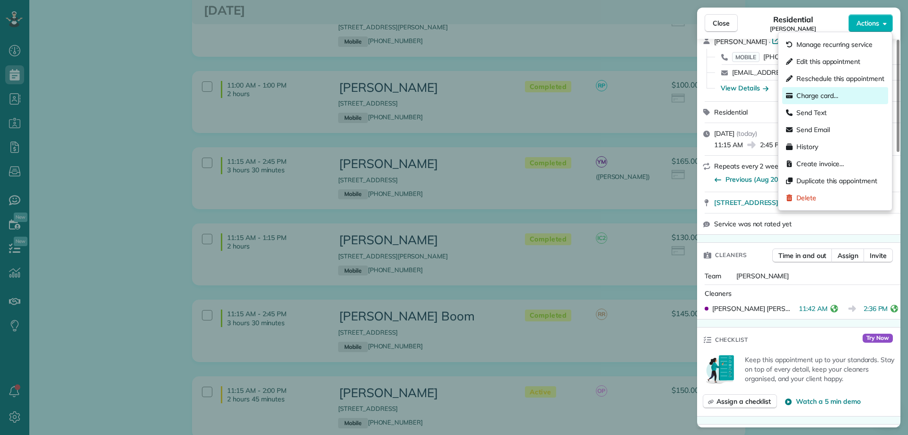
click at [823, 100] on span "Charge card…" at bounding box center [817, 95] width 42 height 9
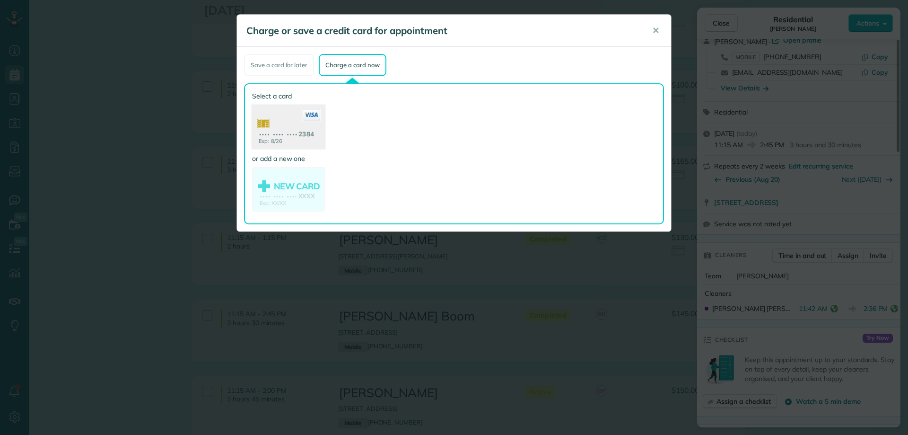
click at [310, 126] on use at bounding box center [288, 128] width 73 height 46
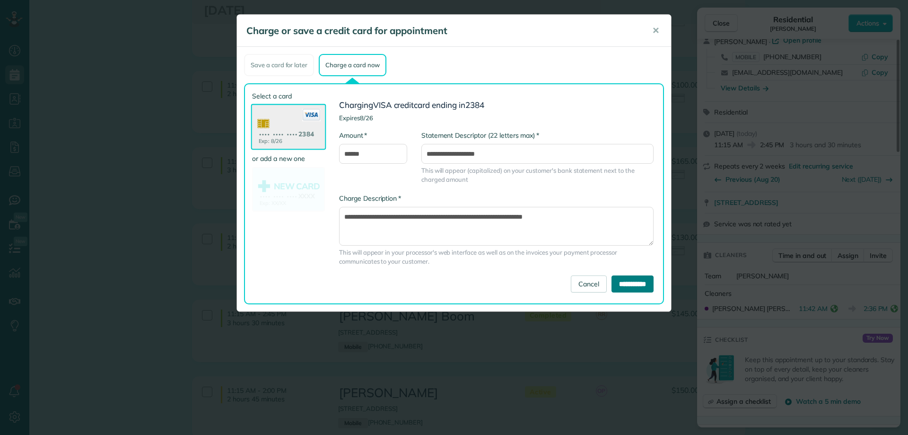
click at [635, 287] on input "**********" at bounding box center [632, 283] width 42 height 17
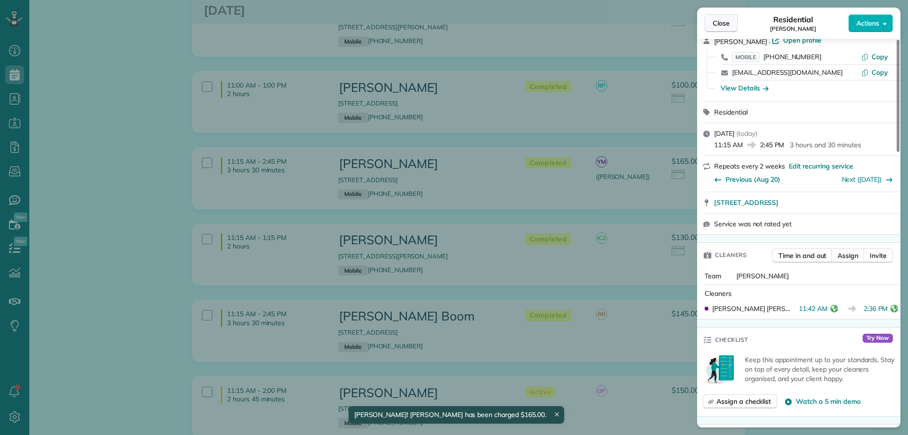
click at [724, 21] on span "Close" at bounding box center [721, 22] width 17 height 9
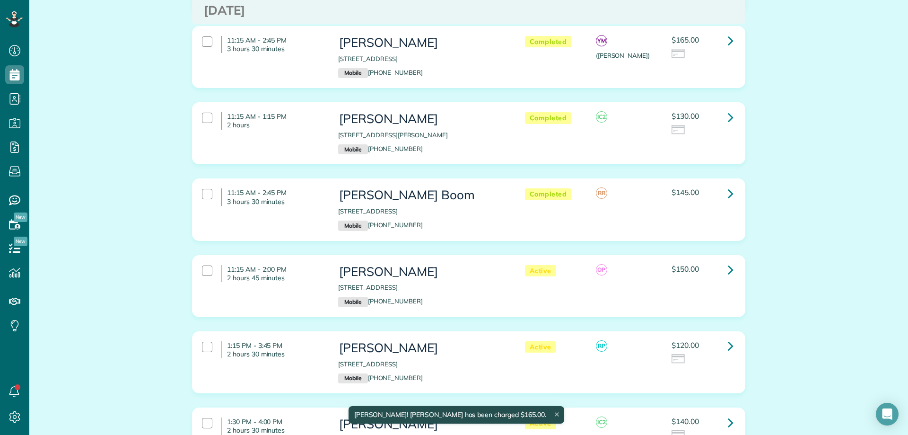
scroll to position [662, 0]
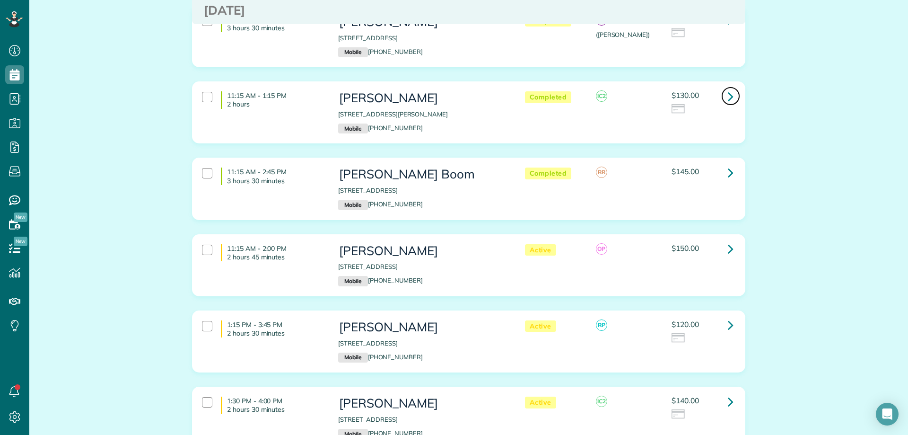
click at [723, 97] on link at bounding box center [730, 96] width 19 height 19
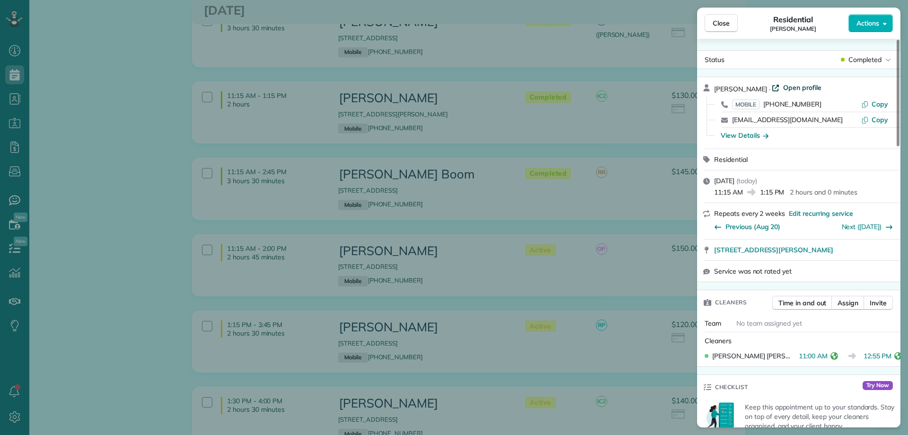
click at [789, 88] on span "Open profile" at bounding box center [802, 87] width 38 height 9
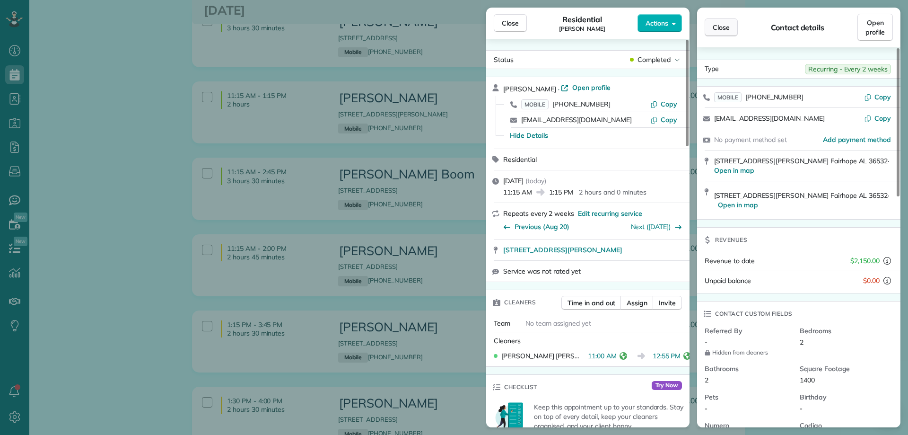
click at [718, 24] on span "Close" at bounding box center [721, 27] width 17 height 9
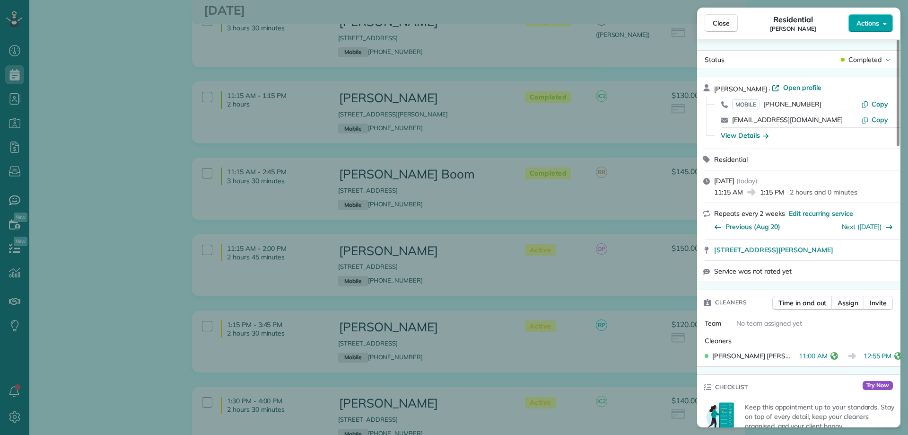
click at [879, 24] on button "Actions" at bounding box center [870, 23] width 44 height 18
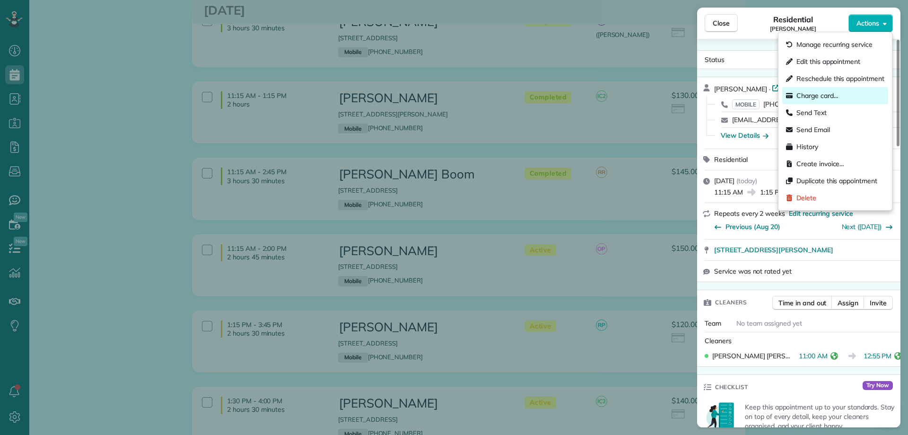
click at [824, 93] on span "Charge card…" at bounding box center [817, 95] width 42 height 9
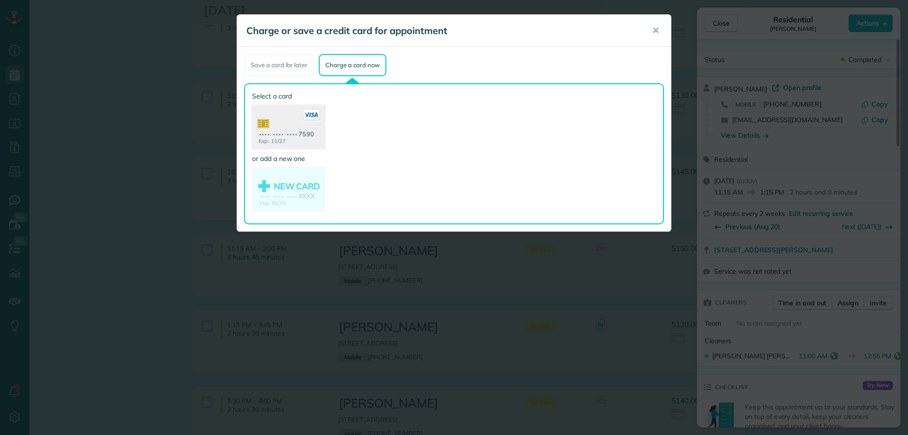
click at [305, 122] on use at bounding box center [288, 128] width 73 height 46
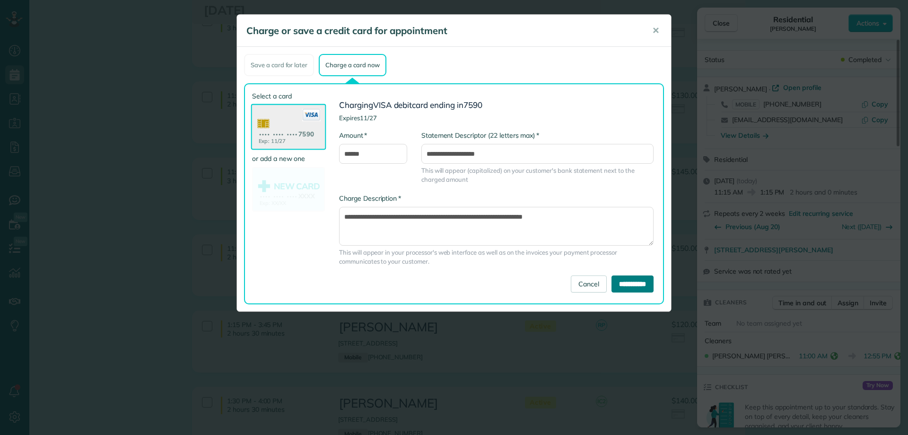
click at [620, 282] on input "**********" at bounding box center [632, 283] width 42 height 17
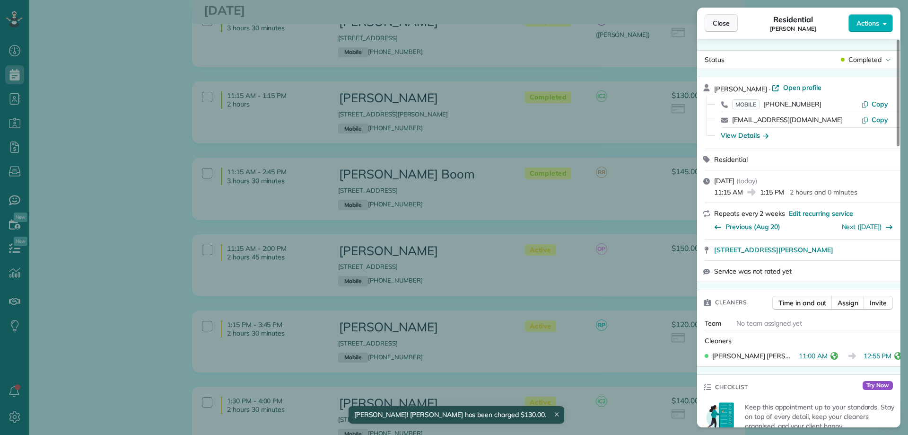
click at [724, 17] on button "Close" at bounding box center [721, 23] width 33 height 18
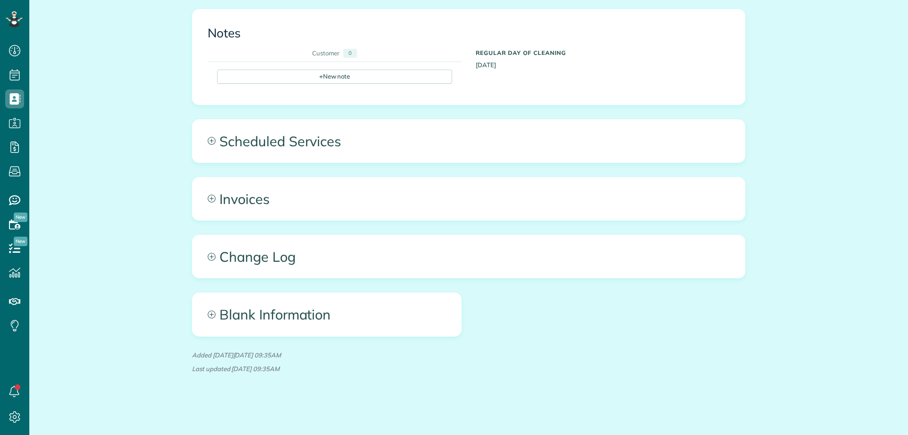
scroll to position [385, 0]
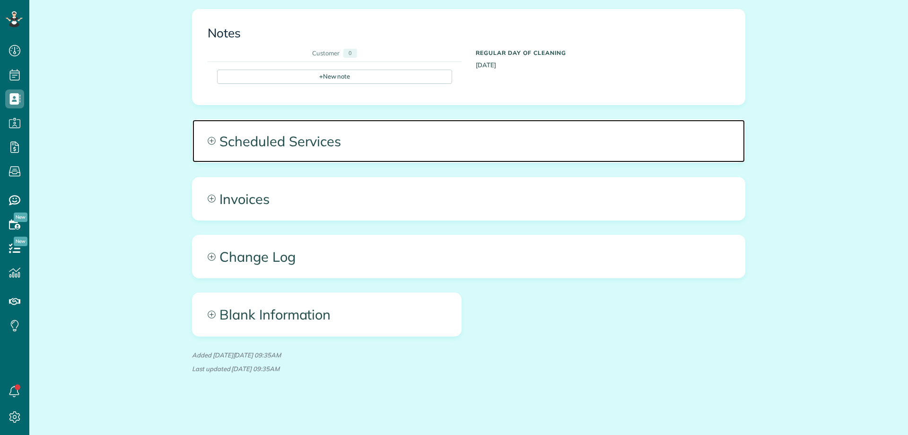
click at [322, 149] on span "Scheduled Services" at bounding box center [468, 141] width 552 height 43
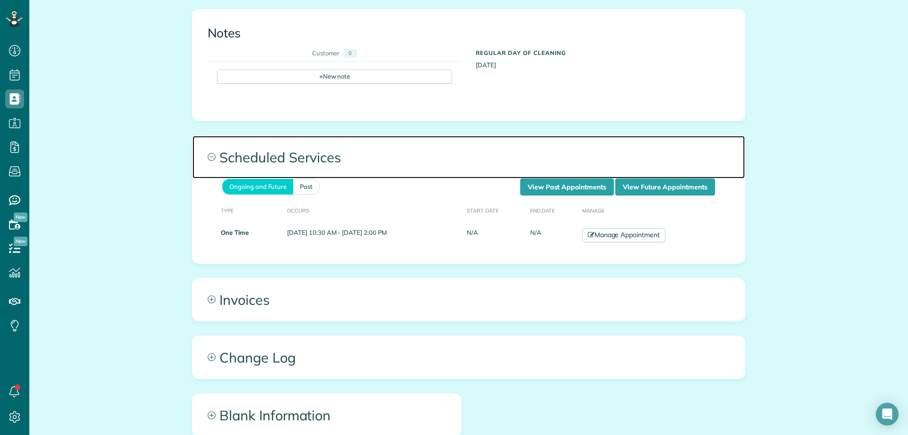
click at [496, 163] on span "Scheduled Services" at bounding box center [468, 157] width 552 height 43
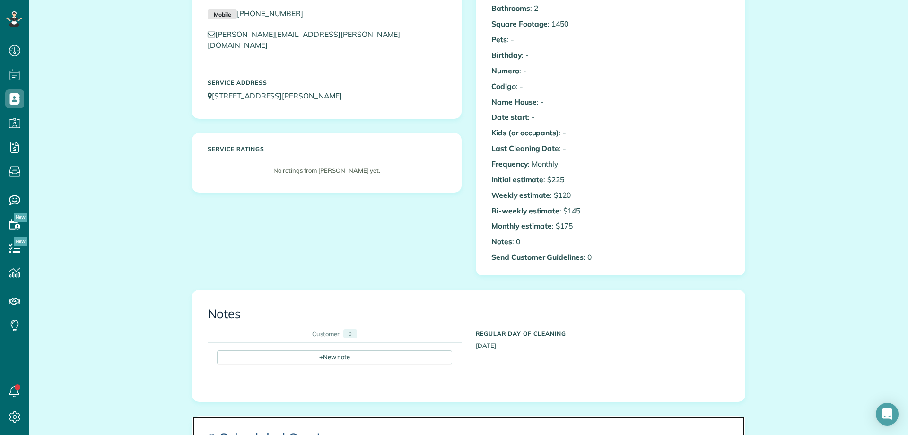
scroll to position [54, 0]
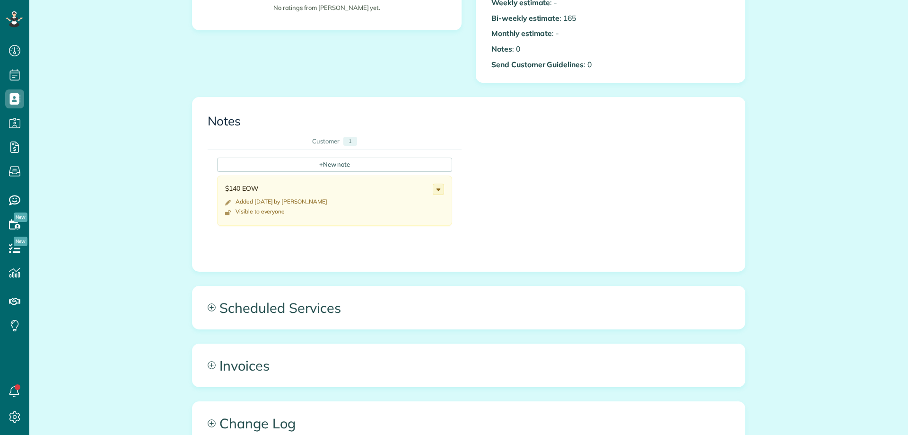
scroll to position [426, 0]
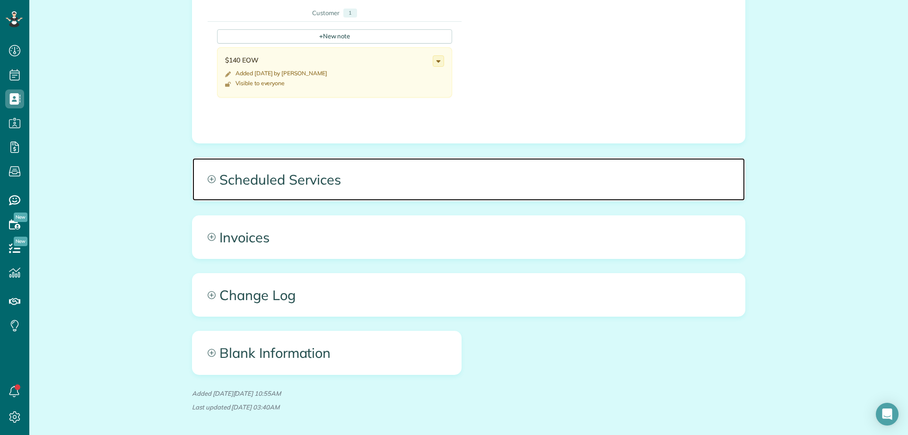
click at [268, 186] on span "Scheduled Services" at bounding box center [468, 179] width 552 height 43
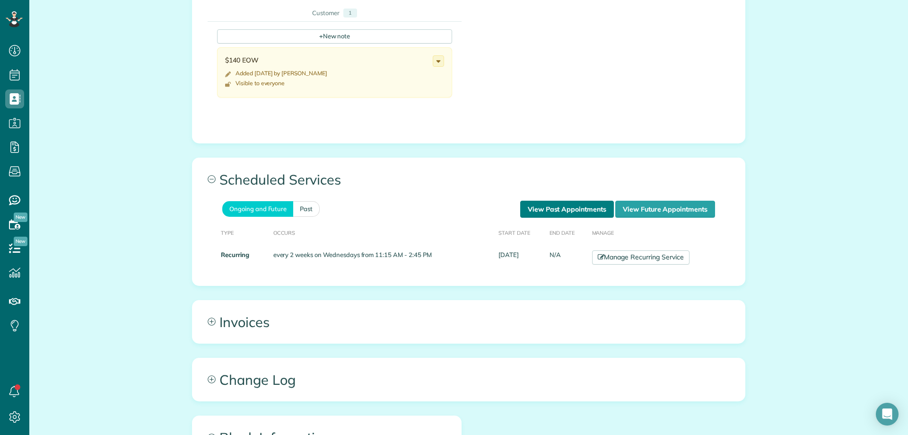
click at [552, 207] on link "View Past Appointments" at bounding box center [567, 208] width 94 height 17
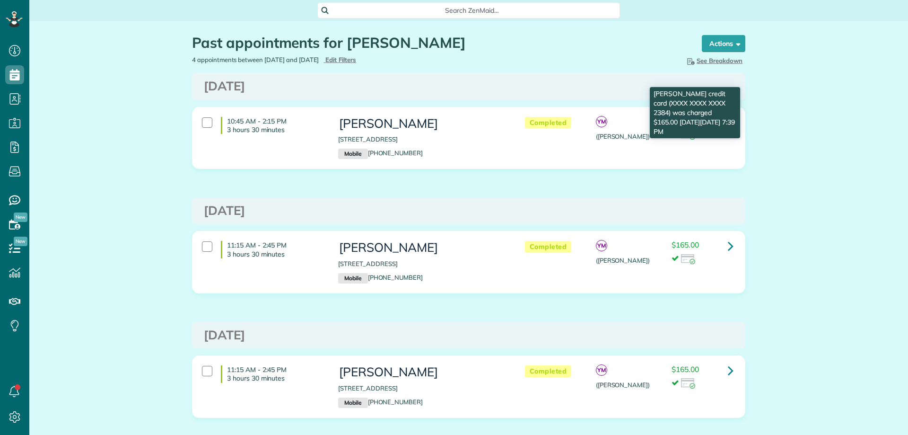
scroll to position [4, 4]
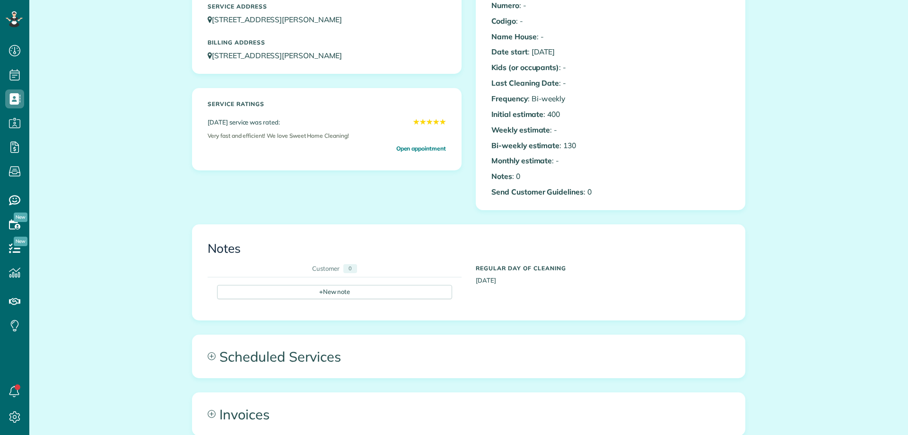
scroll to position [4, 4]
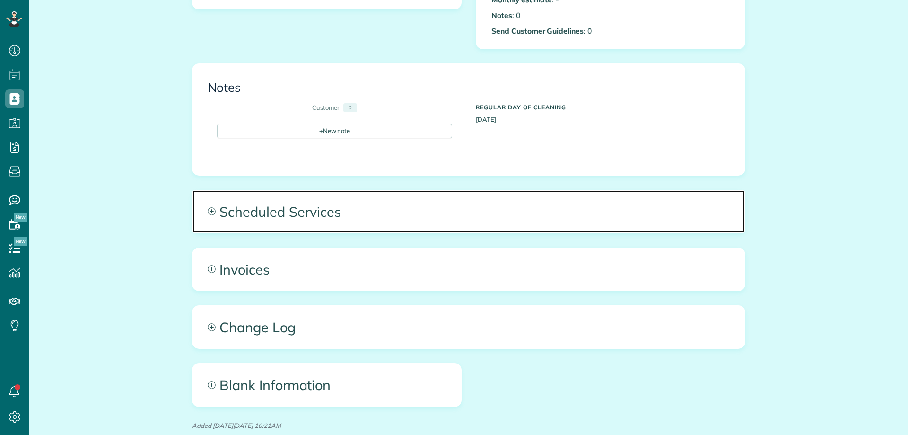
click at [458, 213] on span "Scheduled Services" at bounding box center [468, 211] width 552 height 43
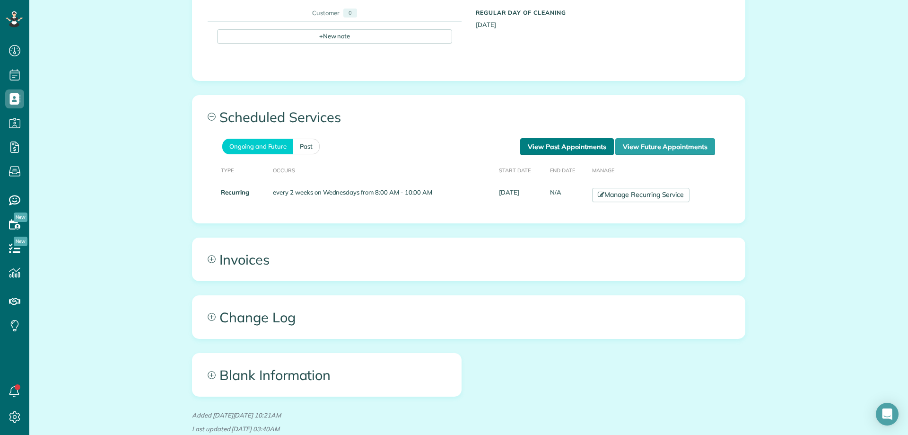
click at [567, 150] on link "View Past Appointments" at bounding box center [567, 146] width 94 height 17
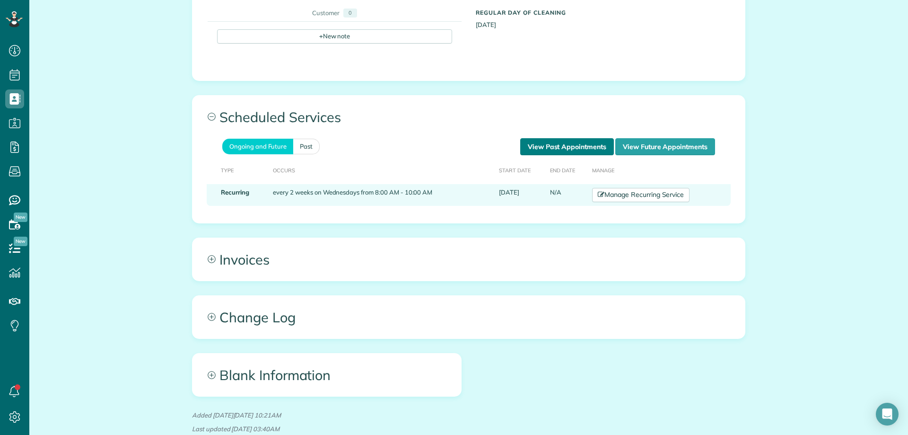
scroll to position [443, 0]
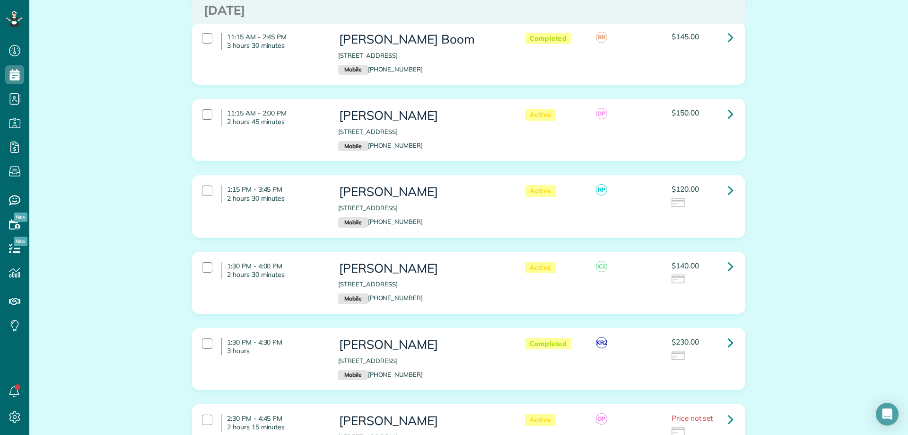
scroll to position [662, 0]
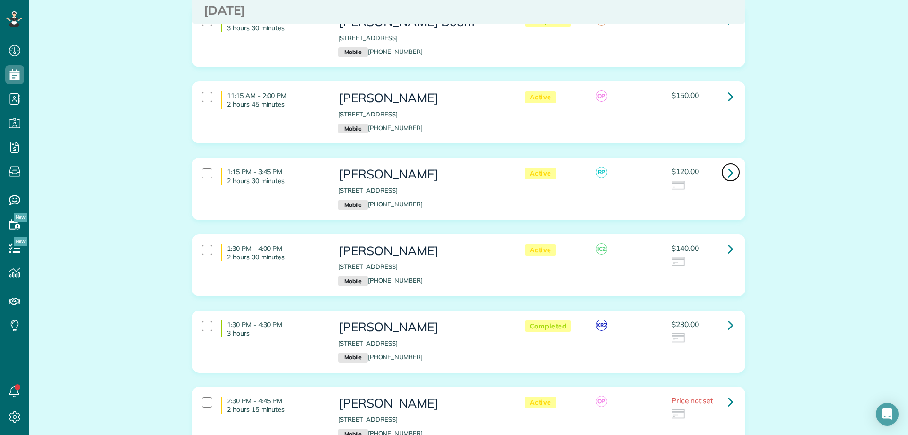
click at [730, 173] on link at bounding box center [730, 172] width 19 height 19
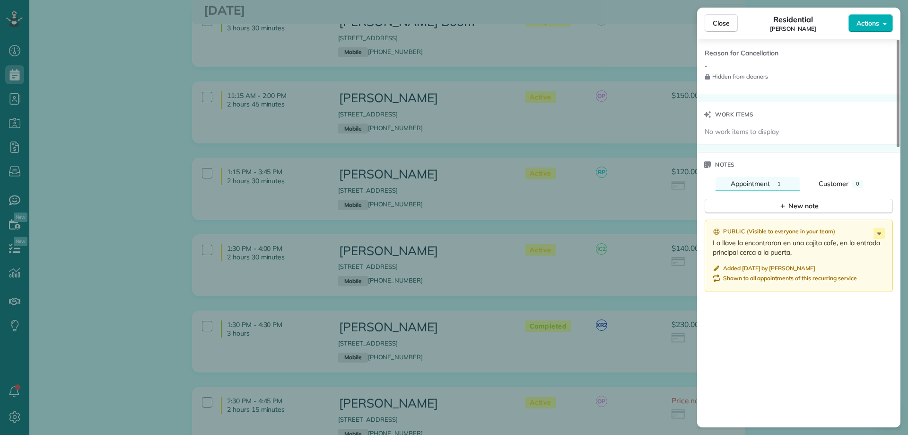
scroll to position [898, 0]
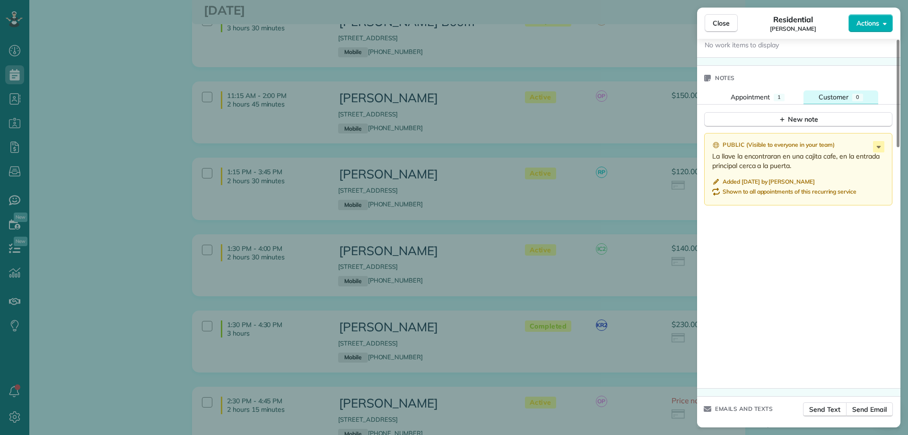
click at [856, 95] on span "0" at bounding box center [857, 97] width 3 height 7
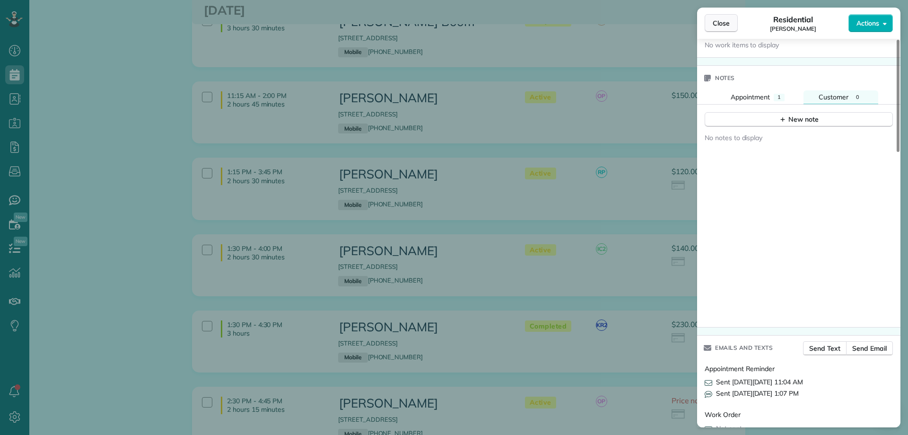
click at [725, 28] on button "Close" at bounding box center [721, 23] width 33 height 18
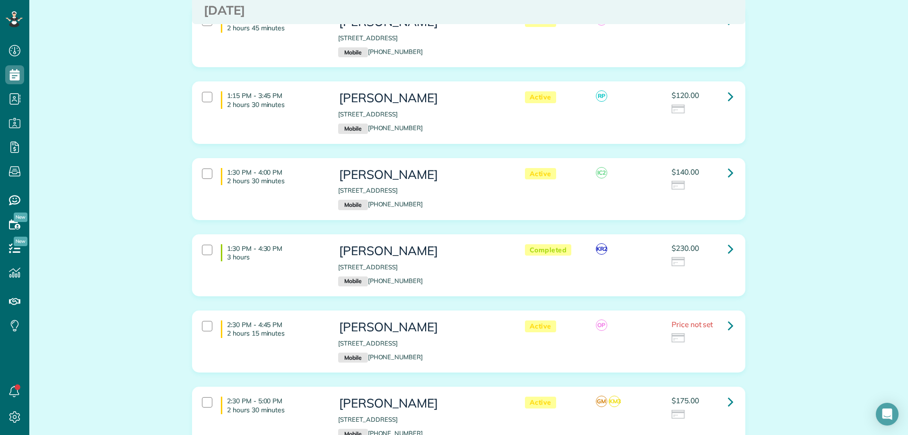
scroll to position [757, 0]
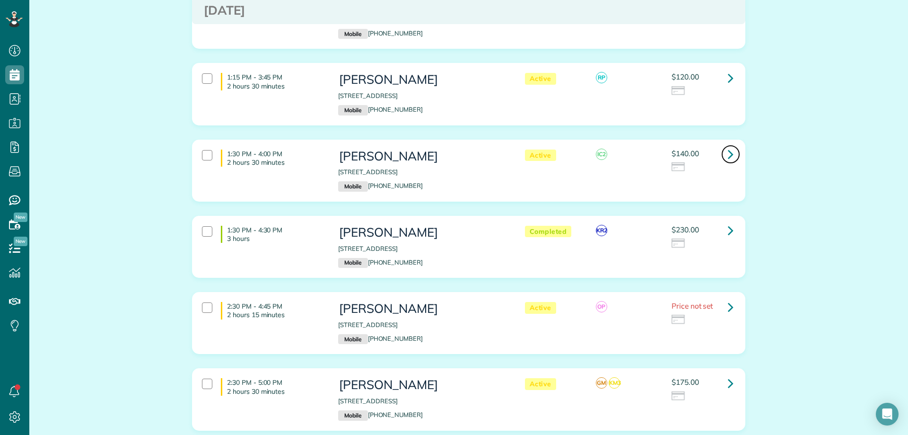
click at [728, 153] on icon at bounding box center [731, 154] width 6 height 17
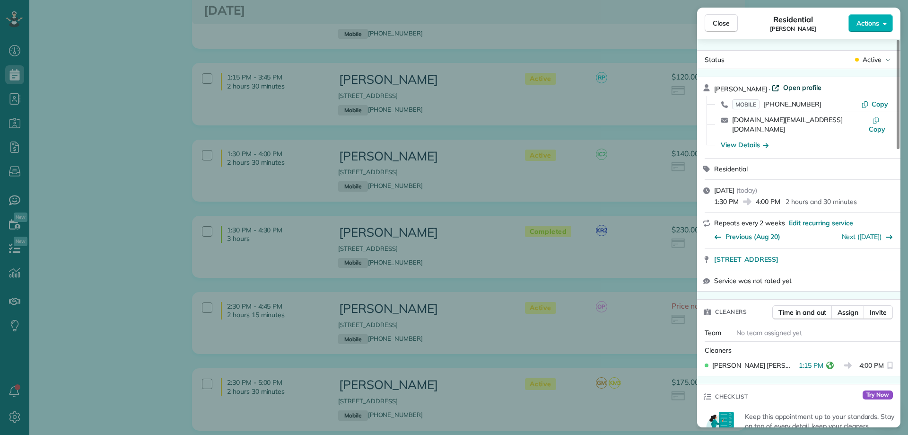
click at [804, 85] on span "Open profile" at bounding box center [802, 87] width 38 height 9
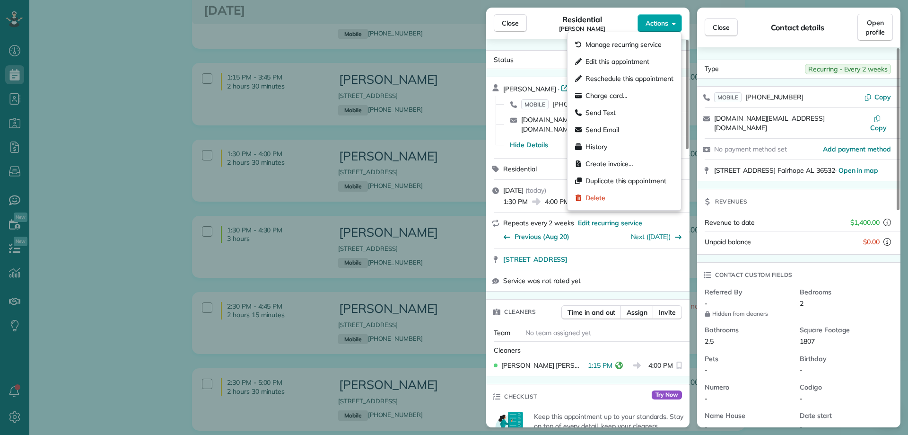
click at [664, 25] on span "Actions" at bounding box center [656, 22] width 23 height 9
click at [622, 92] on span "Charge card…" at bounding box center [606, 95] width 42 height 9
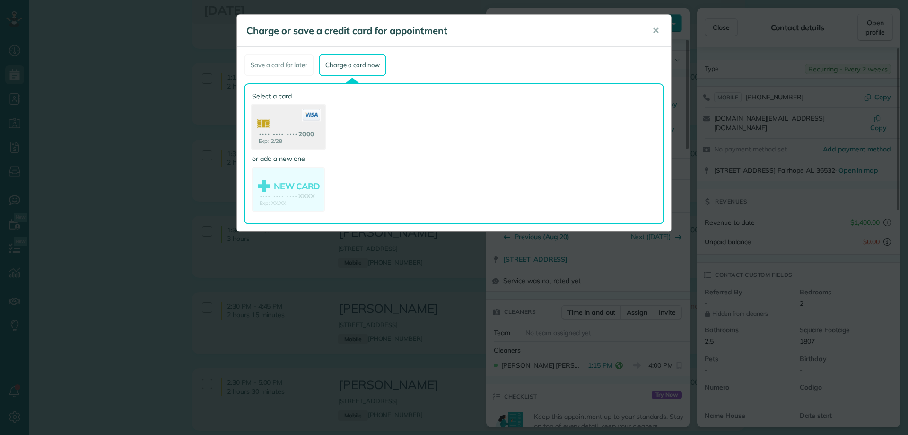
click at [302, 126] on use at bounding box center [288, 128] width 73 height 46
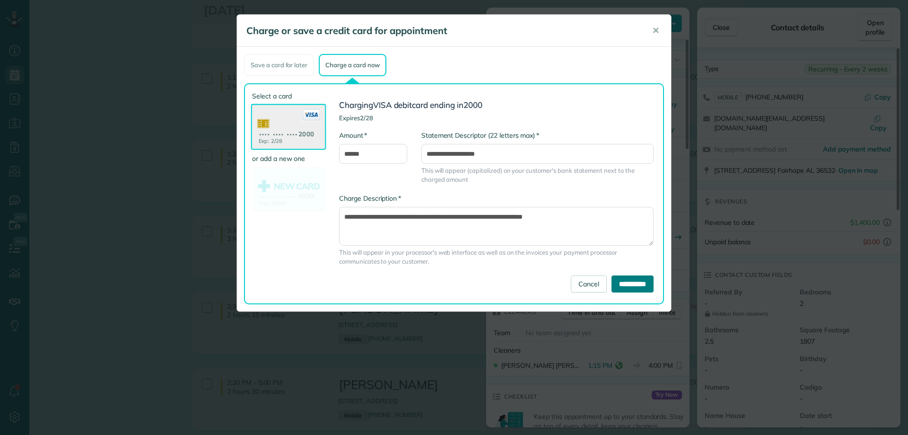
click at [619, 283] on input "**********" at bounding box center [632, 283] width 42 height 17
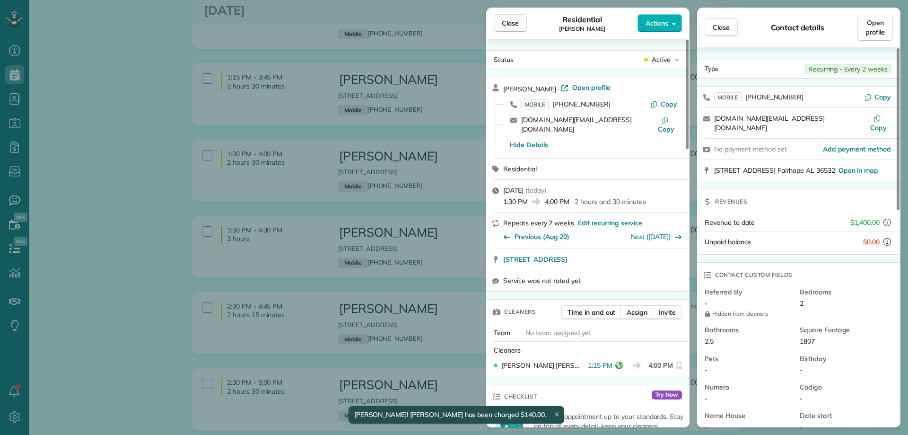
click at [514, 23] on span "Close" at bounding box center [510, 22] width 17 height 9
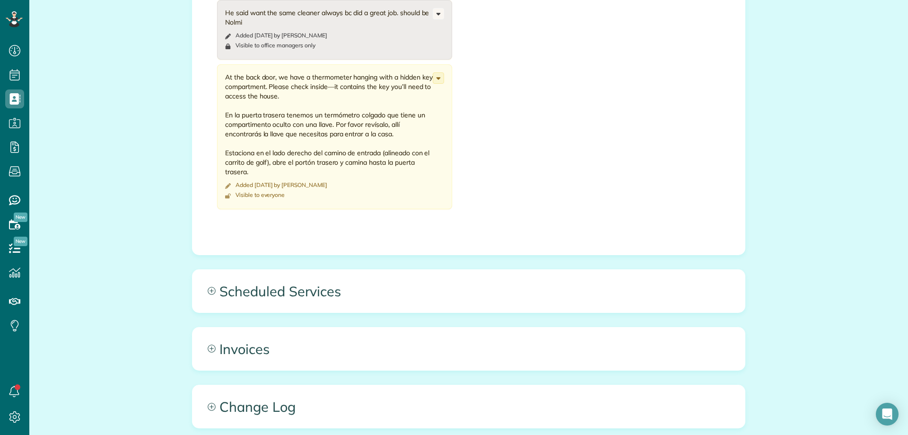
scroll to position [520, 0]
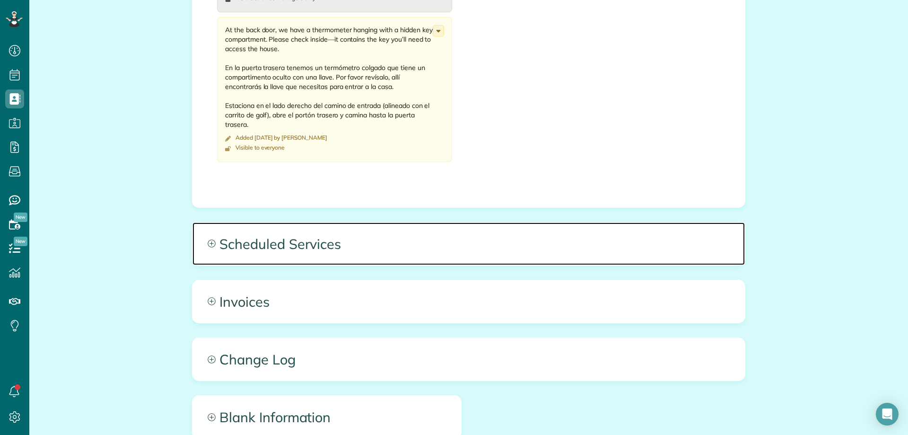
click at [353, 248] on span "Scheduled Services" at bounding box center [468, 243] width 552 height 43
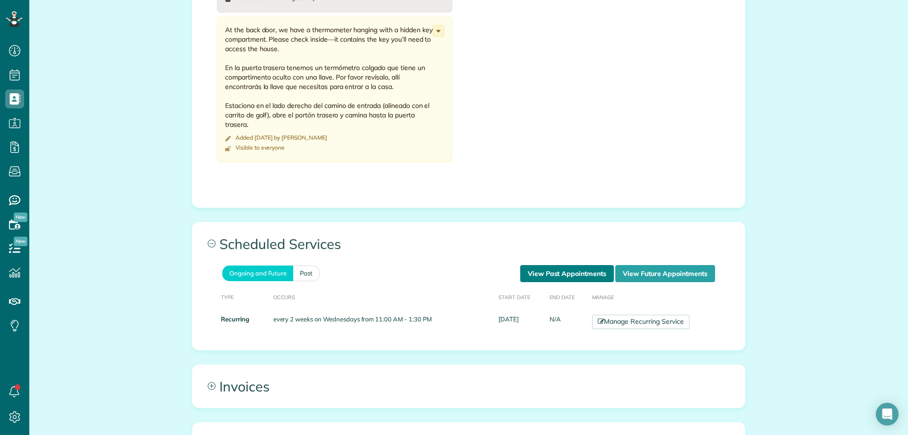
click at [537, 269] on link "View Past Appointments" at bounding box center [567, 273] width 94 height 17
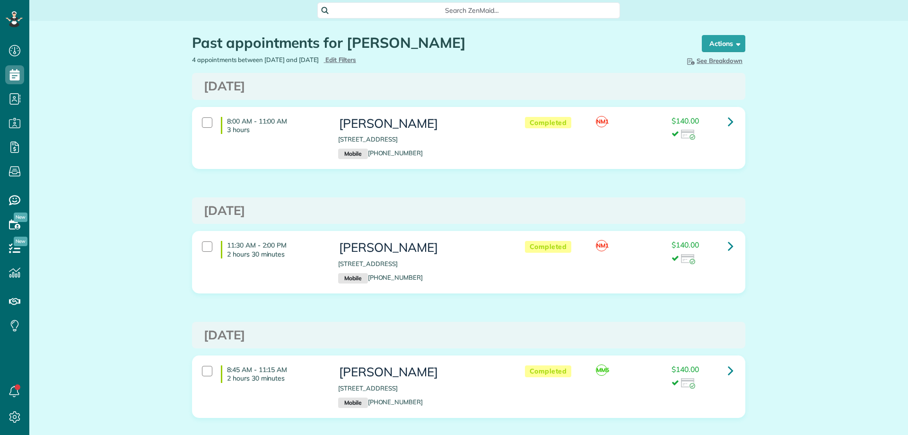
scroll to position [4, 4]
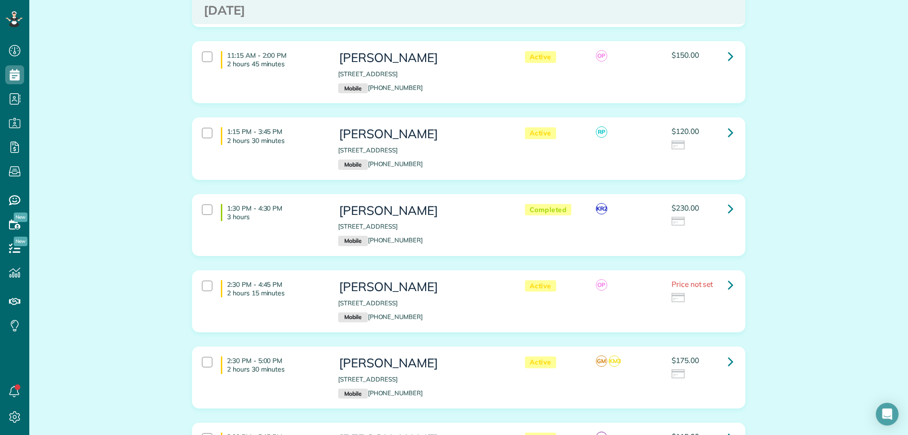
scroll to position [709, 0]
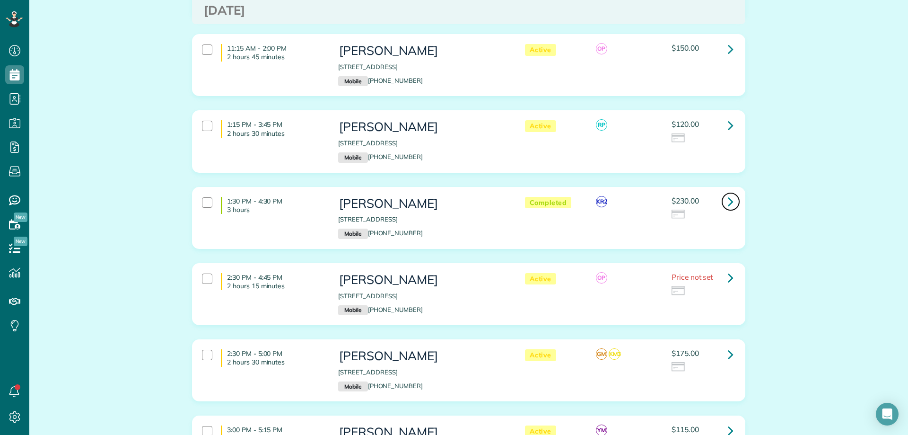
click at [728, 203] on icon at bounding box center [731, 201] width 6 height 17
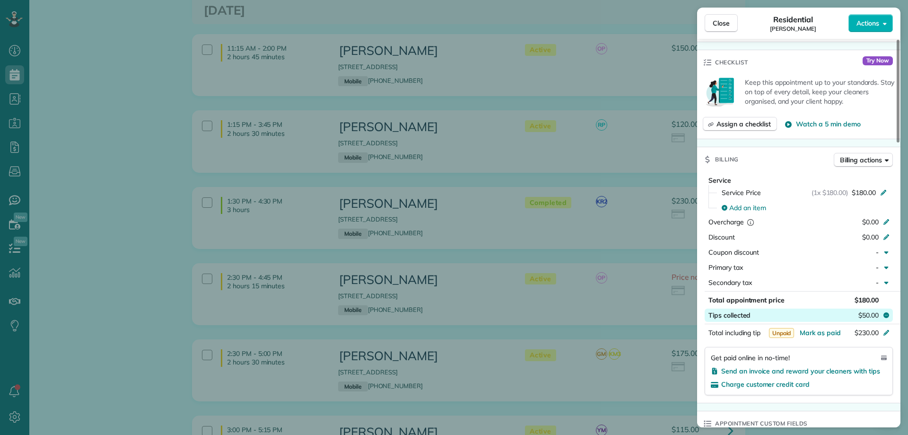
scroll to position [378, 0]
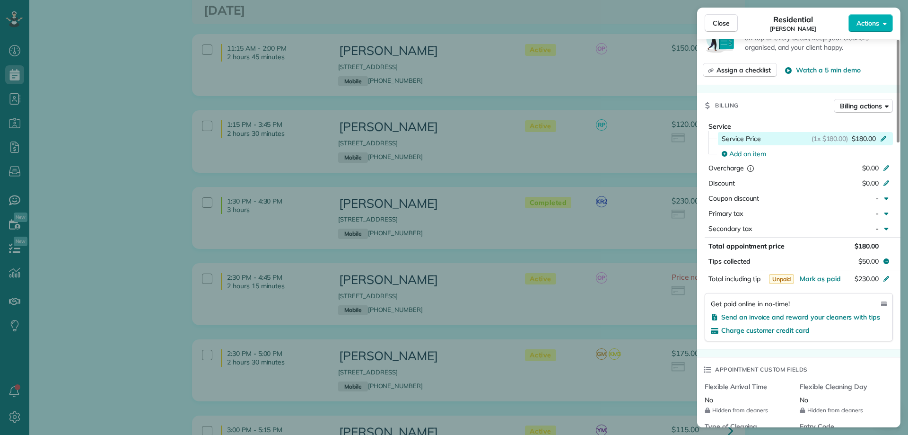
click at [866, 134] on span "$180.00" at bounding box center [864, 138] width 24 height 9
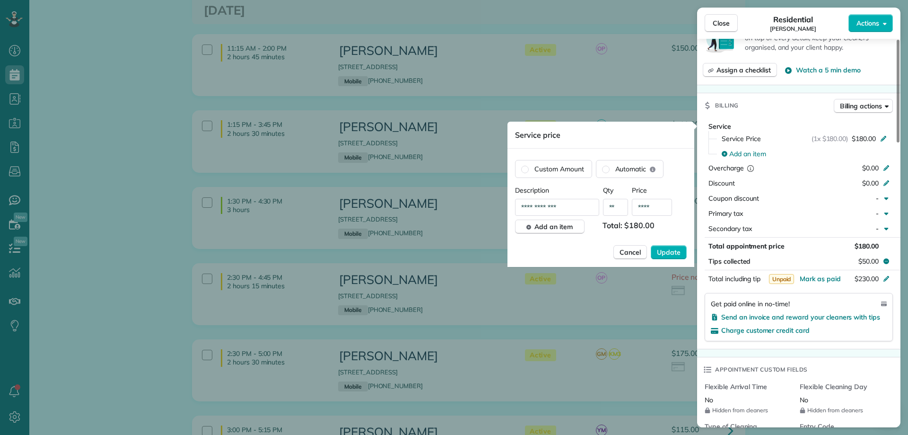
click at [647, 202] on input "****" at bounding box center [652, 207] width 40 height 17
click at [651, 209] on input "****" at bounding box center [652, 207] width 40 height 17
type input "****"
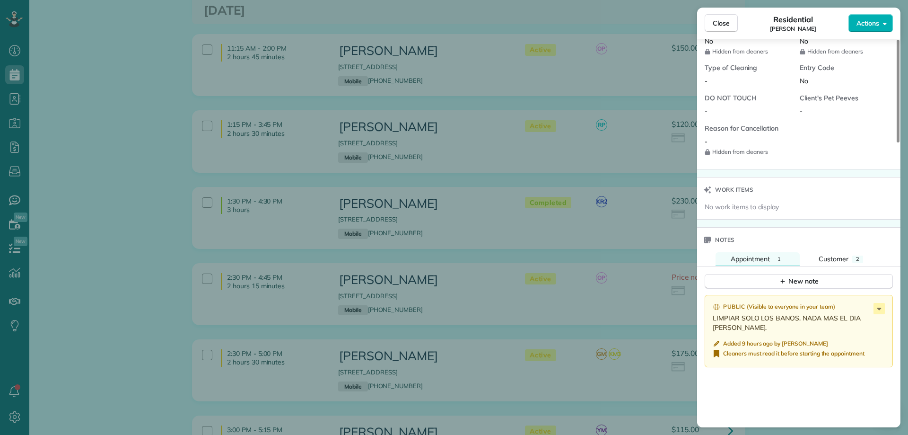
scroll to position [757, 0]
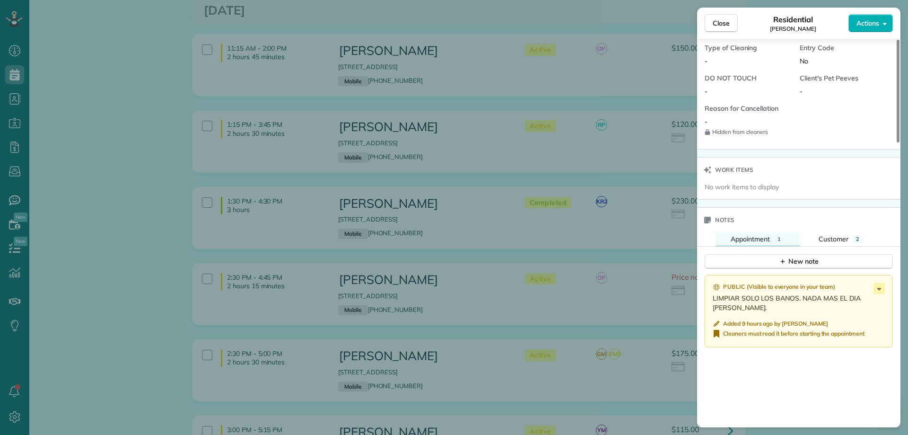
click at [841, 231] on div "Notes" at bounding box center [798, 220] width 203 height 25
click at [838, 240] on span "Customer" at bounding box center [833, 239] width 30 height 9
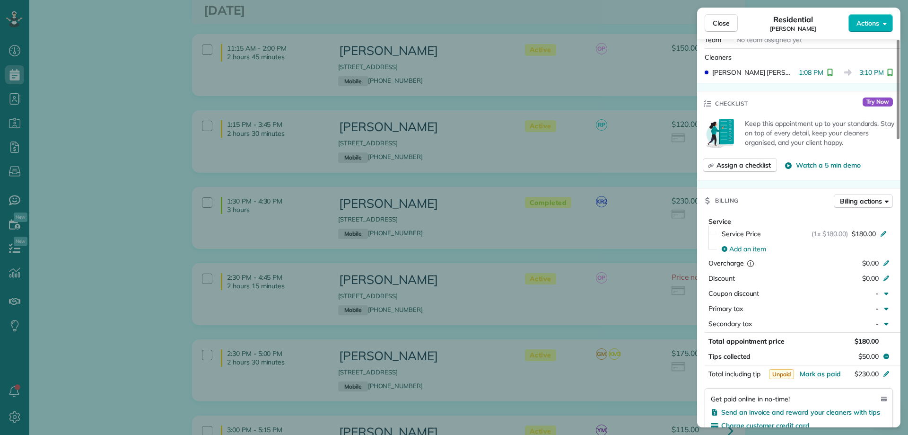
scroll to position [284, 0]
click at [861, 234] on span "$180.00" at bounding box center [864, 232] width 24 height 9
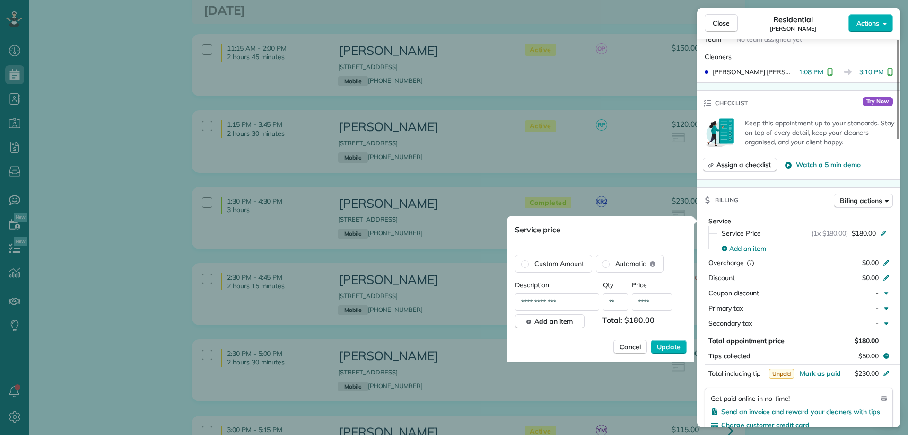
drag, startPoint x: 646, startPoint y: 157, endPoint x: 697, endPoint y: 49, distance: 118.9
click at [646, 150] on div "Close Residential Sarah Birdsong Actions Status Completed Sarah Birdsong · Open…" at bounding box center [454, 217] width 908 height 435
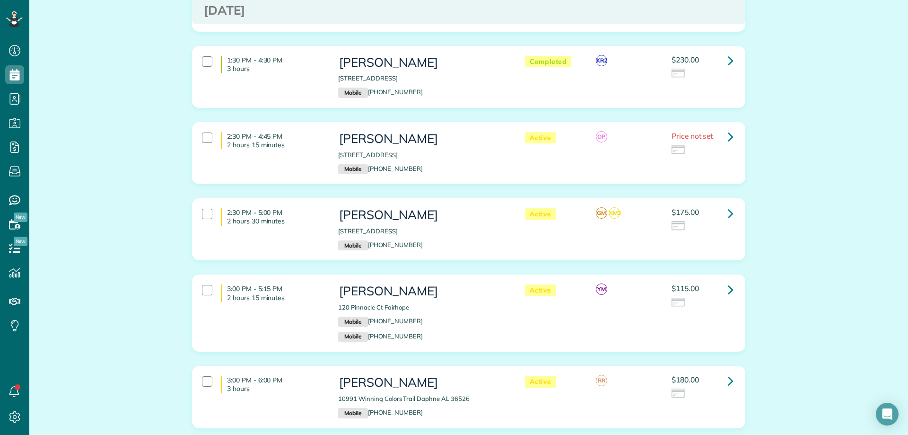
scroll to position [851, 0]
click at [728, 136] on icon at bounding box center [731, 135] width 6 height 17
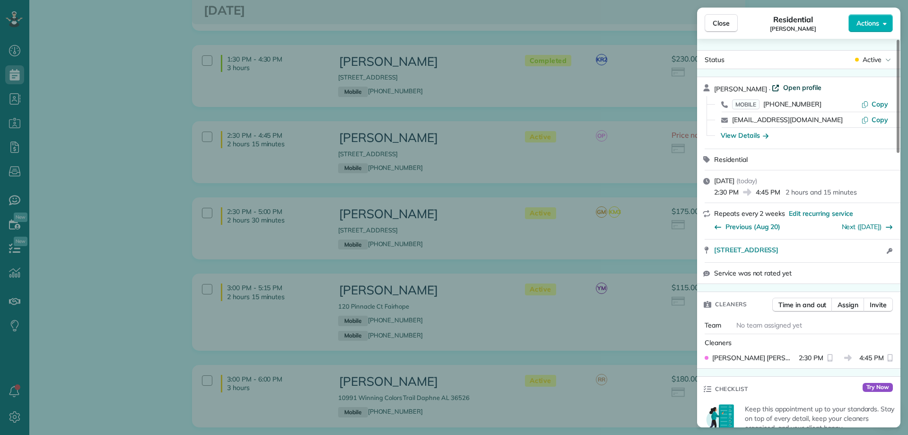
click at [796, 85] on span "Open profile" at bounding box center [802, 87] width 38 height 9
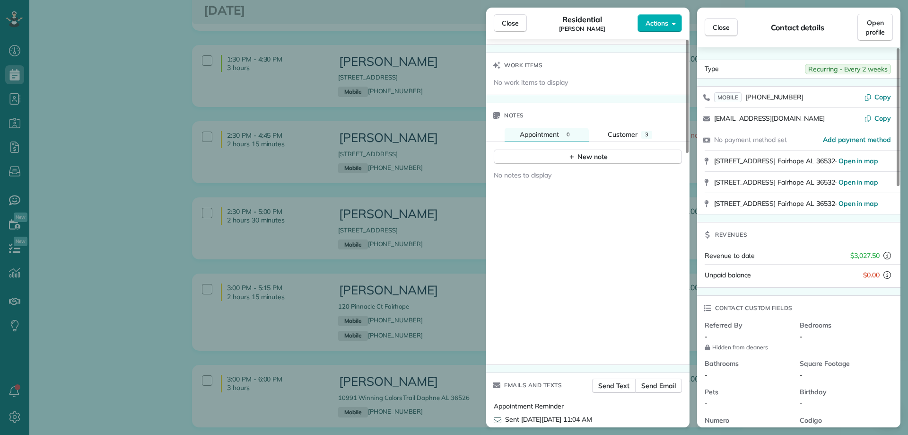
scroll to position [898, 0]
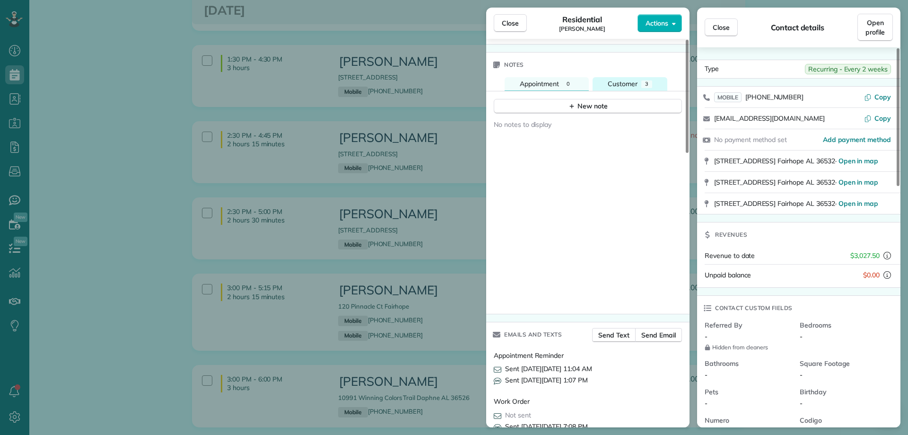
click at [630, 86] on span "Customer" at bounding box center [623, 83] width 30 height 9
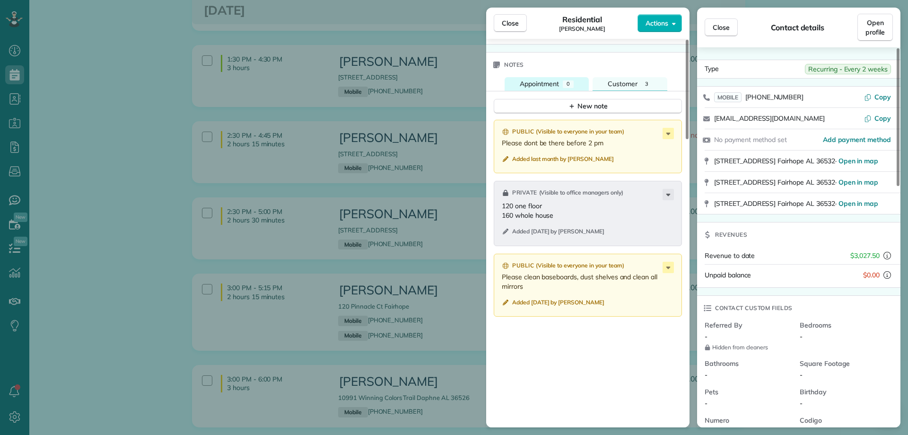
click at [543, 79] on div "Appointment" at bounding box center [539, 84] width 39 height 10
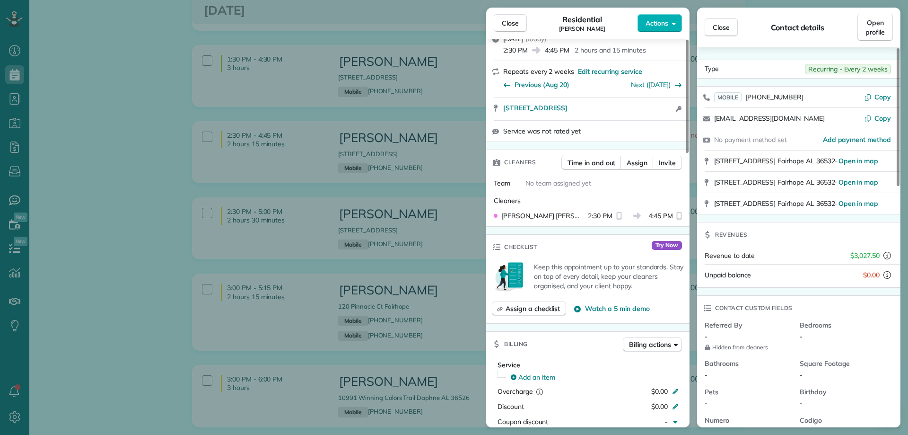
scroll to position [0, 0]
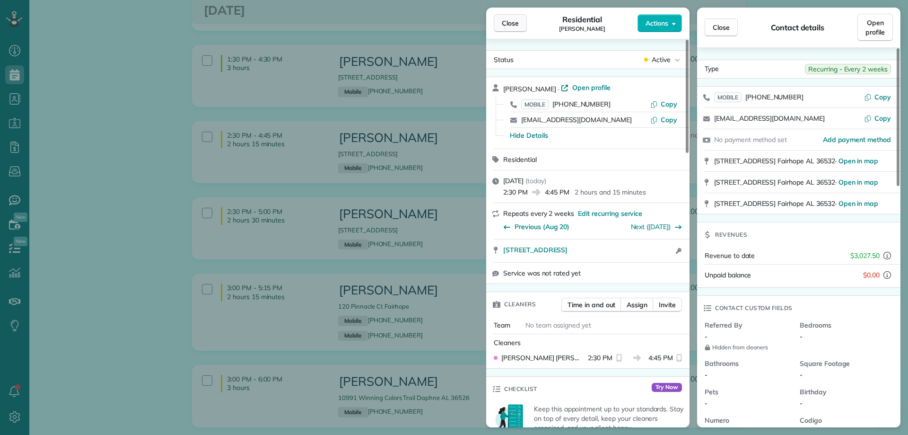
click at [506, 25] on span "Close" at bounding box center [510, 22] width 17 height 9
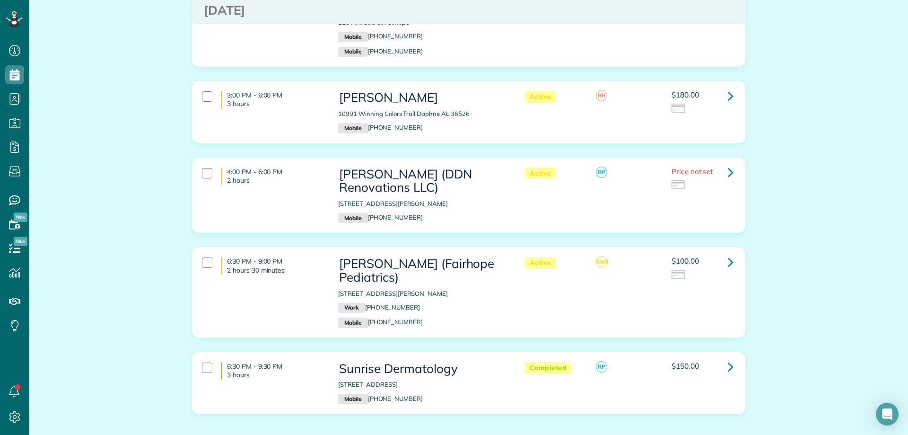
scroll to position [1040, 0]
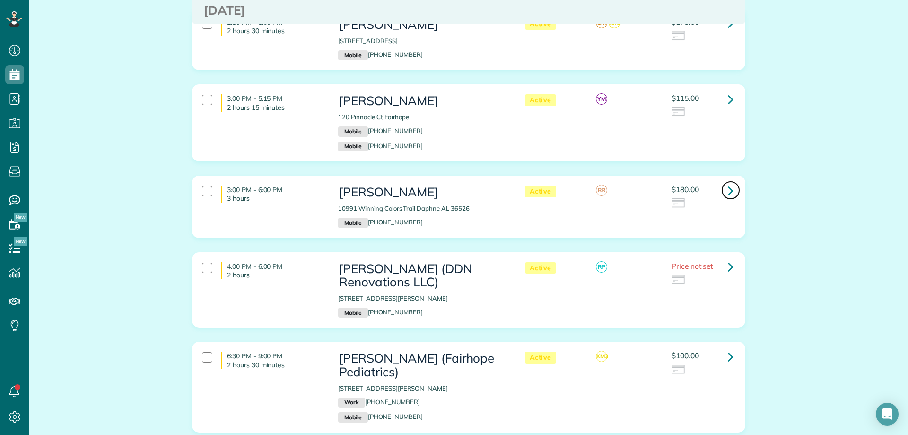
click at [728, 193] on icon at bounding box center [731, 190] width 6 height 17
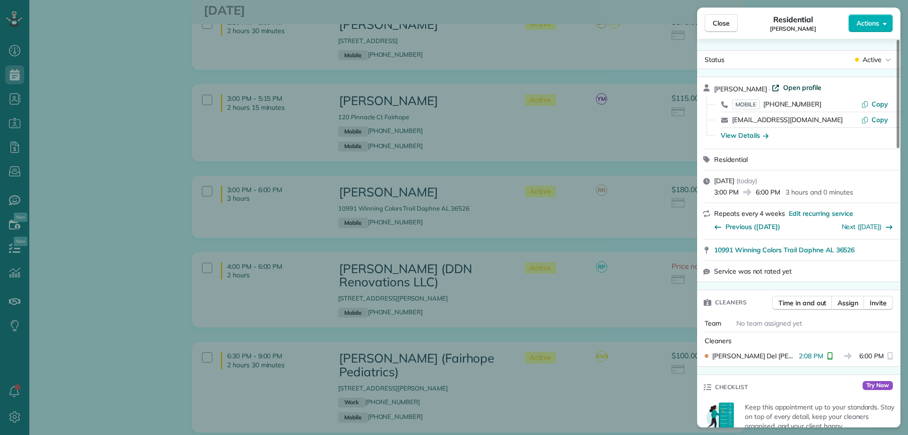
click at [813, 83] on span "Open profile" at bounding box center [802, 87] width 38 height 9
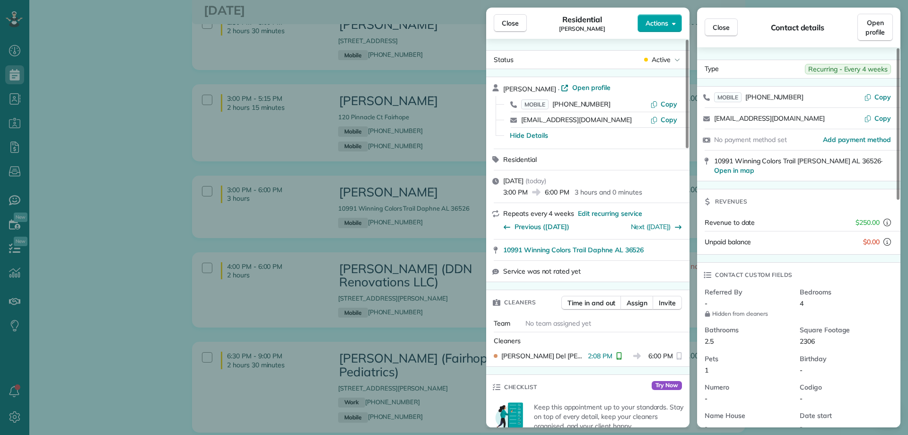
click at [673, 21] on icon "button" at bounding box center [674, 23] width 4 height 7
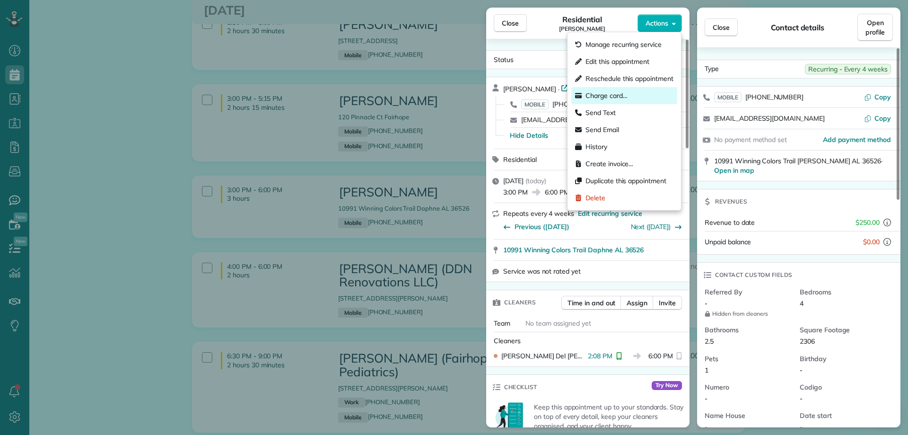
click at [625, 95] on span "Charge card…" at bounding box center [606, 95] width 42 height 9
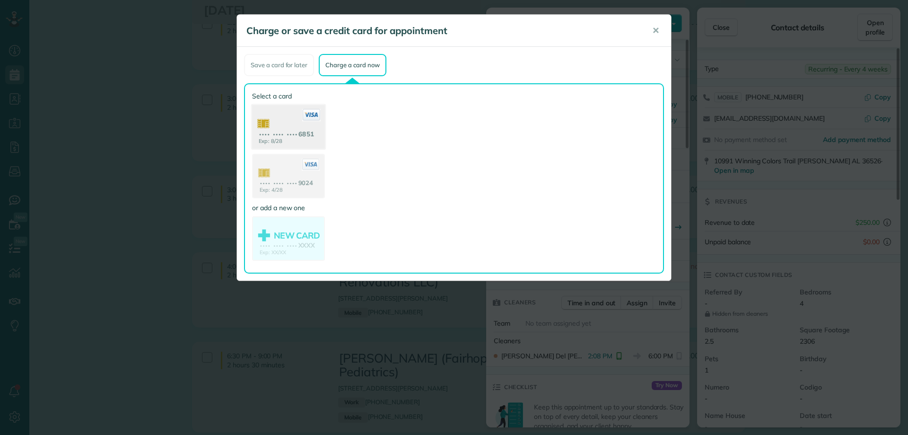
click at [305, 116] on icon at bounding box center [311, 115] width 18 height 12
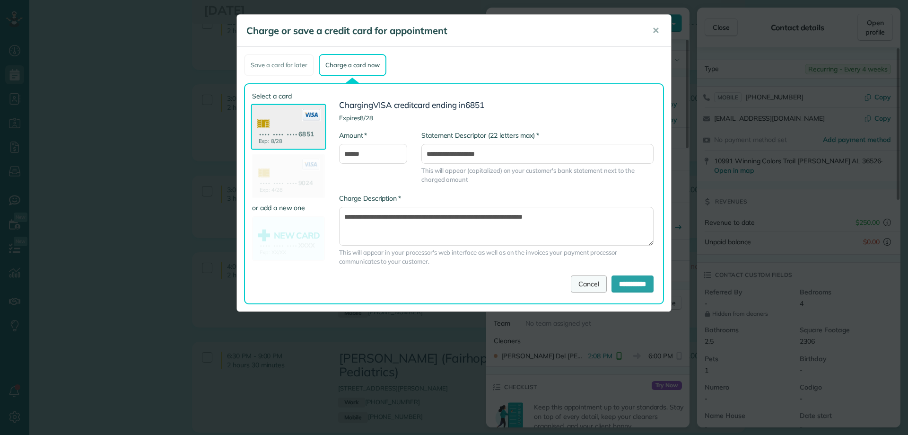
click at [571, 287] on link "Cancel" at bounding box center [589, 283] width 36 height 17
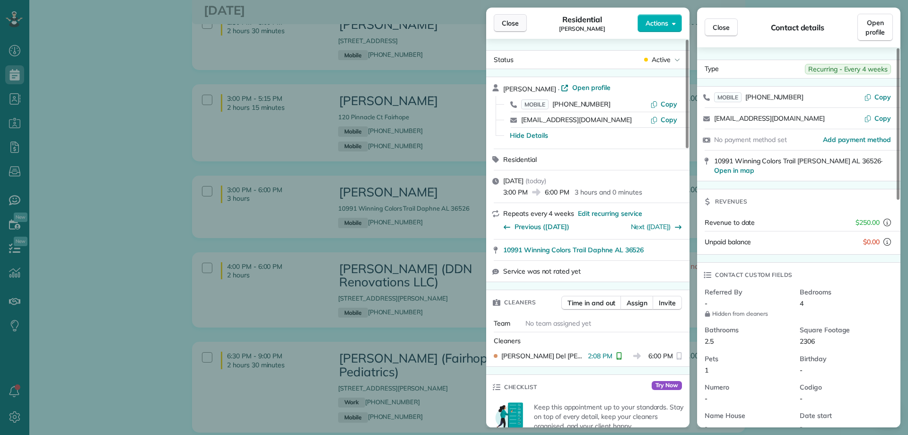
click at [511, 26] on span "Close" at bounding box center [510, 22] width 17 height 9
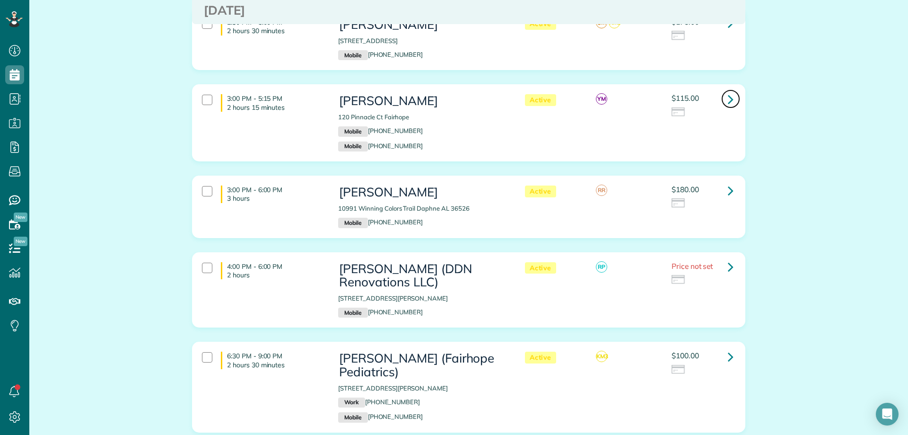
click at [728, 100] on icon at bounding box center [731, 99] width 6 height 17
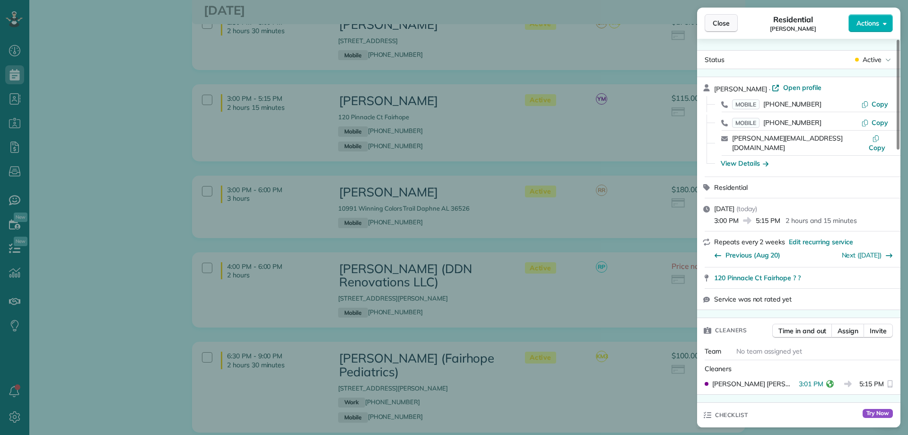
click at [728, 26] on span "Close" at bounding box center [721, 22] width 17 height 9
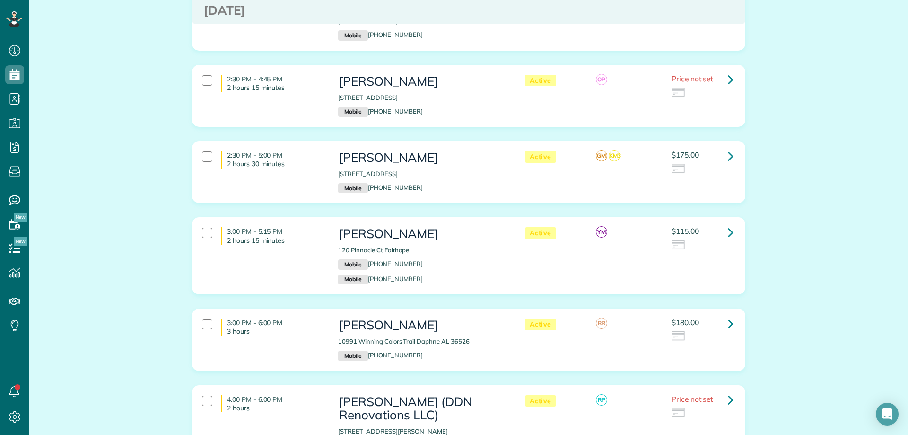
scroll to position [898, 0]
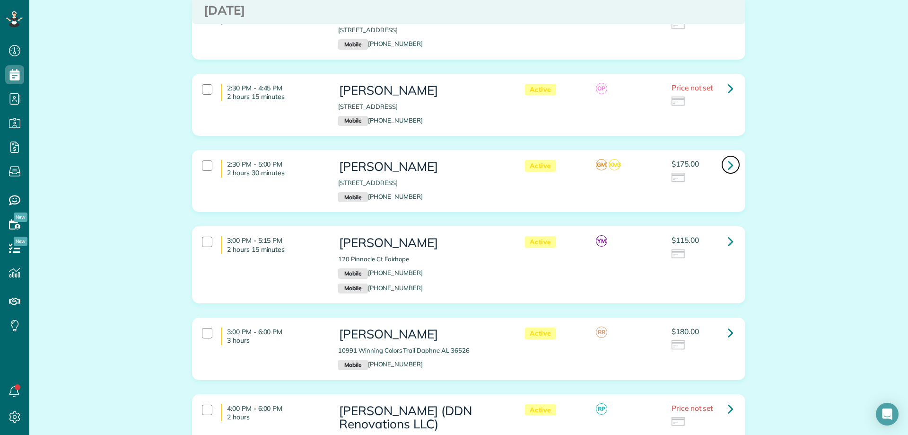
click at [728, 165] on icon at bounding box center [731, 165] width 6 height 17
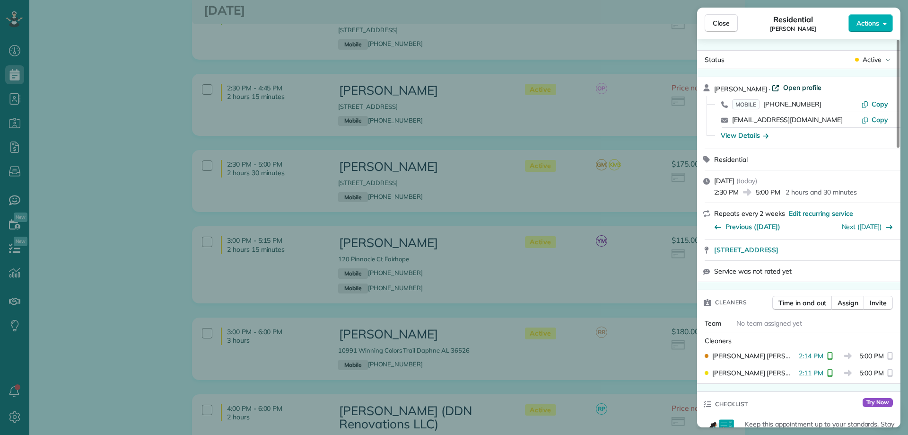
click at [783, 87] on span "Open profile" at bounding box center [802, 87] width 38 height 9
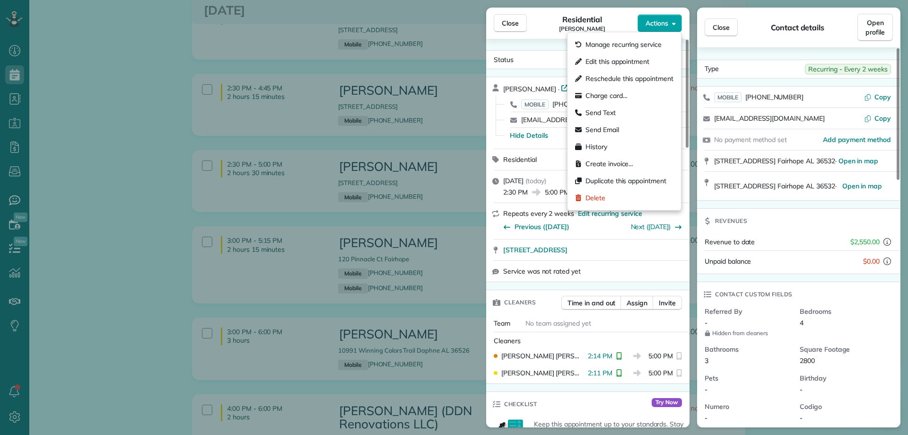
click at [652, 22] on span "Actions" at bounding box center [656, 22] width 23 height 9
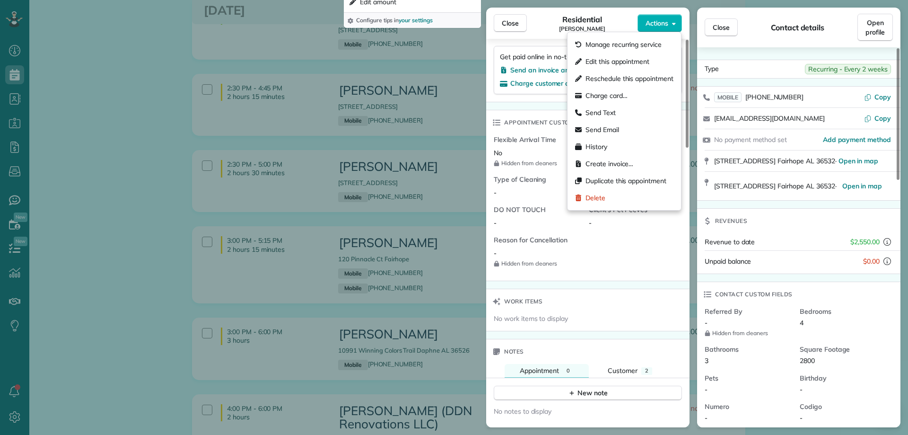
scroll to position [757, 0]
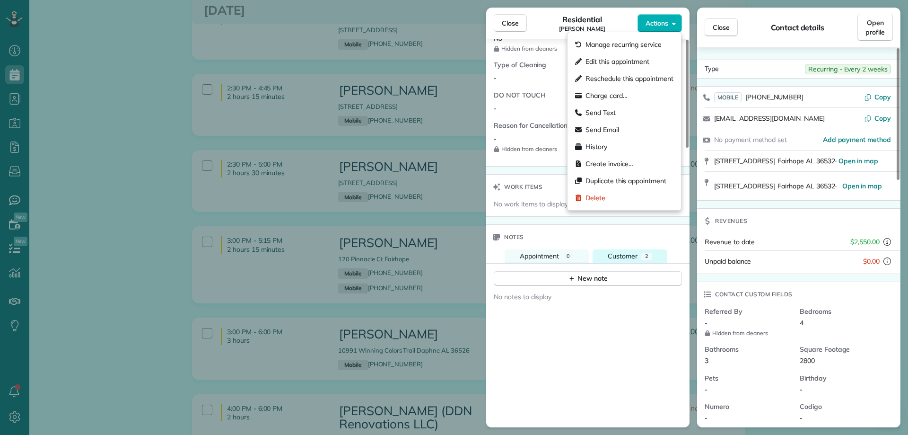
click at [636, 253] on span "Customer" at bounding box center [623, 256] width 30 height 9
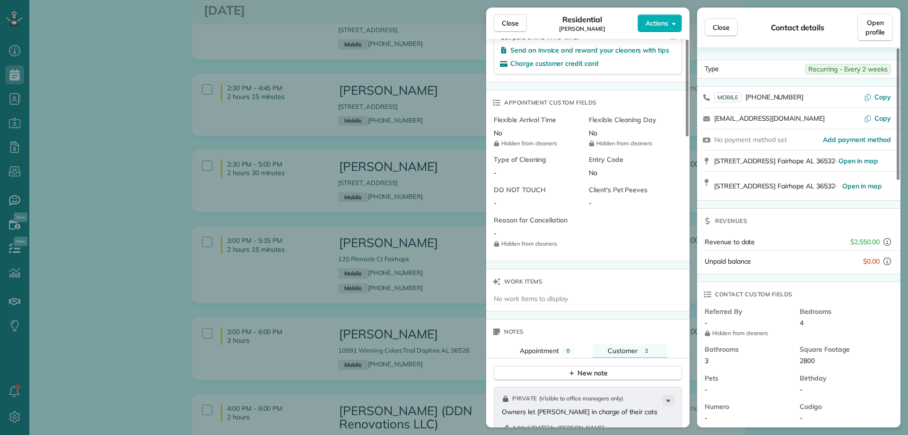
scroll to position [284, 0]
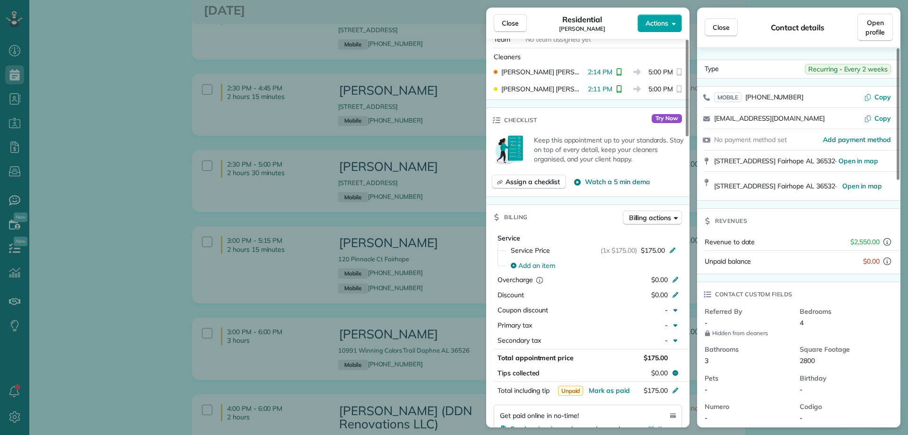
click at [665, 28] on button "Actions" at bounding box center [659, 23] width 44 height 18
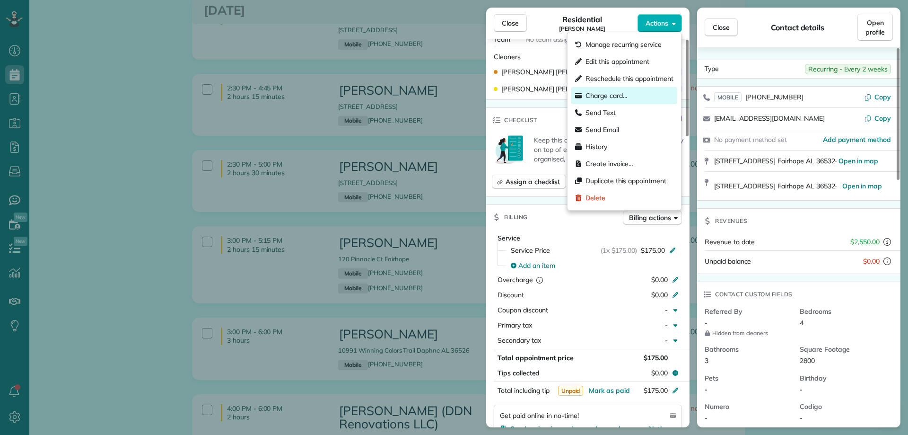
click at [613, 98] on span "Charge card…" at bounding box center [606, 95] width 42 height 9
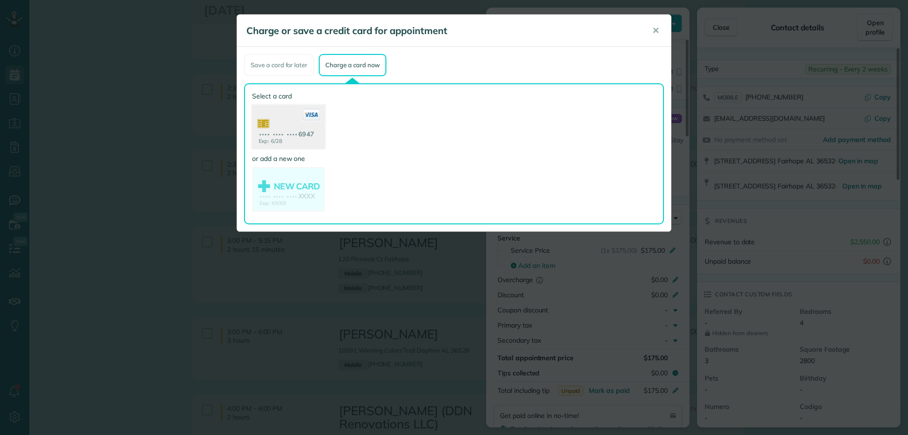
click at [306, 125] on use at bounding box center [288, 128] width 73 height 46
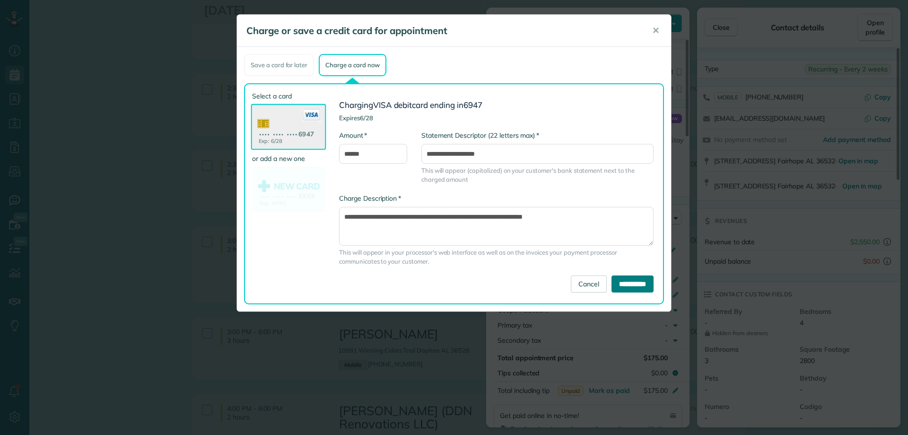
click at [640, 283] on input "**********" at bounding box center [632, 283] width 42 height 17
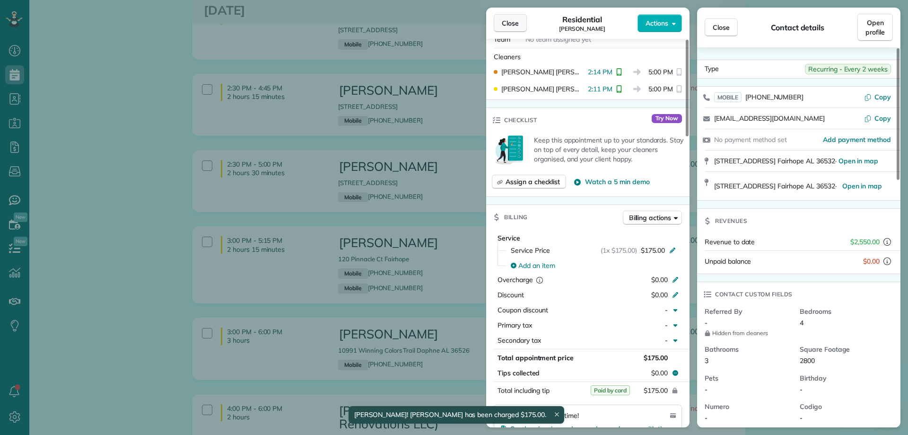
click at [509, 25] on span "Close" at bounding box center [510, 22] width 17 height 9
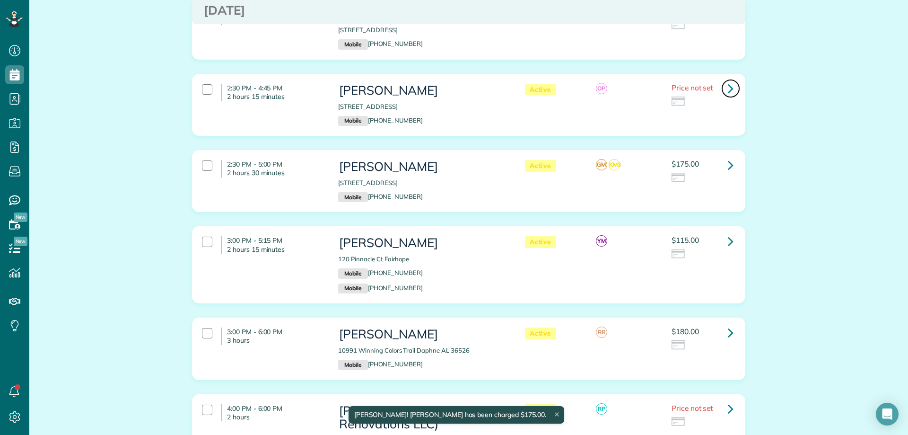
click at [728, 88] on icon at bounding box center [731, 88] width 6 height 17
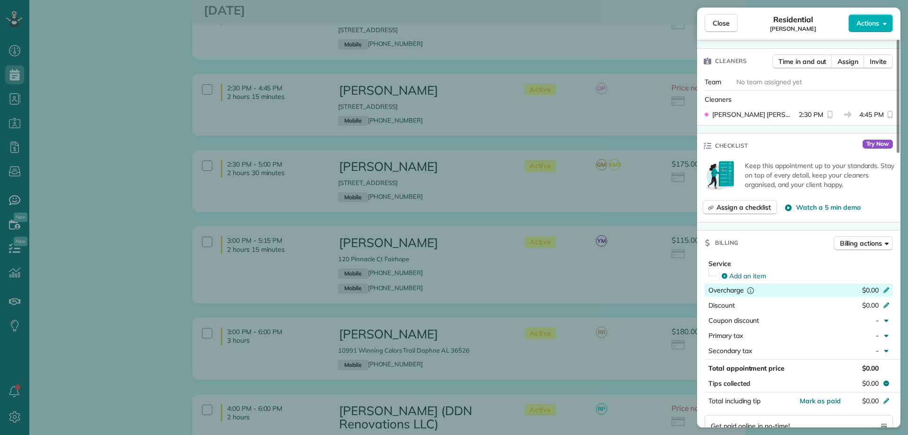
scroll to position [284, 0]
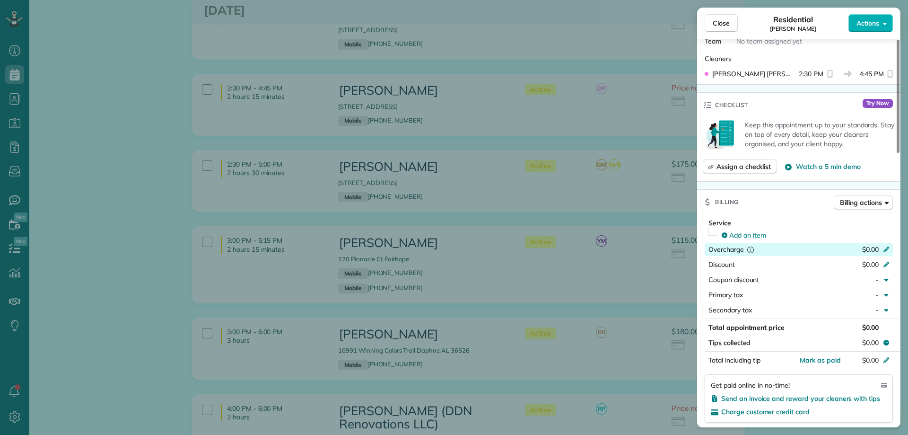
click at [873, 248] on span "$0.00" at bounding box center [870, 249] width 17 height 9
type input "*"
click at [799, 197] on div "Billing Billing actions" at bounding box center [798, 202] width 203 height 25
click at [756, 230] on span "Add an item" at bounding box center [747, 234] width 37 height 9
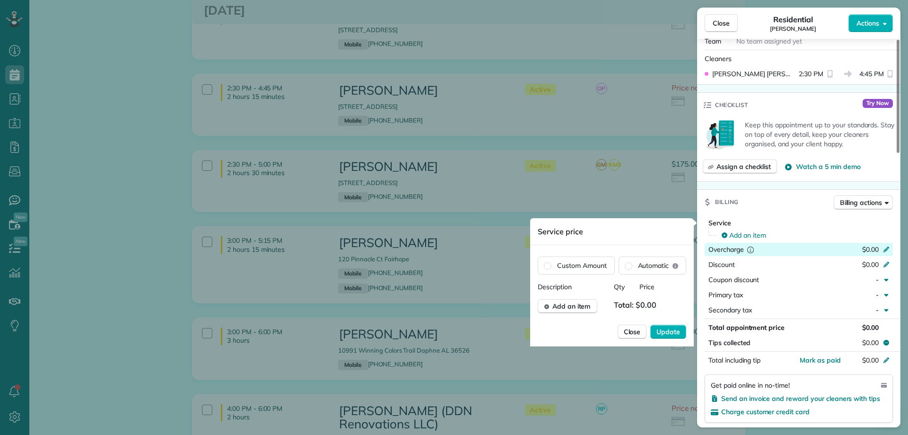
click at [651, 304] on span "Total: $0.00" at bounding box center [637, 306] width 47 height 14
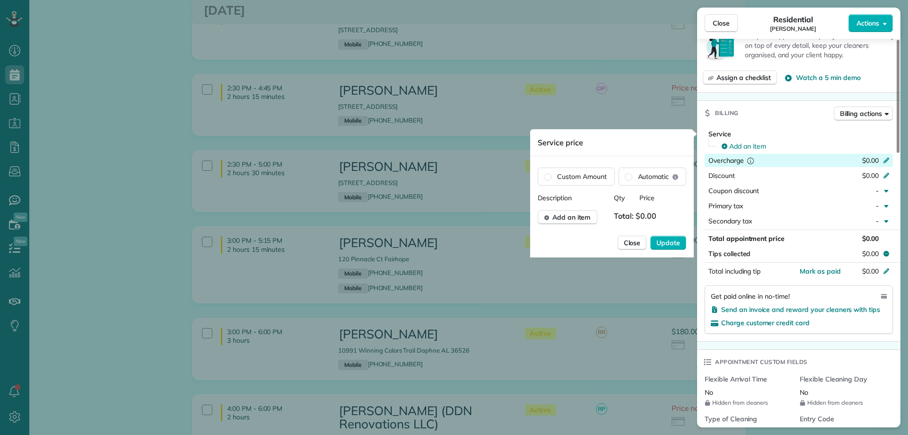
scroll to position [378, 0]
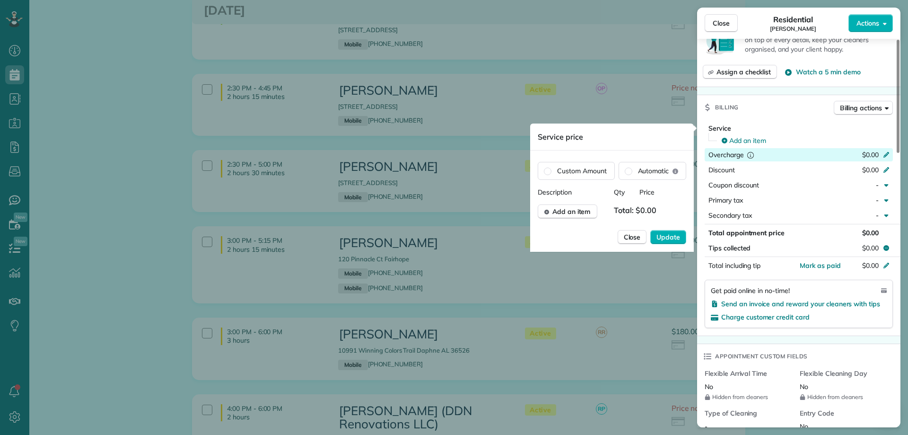
click at [778, 87] on div "Checklist Try Now Keep this appointment up to your standards. Stay on top of ev…" at bounding box center [798, 42] width 203 height 89
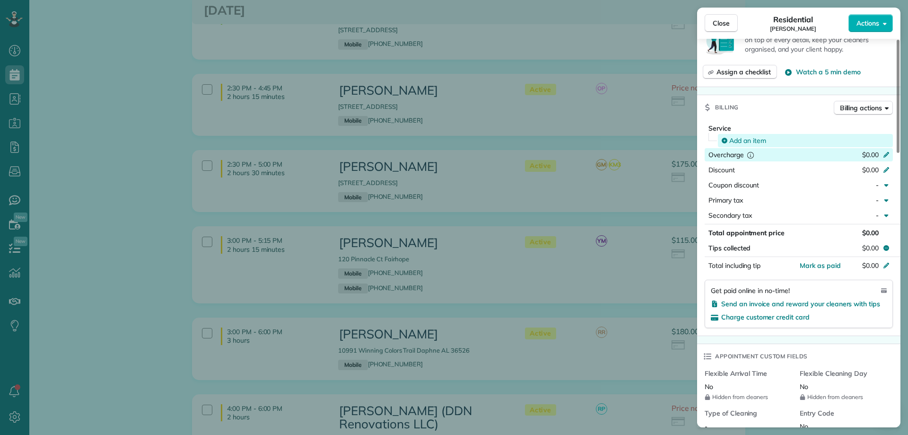
click at [739, 141] on span "Add an item" at bounding box center [747, 140] width 37 height 9
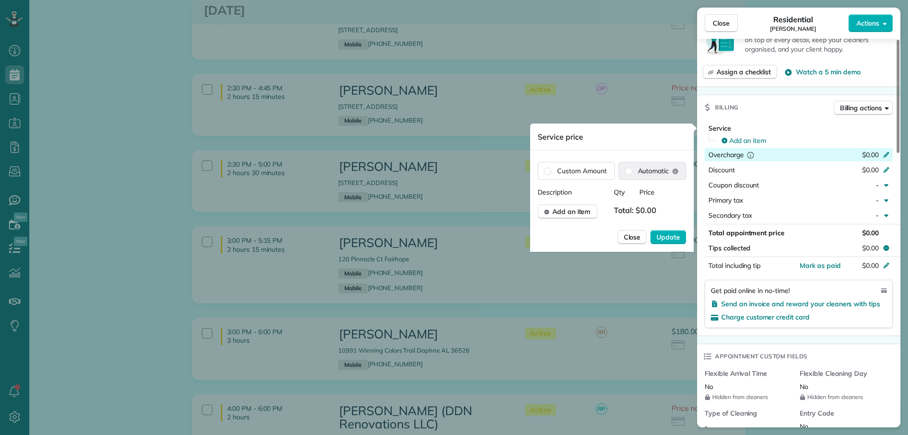
click at [623, 172] on label "Automatic" at bounding box center [652, 170] width 67 height 17
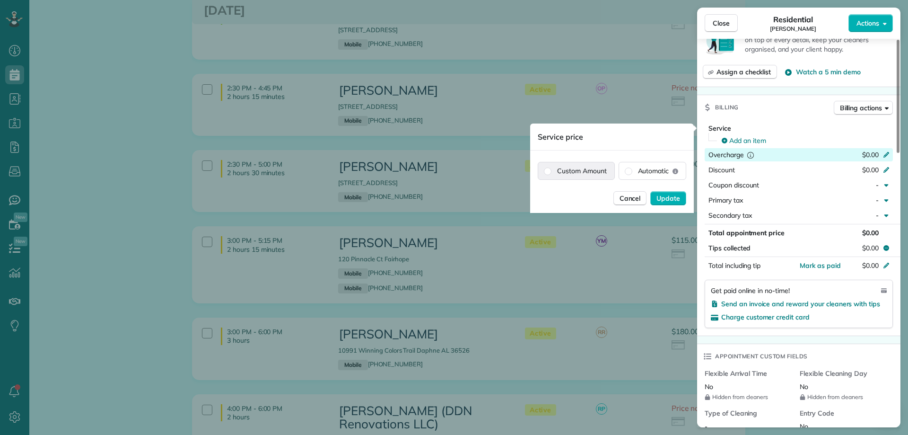
click at [551, 170] on label "Custom Amount" at bounding box center [576, 170] width 76 height 17
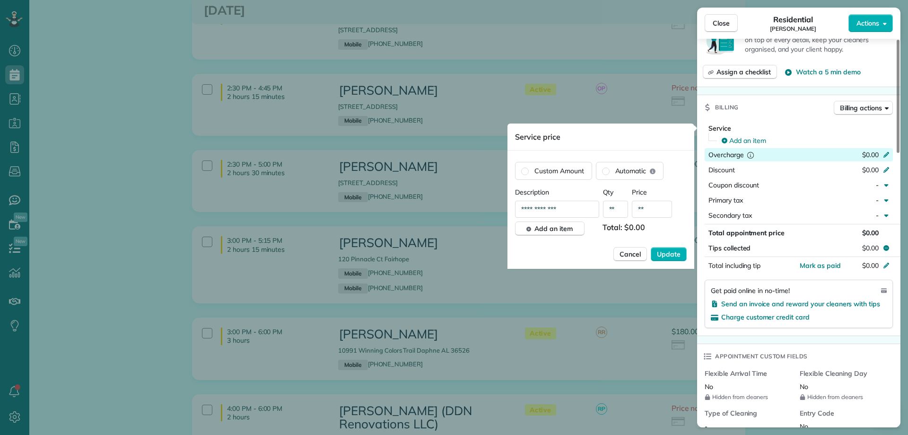
click at [566, 207] on input "**********" at bounding box center [557, 208] width 84 height 17
click at [618, 212] on input "**" at bounding box center [616, 208] width 26 height 17
click at [649, 209] on input "**" at bounding box center [652, 208] width 40 height 17
type input "****"
click at [671, 255] on span "Update" at bounding box center [669, 253] width 24 height 9
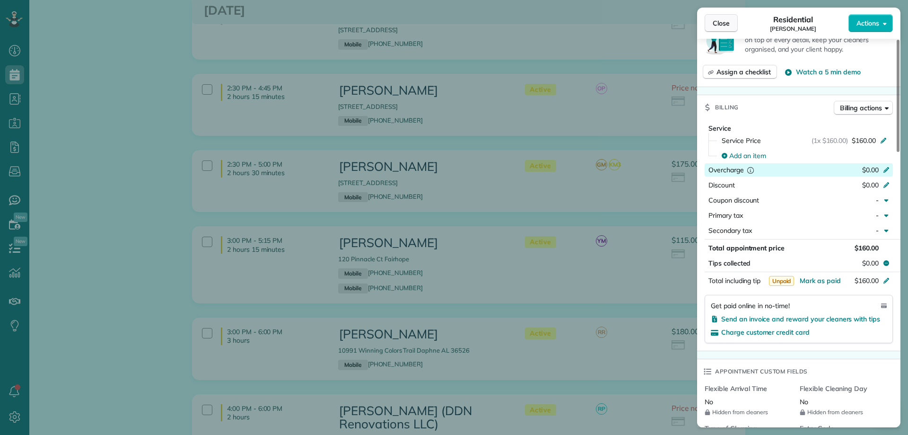
click at [717, 18] on span "Close" at bounding box center [721, 22] width 17 height 9
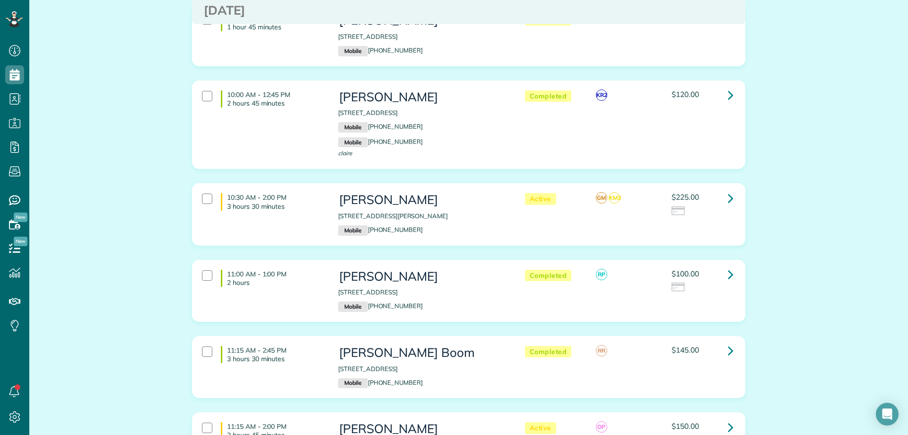
scroll to position [331, 0]
click at [728, 200] on icon at bounding box center [731, 198] width 6 height 17
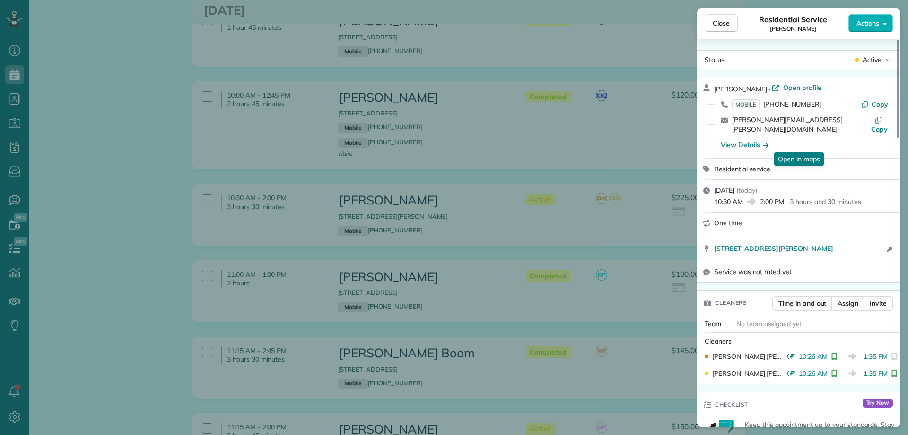
scroll to position [95, 0]
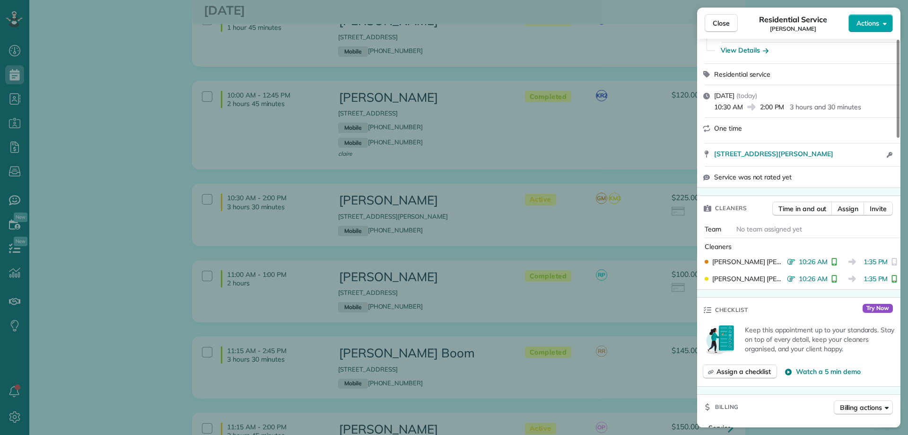
click at [868, 25] on span "Actions" at bounding box center [867, 22] width 23 height 9
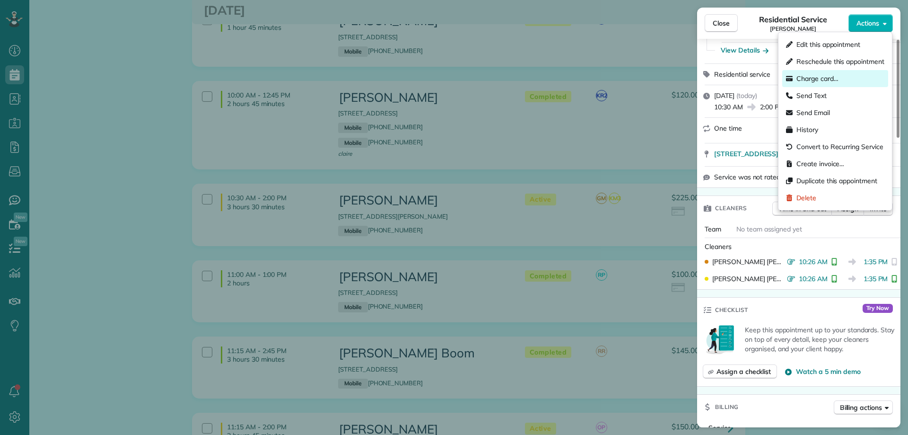
click at [834, 76] on span "Charge card…" at bounding box center [817, 78] width 42 height 9
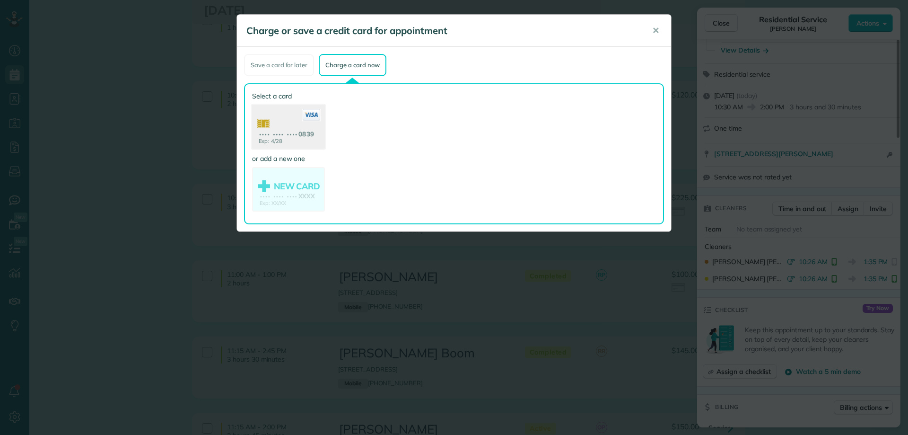
click at [316, 135] on use at bounding box center [288, 128] width 73 height 46
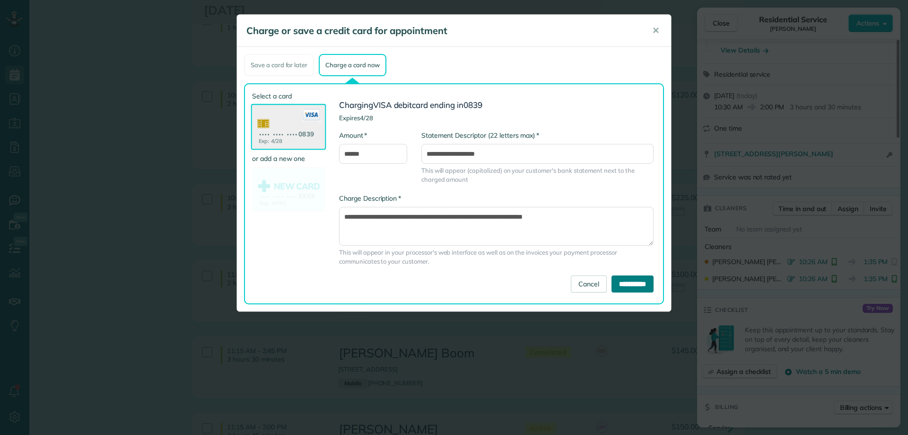
click at [619, 279] on input "**********" at bounding box center [632, 283] width 42 height 17
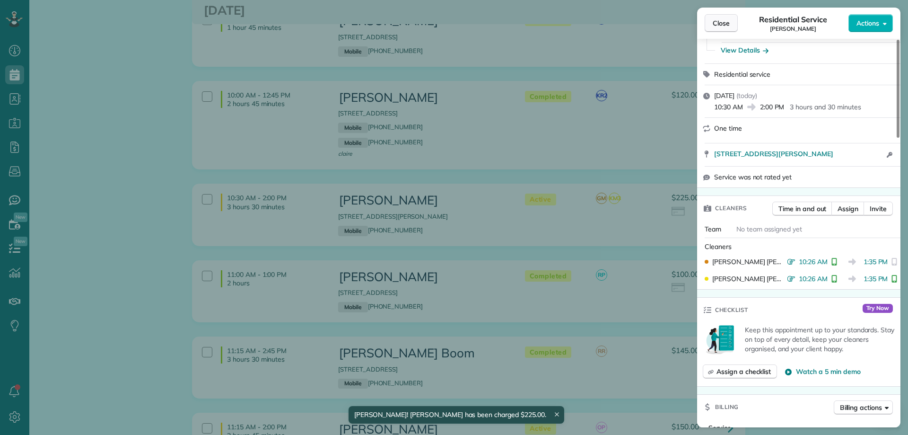
click at [716, 22] on span "Close" at bounding box center [721, 22] width 17 height 9
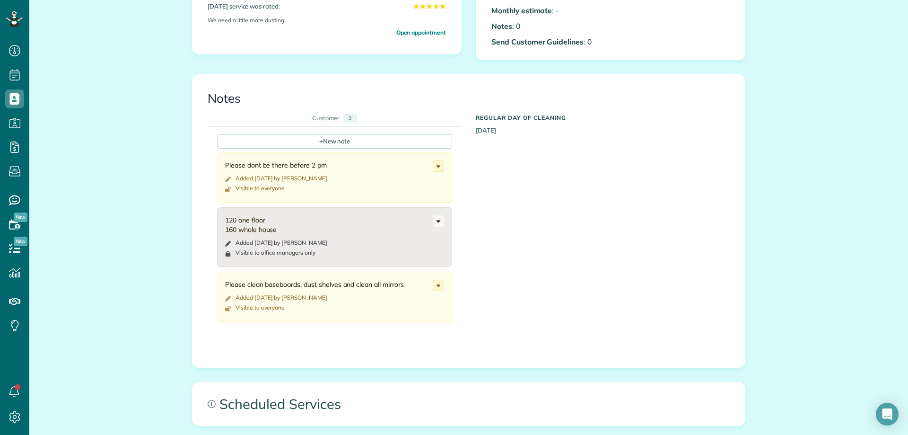
scroll to position [426, 0]
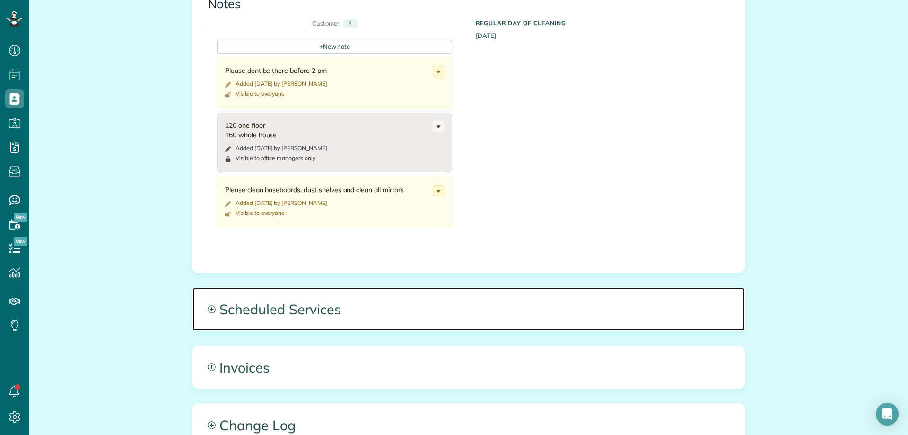
click at [287, 322] on span "Scheduled Services" at bounding box center [468, 308] width 552 height 43
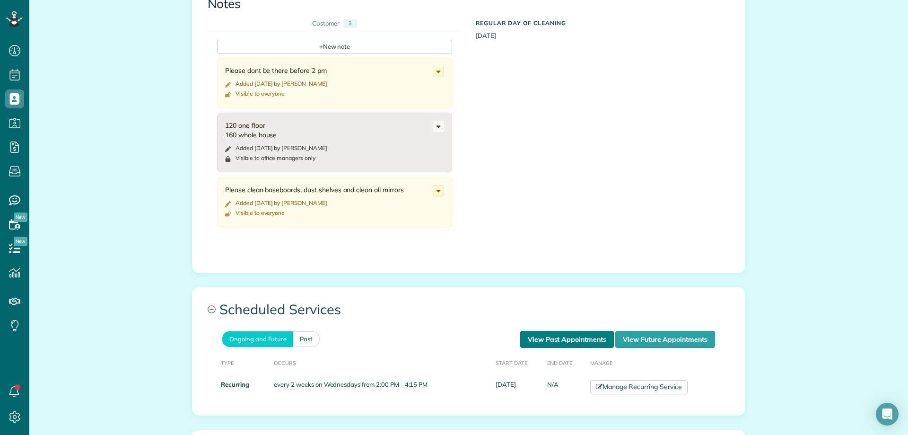
click at [564, 341] on link "View Past Appointments" at bounding box center [567, 339] width 94 height 17
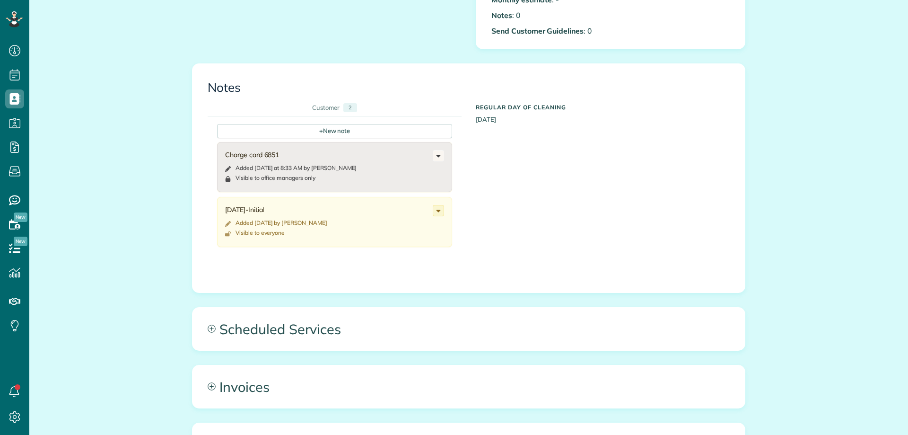
scroll to position [331, 0]
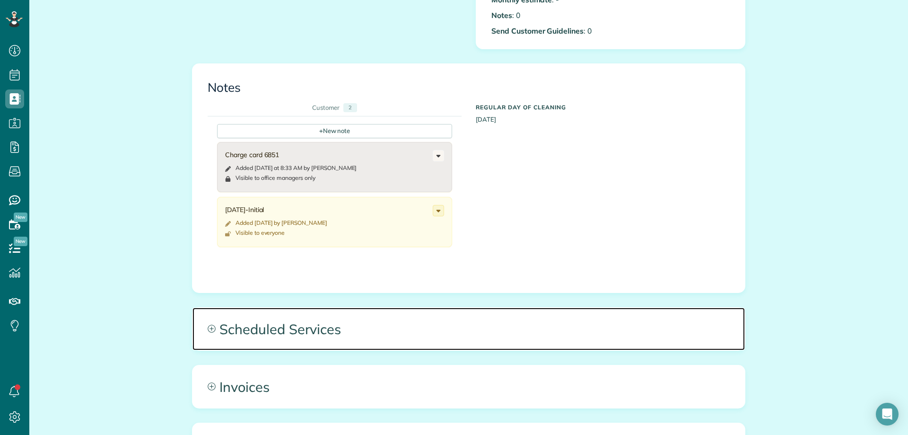
click at [321, 335] on span "Scheduled Services" at bounding box center [468, 328] width 552 height 43
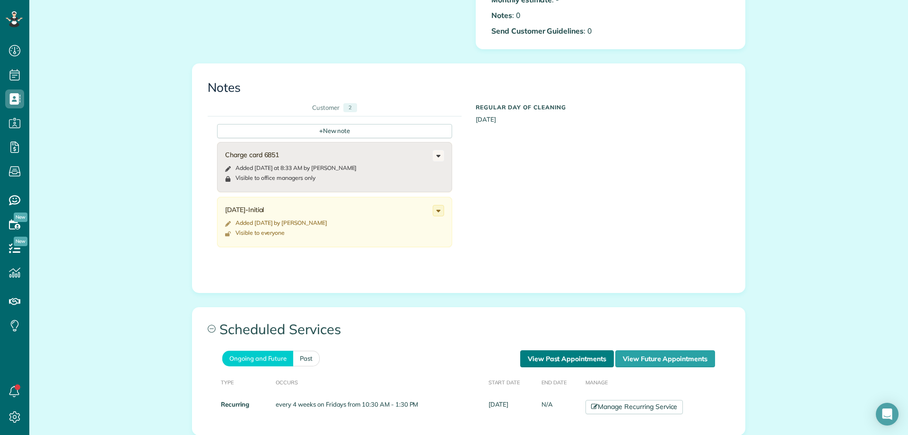
click at [540, 355] on link "View Past Appointments" at bounding box center [567, 358] width 94 height 17
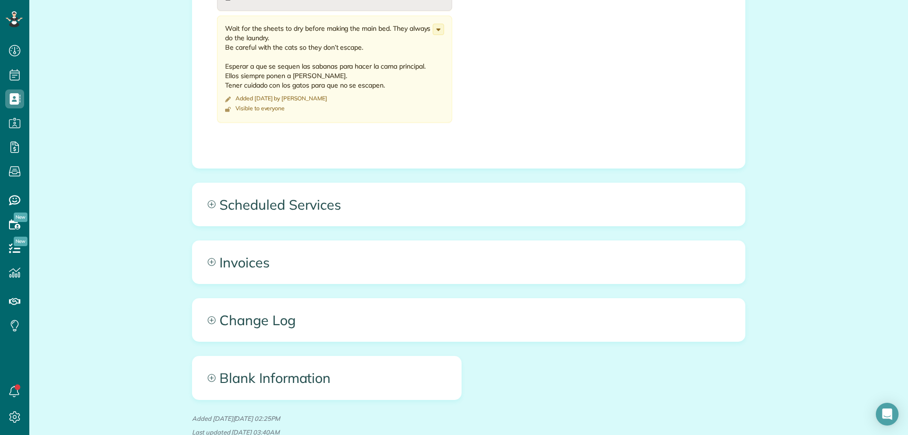
scroll to position [615, 0]
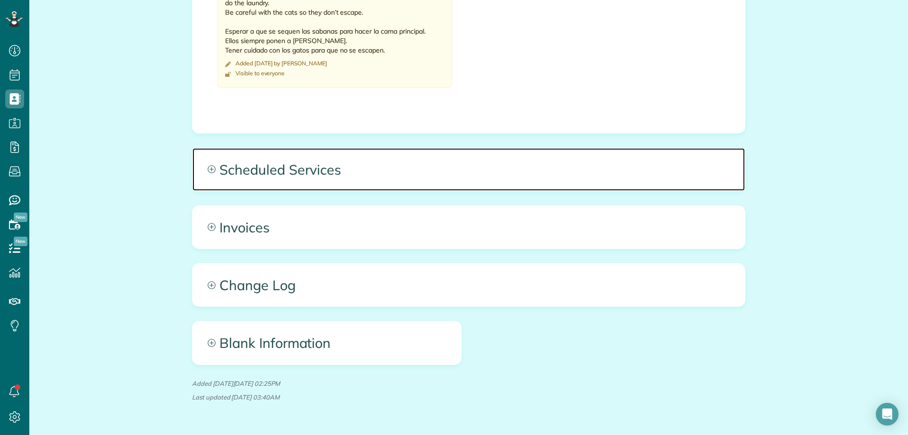
click at [415, 184] on span "Scheduled Services" at bounding box center [468, 169] width 552 height 43
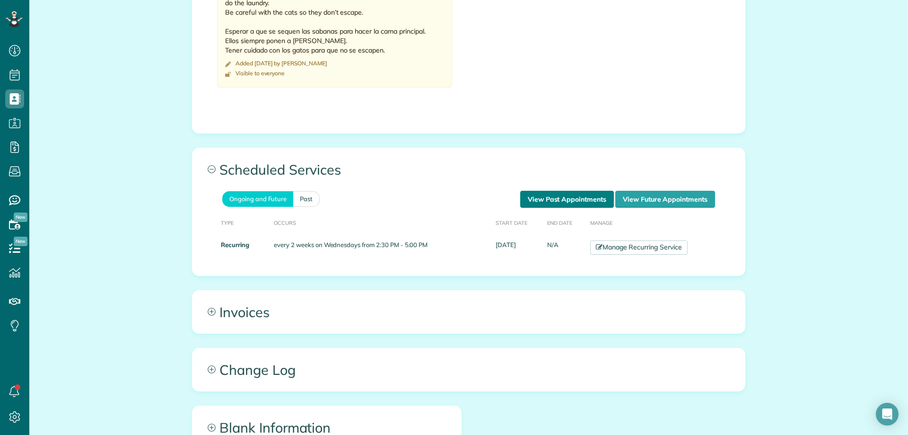
click at [547, 202] on link "View Past Appointments" at bounding box center [567, 199] width 94 height 17
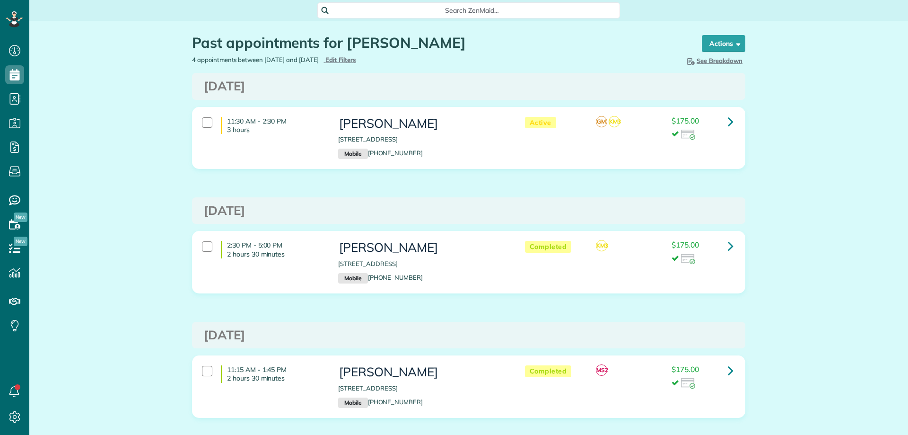
scroll to position [4, 4]
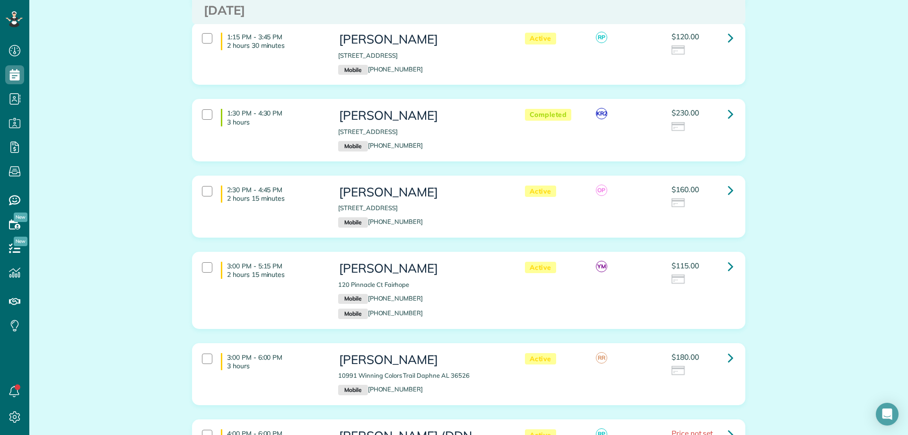
scroll to position [709, 0]
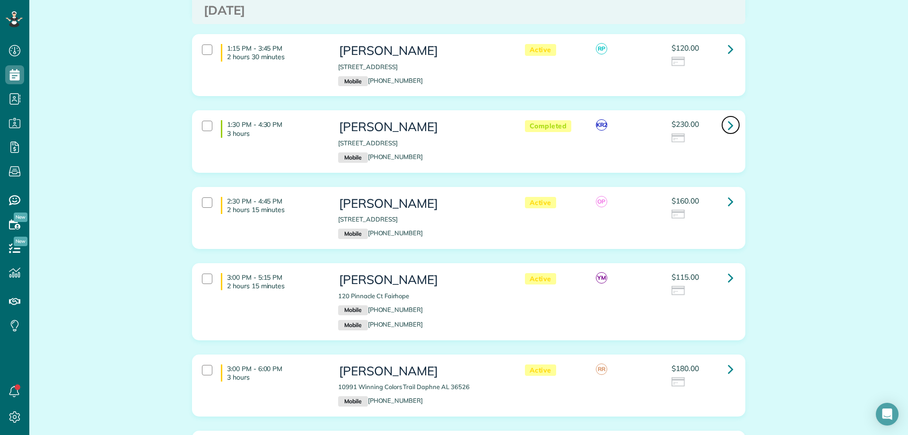
click at [728, 120] on icon at bounding box center [731, 125] width 6 height 17
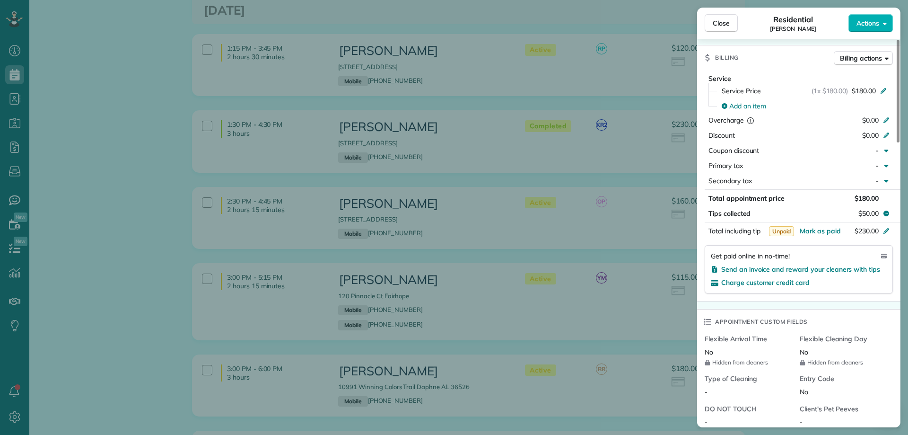
scroll to position [473, 0]
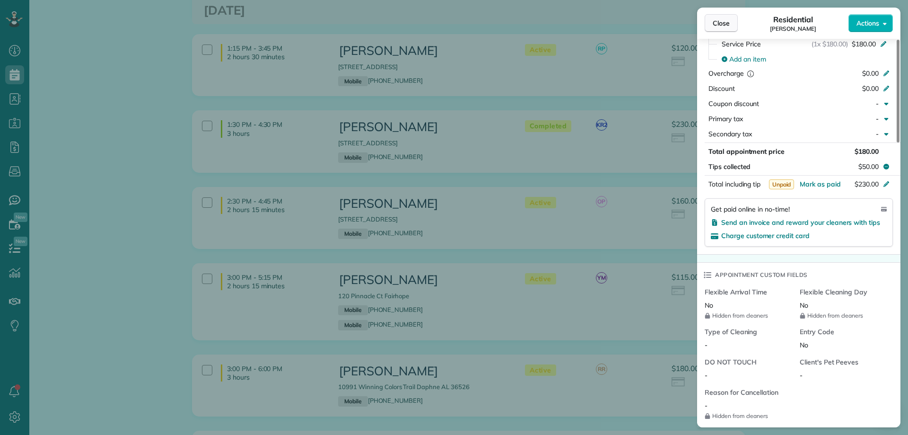
drag, startPoint x: 721, startPoint y: 18, endPoint x: 589, endPoint y: 103, distance: 156.5
click at [721, 18] on span "Close" at bounding box center [721, 22] width 17 height 9
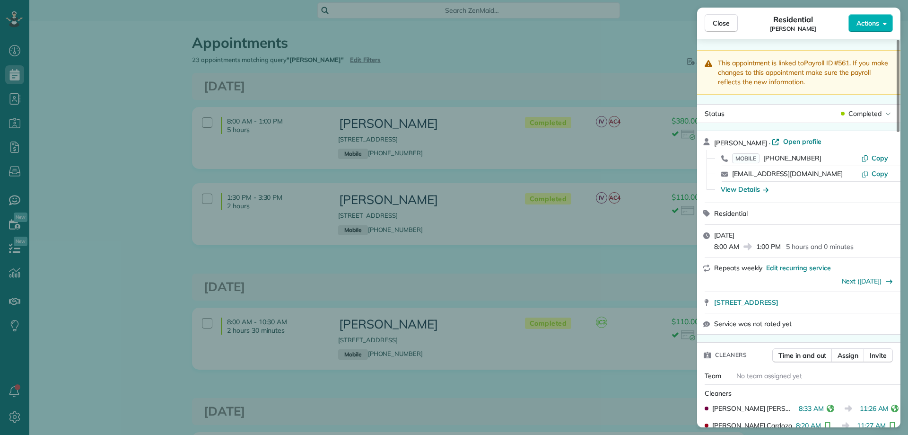
scroll to position [851, 0]
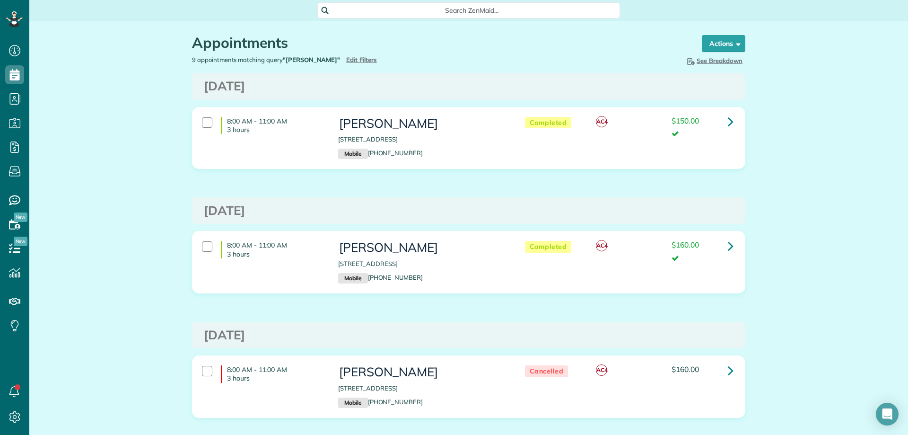
click at [405, 9] on span "Search ZenMaid…" at bounding box center [471, 10] width 287 height 9
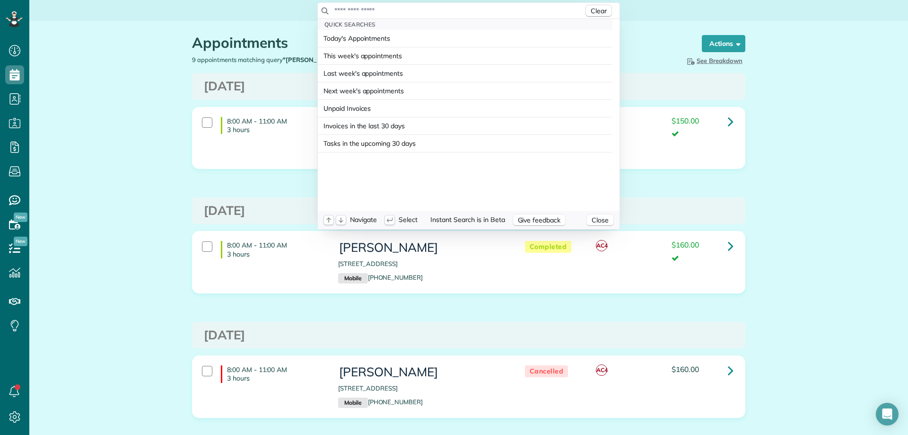
click at [405, 9] on input "text" at bounding box center [459, 10] width 250 height 9
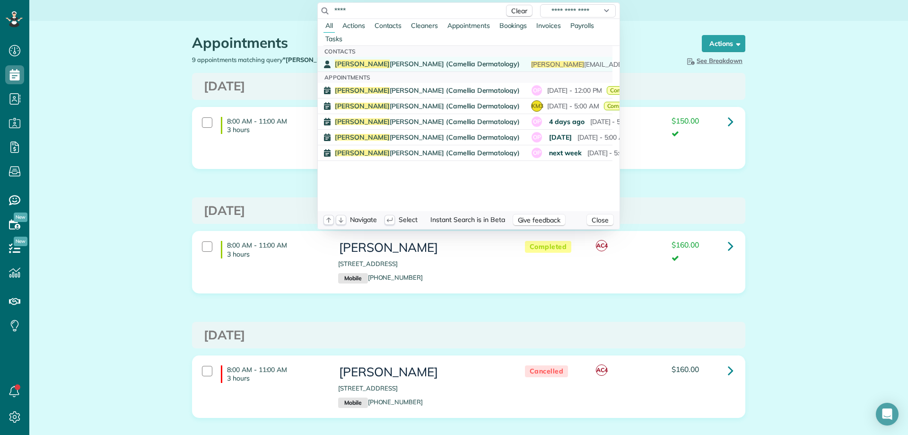
type input "****"
click at [425, 63] on span "Romo na Newton (Camellia Dermatology)" at bounding box center [427, 64] width 185 height 9
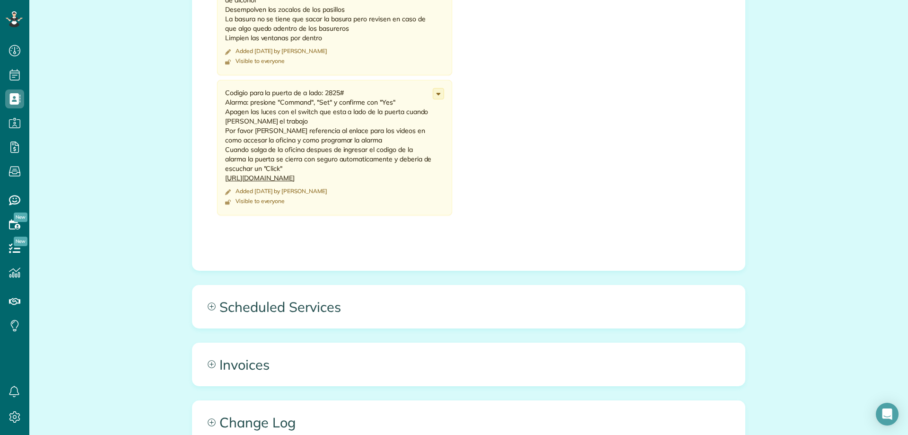
scroll to position [520, 0]
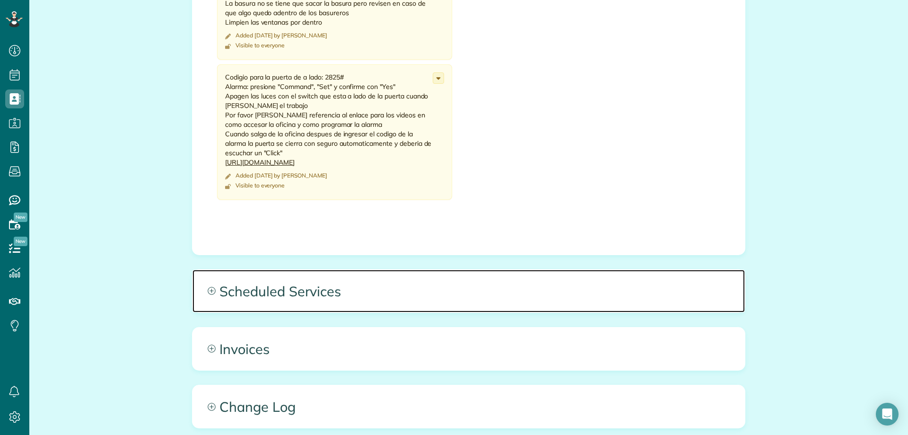
click at [384, 286] on span "Scheduled Services" at bounding box center [468, 291] width 552 height 43
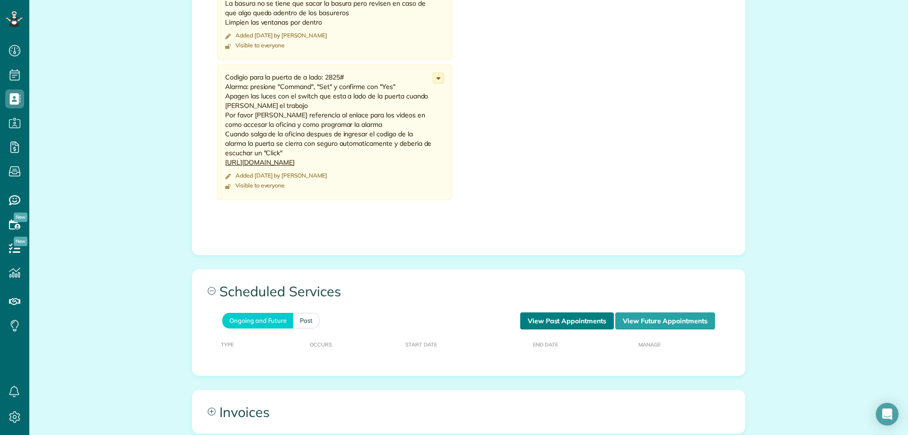
click at [562, 323] on link "View Past Appointments" at bounding box center [567, 320] width 94 height 17
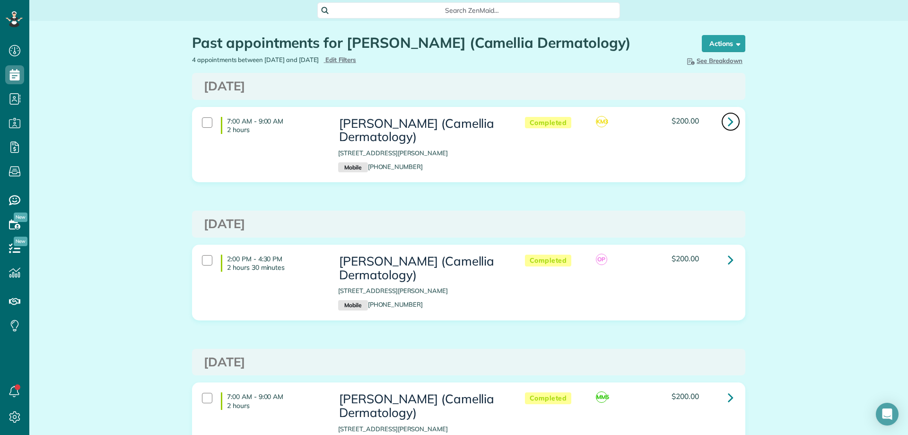
click at [728, 117] on icon at bounding box center [731, 121] width 6 height 17
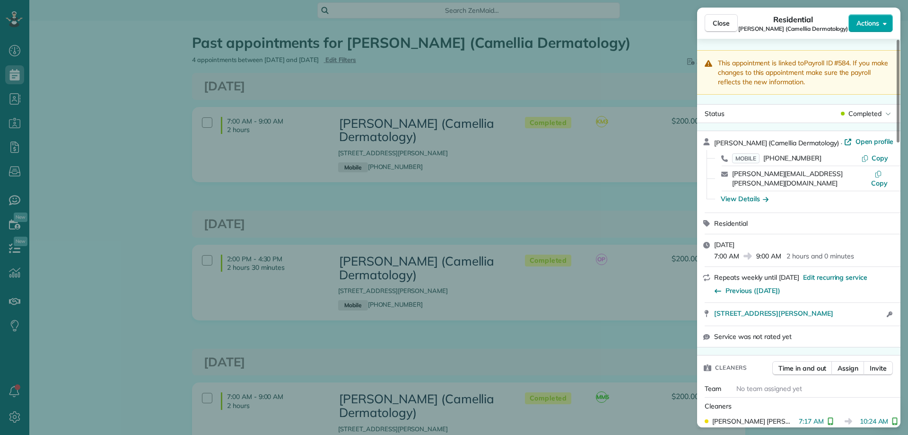
click at [874, 27] on span "Actions" at bounding box center [867, 22] width 23 height 9
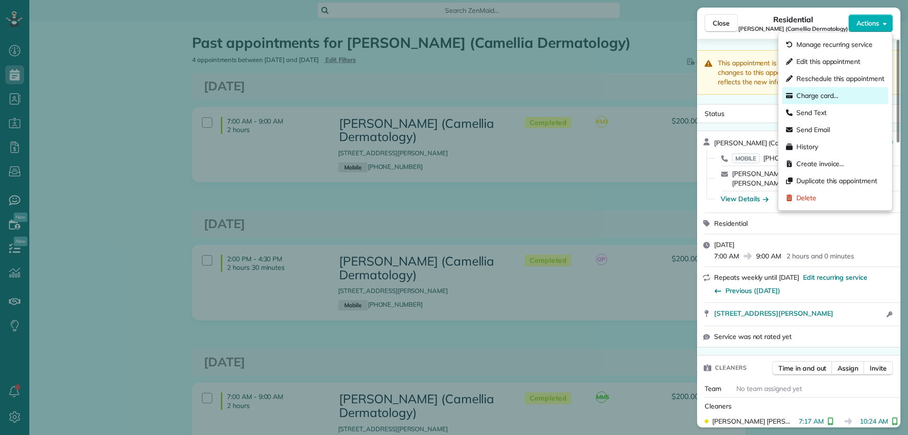
click at [822, 97] on span "Charge card…" at bounding box center [817, 95] width 42 height 9
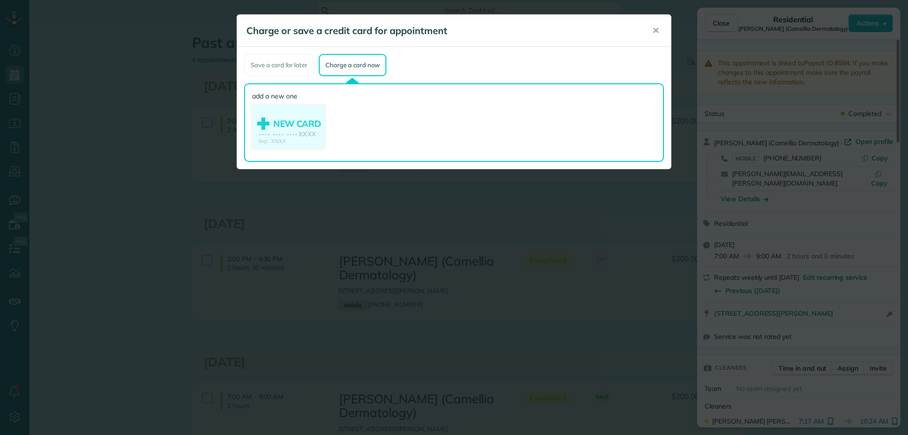
click at [300, 134] on use at bounding box center [288, 128] width 73 height 46
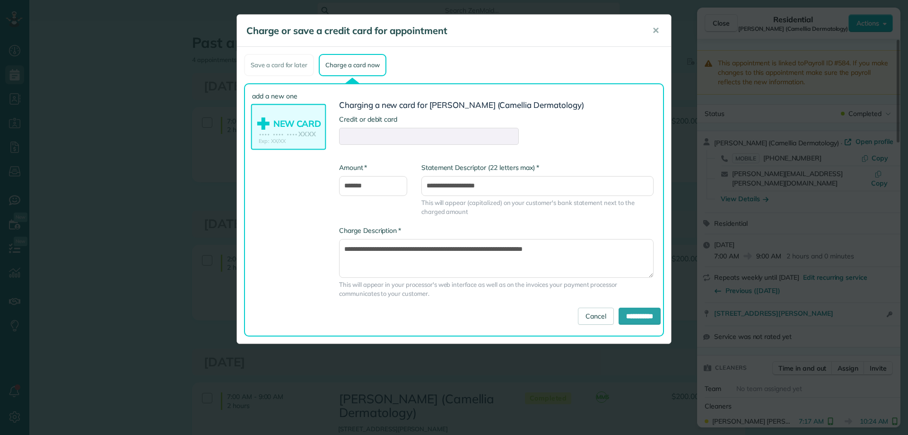
click at [350, 128] on div at bounding box center [429, 136] width 180 height 17
click at [352, 190] on input "*******" at bounding box center [373, 186] width 68 height 20
type input "*******"
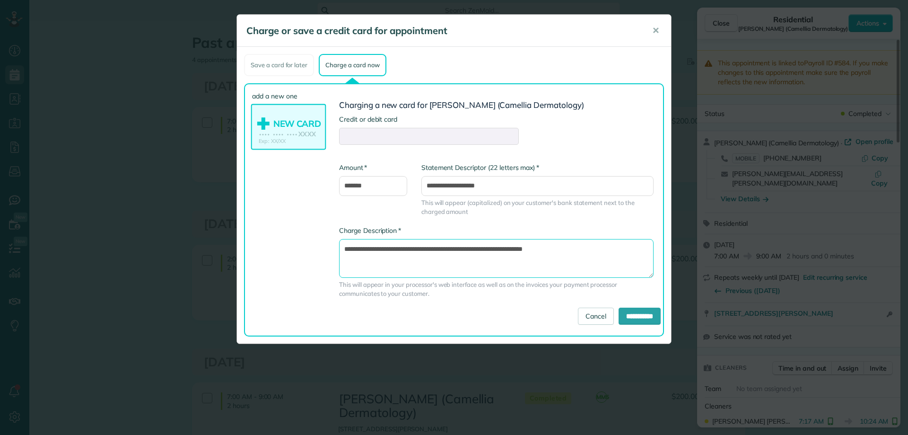
click at [426, 261] on textarea "**********" at bounding box center [496, 258] width 314 height 39
click at [521, 250] on textarea "**********" at bounding box center [496, 258] width 314 height 39
click at [494, 248] on textarea "**********" at bounding box center [496, 258] width 314 height 39
drag, startPoint x: 486, startPoint y: 248, endPoint x: 519, endPoint y: 248, distance: 33.1
click at [519, 248] on textarea "**********" at bounding box center [496, 258] width 314 height 39
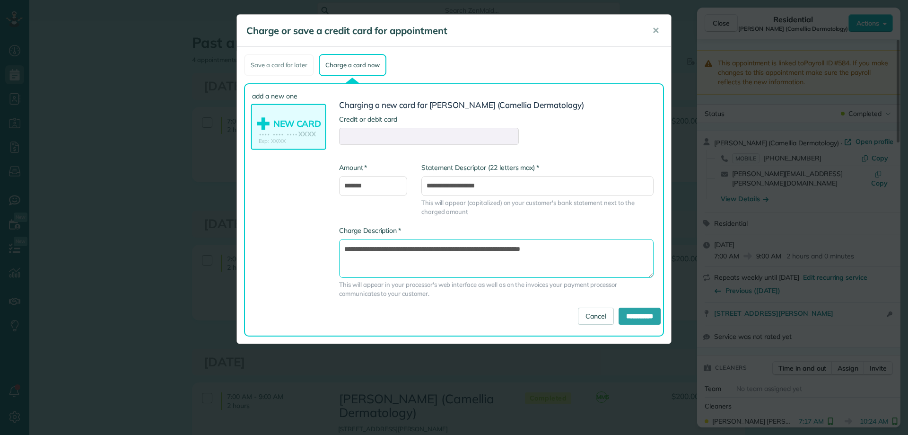
click at [489, 247] on textarea "**********" at bounding box center [496, 258] width 314 height 39
click at [593, 250] on textarea "**********" at bounding box center [496, 258] width 314 height 39
type textarea "**********"
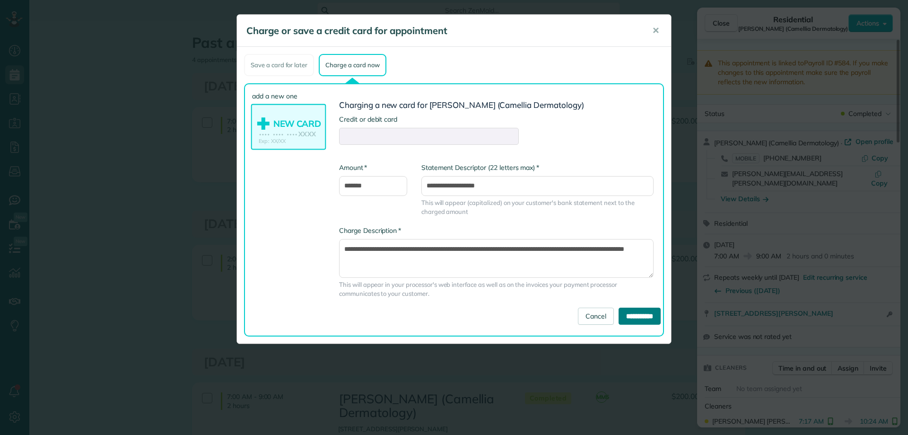
click at [629, 316] on input "**********" at bounding box center [639, 315] width 42 height 17
type input "**********"
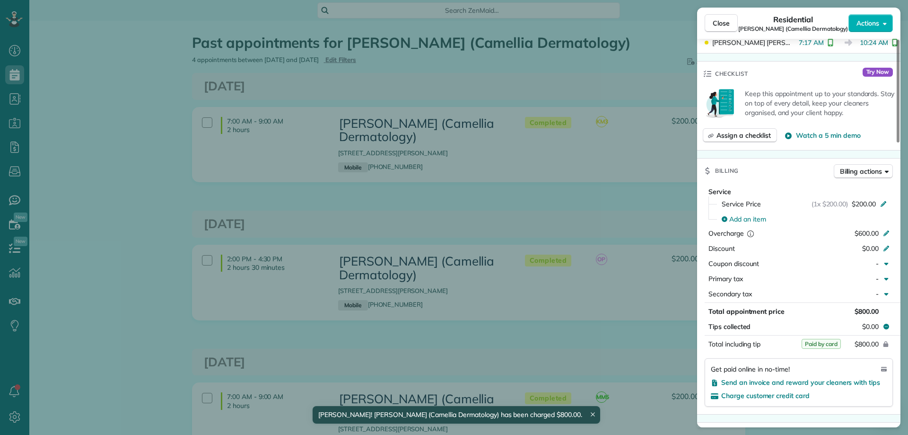
scroll to position [567, 0]
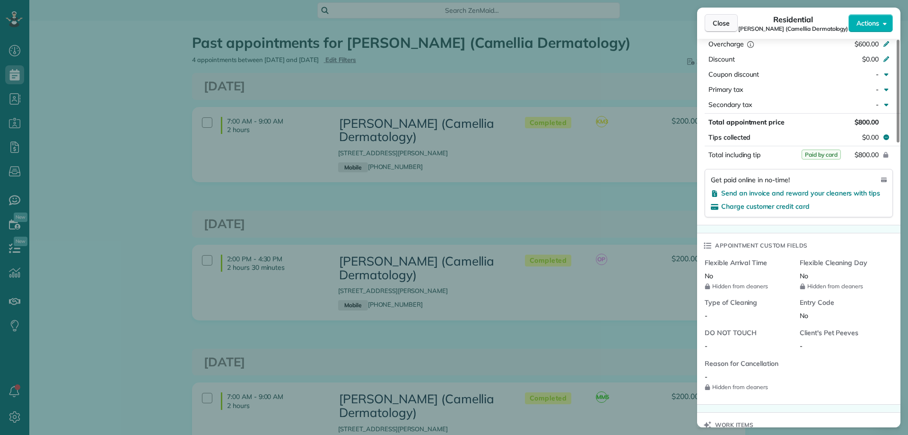
click at [718, 21] on span "Close" at bounding box center [721, 22] width 17 height 9
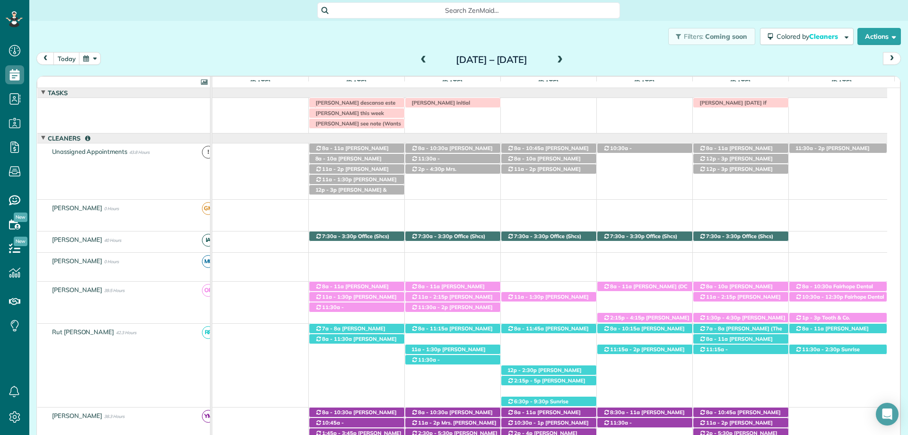
click at [442, 8] on span "Search ZenMaid…" at bounding box center [471, 10] width 287 height 9
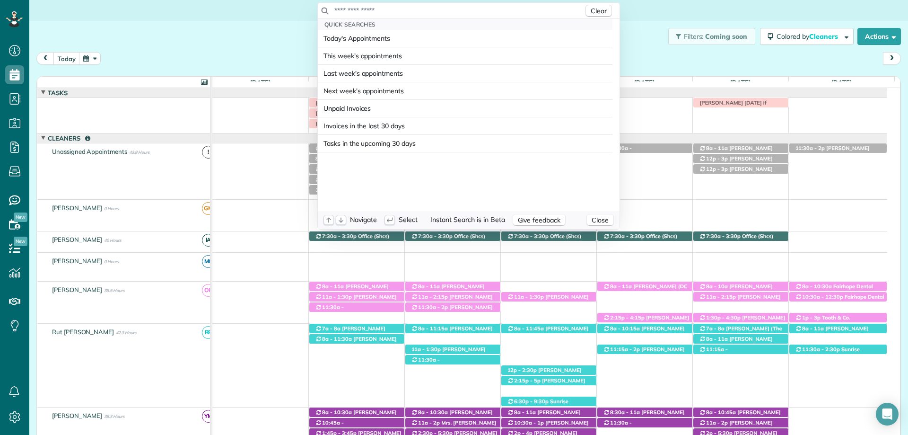
click at [452, 8] on input "text" at bounding box center [459, 10] width 250 height 9
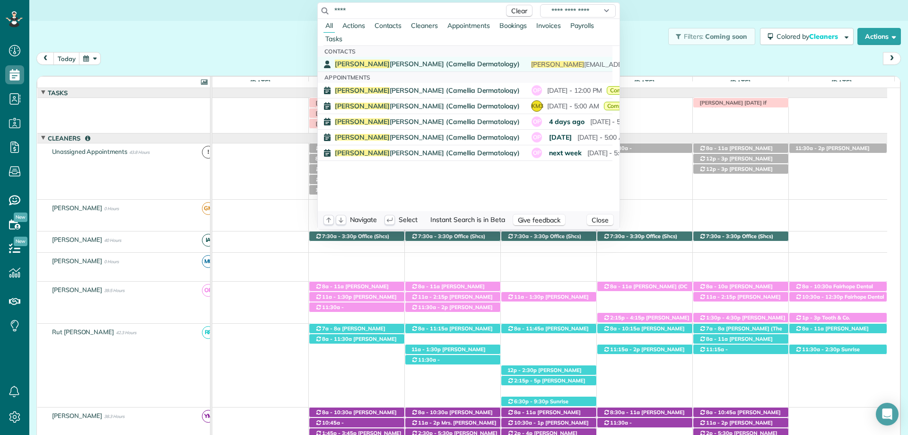
type input "****"
click at [427, 61] on span "Romo na Newton (Camellia Dermatology)" at bounding box center [427, 64] width 185 height 9
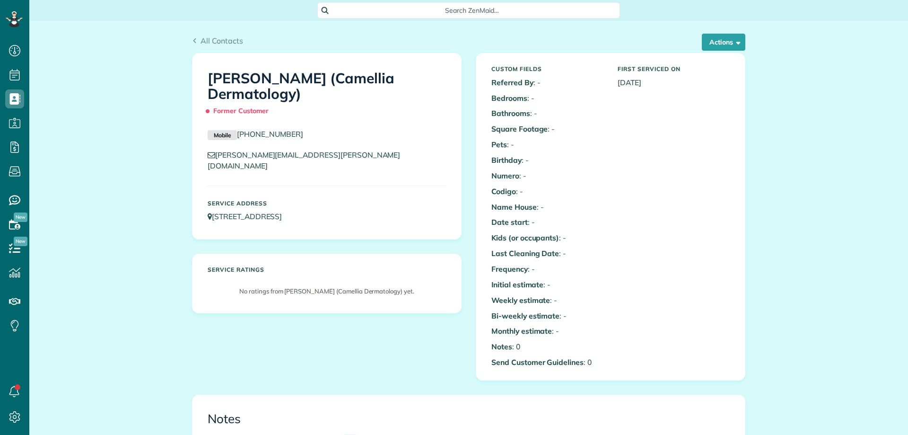
scroll to position [473, 0]
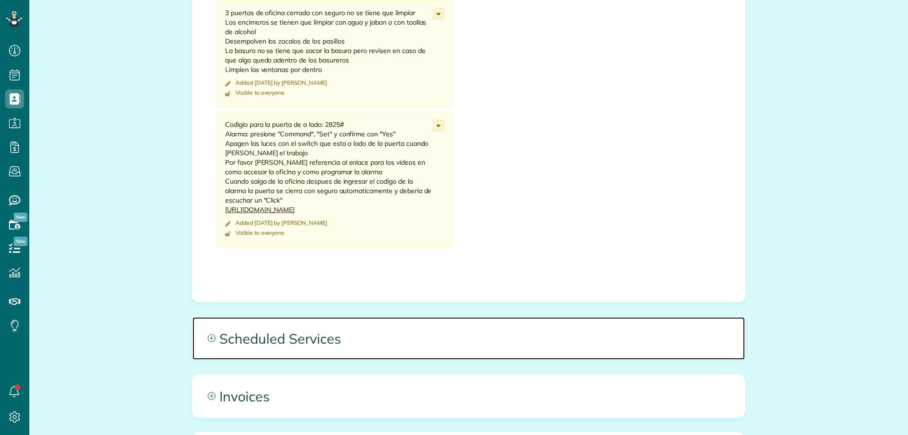
click at [357, 327] on span "Scheduled Services" at bounding box center [468, 338] width 552 height 43
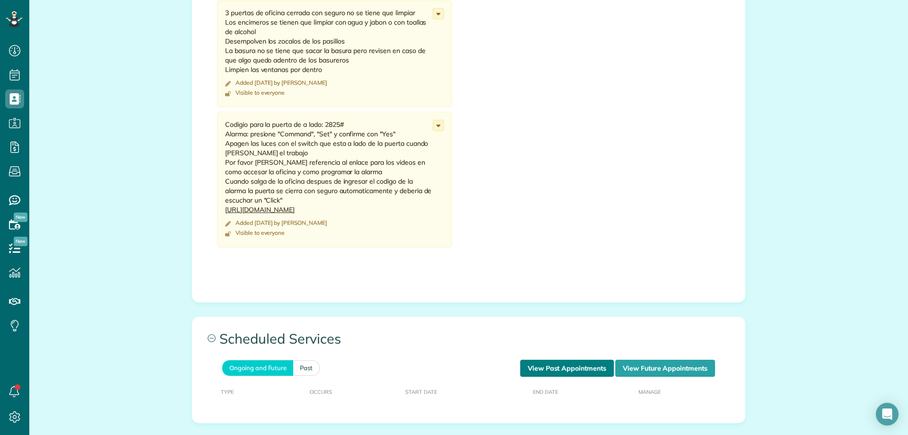
click at [538, 369] on link "View Past Appointments" at bounding box center [567, 367] width 94 height 17
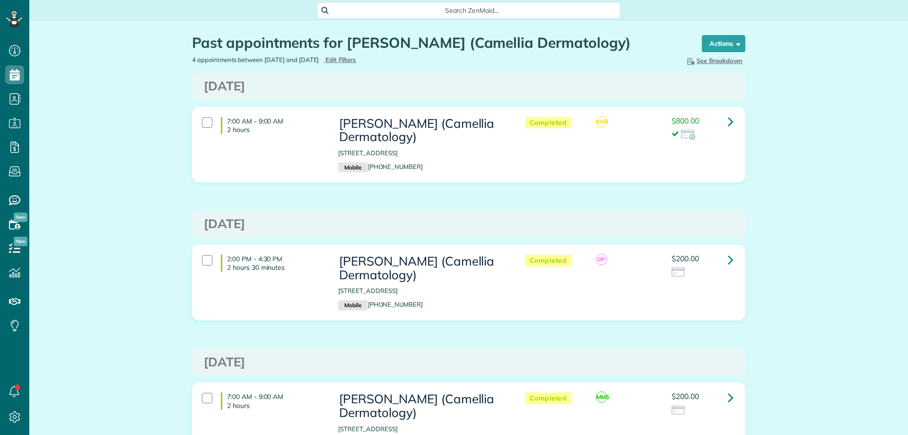
scroll to position [4, 4]
click at [723, 260] on link at bounding box center [730, 259] width 19 height 19
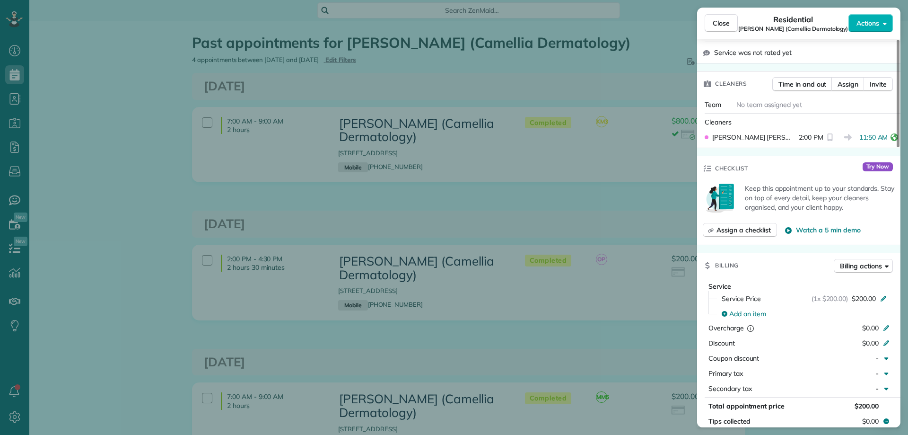
scroll to position [473, 0]
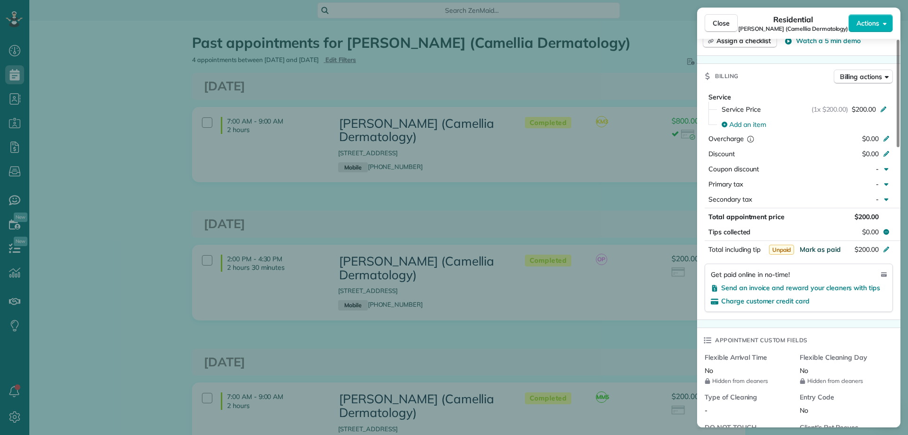
click at [808, 245] on span "Mark as paid" at bounding box center [820, 249] width 41 height 9
click at [718, 25] on span "Close" at bounding box center [721, 22] width 17 height 9
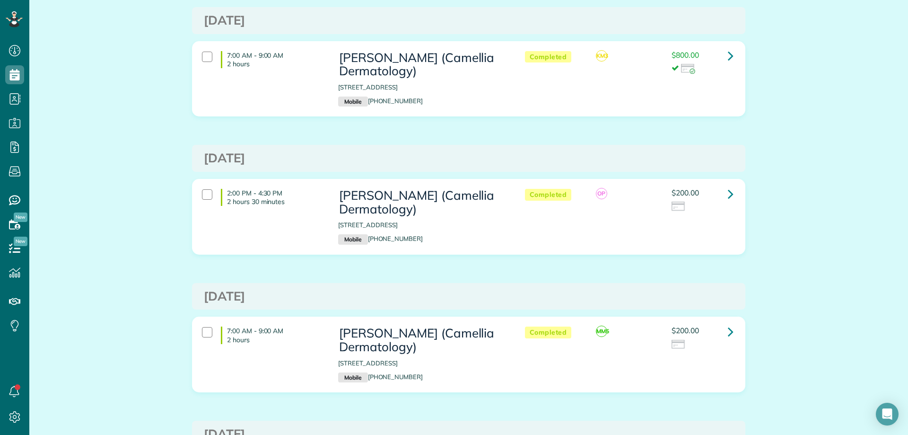
scroll to position [142, 0]
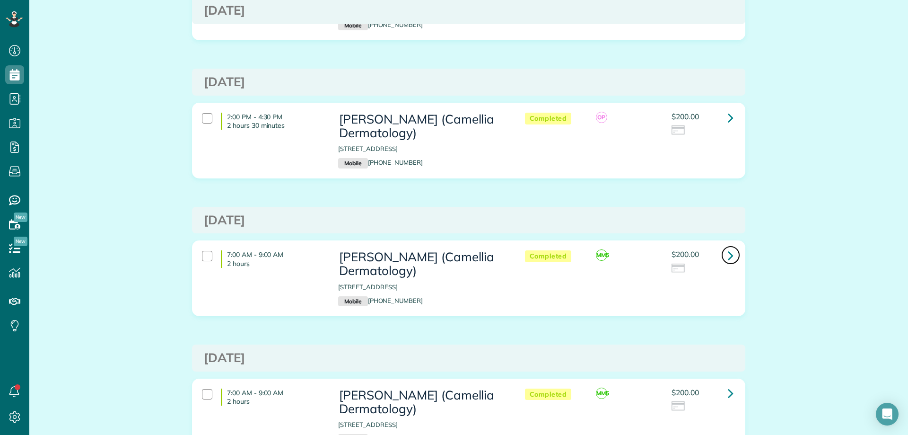
click at [728, 253] on icon at bounding box center [731, 255] width 6 height 17
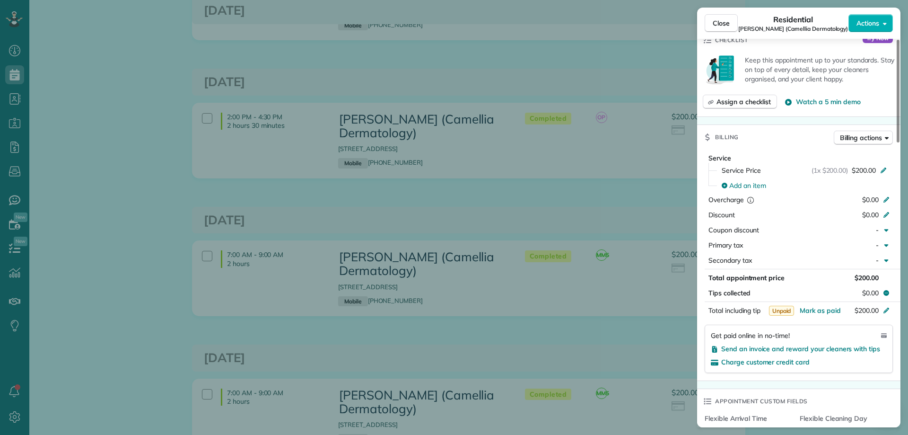
scroll to position [473, 0]
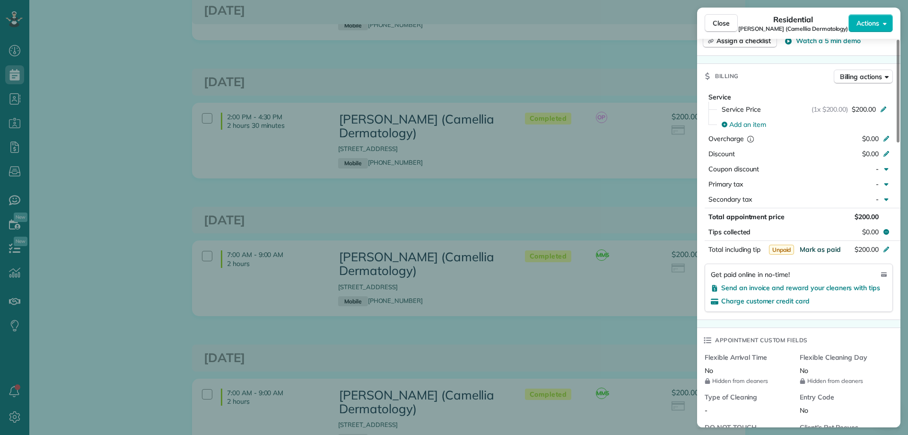
click at [822, 245] on span "Mark as paid" at bounding box center [820, 249] width 41 height 9
click at [715, 25] on span "Close" at bounding box center [721, 22] width 17 height 9
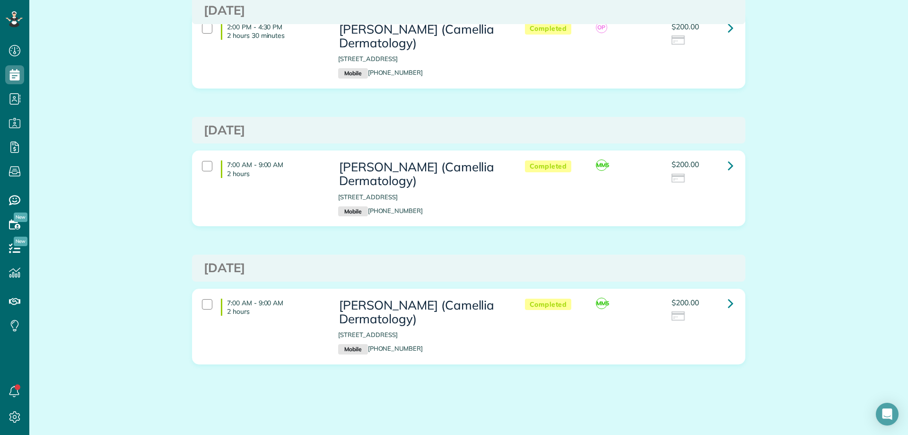
scroll to position [232, 0]
click at [723, 299] on link at bounding box center [730, 302] width 19 height 19
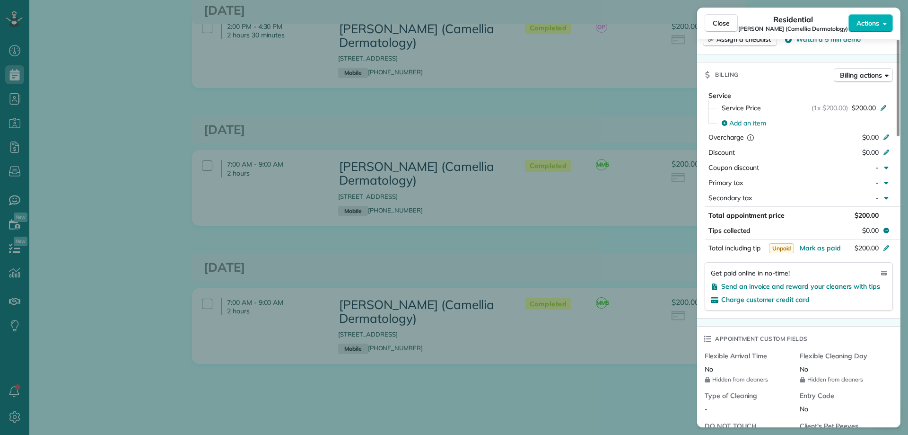
scroll to position [662, 0]
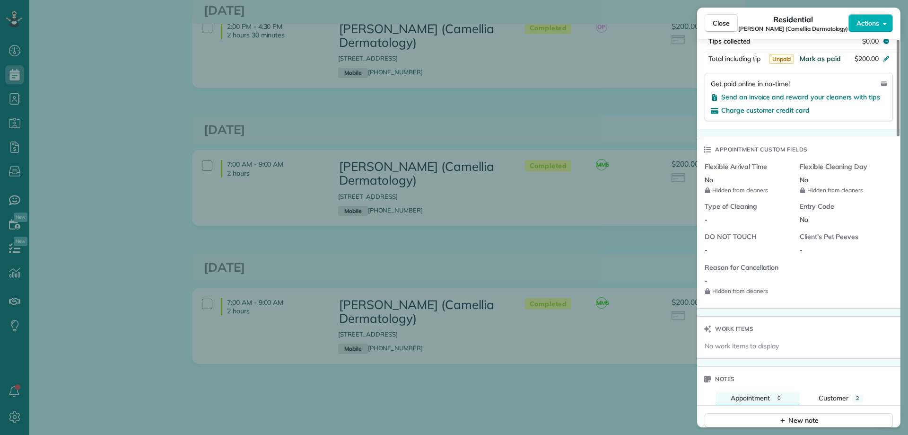
click at [824, 54] on span "Mark as paid" at bounding box center [820, 58] width 41 height 9
click at [723, 29] on button "Close" at bounding box center [721, 23] width 33 height 18
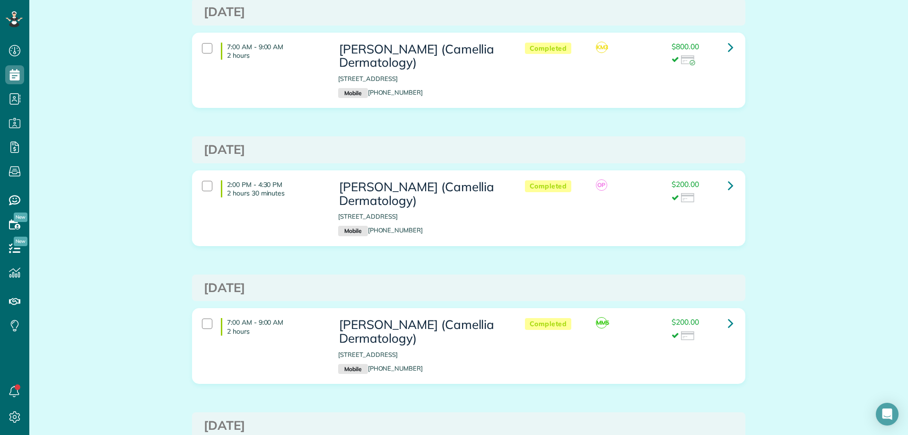
scroll to position [43, 0]
